Goal: Task Accomplishment & Management: Manage account settings

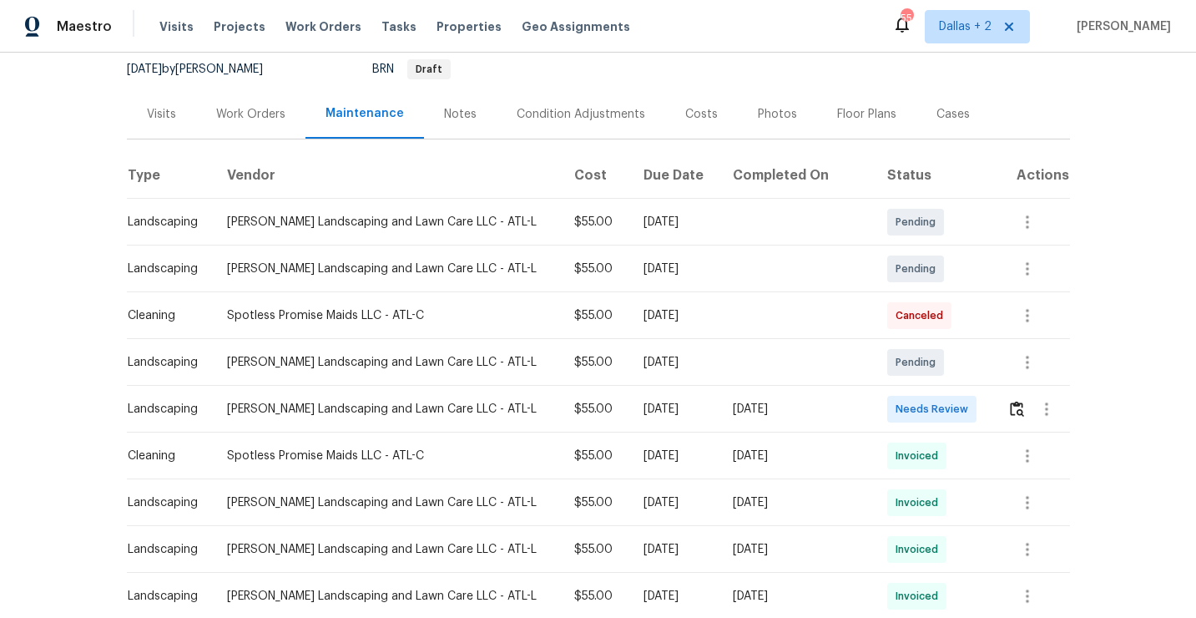
scroll to position [164, 0]
click at [1008, 400] on button "button" at bounding box center [1017, 408] width 19 height 40
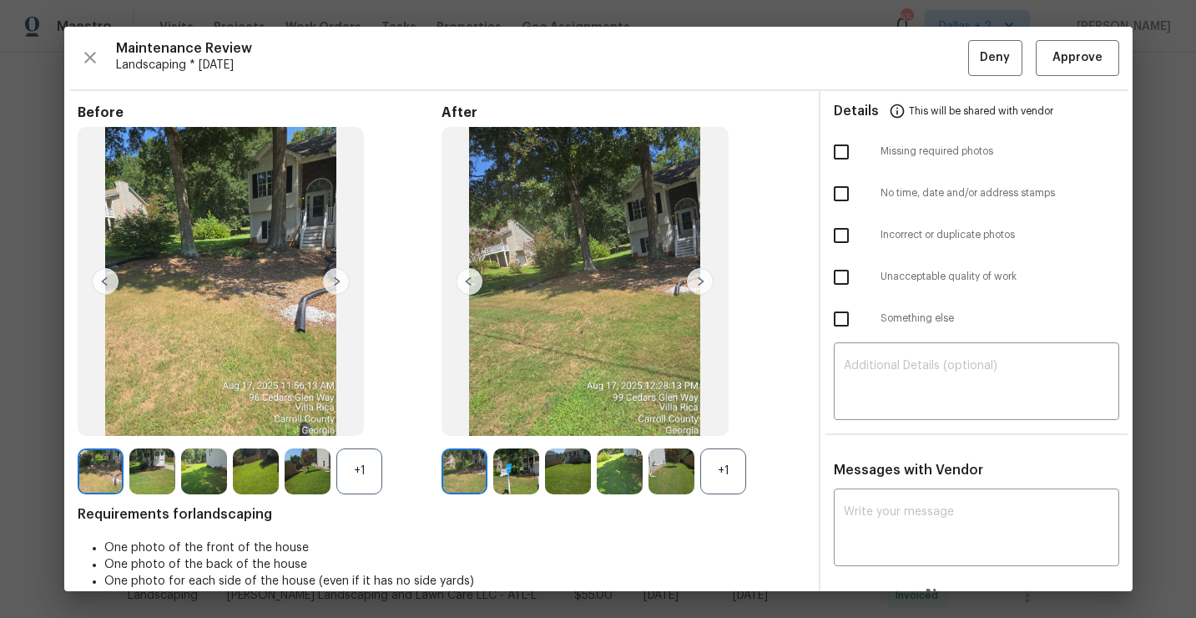
click at [721, 494] on div "Before +1 After +1 Requirements for landscaping One photo of the front of the h…" at bounding box center [442, 360] width 728 height 512
click at [349, 459] on div "+1" at bounding box center [359, 471] width 46 height 46
click at [729, 478] on div "+1" at bounding box center [723, 471] width 46 height 46
click at [711, 467] on img at bounding box center [723, 471] width 46 height 46
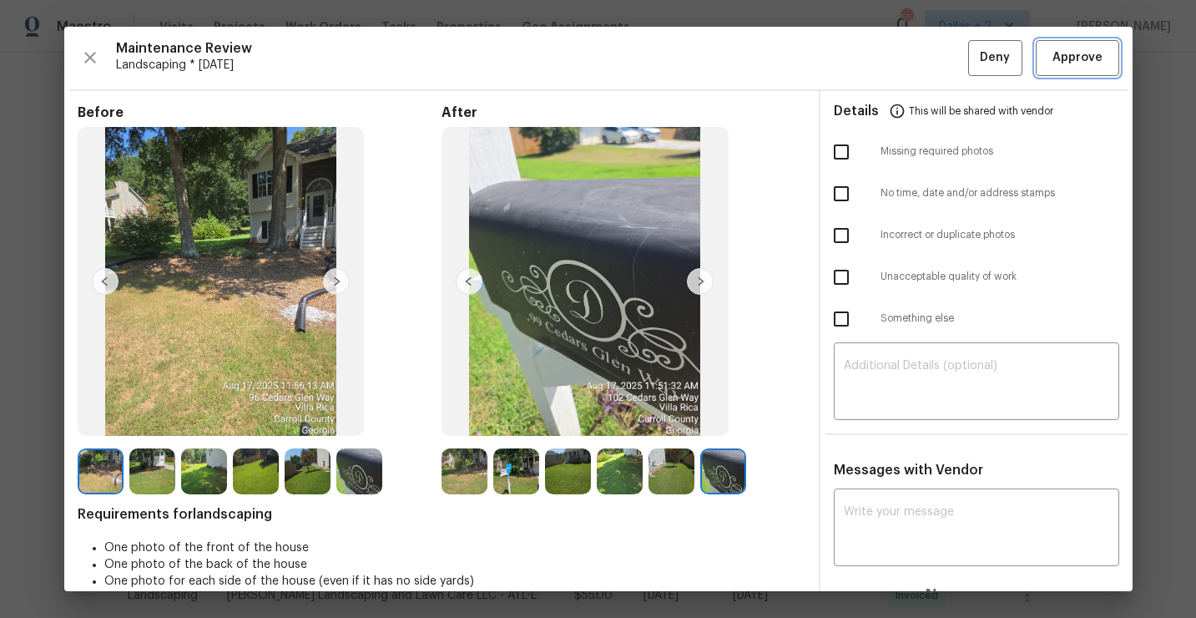
click at [1071, 48] on span "Approve" at bounding box center [1078, 58] width 50 height 21
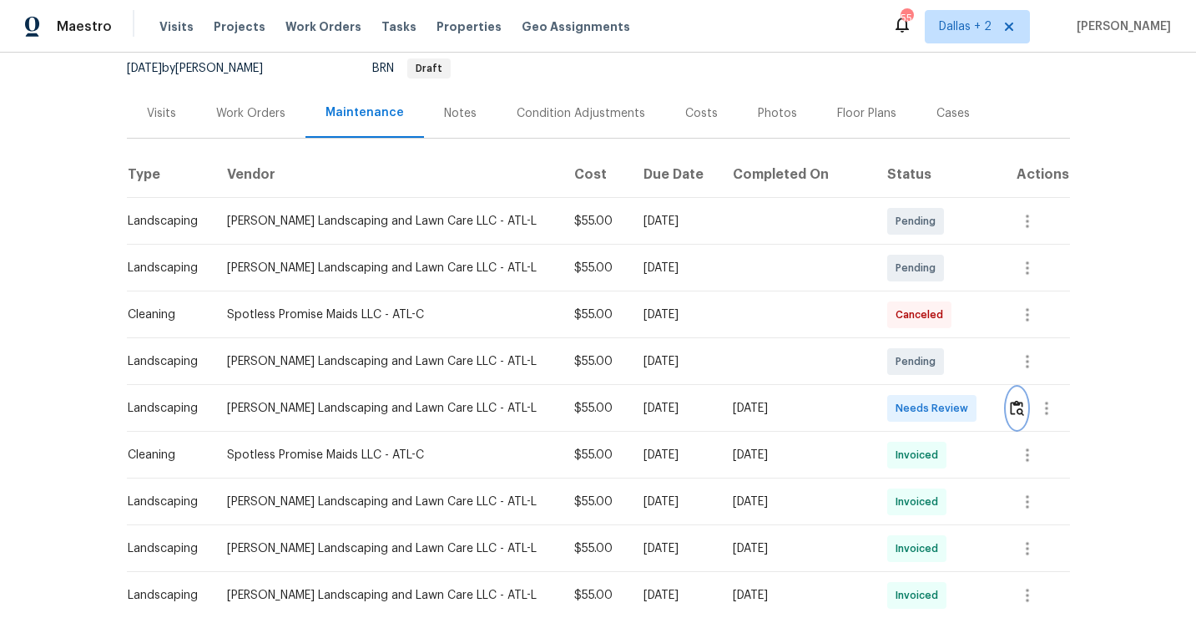
scroll to position [0, 0]
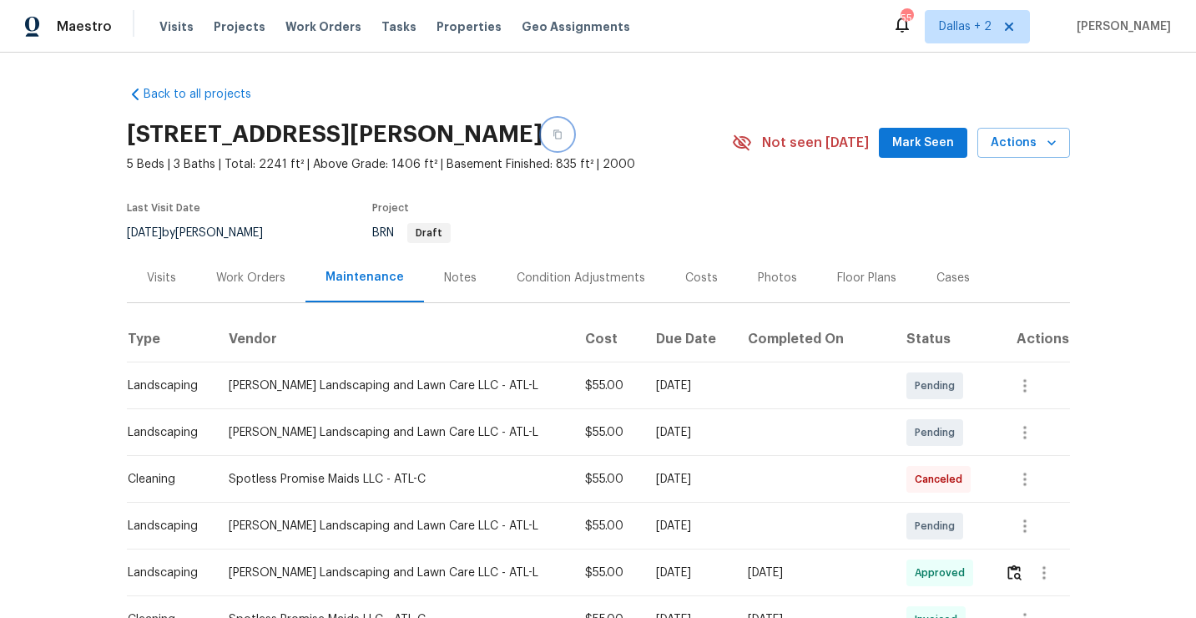
click at [573, 128] on button "button" at bounding box center [558, 134] width 30 height 30
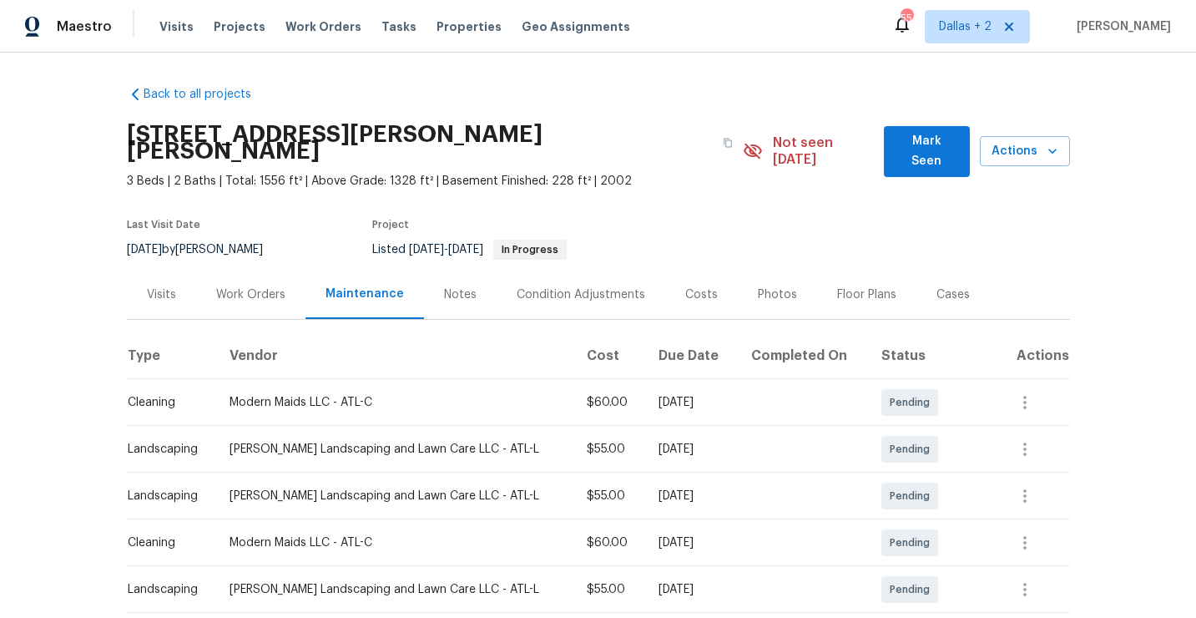
scroll to position [219, 0]
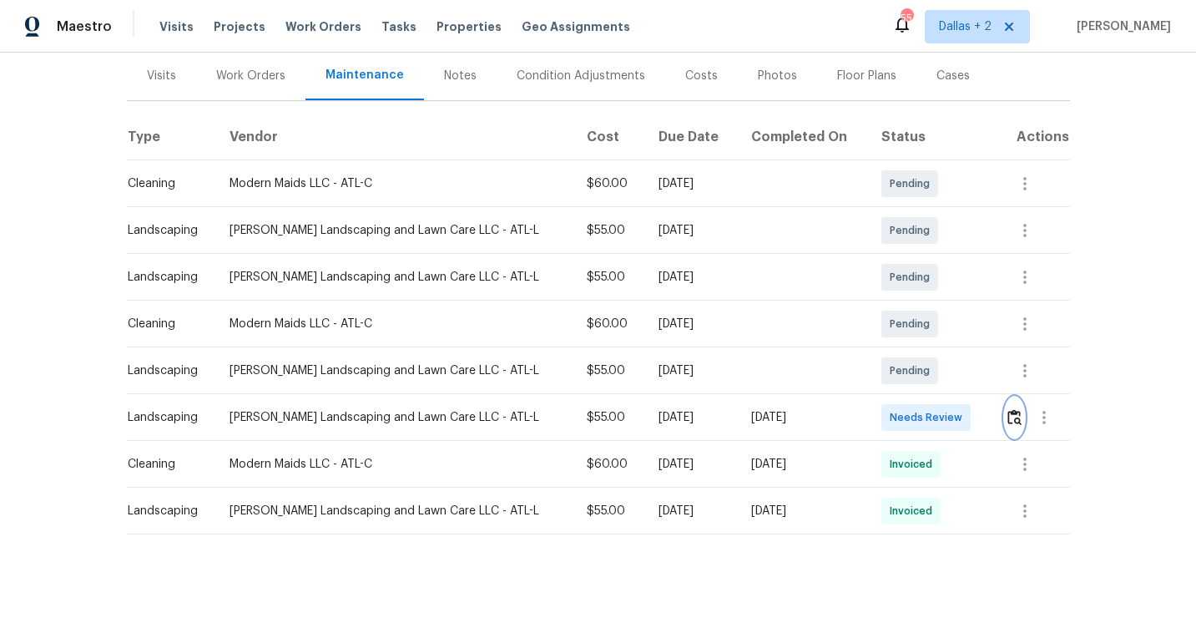
click at [1015, 409] on img "button" at bounding box center [1015, 417] width 14 height 16
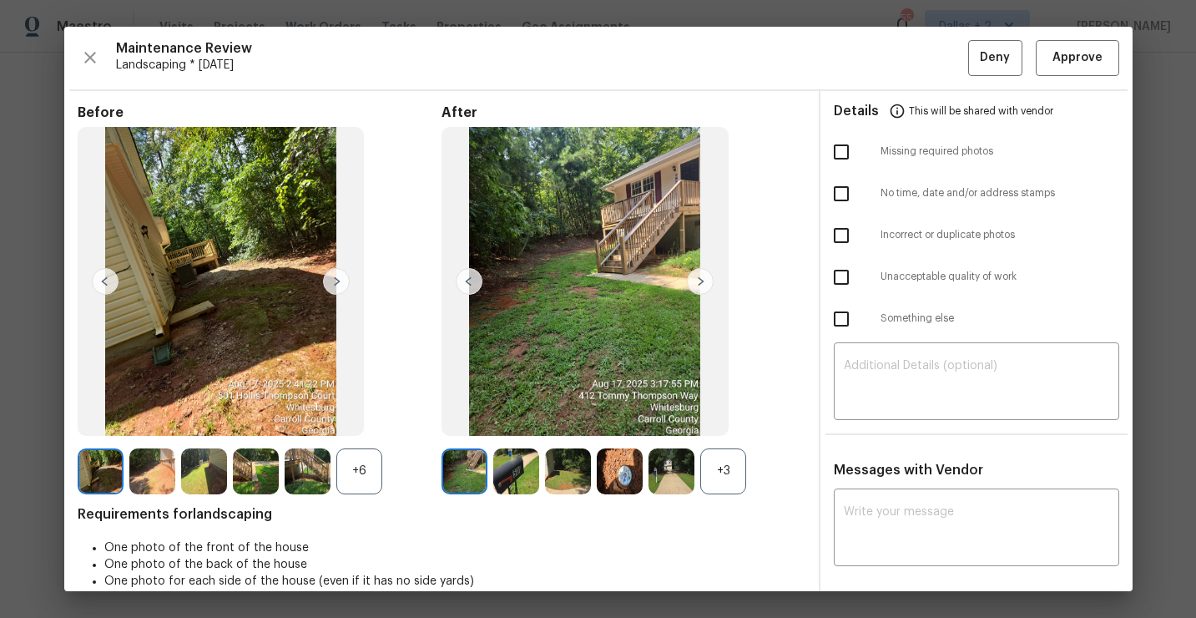
click at [602, 464] on img at bounding box center [620, 471] width 46 height 46
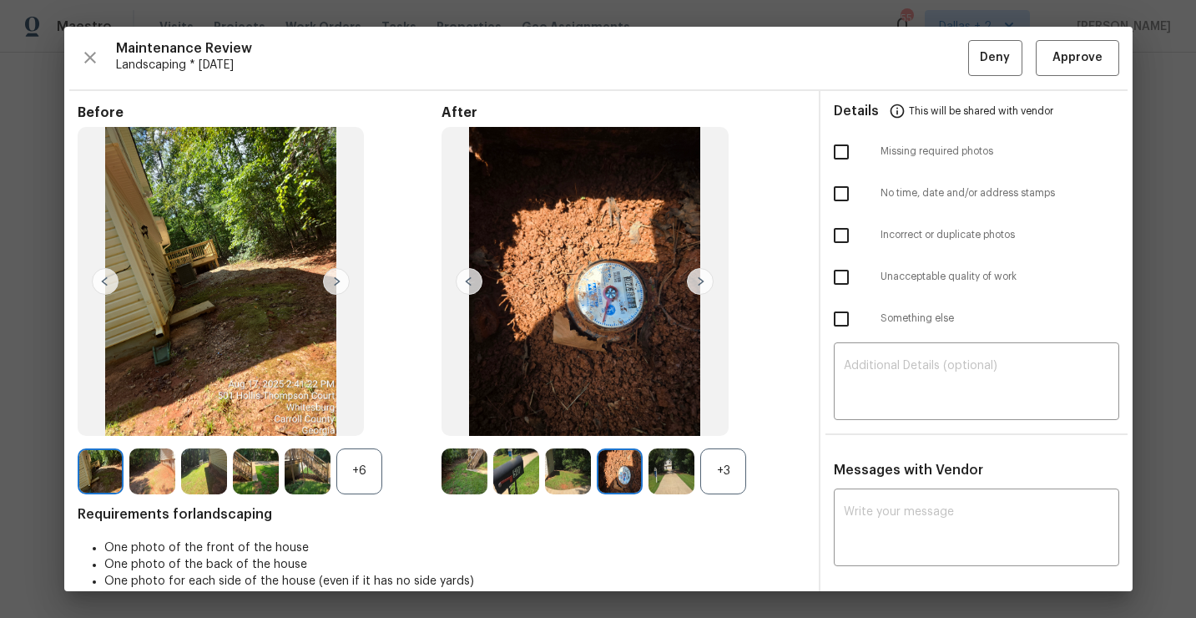
click at [357, 474] on div "+6" at bounding box center [359, 471] width 46 height 46
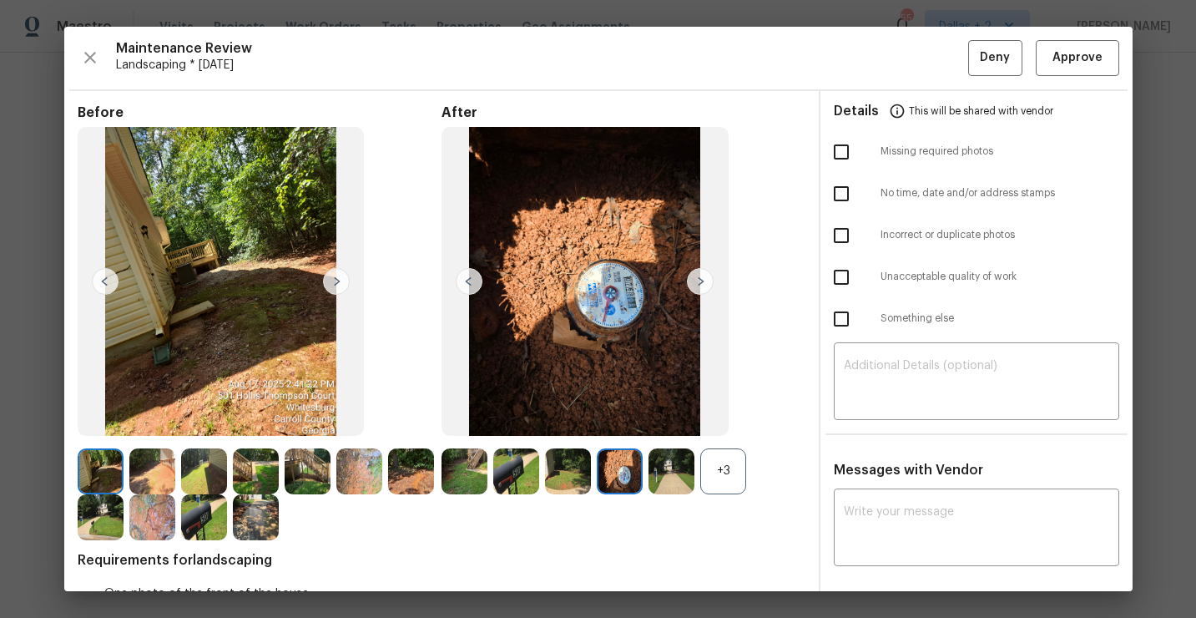
click at [186, 528] on img at bounding box center [204, 517] width 46 height 46
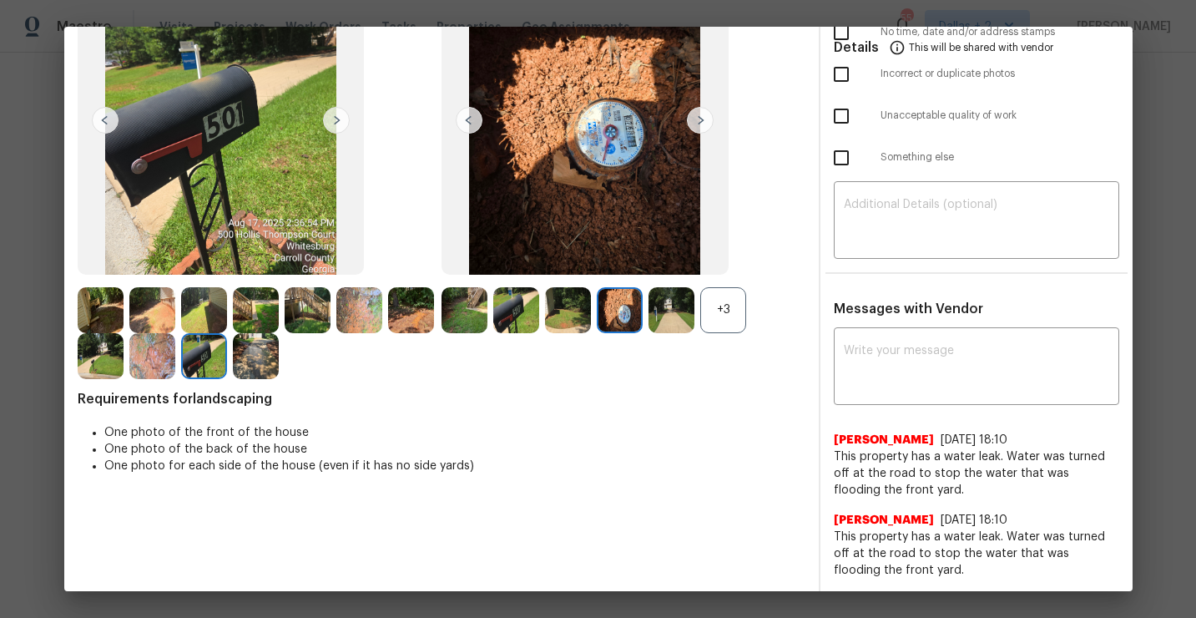
scroll to position [0, 0]
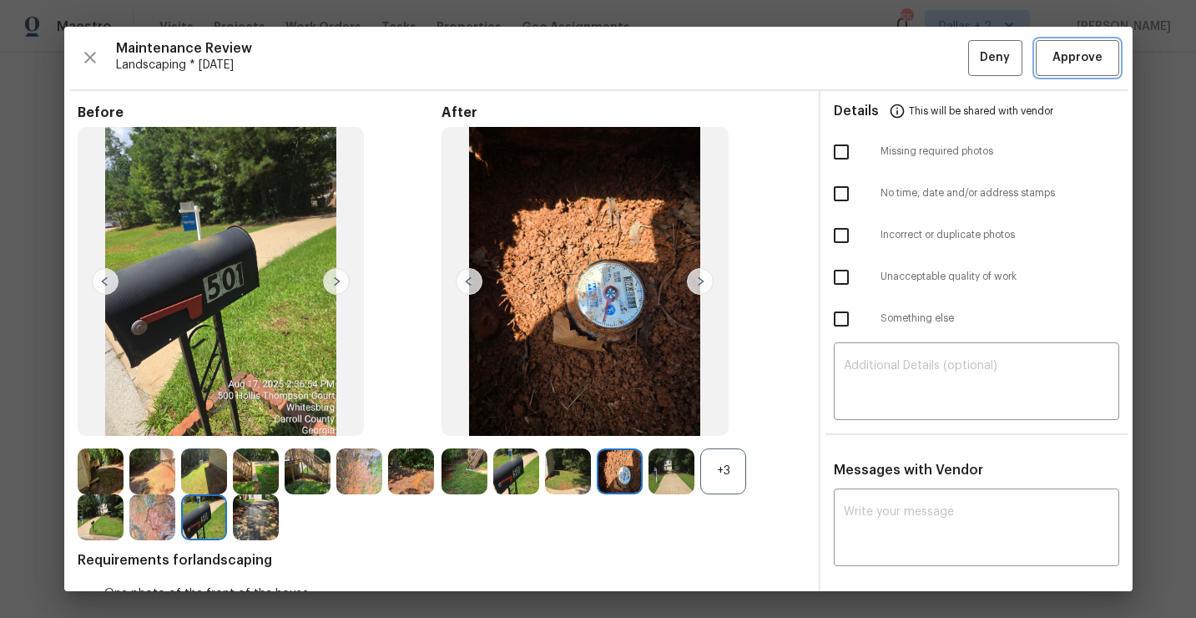
click at [1092, 69] on button "Approve" at bounding box center [1077, 58] width 83 height 36
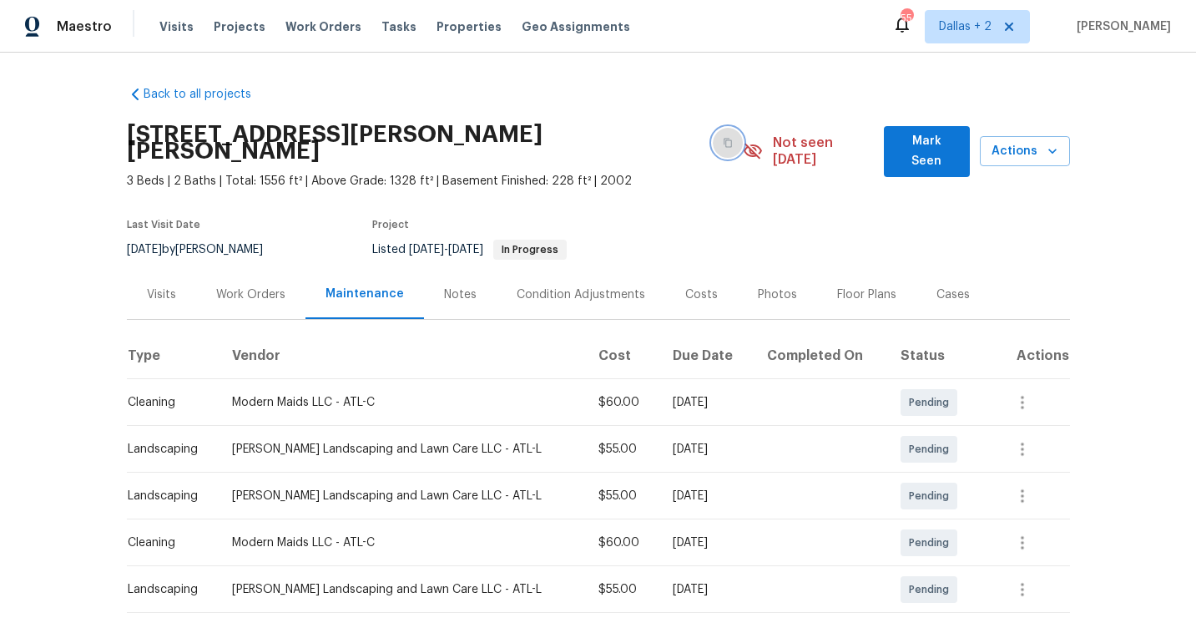
click at [723, 138] on icon "button" at bounding box center [728, 143] width 10 height 10
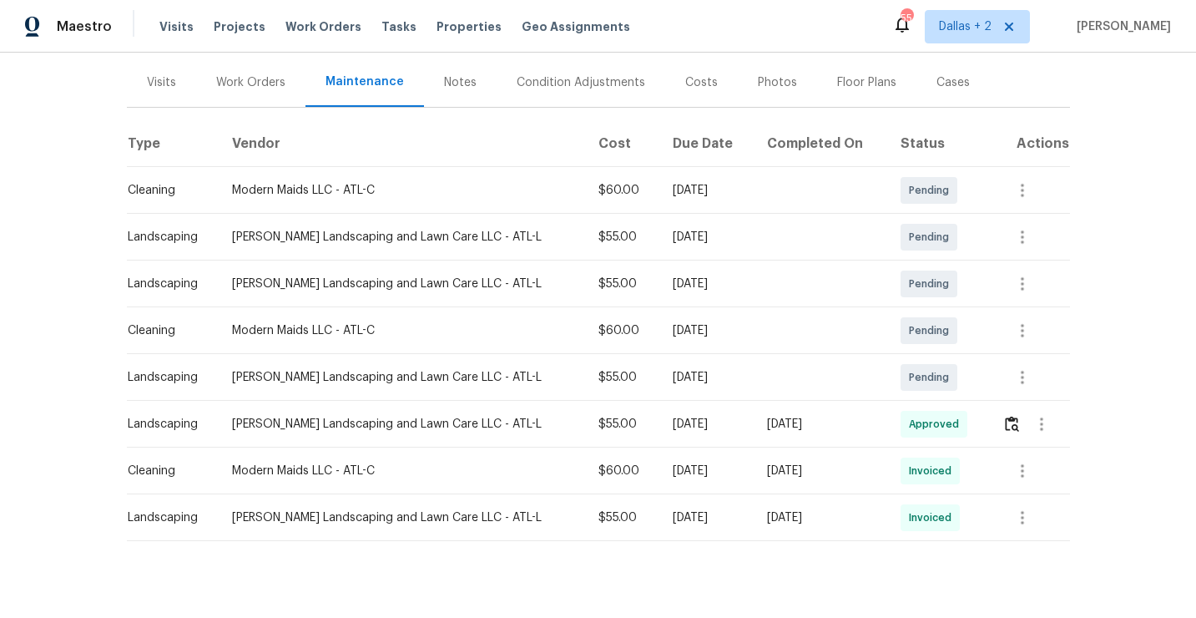
scroll to position [219, 0]
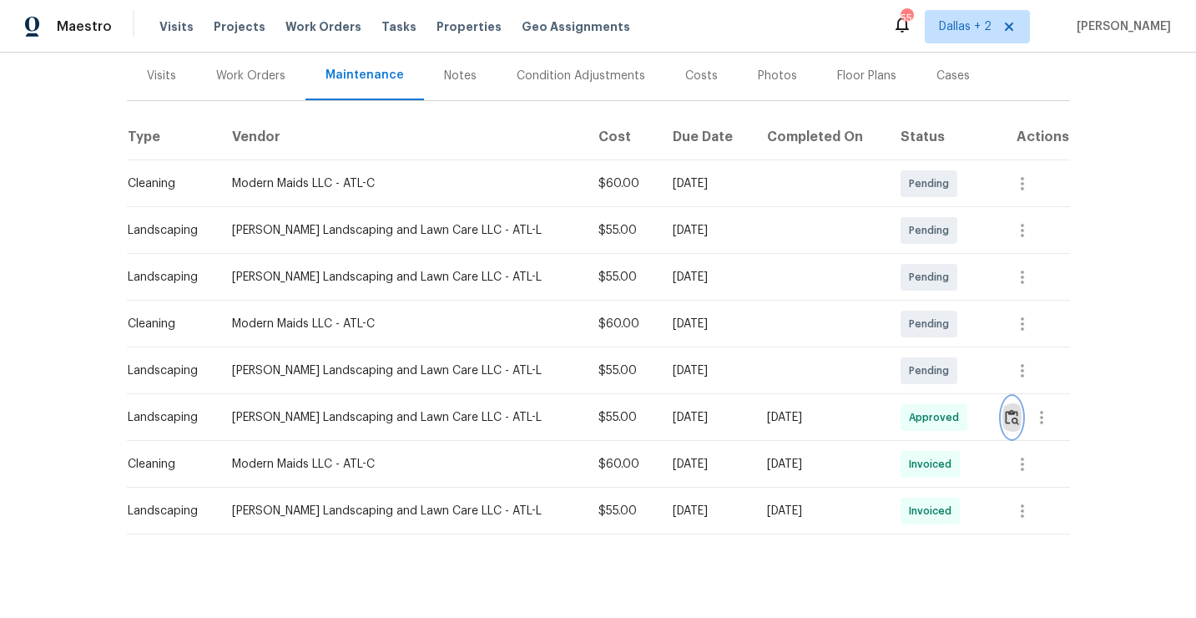
click at [1010, 409] on img "button" at bounding box center [1012, 417] width 14 height 16
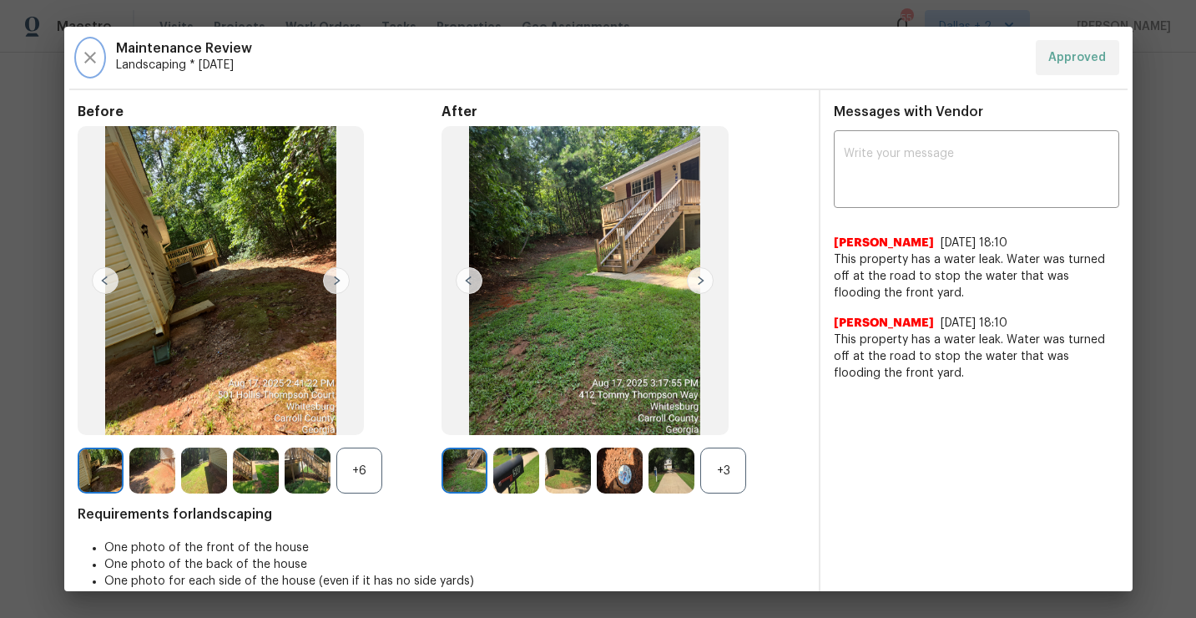
click at [83, 53] on icon "button" at bounding box center [90, 58] width 20 height 20
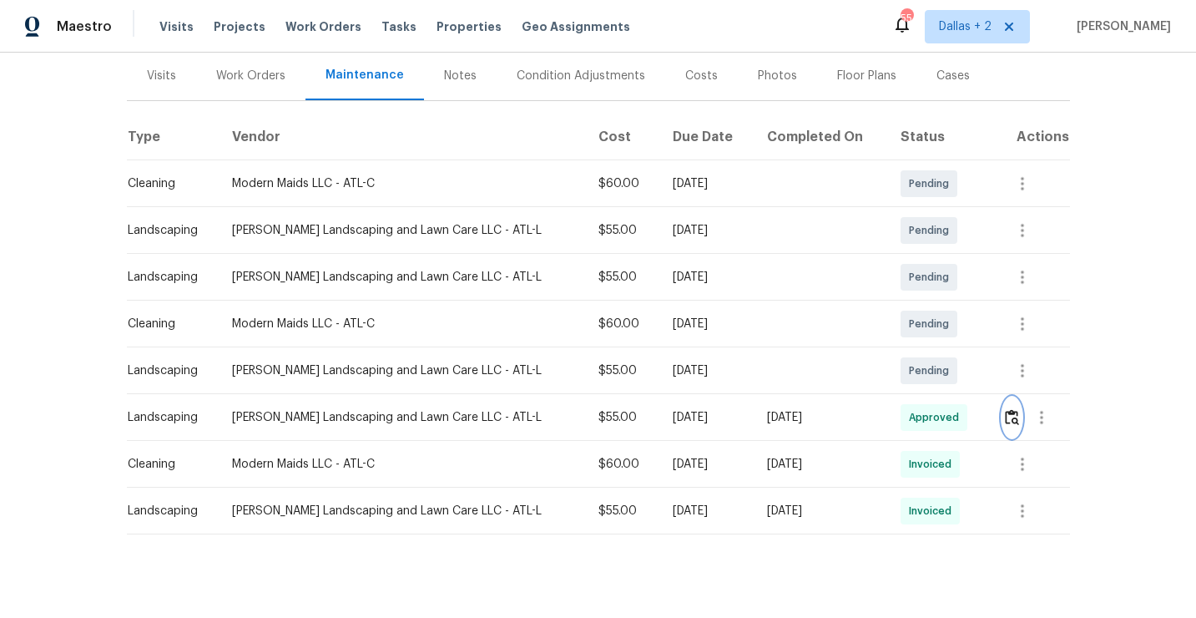
scroll to position [0, 0]
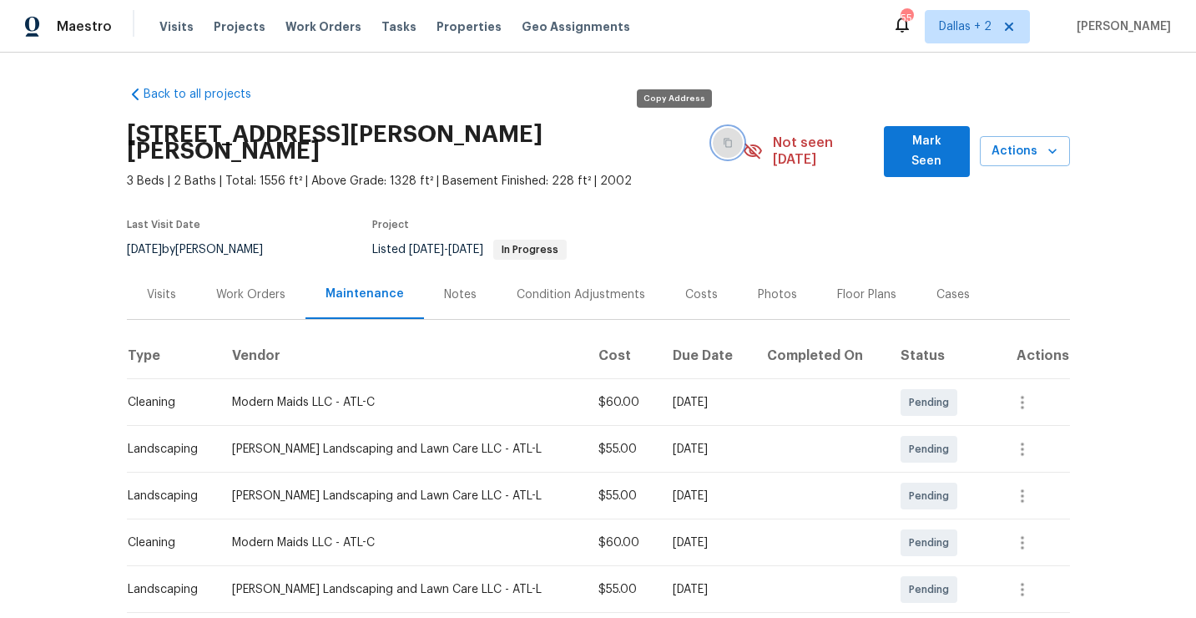
click at [713, 133] on button "button" at bounding box center [728, 143] width 30 height 30
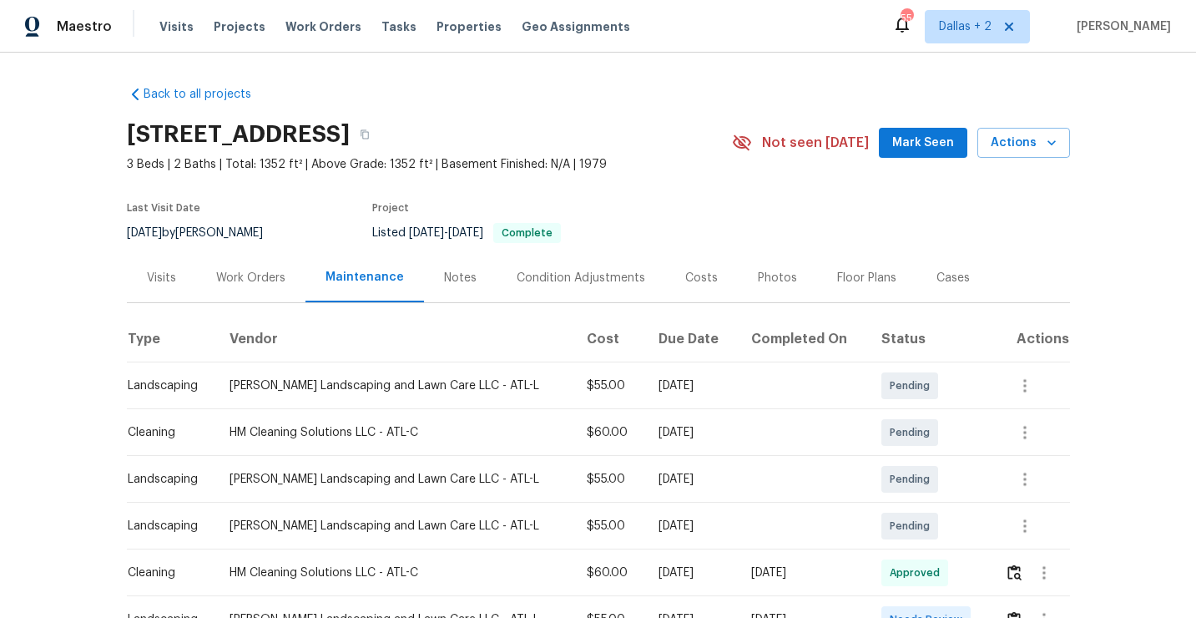
scroll to position [125, 0]
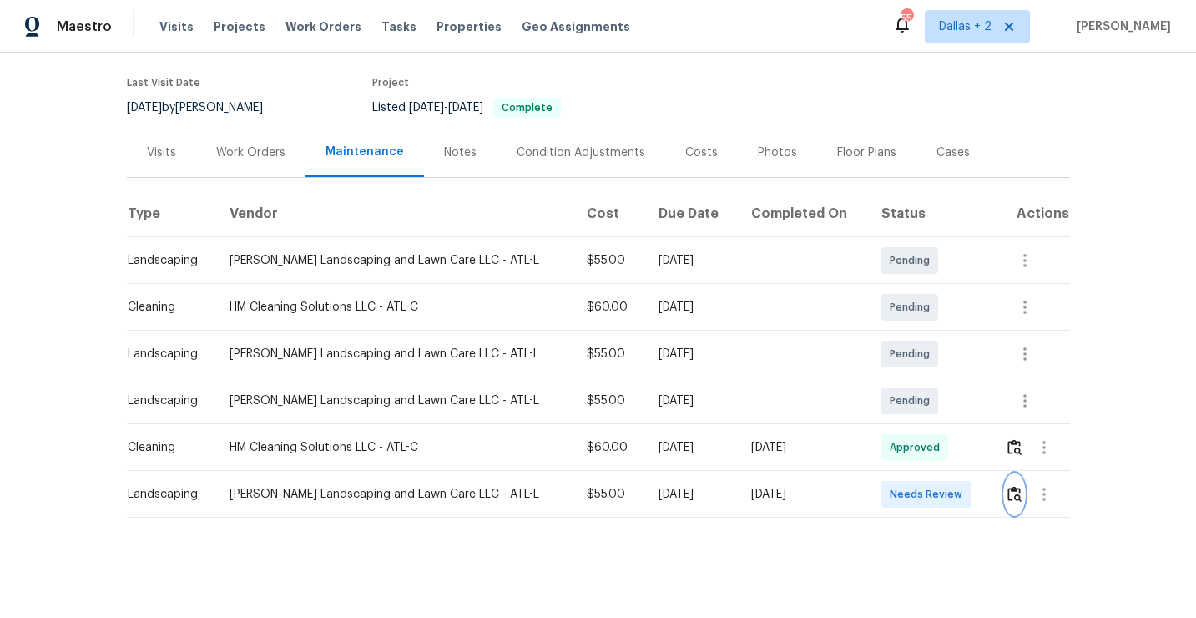
click at [1020, 500] on img "button" at bounding box center [1015, 494] width 14 height 16
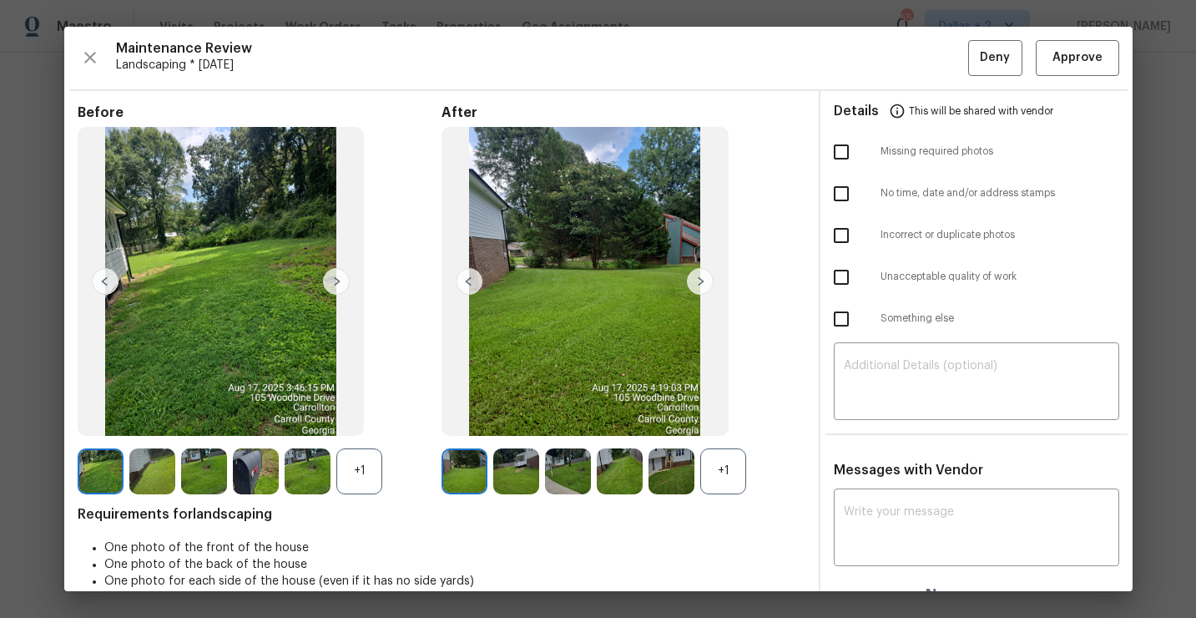
click at [721, 474] on div "+1" at bounding box center [723, 471] width 46 height 46
click at [355, 483] on div "+1" at bounding box center [359, 471] width 46 height 46
click at [262, 476] on img at bounding box center [256, 471] width 46 height 46
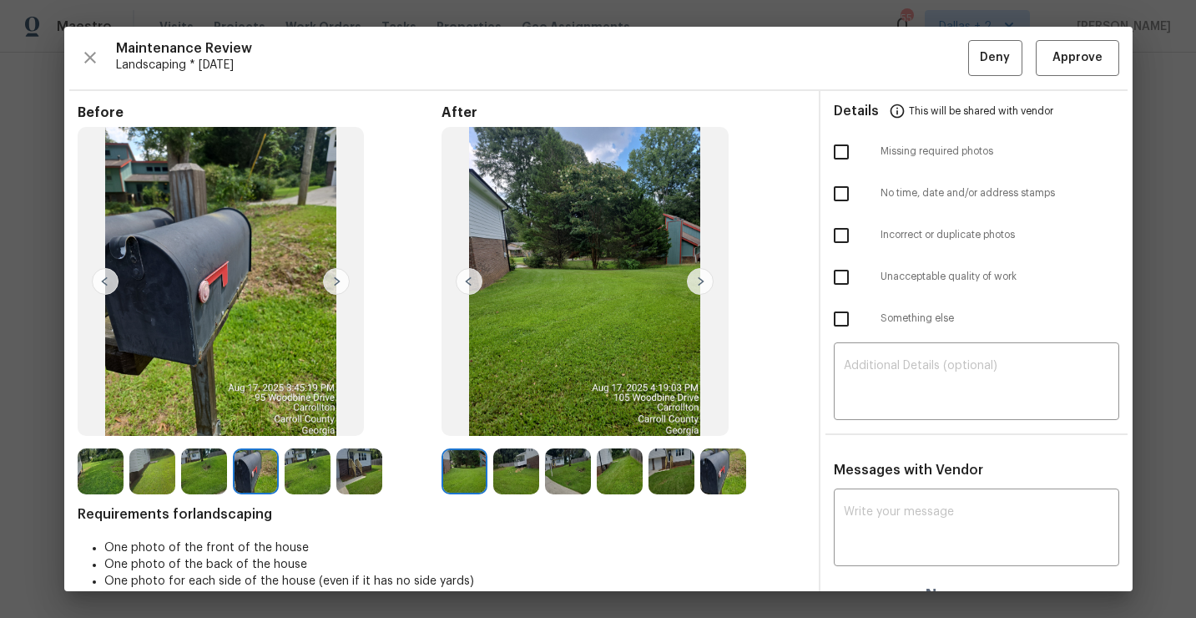
click at [736, 487] on img at bounding box center [723, 471] width 46 height 46
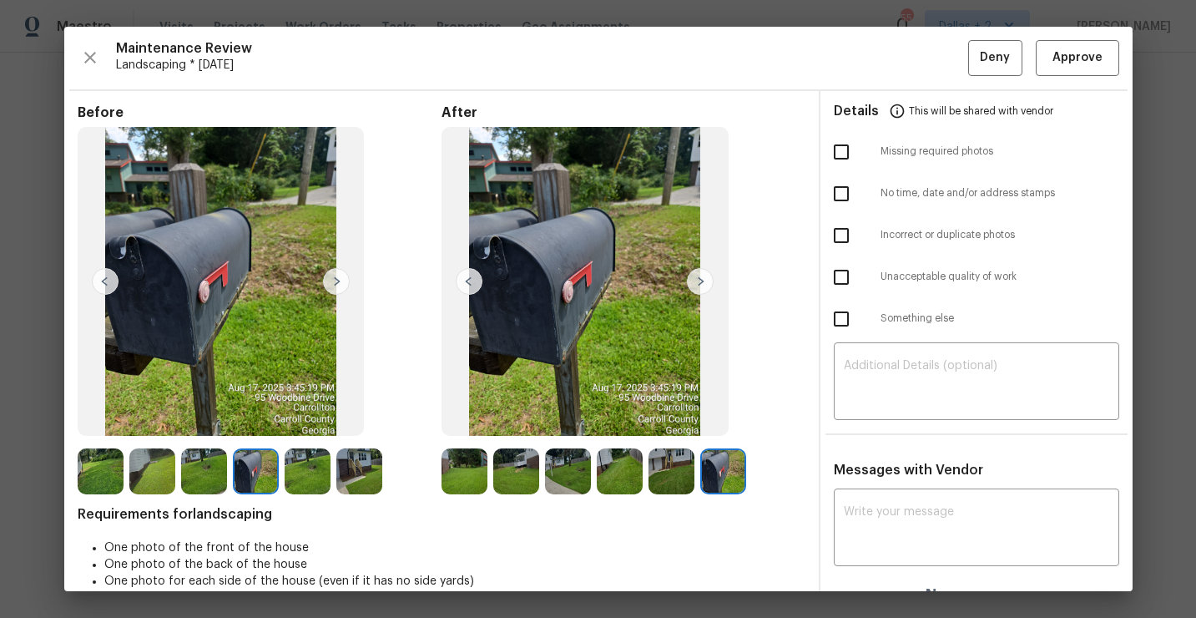
click at [104, 485] on img at bounding box center [101, 471] width 46 height 46
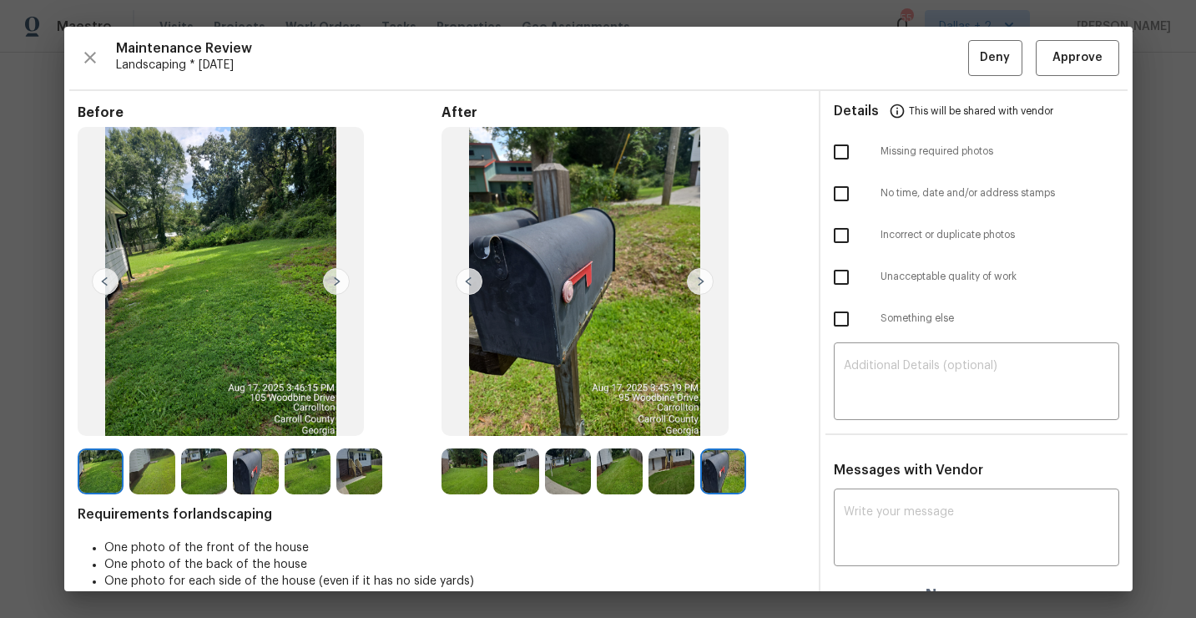
click at [165, 478] on img at bounding box center [152, 471] width 46 height 46
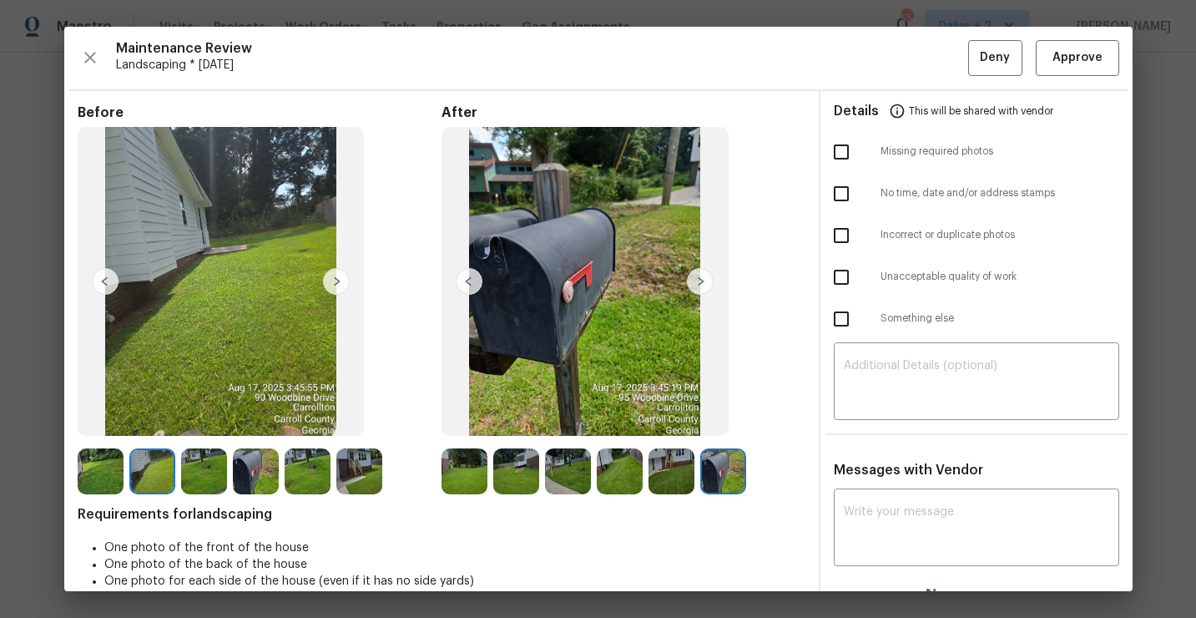
click at [222, 471] on img at bounding box center [204, 471] width 46 height 46
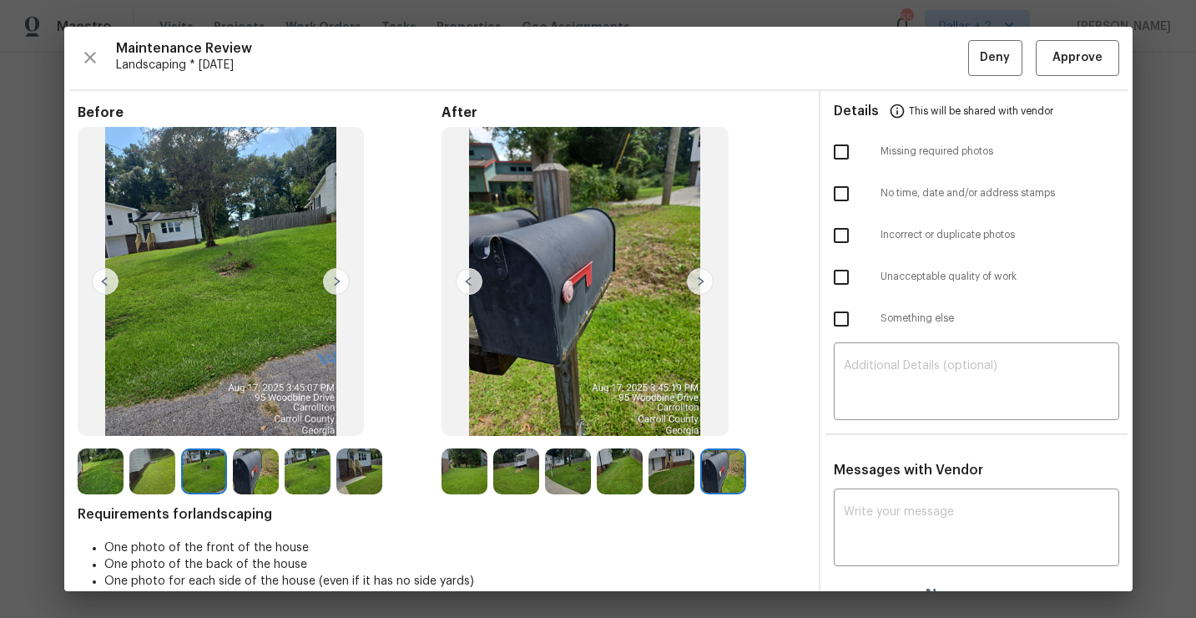
click at [256, 466] on img at bounding box center [256, 471] width 46 height 46
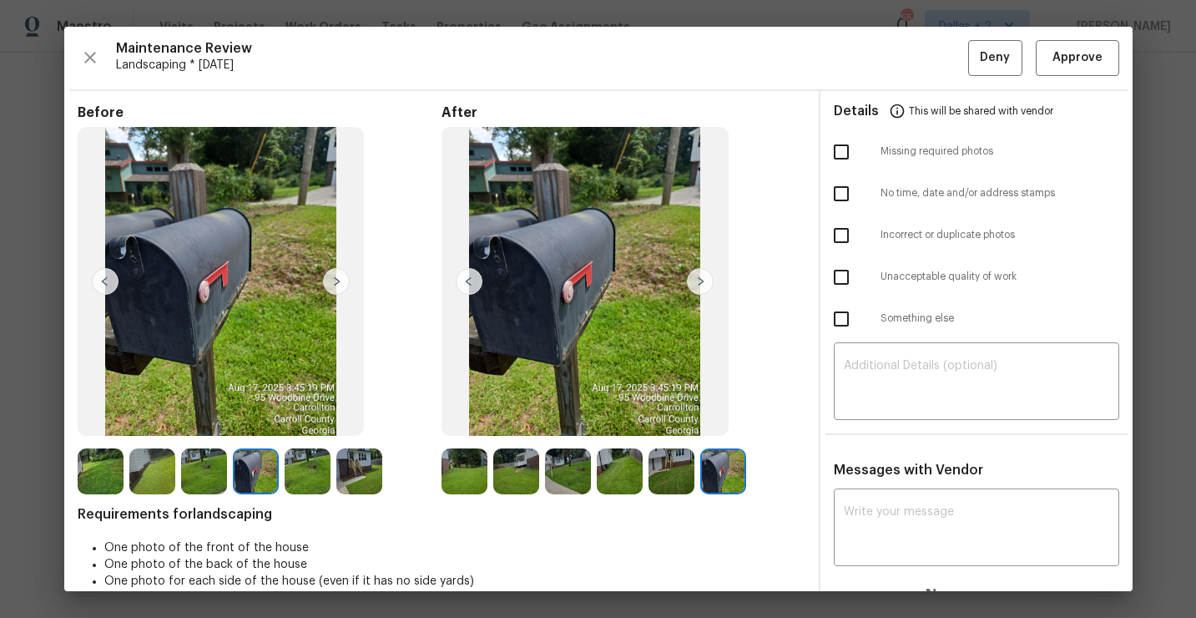
click at [317, 453] on img at bounding box center [308, 471] width 46 height 46
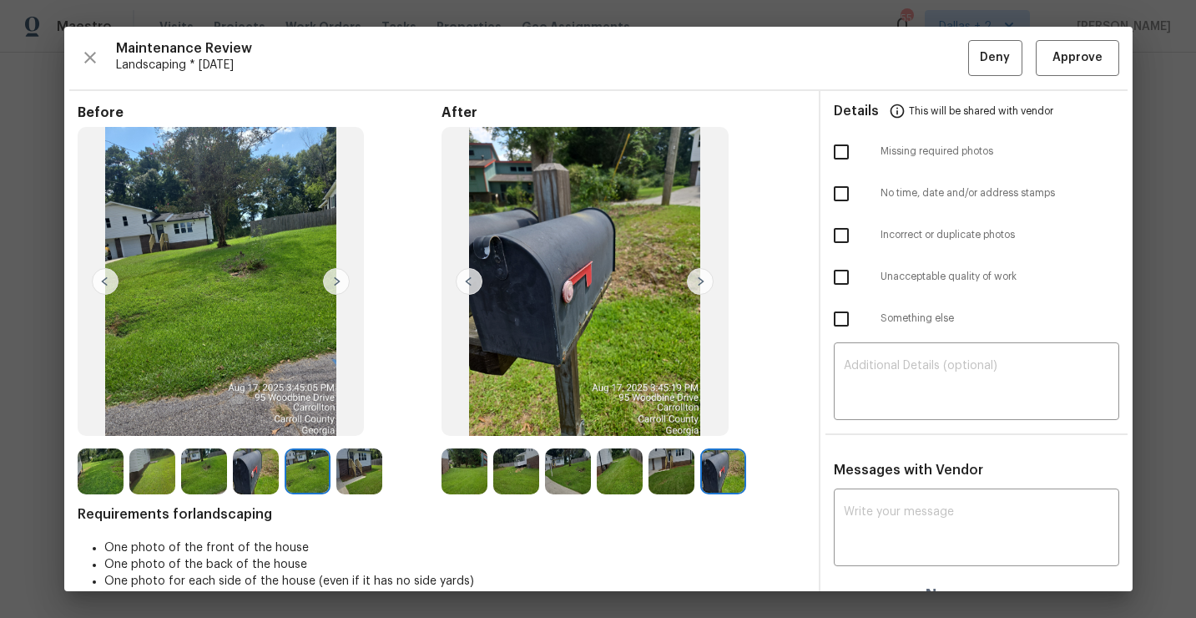
click at [359, 472] on img at bounding box center [359, 471] width 46 height 46
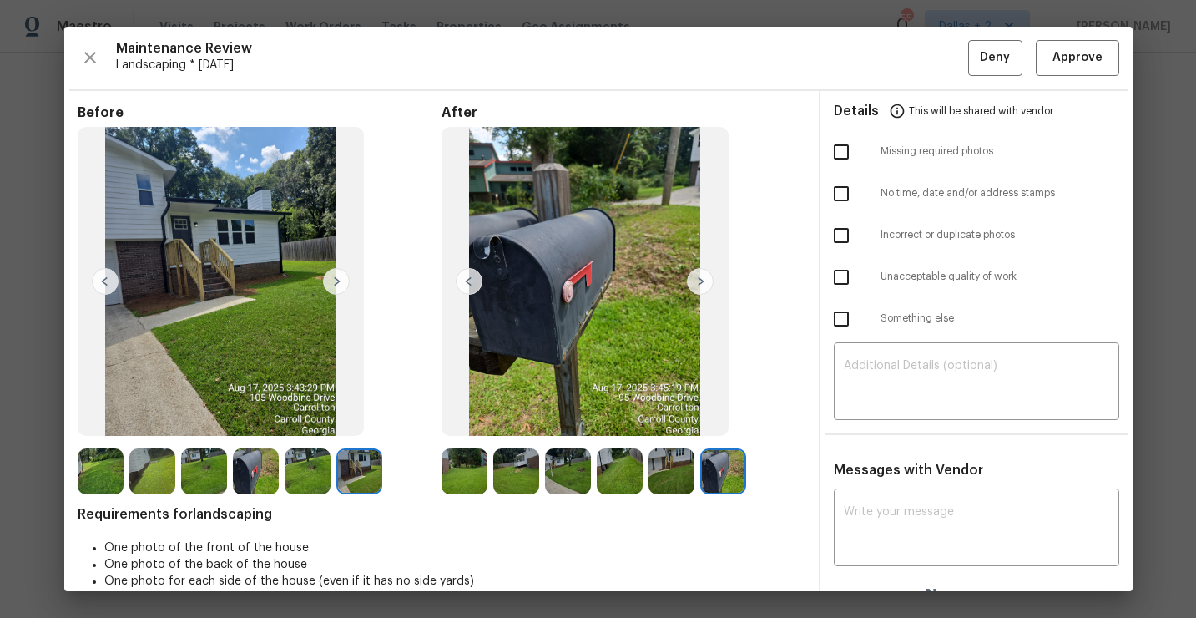
click at [462, 467] on img at bounding box center [465, 471] width 46 height 46
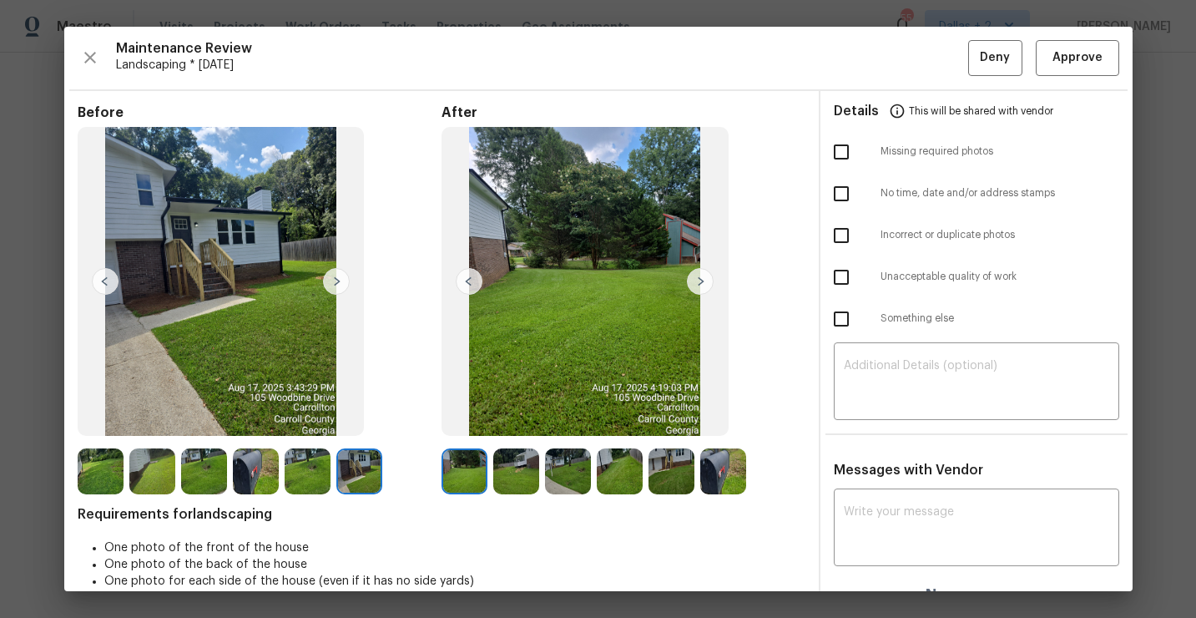
click at [530, 475] on img at bounding box center [516, 471] width 46 height 46
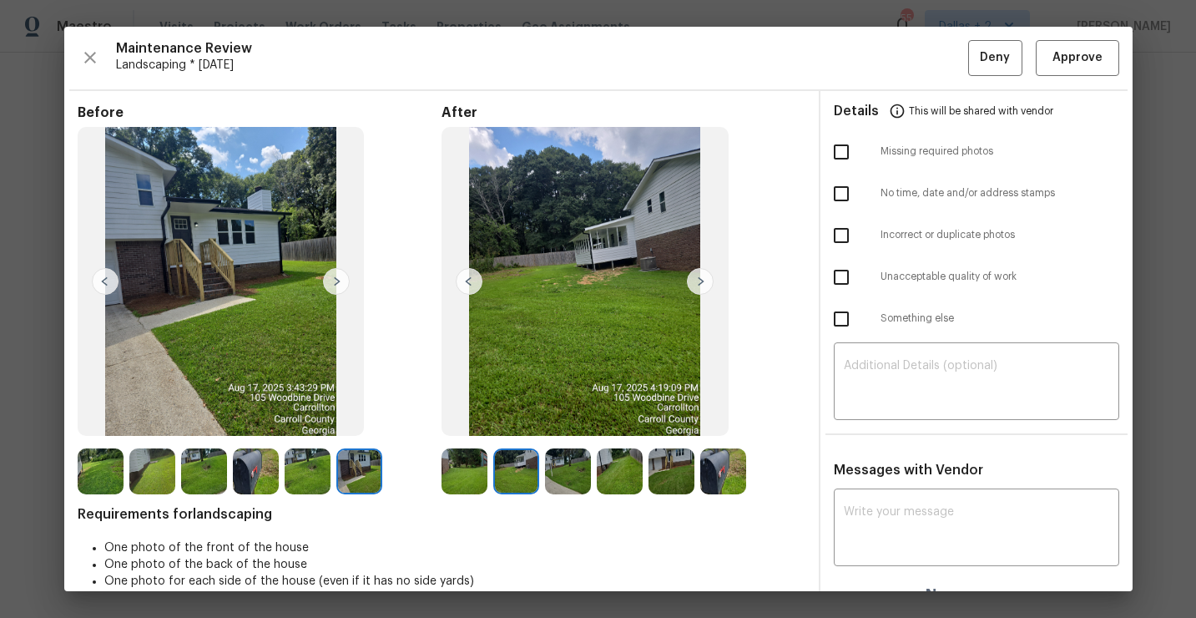
click at [584, 476] on img at bounding box center [568, 471] width 46 height 46
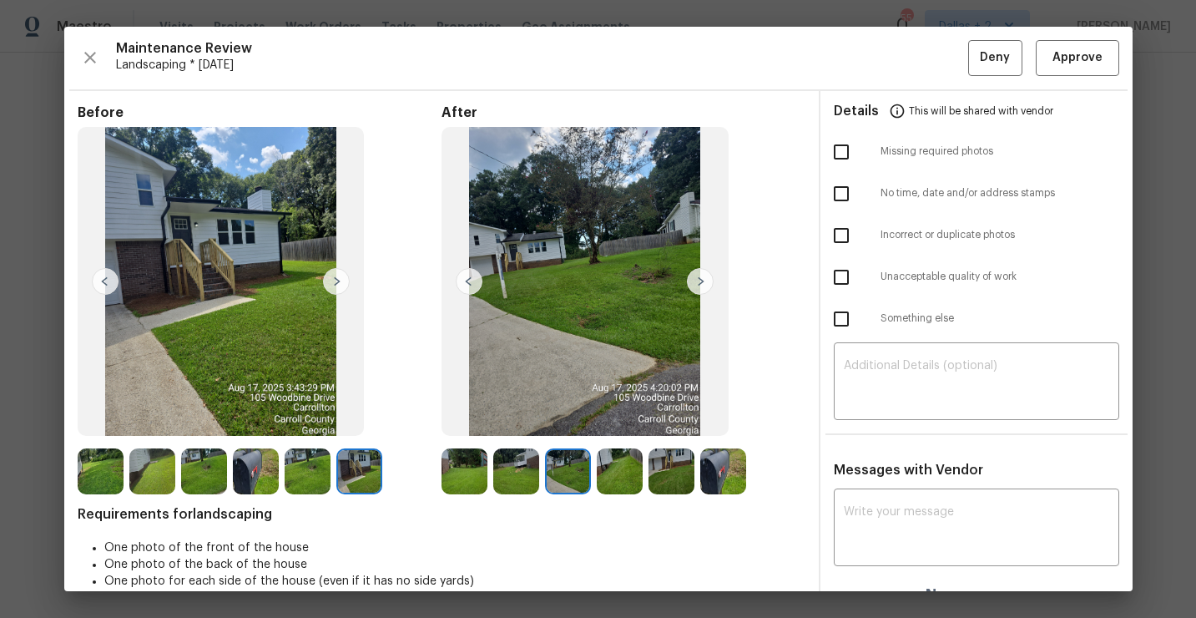
click at [725, 488] on img at bounding box center [723, 471] width 46 height 46
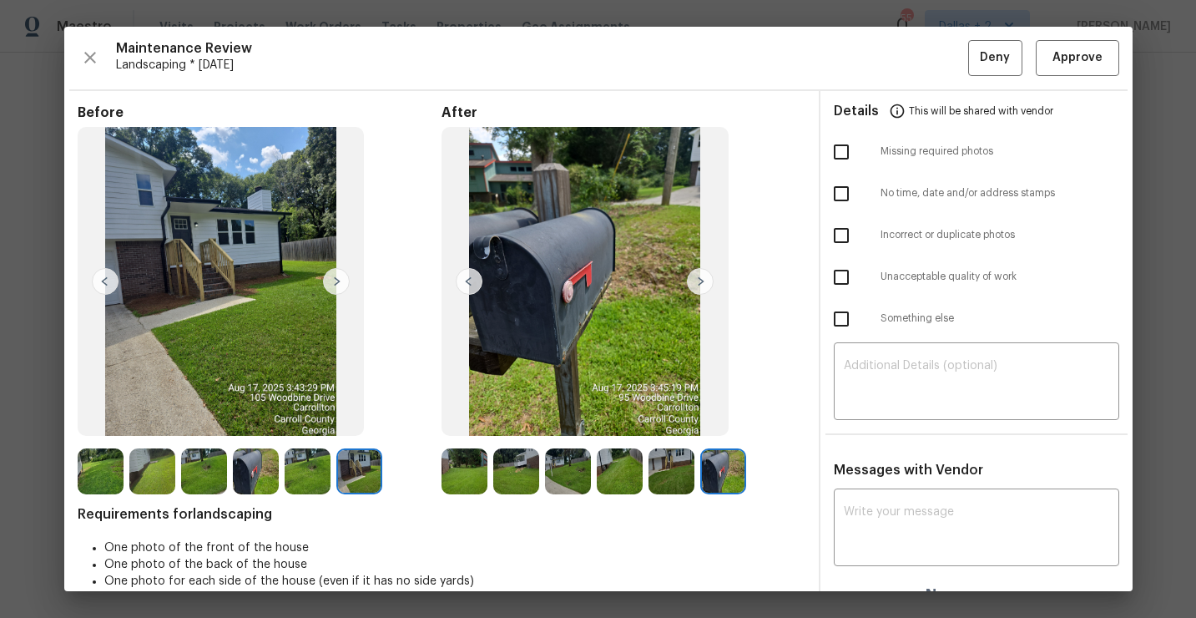
click at [659, 483] on img at bounding box center [672, 471] width 46 height 46
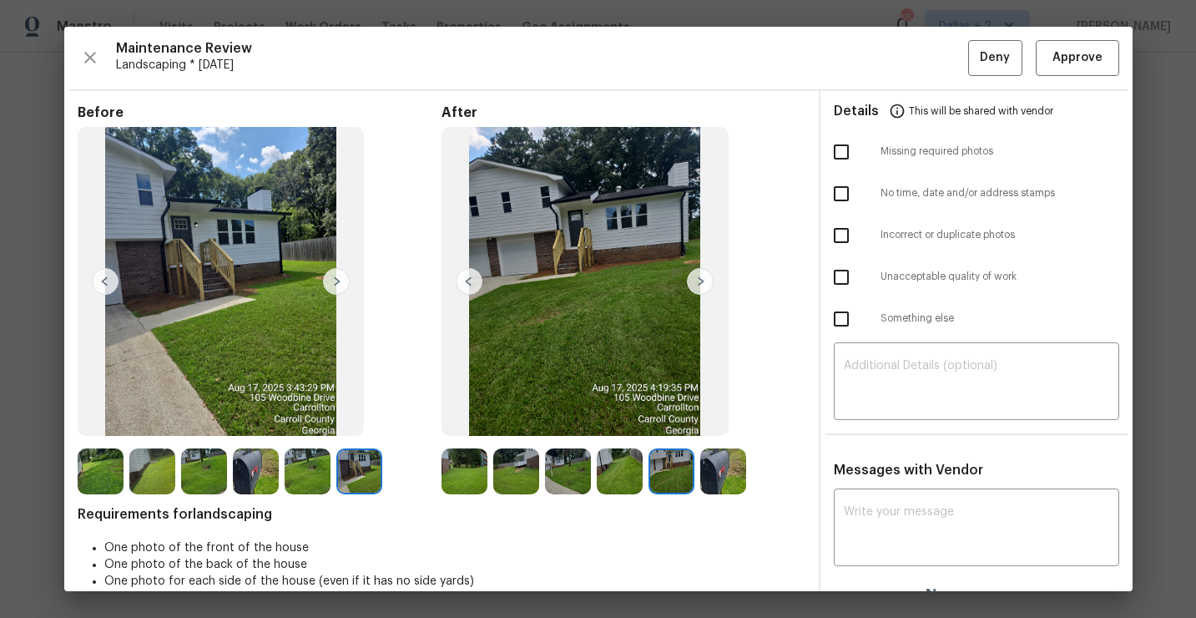
click at [607, 482] on img at bounding box center [620, 471] width 46 height 46
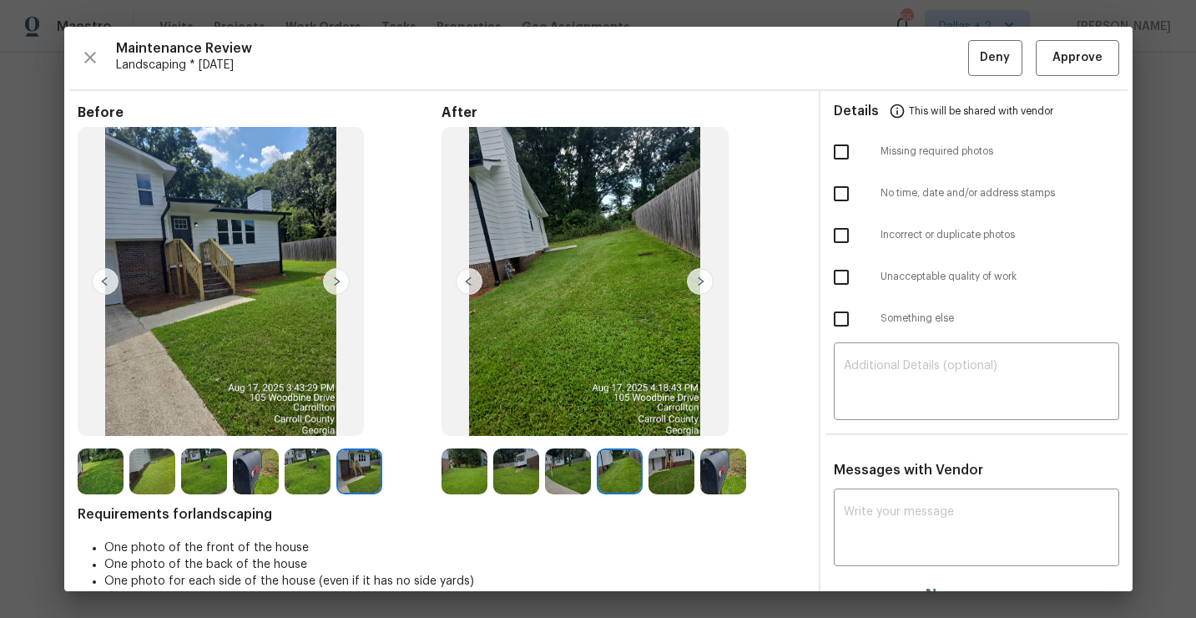
click at [718, 493] on div "Before After Requirements for landscaping One photo of the front of the house O…" at bounding box center [442, 360] width 728 height 512
click at [711, 490] on img at bounding box center [723, 471] width 46 height 46
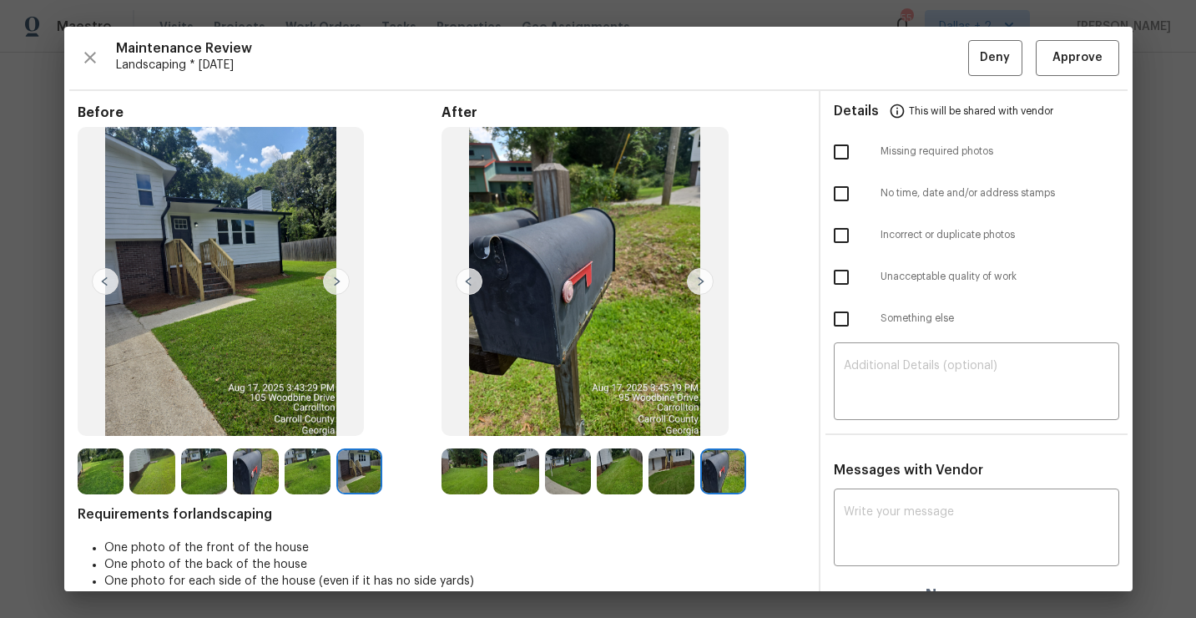
click at [679, 491] on img at bounding box center [672, 471] width 46 height 46
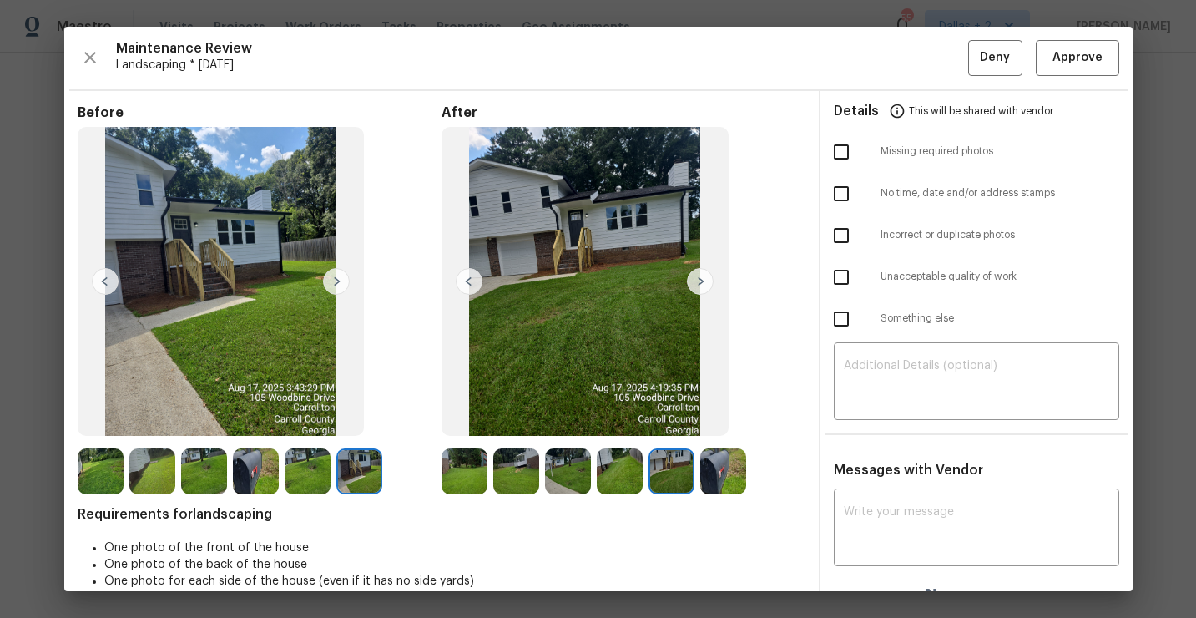
click at [634, 476] on img at bounding box center [620, 471] width 46 height 46
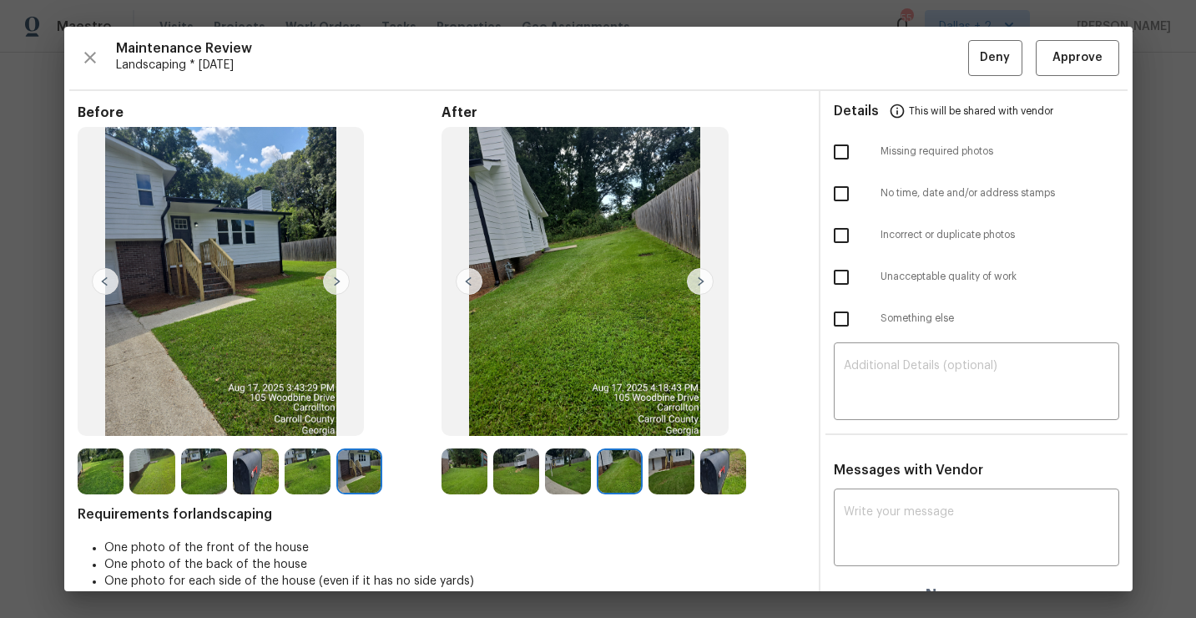
click at [584, 478] on img at bounding box center [568, 471] width 46 height 46
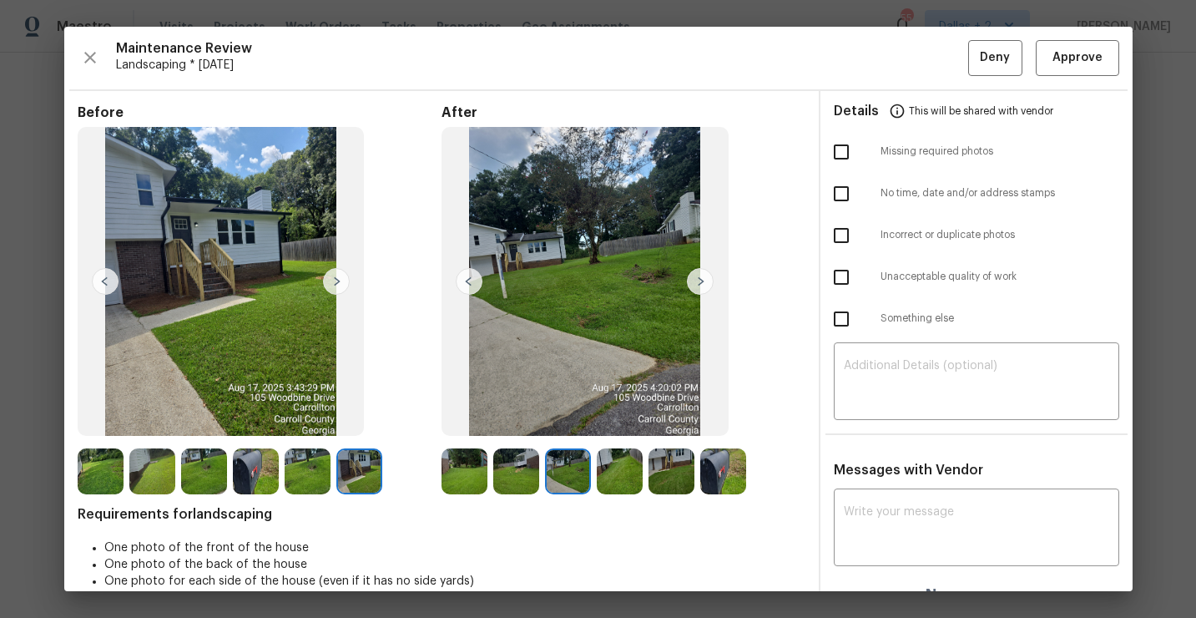
click at [524, 477] on img at bounding box center [516, 471] width 46 height 46
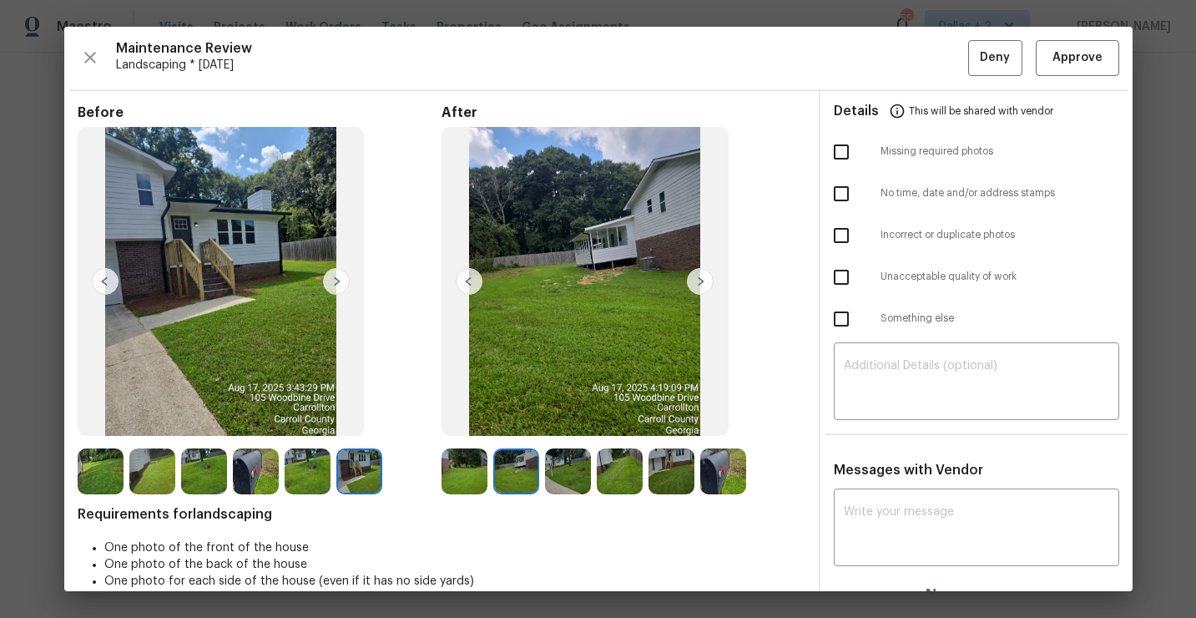
click at [490, 476] on div at bounding box center [468, 471] width 52 height 46
click at [97, 63] on icon "button" at bounding box center [90, 58] width 20 height 20
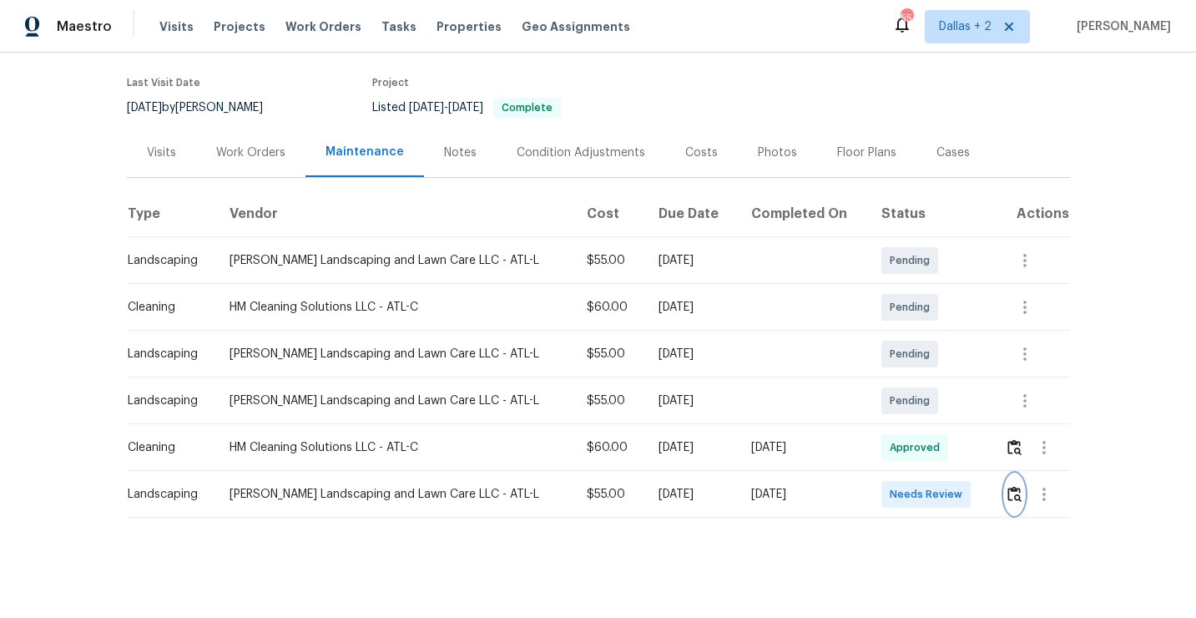
click at [1010, 498] on img "button" at bounding box center [1015, 494] width 14 height 16
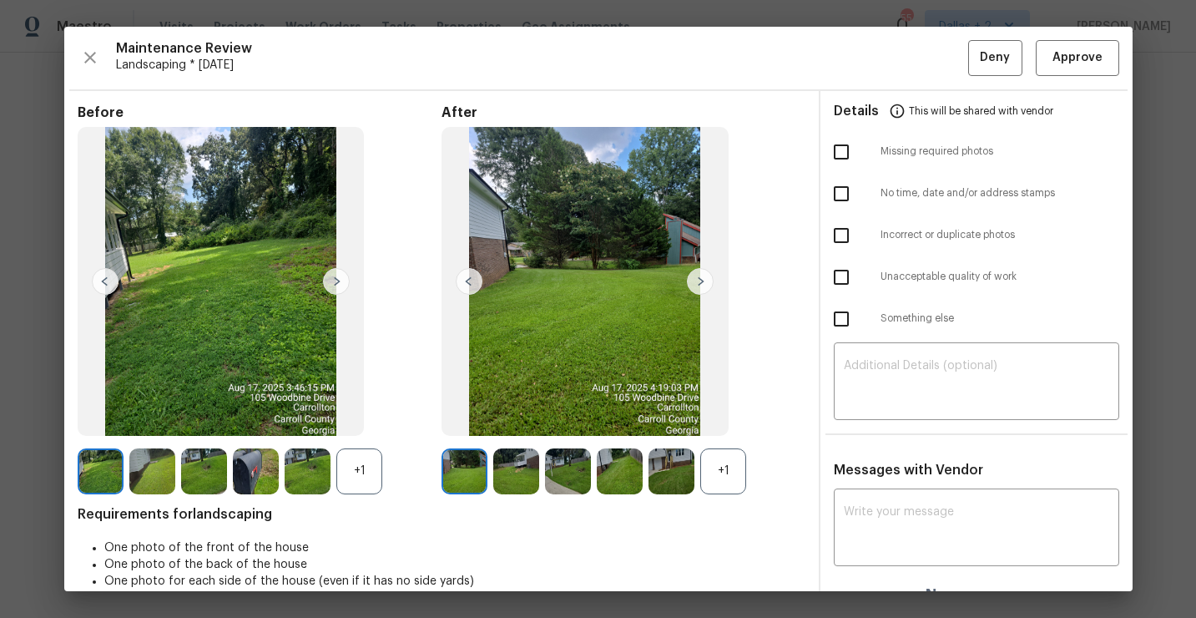
click at [244, 487] on img at bounding box center [256, 471] width 46 height 46
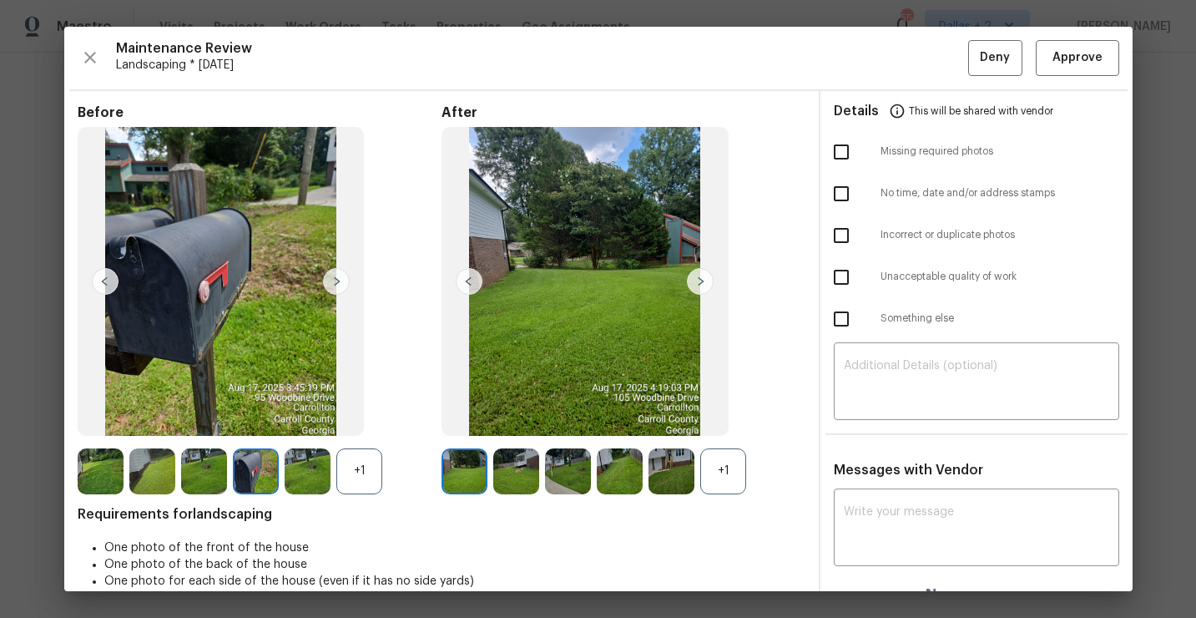
click at [736, 465] on div "+1" at bounding box center [723, 471] width 46 height 46
click at [732, 476] on img at bounding box center [723, 471] width 46 height 46
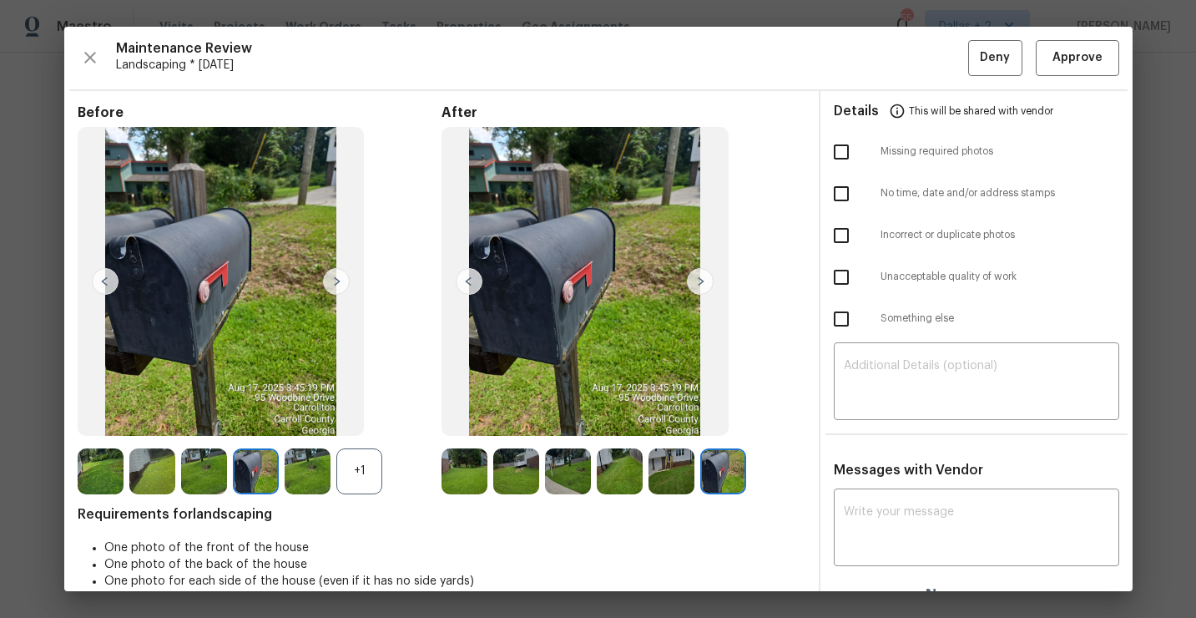
click at [360, 479] on div "+1" at bounding box center [359, 471] width 46 height 46
click at [663, 465] on img at bounding box center [672, 471] width 46 height 46
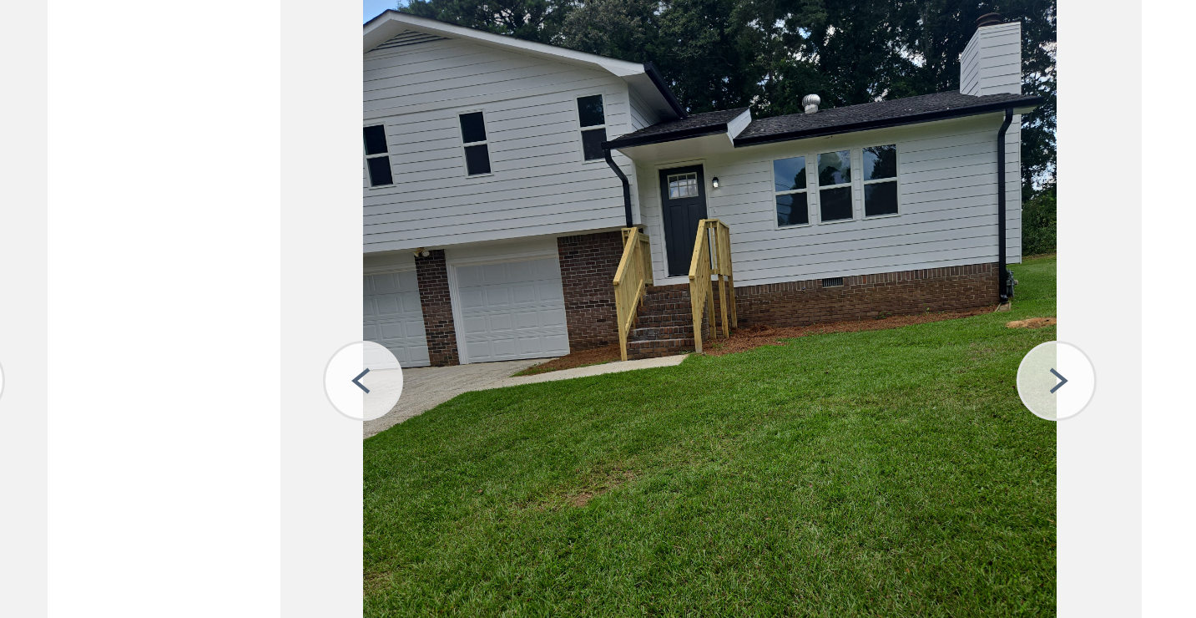
scroll to position [4, 0]
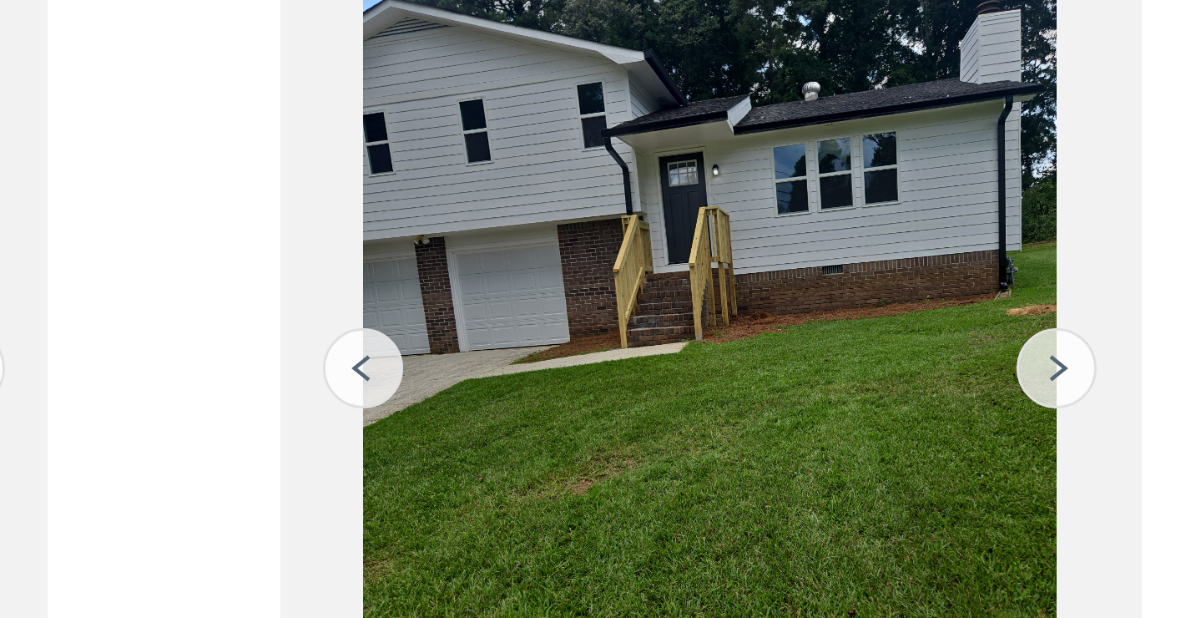
click at [545, 253] on img at bounding box center [585, 277] width 287 height 309
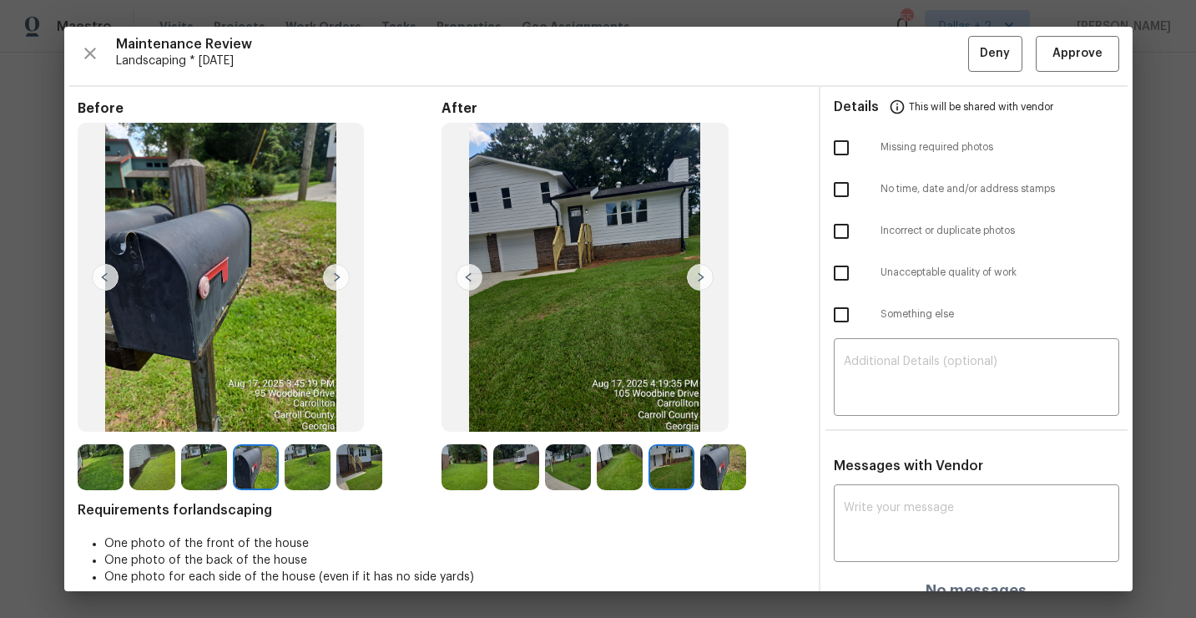
scroll to position [24, 0]
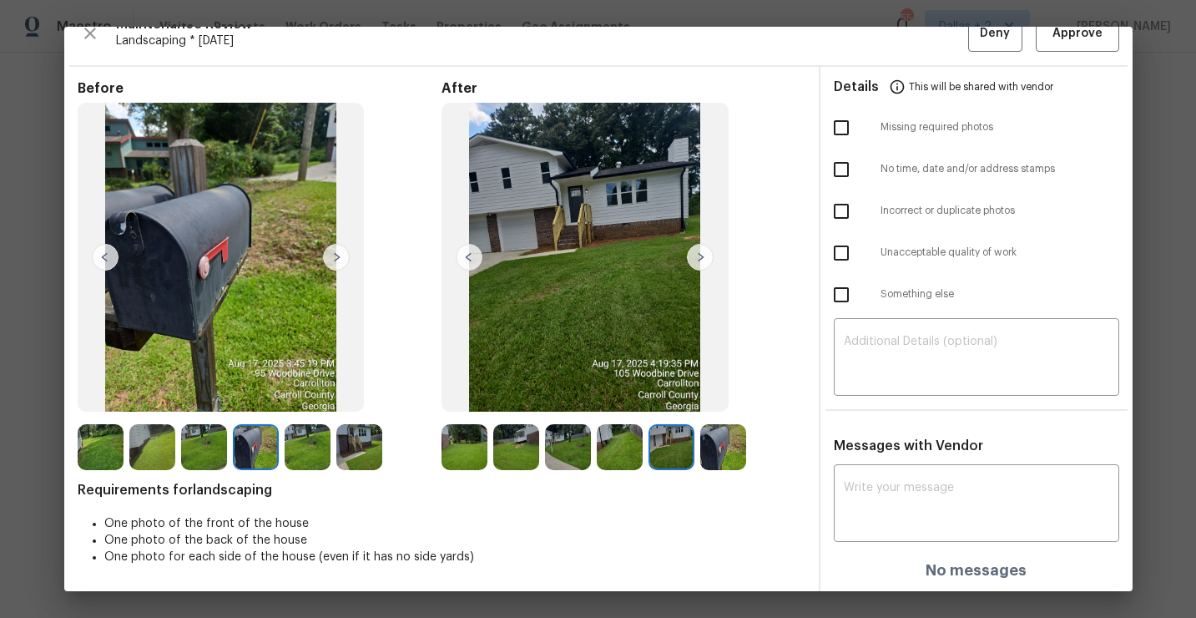
click at [360, 452] on img at bounding box center [359, 447] width 46 height 46
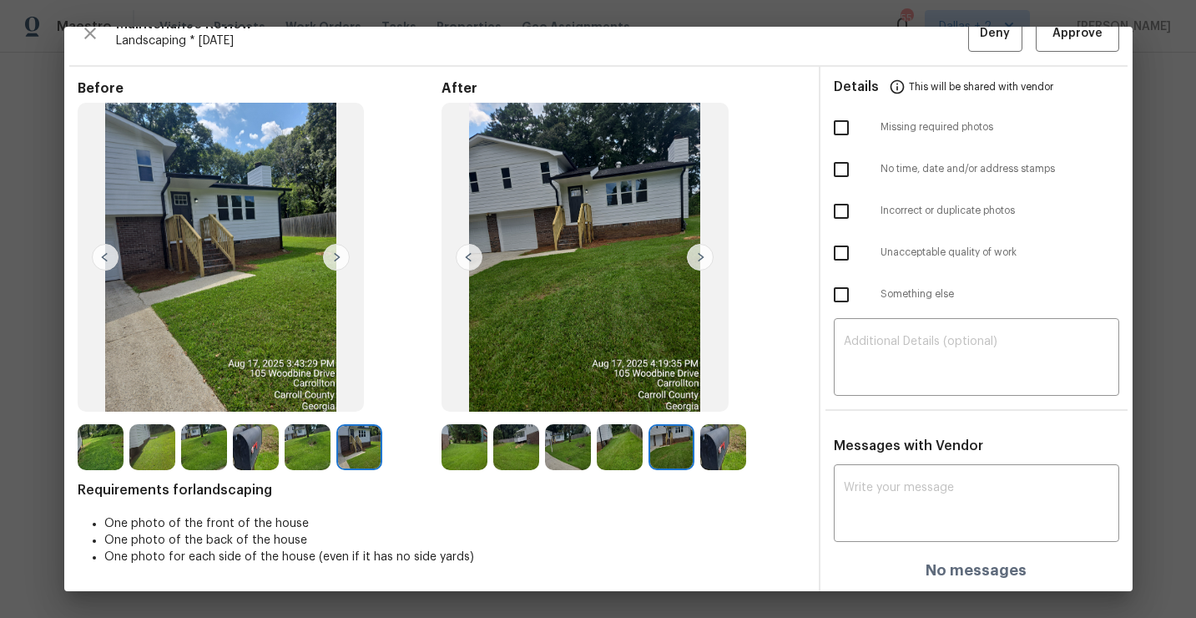
click at [242, 442] on img at bounding box center [256, 447] width 46 height 46
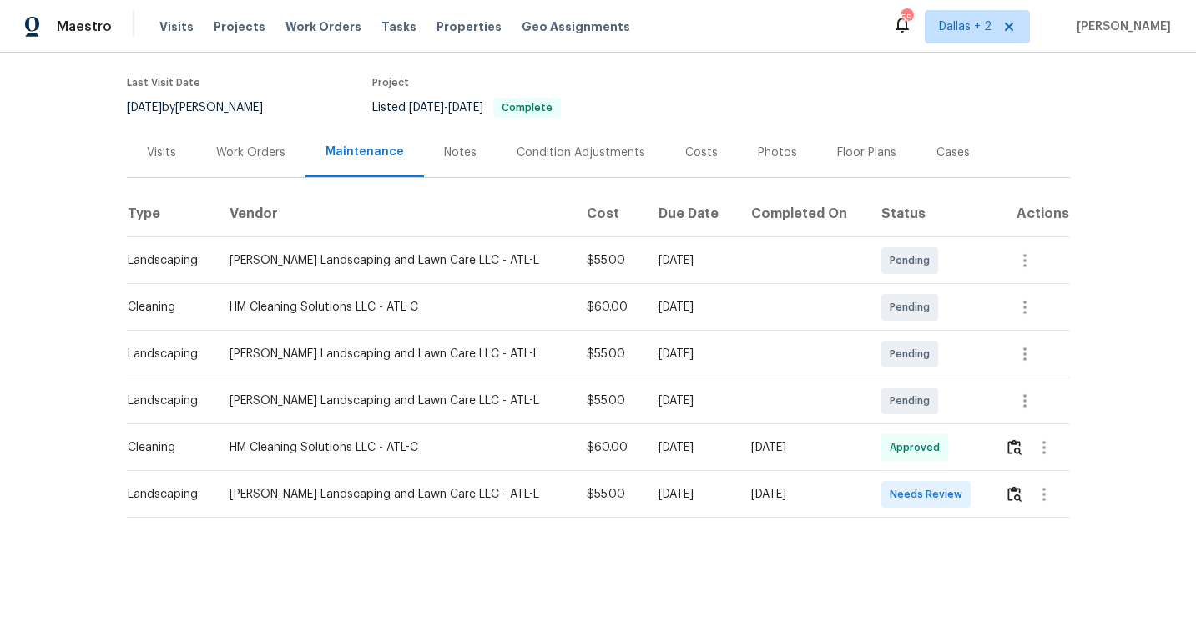
click at [1002, 490] on td at bounding box center [1031, 494] width 78 height 47
click at [1017, 498] on img "button" at bounding box center [1015, 494] width 14 height 16
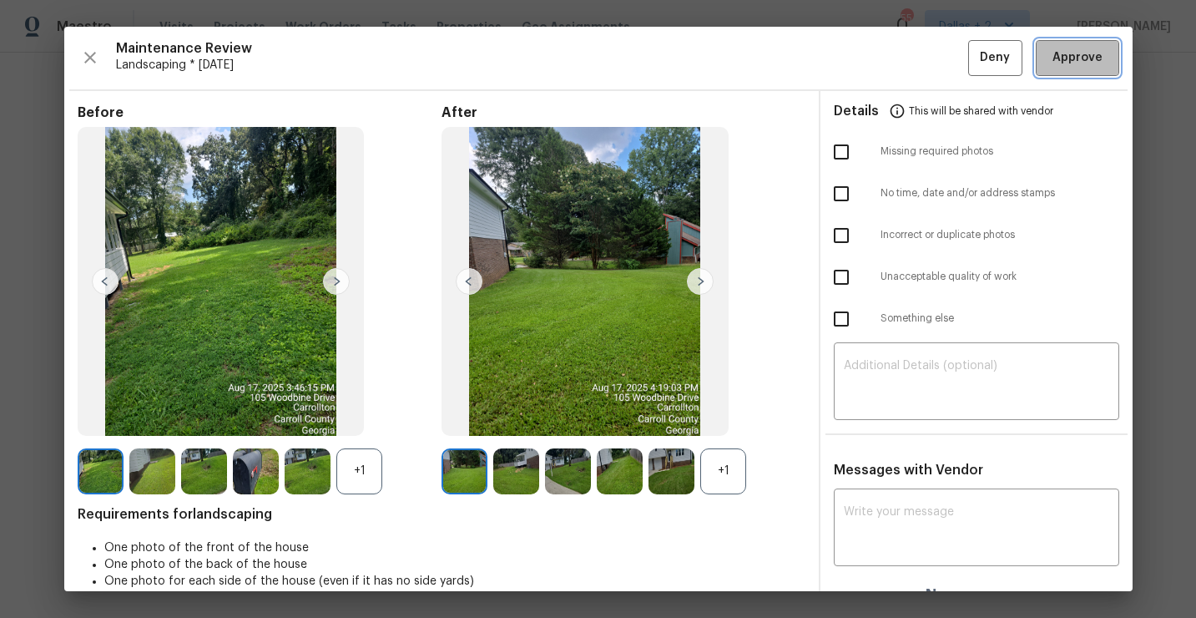
click at [1073, 73] on button "Approve" at bounding box center [1077, 58] width 83 height 36
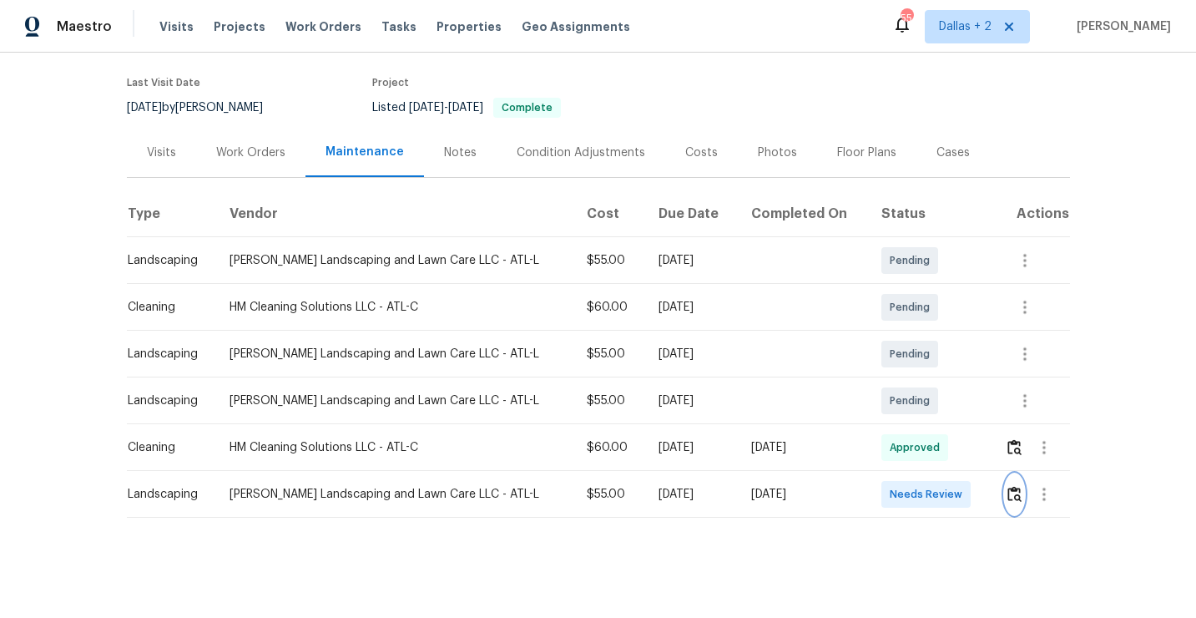
scroll to position [0, 0]
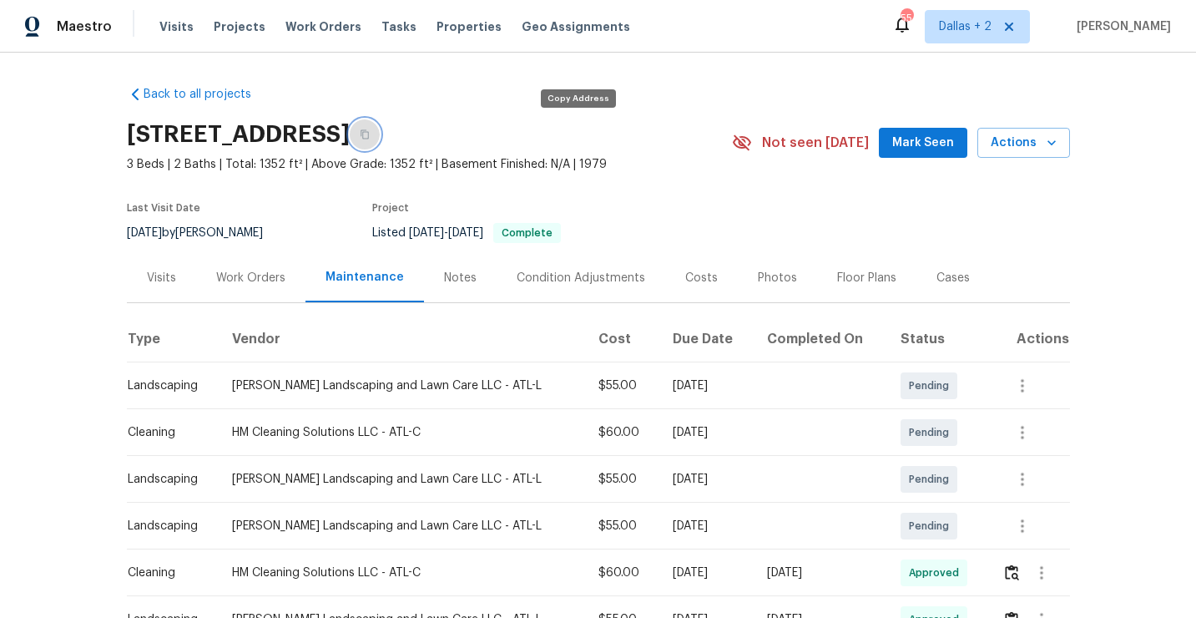
click at [380, 136] on button "button" at bounding box center [365, 134] width 30 height 30
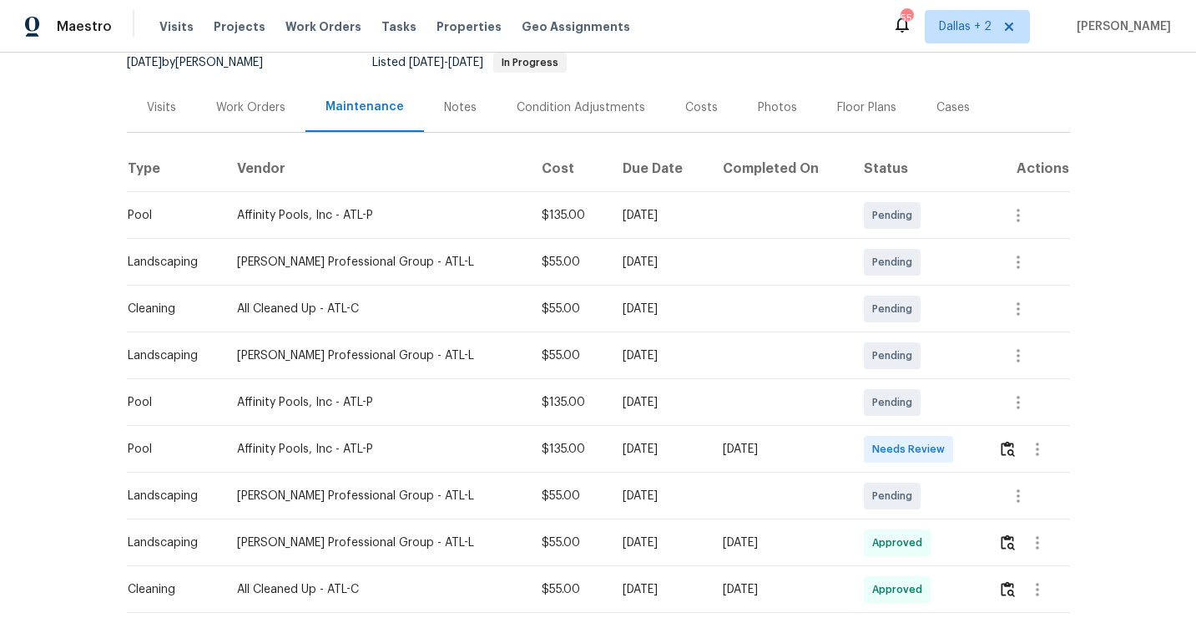
scroll to position [200, 0]
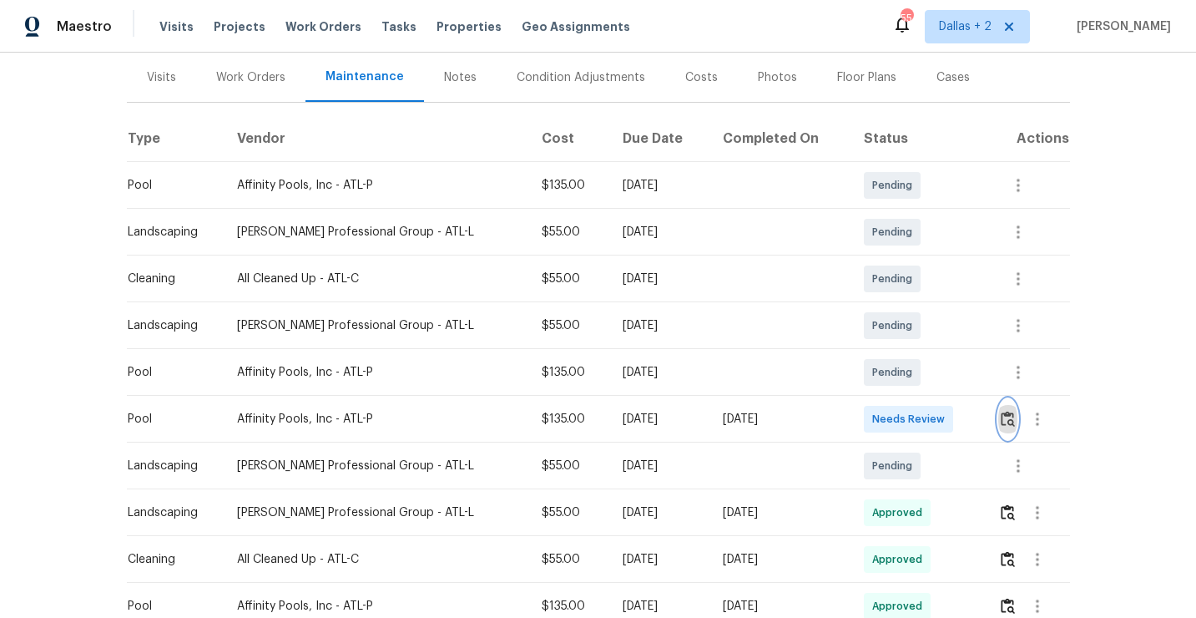
click at [1010, 428] on button "button" at bounding box center [1007, 419] width 19 height 40
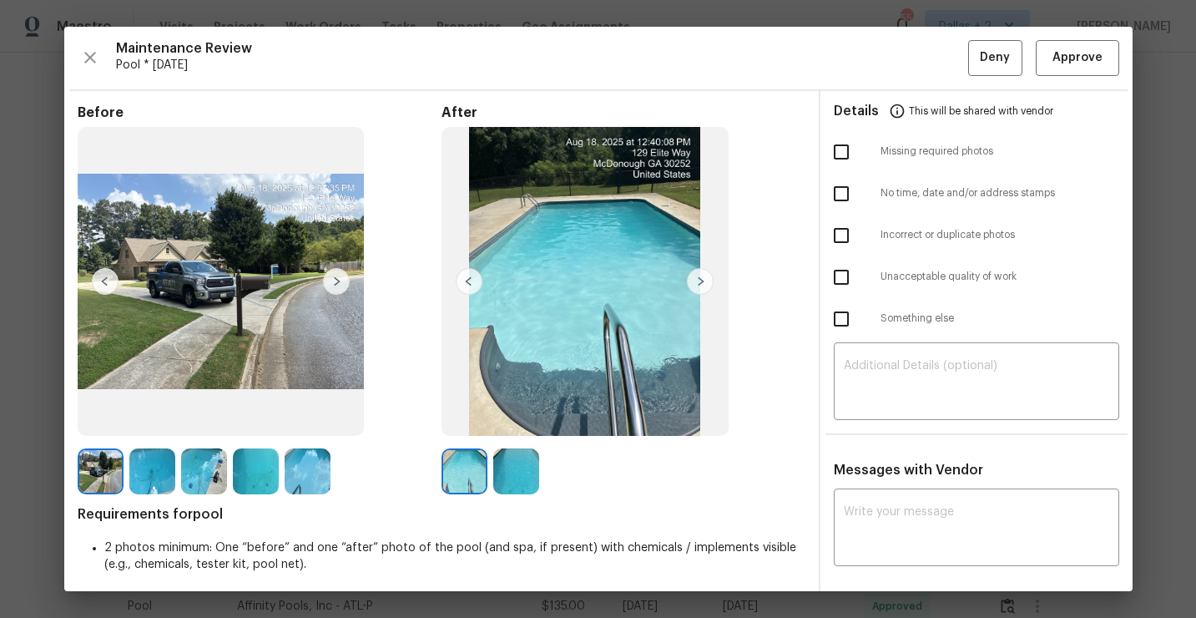
click at [463, 483] on img at bounding box center [465, 471] width 46 height 46
click at [104, 480] on img at bounding box center [101, 471] width 46 height 46
click at [1092, 70] on button "Approve" at bounding box center [1077, 58] width 83 height 36
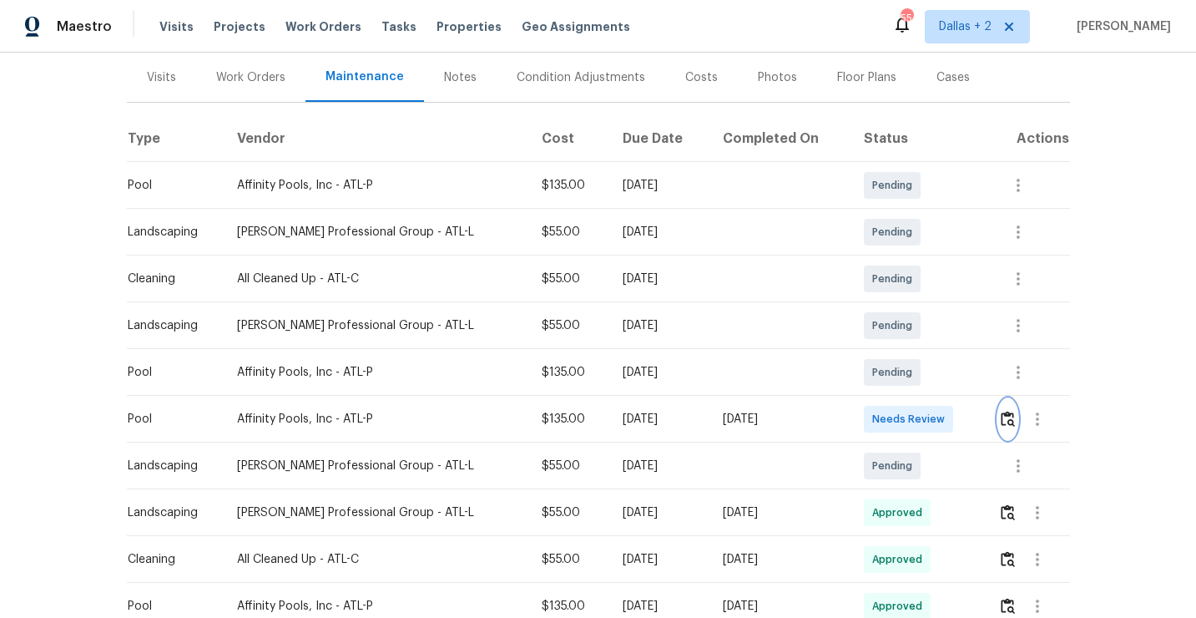
scroll to position [0, 0]
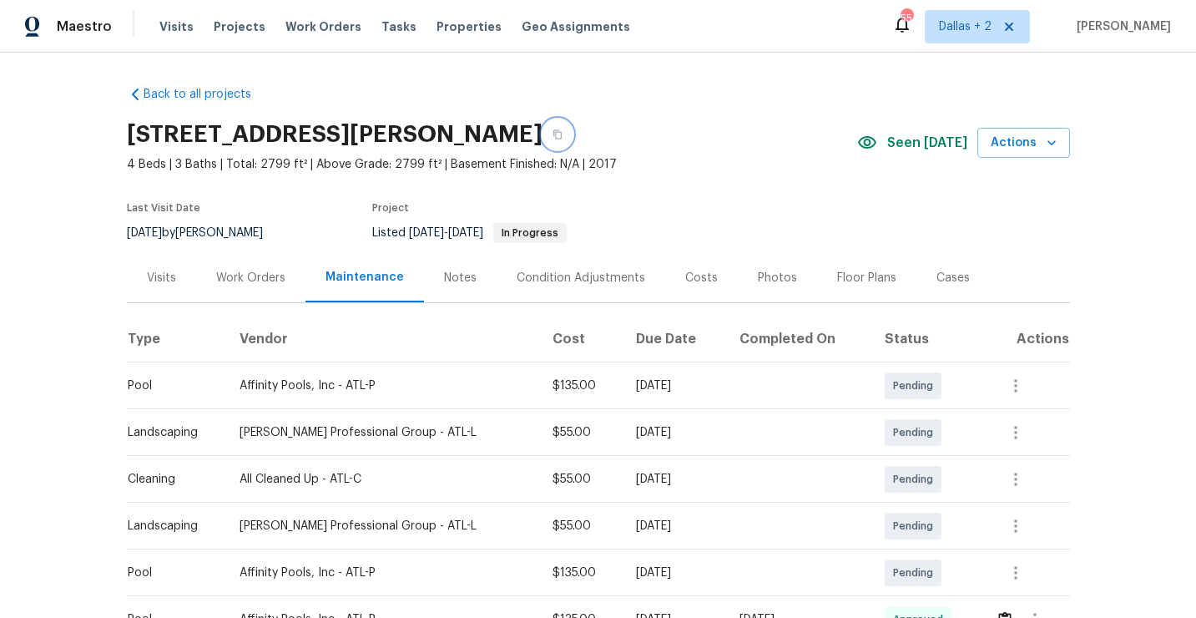
click at [562, 132] on icon "button" at bounding box center [557, 134] width 8 height 9
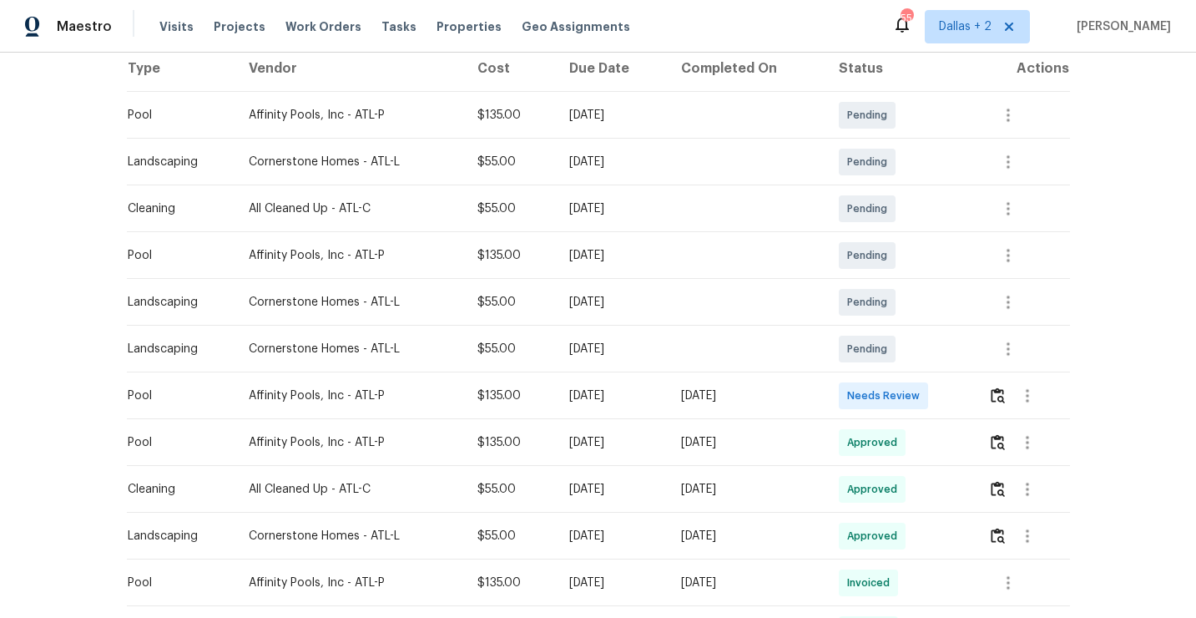
scroll to position [278, 0]
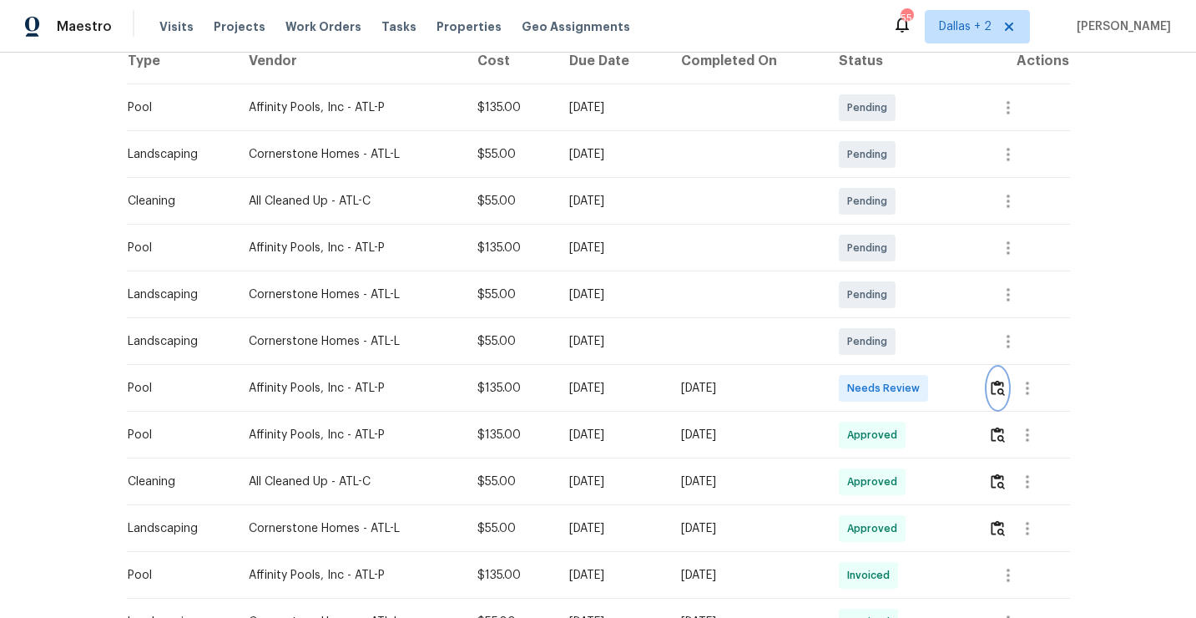
click at [1000, 392] on img "button" at bounding box center [998, 388] width 14 height 16
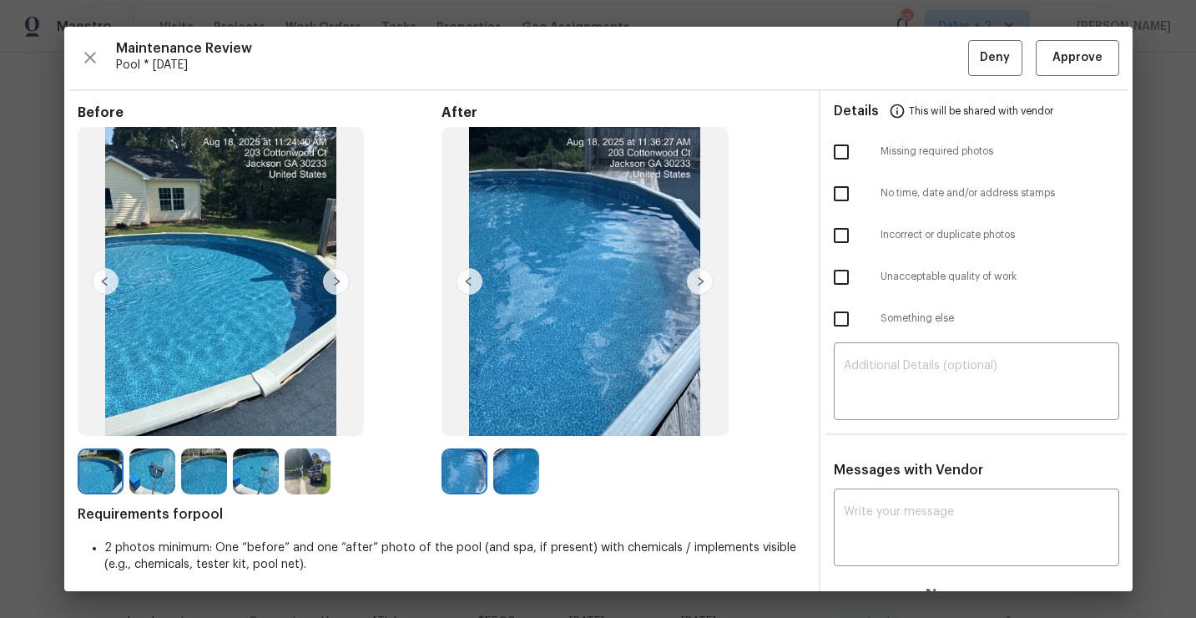
click at [139, 474] on img at bounding box center [152, 471] width 46 height 46
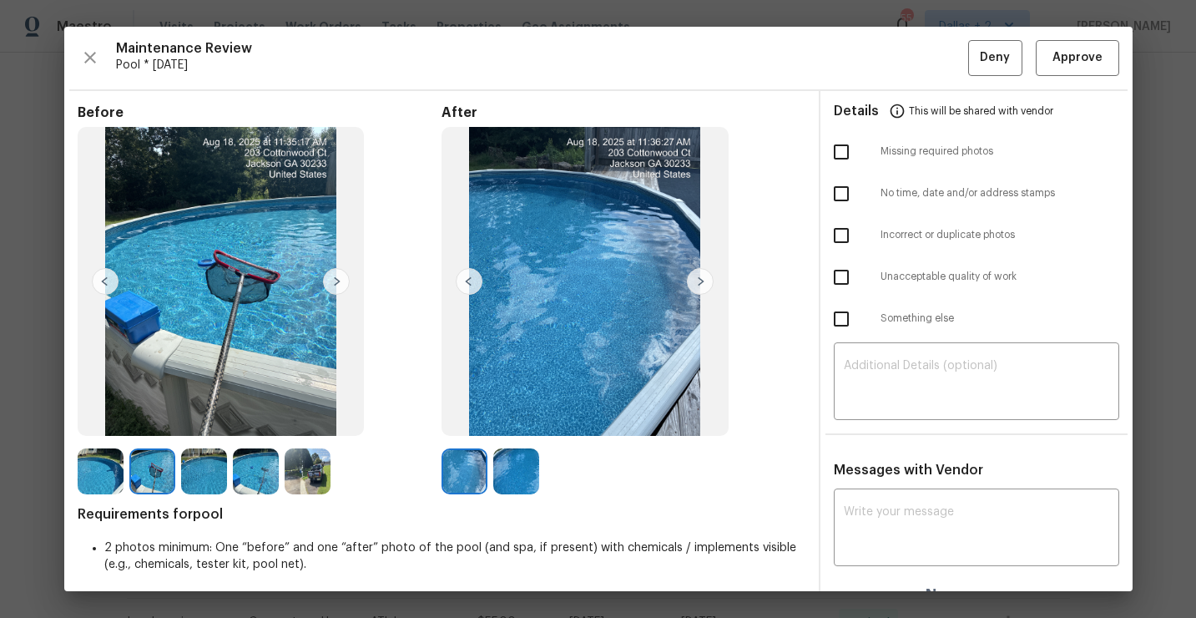
click at [306, 470] on img at bounding box center [308, 471] width 46 height 46
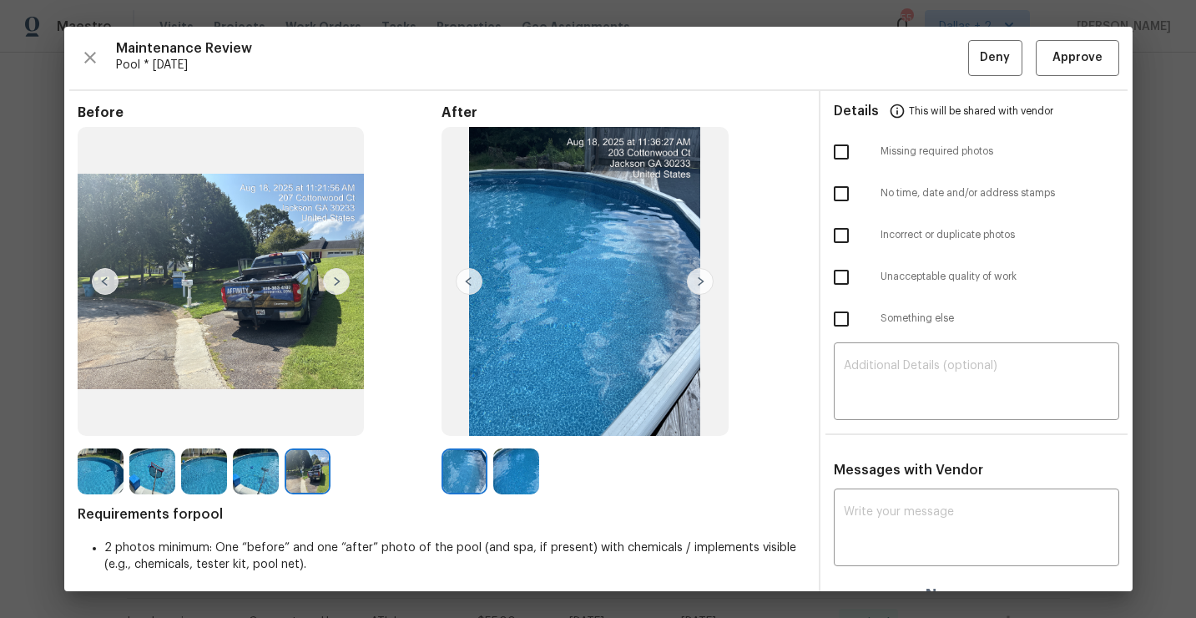
click at [304, 473] on img at bounding box center [308, 471] width 46 height 46
click at [1091, 60] on span "Approve" at bounding box center [1078, 58] width 50 height 21
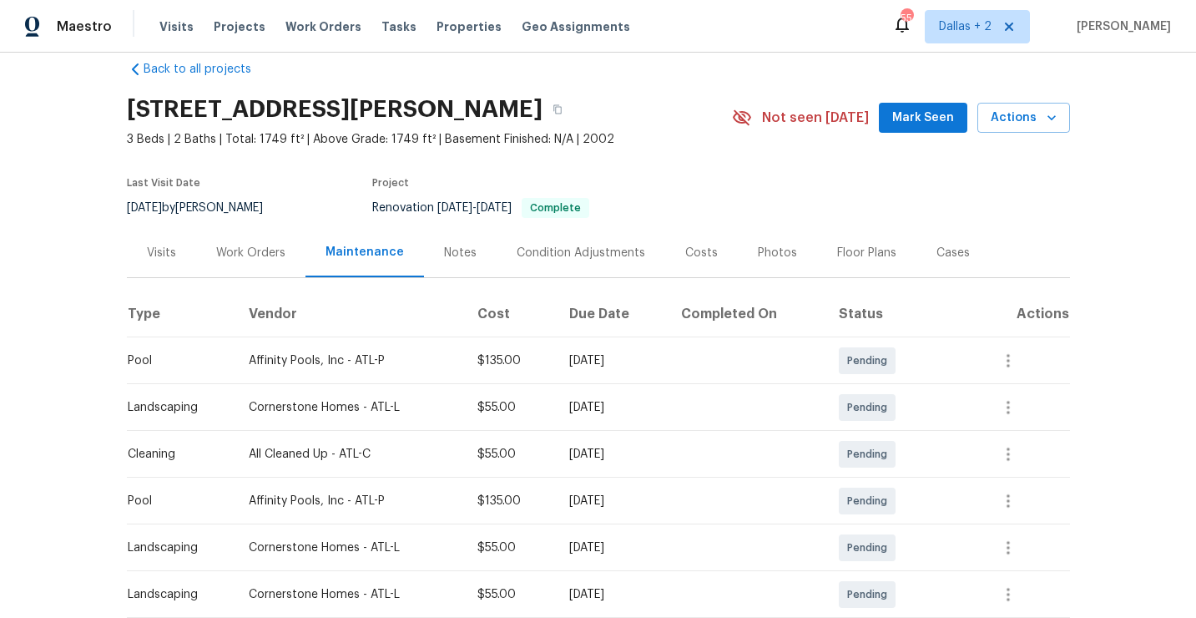
scroll to position [0, 0]
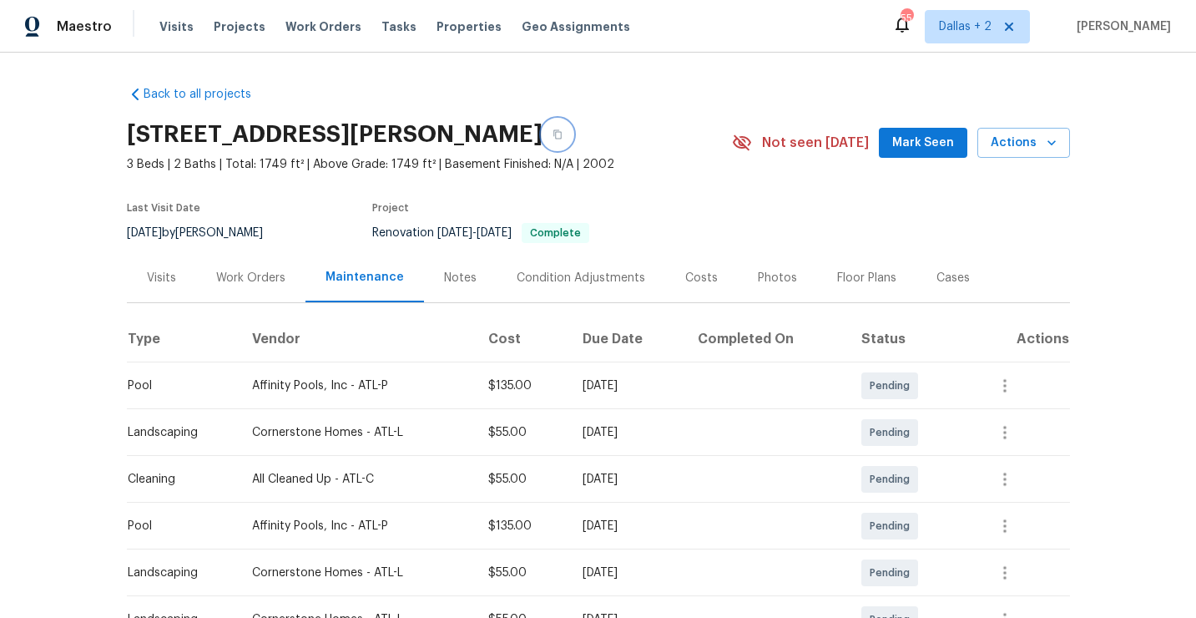
click at [563, 138] on icon "button" at bounding box center [558, 134] width 10 height 10
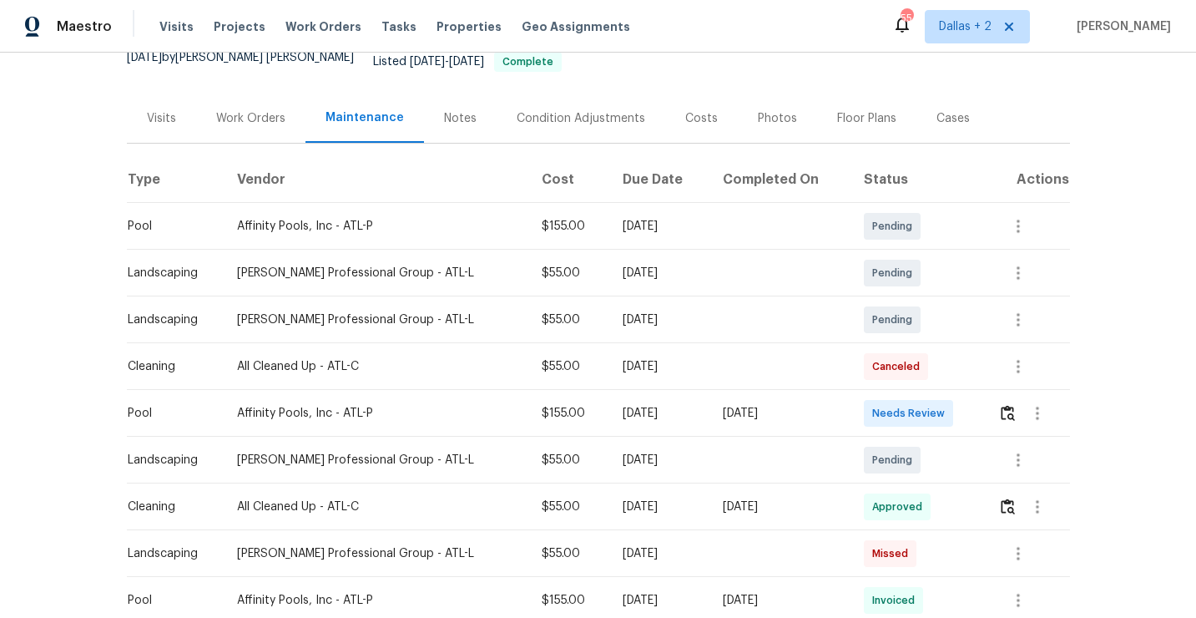
scroll to position [195, 0]
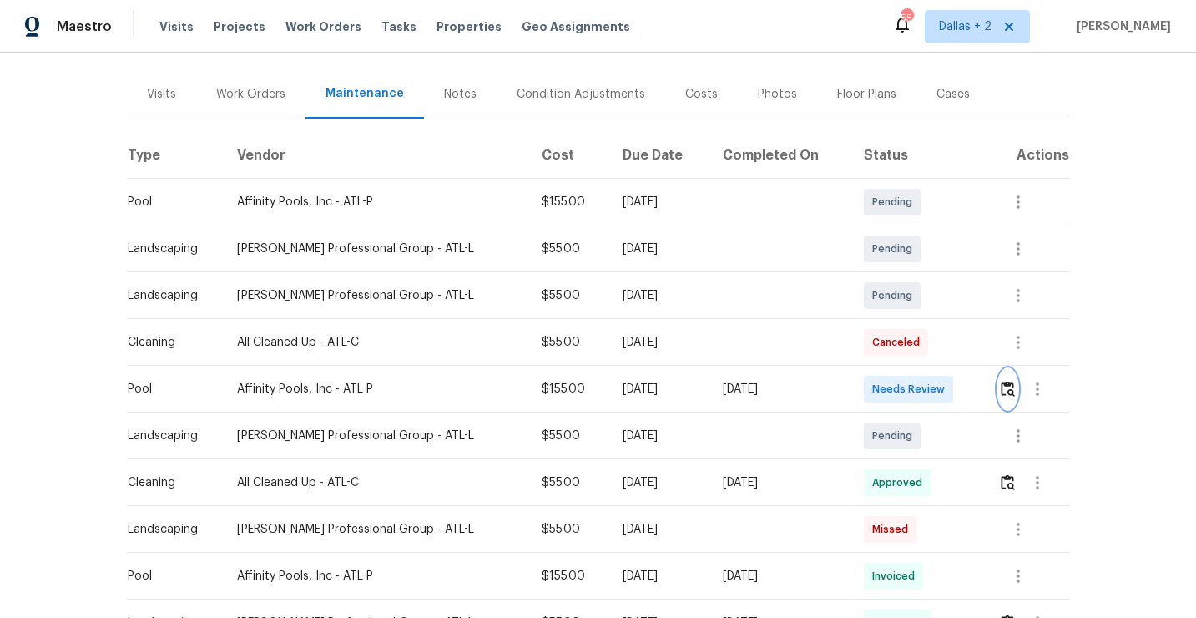
click at [1003, 385] on button "button" at bounding box center [1007, 389] width 19 height 40
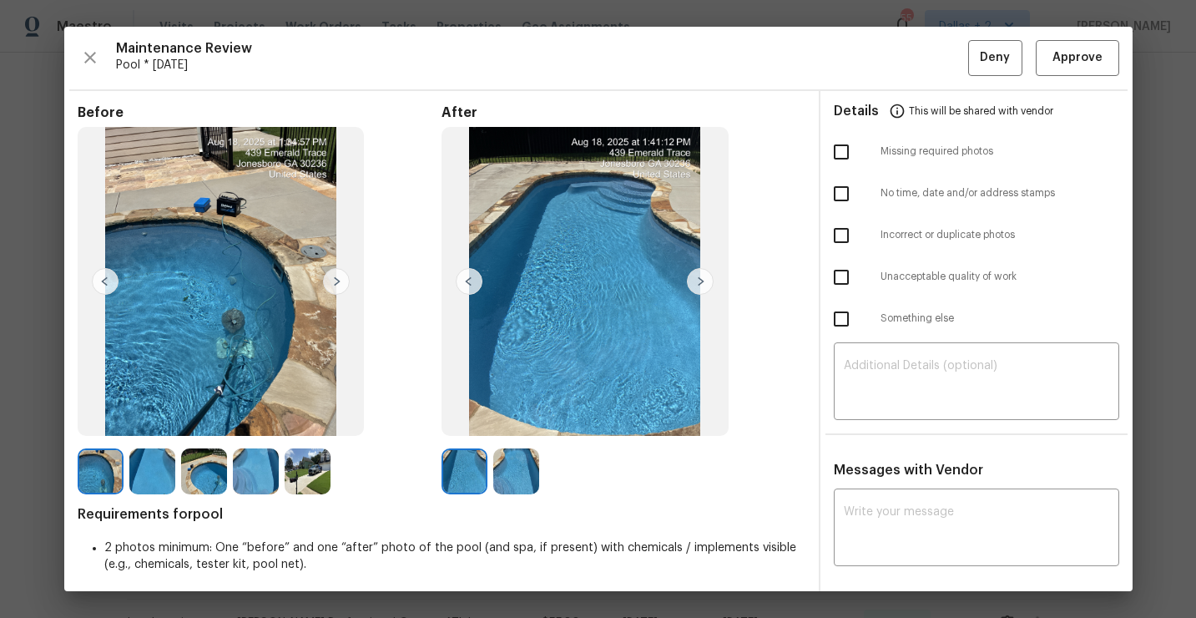
click at [289, 467] on img at bounding box center [308, 471] width 46 height 46
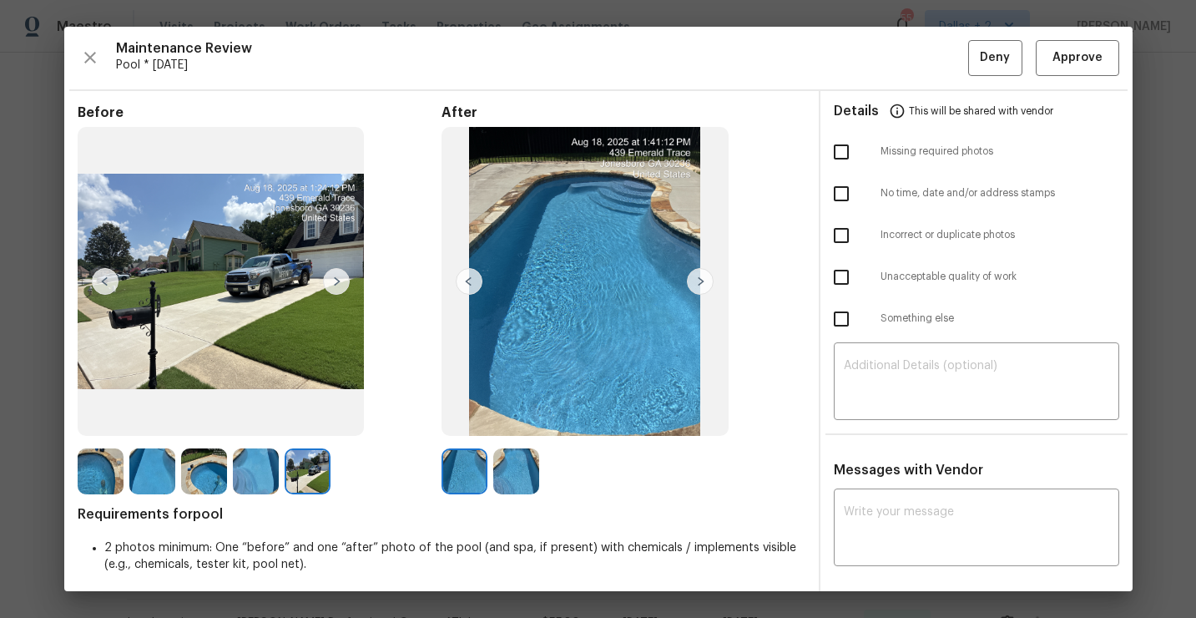
click at [473, 473] on img at bounding box center [465, 471] width 46 height 46
click at [520, 483] on img at bounding box center [516, 471] width 46 height 46
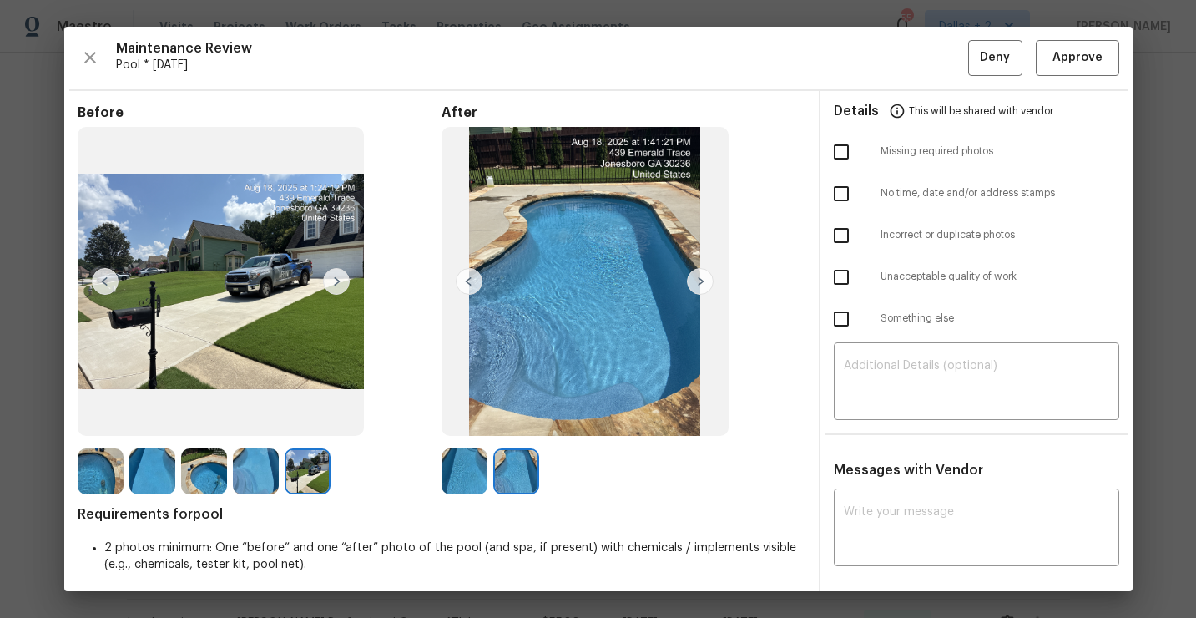
click at [195, 467] on img at bounding box center [204, 471] width 46 height 46
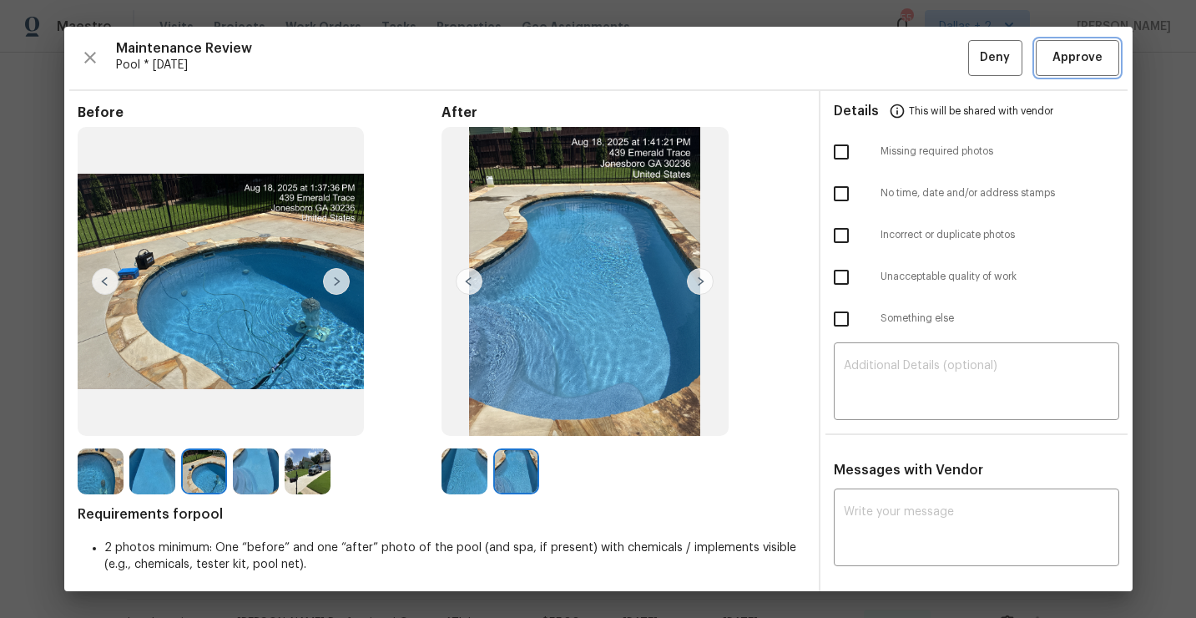
click at [1066, 62] on span "Approve" at bounding box center [1078, 58] width 50 height 21
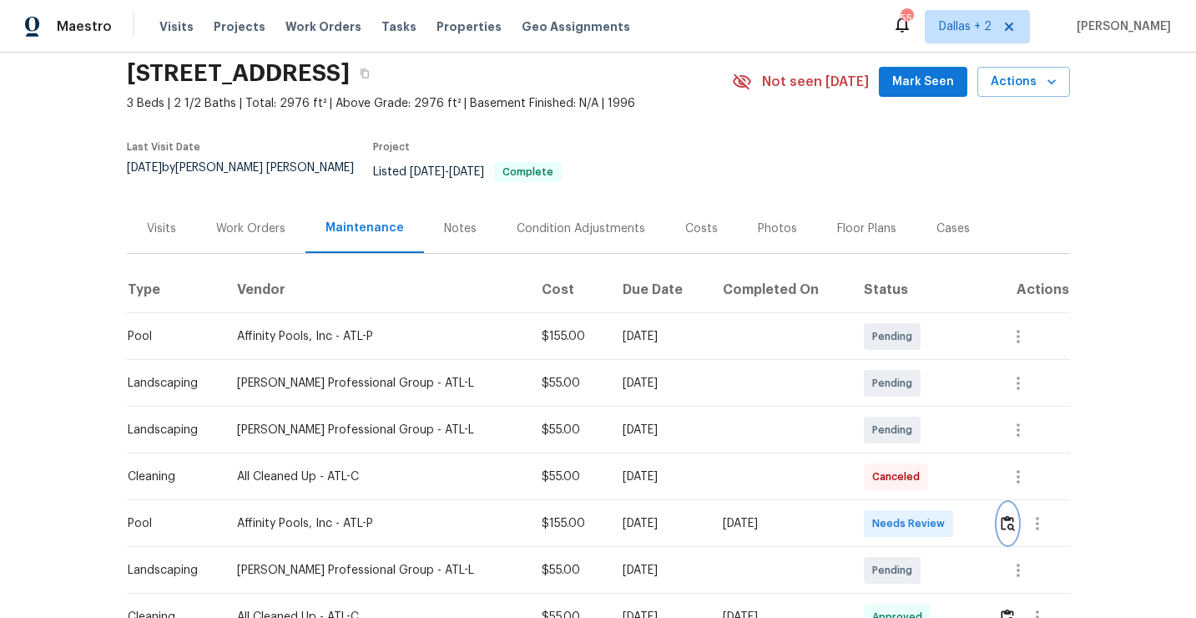
scroll to position [0, 0]
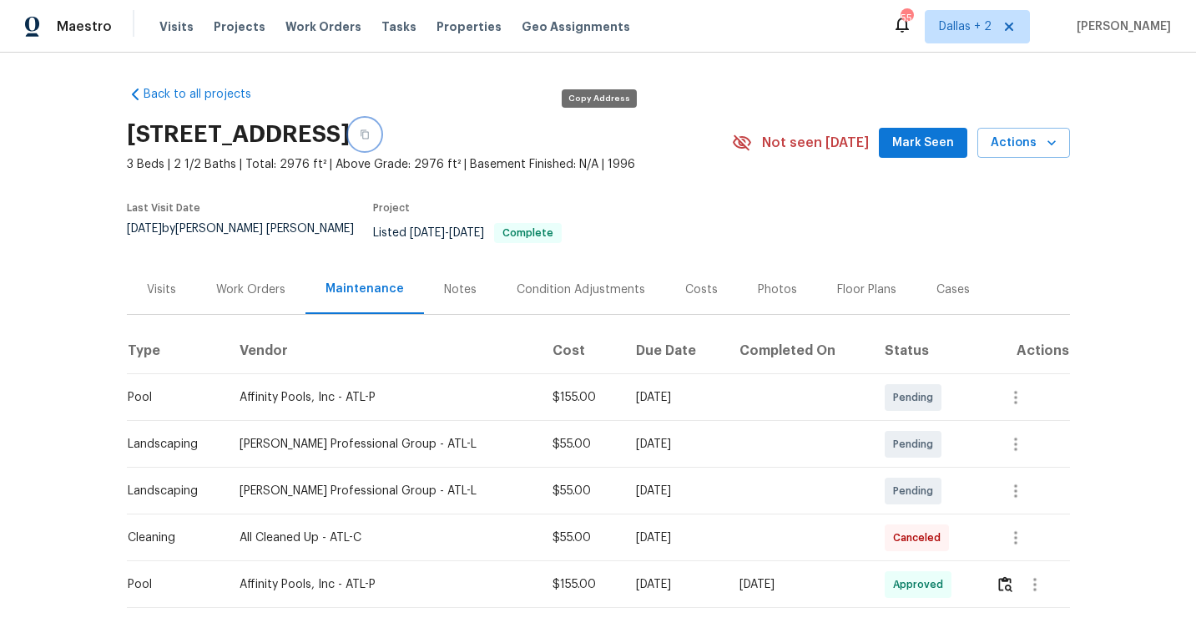
click at [380, 139] on button "button" at bounding box center [365, 134] width 30 height 30
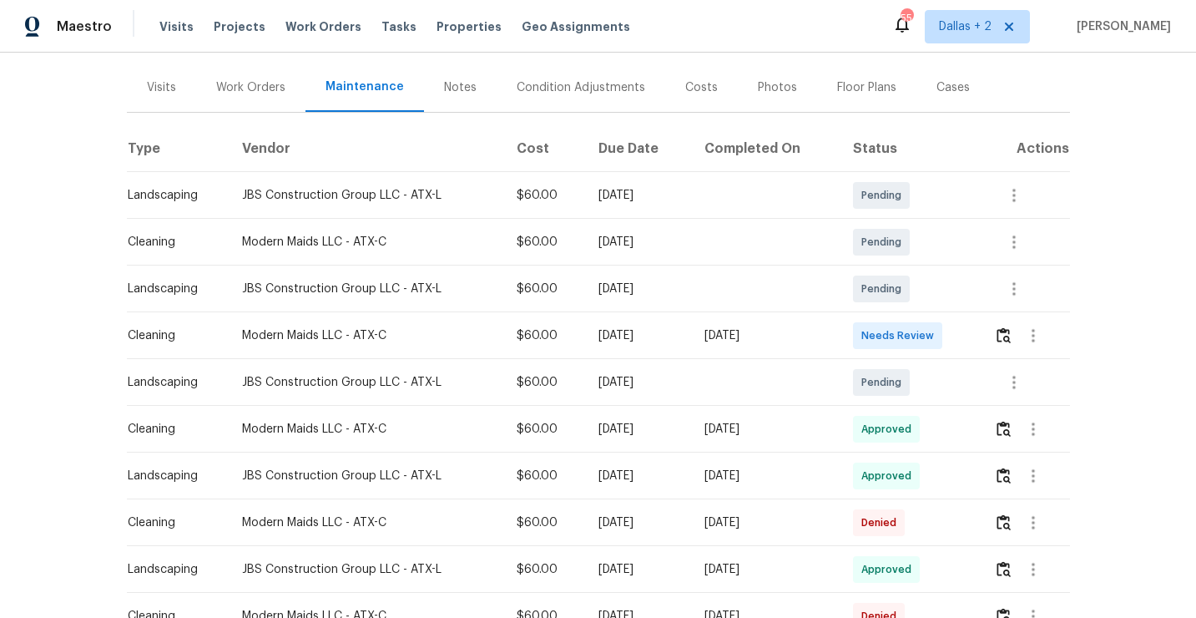
scroll to position [183, 0]
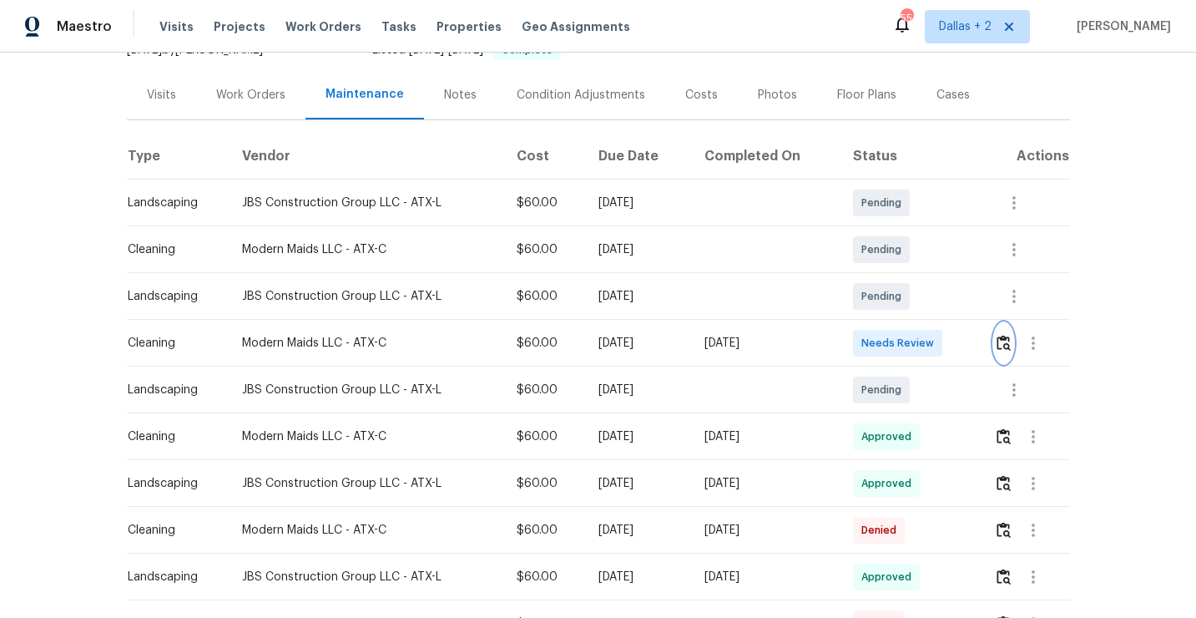
click at [1003, 346] on img "button" at bounding box center [1004, 343] width 14 height 16
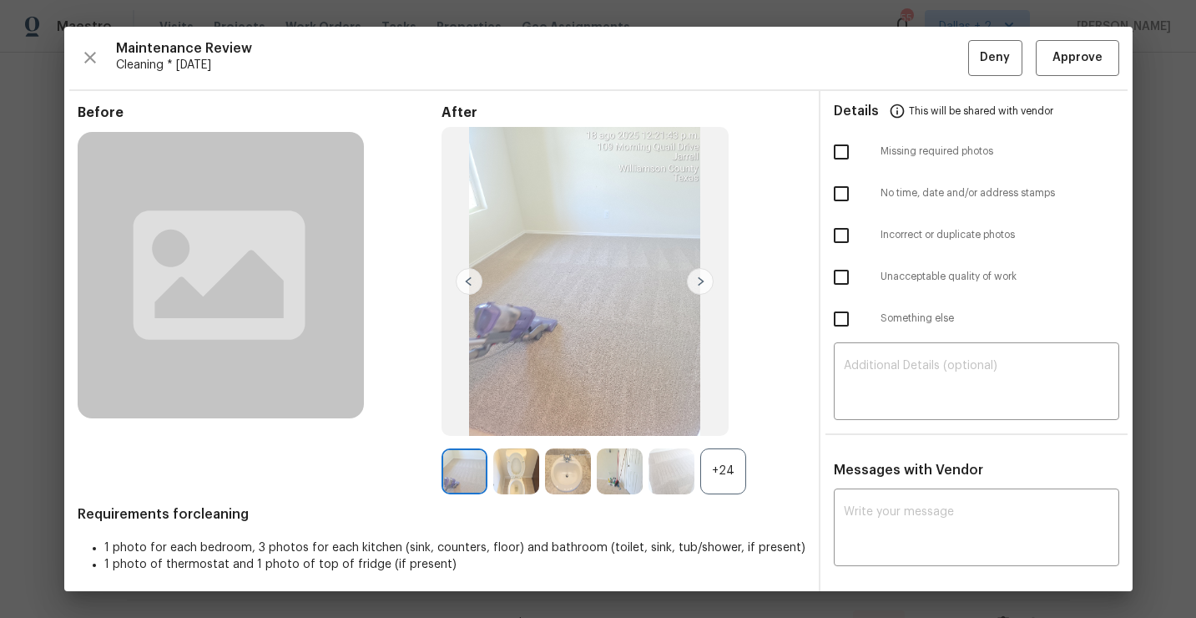
click at [720, 463] on div "+24" at bounding box center [723, 471] width 46 height 46
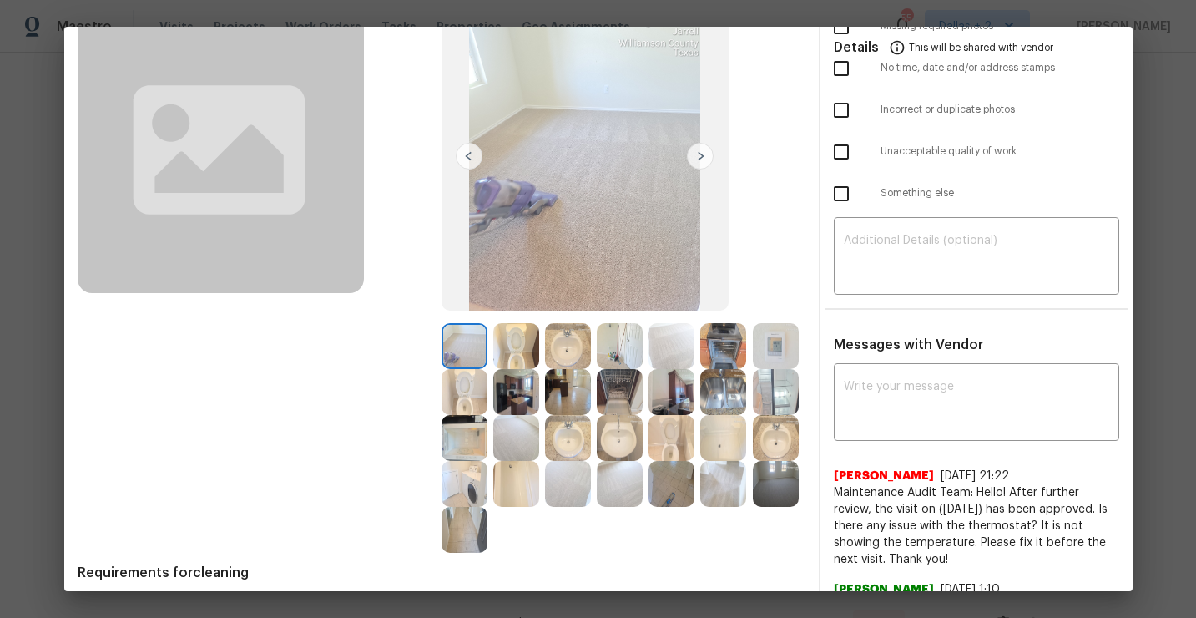
scroll to position [115, 0]
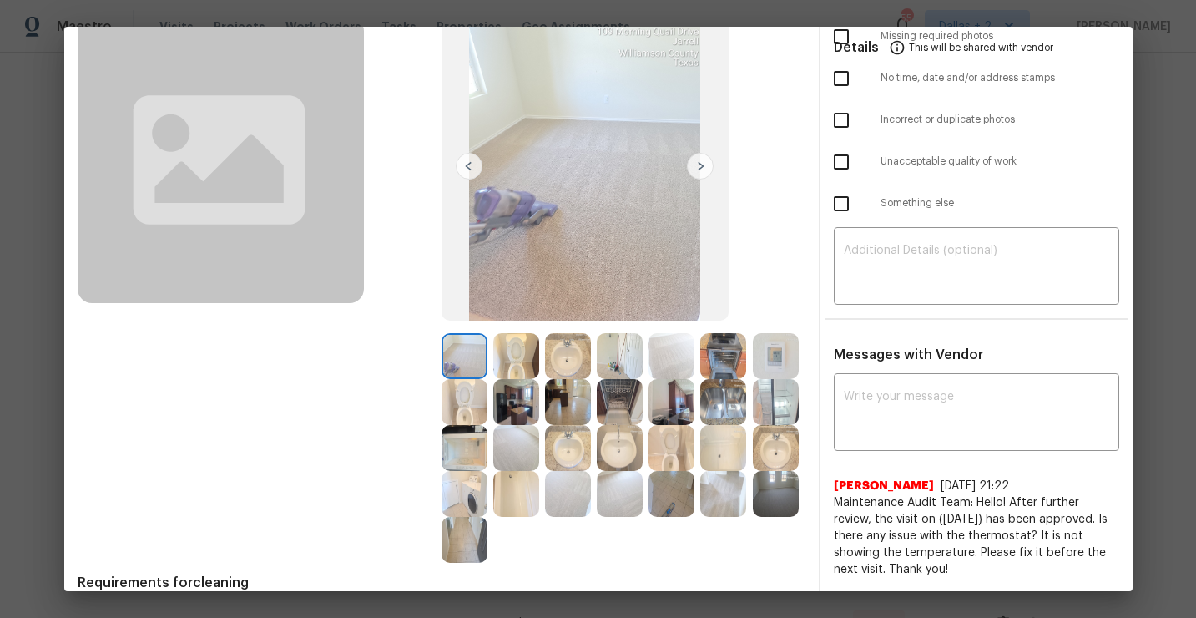
click at [521, 398] on img at bounding box center [516, 402] width 46 height 46
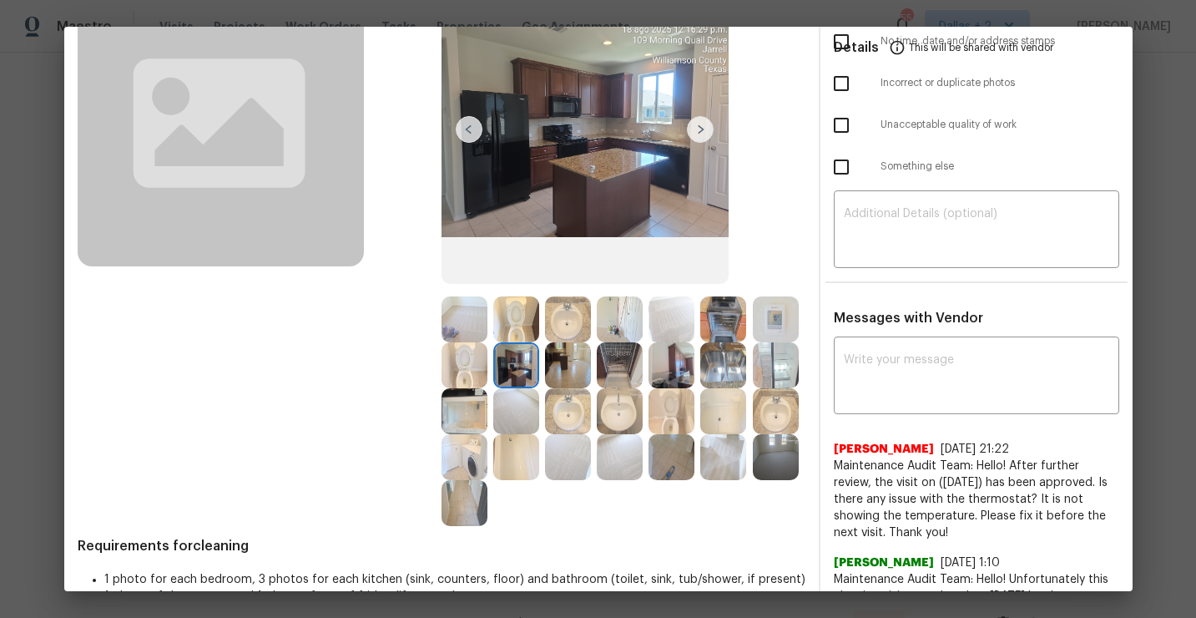
scroll to position [149, 0]
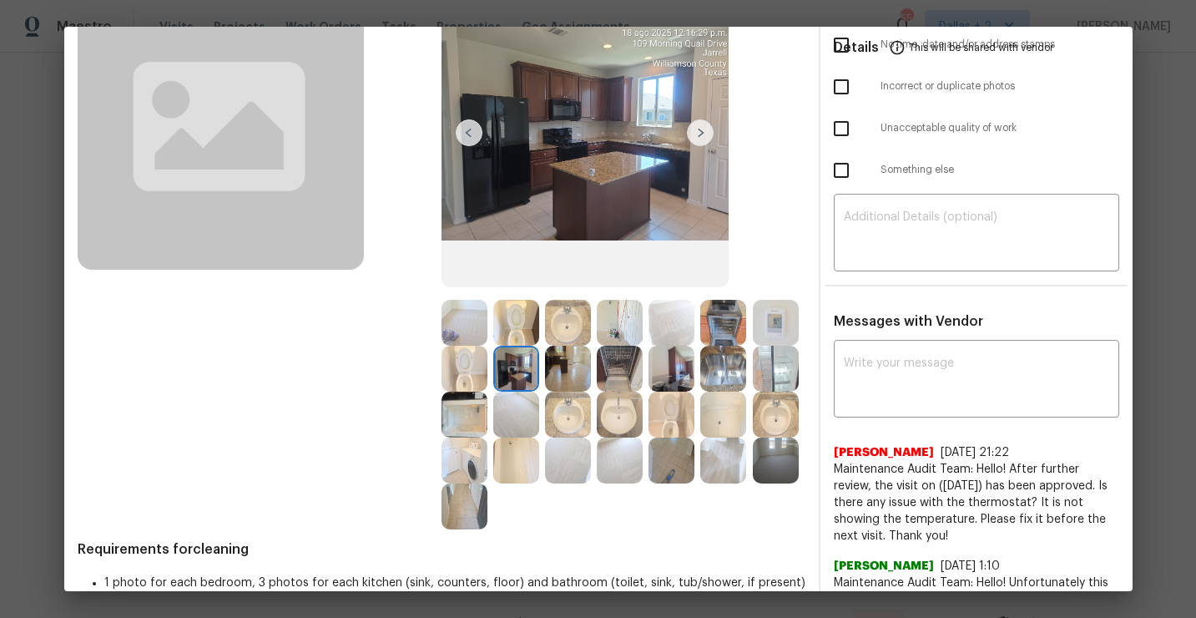
click at [776, 315] on img at bounding box center [776, 323] width 46 height 46
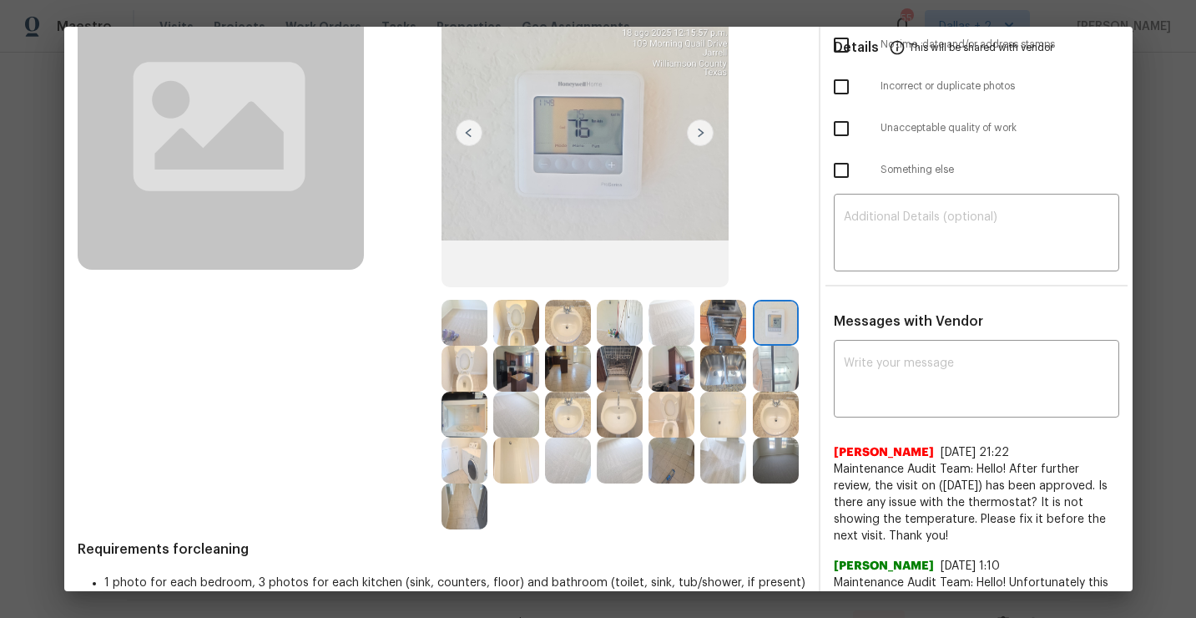
scroll to position [0, 0]
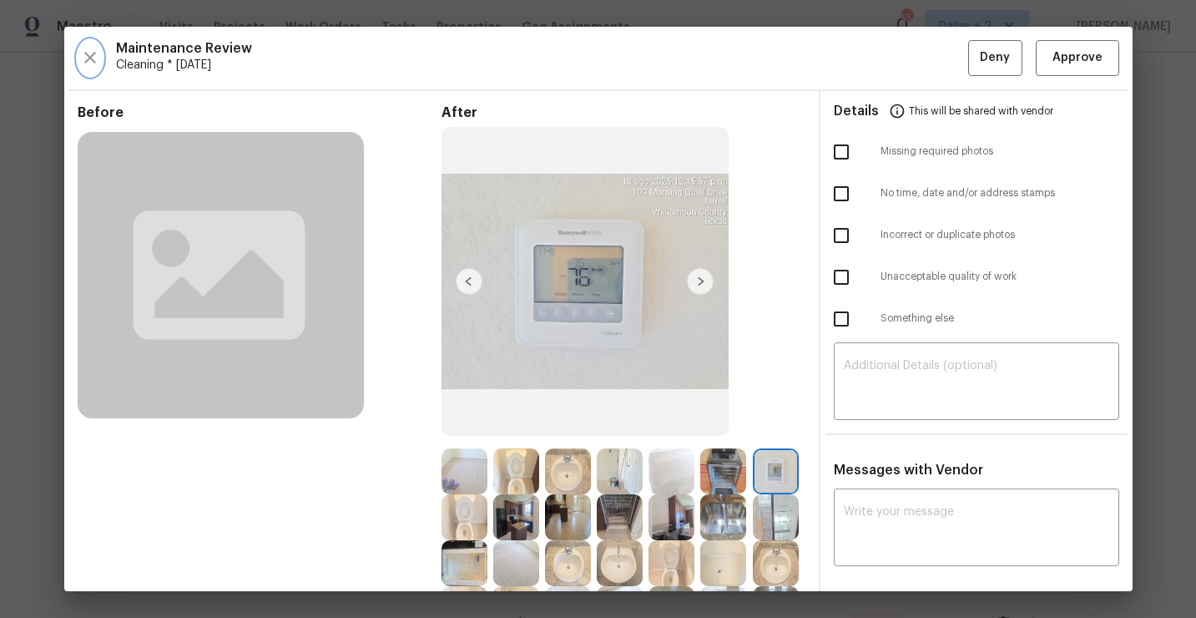
click at [82, 62] on icon "button" at bounding box center [90, 58] width 20 height 20
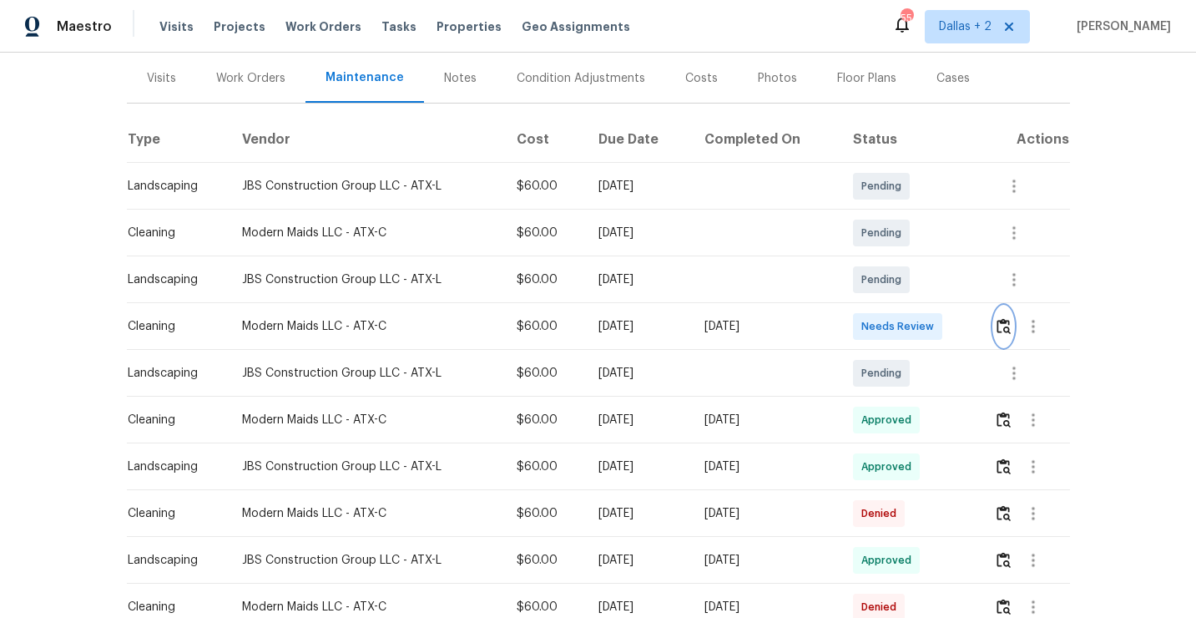
scroll to position [251, 0]
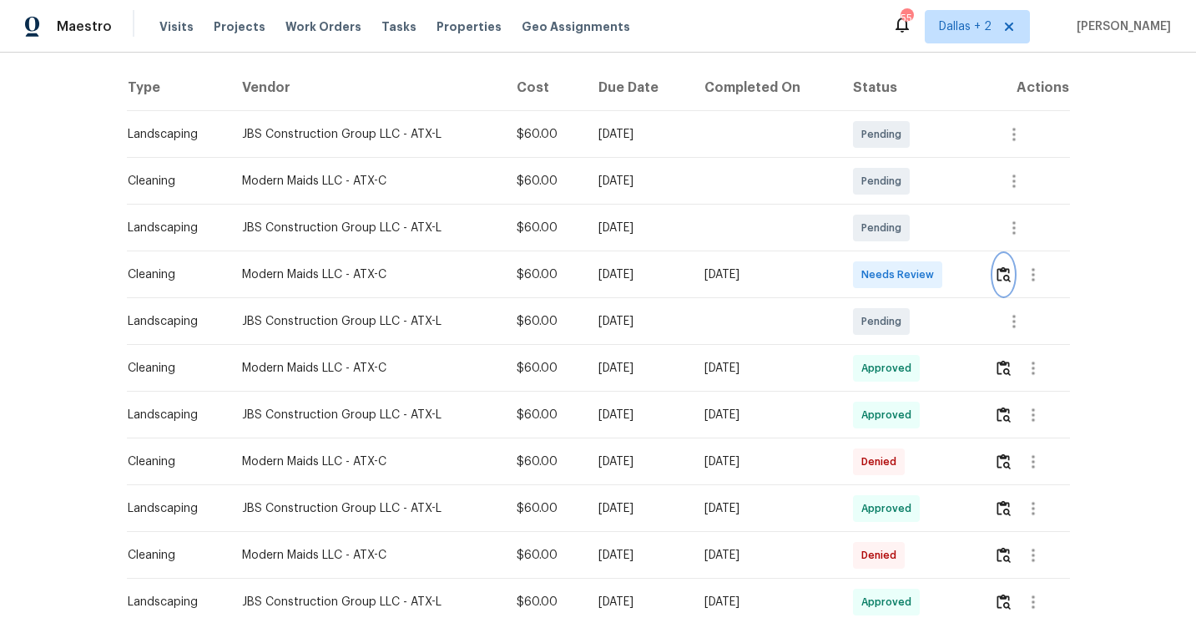
click at [1005, 277] on img "button" at bounding box center [1004, 274] width 14 height 16
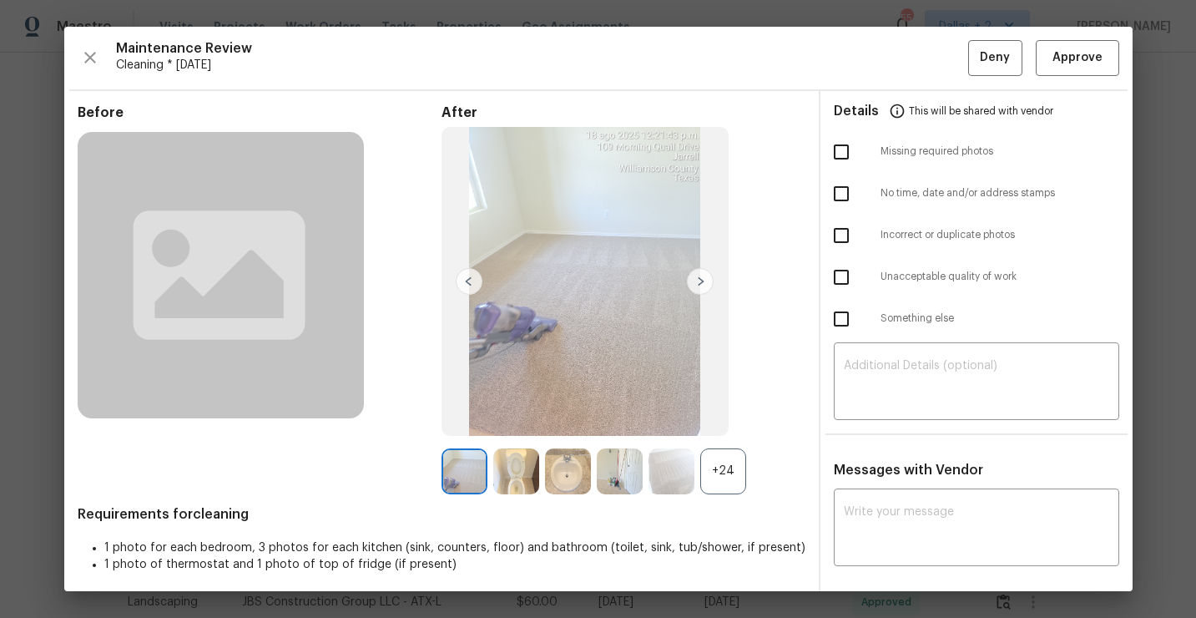
click at [720, 480] on div "+24" at bounding box center [723, 471] width 46 height 46
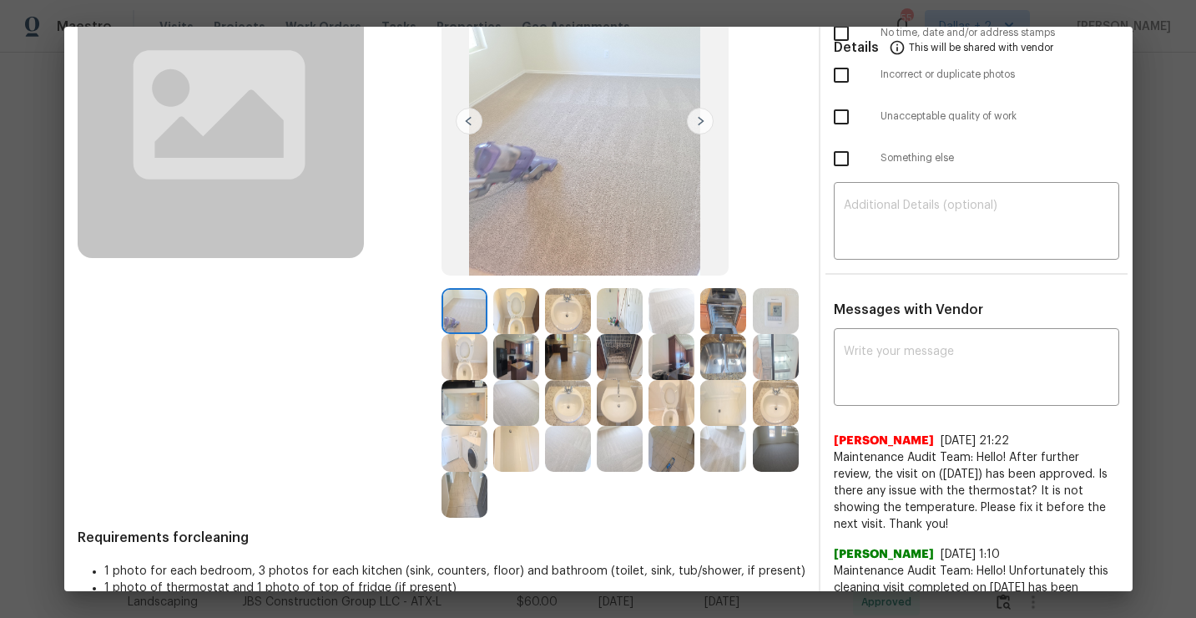
scroll to position [162, 0]
click at [667, 452] on img at bounding box center [672, 447] width 46 height 46
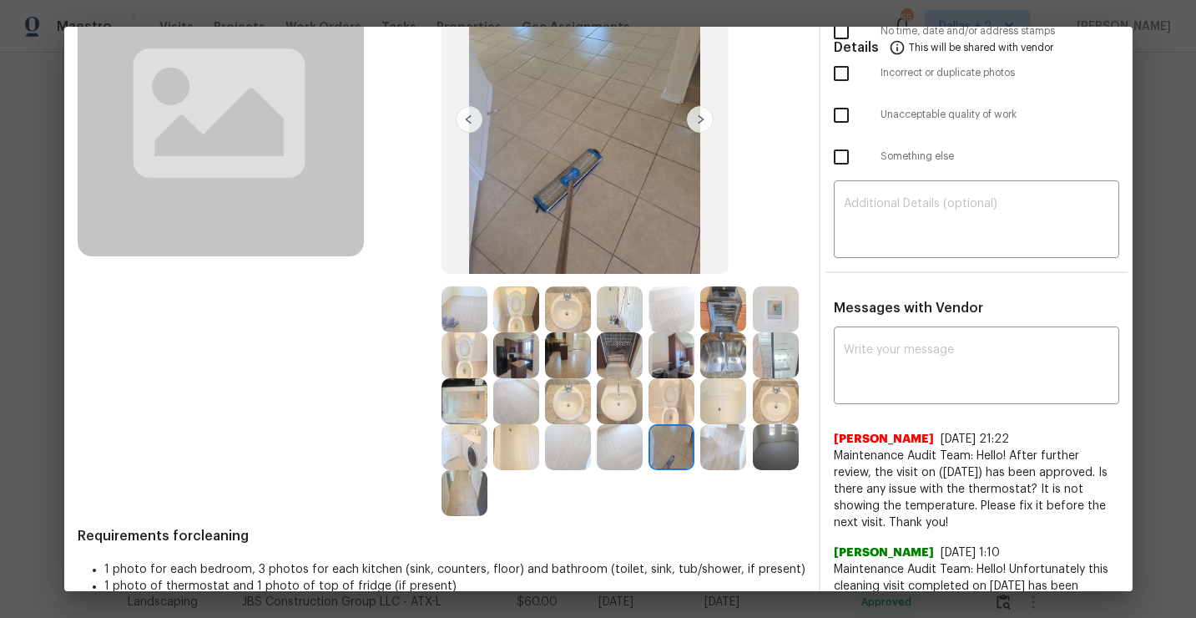
click at [772, 365] on img at bounding box center [776, 355] width 46 height 46
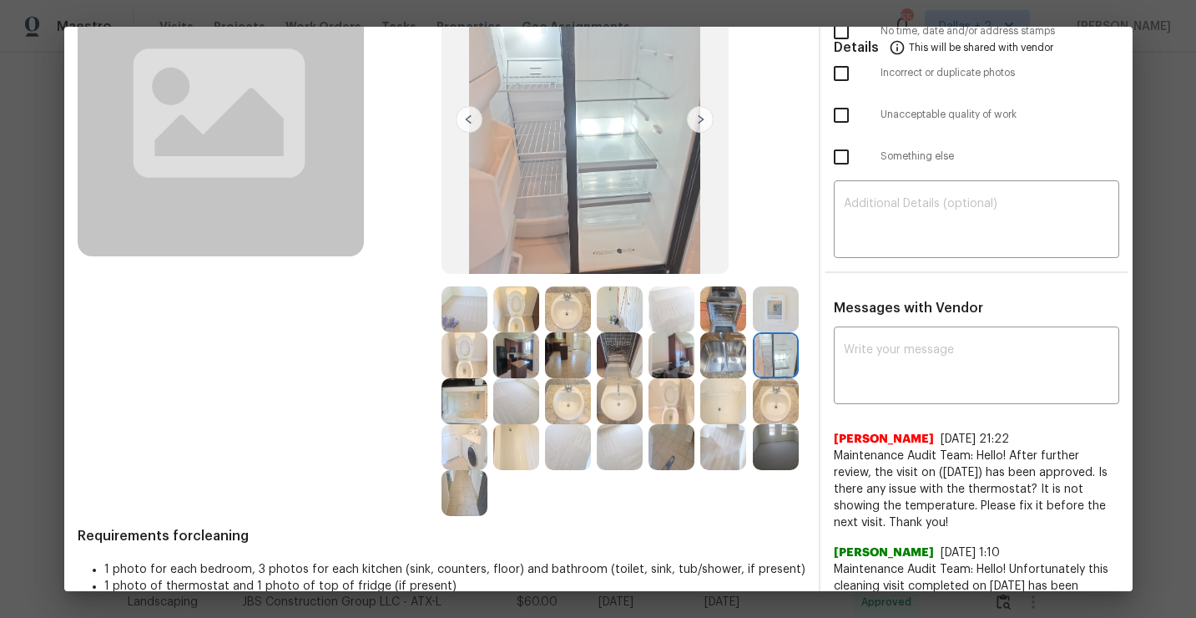
click at [722, 361] on img at bounding box center [723, 355] width 46 height 46
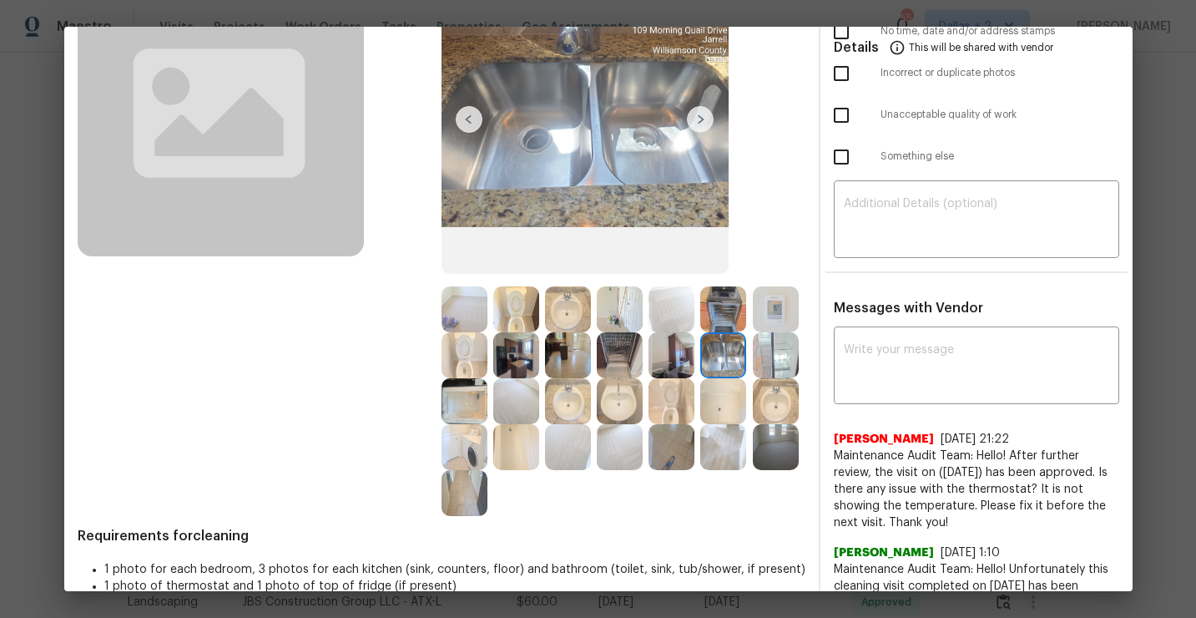
click at [565, 361] on img at bounding box center [568, 355] width 46 height 46
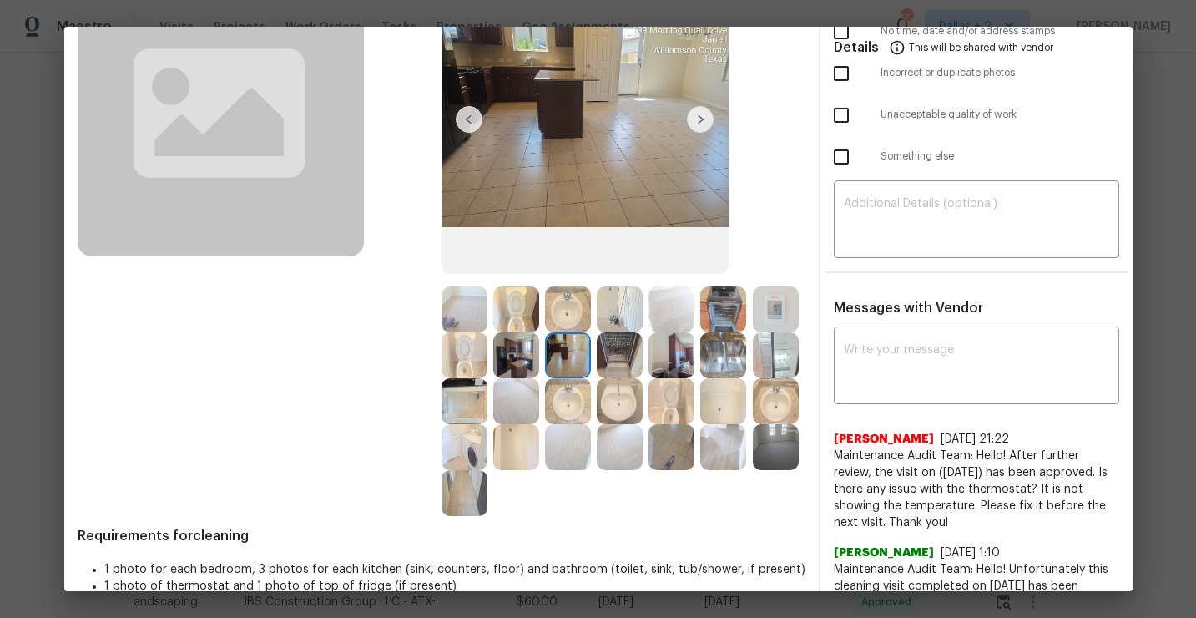
click at [512, 366] on img at bounding box center [516, 355] width 46 height 46
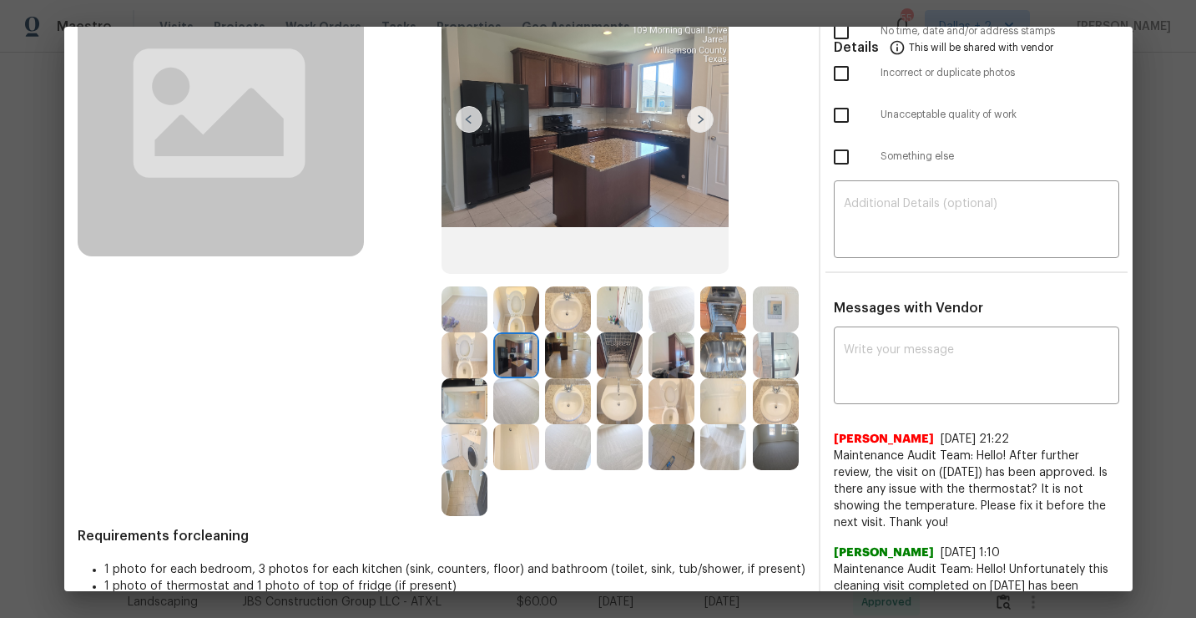
click at [478, 311] on img at bounding box center [465, 309] width 46 height 46
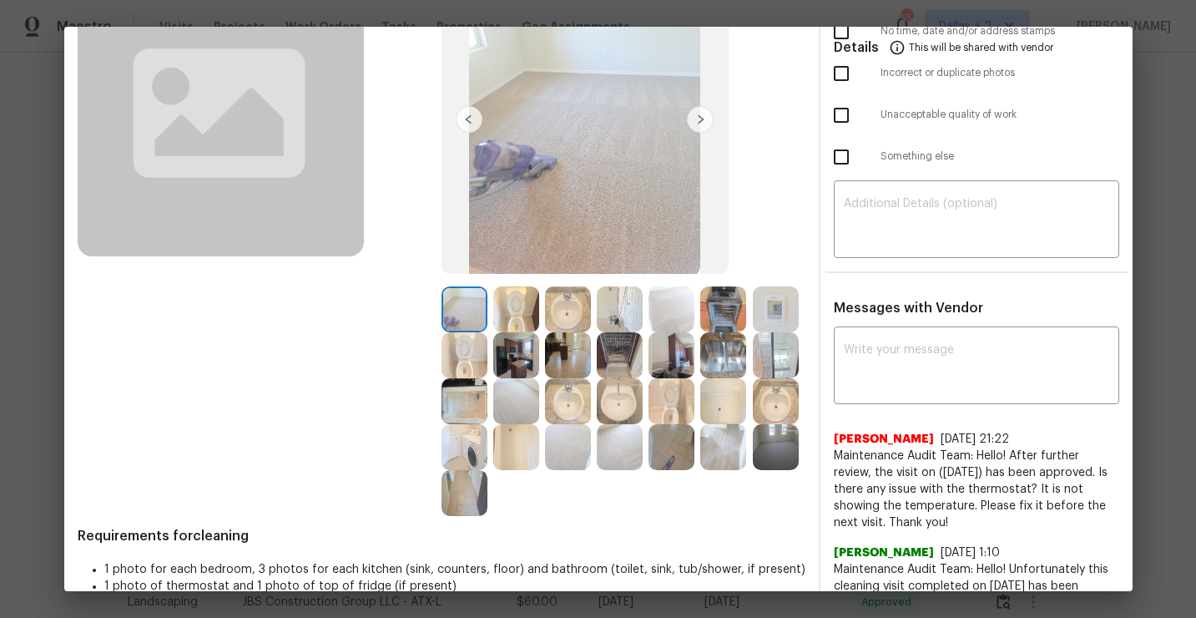
click at [700, 119] on img at bounding box center [700, 119] width 27 height 27
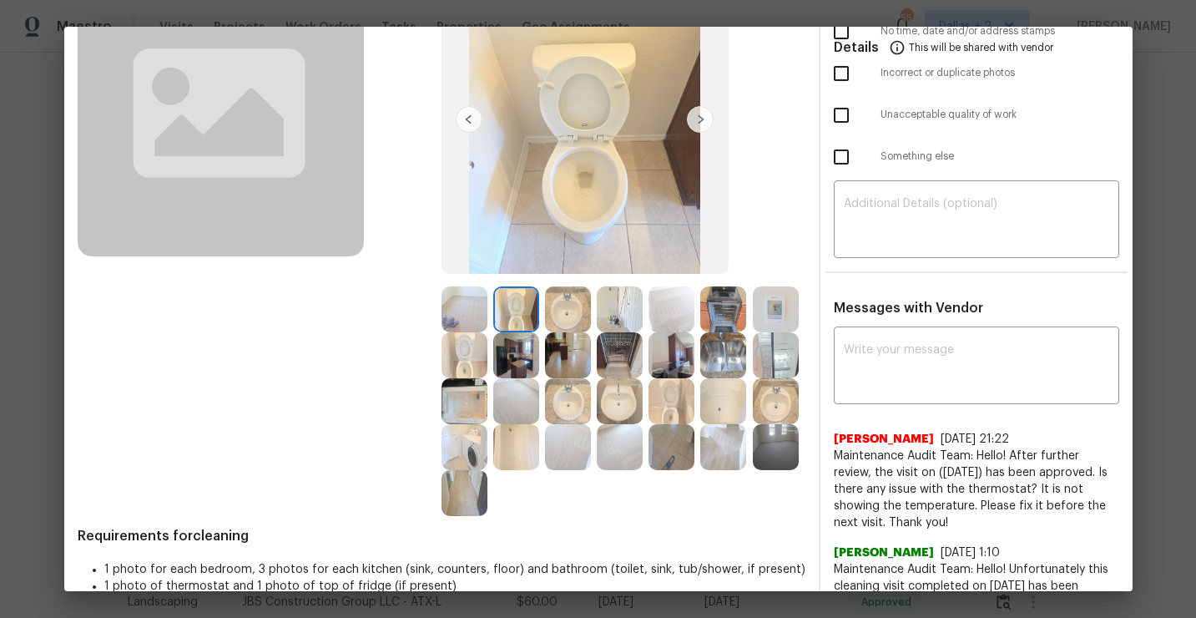
click at [700, 119] on img at bounding box center [700, 119] width 27 height 27
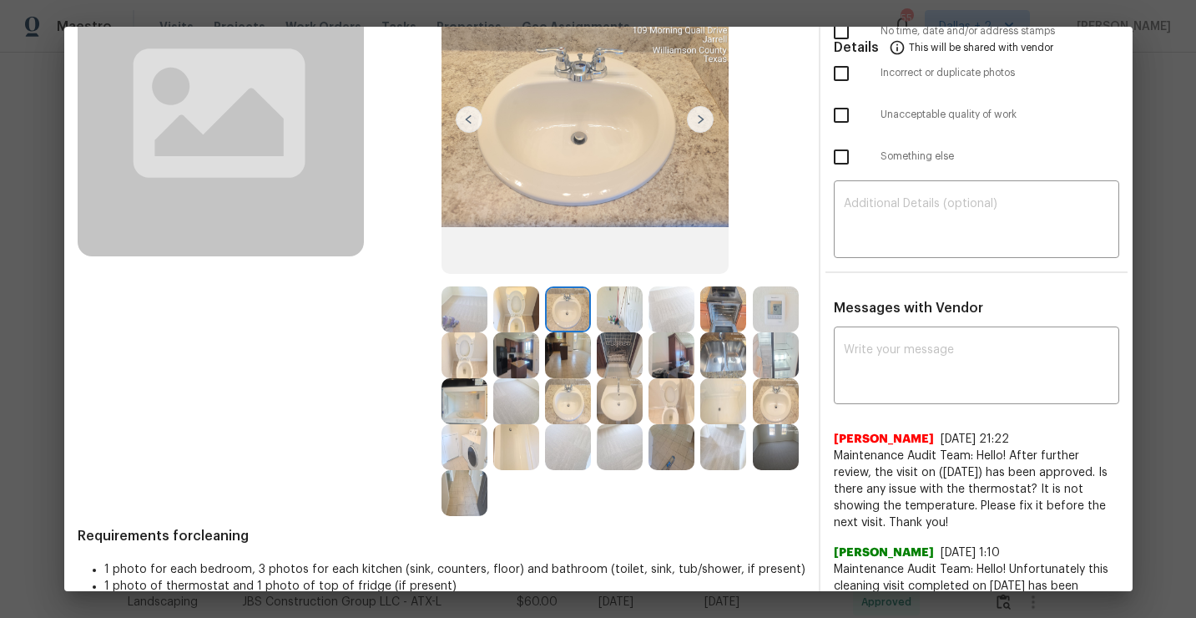
click at [700, 119] on img at bounding box center [700, 119] width 27 height 27
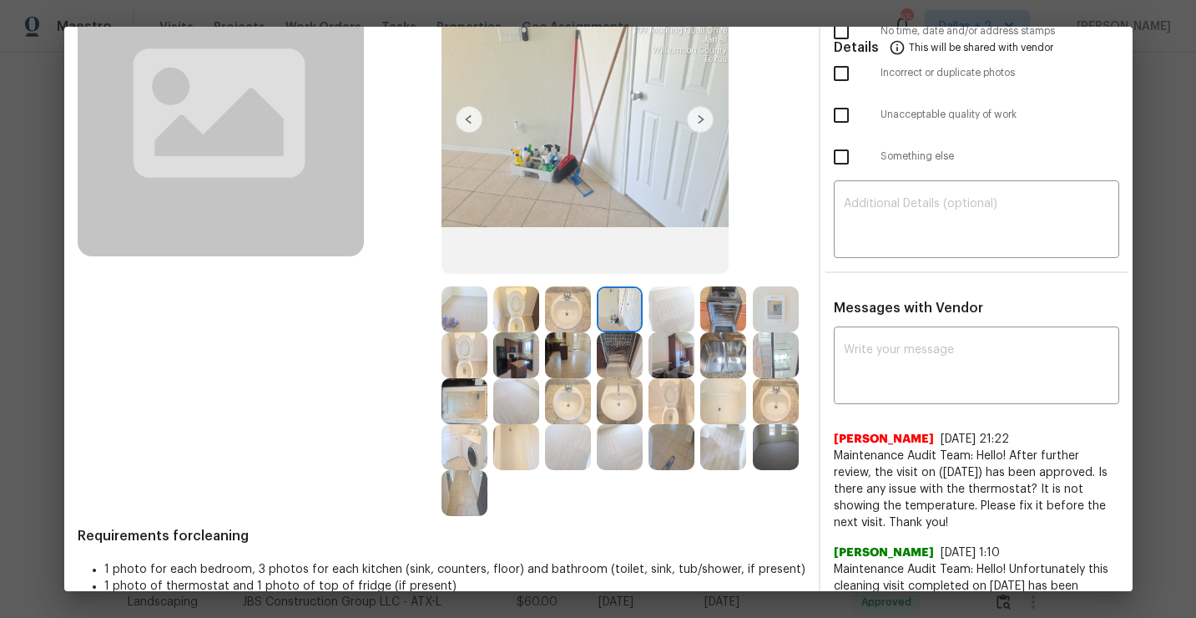
click at [700, 119] on img at bounding box center [700, 119] width 27 height 27
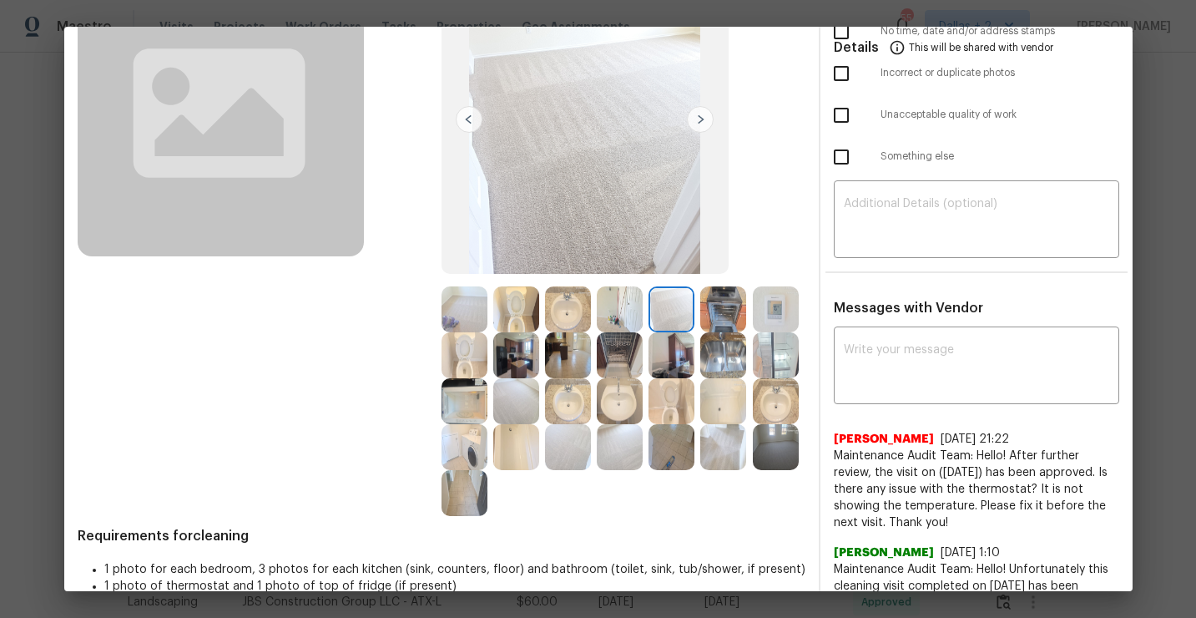
click at [700, 119] on img at bounding box center [700, 119] width 27 height 27
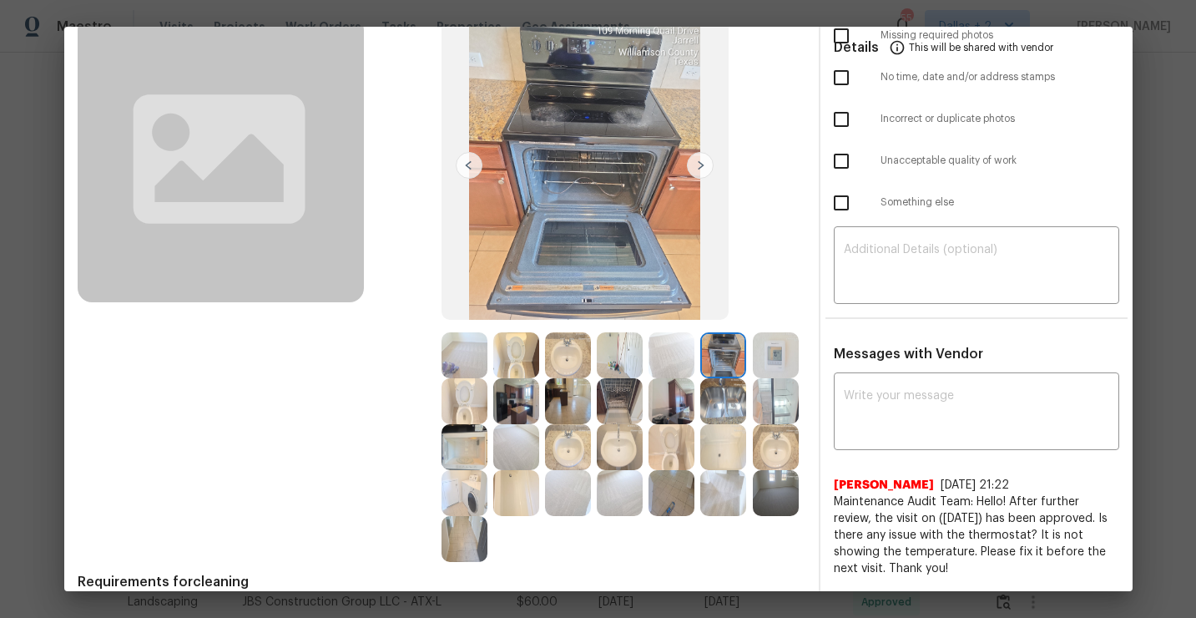
scroll to position [112, 0]
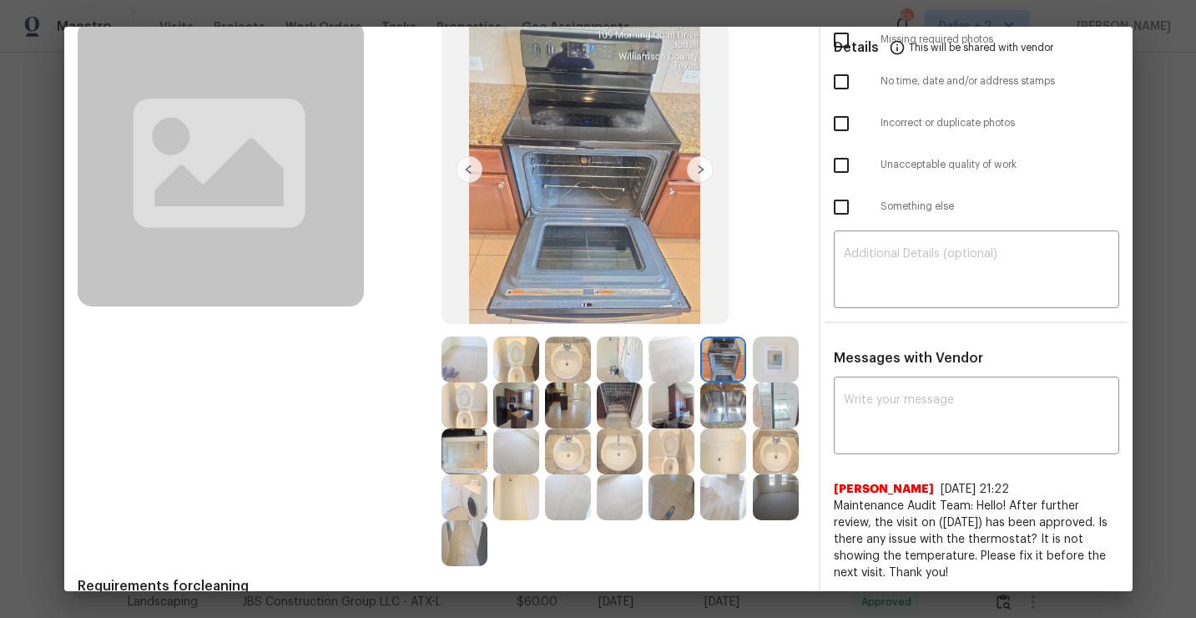
click at [700, 168] on img at bounding box center [700, 169] width 27 height 27
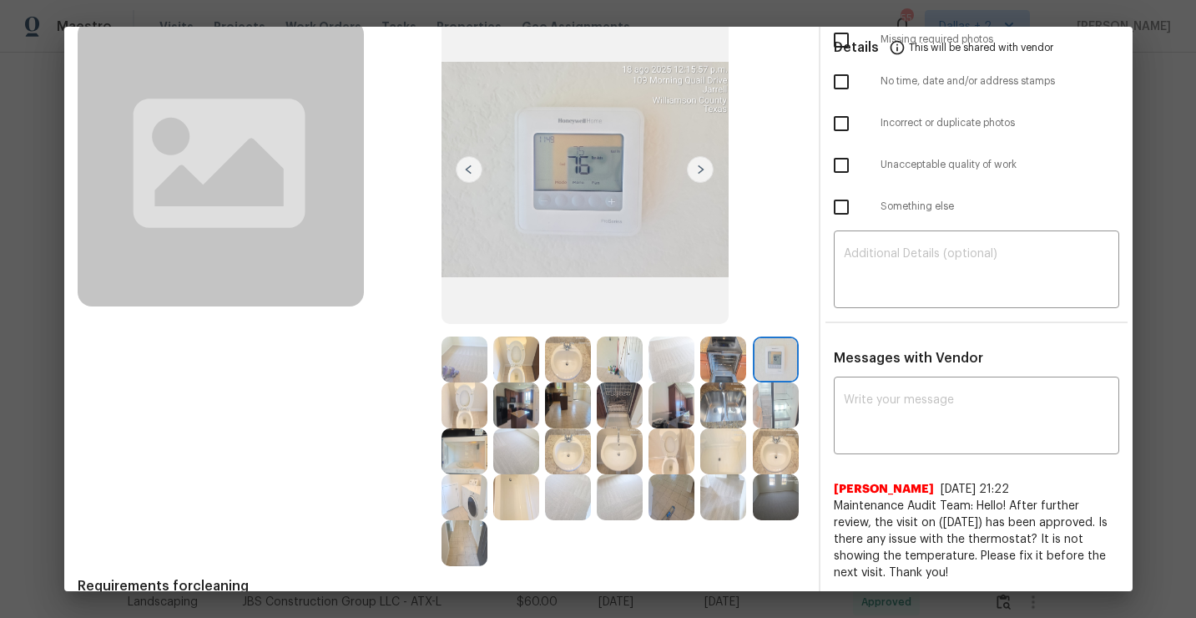
click at [467, 407] on img at bounding box center [465, 405] width 46 height 46
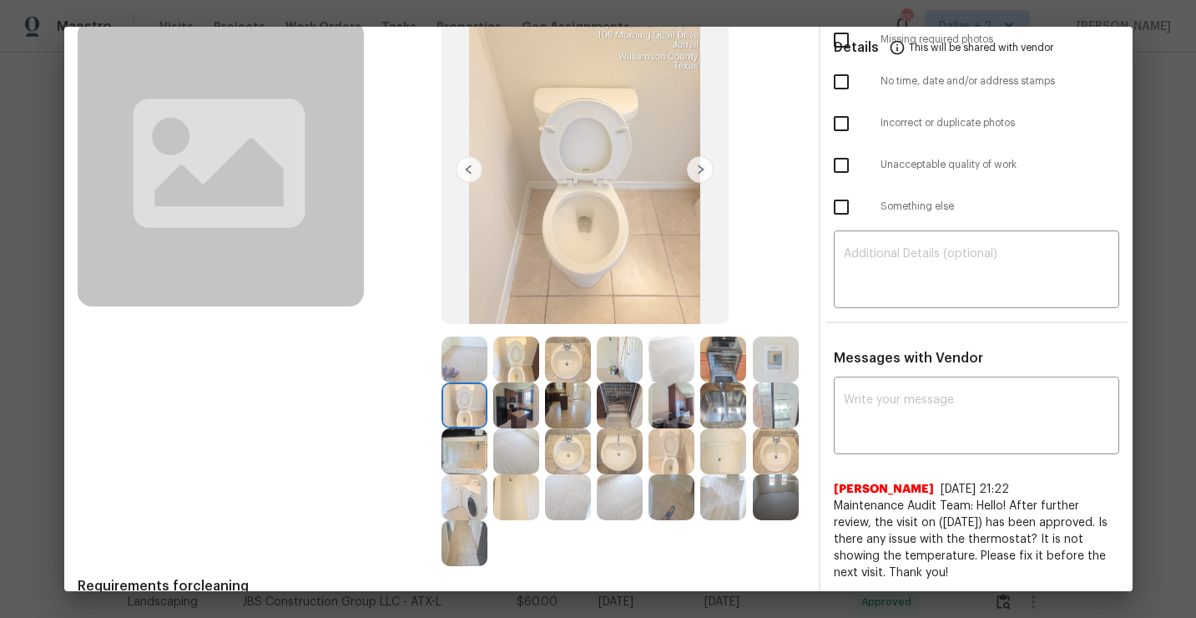
click at [679, 408] on img at bounding box center [672, 405] width 46 height 46
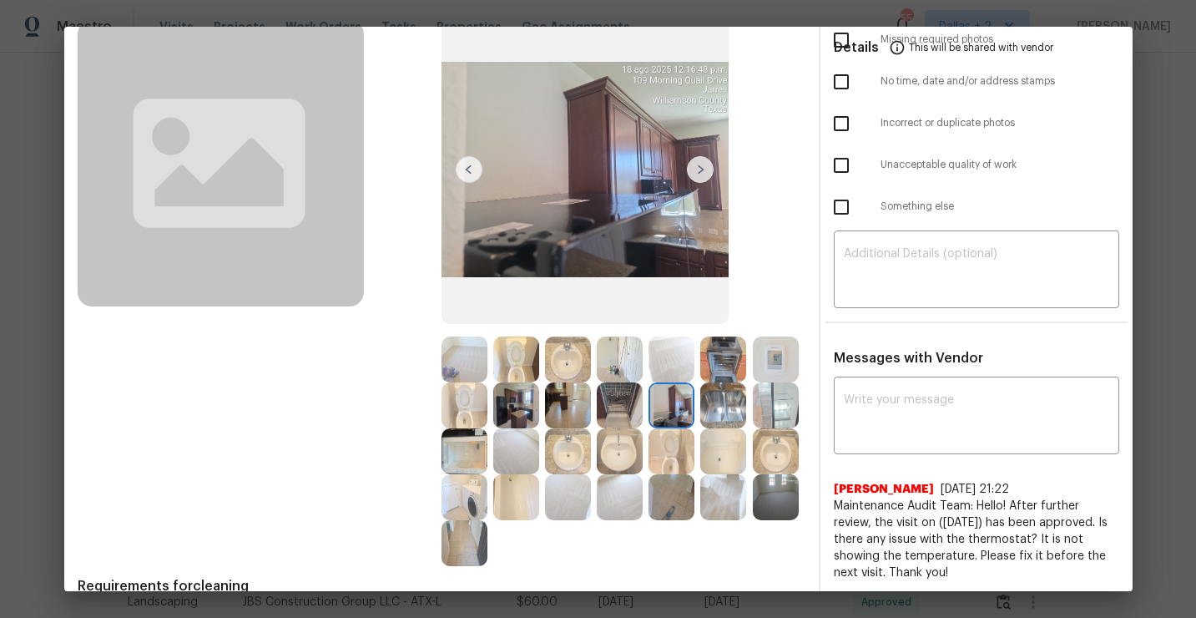
scroll to position [0, 0]
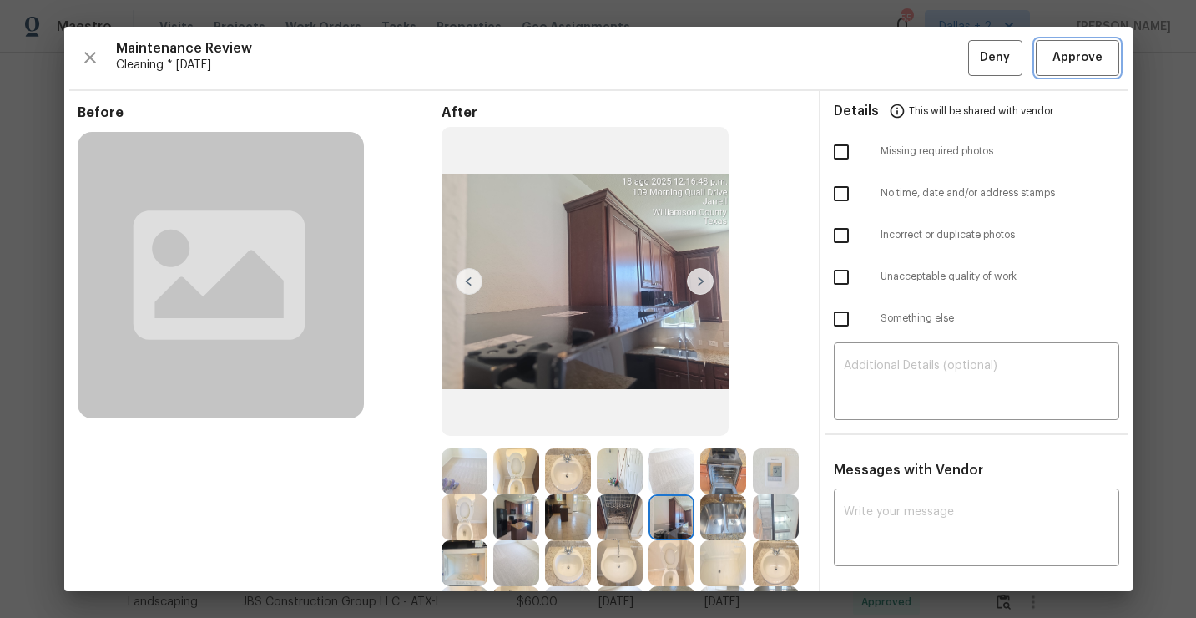
click at [1080, 61] on span "Approve" at bounding box center [1078, 58] width 50 height 21
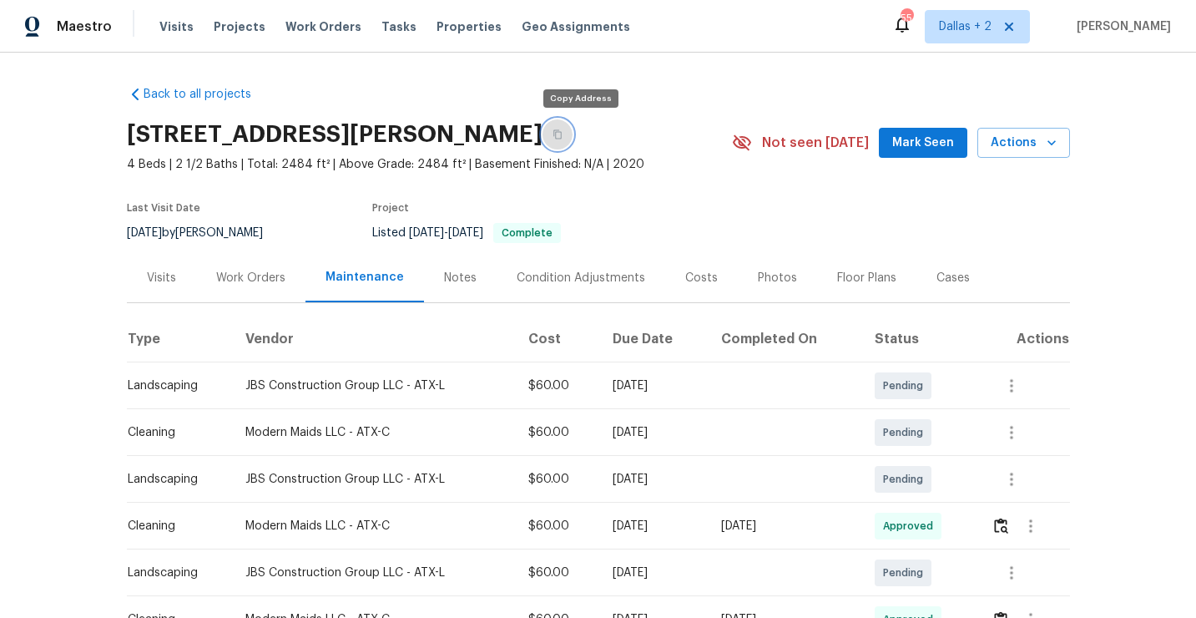
click at [563, 133] on icon "button" at bounding box center [558, 134] width 10 height 10
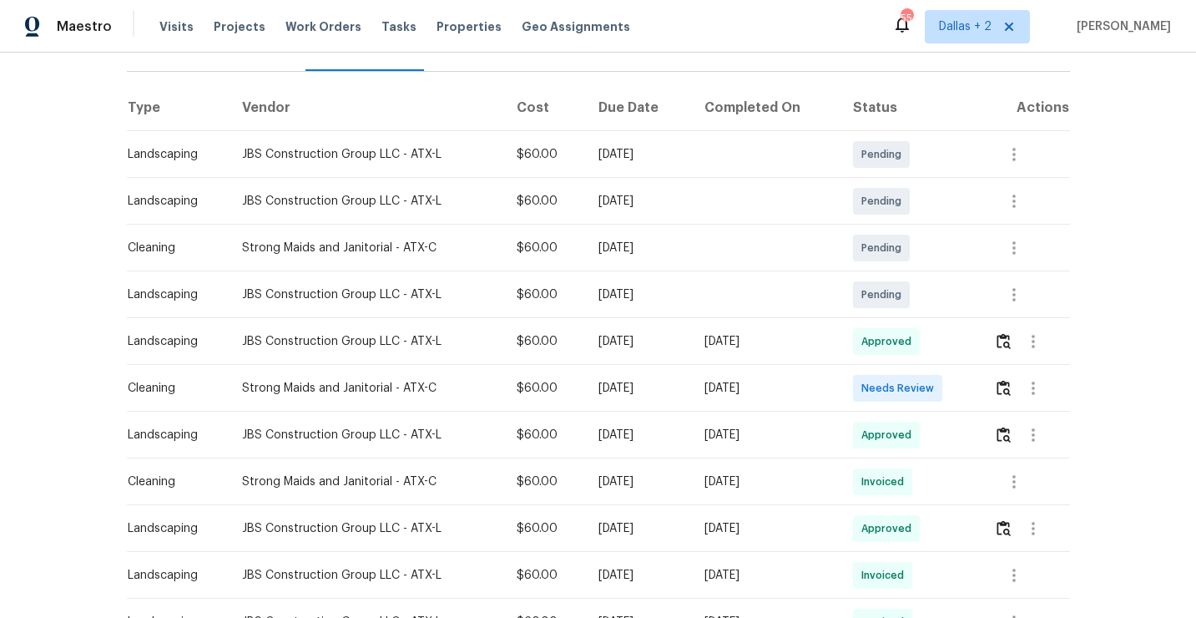
scroll to position [298, 0]
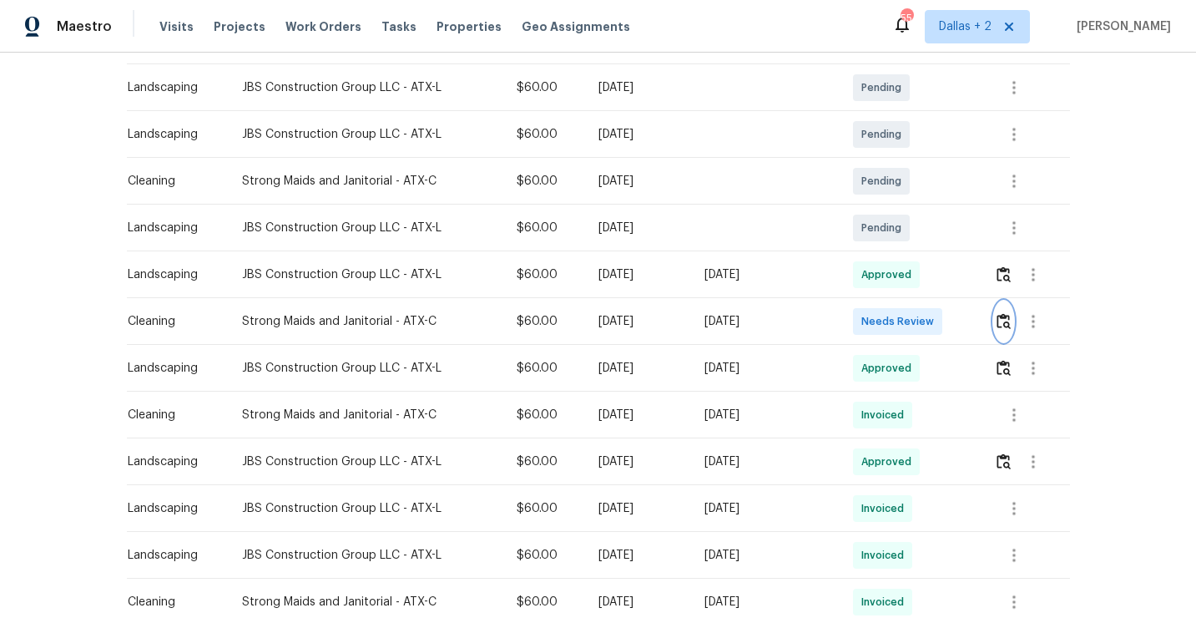
click at [1006, 318] on img "button" at bounding box center [1004, 321] width 14 height 16
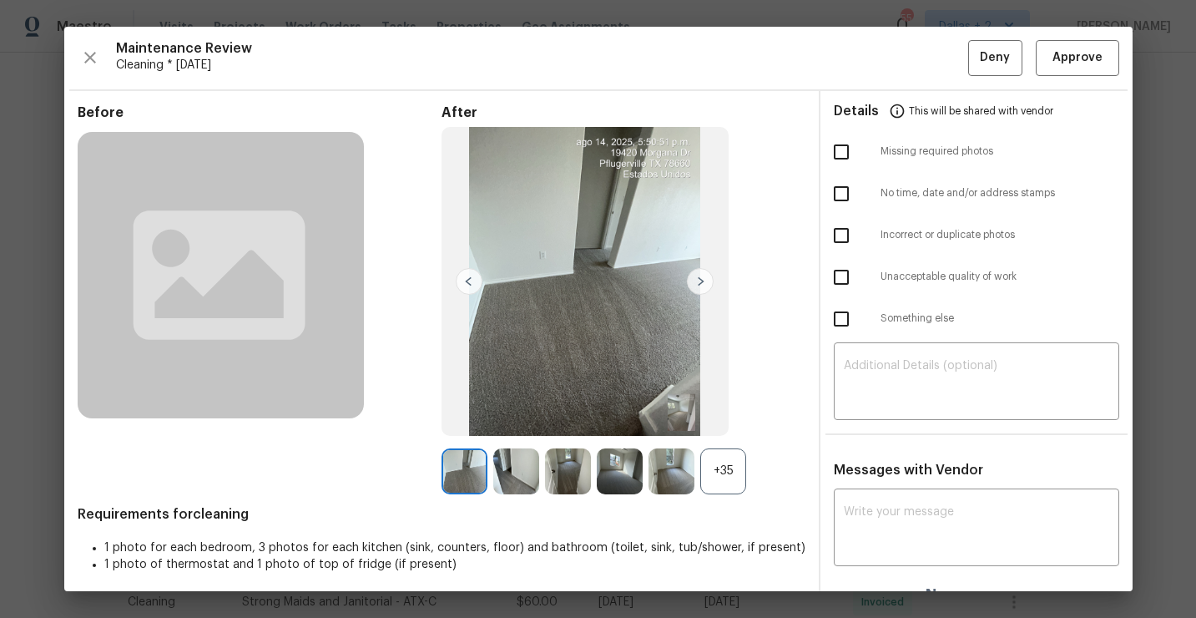
click at [724, 467] on div "+35" at bounding box center [723, 471] width 46 height 46
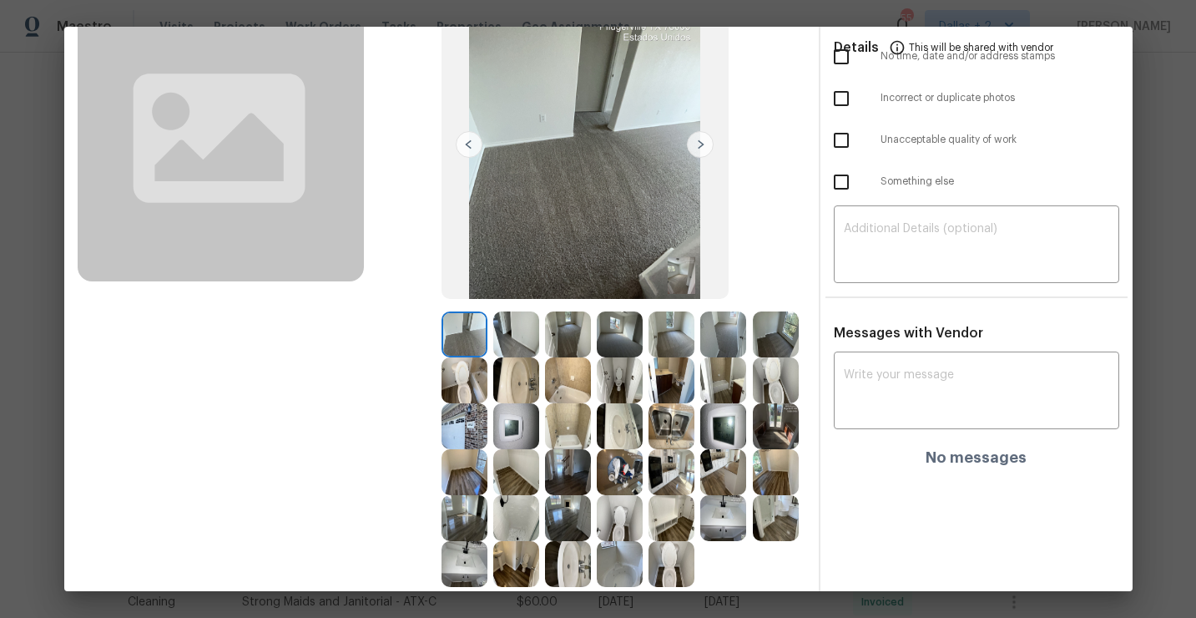
scroll to position [143, 0]
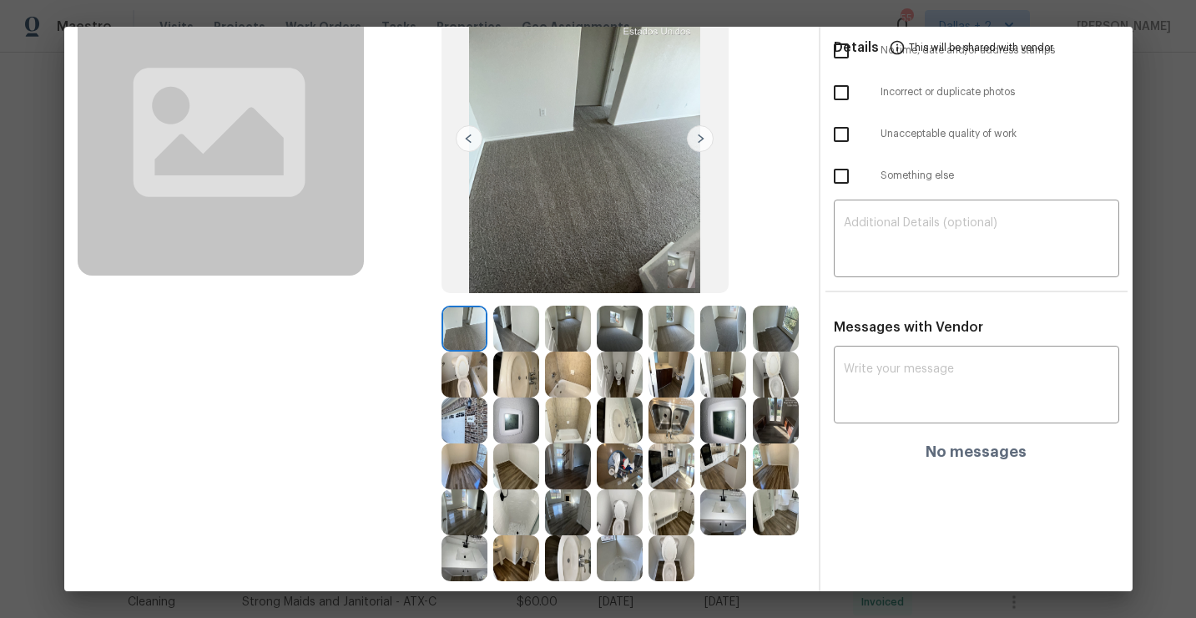
click at [501, 423] on img at bounding box center [516, 420] width 46 height 46
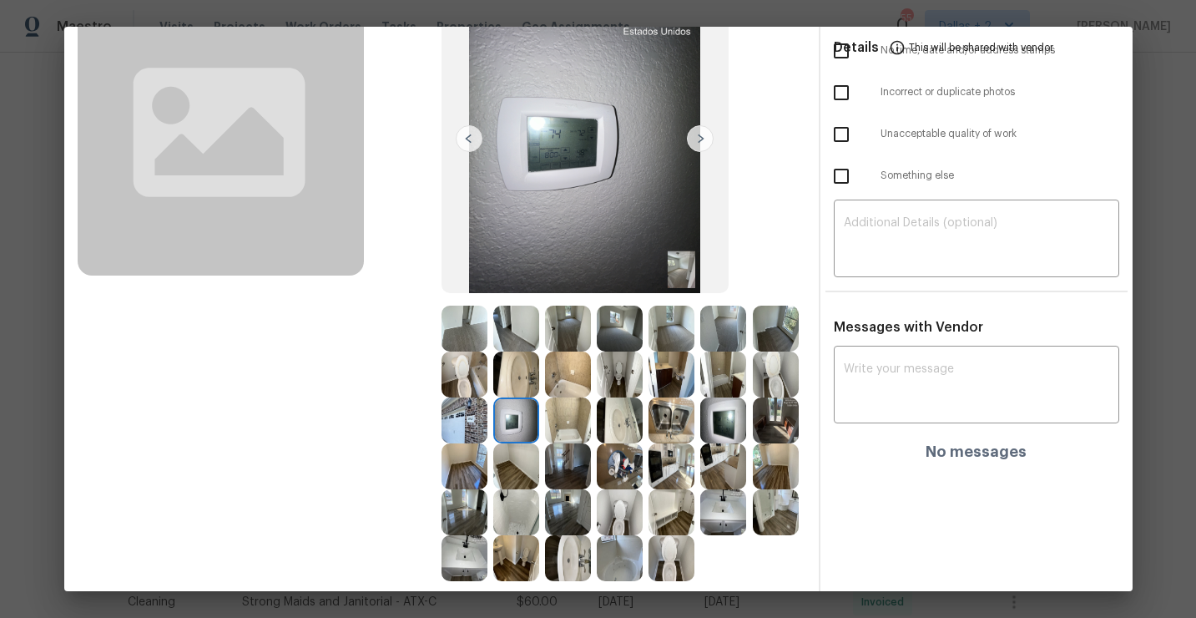
click at [617, 326] on img at bounding box center [620, 329] width 46 height 46
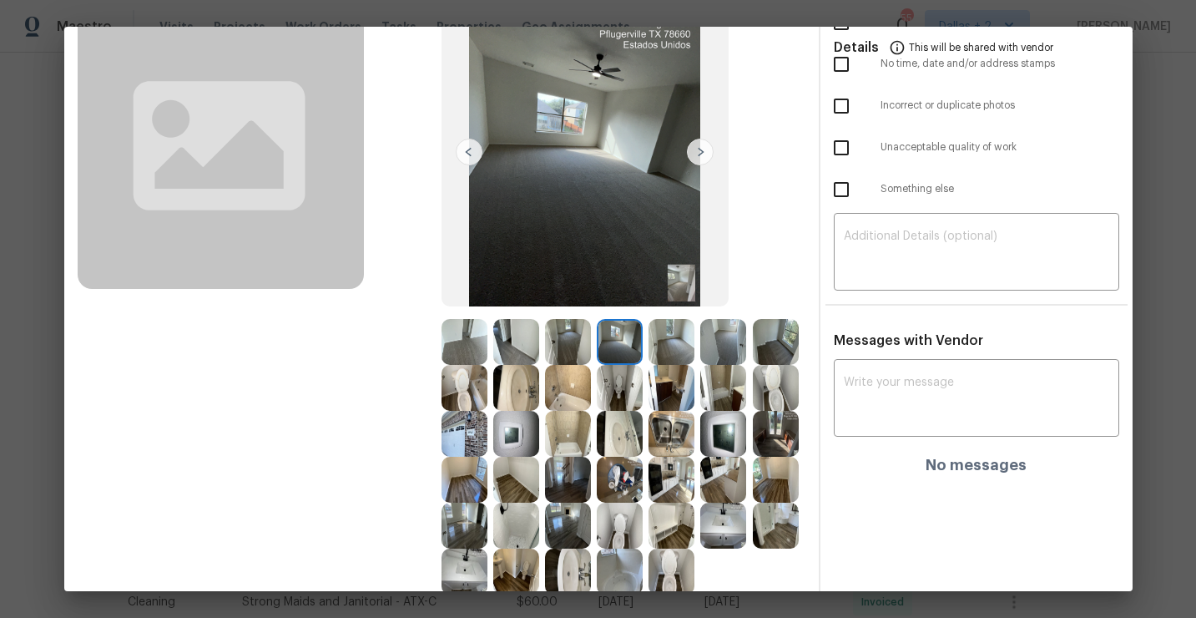
scroll to position [57, 0]
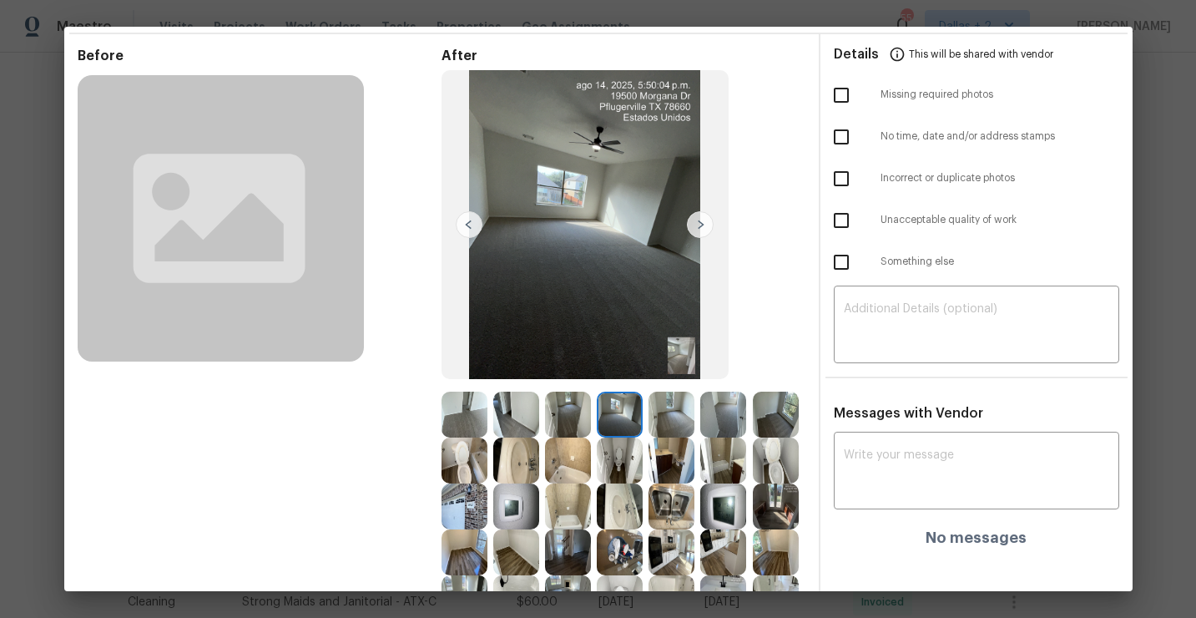
click at [696, 225] on img at bounding box center [700, 224] width 27 height 27
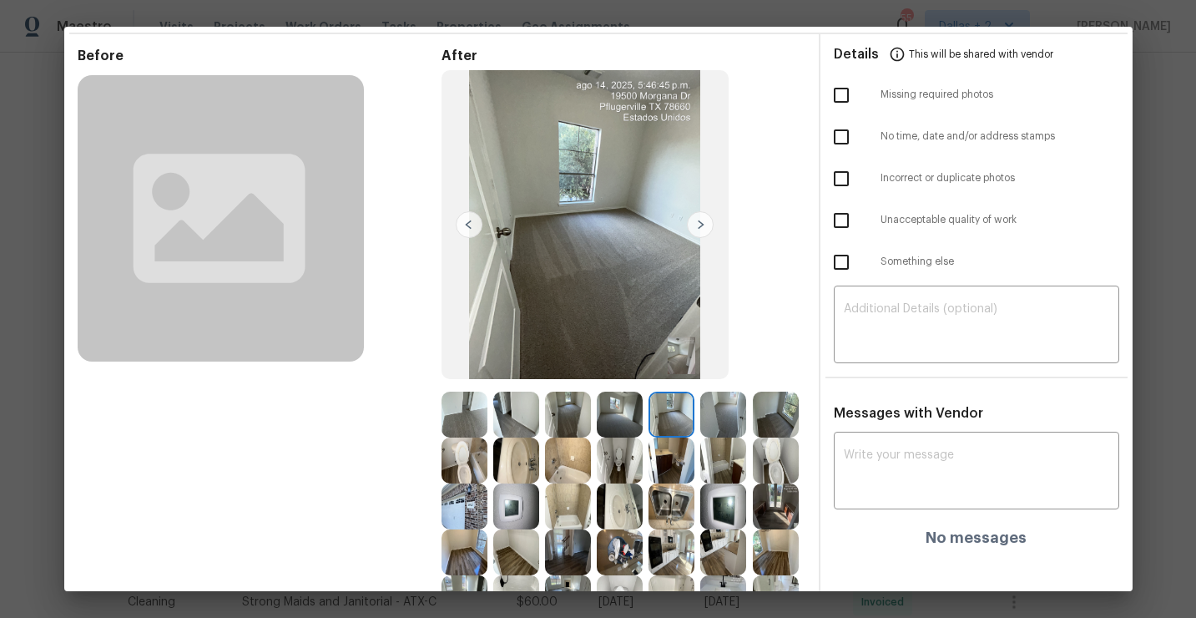
click at [725, 425] on img at bounding box center [723, 415] width 46 height 46
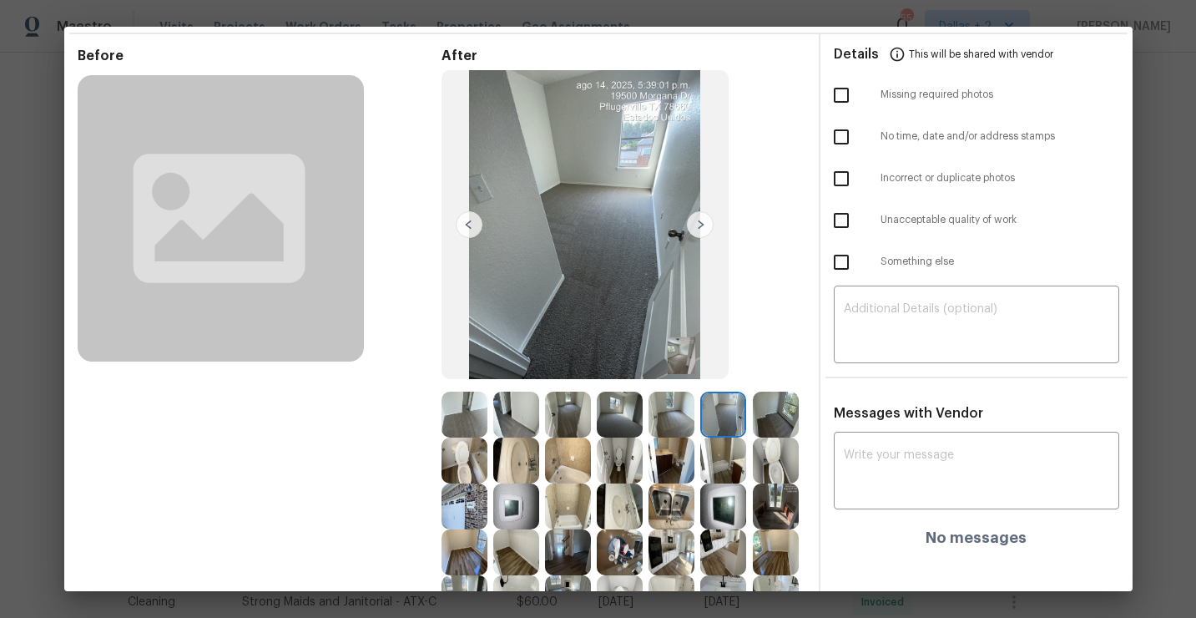
click at [774, 417] on img at bounding box center [776, 415] width 46 height 46
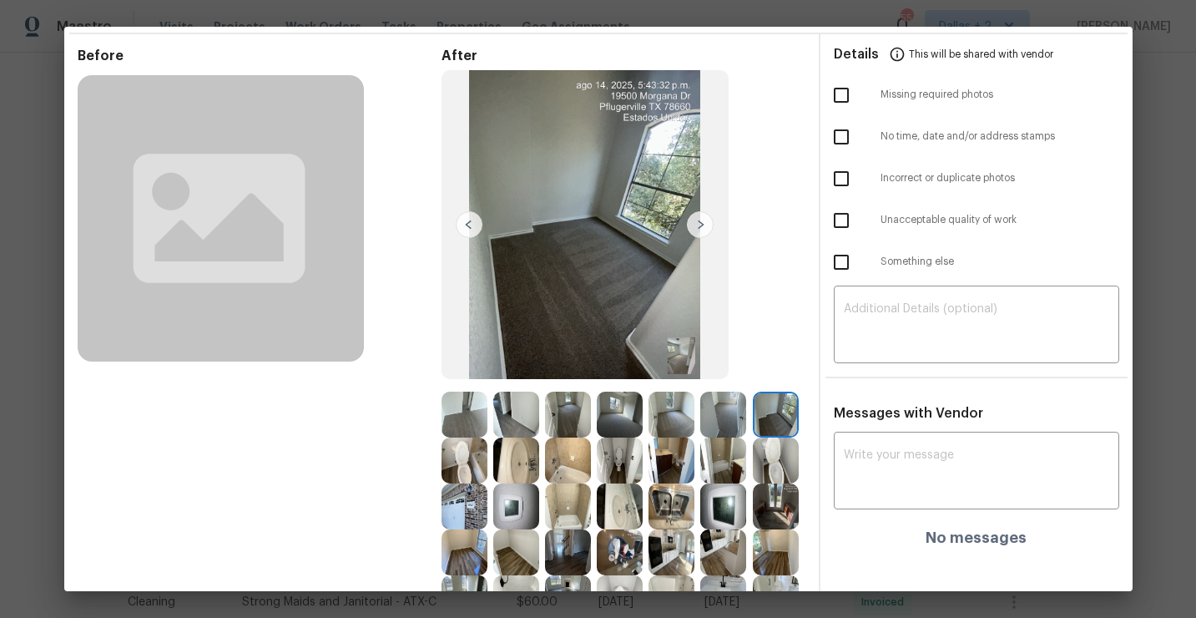
click at [629, 457] on img at bounding box center [620, 460] width 46 height 46
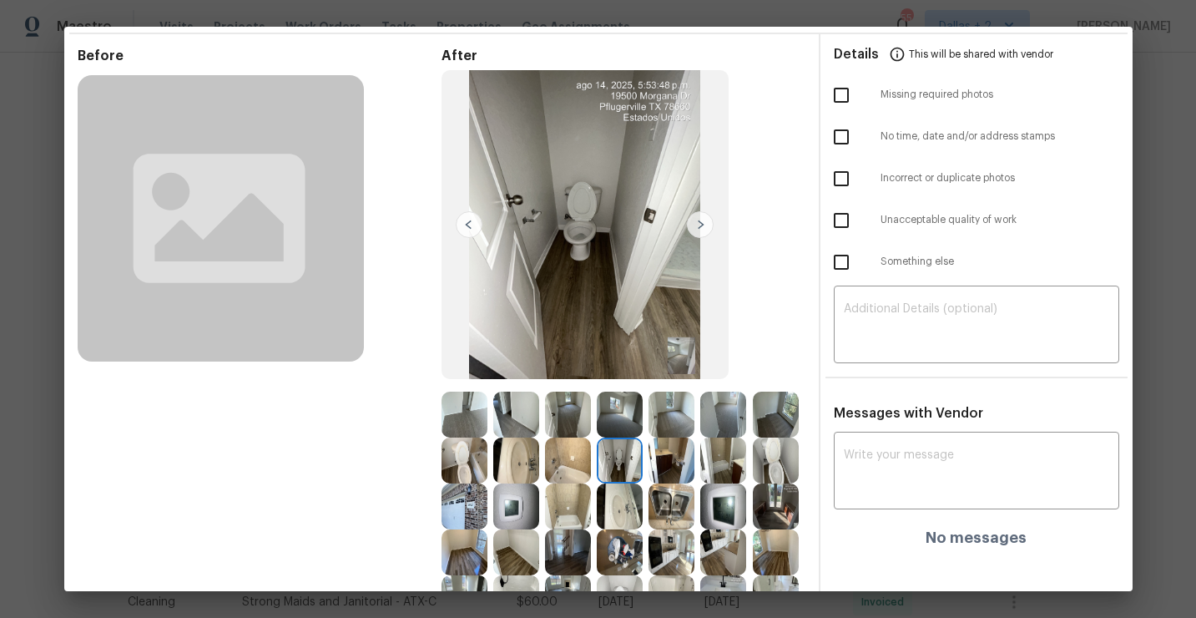
click at [668, 442] on img at bounding box center [672, 460] width 46 height 46
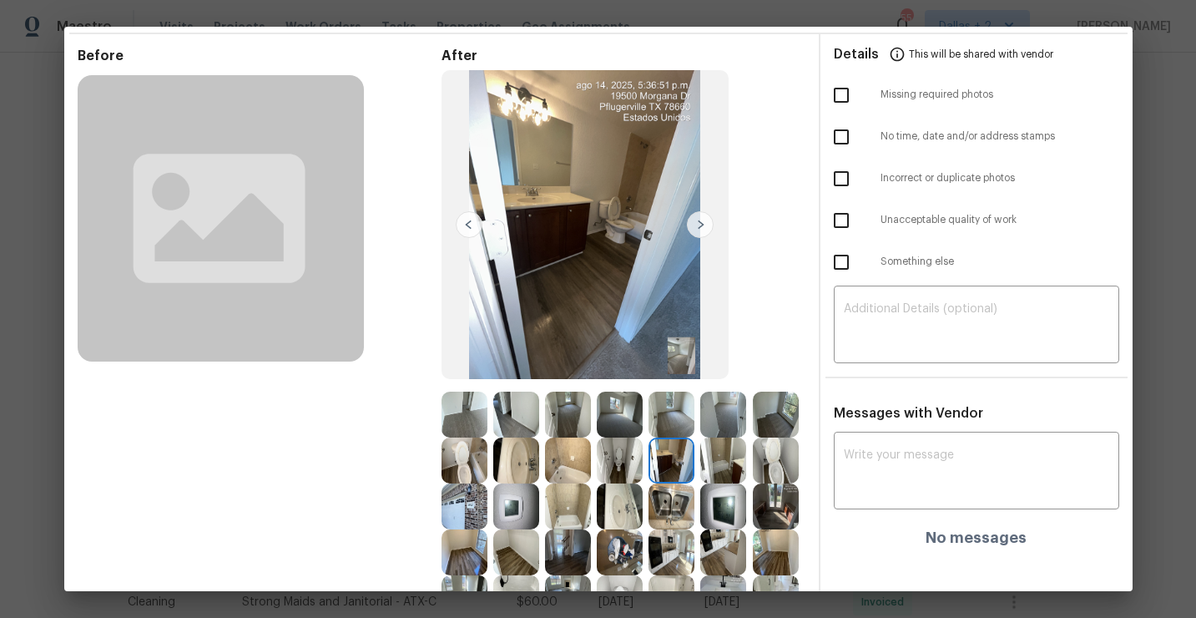
click at [733, 443] on img at bounding box center [723, 460] width 46 height 46
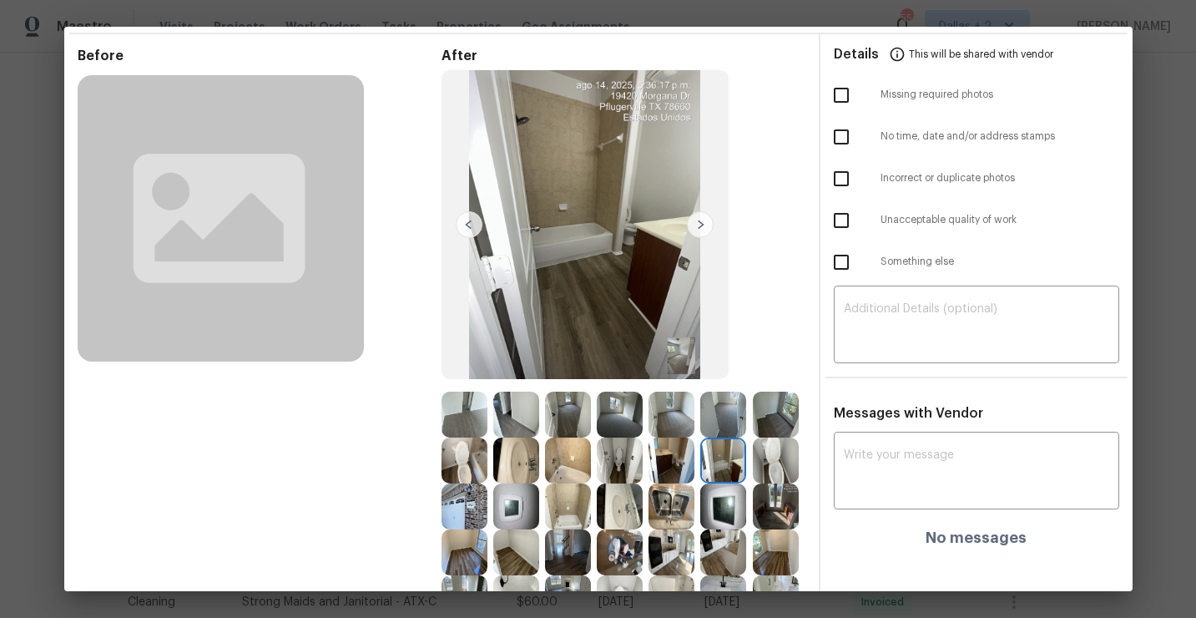
click at [774, 454] on img at bounding box center [776, 460] width 46 height 46
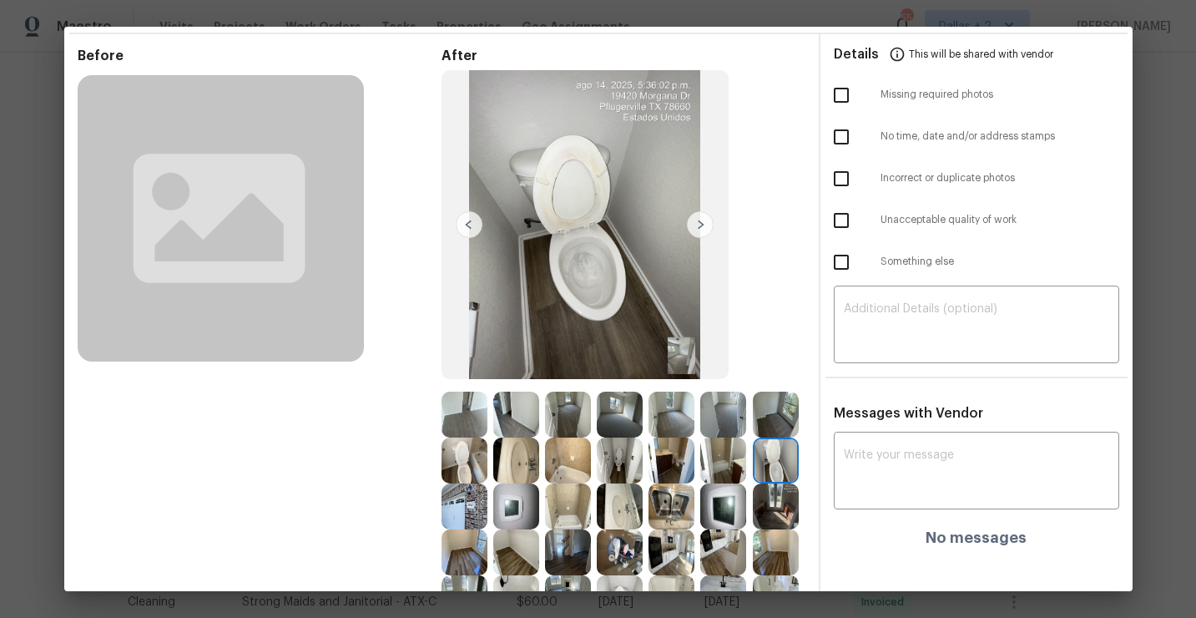
click at [473, 499] on img at bounding box center [465, 506] width 46 height 46
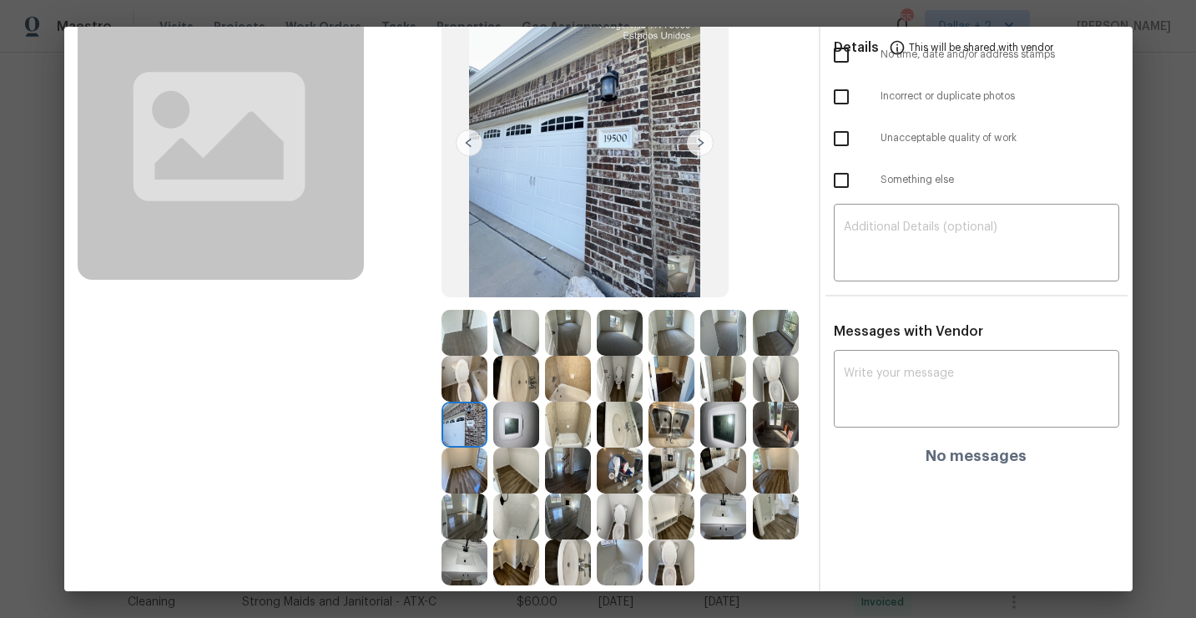
scroll to position [140, 0]
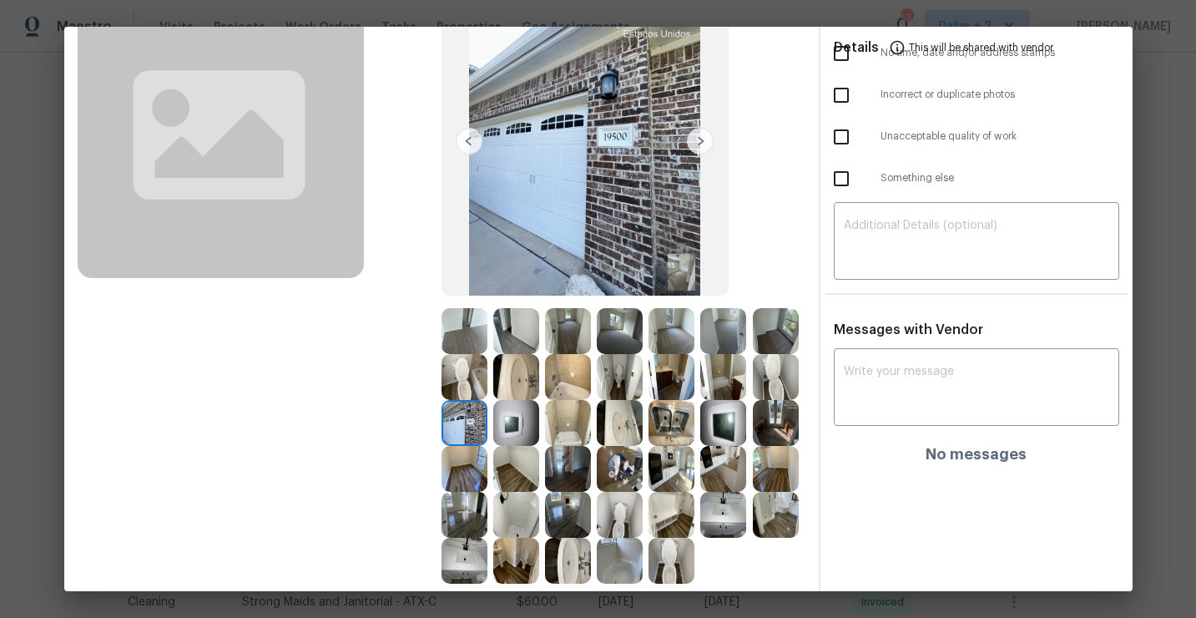
click at [508, 418] on img at bounding box center [516, 423] width 46 height 46
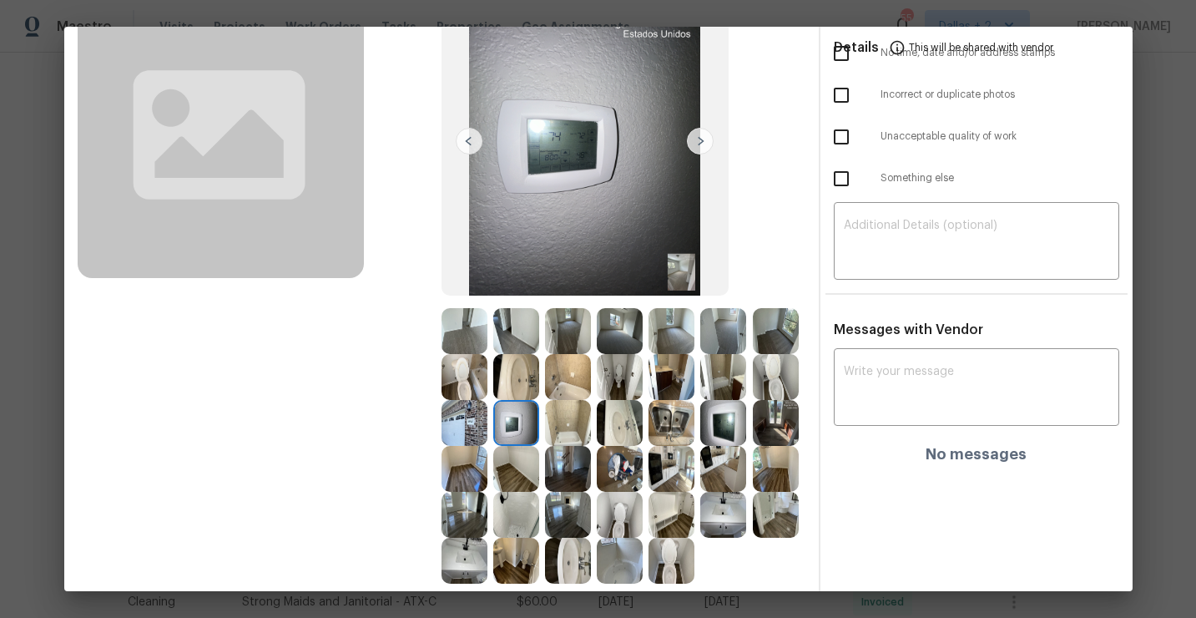
click at [550, 425] on img at bounding box center [568, 423] width 46 height 46
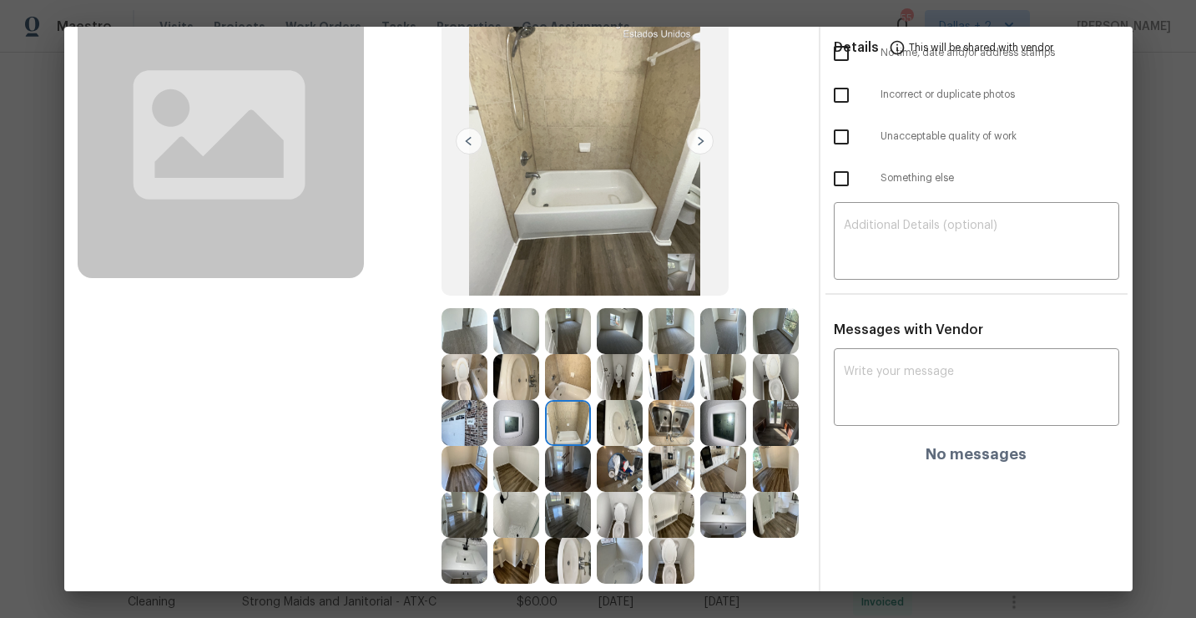
click at [647, 426] on div at bounding box center [623, 423] width 52 height 46
click at [736, 422] on img at bounding box center [723, 423] width 46 height 46
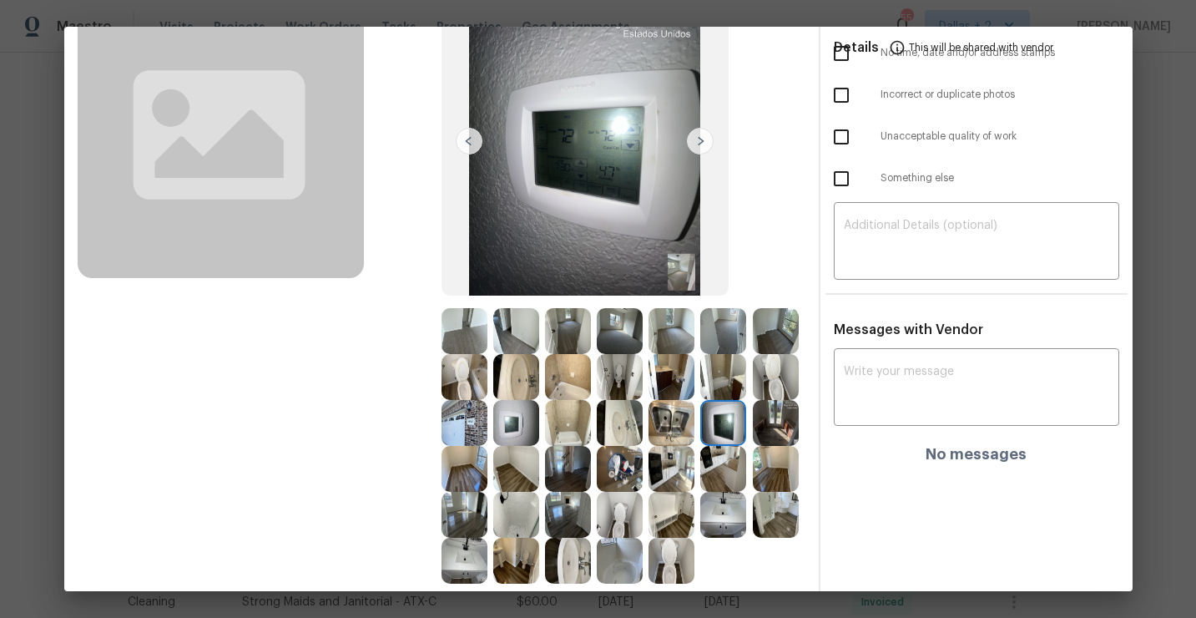
click at [788, 414] on img at bounding box center [776, 423] width 46 height 46
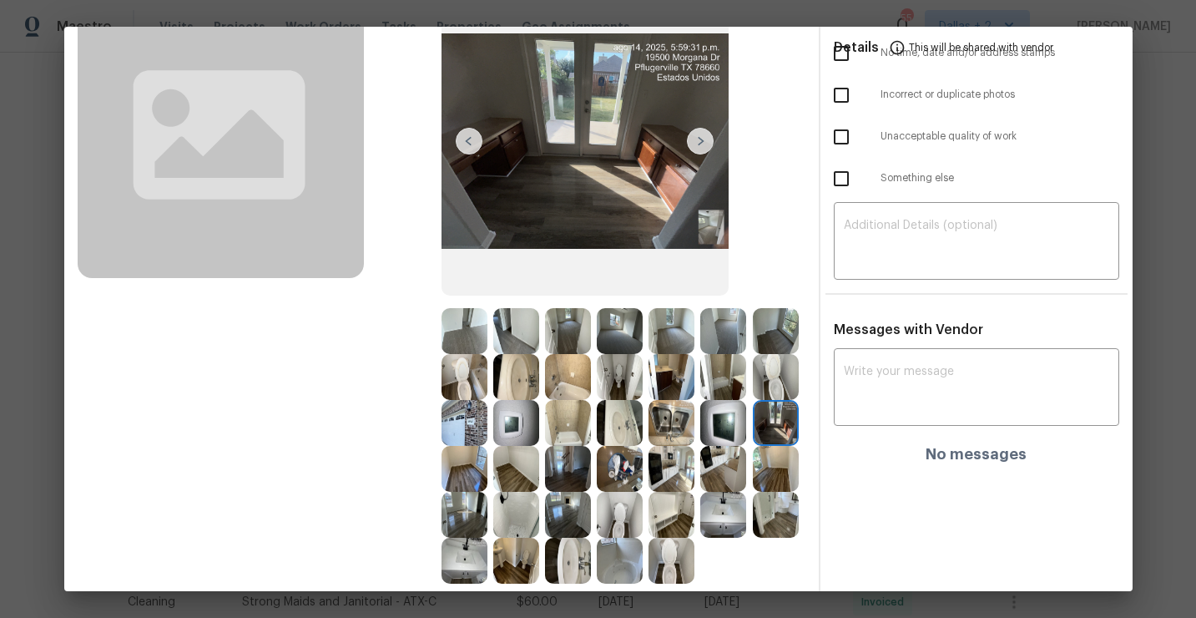
click at [560, 458] on img at bounding box center [568, 469] width 46 height 46
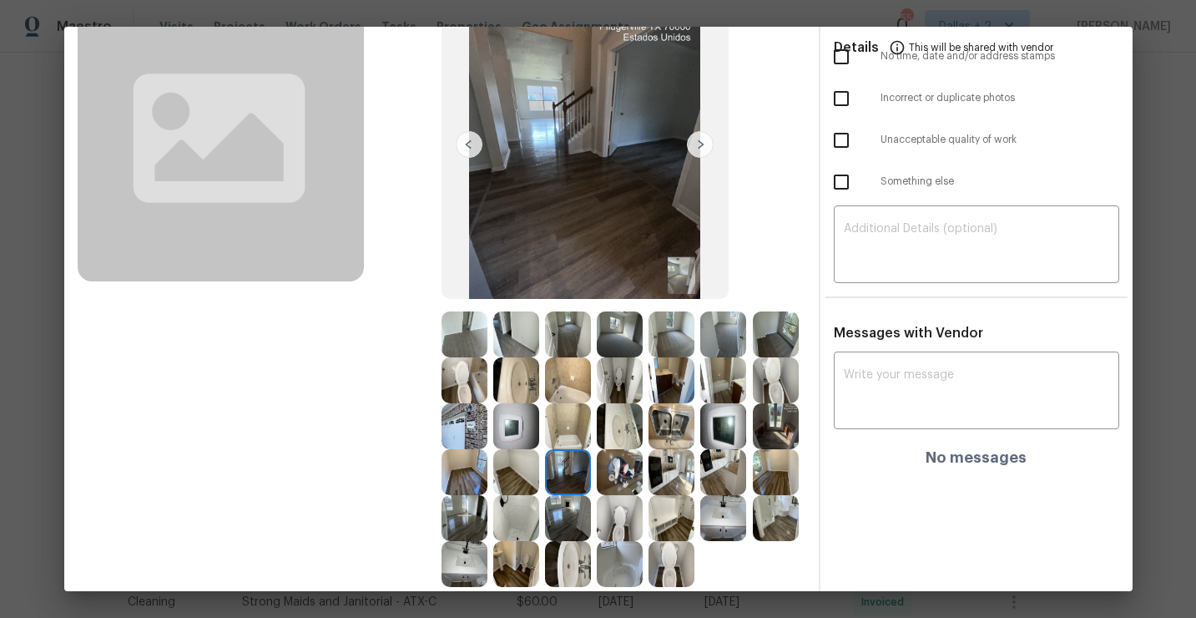
scroll to position [138, 0]
click at [616, 487] on img at bounding box center [620, 471] width 46 height 46
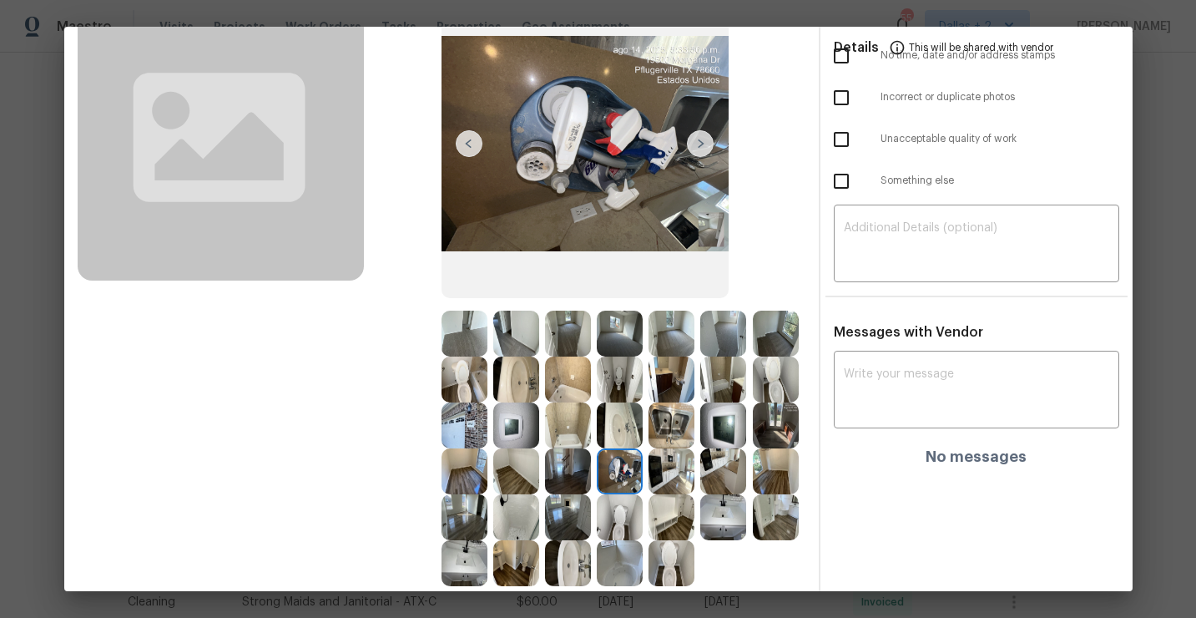
click at [681, 468] on img at bounding box center [672, 471] width 46 height 46
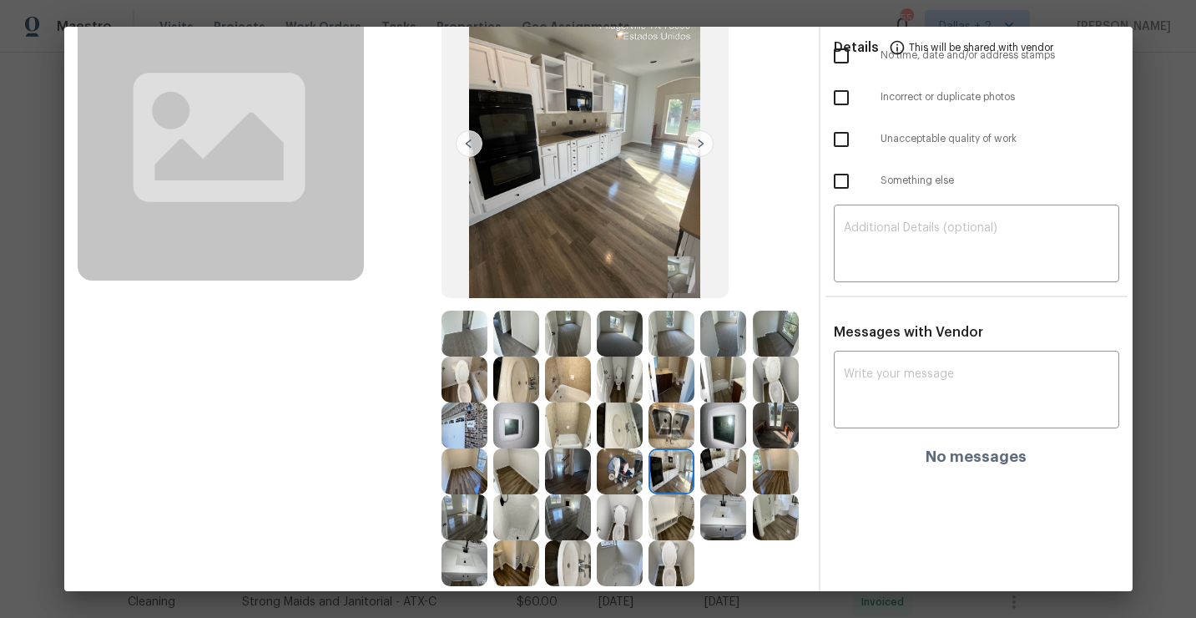
click at [731, 474] on img at bounding box center [723, 471] width 46 height 46
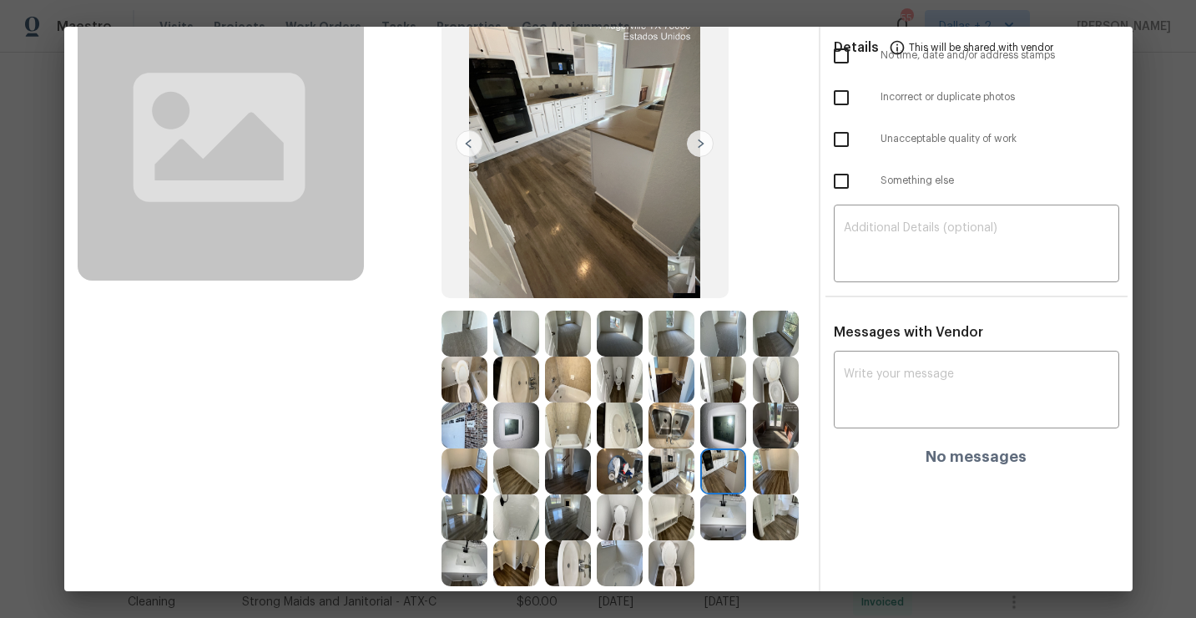
click at [790, 463] on img at bounding box center [776, 471] width 46 height 46
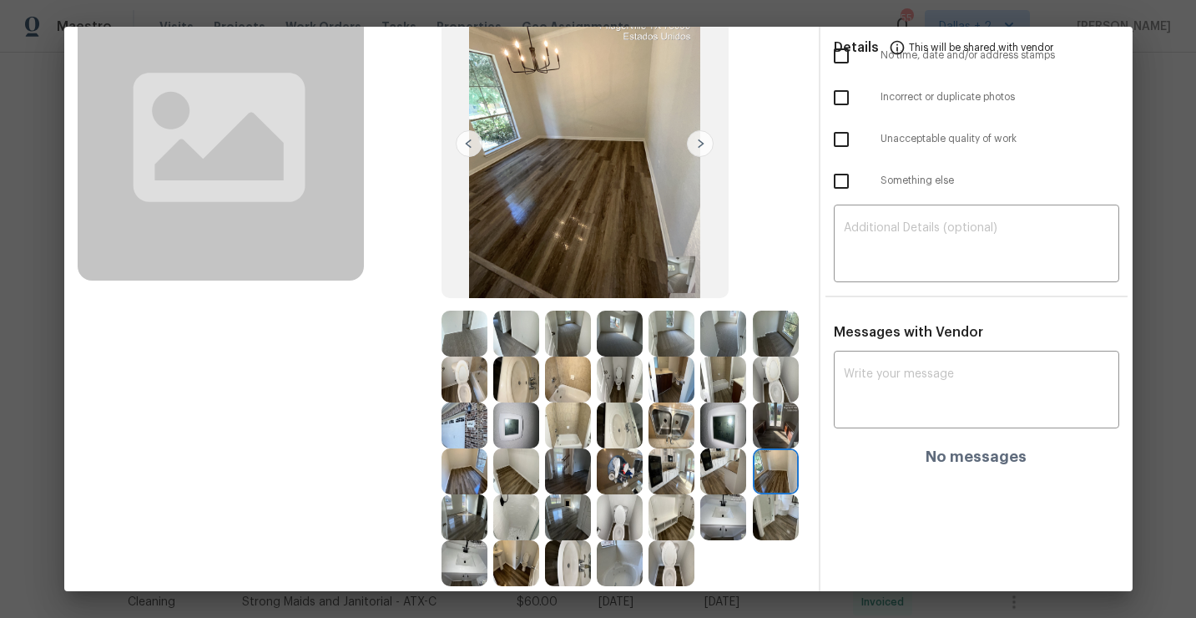
click at [701, 149] on img at bounding box center [700, 143] width 27 height 27
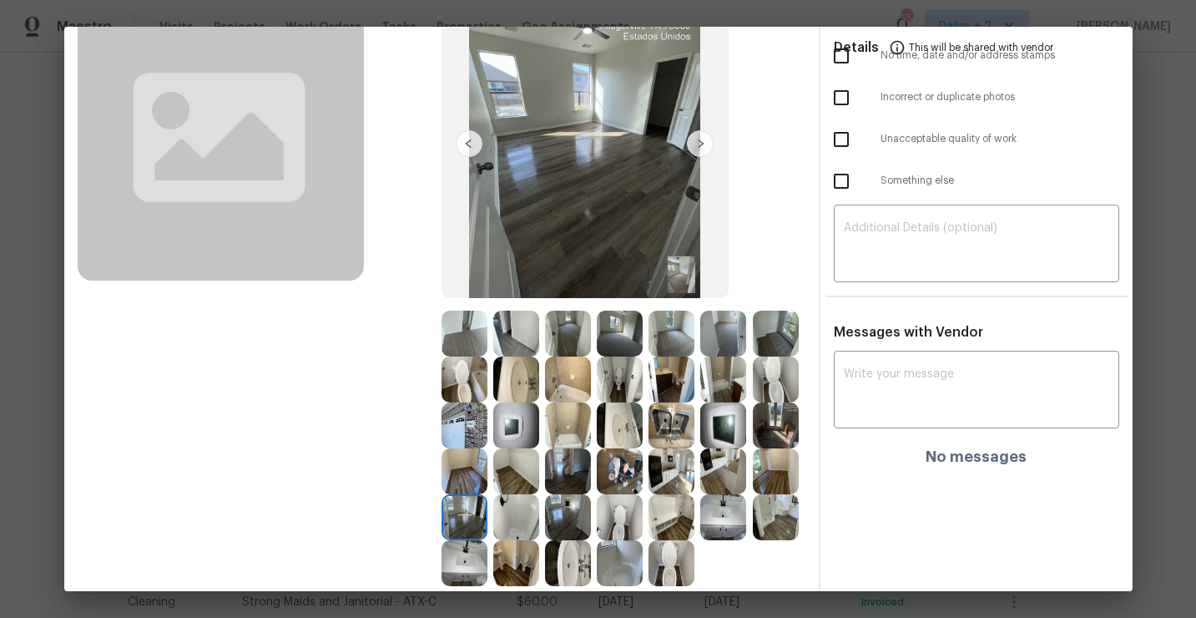
click at [702, 148] on img at bounding box center [700, 143] width 27 height 27
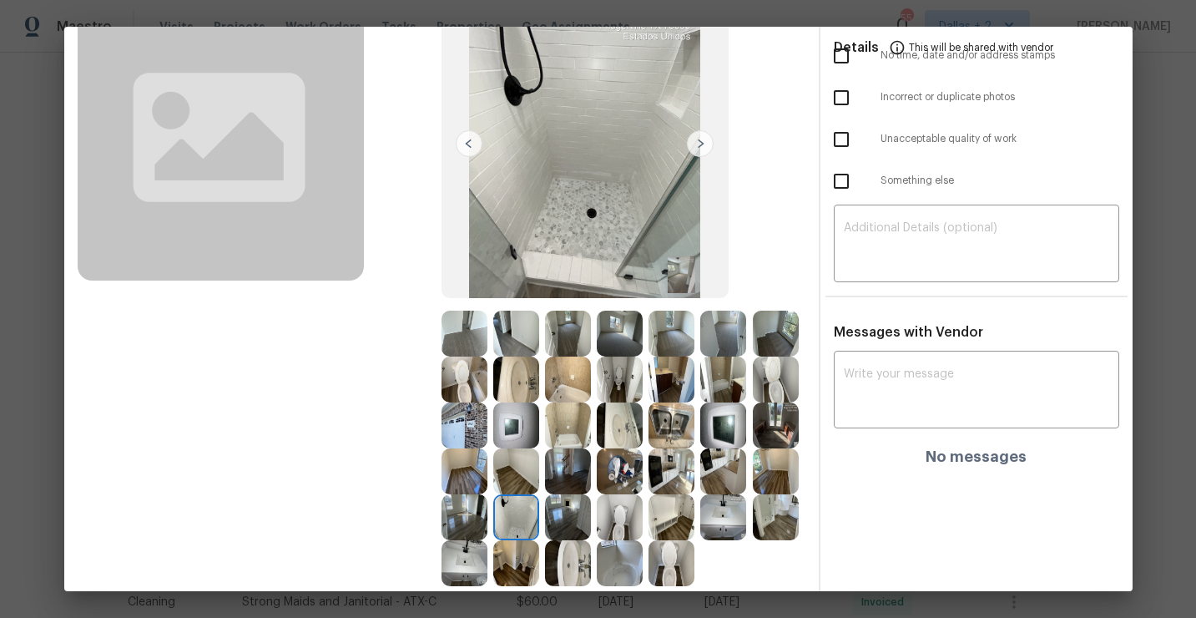
click at [702, 148] on img at bounding box center [700, 143] width 27 height 27
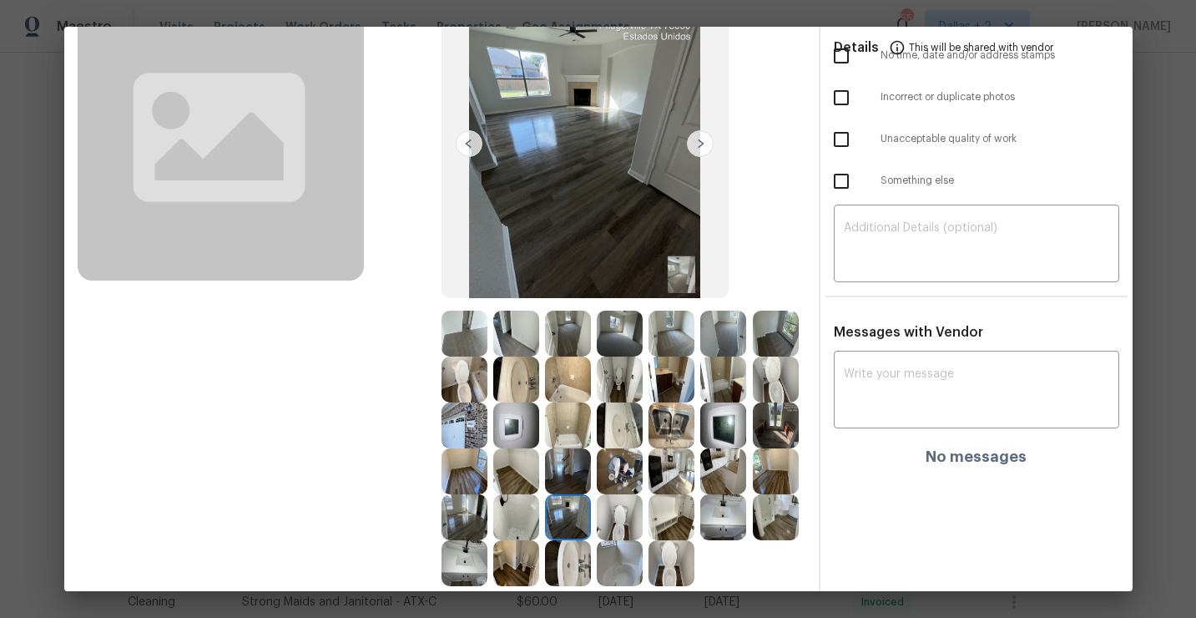
click at [702, 148] on img at bounding box center [700, 143] width 27 height 27
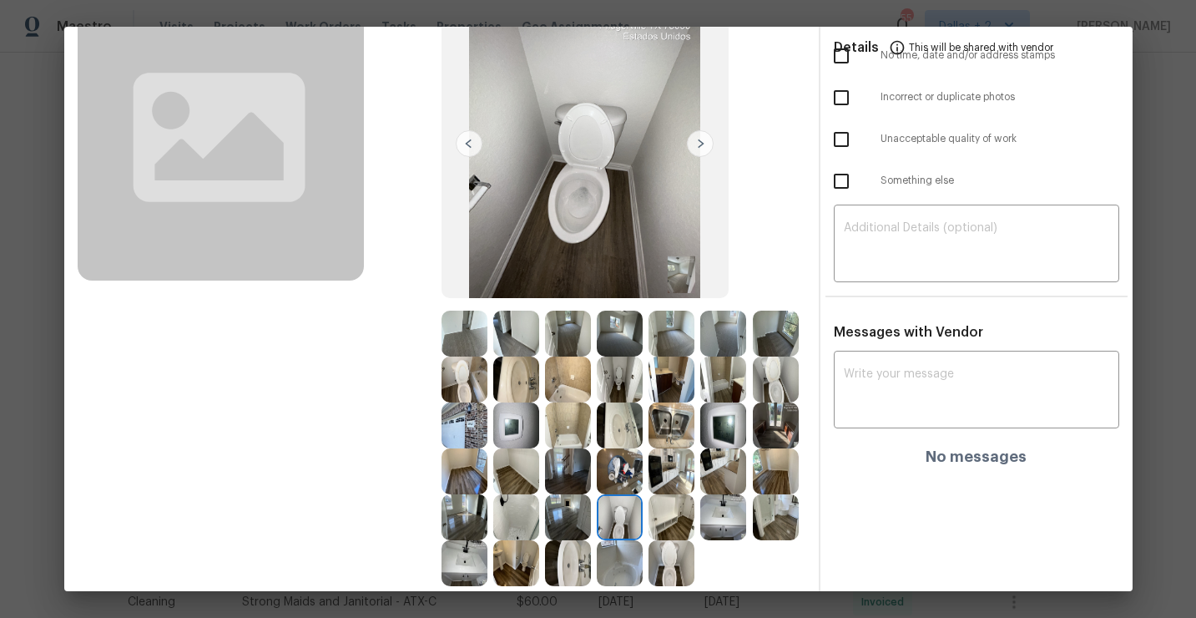
click at [702, 148] on img at bounding box center [700, 143] width 27 height 27
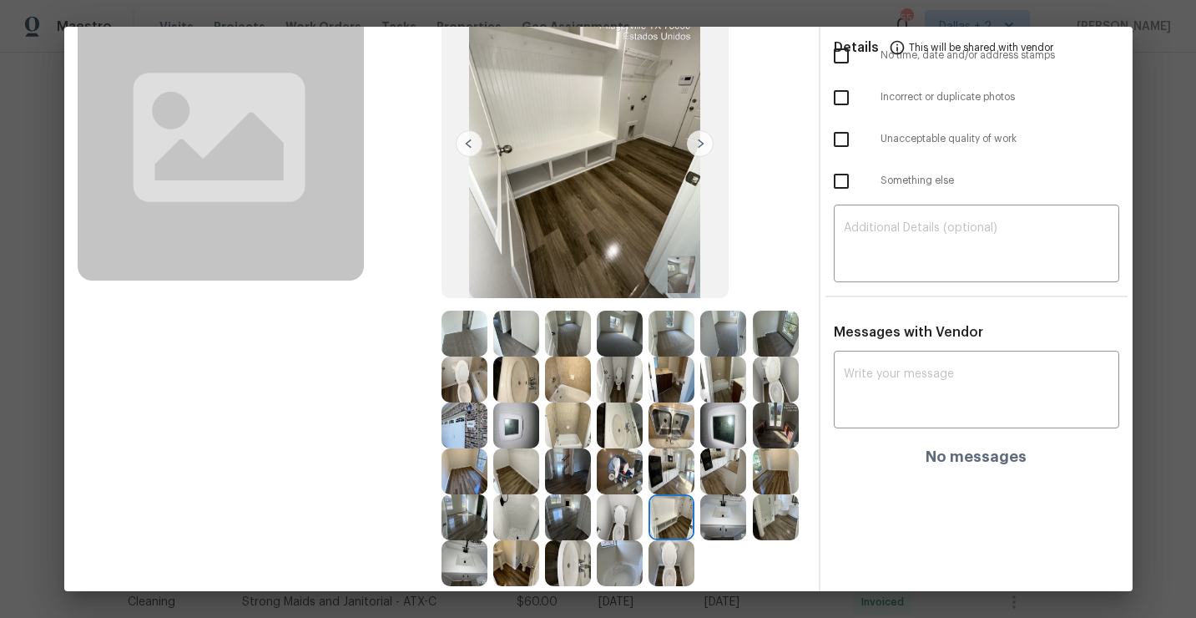
click at [702, 148] on img at bounding box center [700, 143] width 27 height 27
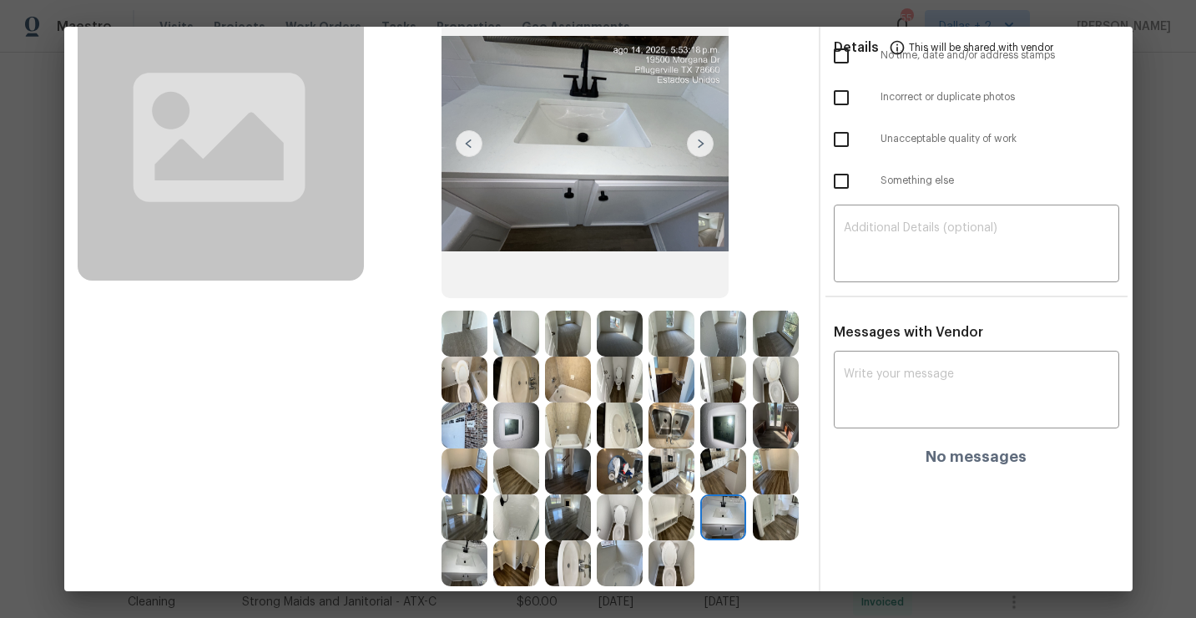
click at [702, 148] on img at bounding box center [700, 143] width 27 height 27
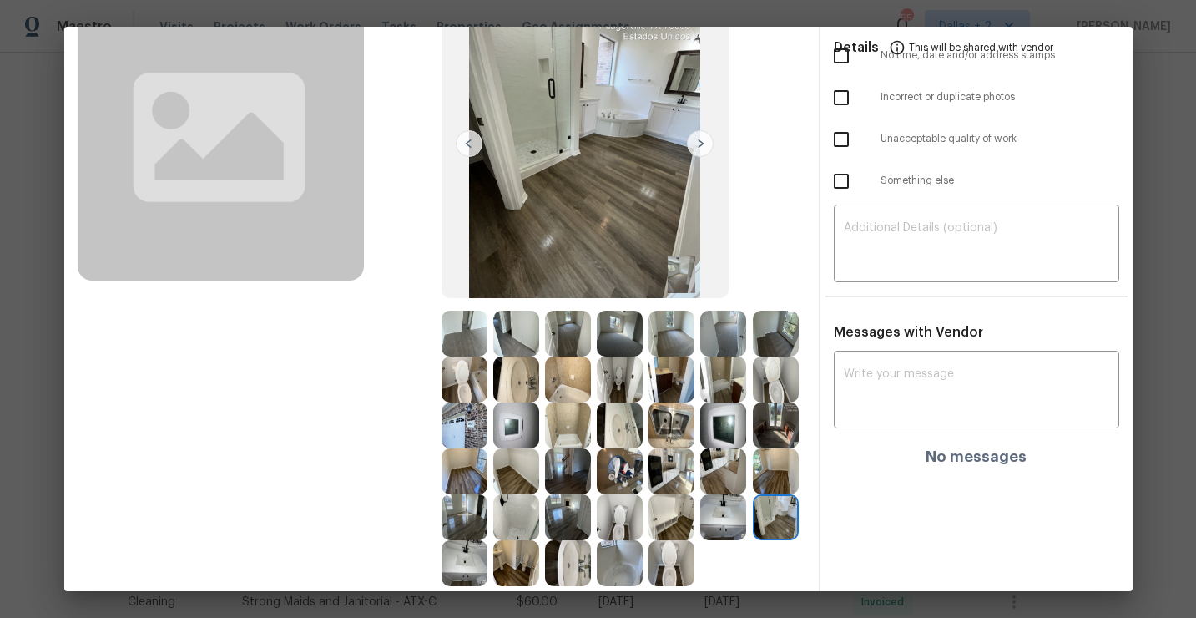
click at [702, 148] on img at bounding box center [700, 143] width 27 height 27
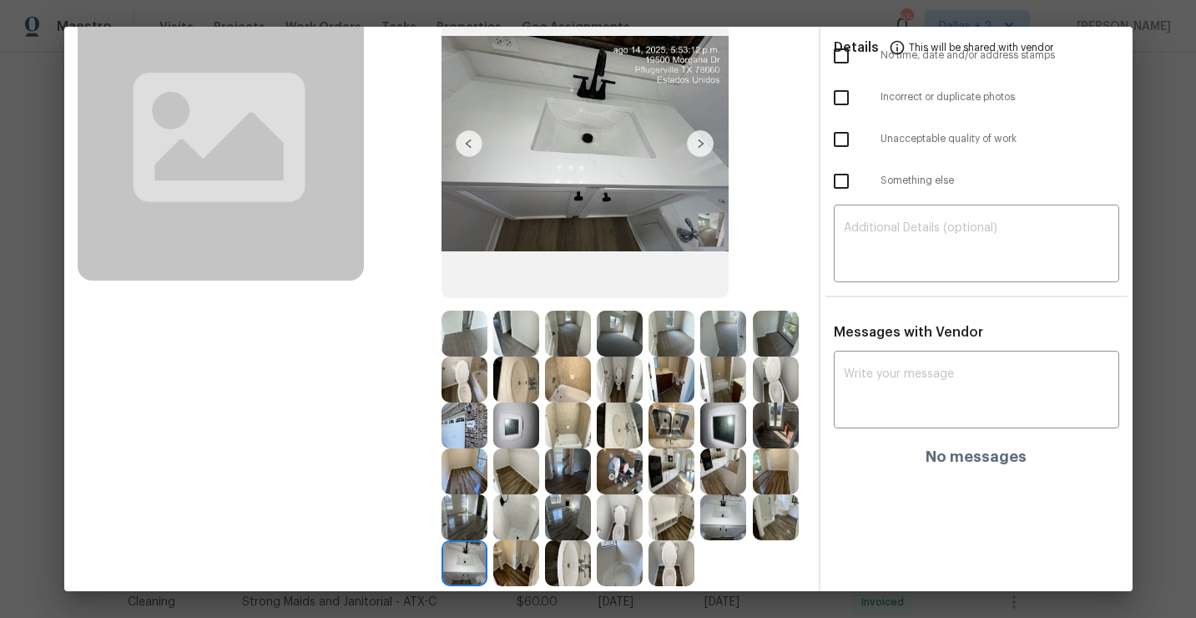
click at [702, 148] on img at bounding box center [700, 143] width 27 height 27
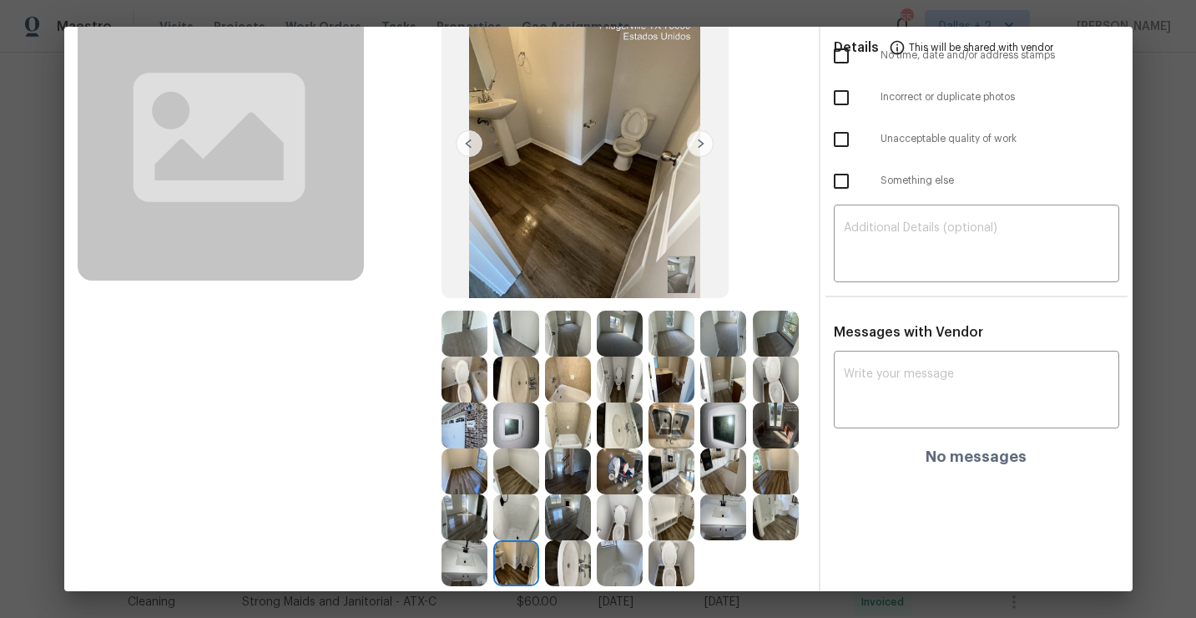
click at [702, 148] on img at bounding box center [700, 143] width 27 height 27
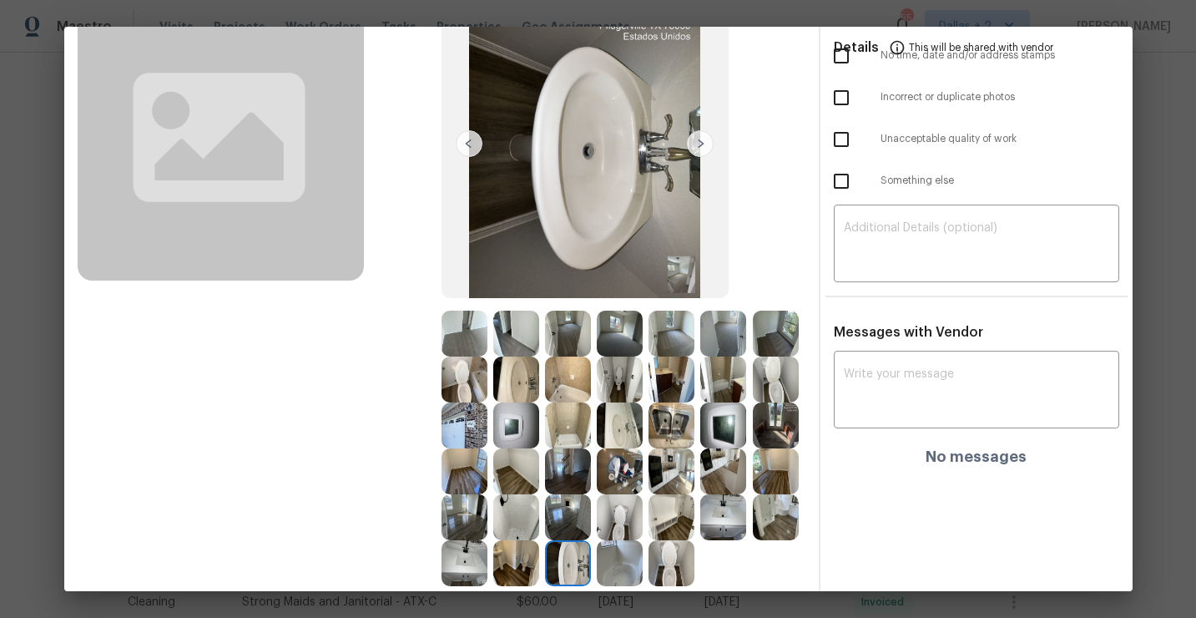
click at [702, 148] on img at bounding box center [700, 143] width 27 height 27
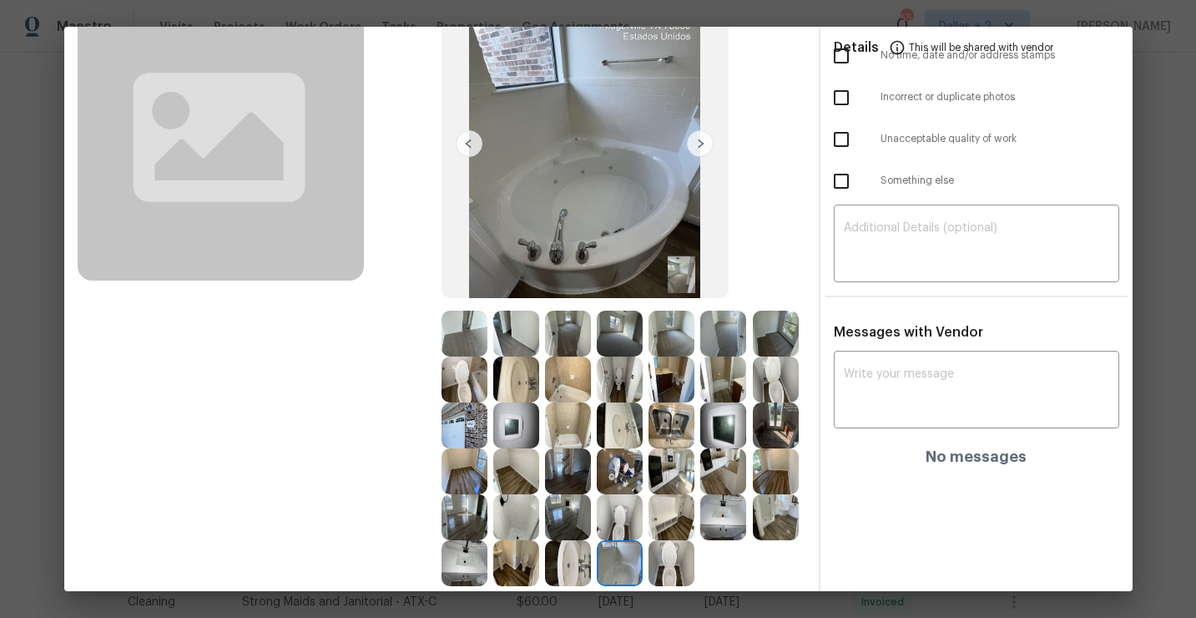
click at [702, 148] on img at bounding box center [700, 143] width 27 height 27
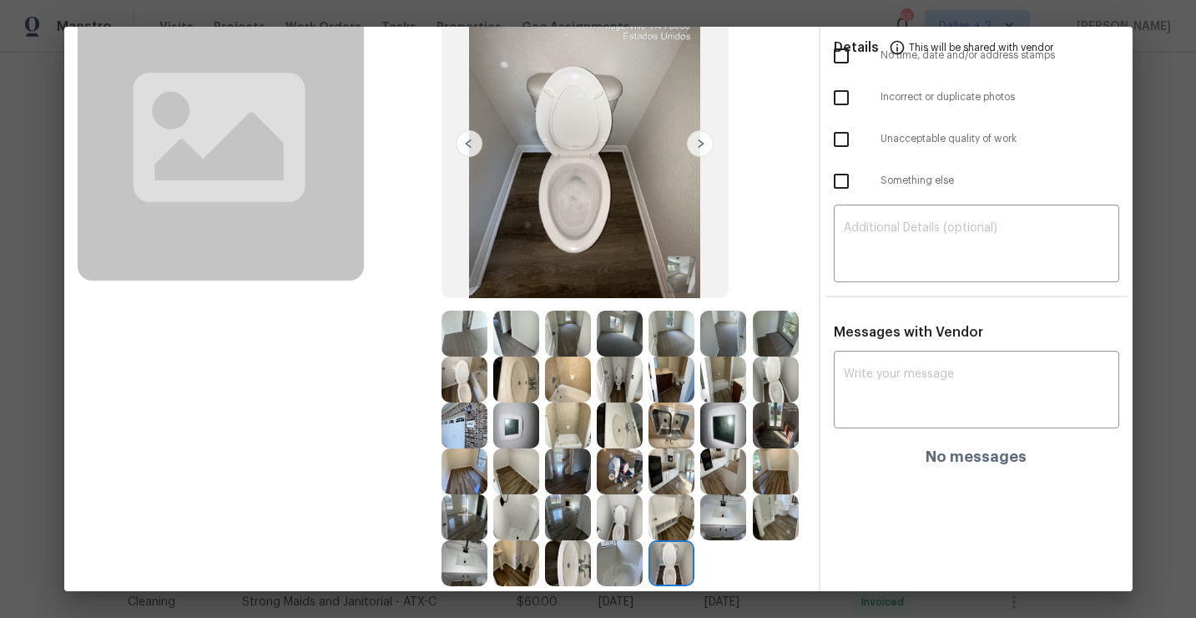
scroll to position [0, 0]
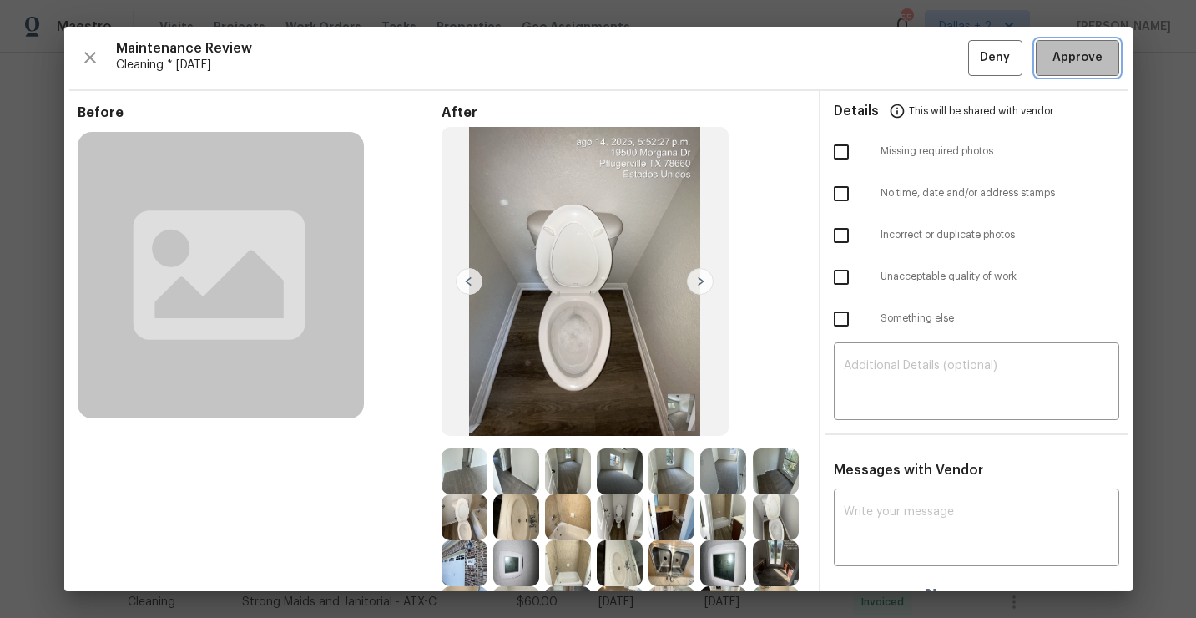
click at [1064, 55] on span "Approve" at bounding box center [1078, 58] width 50 height 21
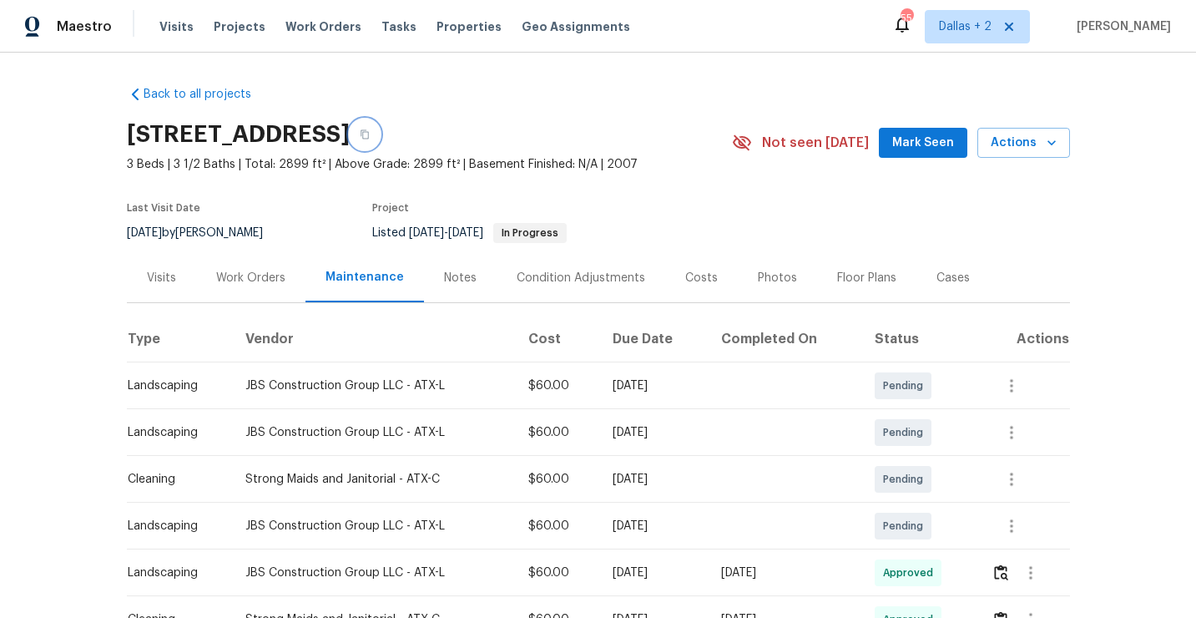
click at [380, 147] on button "button" at bounding box center [365, 134] width 30 height 30
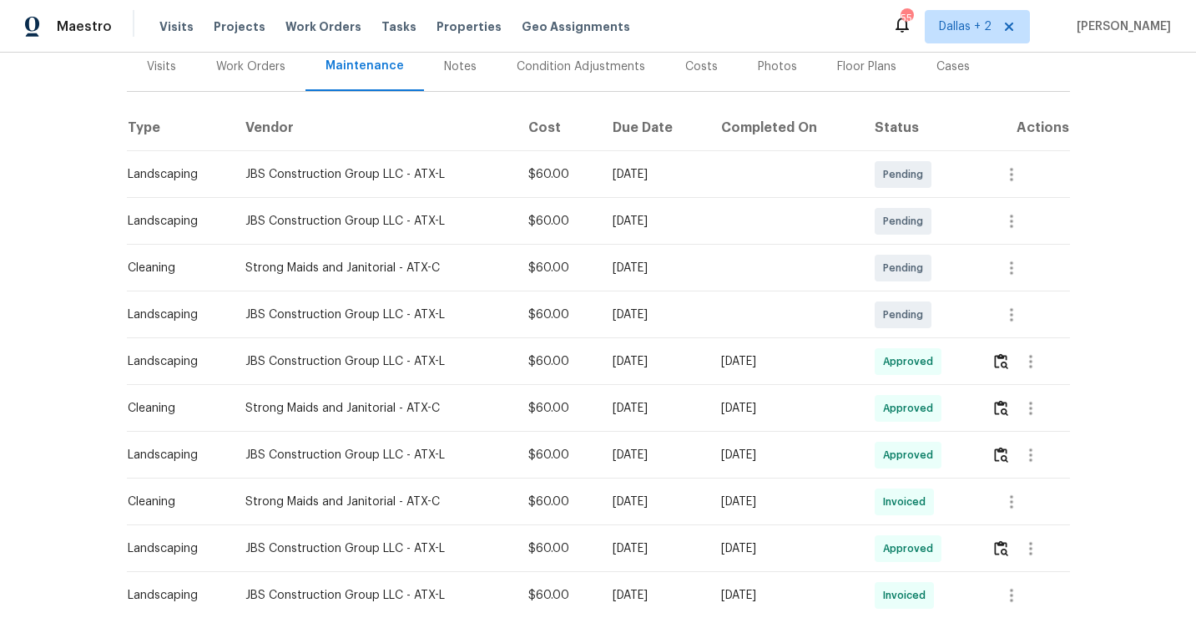
scroll to position [276, 0]
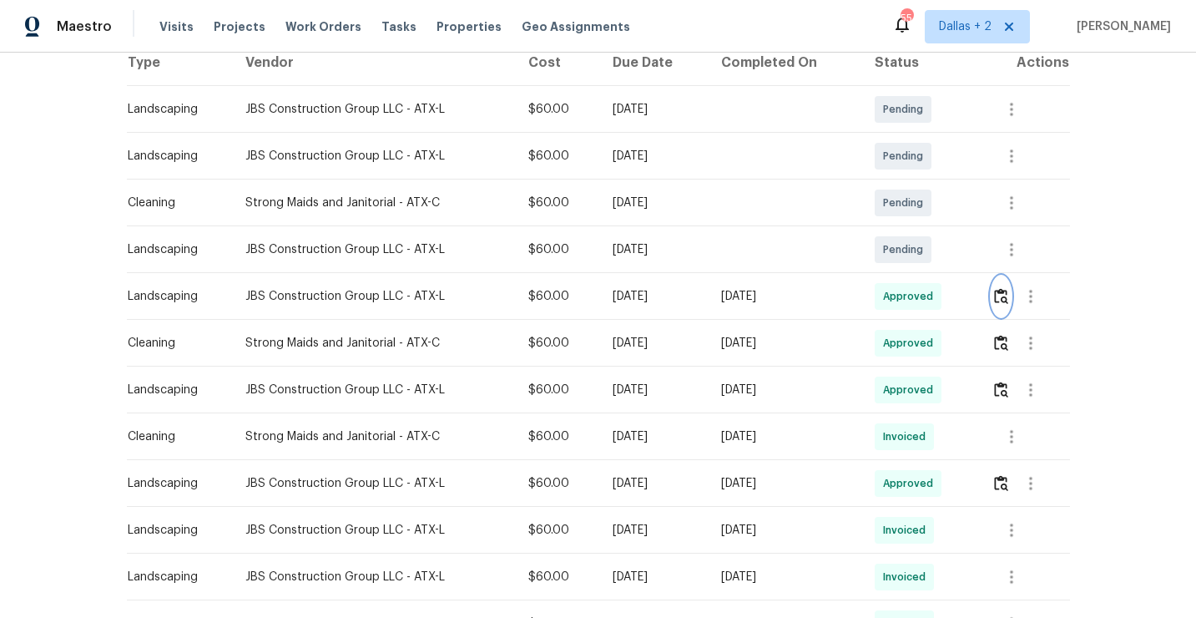
click at [1006, 296] on img "button" at bounding box center [1001, 296] width 14 height 16
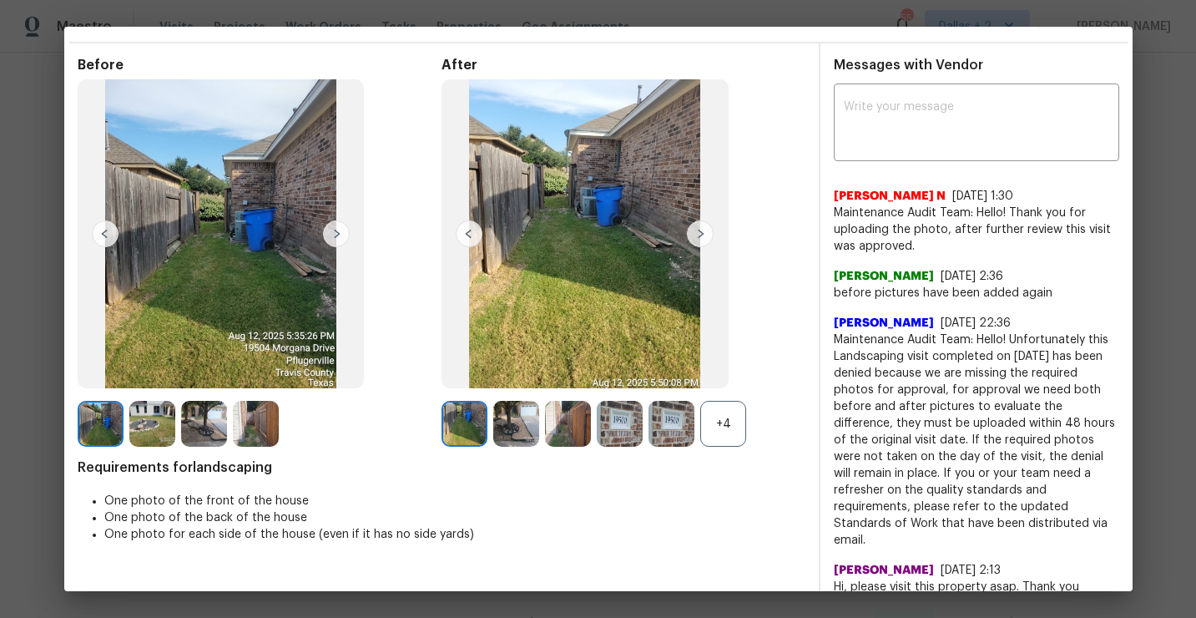
scroll to position [0, 0]
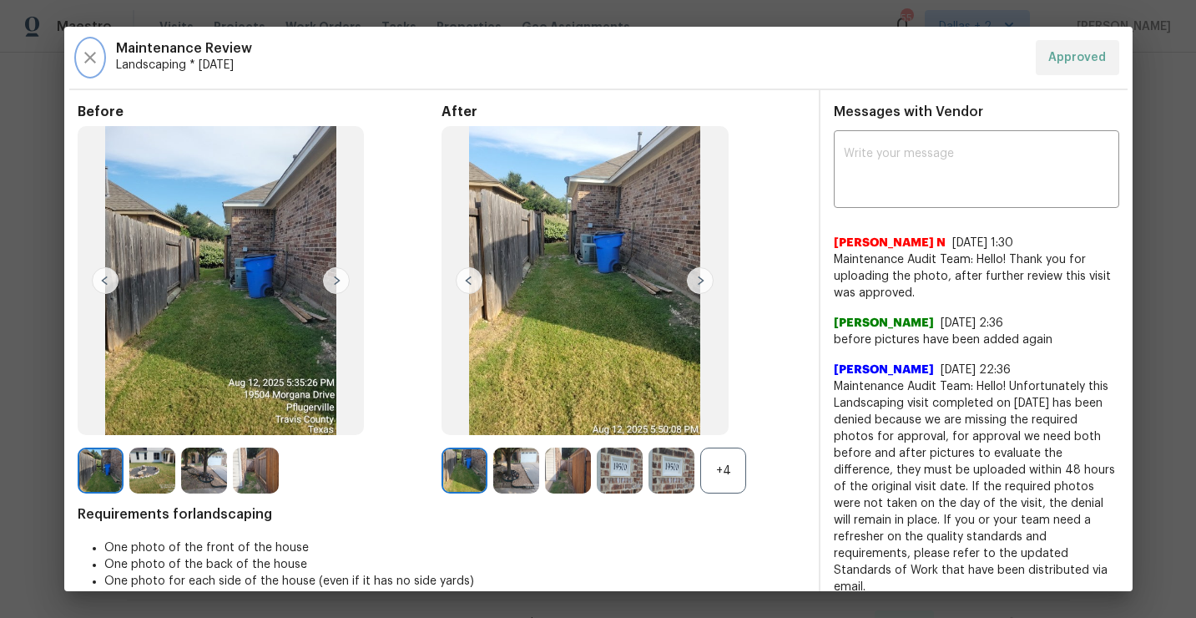
click at [83, 45] on button "button" at bounding box center [90, 57] width 25 height 35
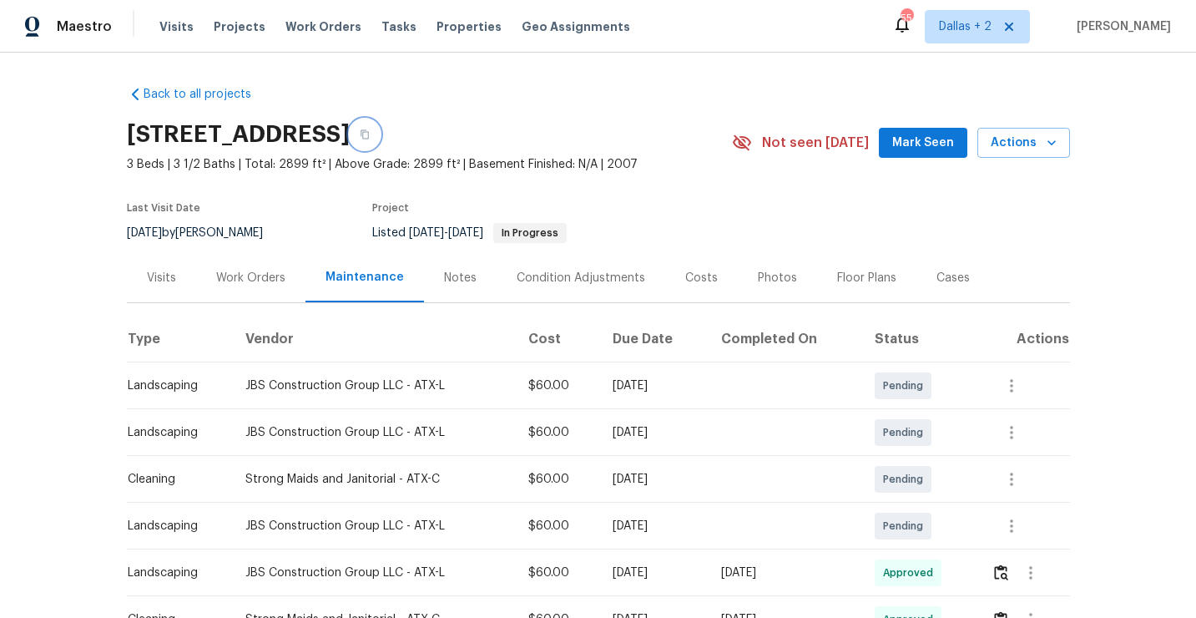
click at [380, 137] on button "button" at bounding box center [365, 134] width 30 height 30
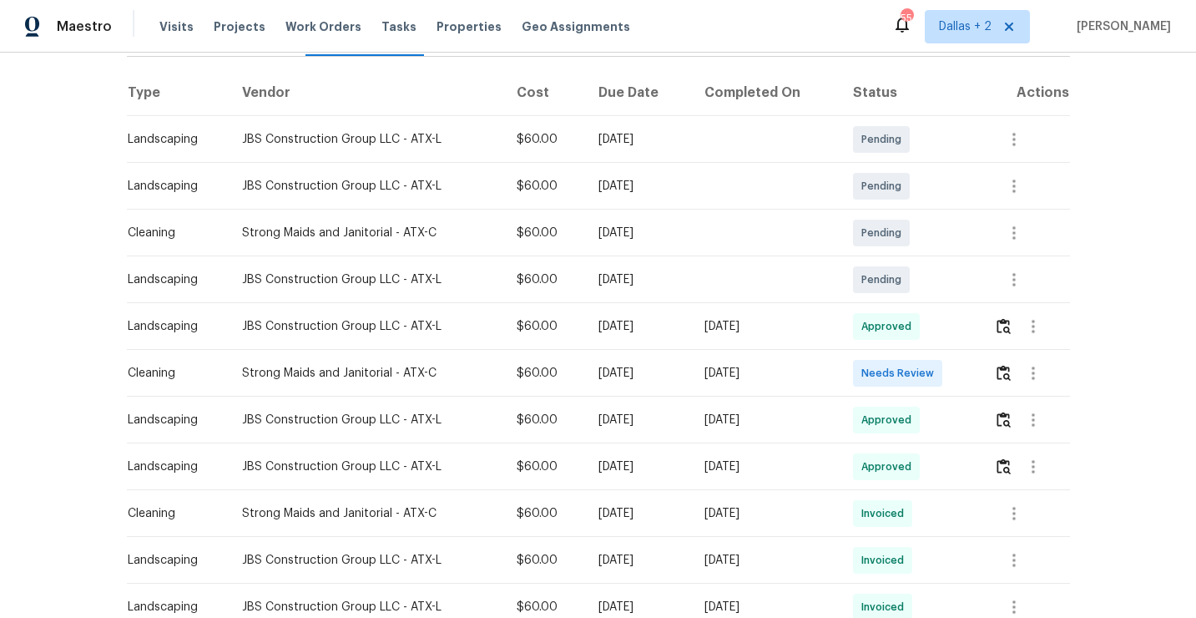
scroll to position [270, 0]
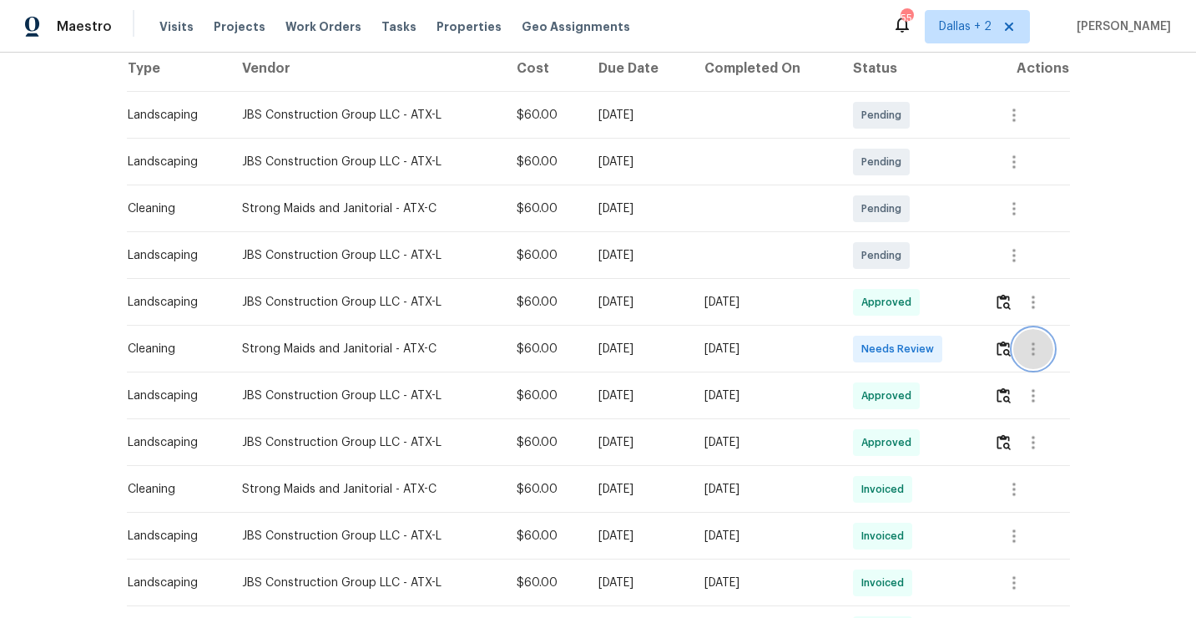
click at [1026, 336] on button "button" at bounding box center [1033, 349] width 40 height 40
click at [1002, 353] on div at bounding box center [598, 309] width 1196 height 618
click at [1003, 352] on img "button" at bounding box center [1004, 349] width 14 height 16
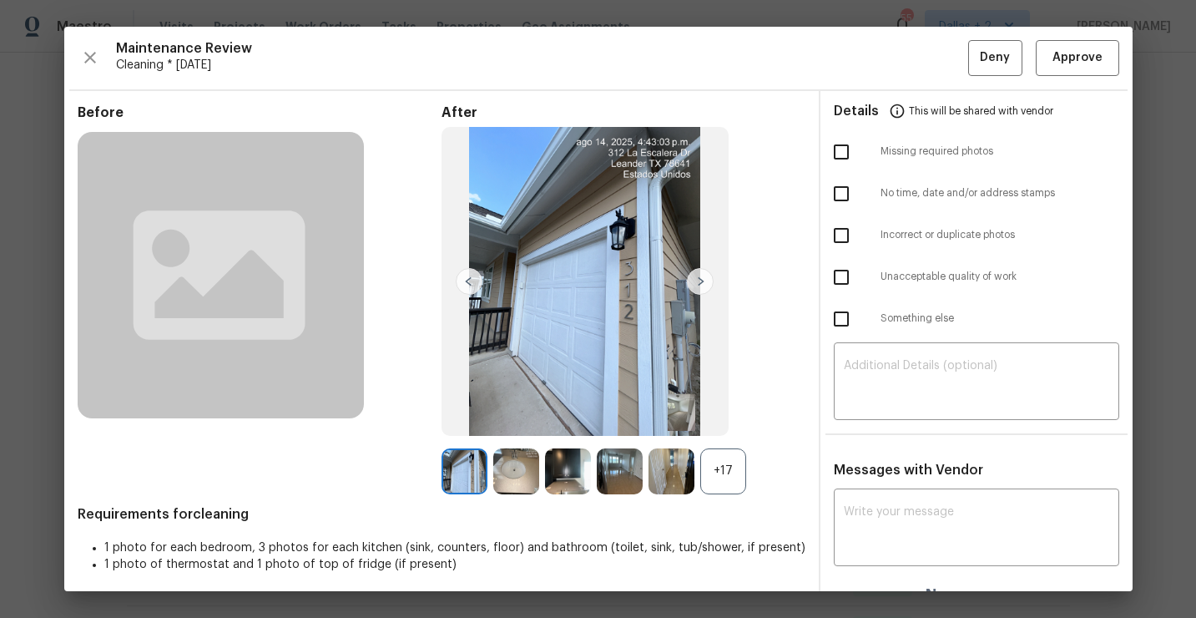
click at [739, 478] on div "+17" at bounding box center [723, 471] width 46 height 46
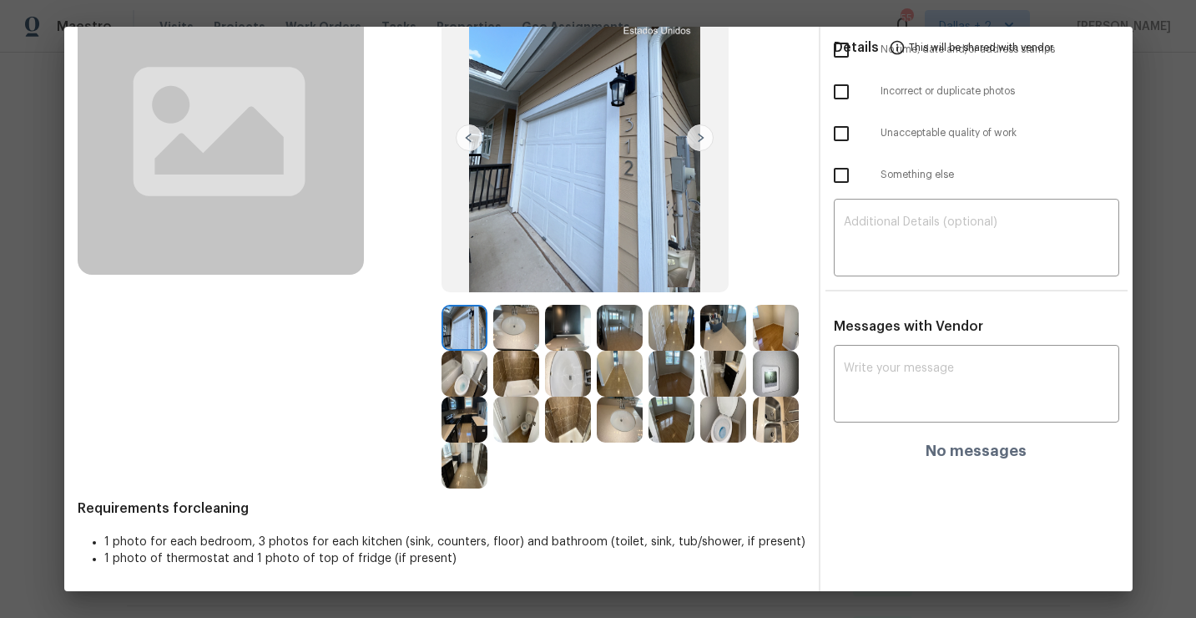
scroll to position [0, 0]
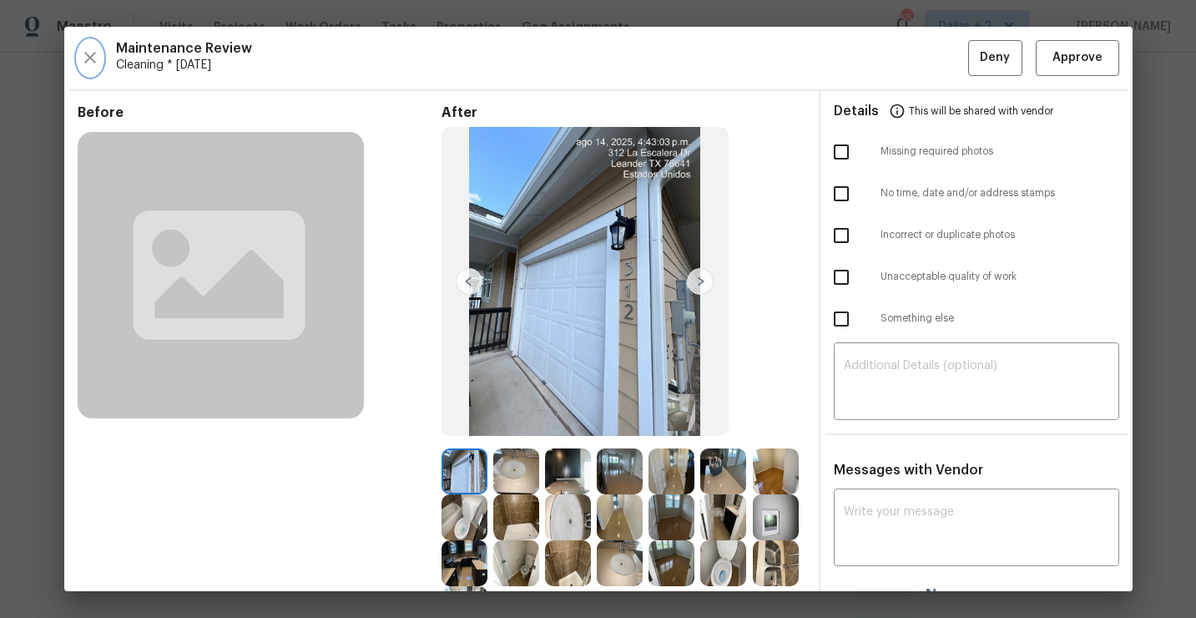
click at [96, 46] on button "button" at bounding box center [90, 58] width 25 height 36
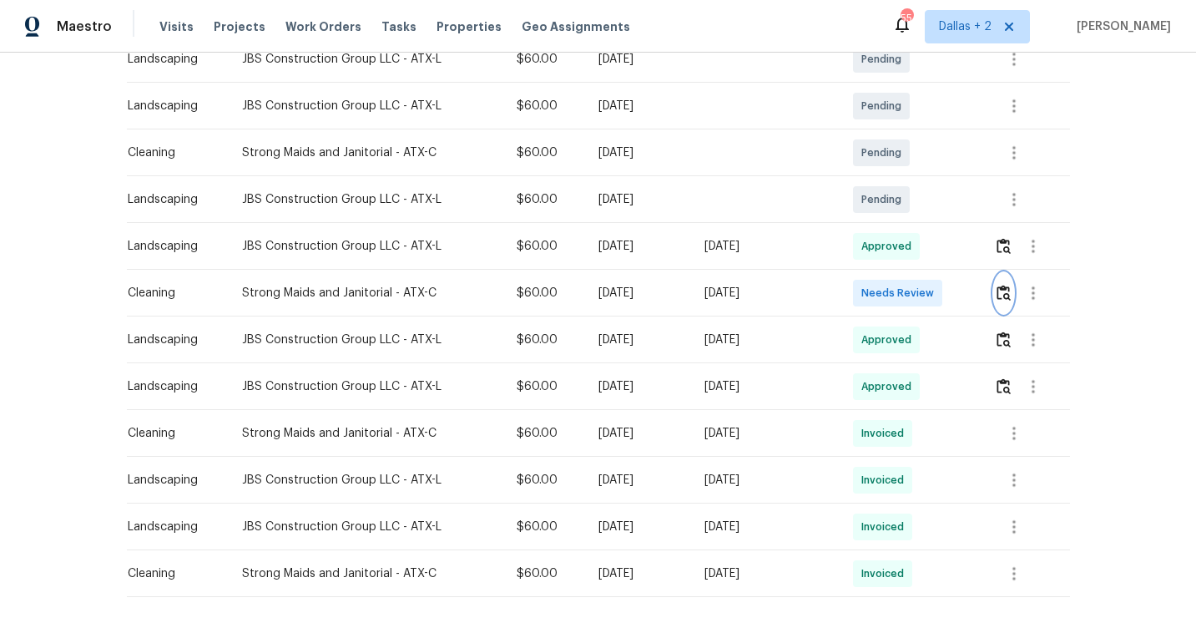
scroll to position [351, 0]
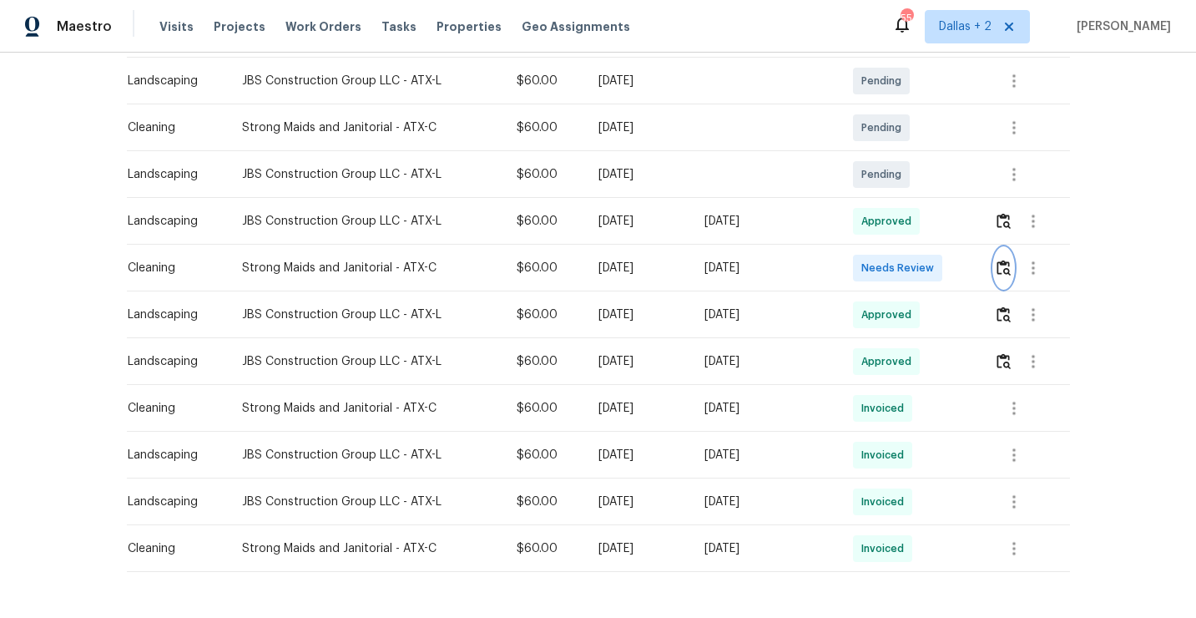
click at [1011, 272] on img "button" at bounding box center [1004, 268] width 14 height 16
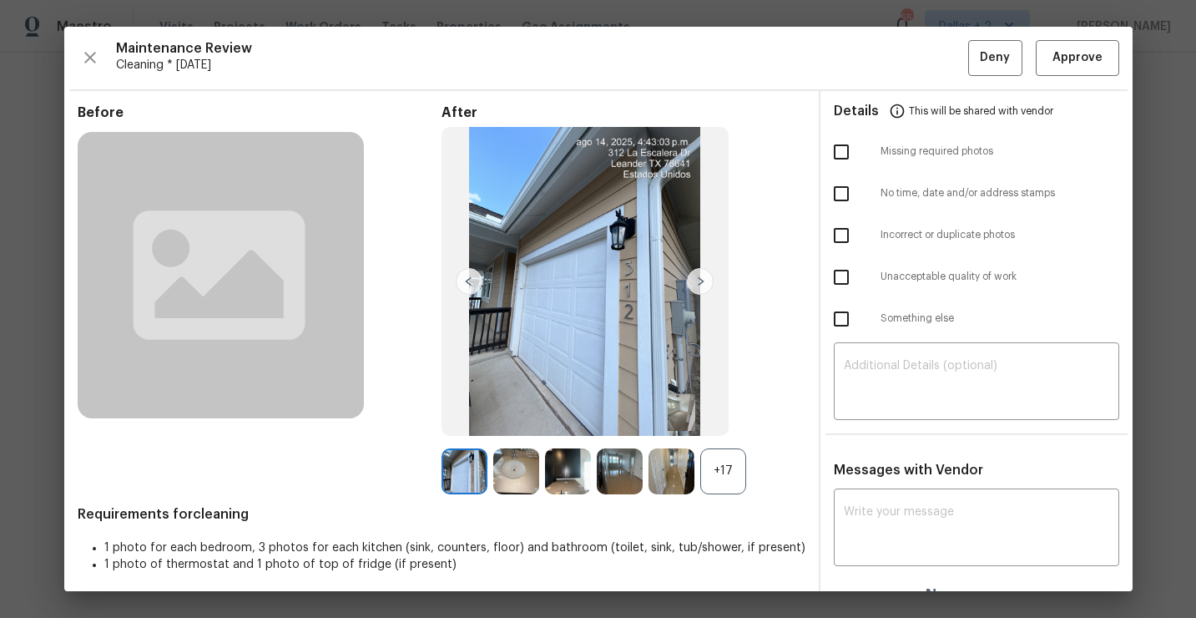
click at [716, 475] on div "+17" at bounding box center [723, 471] width 46 height 46
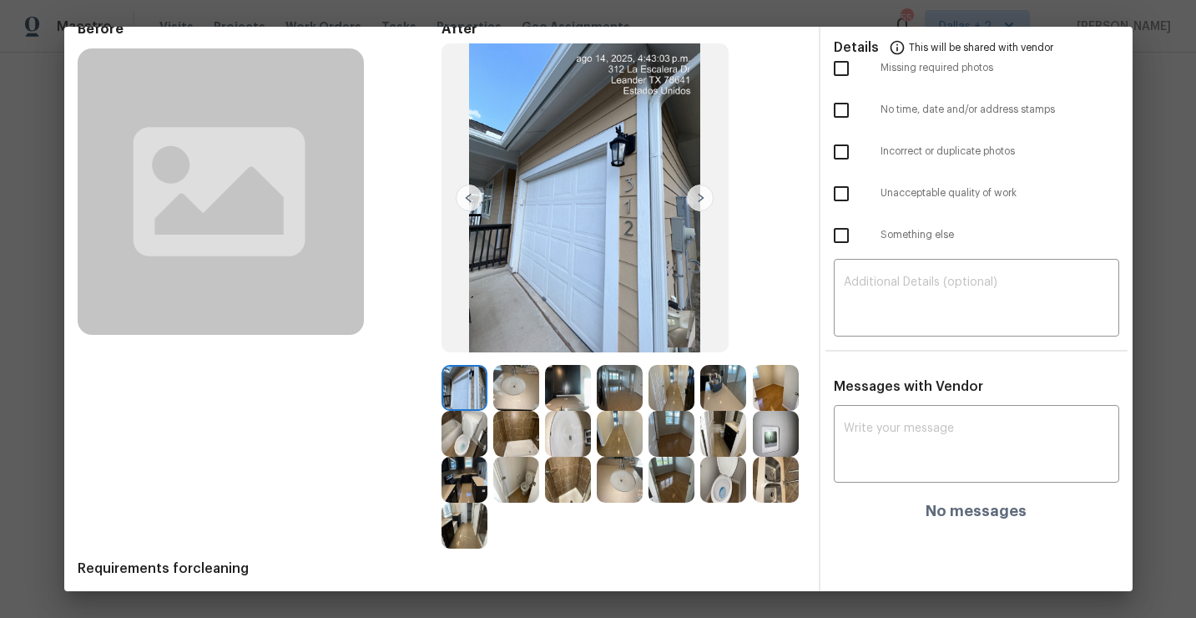
scroll to position [124, 0]
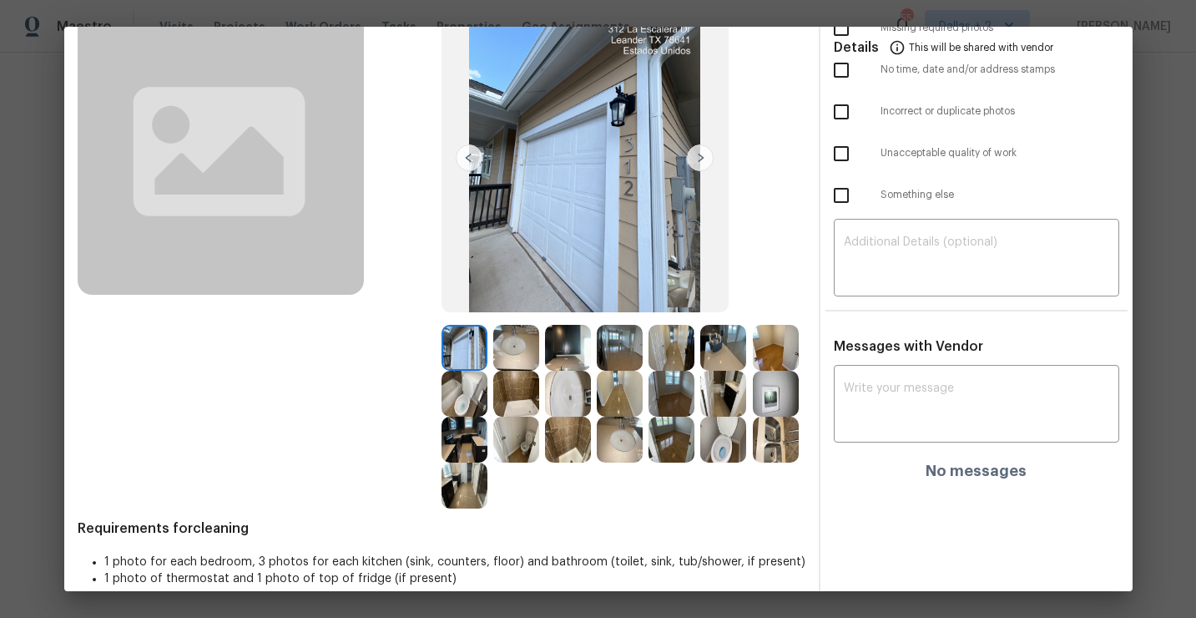
click at [614, 352] on img at bounding box center [620, 348] width 46 height 46
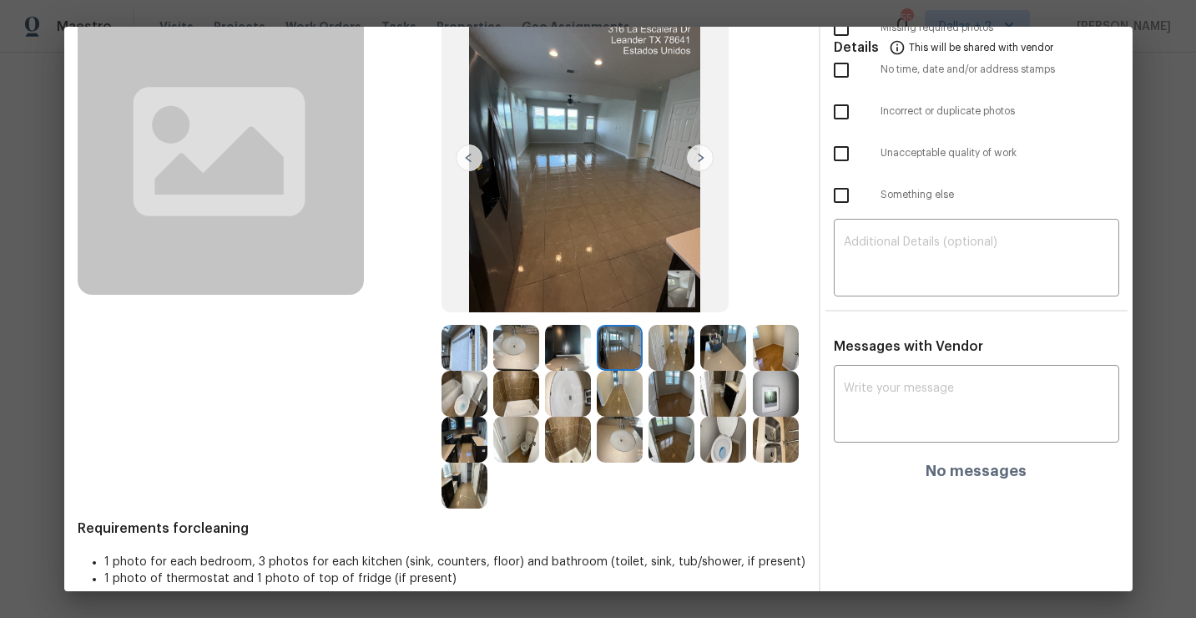
click at [780, 347] on img at bounding box center [776, 348] width 46 height 46
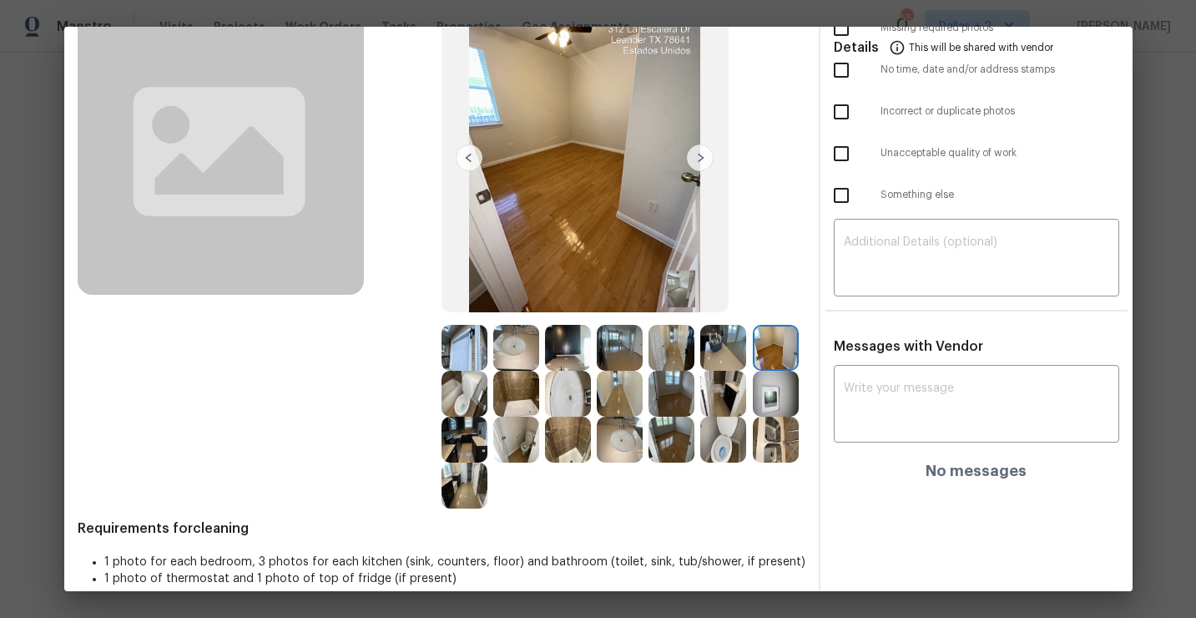
click at [778, 407] on img at bounding box center [776, 394] width 46 height 46
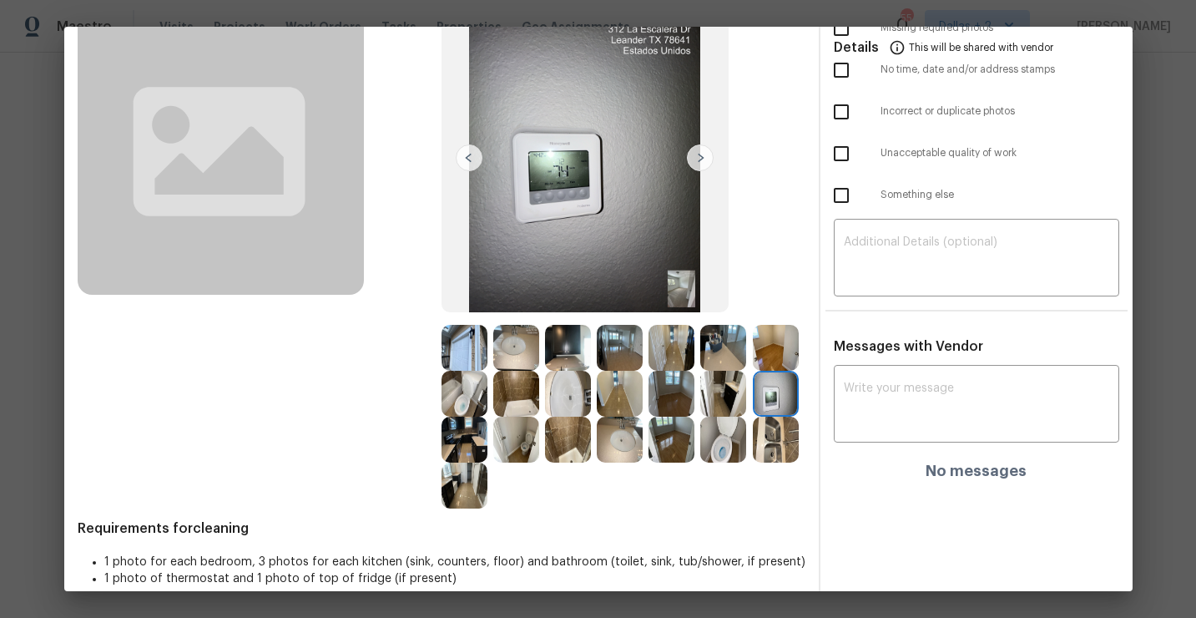
click at [575, 355] on img at bounding box center [568, 348] width 46 height 46
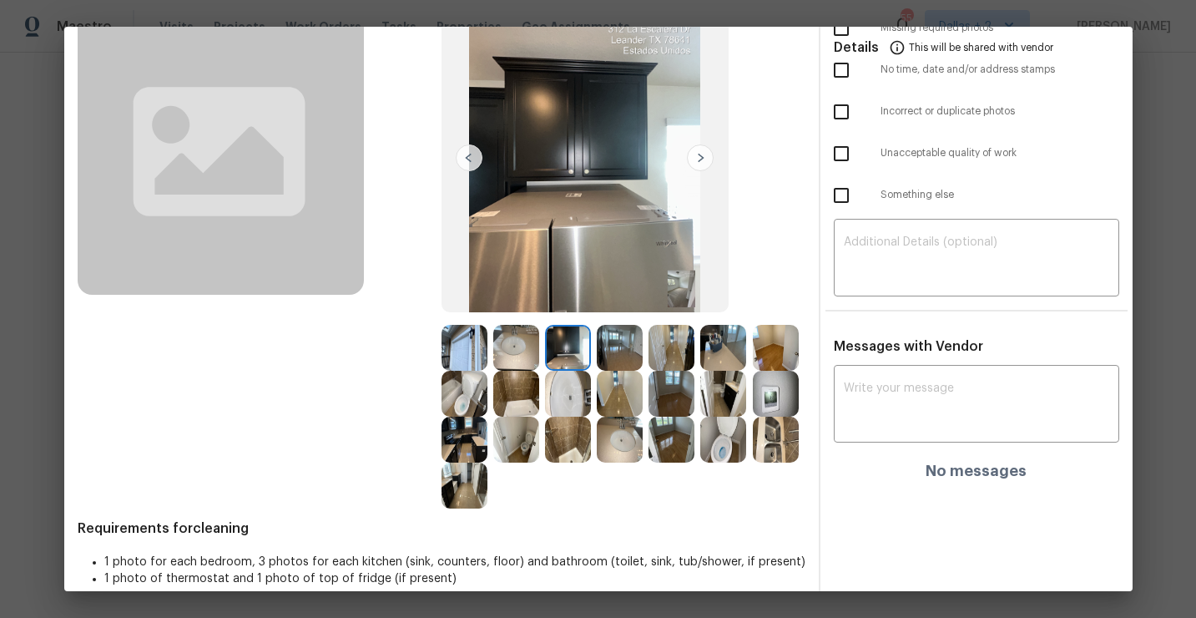
click at [776, 427] on img at bounding box center [776, 440] width 46 height 46
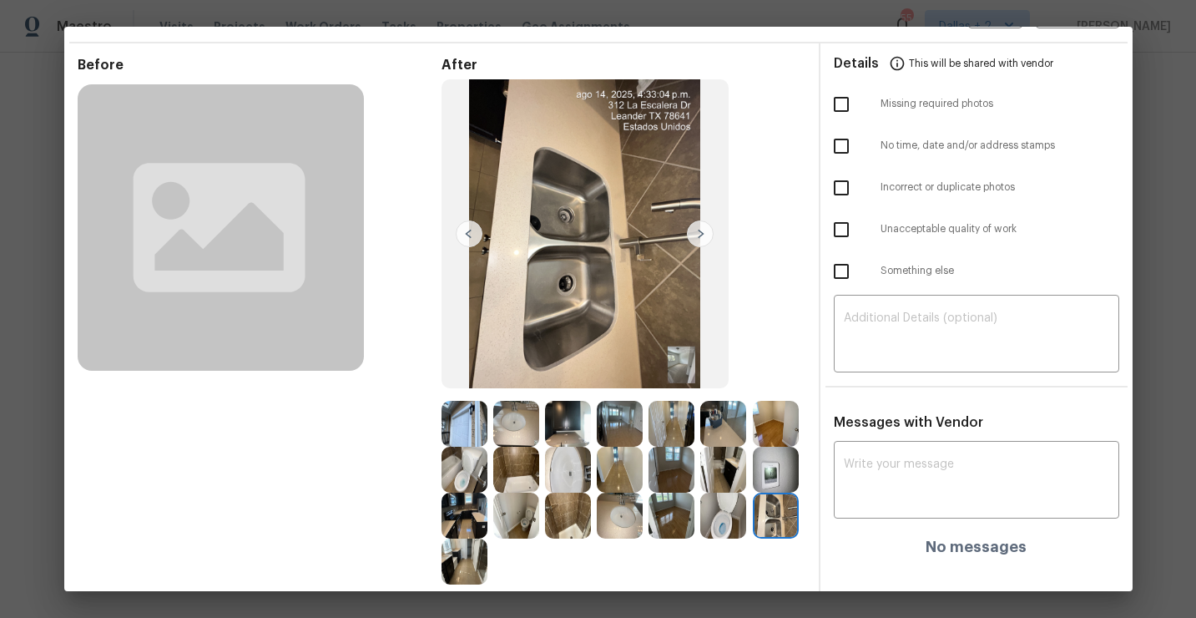
scroll to position [0, 0]
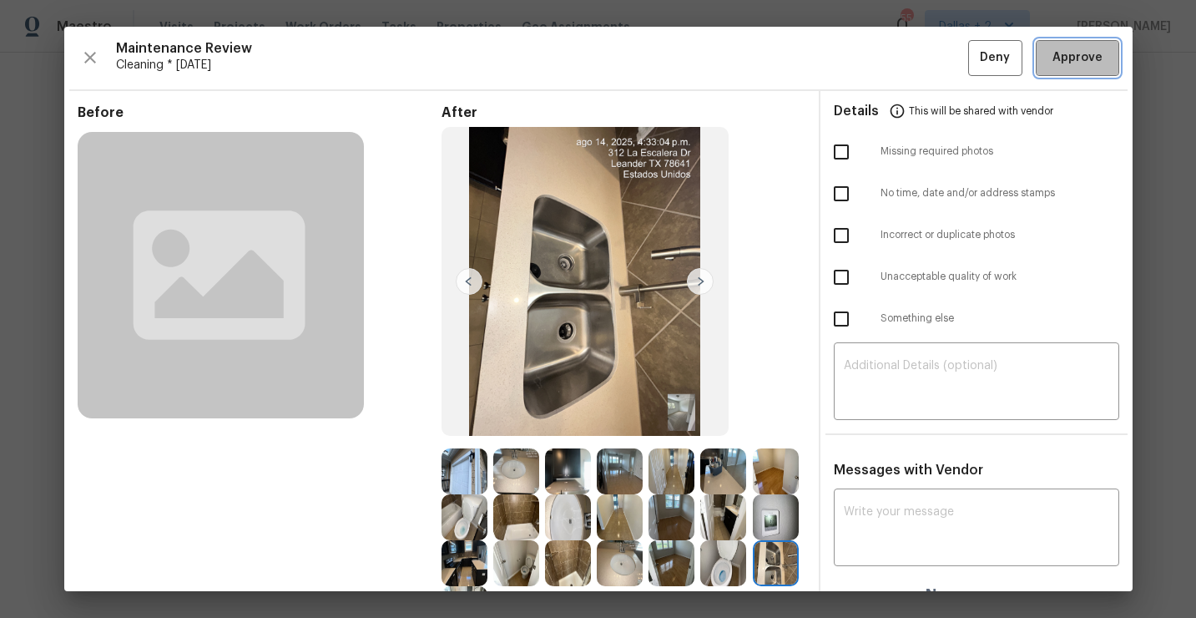
click at [1074, 64] on span "Approve" at bounding box center [1078, 58] width 50 height 21
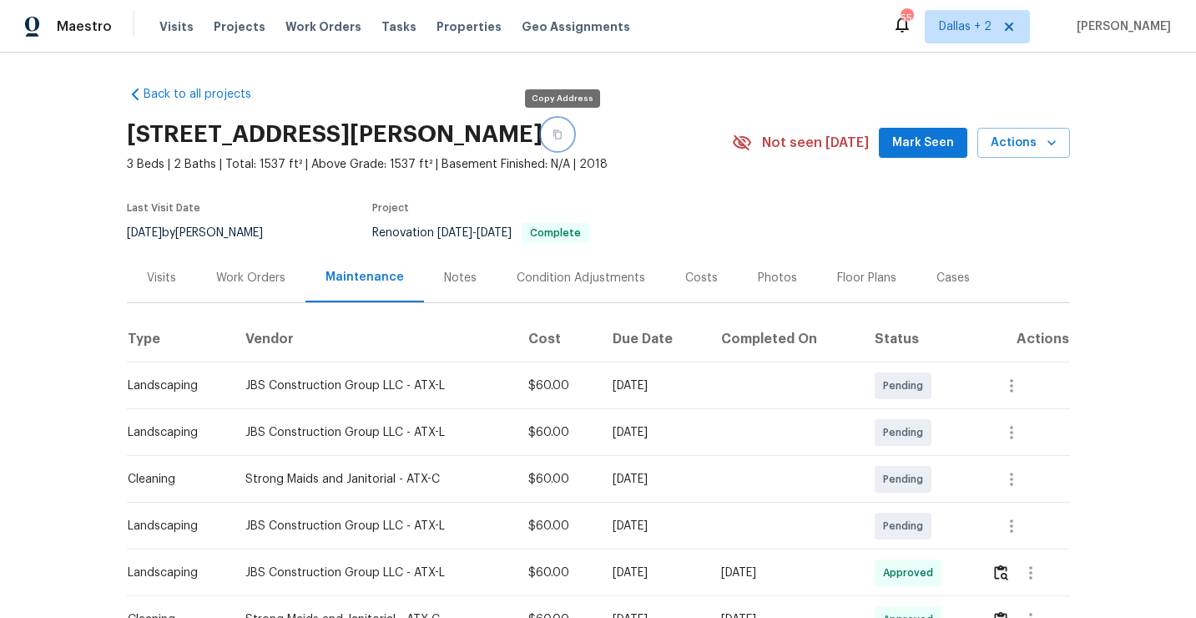
click at [546, 136] on button "button" at bounding box center [558, 134] width 30 height 30
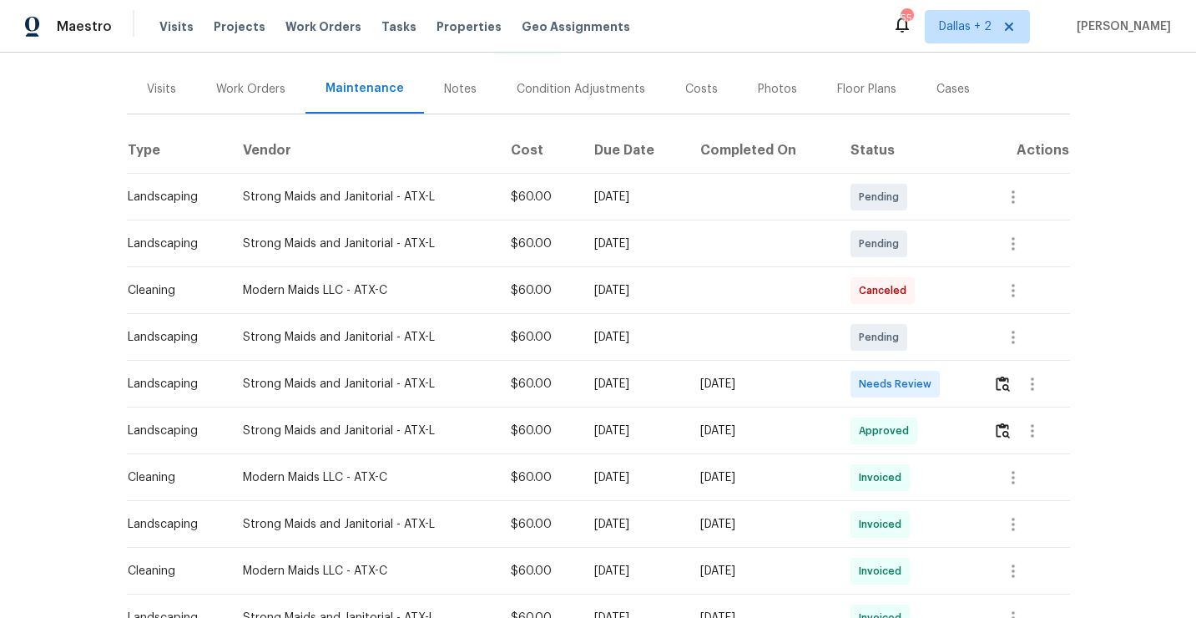
scroll to position [197, 0]
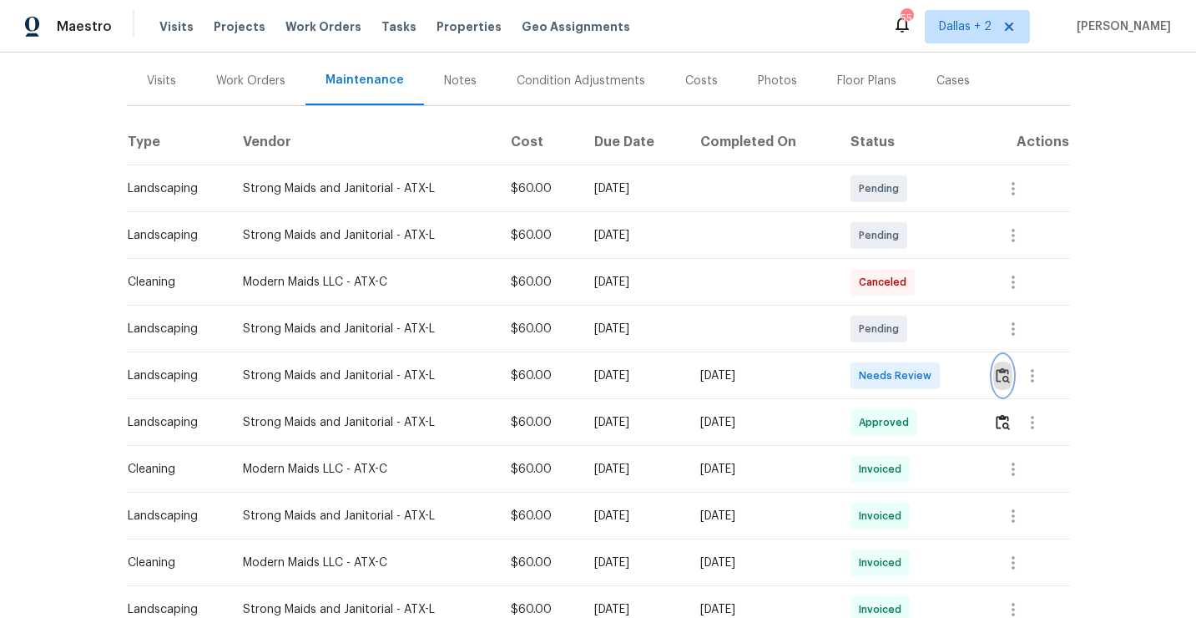
click at [1006, 385] on button "button" at bounding box center [1002, 376] width 19 height 40
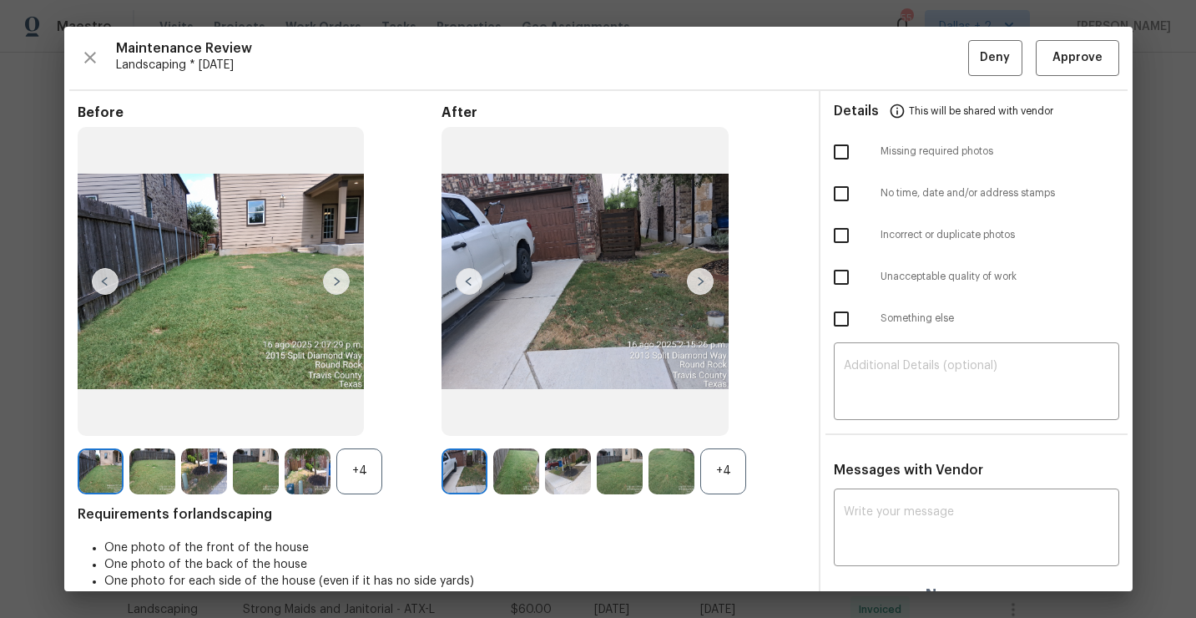
click at [374, 487] on div "+4" at bounding box center [359, 471] width 46 height 46
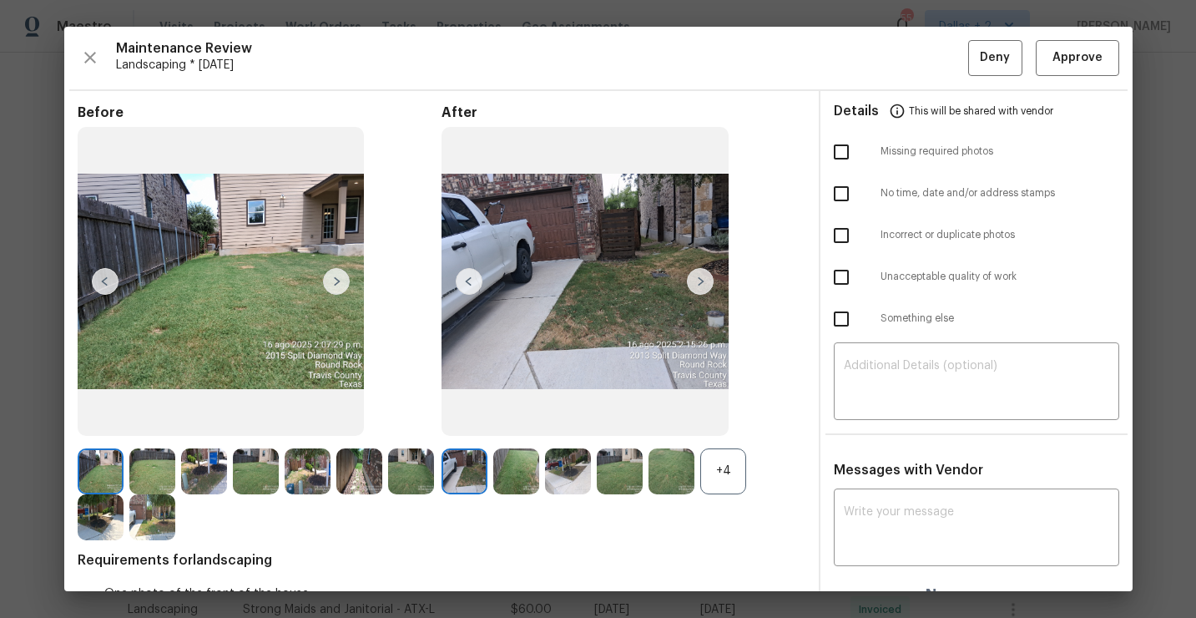
click at [710, 488] on div "+4" at bounding box center [723, 471] width 46 height 46
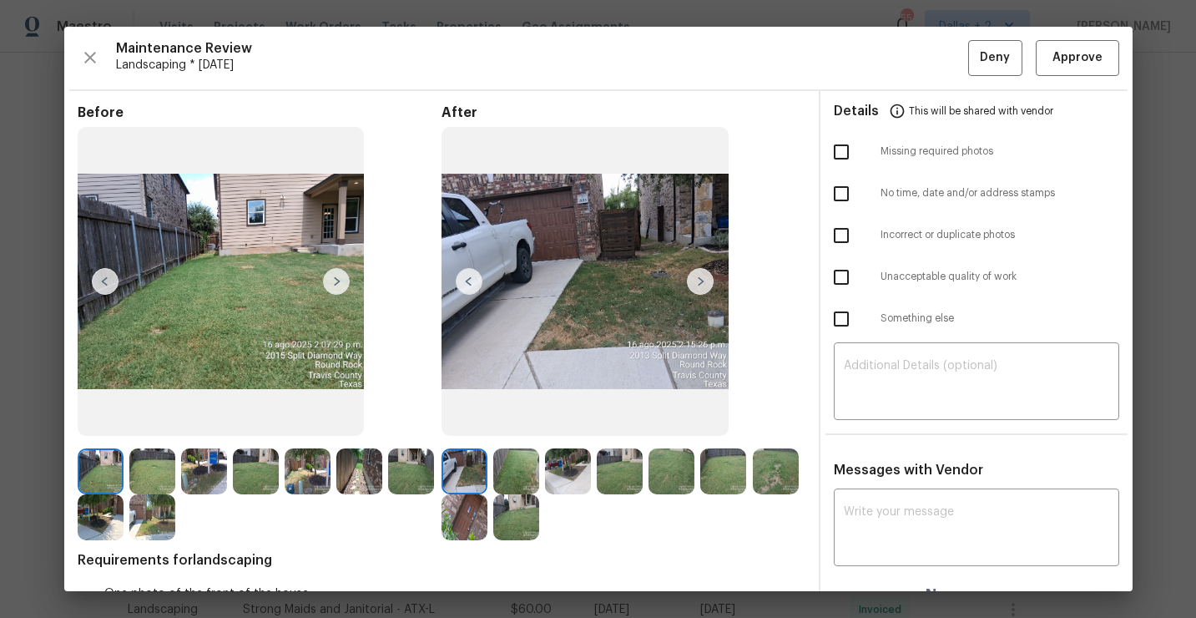
click at [112, 480] on img at bounding box center [101, 471] width 46 height 46
click at [151, 522] on img at bounding box center [152, 517] width 46 height 46
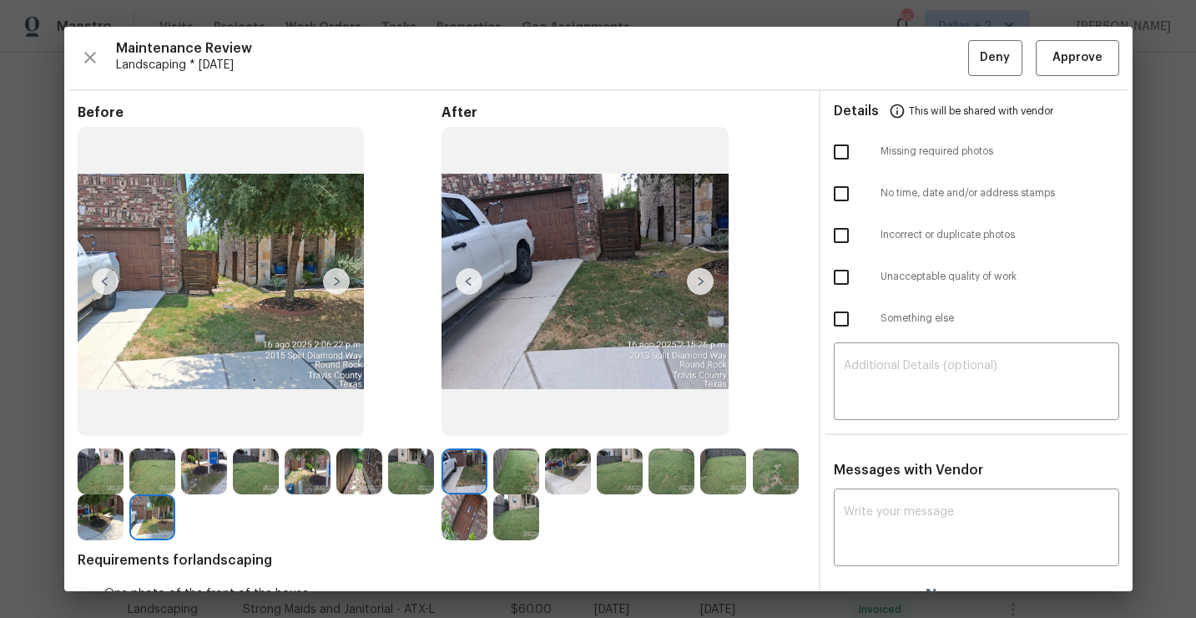
click at [458, 508] on img at bounding box center [465, 517] width 46 height 46
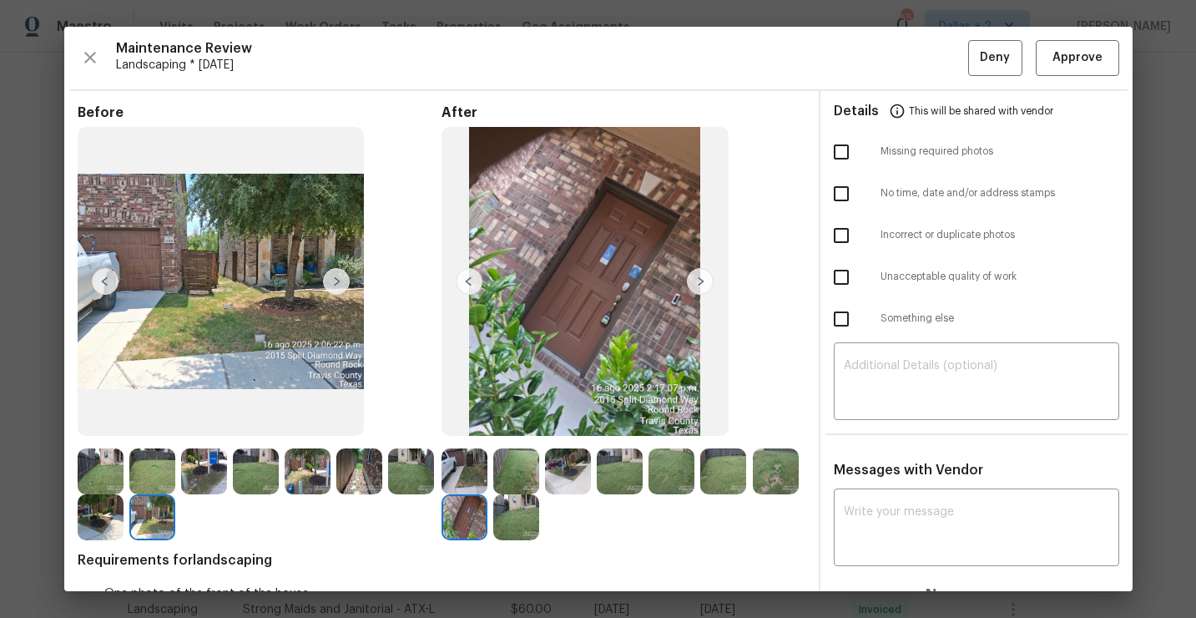
click at [467, 478] on img at bounding box center [465, 471] width 46 height 46
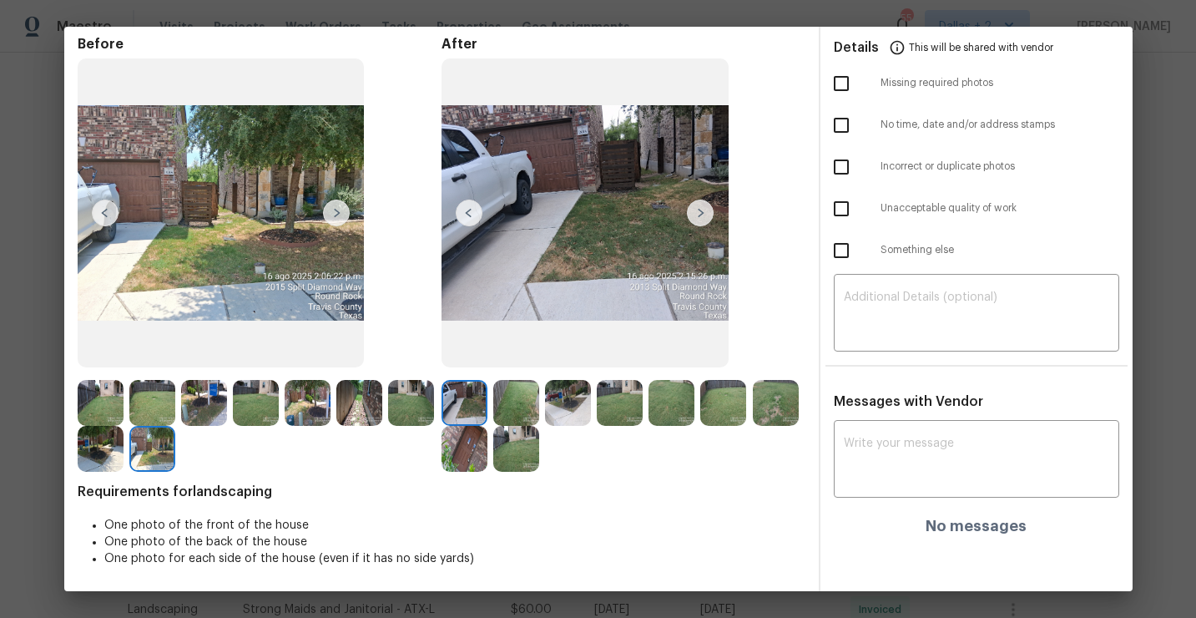
scroll to position [0, 0]
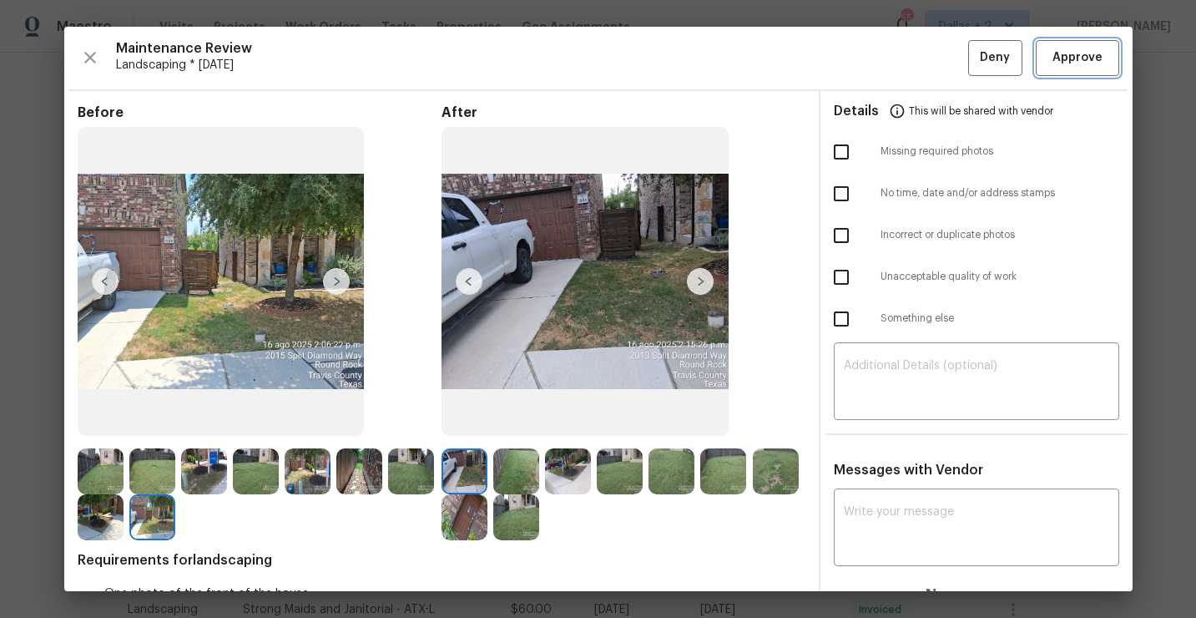
click at [1086, 68] on span "Approve" at bounding box center [1078, 58] width 50 height 21
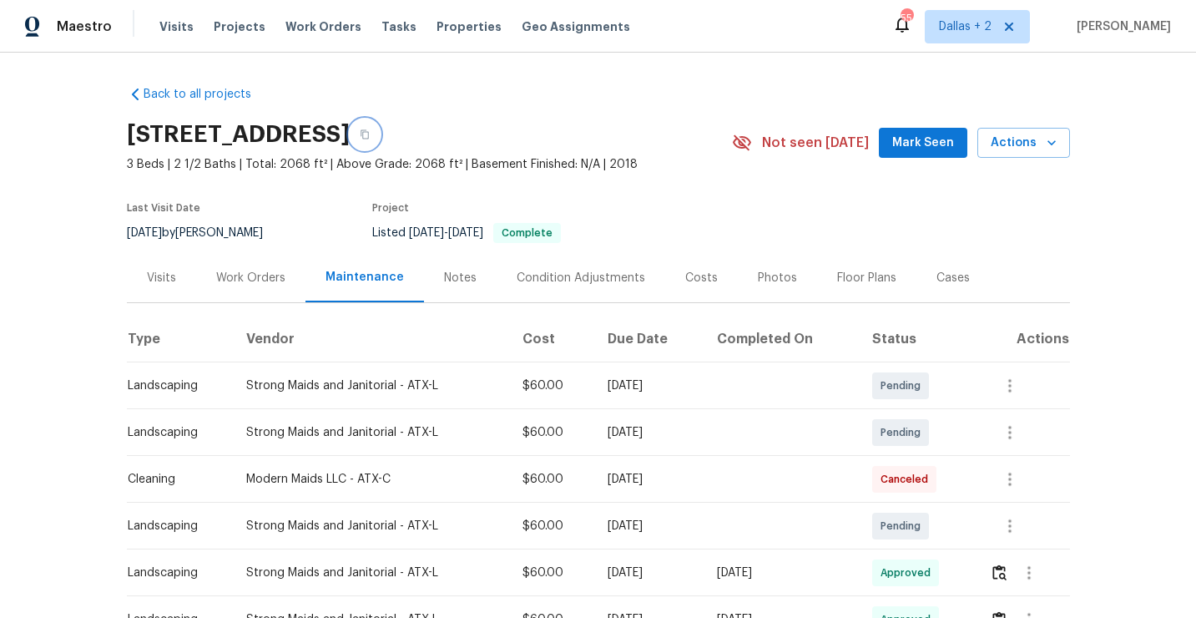
click at [380, 143] on button "button" at bounding box center [365, 134] width 30 height 30
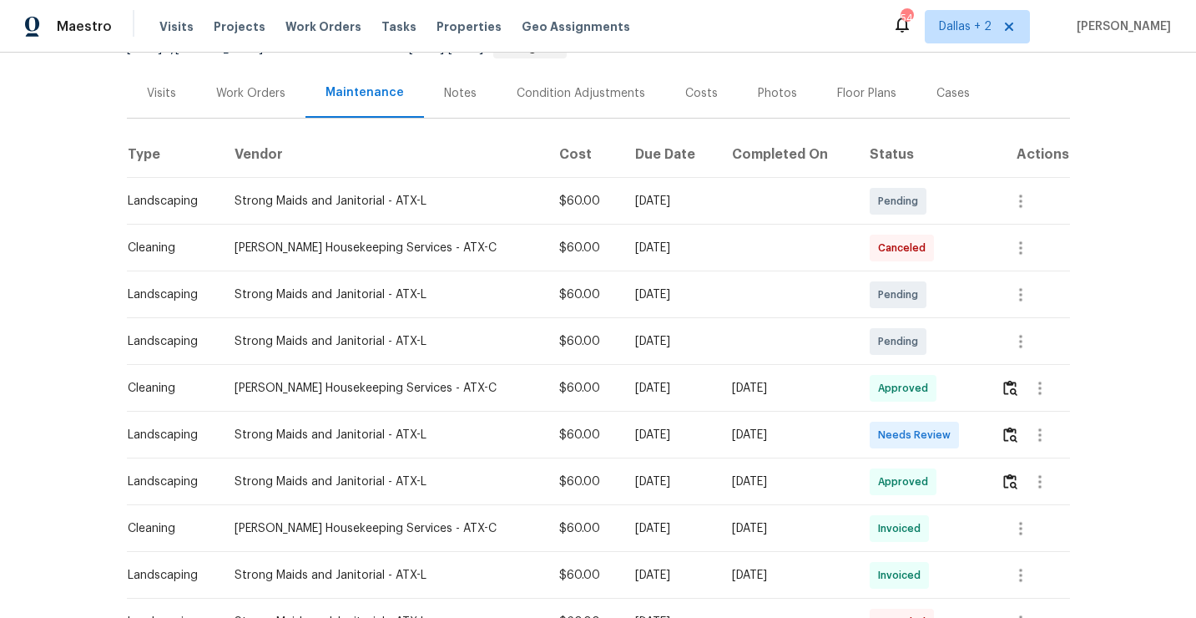
scroll to position [253, 0]
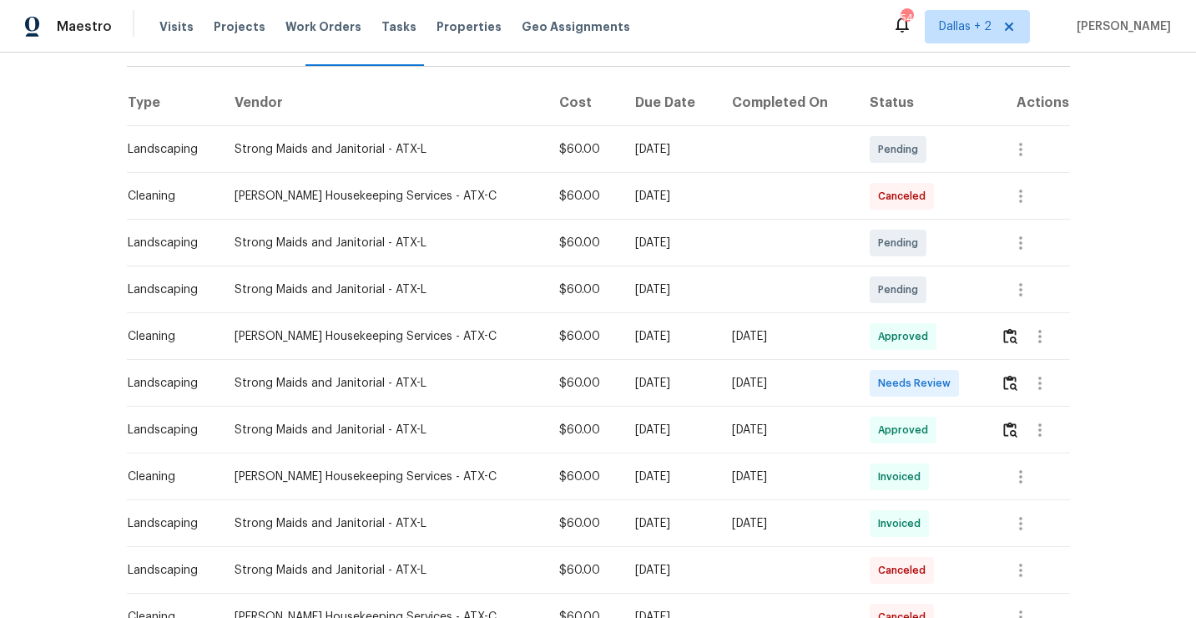
click at [988, 360] on td at bounding box center [1029, 383] width 83 height 47
click at [1010, 363] on button "button" at bounding box center [1010, 383] width 19 height 40
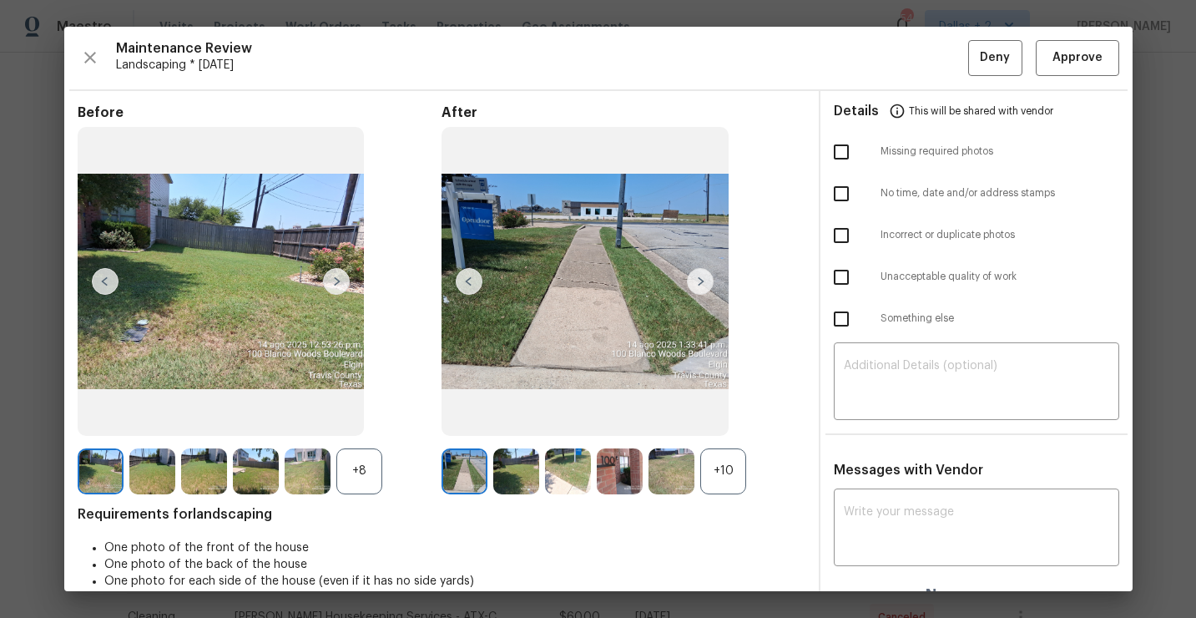
click at [716, 472] on div "+10" at bounding box center [723, 471] width 46 height 46
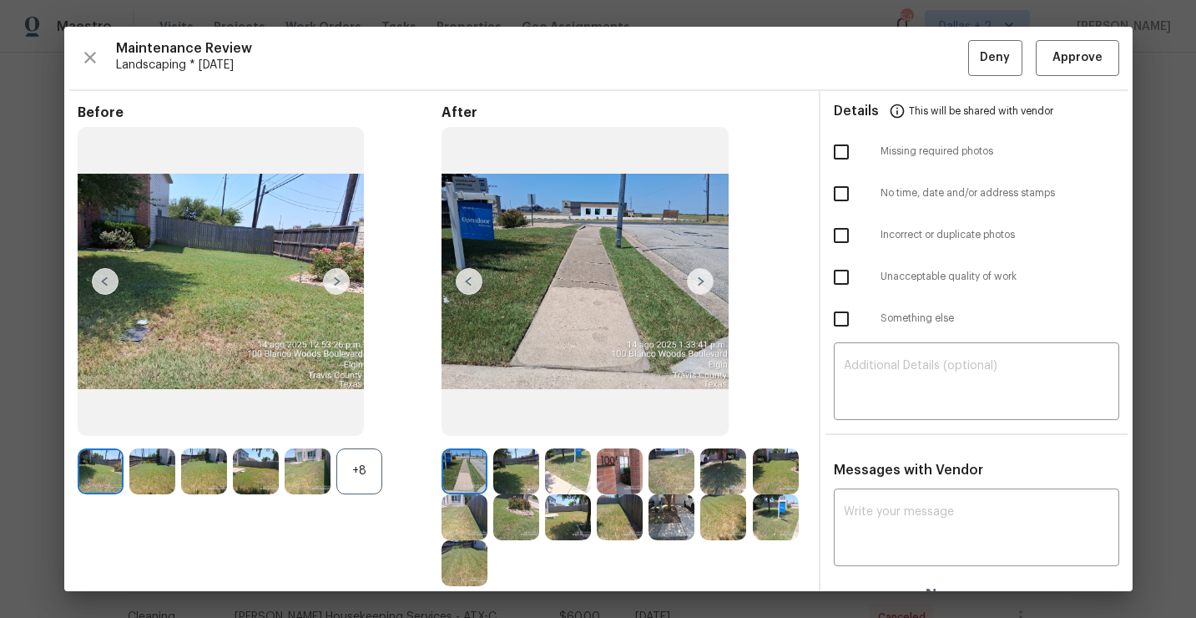
click at [337, 464] on div "+8" at bounding box center [359, 471] width 46 height 46
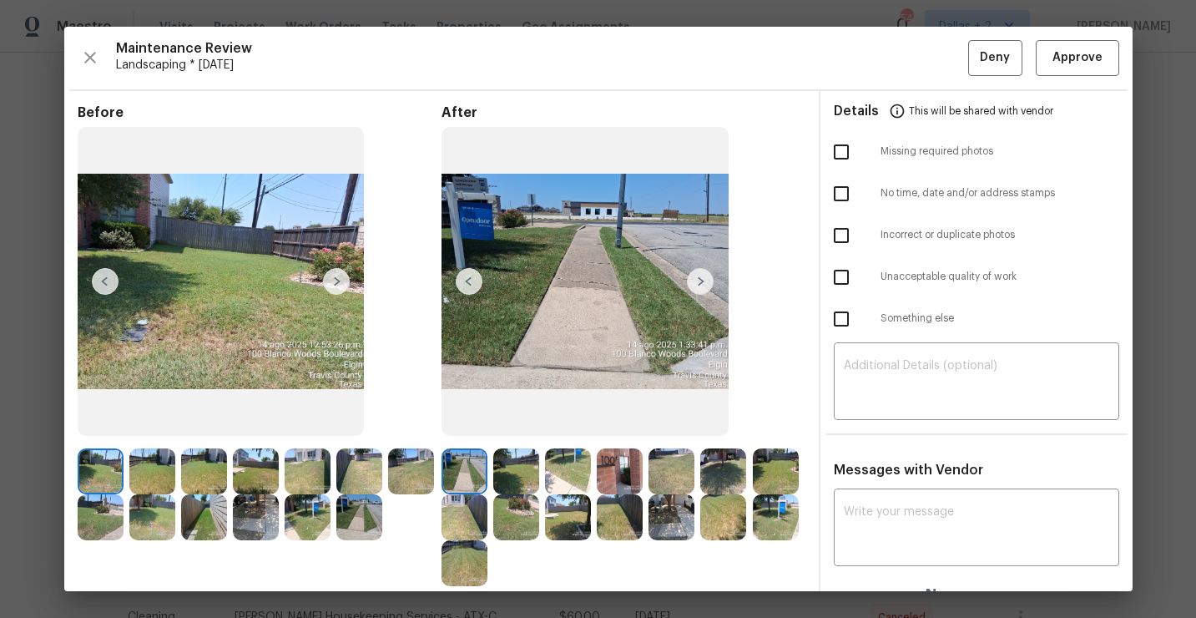
click at [618, 468] on img at bounding box center [620, 471] width 46 height 46
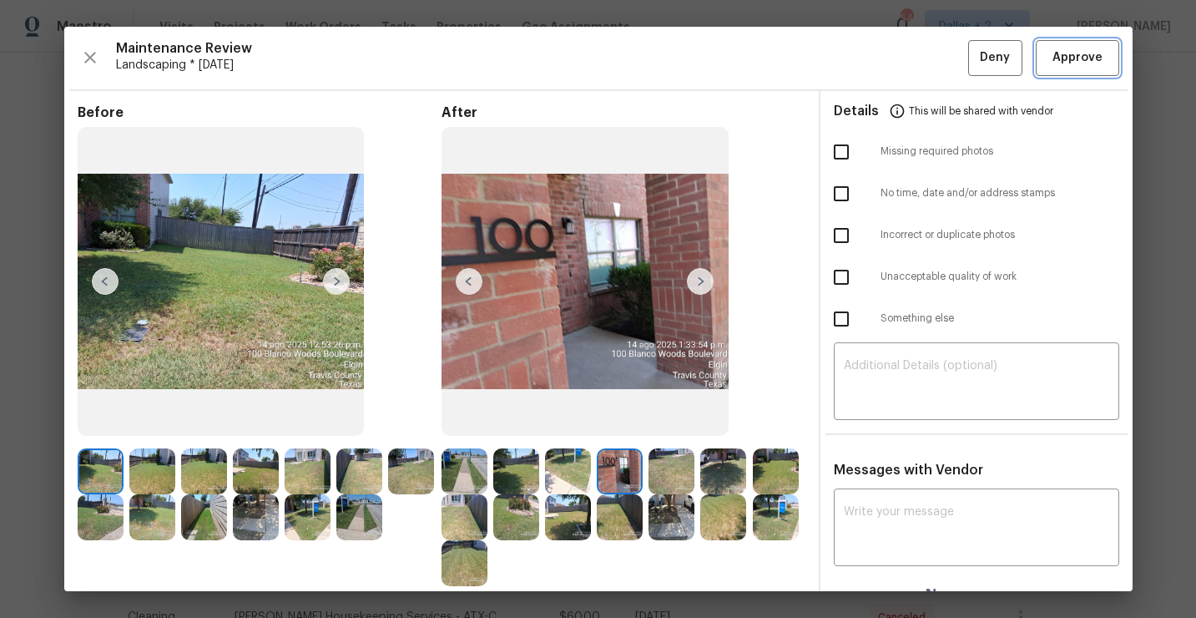
click at [1074, 58] on span "Approve" at bounding box center [1078, 58] width 50 height 21
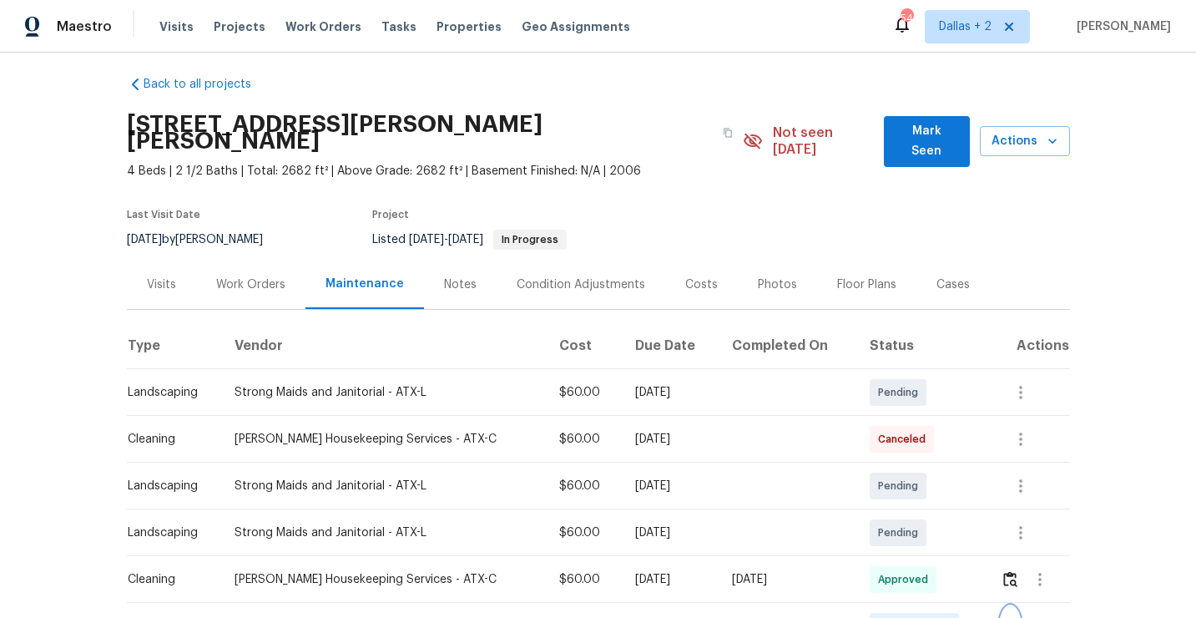
scroll to position [0, 0]
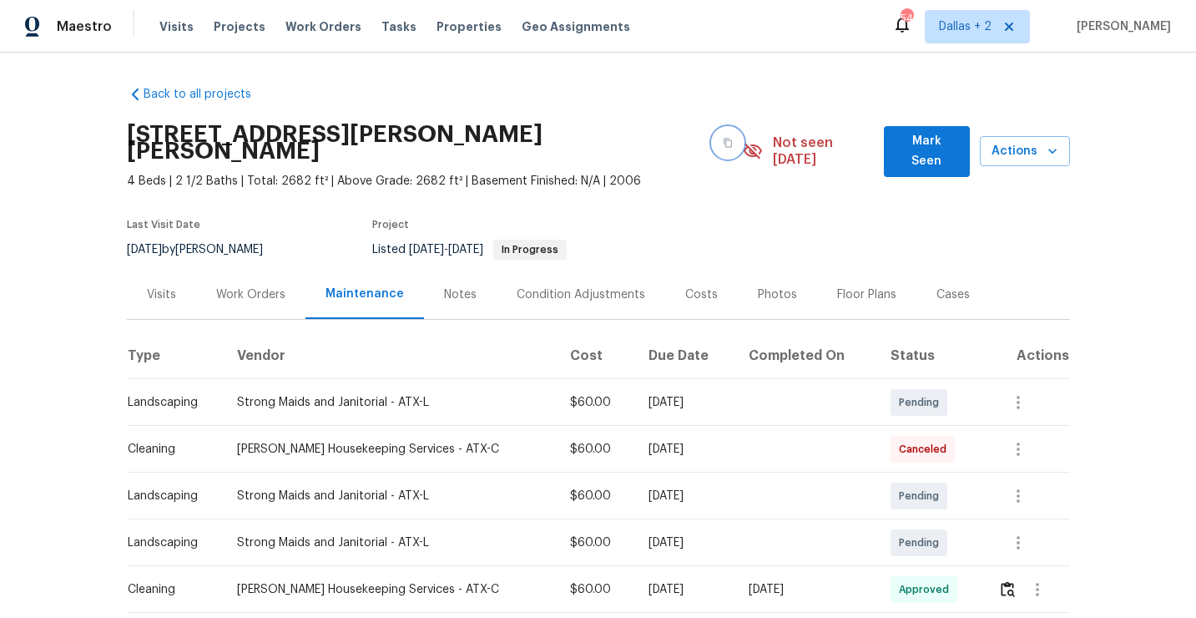
click at [713, 138] on button "button" at bounding box center [728, 143] width 30 height 30
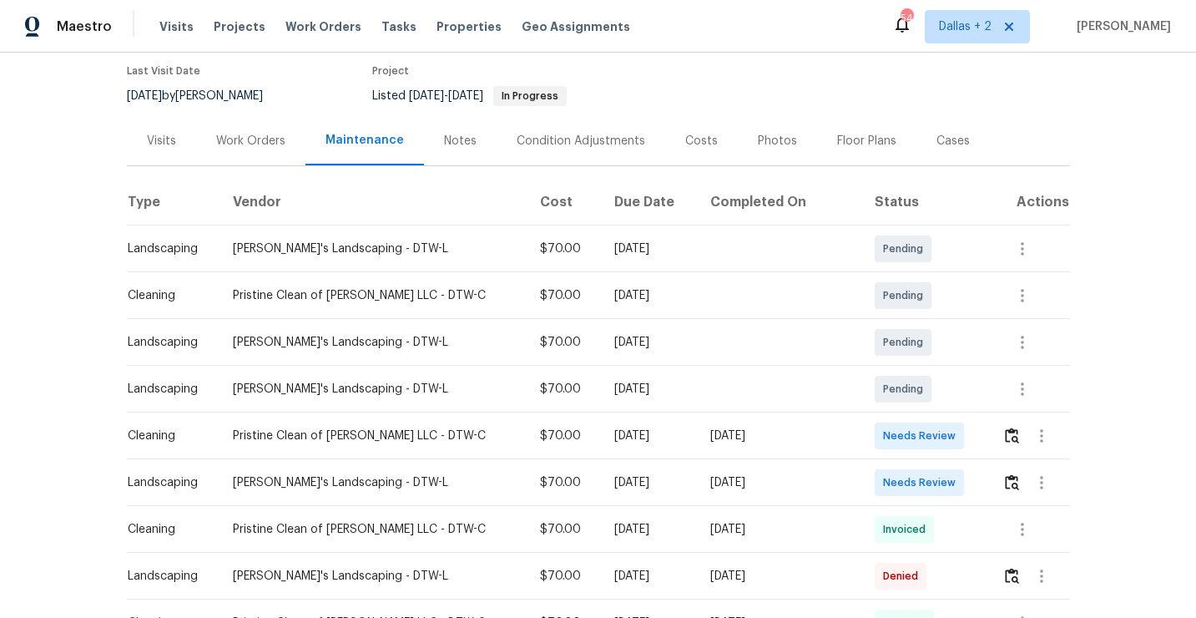
scroll to position [182, 0]
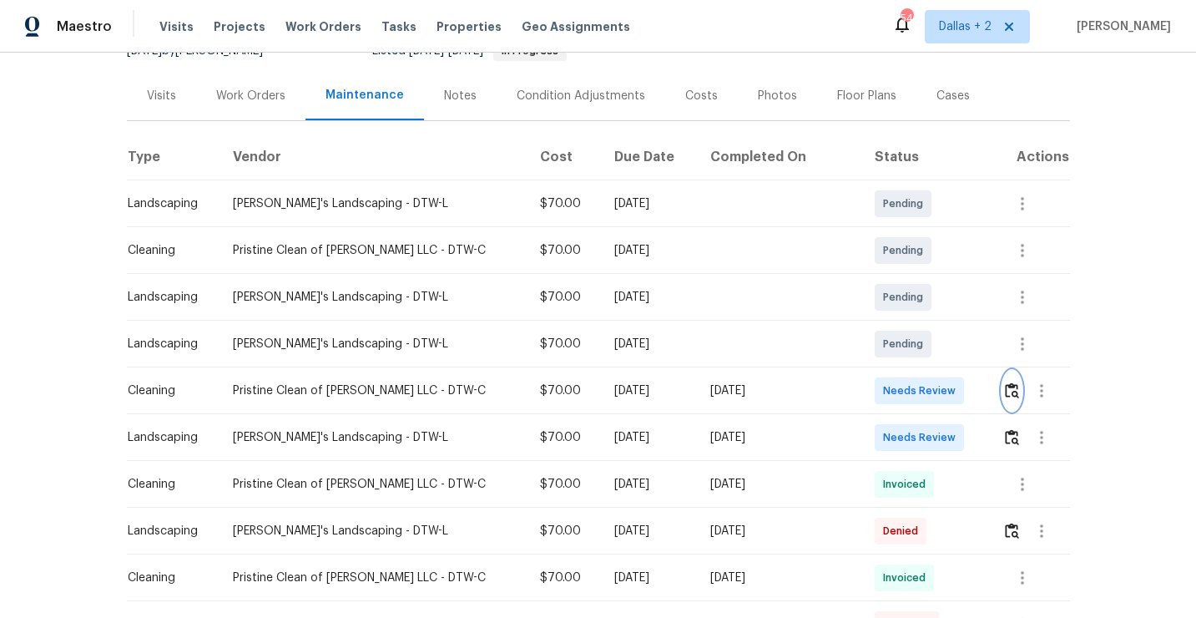
click at [1005, 395] on img "button" at bounding box center [1012, 390] width 14 height 16
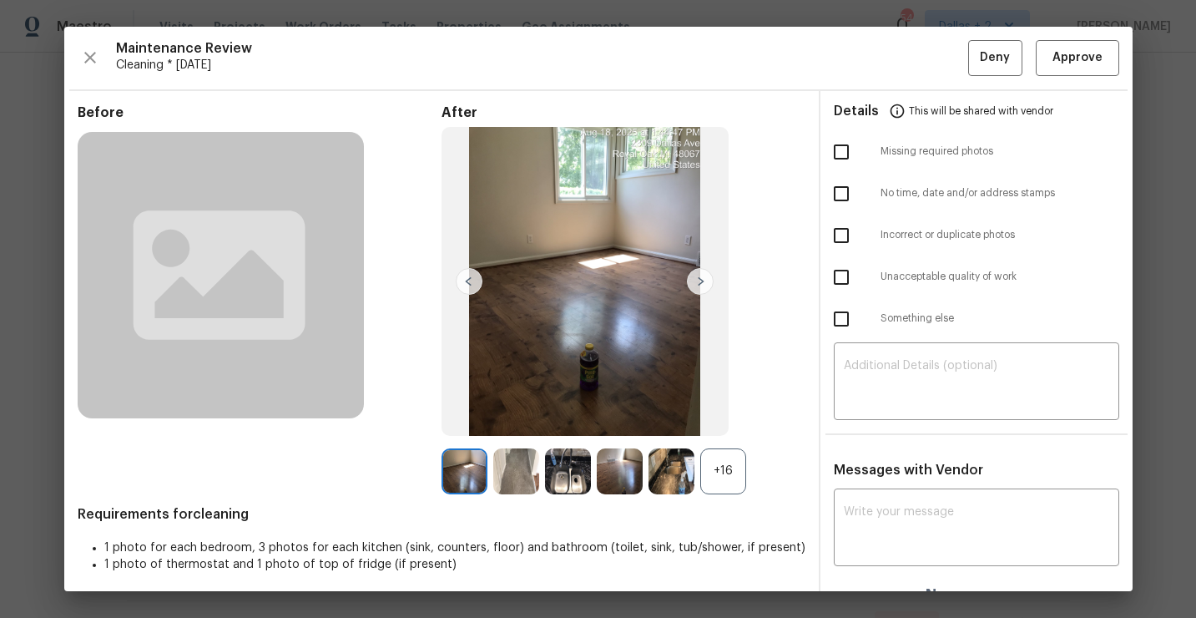
click at [716, 483] on div "+16" at bounding box center [723, 471] width 46 height 46
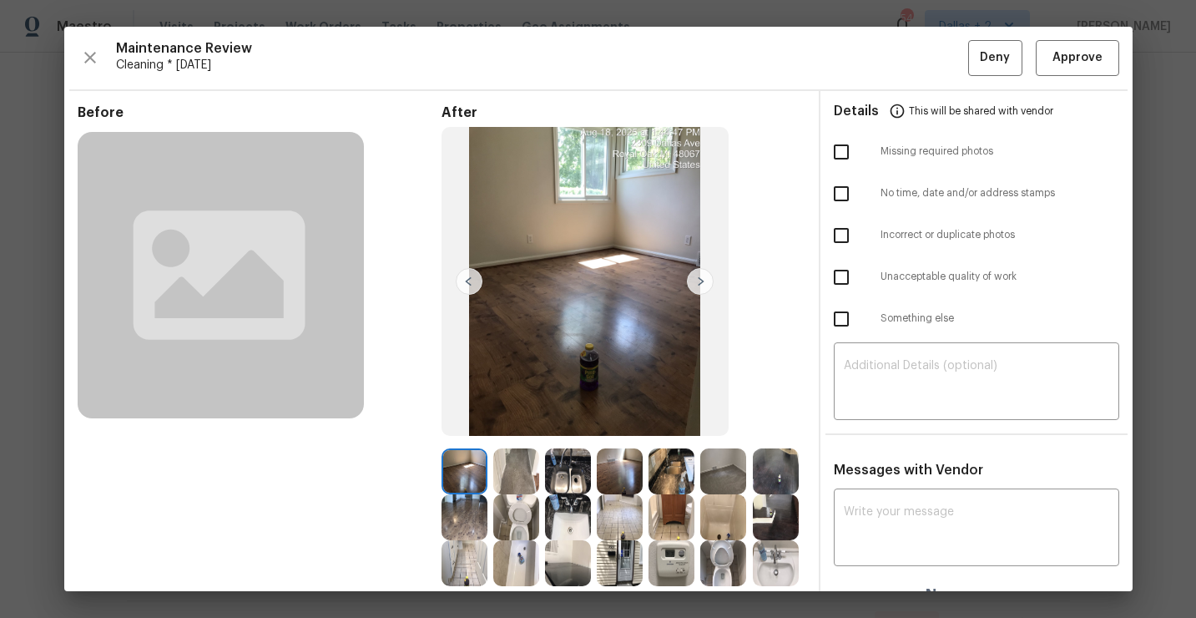
scroll to position [0, 0]
click at [89, 66] on icon "button" at bounding box center [90, 58] width 20 height 20
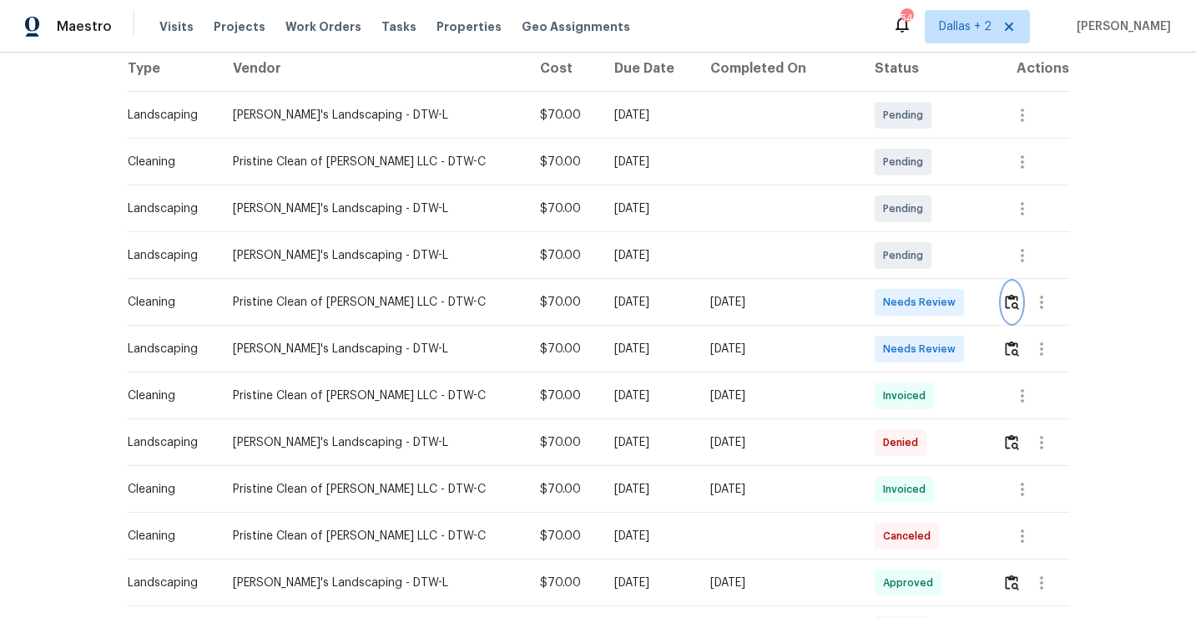
scroll to position [290, 0]
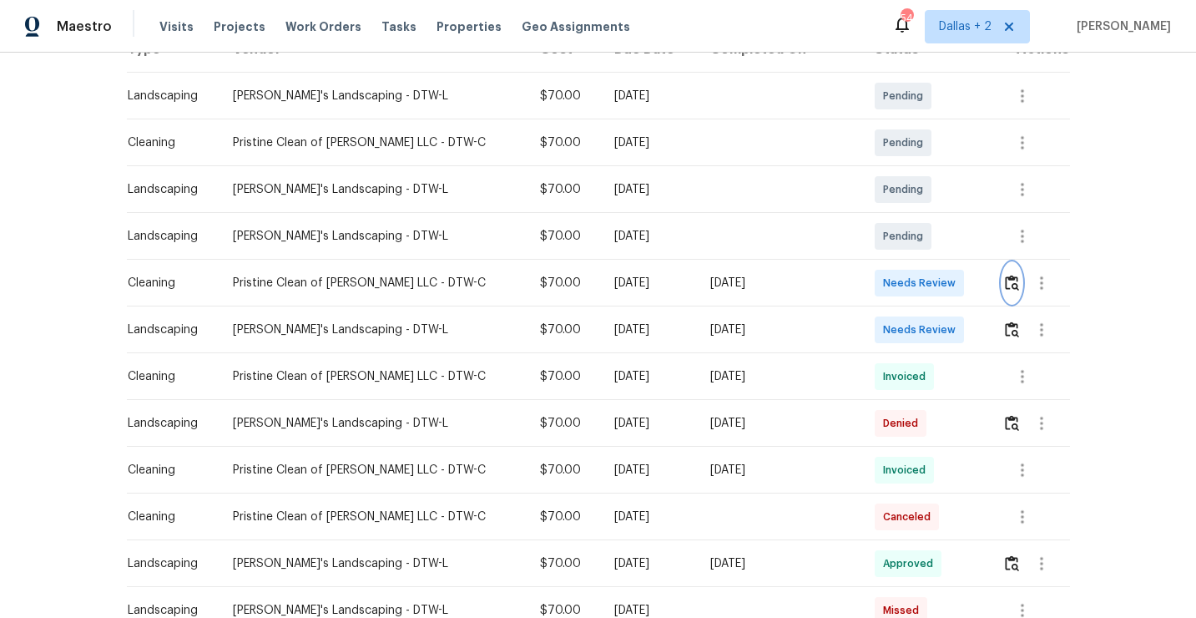
click at [1006, 278] on img "button" at bounding box center [1012, 283] width 14 height 16
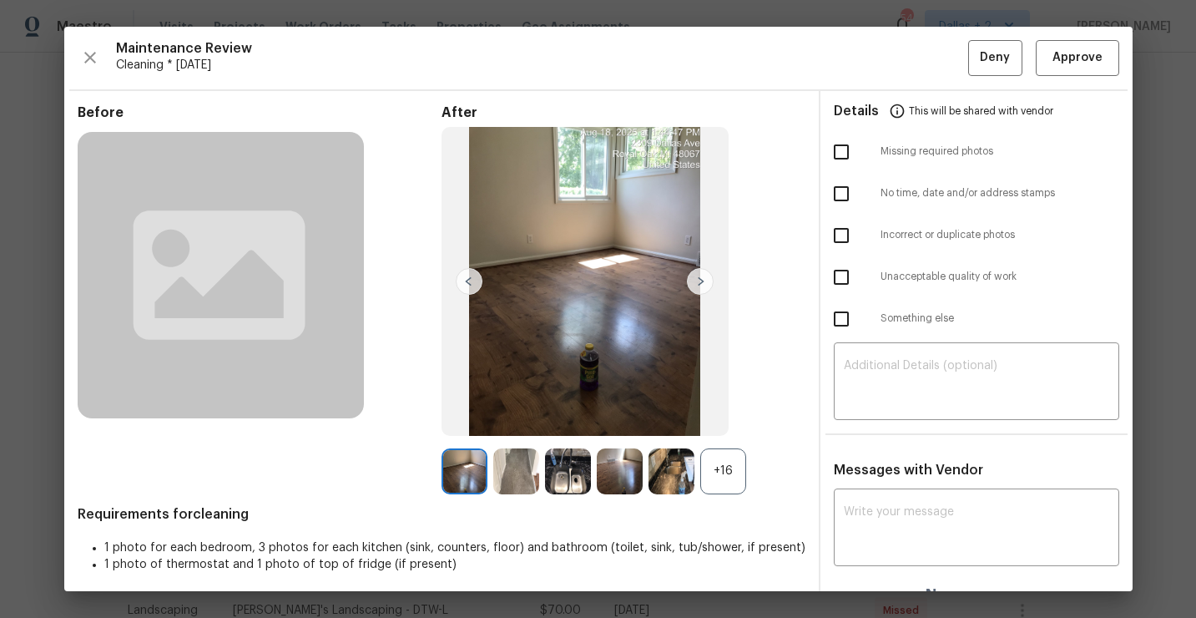
click at [713, 462] on div "+16" at bounding box center [723, 471] width 46 height 46
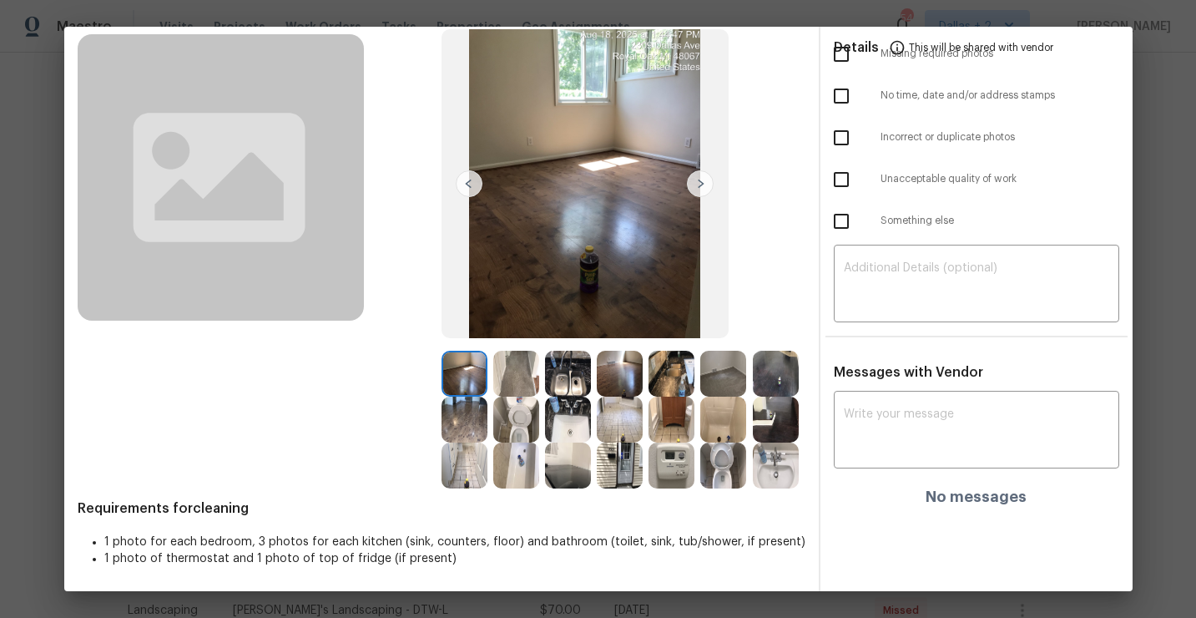
scroll to position [0, 0]
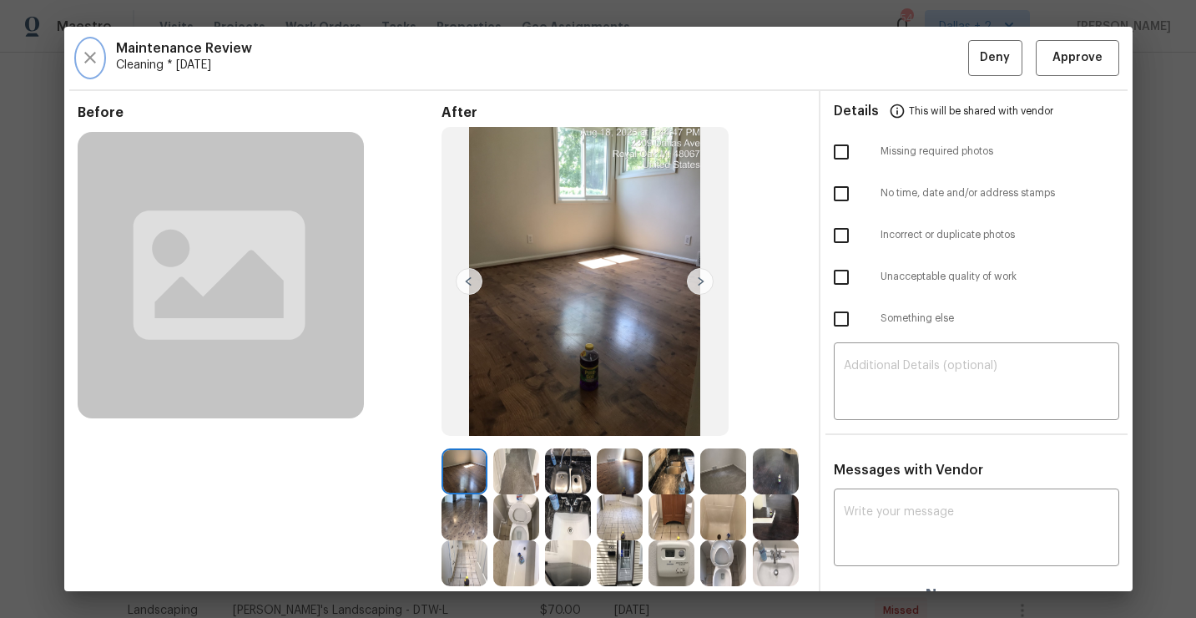
click at [92, 43] on button "button" at bounding box center [90, 58] width 25 height 36
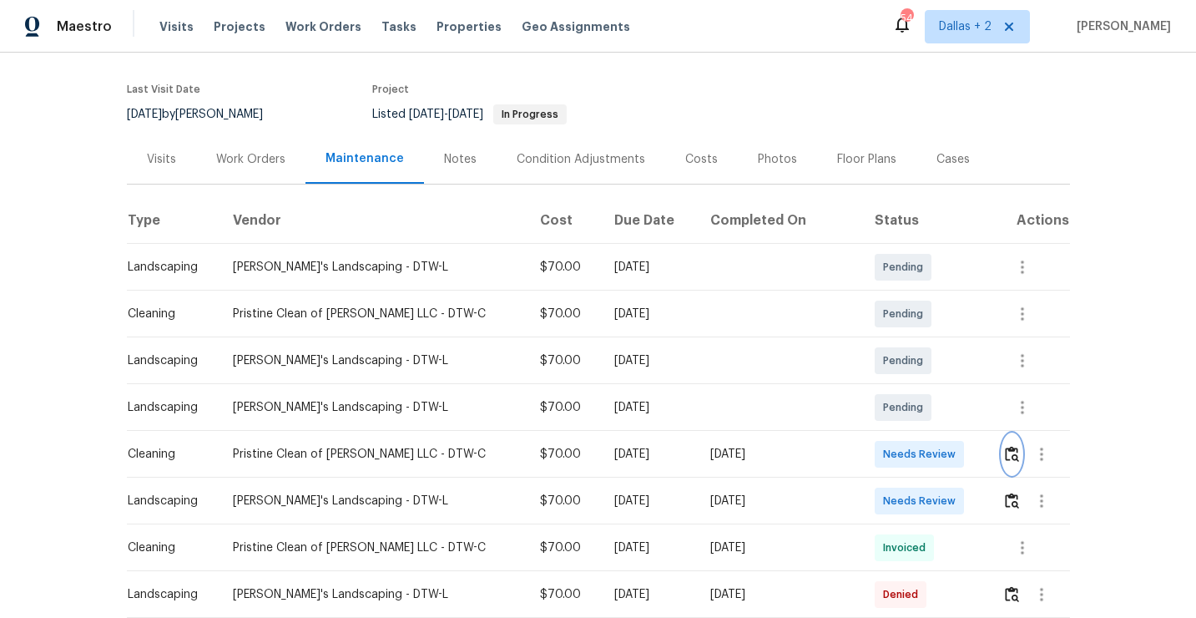
scroll to position [139, 0]
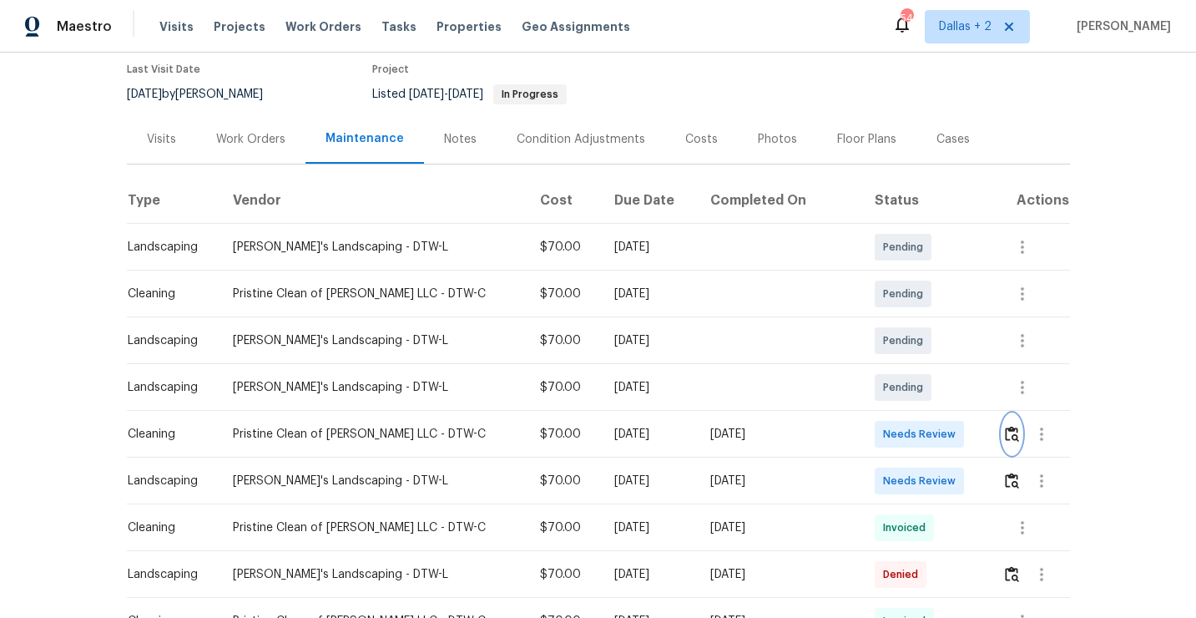
click at [1007, 440] on img "button" at bounding box center [1012, 434] width 14 height 16
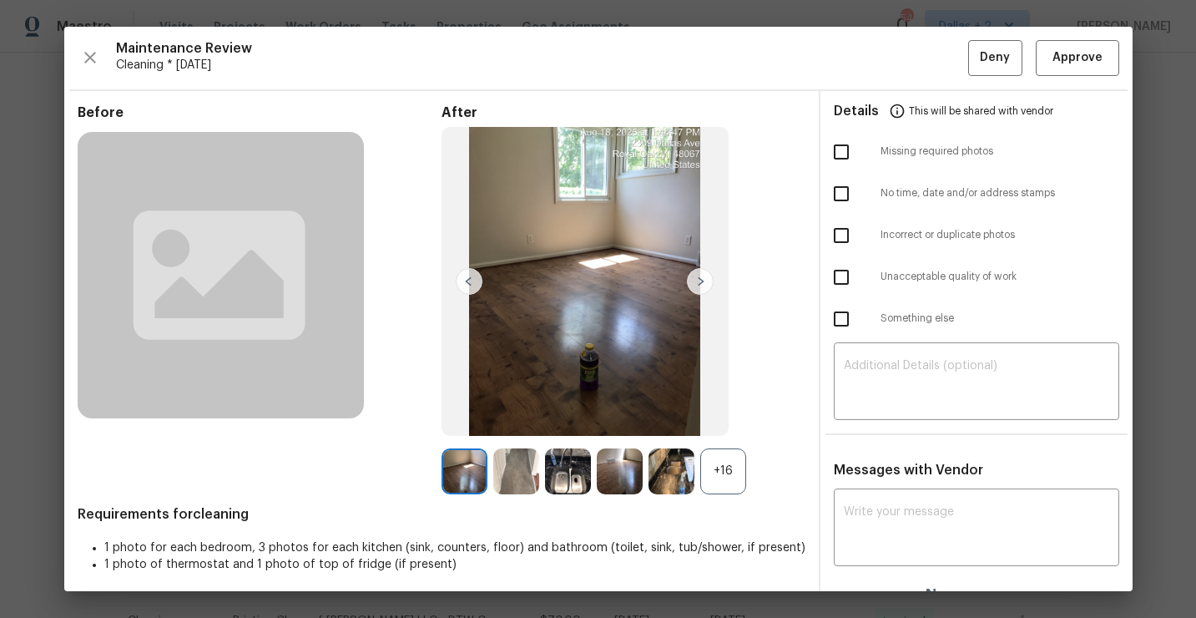
click at [730, 459] on div "+16" at bounding box center [723, 471] width 46 height 46
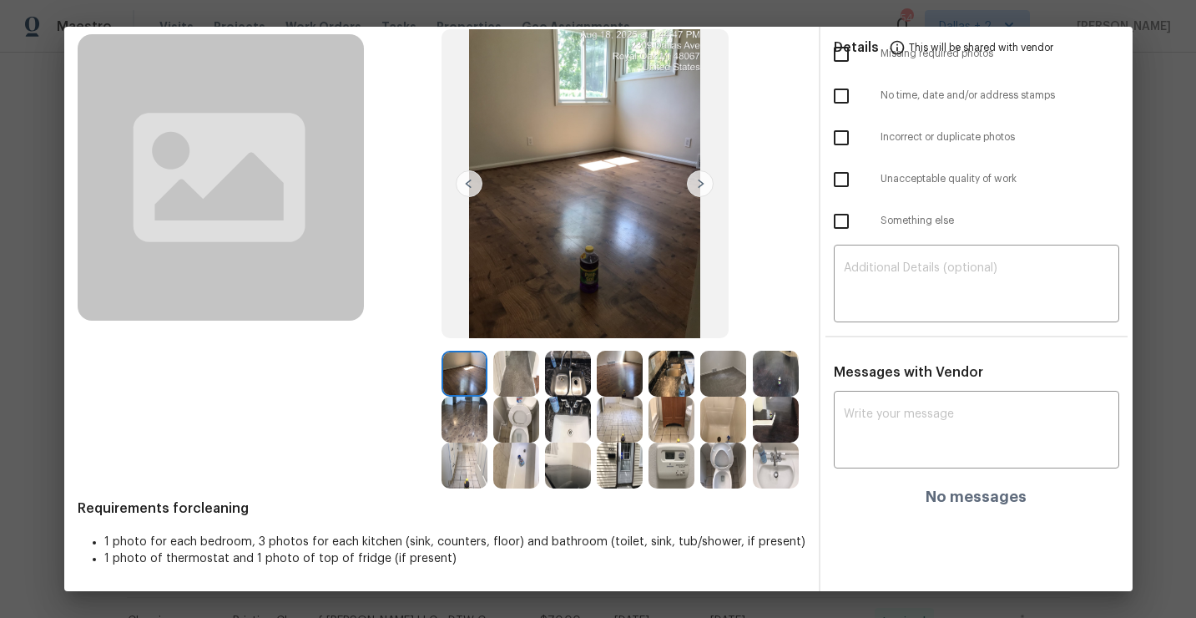
scroll to position [97, 0]
click at [710, 391] on img at bounding box center [723, 374] width 46 height 46
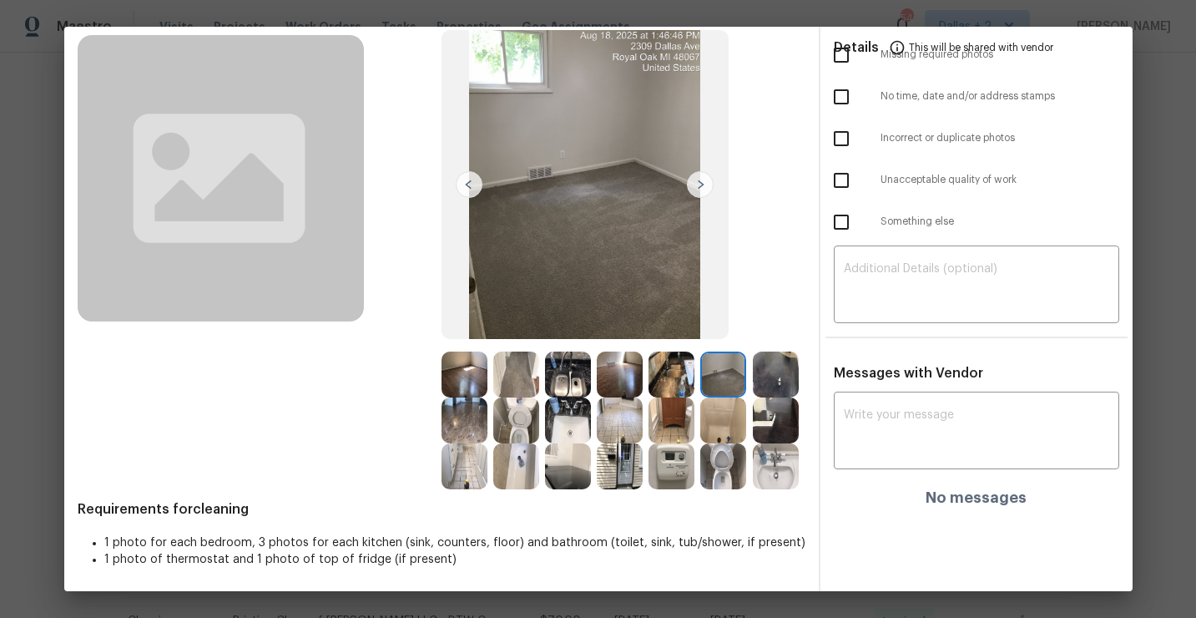
click at [781, 384] on img at bounding box center [776, 374] width 46 height 46
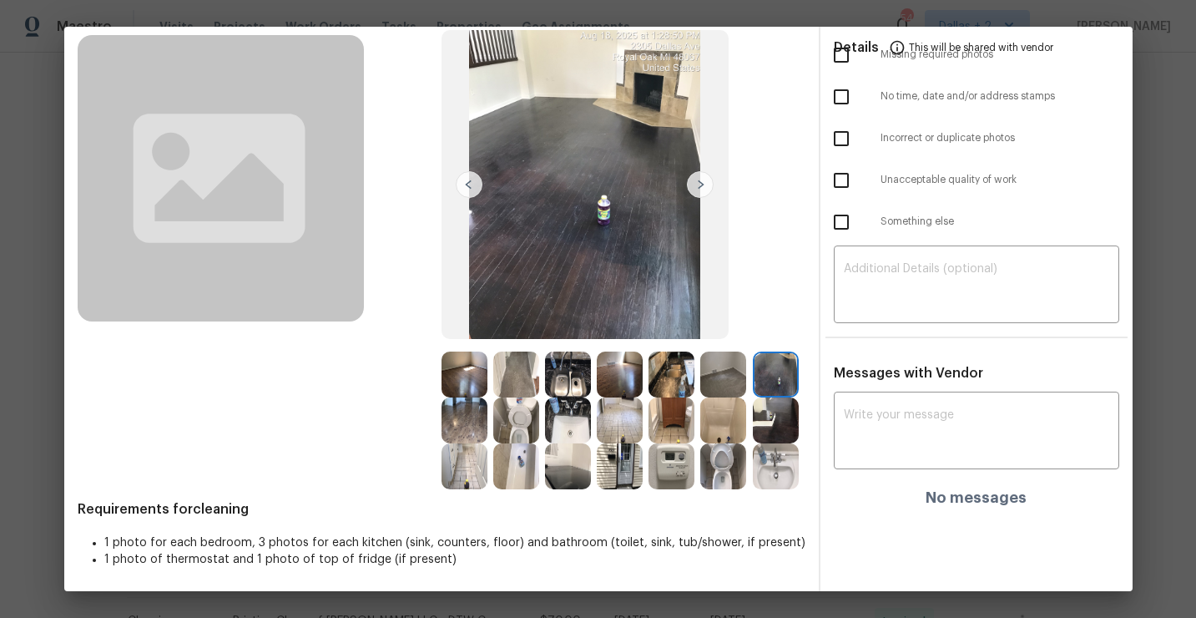
click at [572, 476] on img at bounding box center [568, 466] width 46 height 46
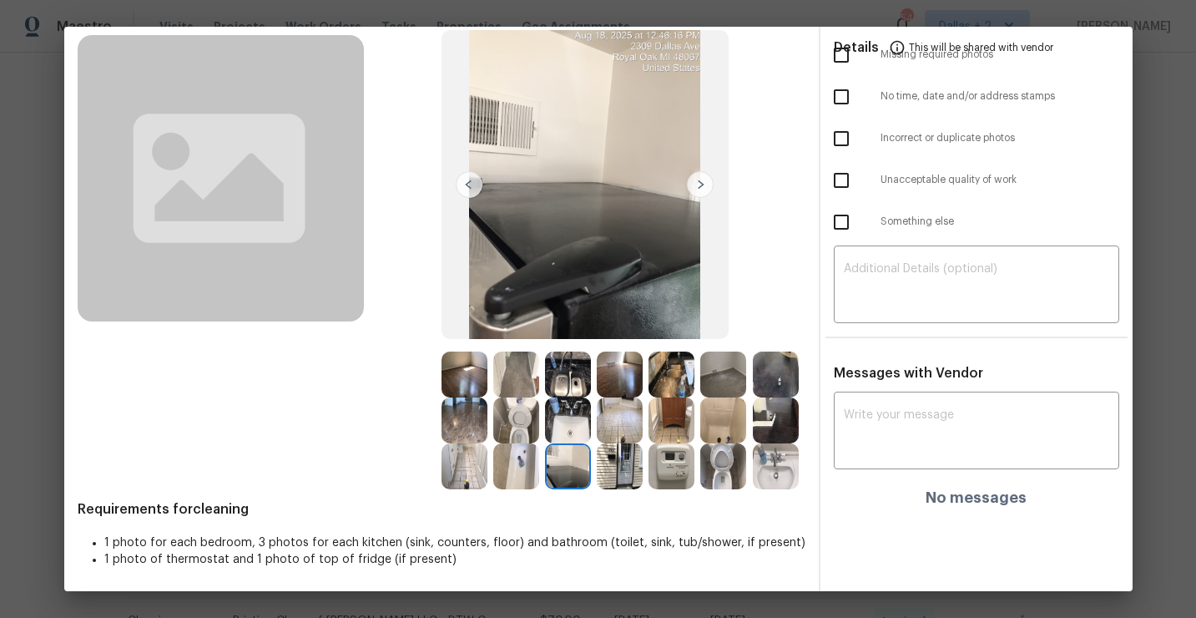
click at [516, 415] on img at bounding box center [516, 420] width 46 height 46
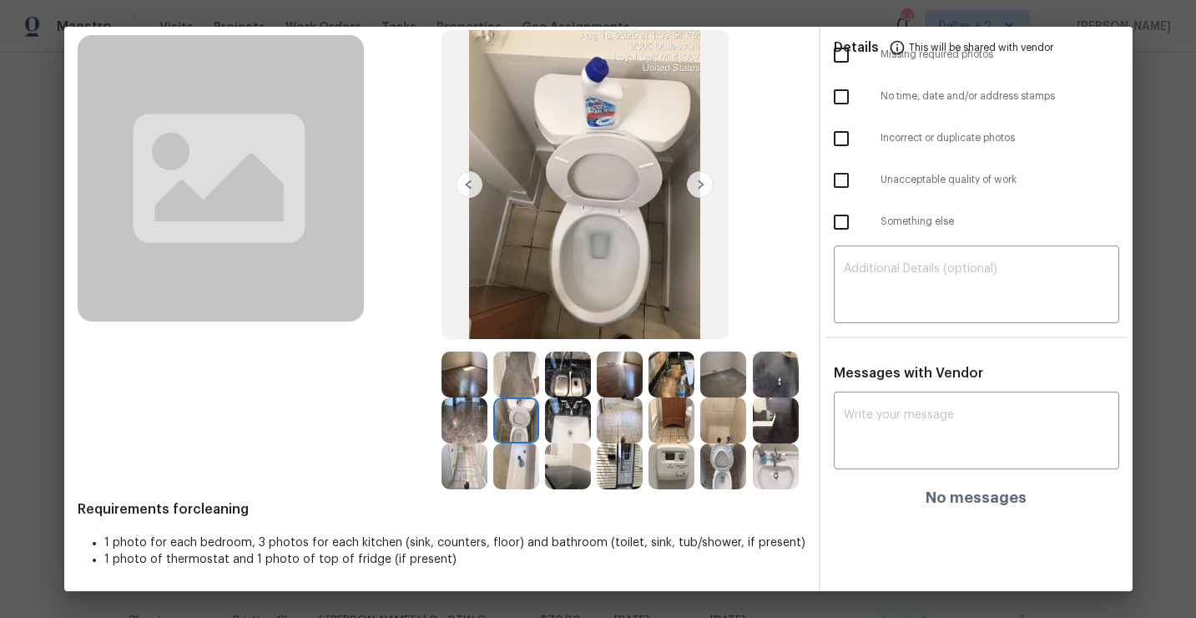
click at [550, 381] on img at bounding box center [568, 374] width 46 height 46
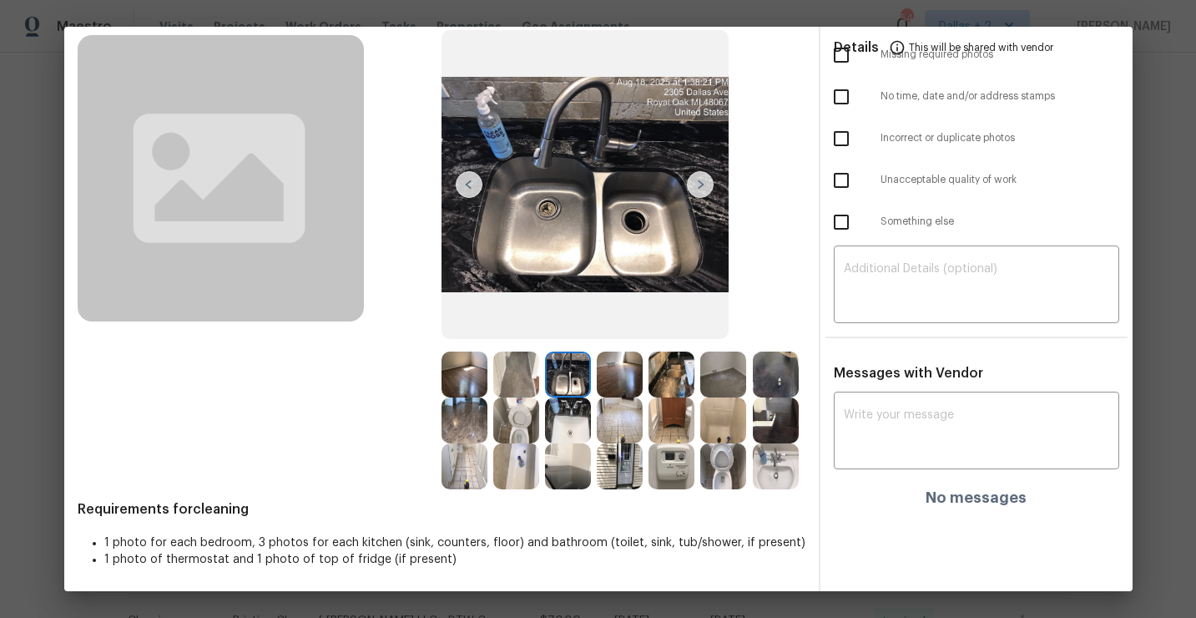
click at [674, 473] on img at bounding box center [672, 466] width 46 height 46
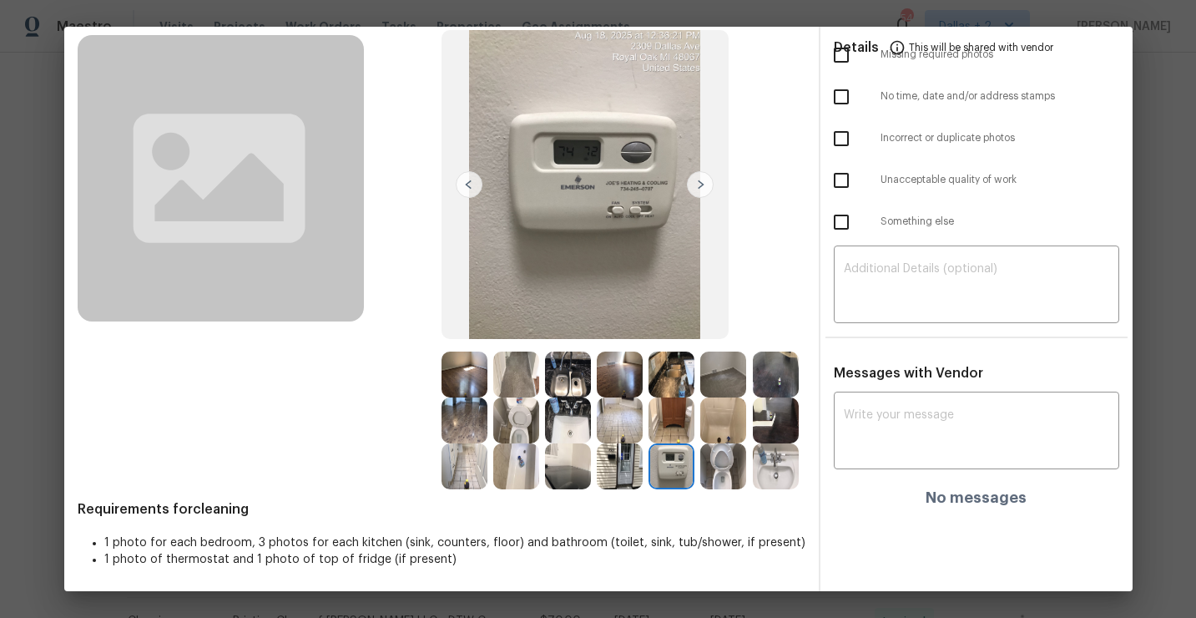
click at [630, 464] on img at bounding box center [620, 466] width 46 height 46
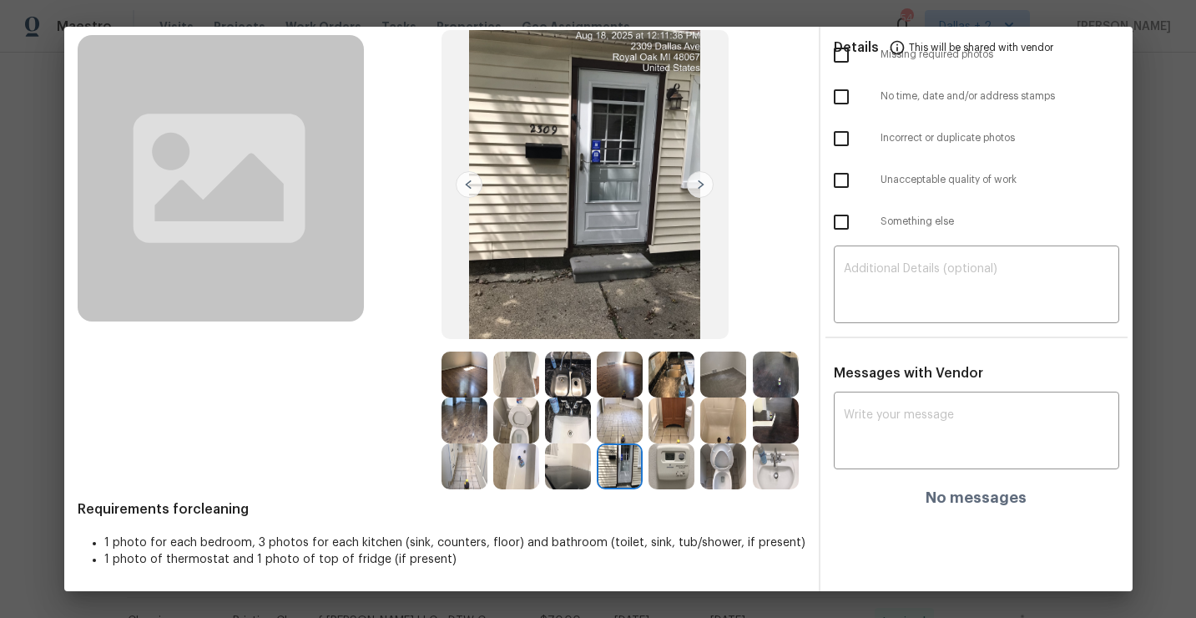
scroll to position [0, 0]
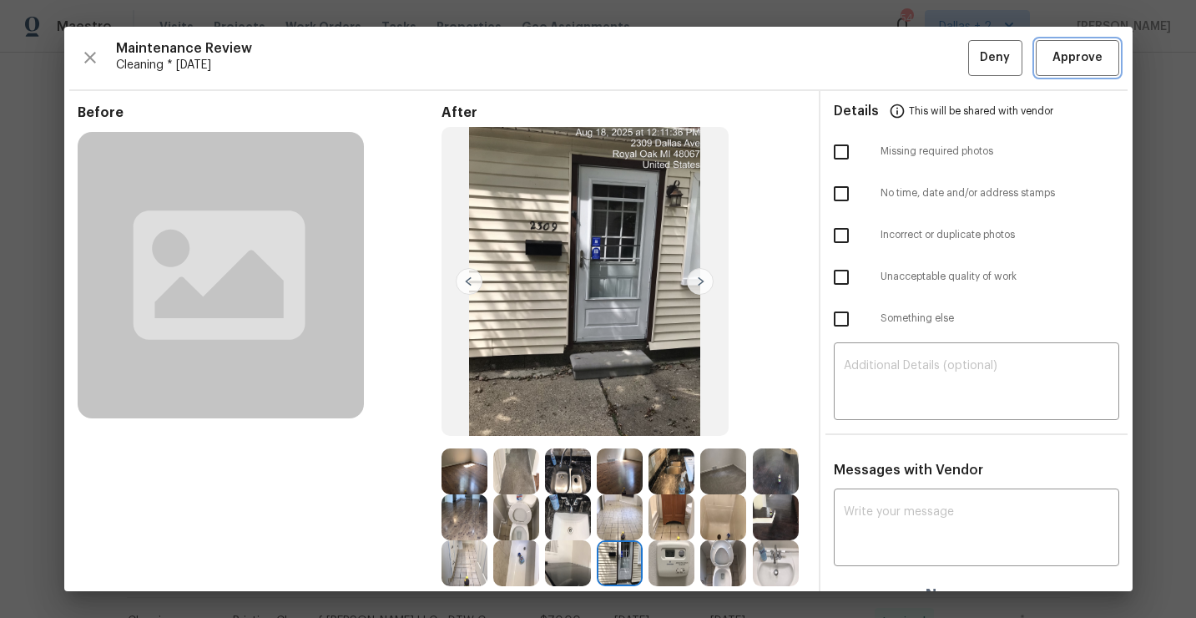
click at [1059, 55] on span "Approve" at bounding box center [1078, 58] width 50 height 21
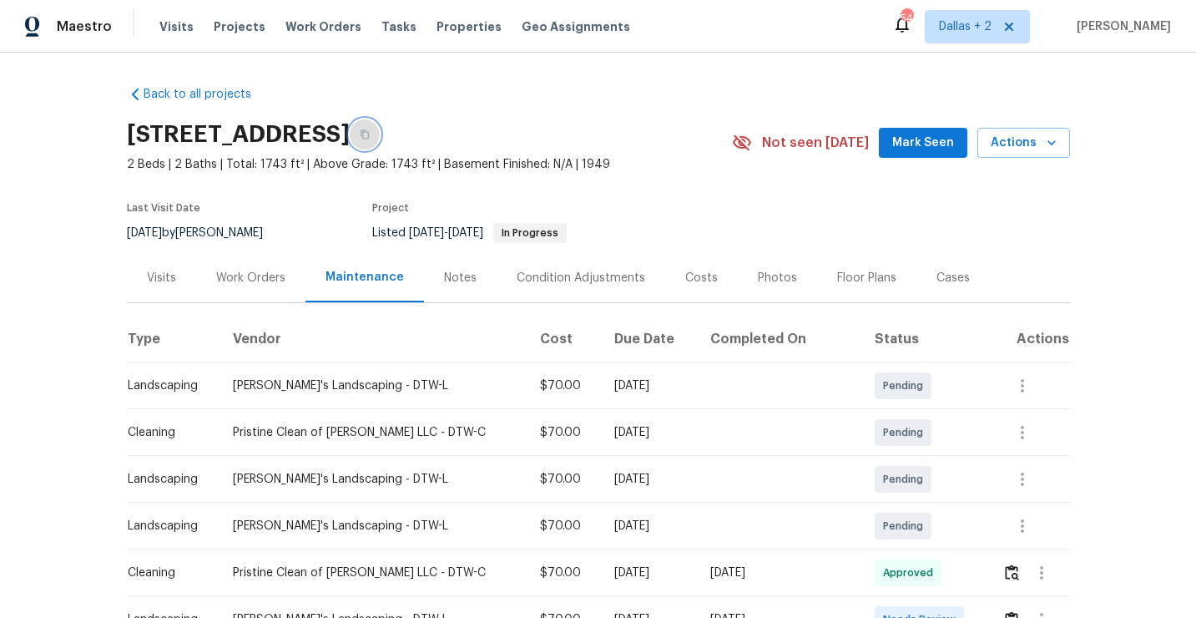
click at [380, 144] on button "button" at bounding box center [365, 134] width 30 height 30
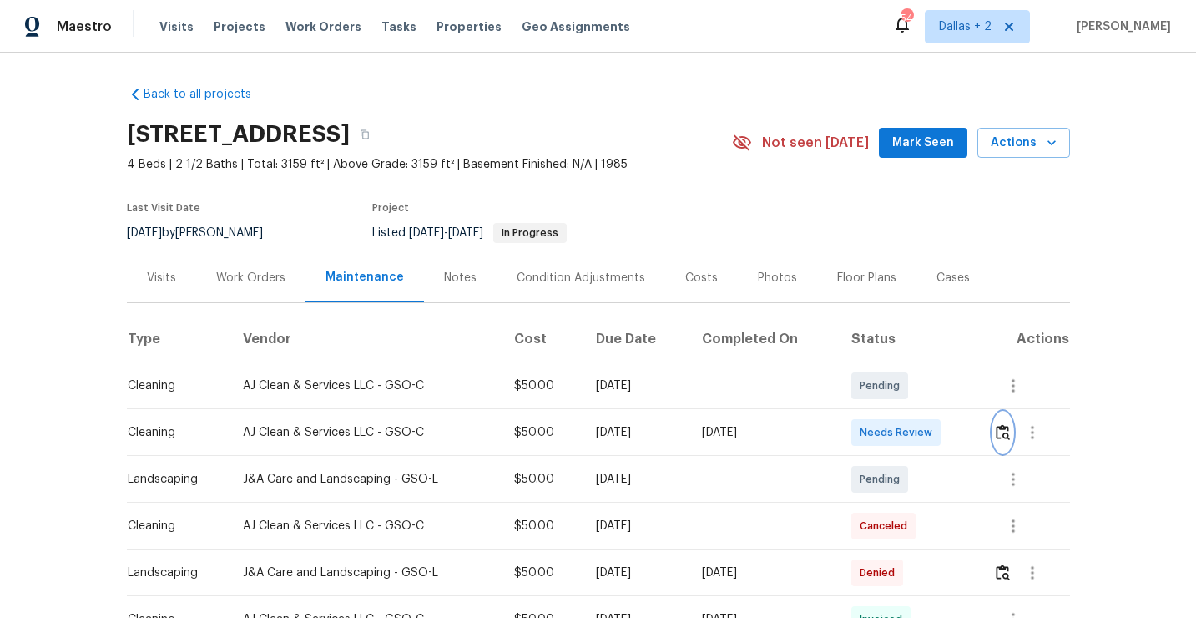
click at [1008, 431] on img "button" at bounding box center [1003, 432] width 14 height 16
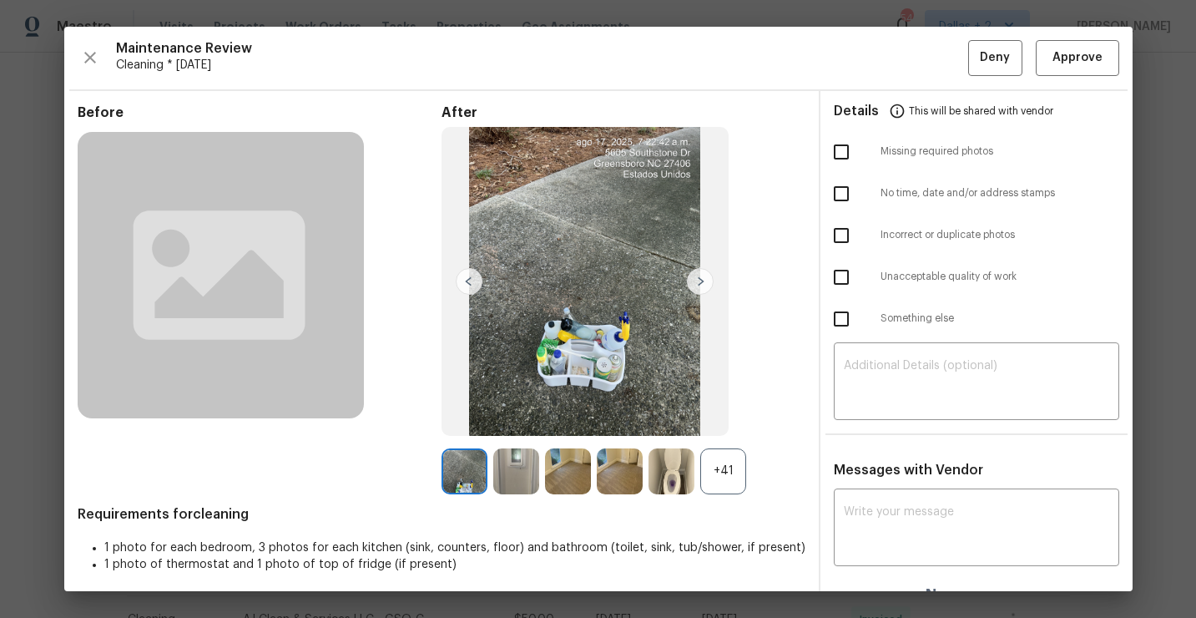
click at [729, 473] on div "+41" at bounding box center [723, 471] width 46 height 46
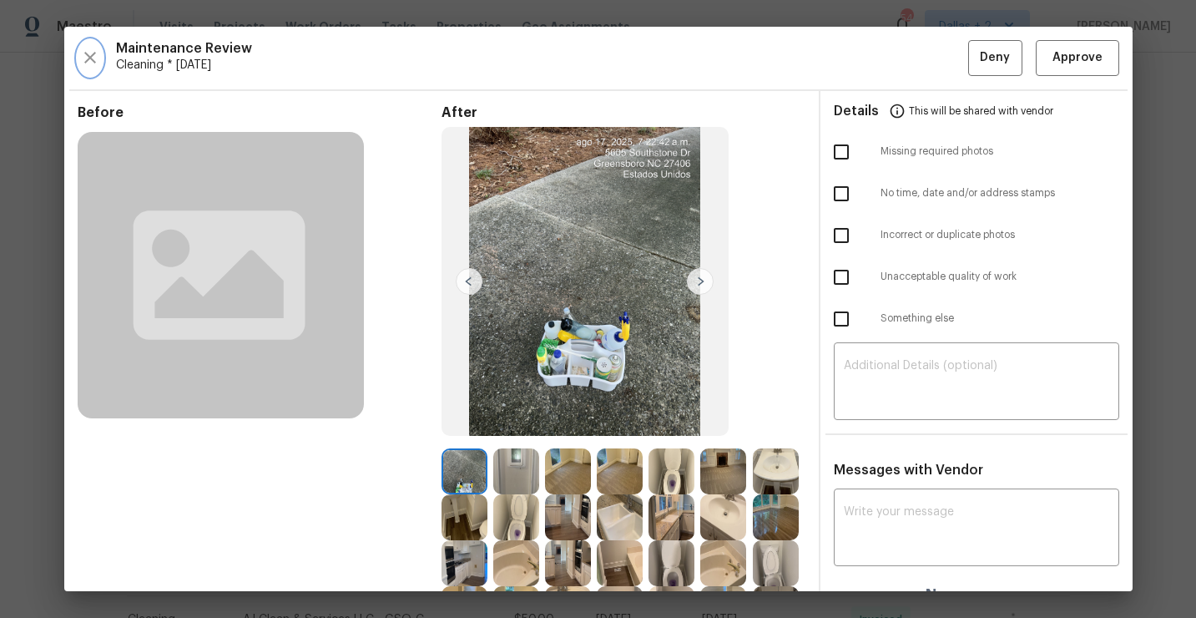
click at [88, 60] on icon "button" at bounding box center [90, 58] width 20 height 20
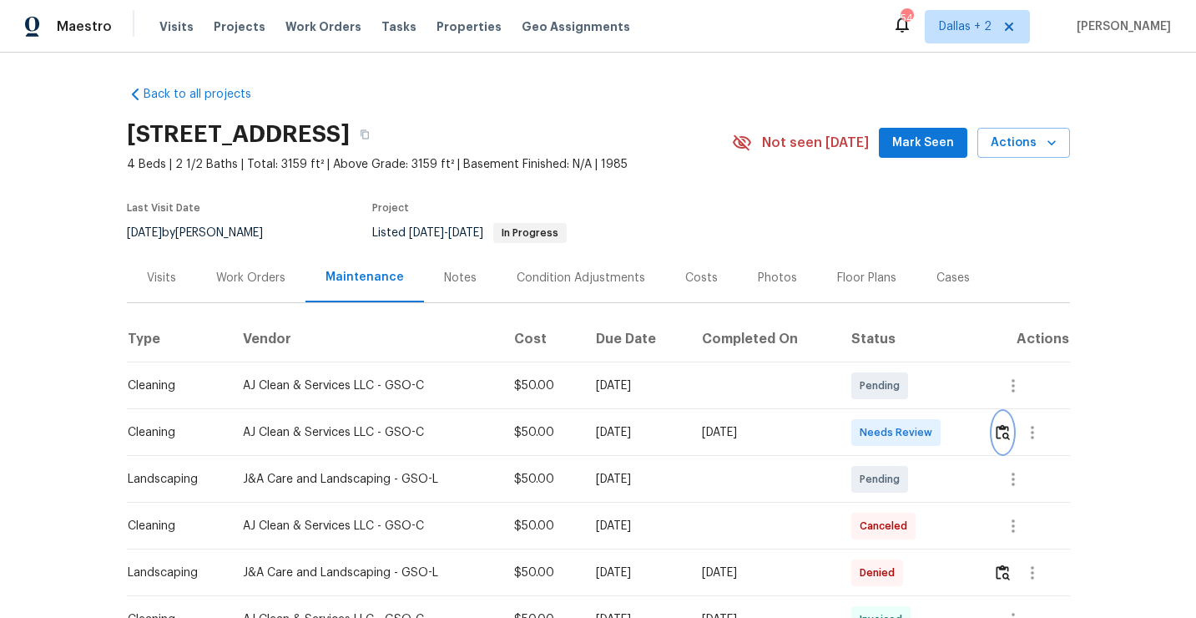
click at [1001, 432] on img "button" at bounding box center [1003, 432] width 14 height 16
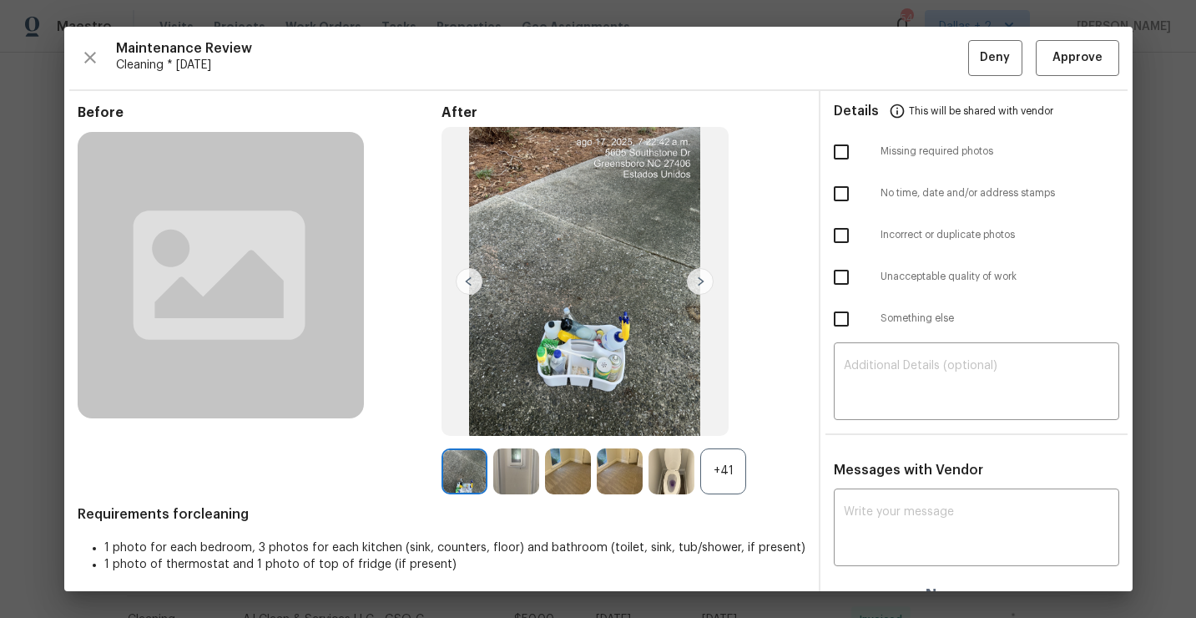
click at [705, 459] on div "+41" at bounding box center [723, 471] width 46 height 46
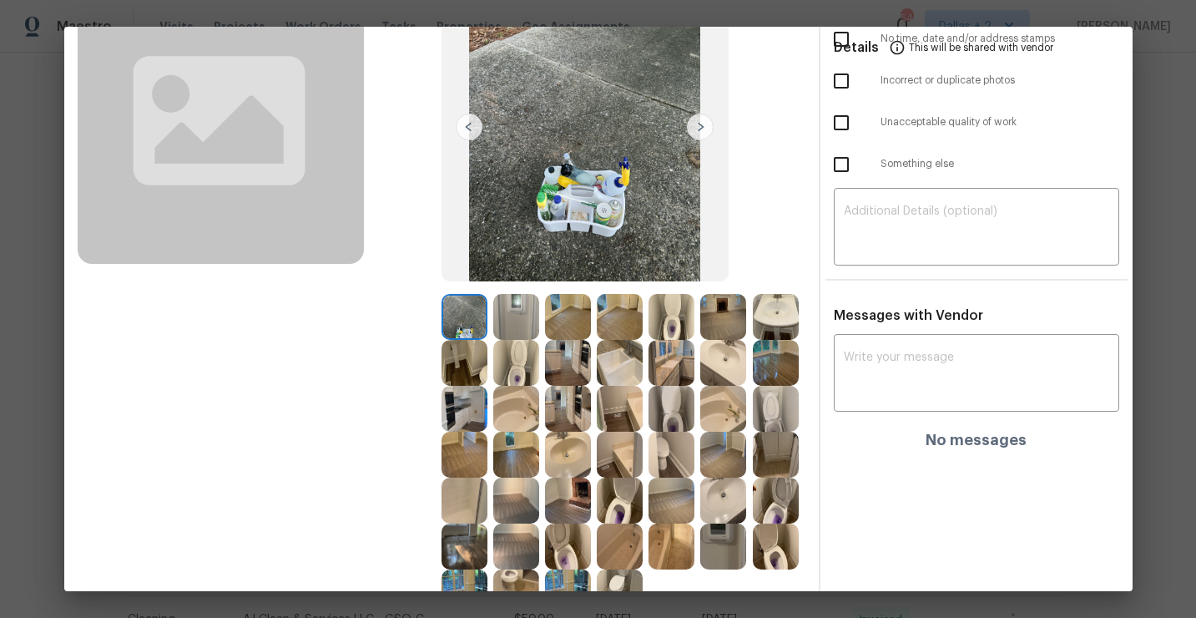
scroll to position [205, 0]
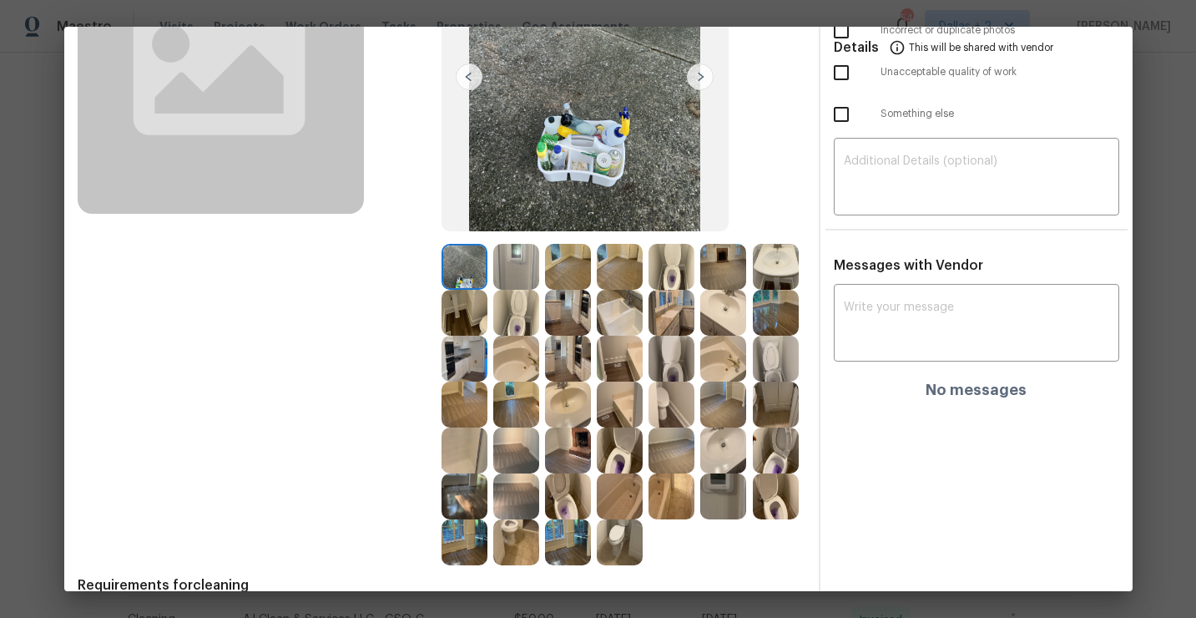
click at [483, 359] on img at bounding box center [465, 359] width 46 height 46
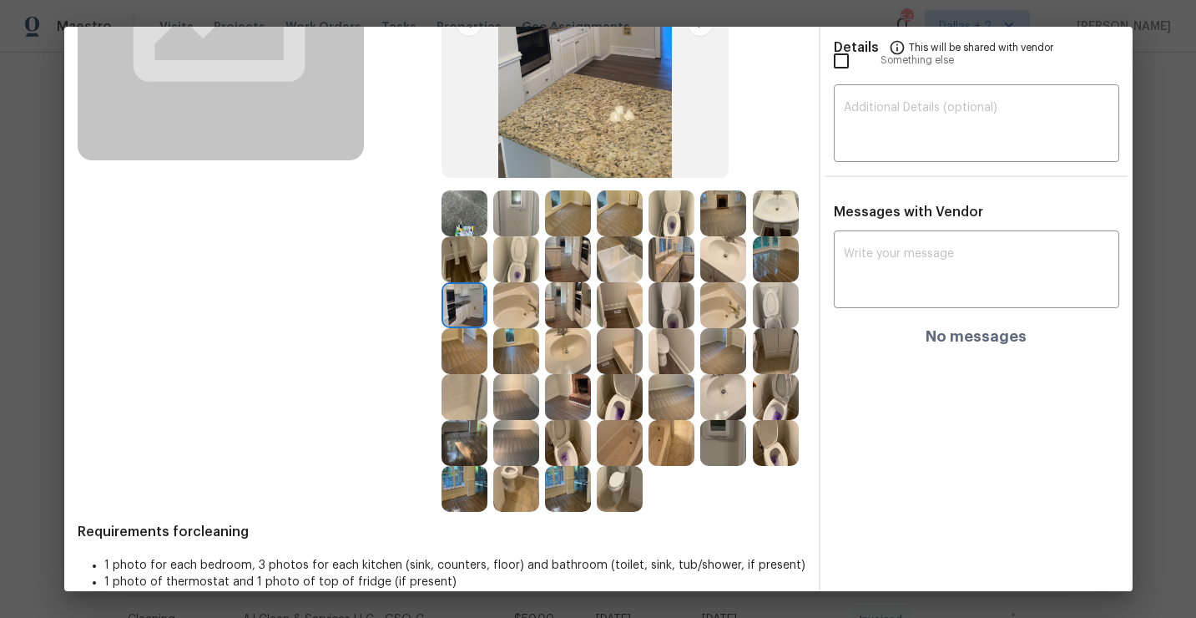
scroll to position [266, 0]
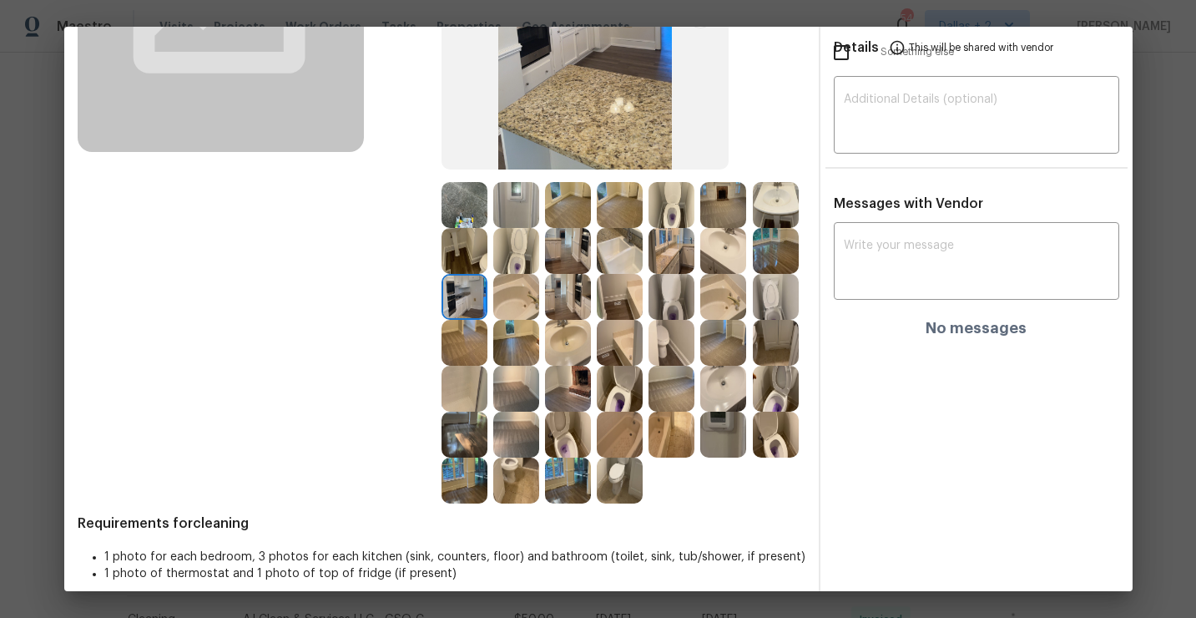
click at [697, 207] on div at bounding box center [675, 205] width 52 height 46
click at [676, 205] on img at bounding box center [672, 205] width 46 height 46
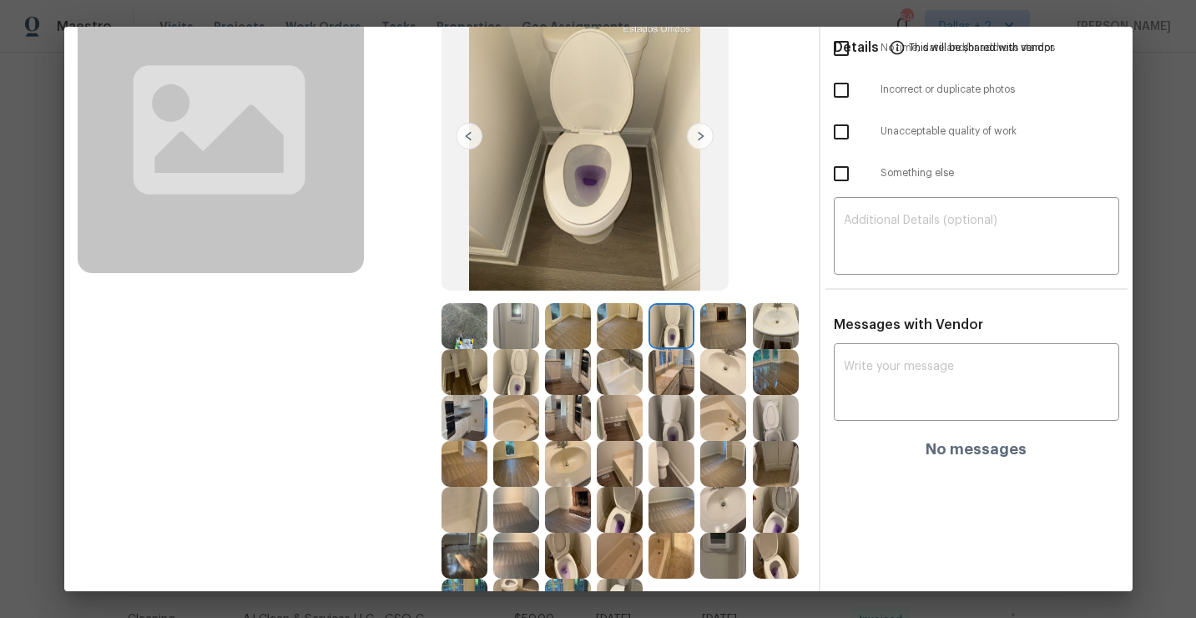
scroll to position [141, 0]
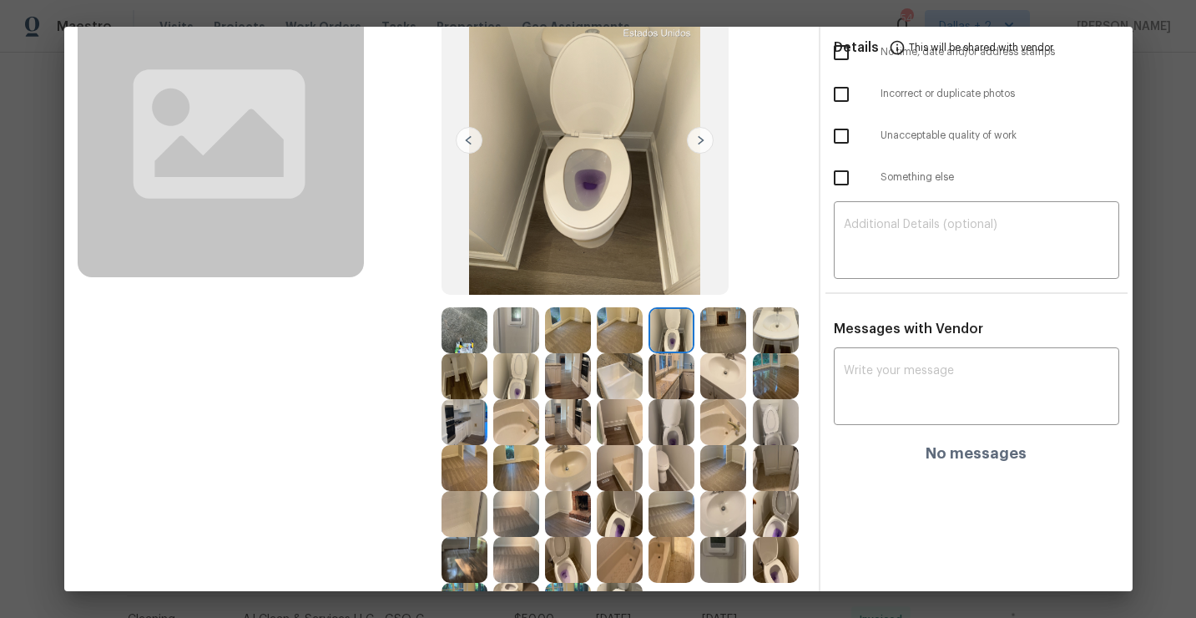
click at [715, 333] on img at bounding box center [723, 330] width 46 height 46
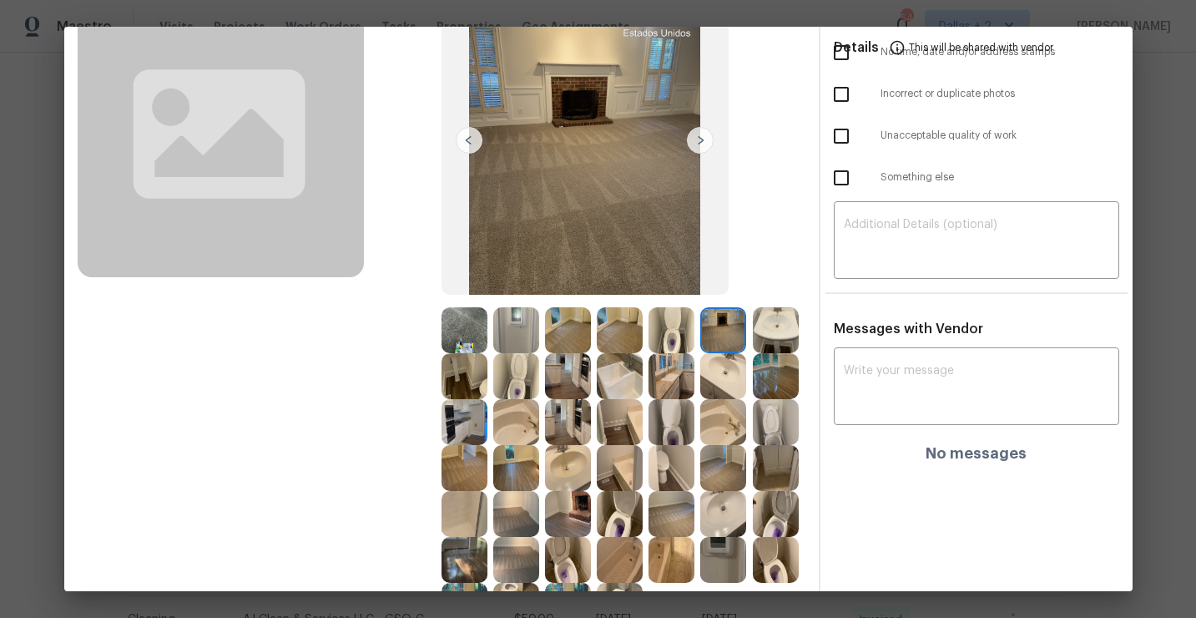
click at [780, 331] on img at bounding box center [776, 330] width 46 height 46
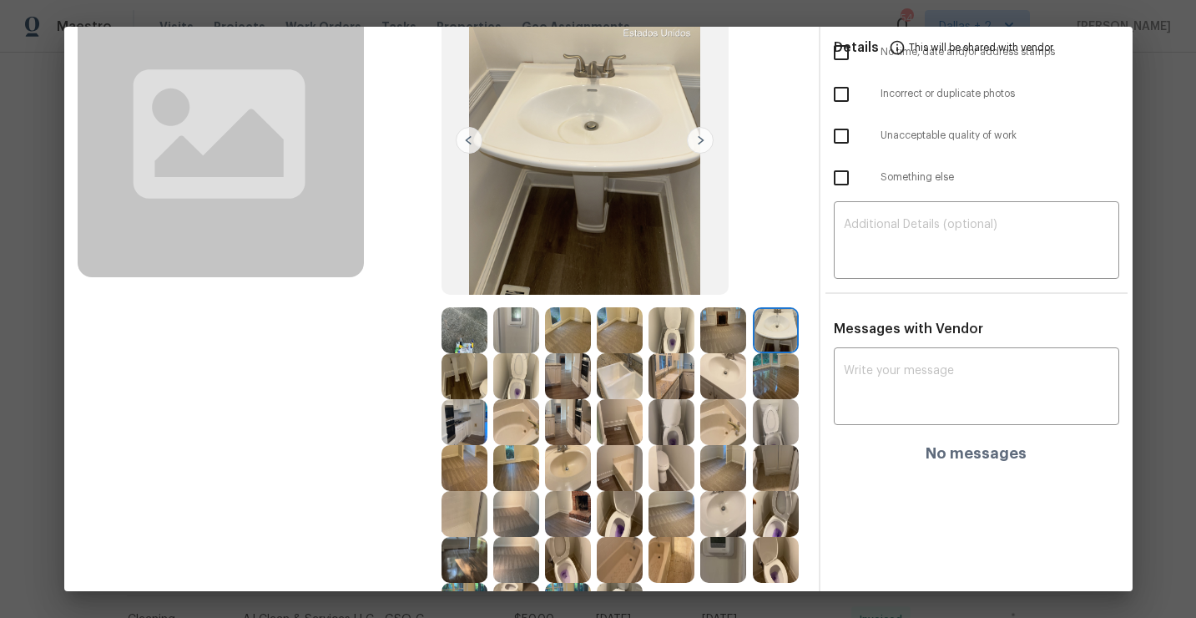
click at [708, 148] on img at bounding box center [700, 140] width 27 height 27
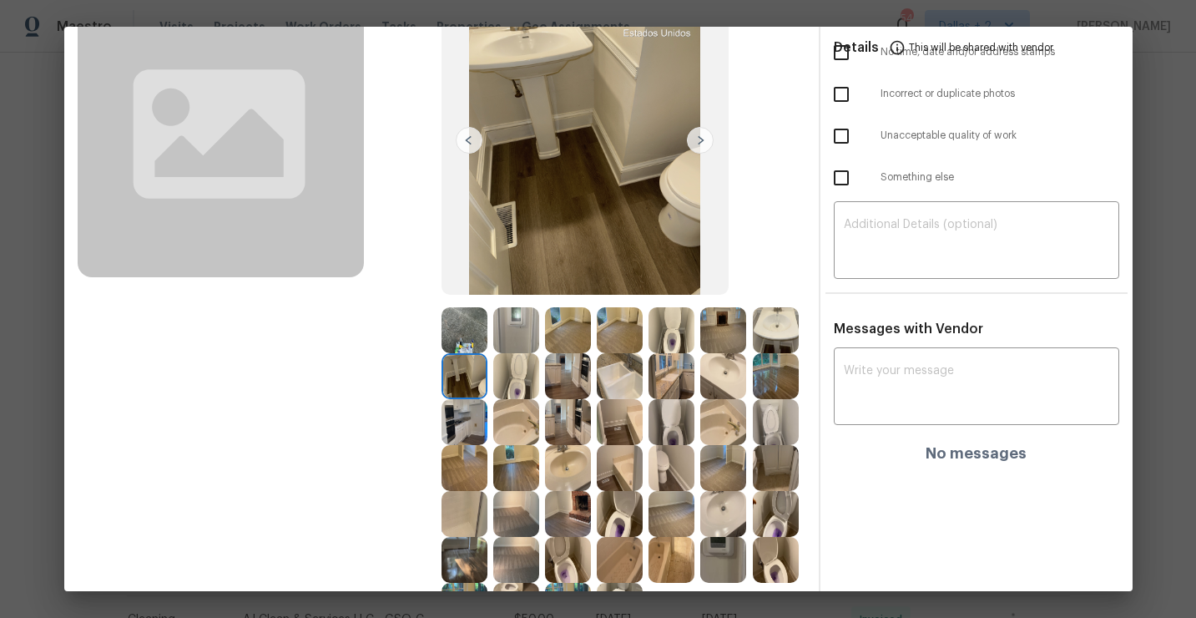
click at [705, 142] on img at bounding box center [700, 140] width 27 height 27
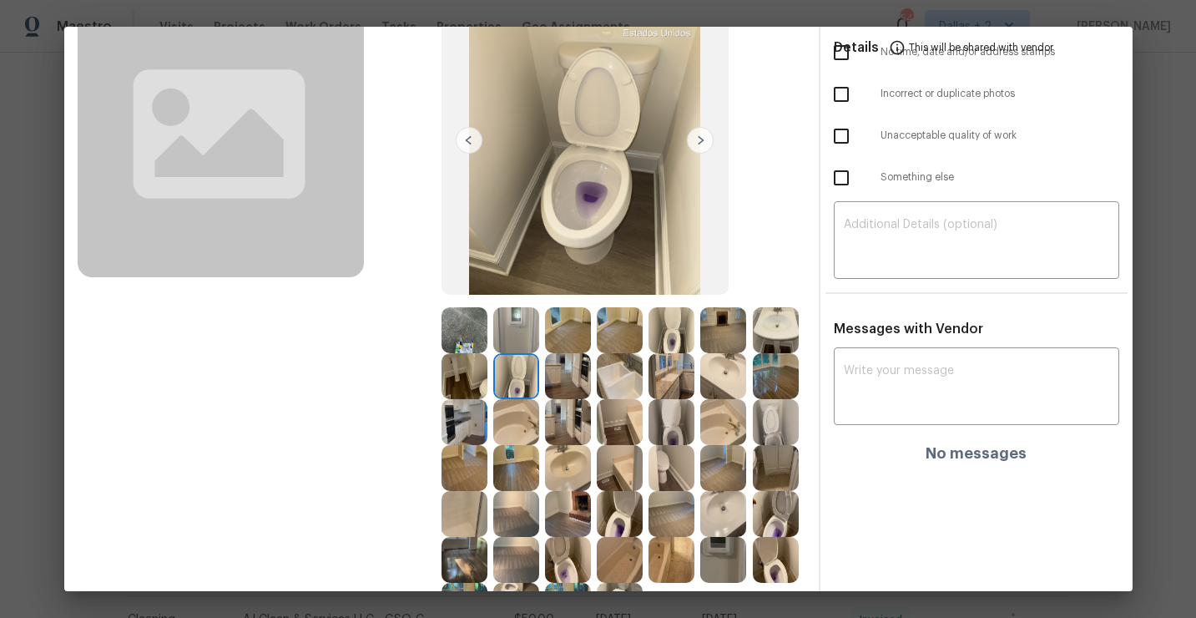
click at [705, 142] on img at bounding box center [700, 140] width 27 height 27
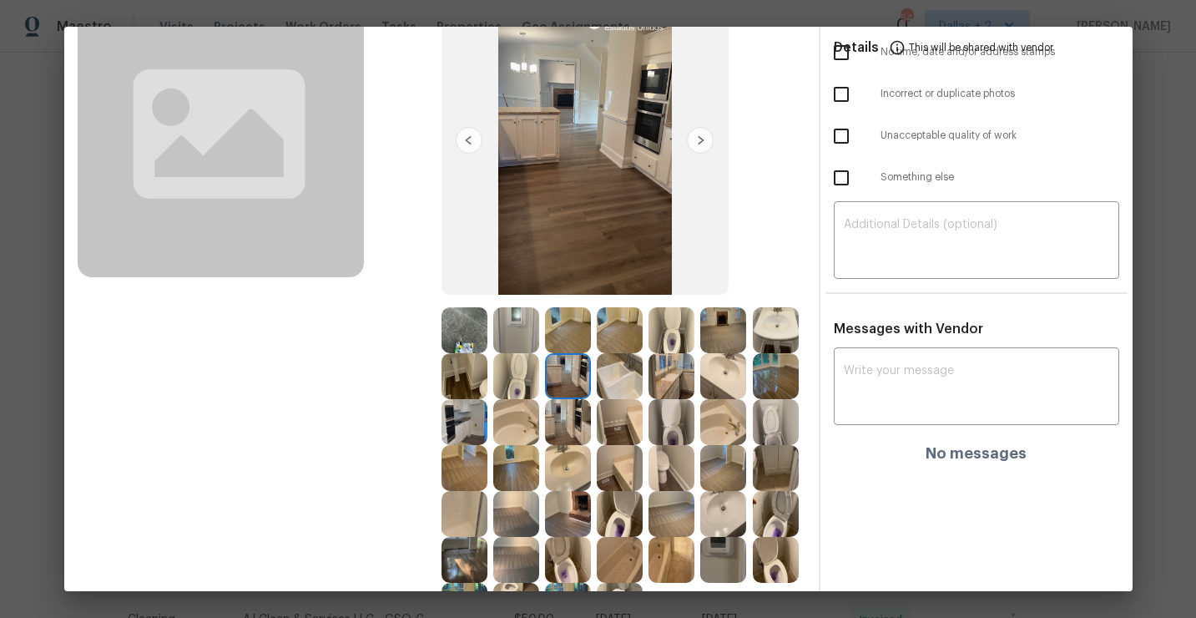
click at [705, 142] on img at bounding box center [700, 140] width 27 height 27
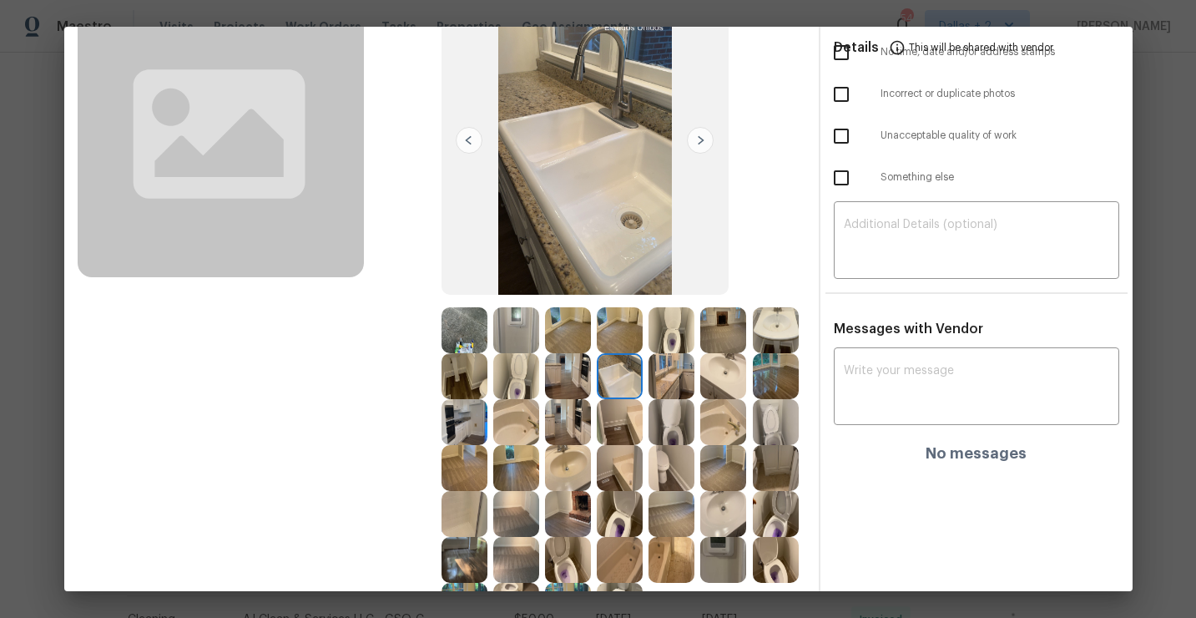
click at [705, 142] on img at bounding box center [700, 140] width 27 height 27
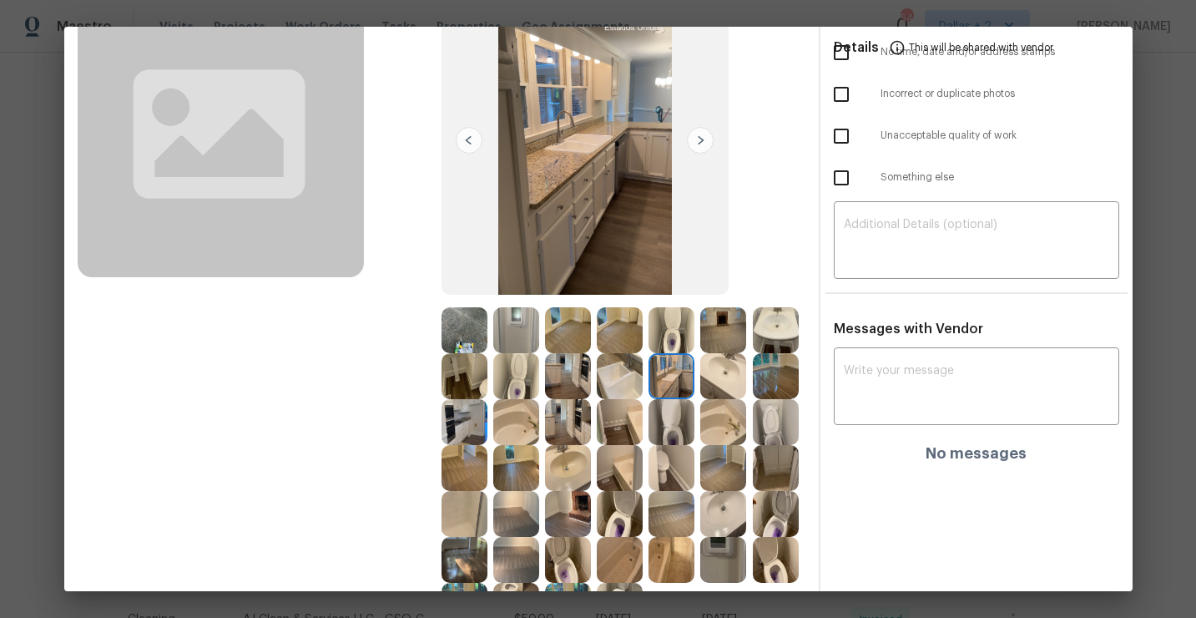
click at [705, 142] on img at bounding box center [700, 140] width 27 height 27
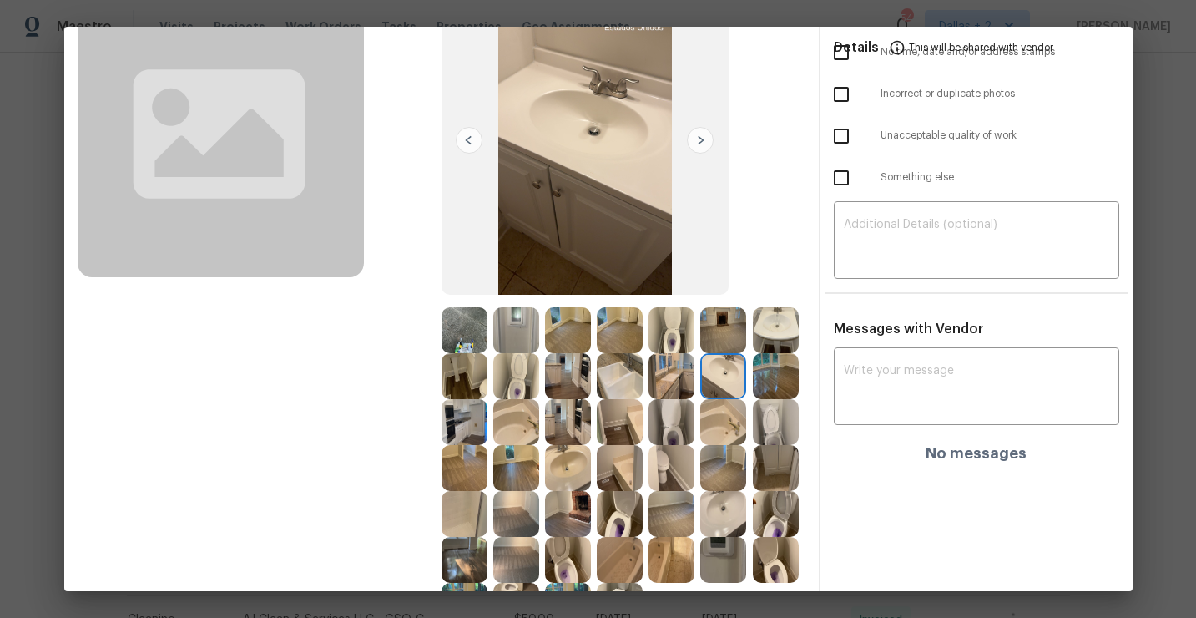
click at [705, 142] on img at bounding box center [700, 140] width 27 height 27
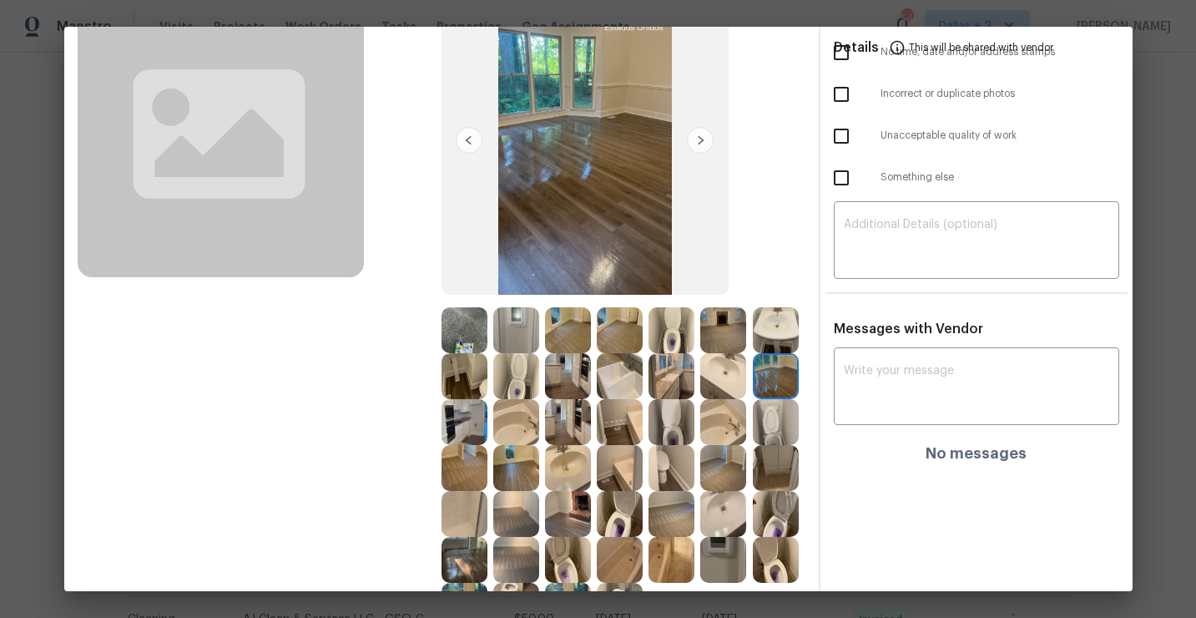
click at [705, 142] on img at bounding box center [700, 140] width 27 height 27
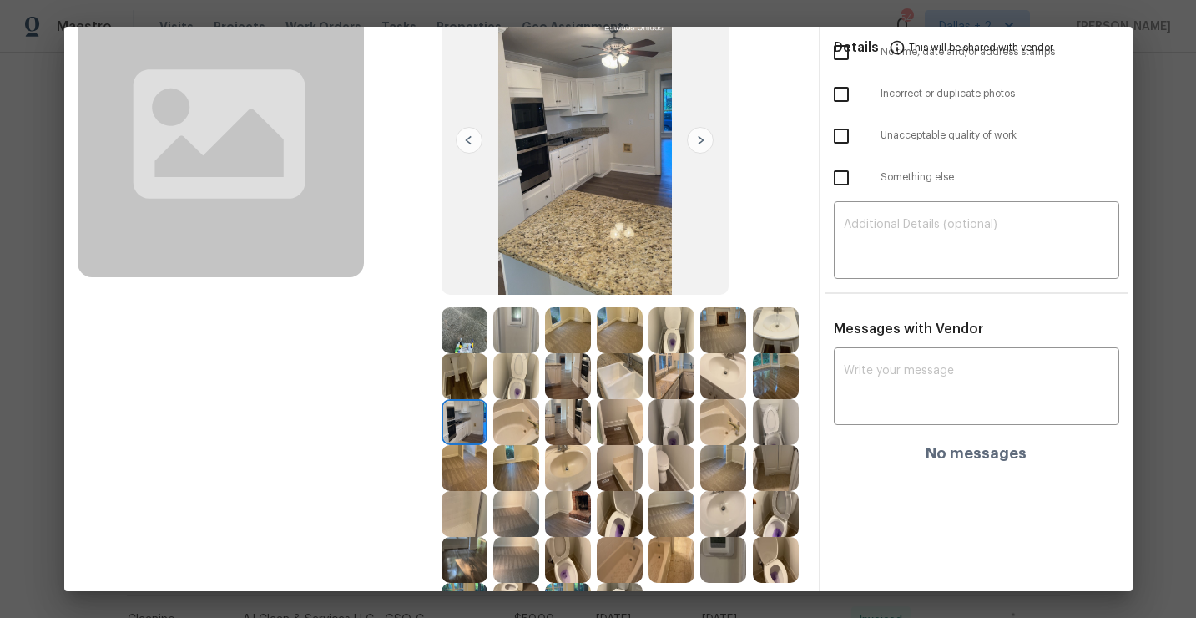
click at [705, 142] on img at bounding box center [700, 140] width 27 height 27
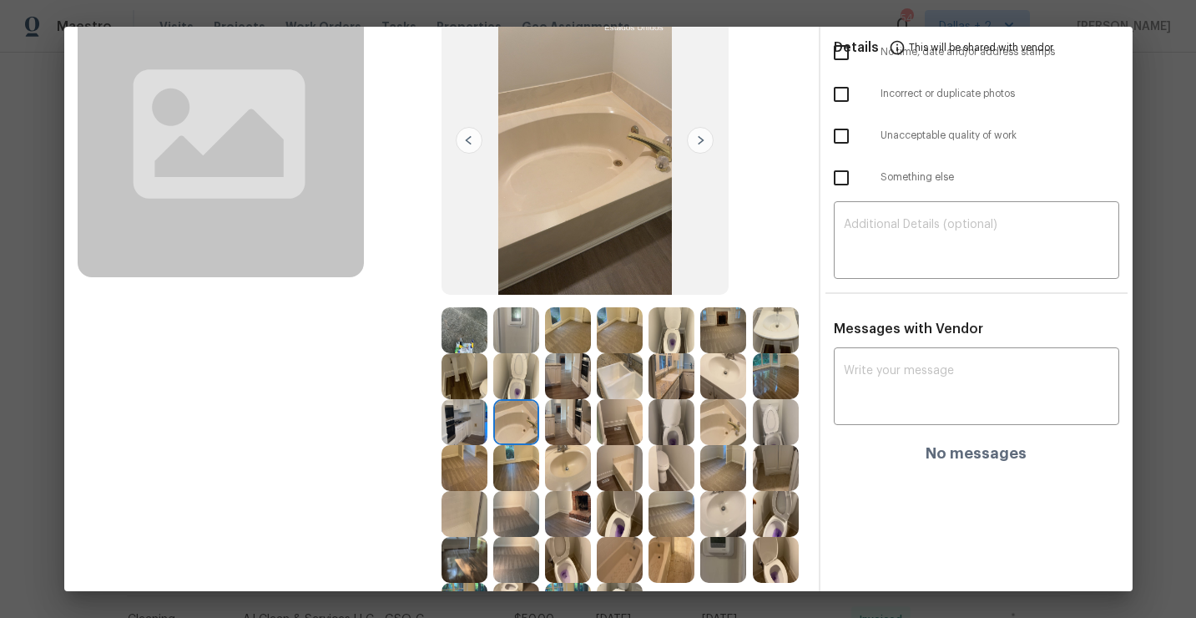
click at [705, 142] on img at bounding box center [700, 140] width 27 height 27
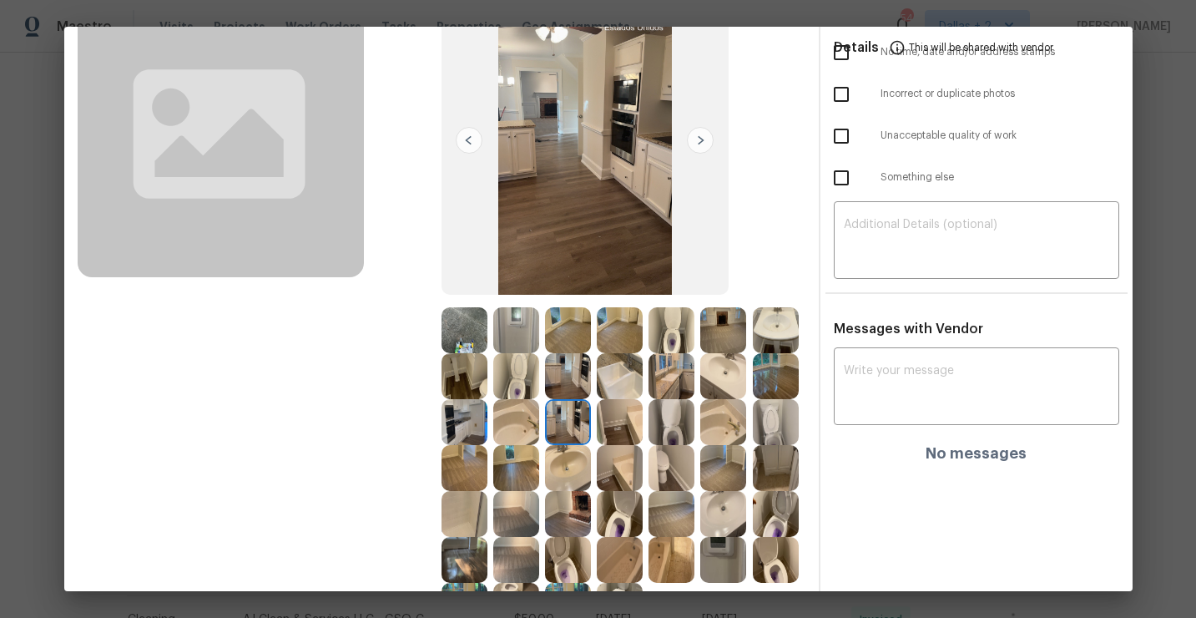
click at [705, 142] on img at bounding box center [700, 140] width 27 height 27
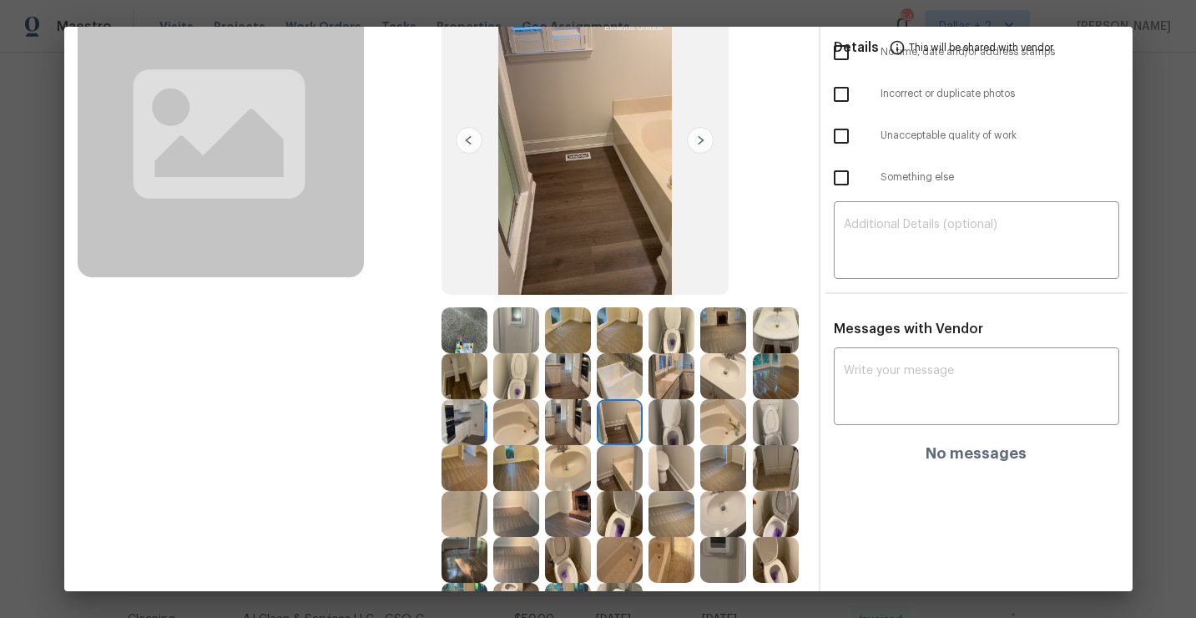
click at [472, 135] on img at bounding box center [469, 140] width 27 height 27
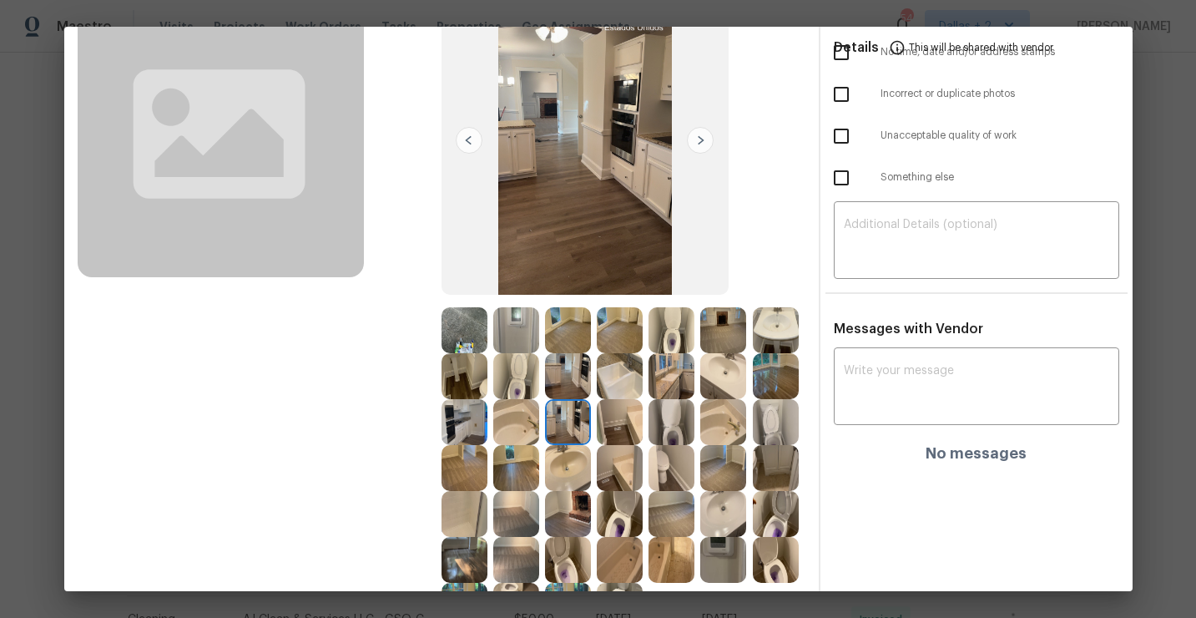
click at [626, 417] on img at bounding box center [620, 422] width 46 height 46
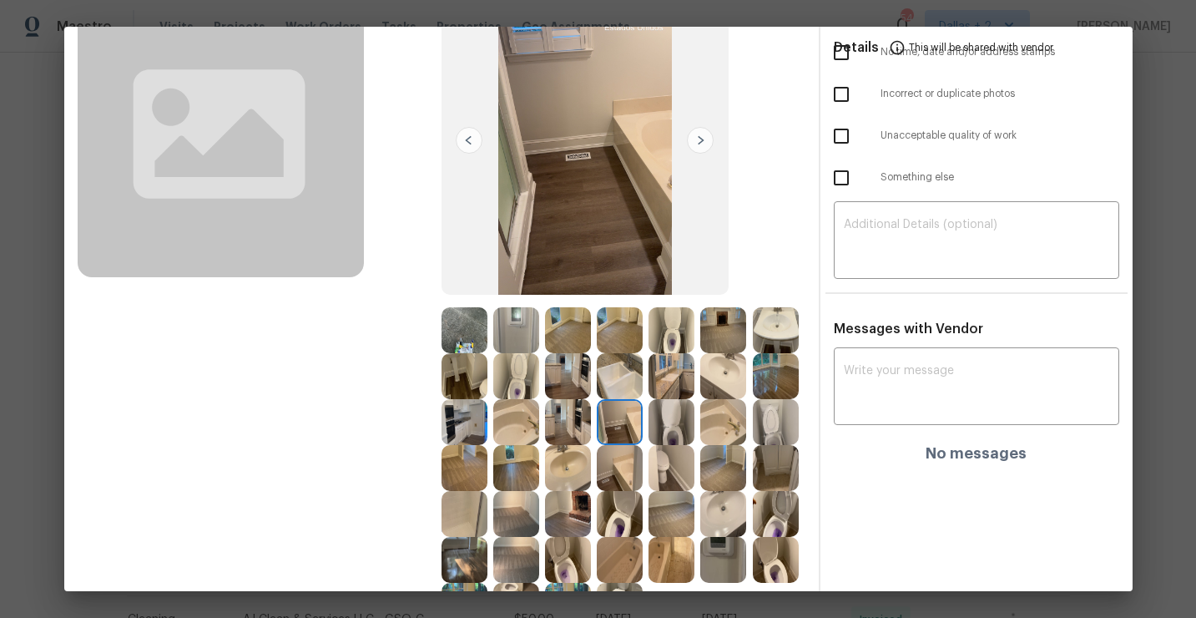
click at [706, 149] on img at bounding box center [700, 140] width 27 height 27
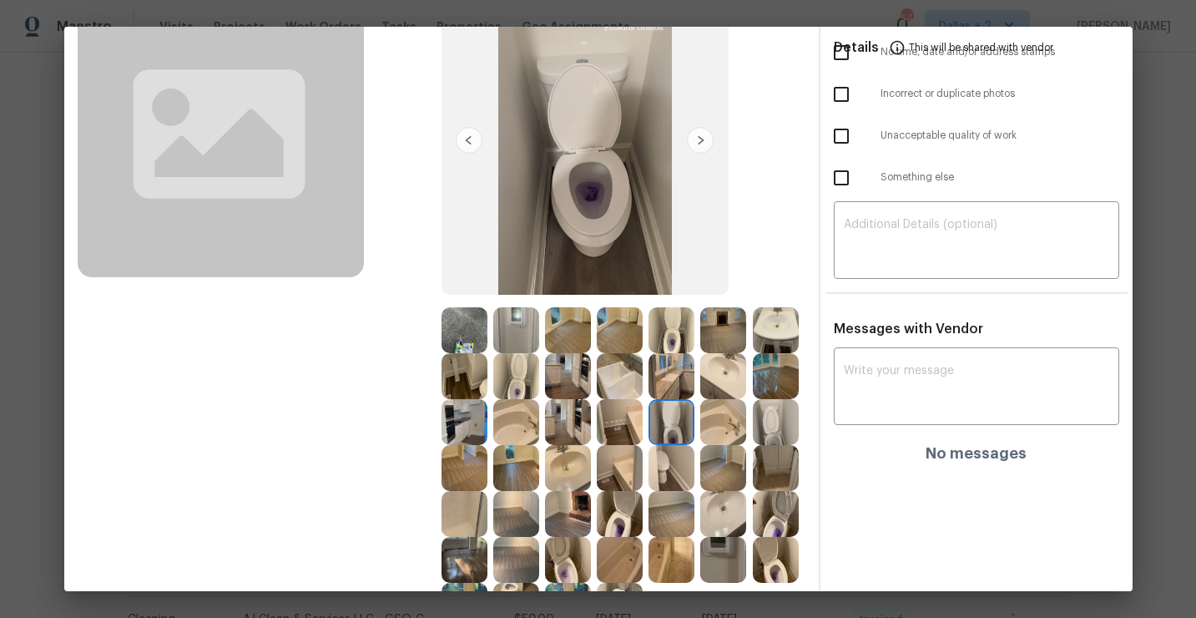
click at [734, 436] on img at bounding box center [723, 422] width 46 height 46
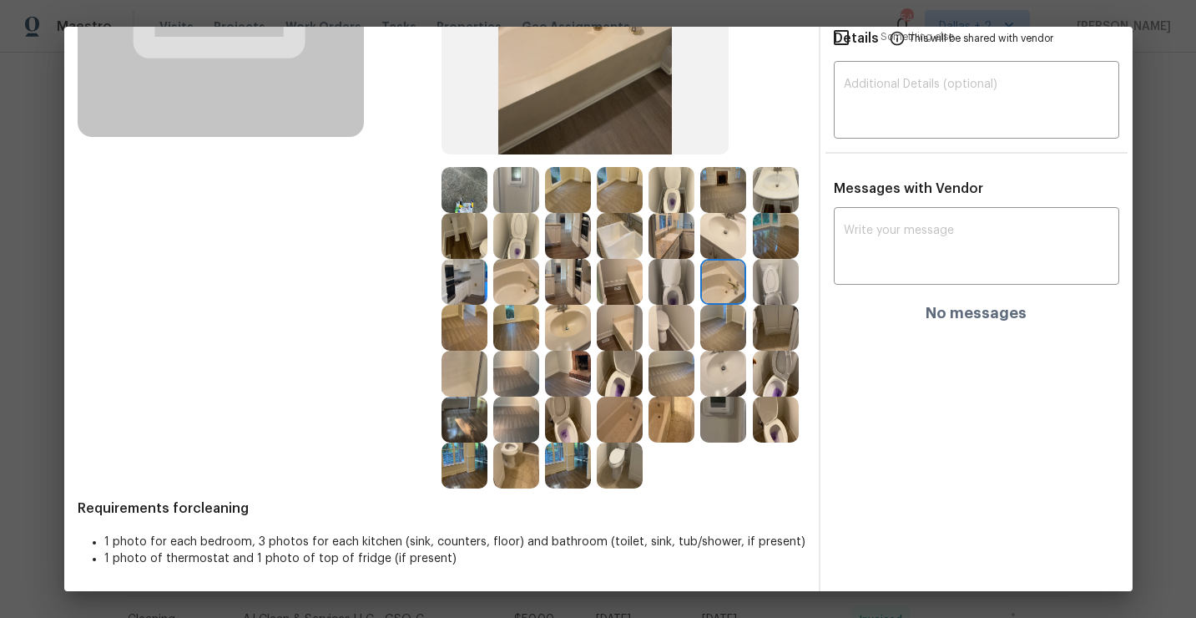
scroll to position [274, 0]
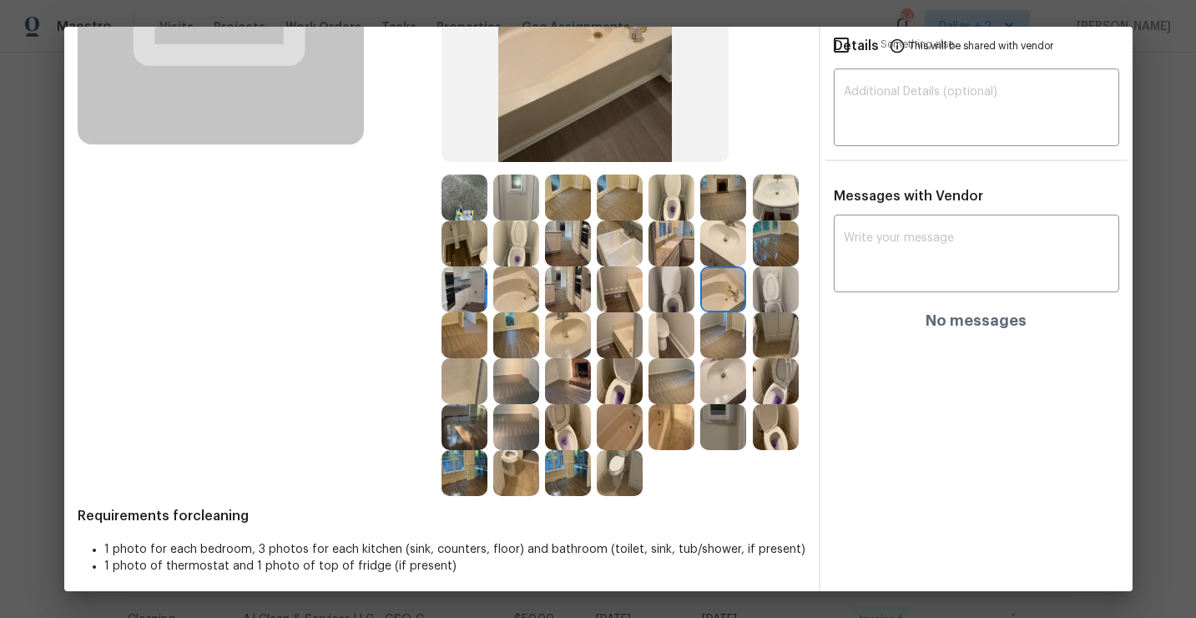
click at [564, 443] on img at bounding box center [568, 427] width 46 height 46
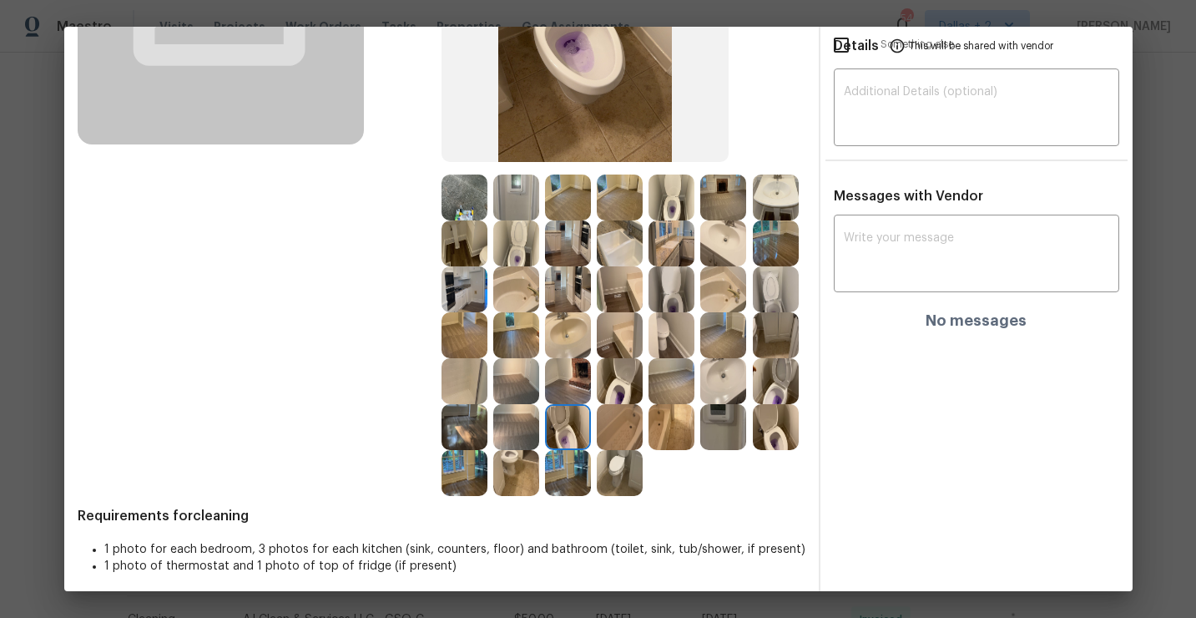
scroll to position [0, 0]
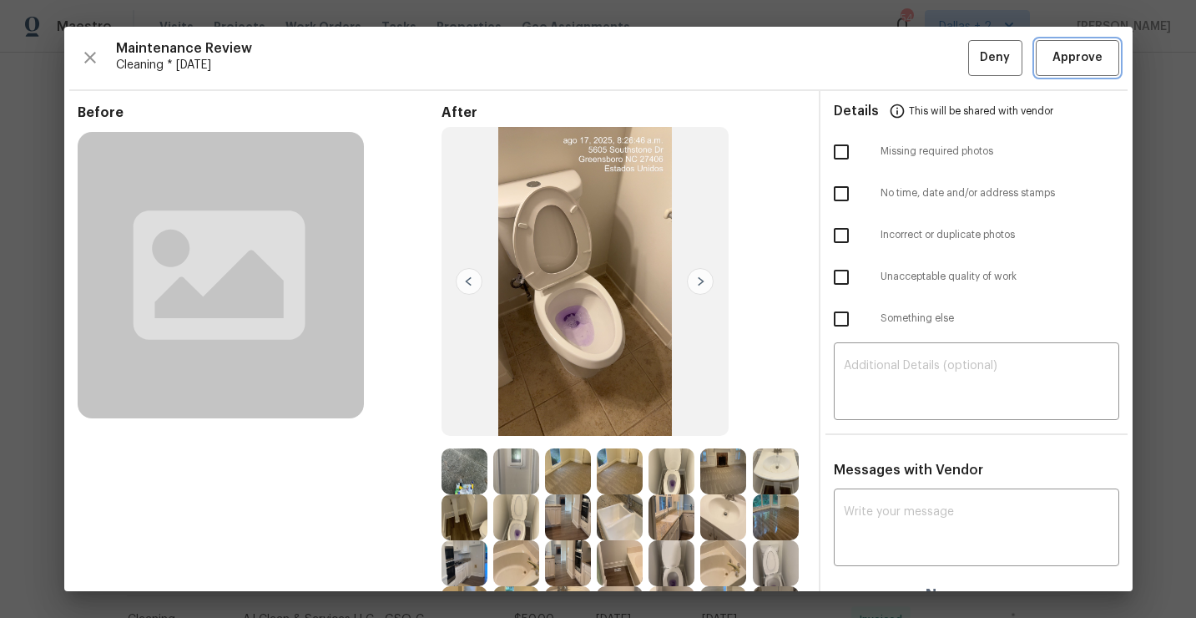
click at [1084, 59] on span "Approve" at bounding box center [1078, 58] width 50 height 21
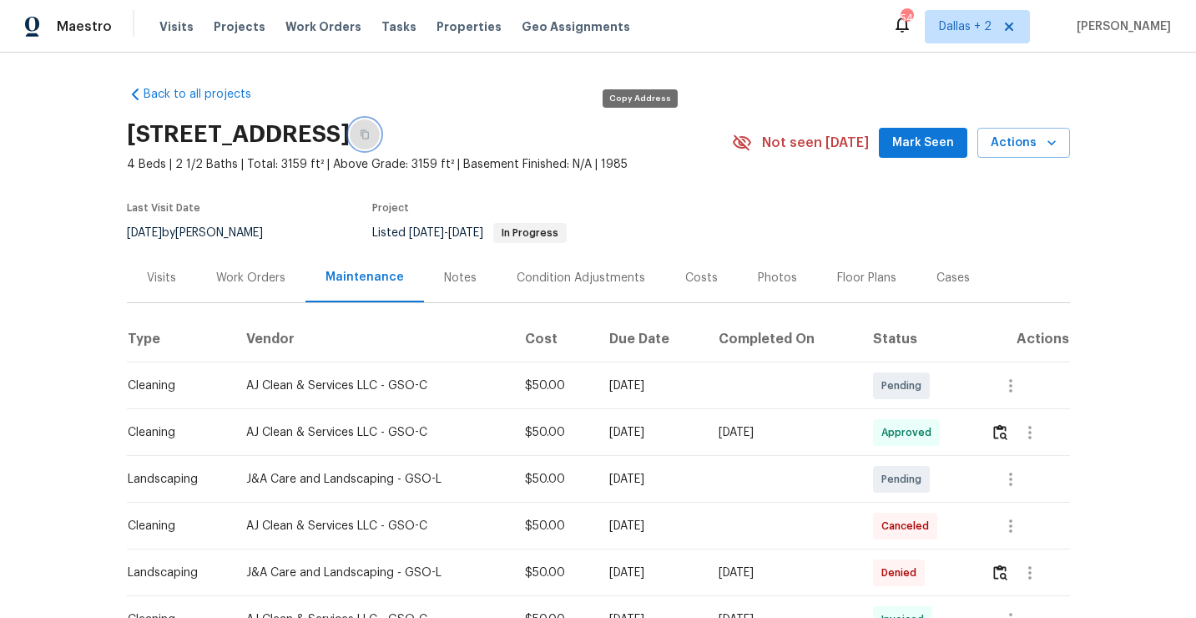
click at [380, 121] on button "button" at bounding box center [365, 134] width 30 height 30
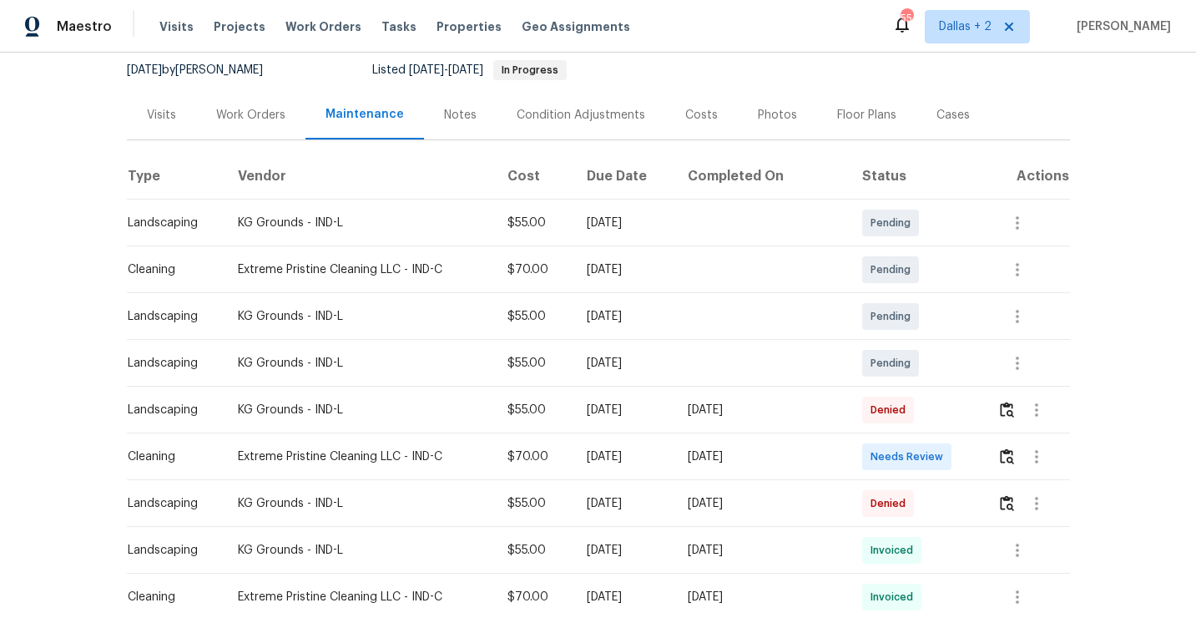
scroll to position [162, 0]
click at [1011, 457] on img "button" at bounding box center [1007, 457] width 14 height 16
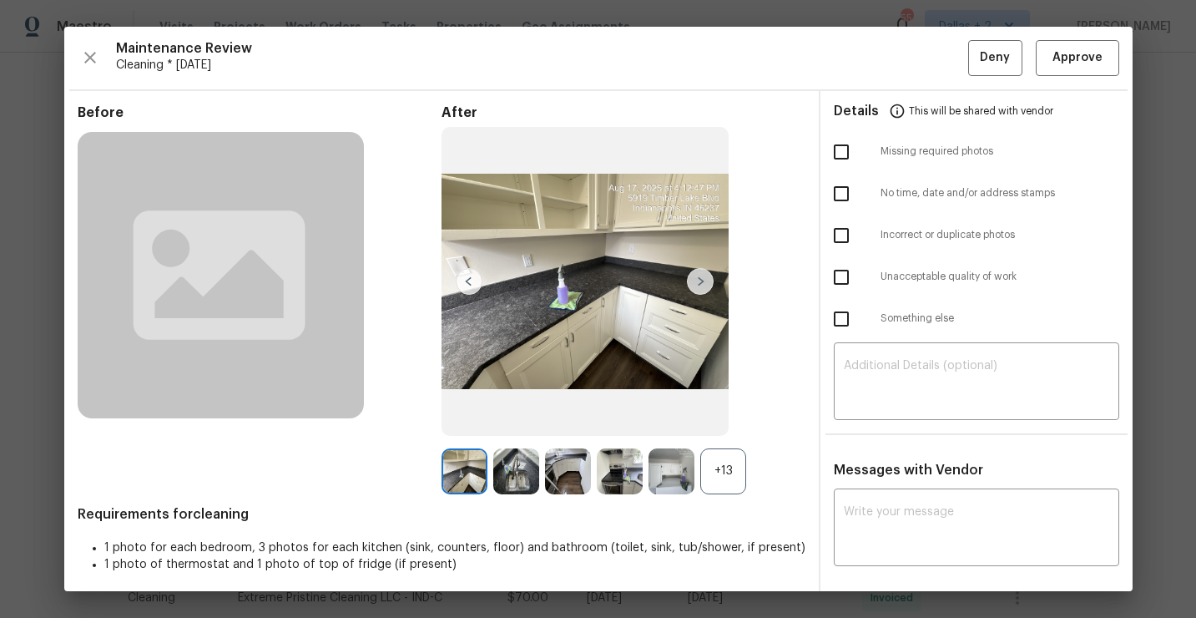
click at [732, 458] on div "+13" at bounding box center [723, 471] width 46 height 46
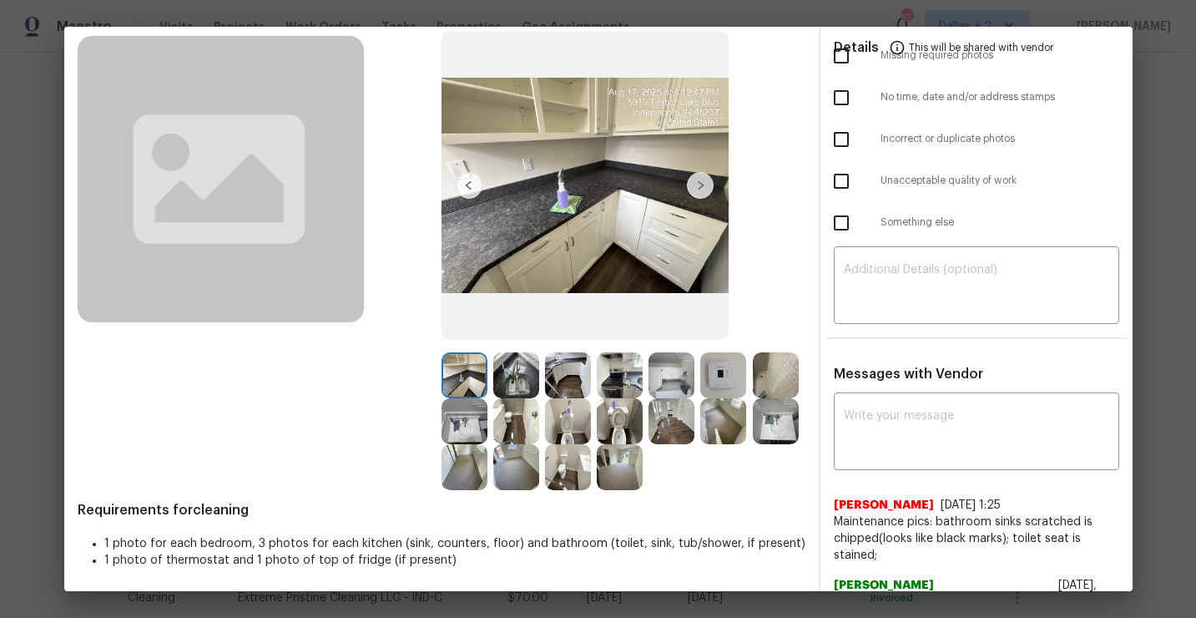
scroll to position [0, 0]
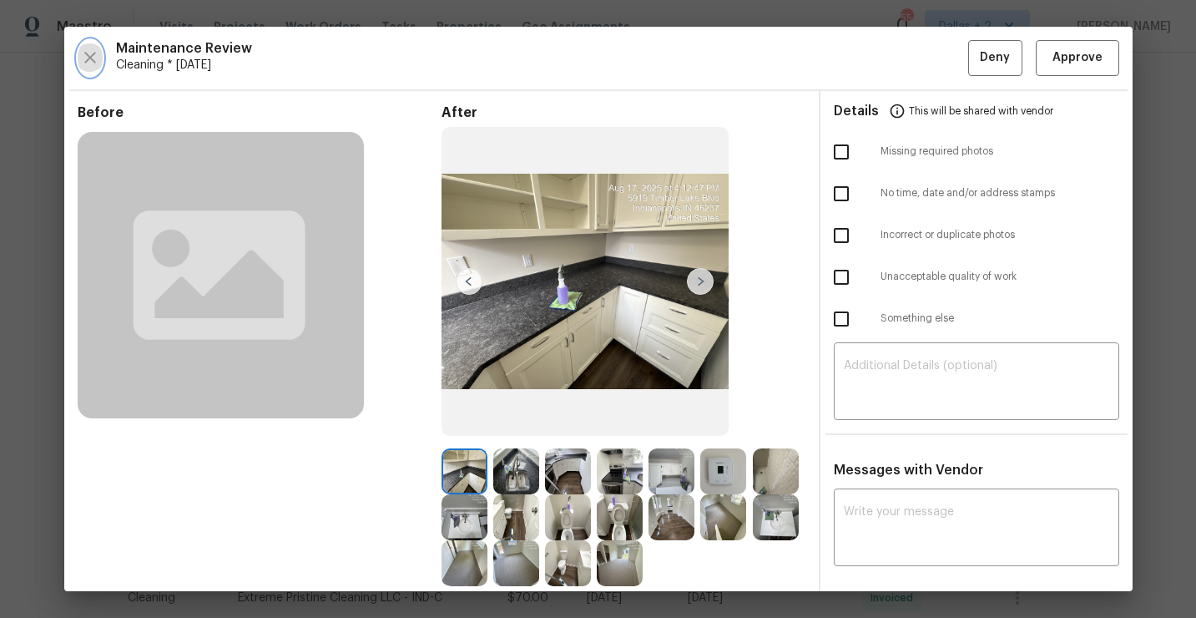
click at [78, 48] on button "button" at bounding box center [90, 58] width 25 height 36
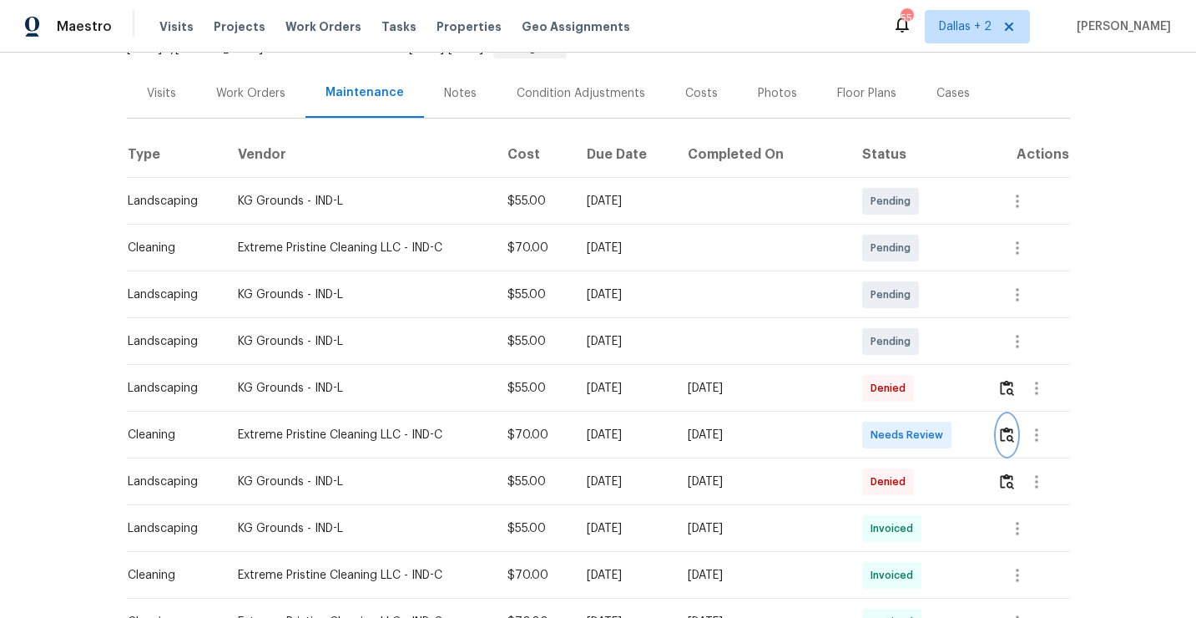
scroll to position [218, 0]
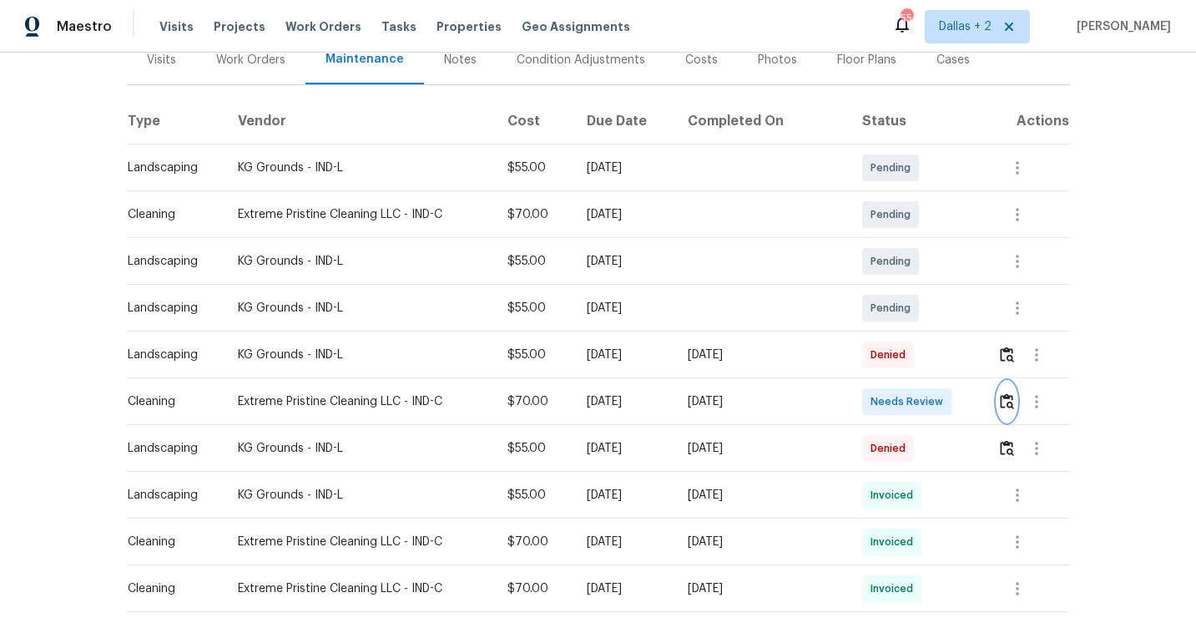
click at [1013, 407] on img "button" at bounding box center [1007, 401] width 14 height 16
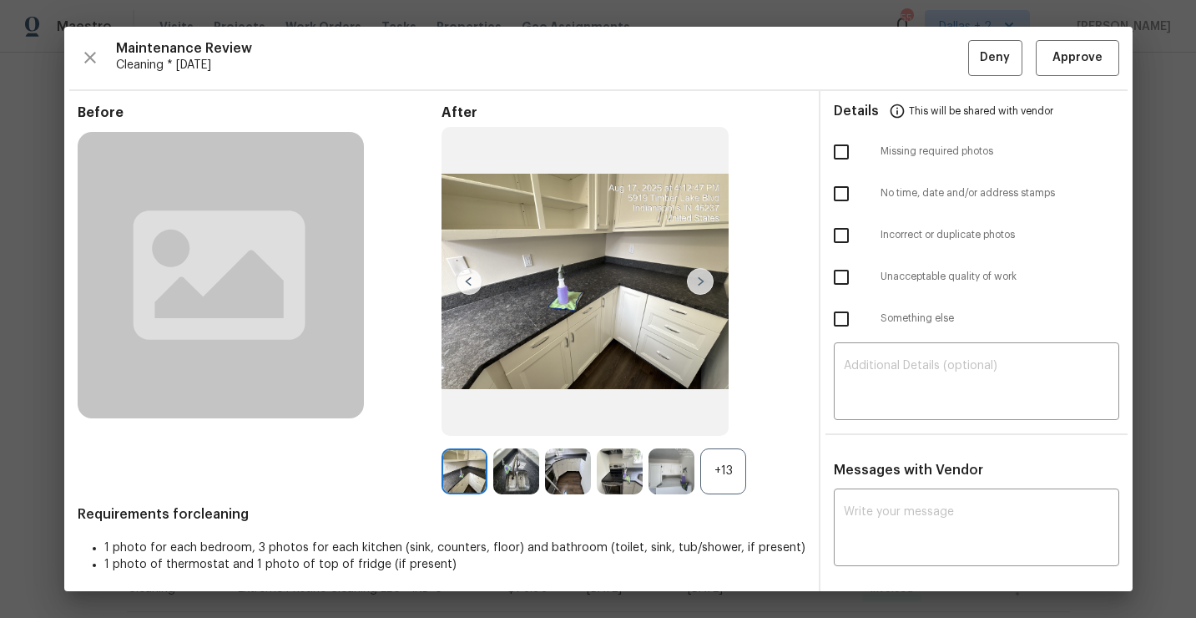
click at [722, 475] on div "+13" at bounding box center [723, 471] width 46 height 46
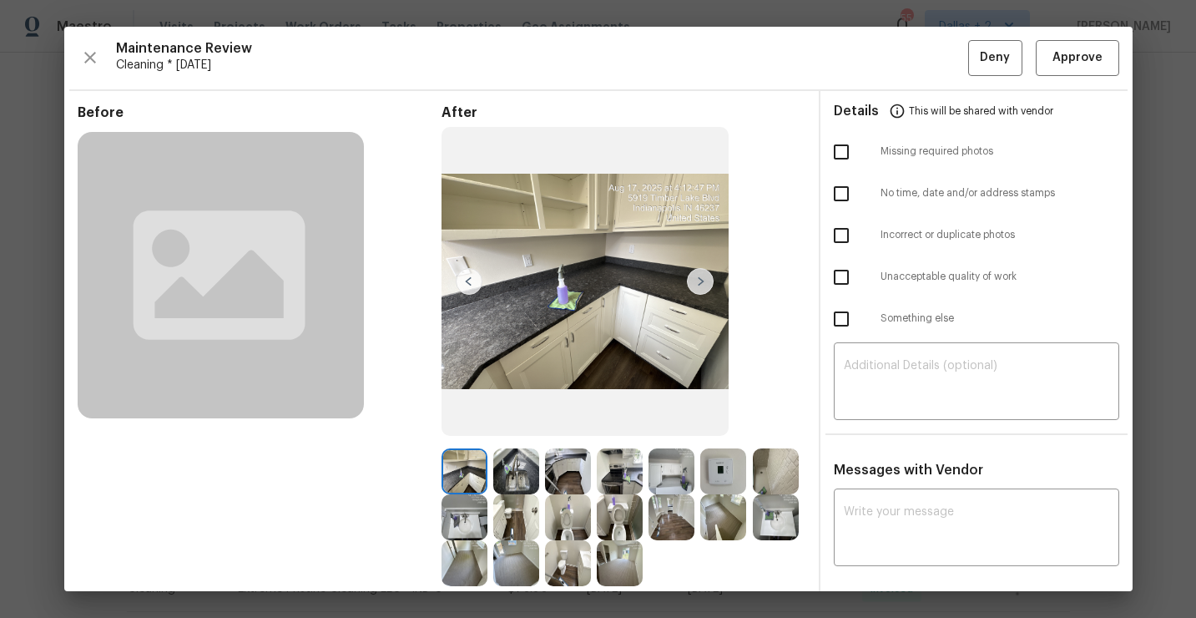
click at [476, 473] on img at bounding box center [465, 471] width 46 height 46
click at [516, 474] on img at bounding box center [516, 471] width 46 height 46
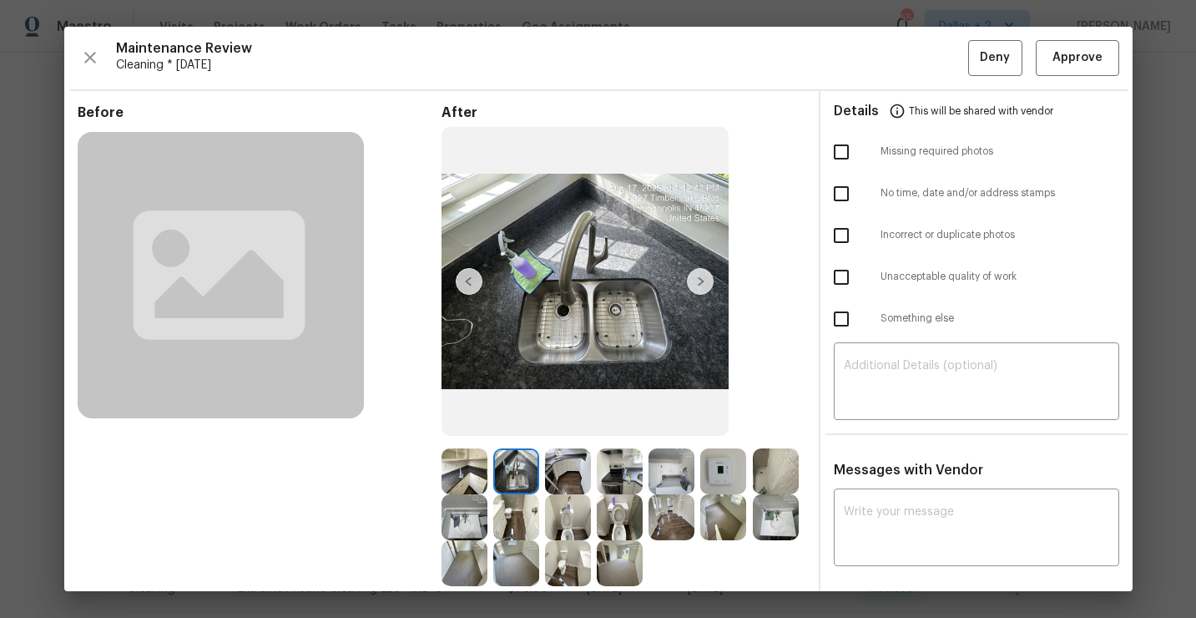
click at [665, 457] on img at bounding box center [672, 471] width 46 height 46
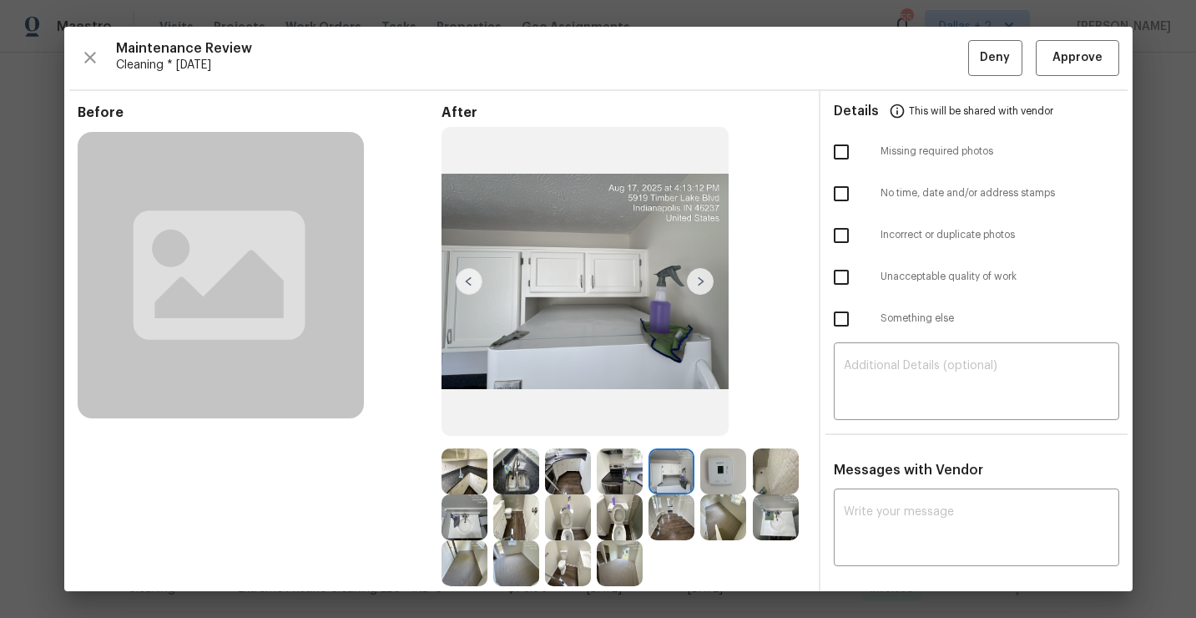
click at [674, 452] on img at bounding box center [672, 471] width 46 height 46
click at [510, 478] on img at bounding box center [516, 471] width 46 height 46
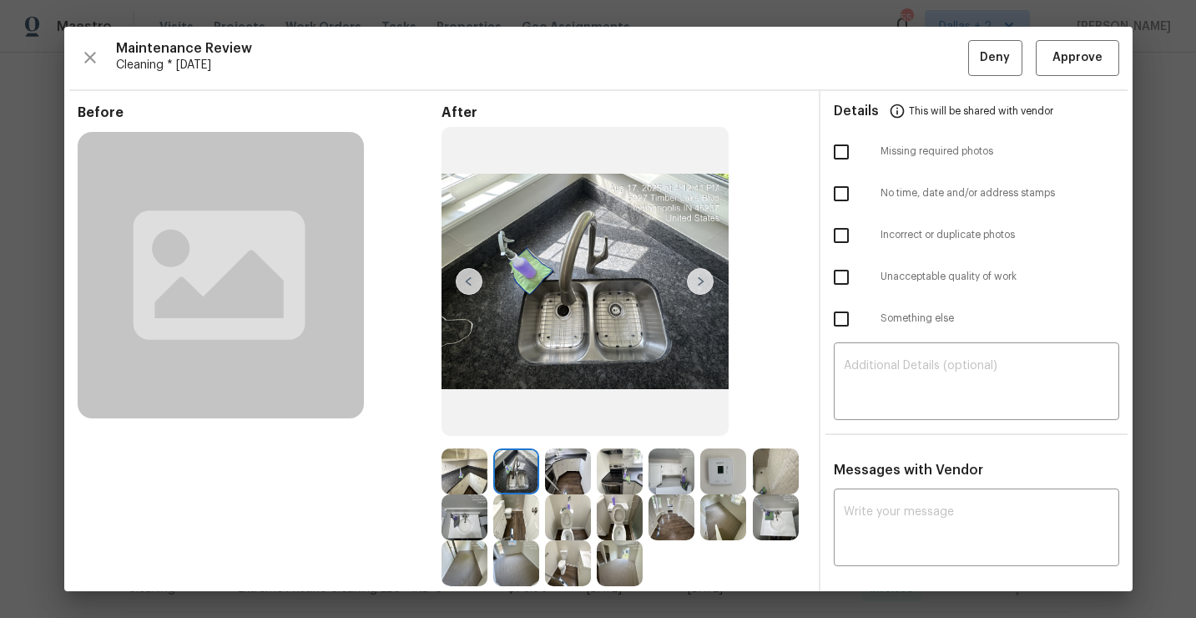
click at [745, 472] on img at bounding box center [723, 471] width 46 height 46
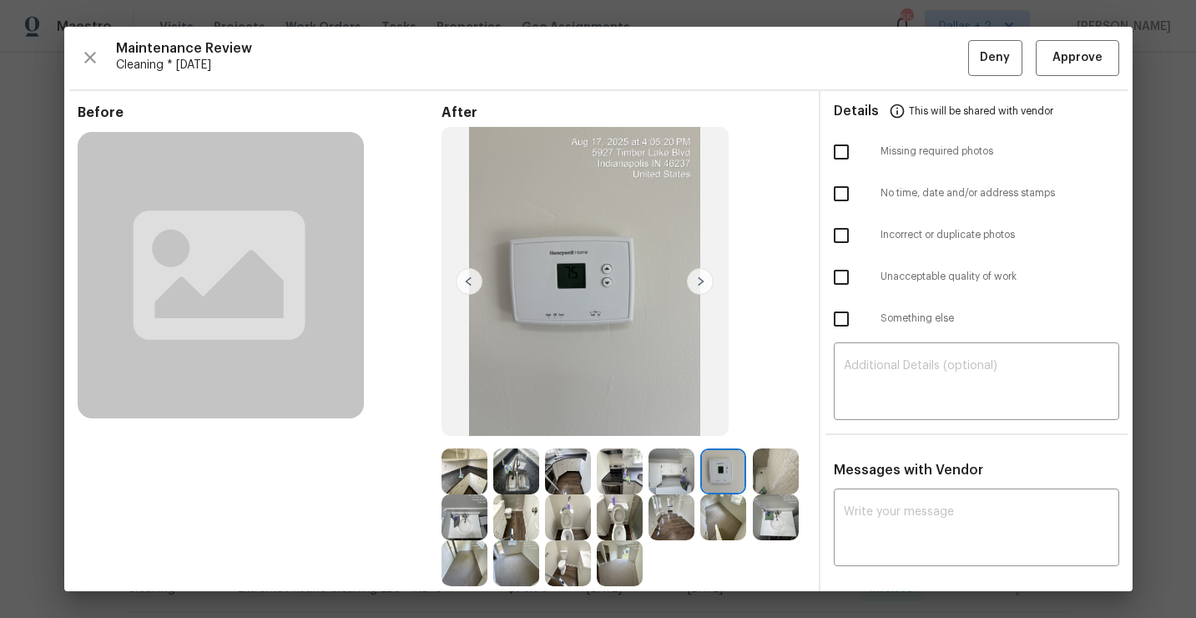
click at [781, 473] on img at bounding box center [776, 471] width 46 height 46
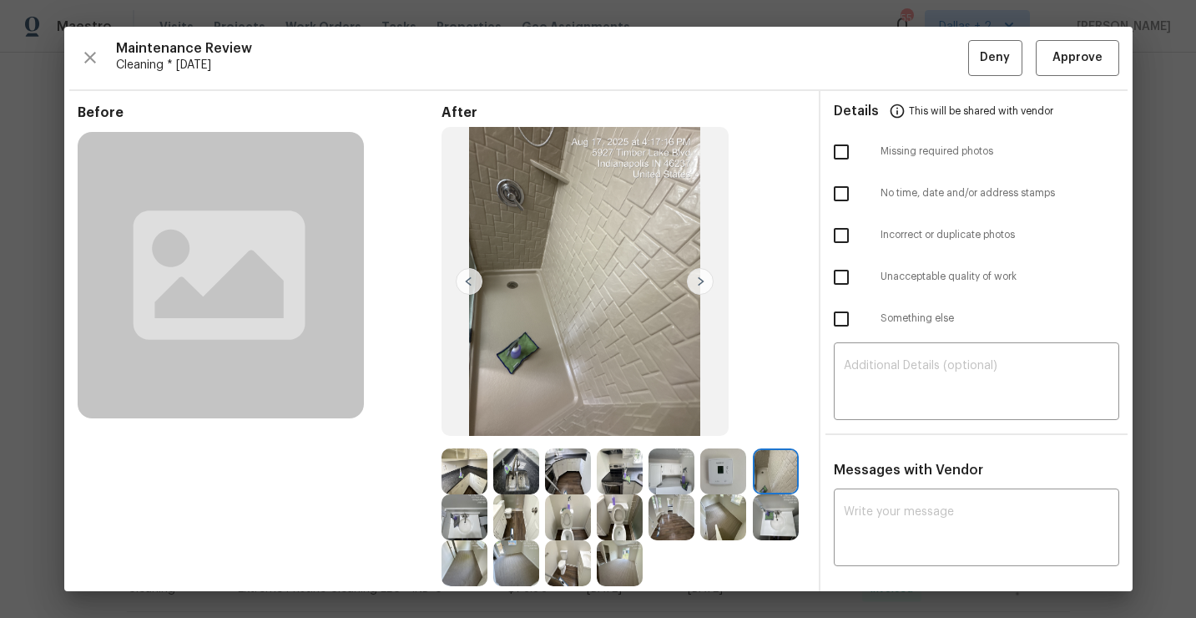
click at [471, 518] on img at bounding box center [465, 517] width 46 height 46
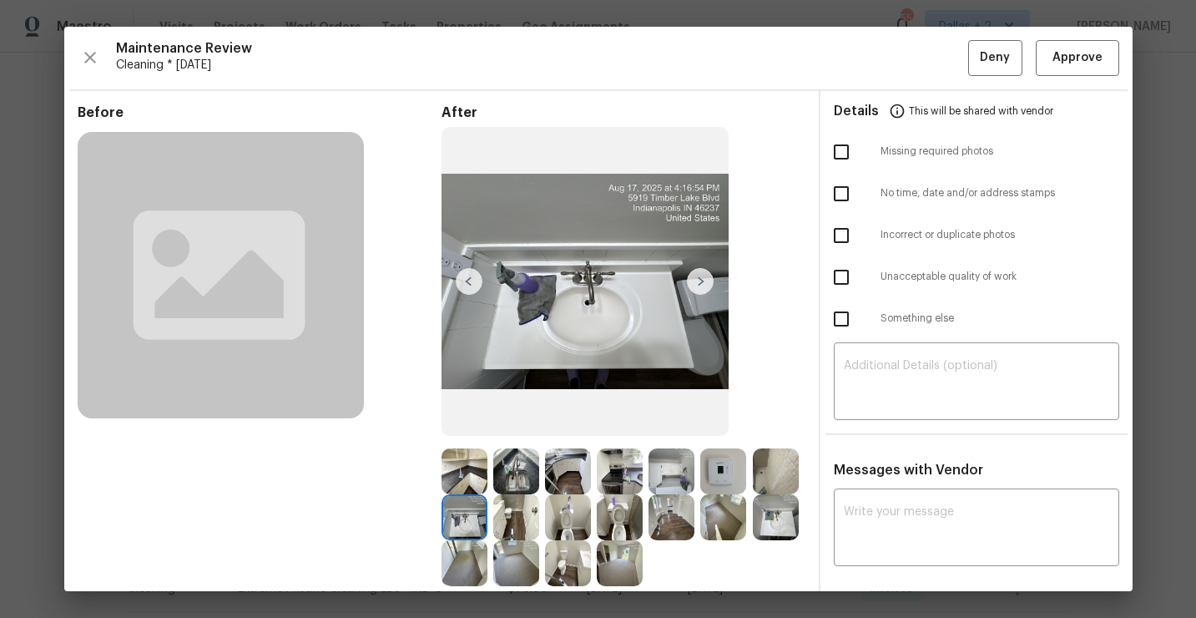
click at [516, 511] on img at bounding box center [516, 517] width 46 height 46
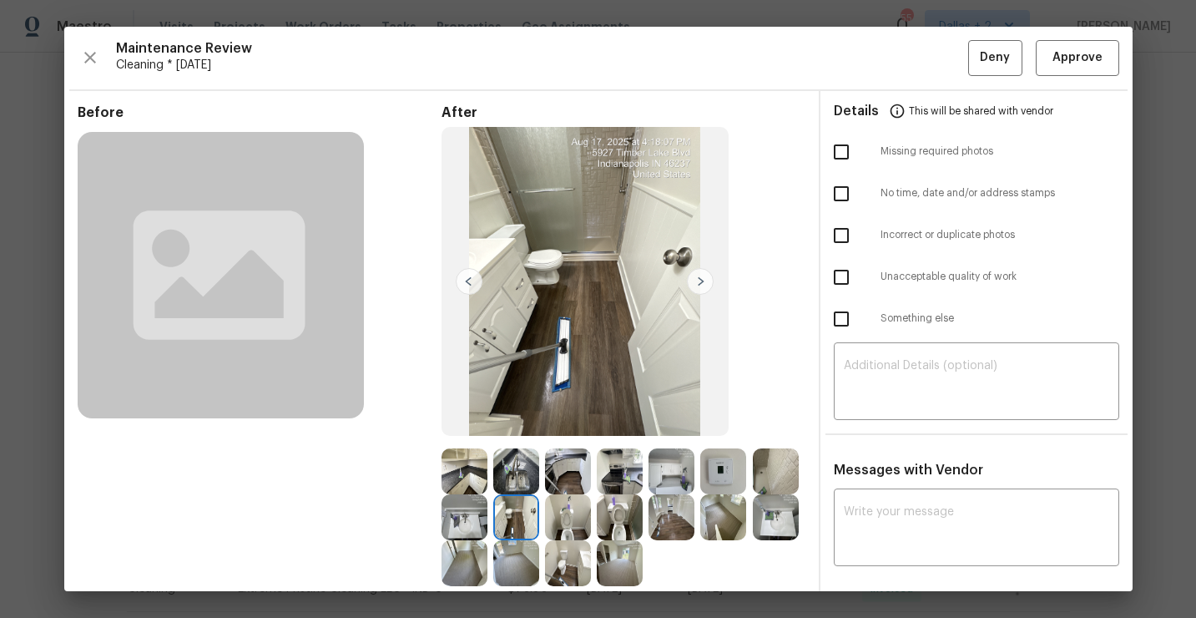
click at [575, 531] on img at bounding box center [568, 517] width 46 height 46
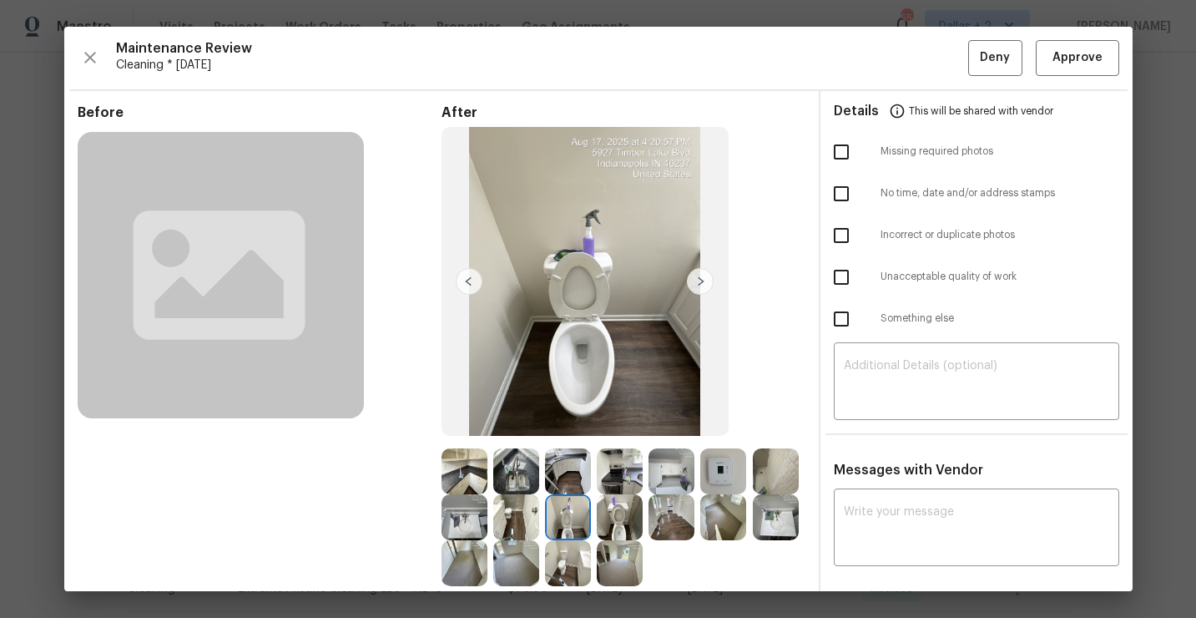
click at [621, 519] on img at bounding box center [620, 517] width 46 height 46
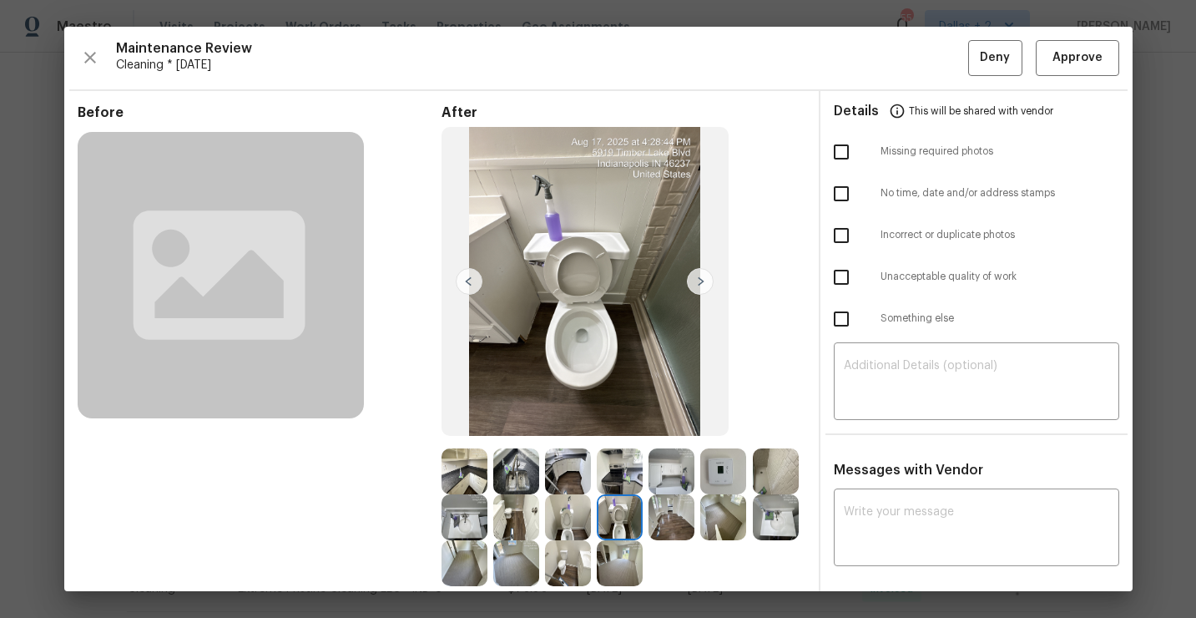
click at [674, 503] on img at bounding box center [672, 517] width 46 height 46
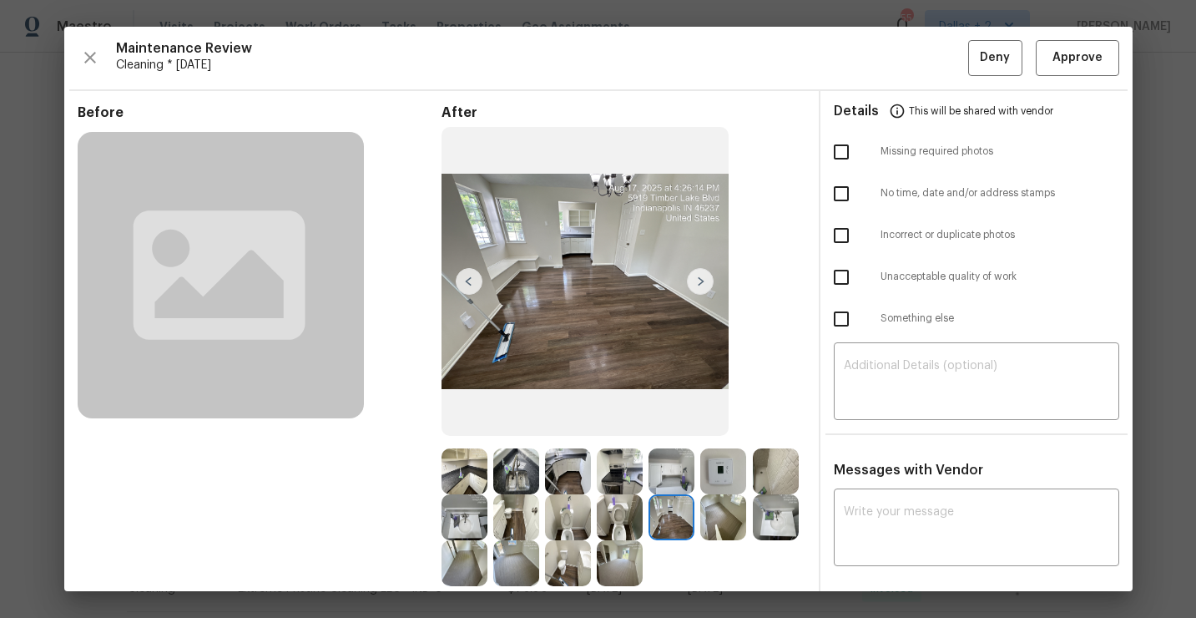
click at [712, 519] on img at bounding box center [723, 517] width 46 height 46
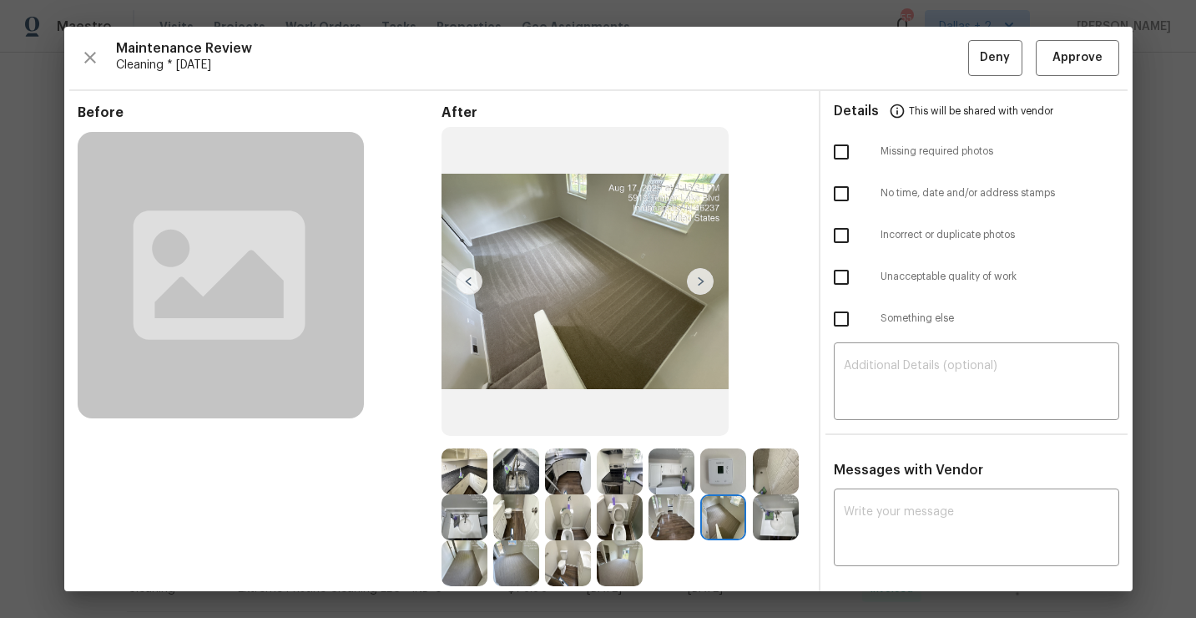
click at [766, 526] on img at bounding box center [776, 517] width 46 height 46
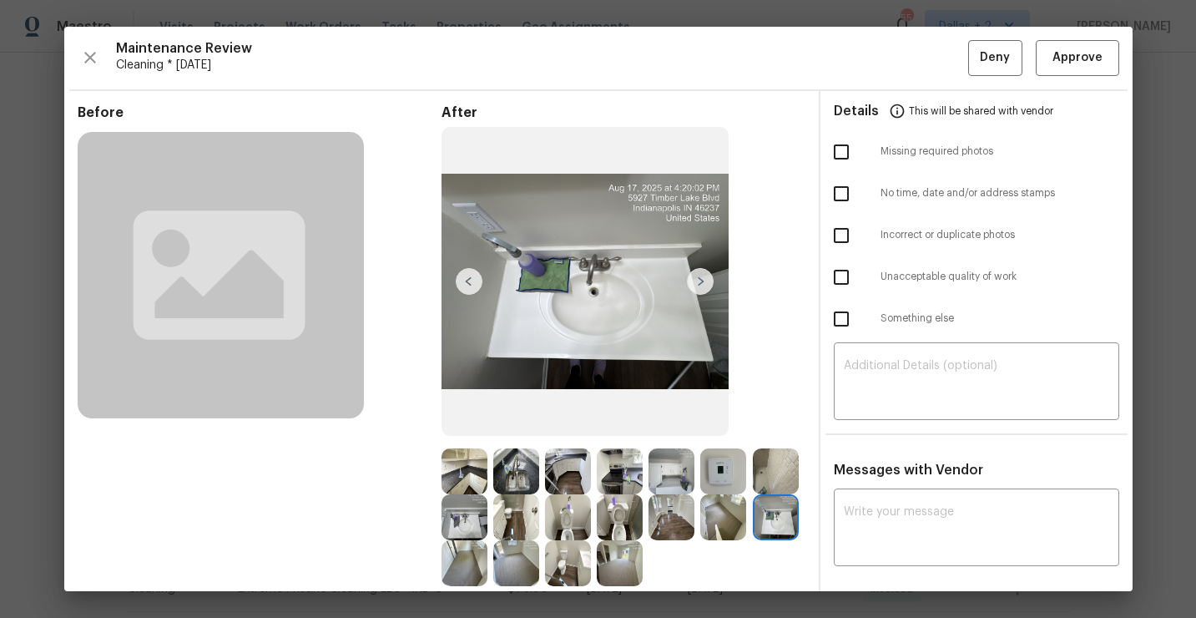
click at [461, 571] on img at bounding box center [465, 563] width 46 height 46
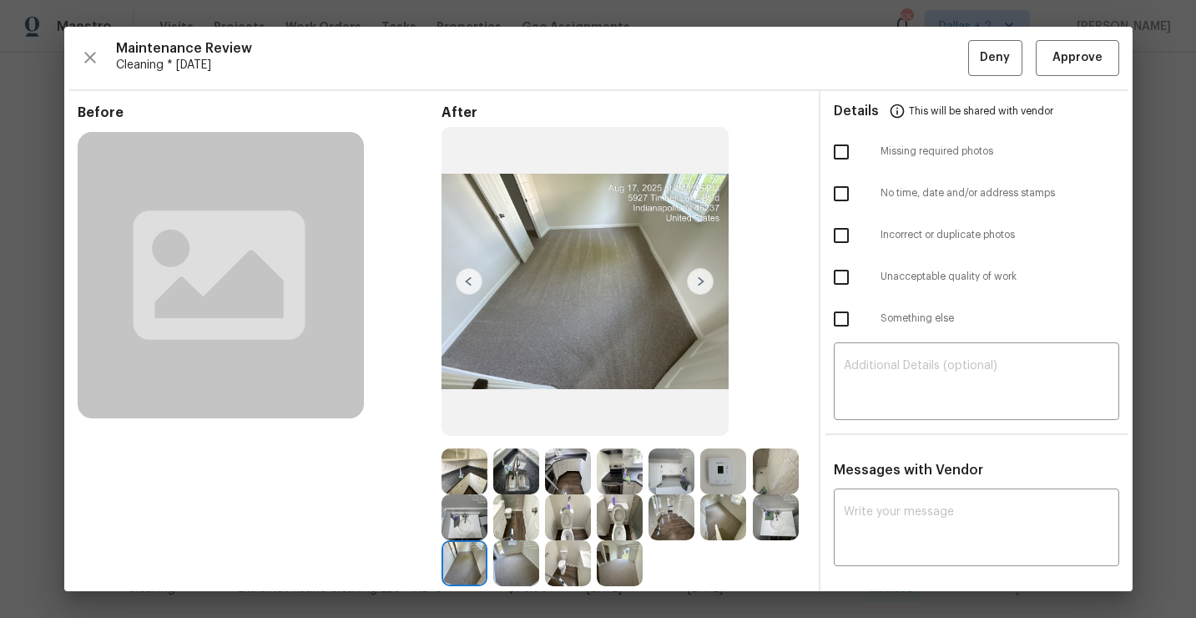
click at [505, 571] on img at bounding box center [516, 563] width 46 height 46
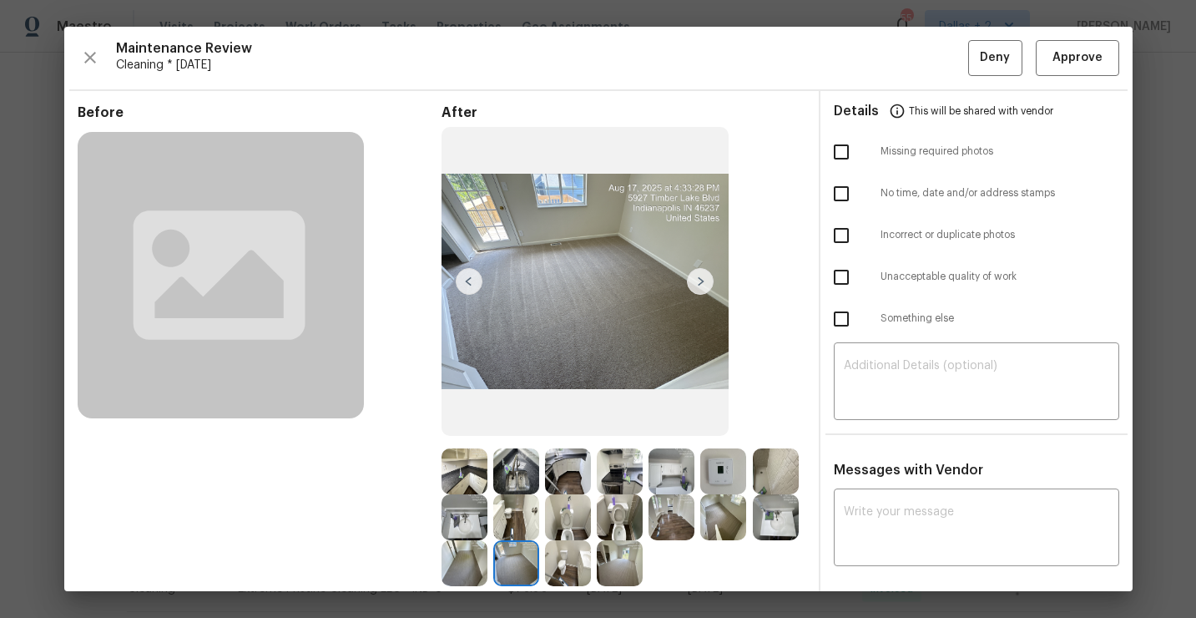
click at [575, 575] on img at bounding box center [568, 563] width 46 height 46
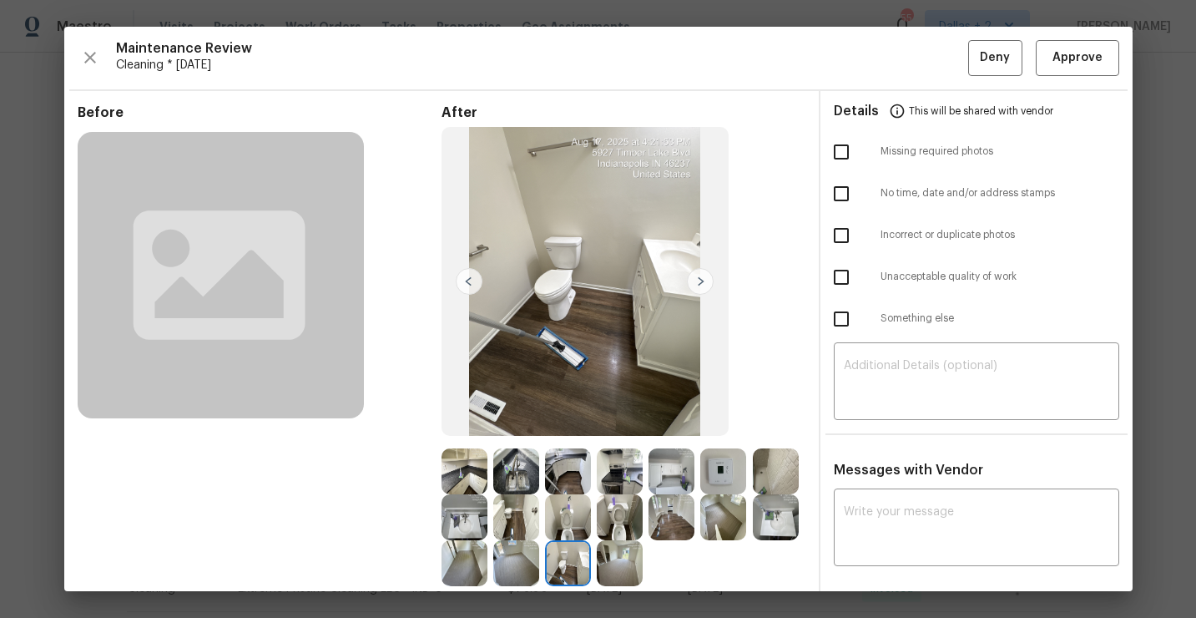
click at [619, 574] on img at bounding box center [620, 563] width 46 height 46
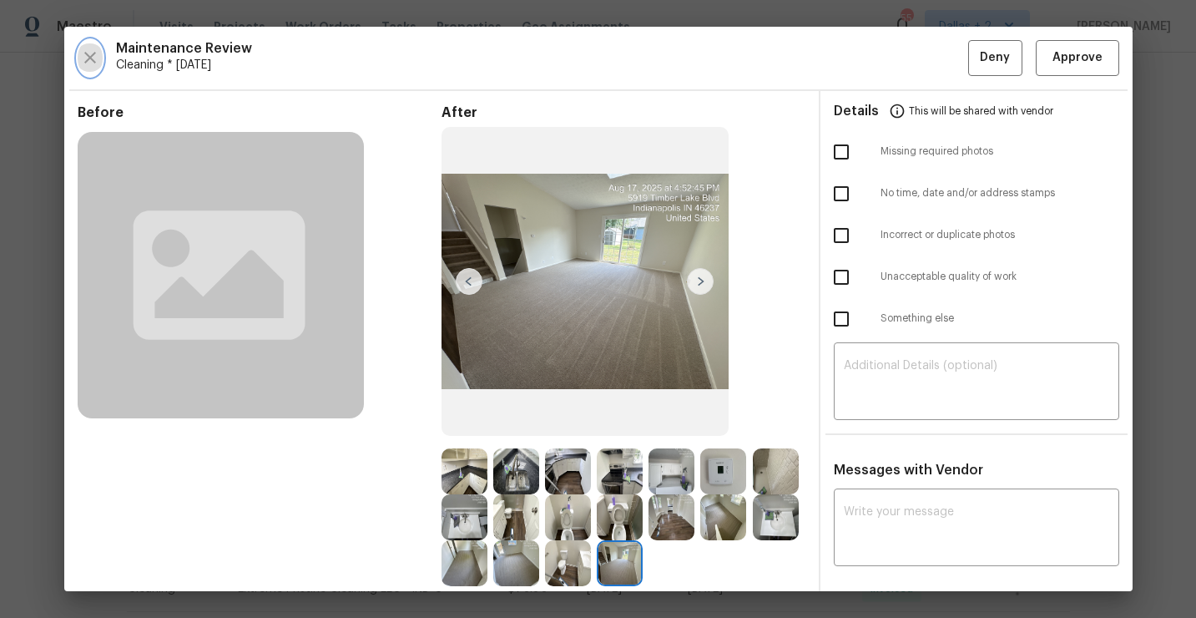
click at [84, 58] on icon "button" at bounding box center [90, 58] width 20 height 20
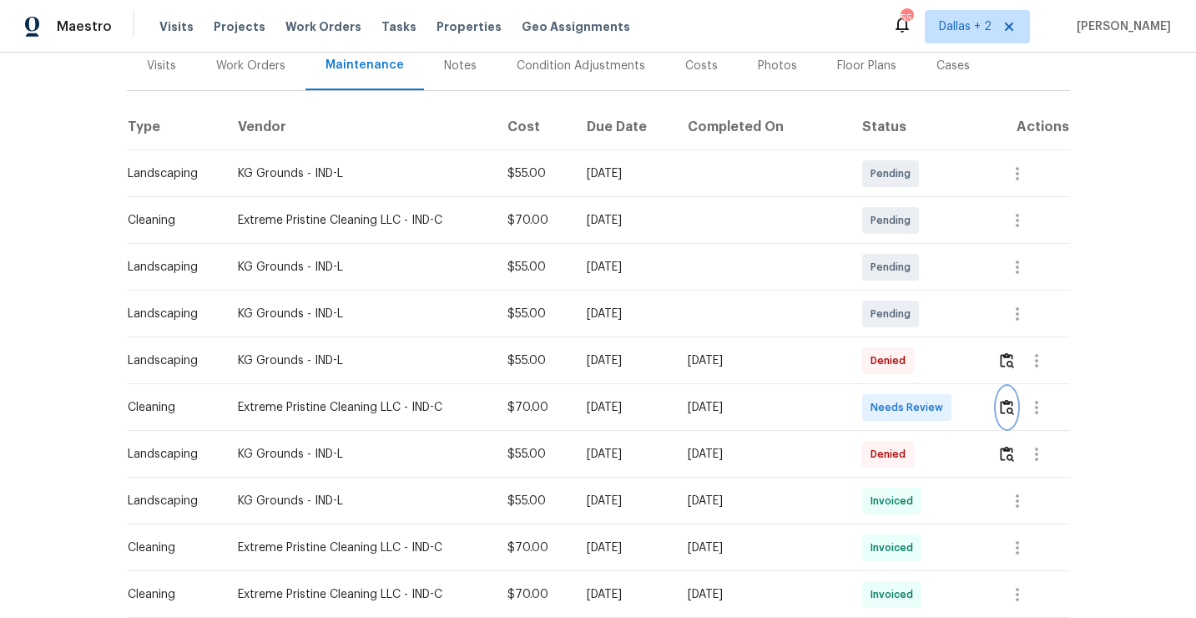
scroll to position [265, 0]
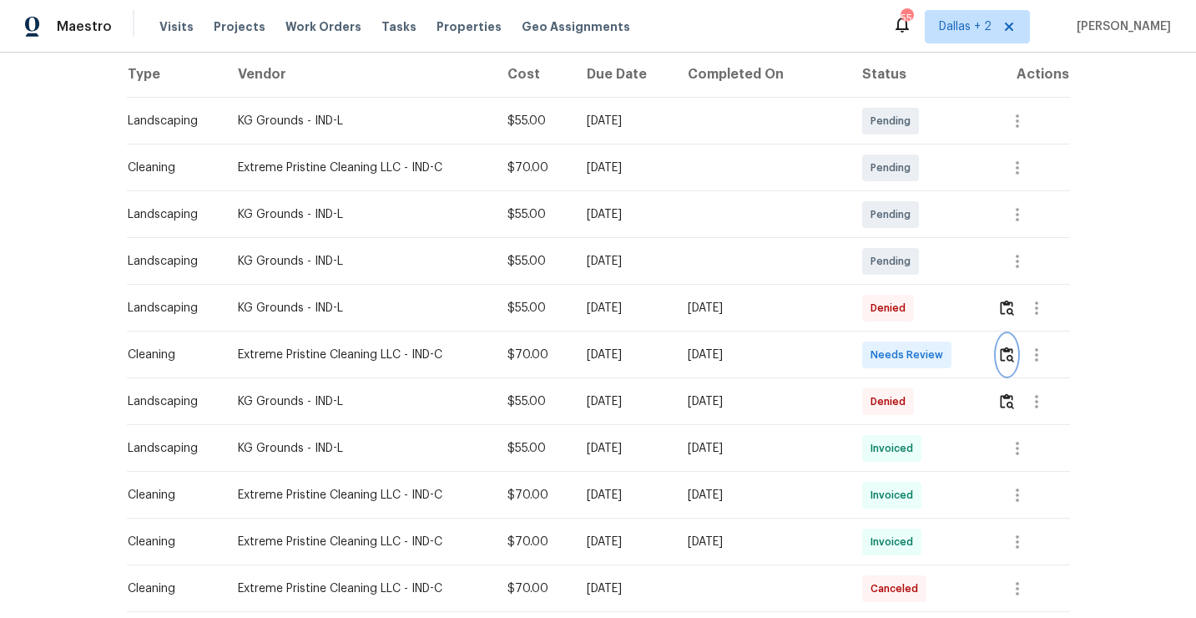
click at [1001, 356] on img "button" at bounding box center [1007, 354] width 14 height 16
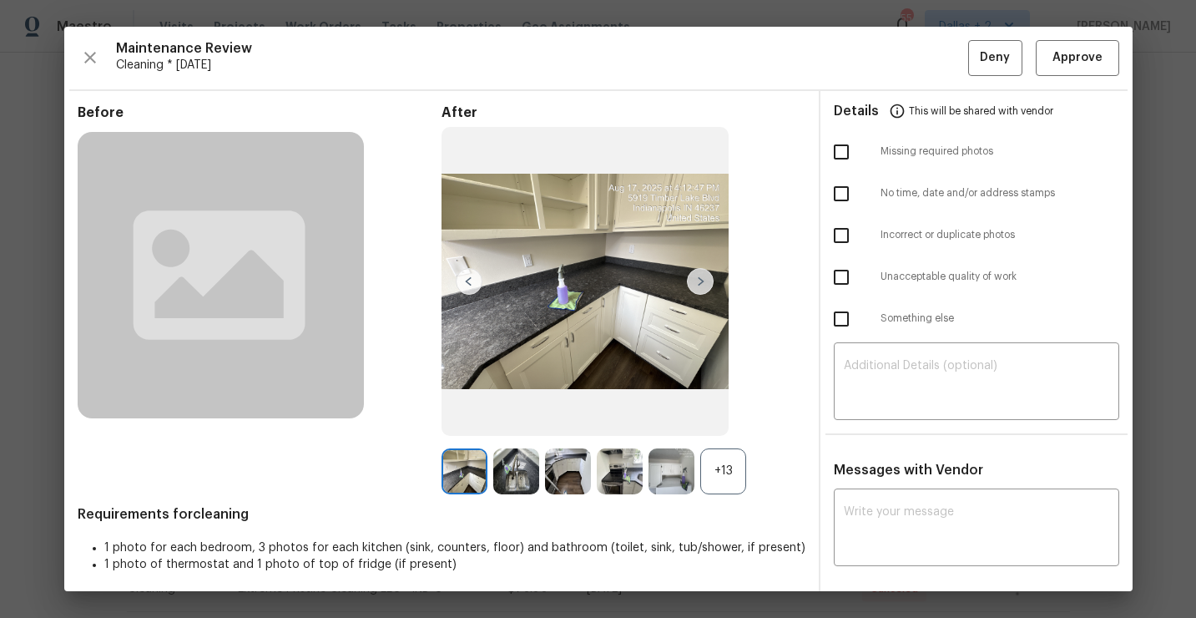
click at [715, 456] on div "+13" at bounding box center [723, 471] width 46 height 46
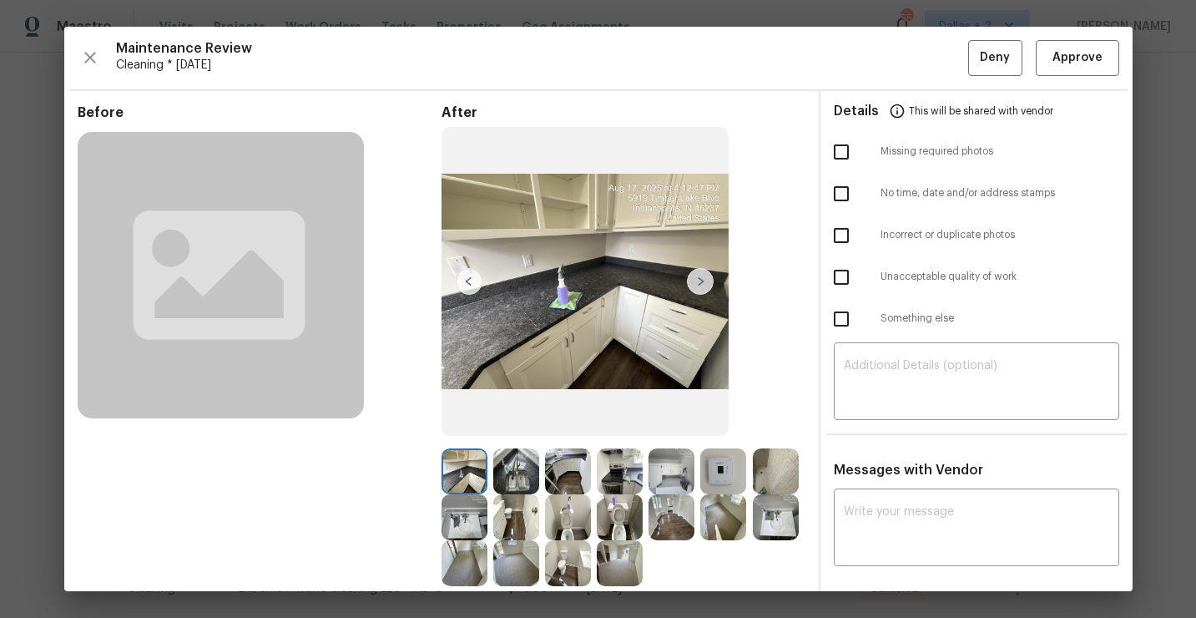
click at [490, 469] on div at bounding box center [468, 471] width 52 height 46
click at [509, 473] on img at bounding box center [516, 471] width 46 height 46
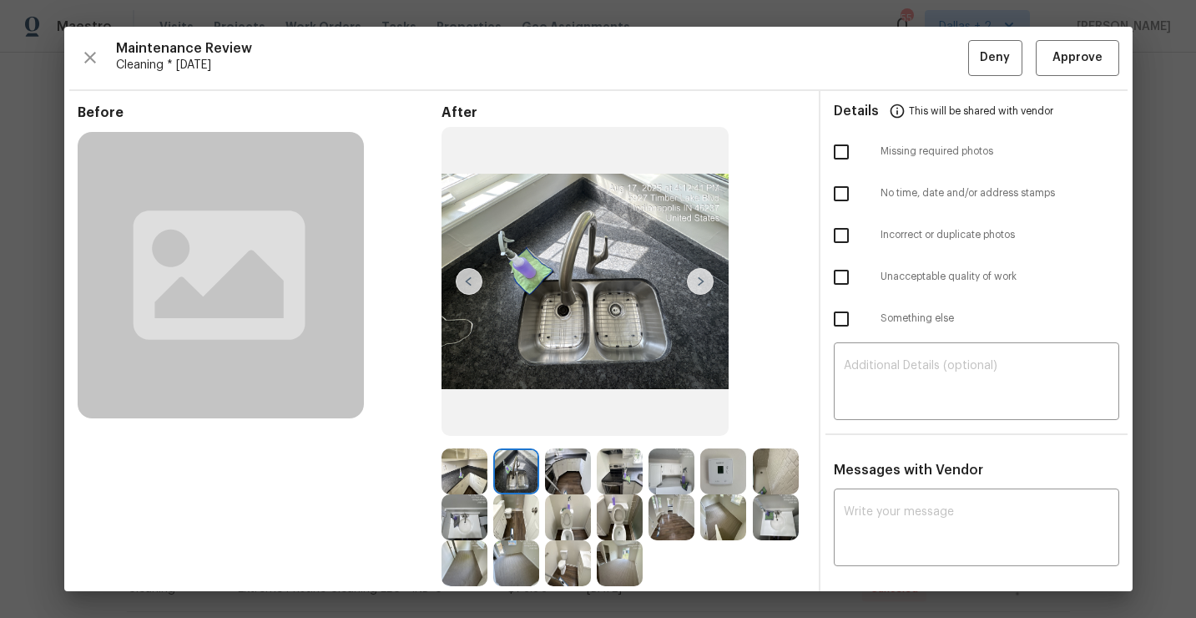
click at [611, 474] on img at bounding box center [620, 471] width 46 height 46
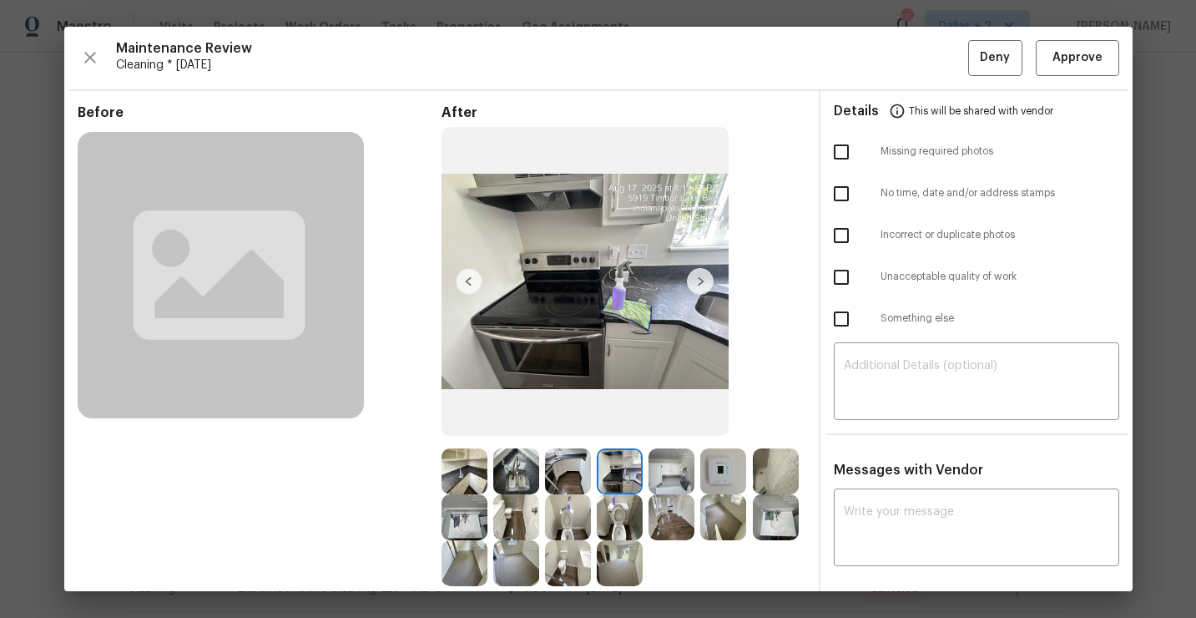
click at [679, 469] on img at bounding box center [672, 471] width 46 height 46
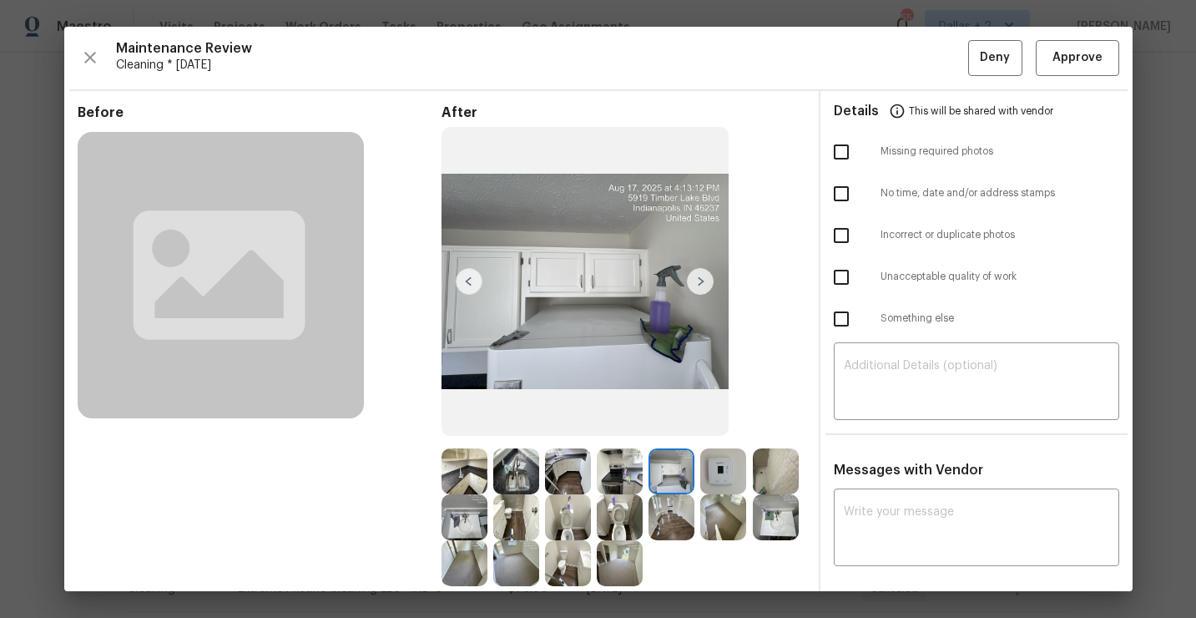
click at [767, 477] on img at bounding box center [776, 471] width 46 height 46
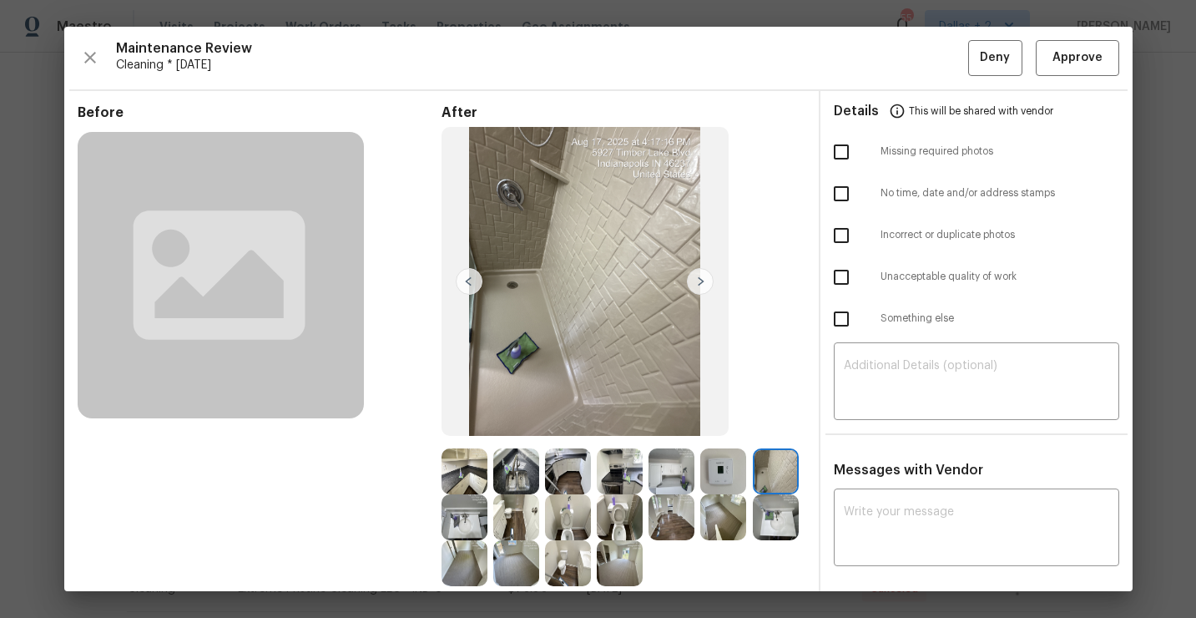
click at [465, 569] on img at bounding box center [465, 563] width 46 height 46
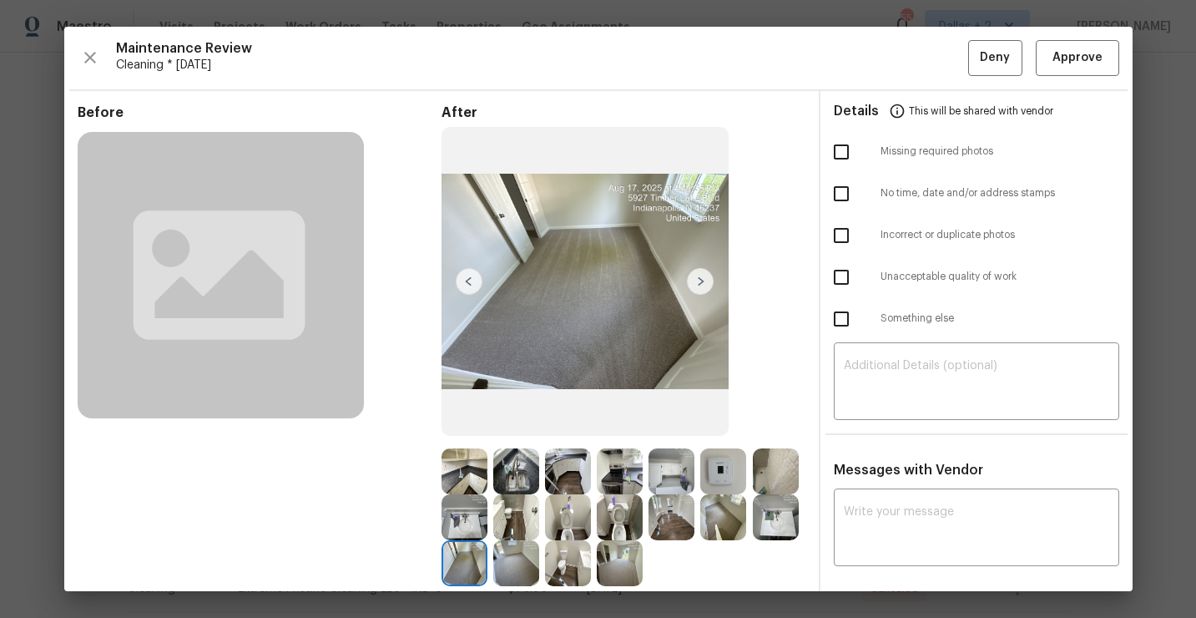
click at [566, 579] on img at bounding box center [568, 563] width 46 height 46
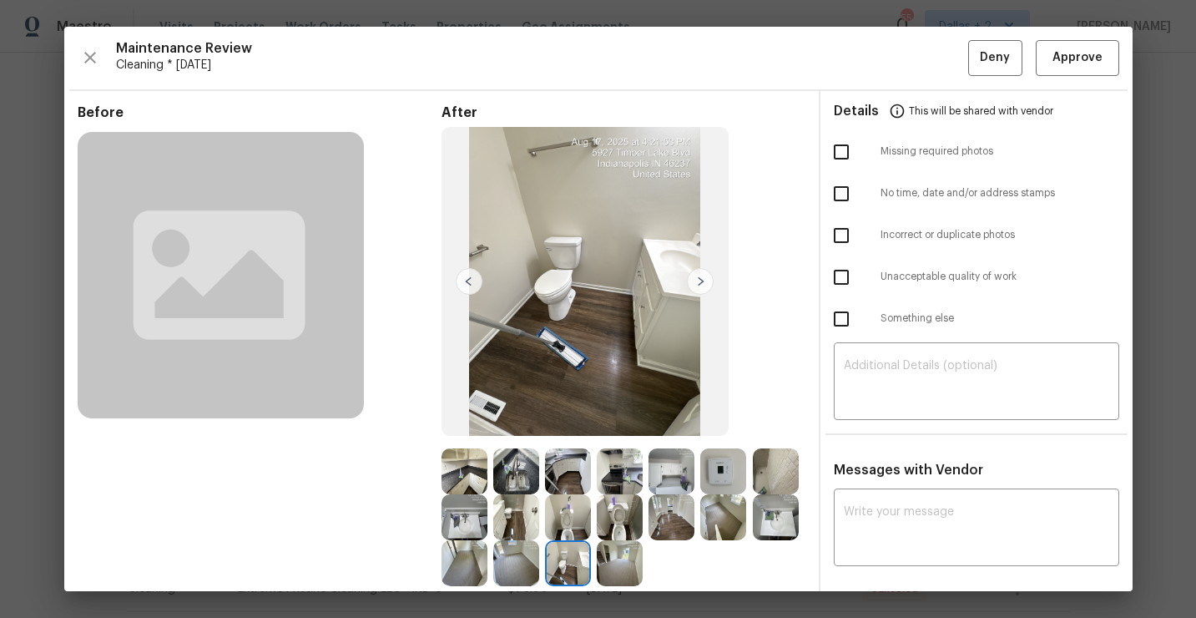
click at [615, 569] on img at bounding box center [620, 563] width 46 height 46
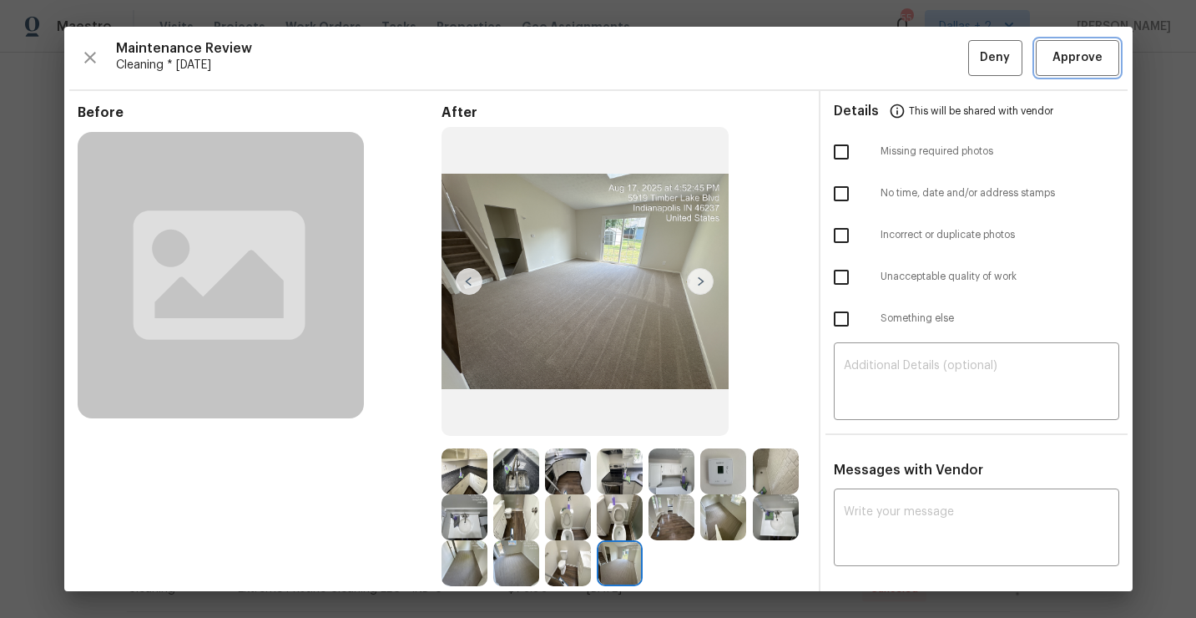
click at [1044, 48] on button "Approve" at bounding box center [1077, 58] width 83 height 36
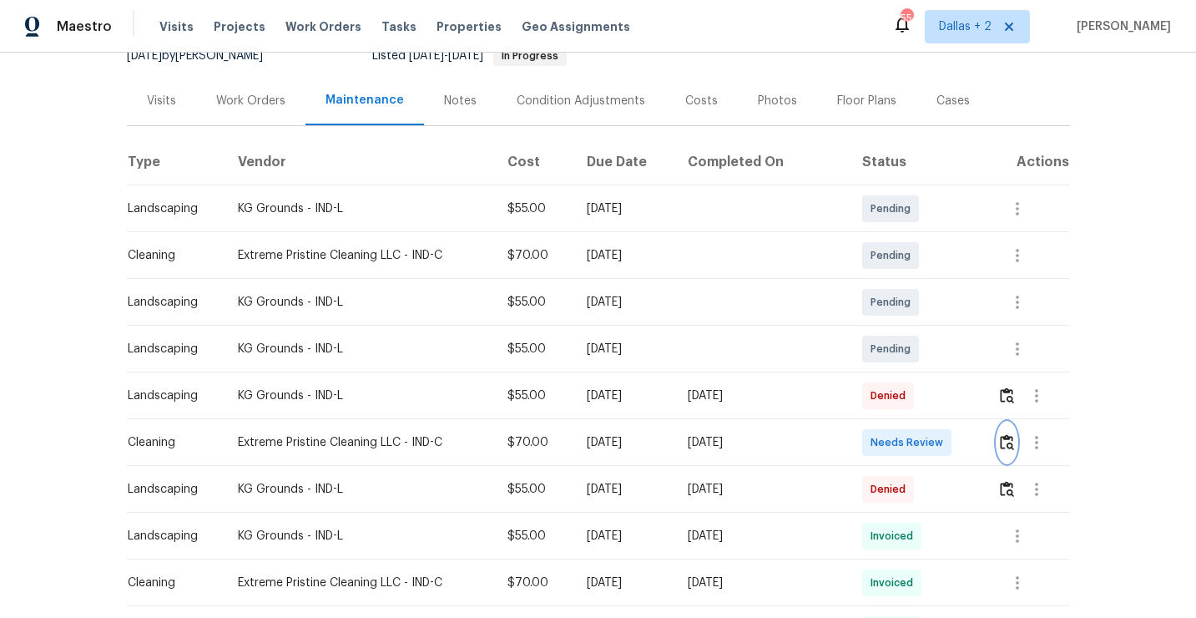
scroll to position [0, 0]
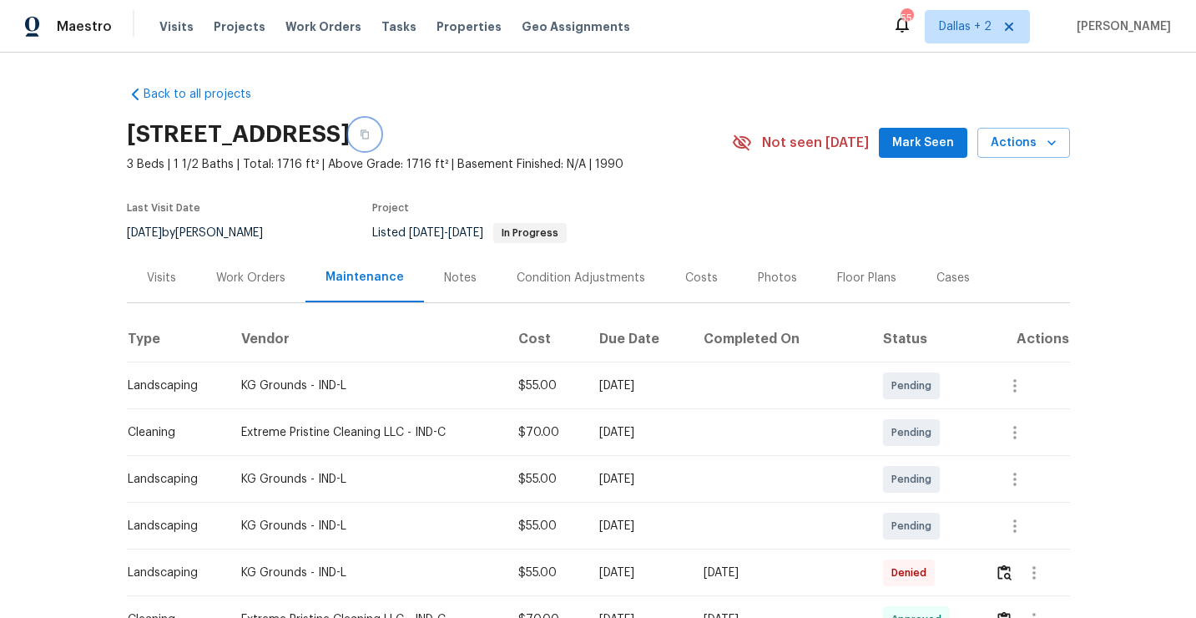
click at [369, 136] on icon "button" at bounding box center [365, 134] width 8 height 9
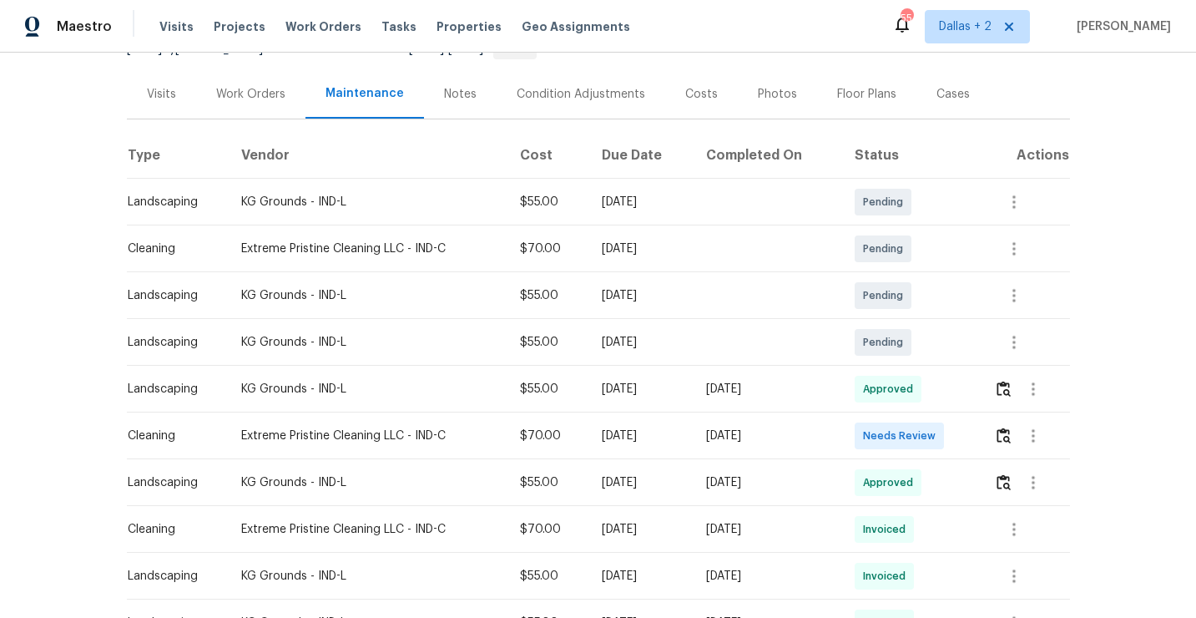
scroll to position [183, 0]
click at [1004, 432] on img "button" at bounding box center [1004, 436] width 14 height 16
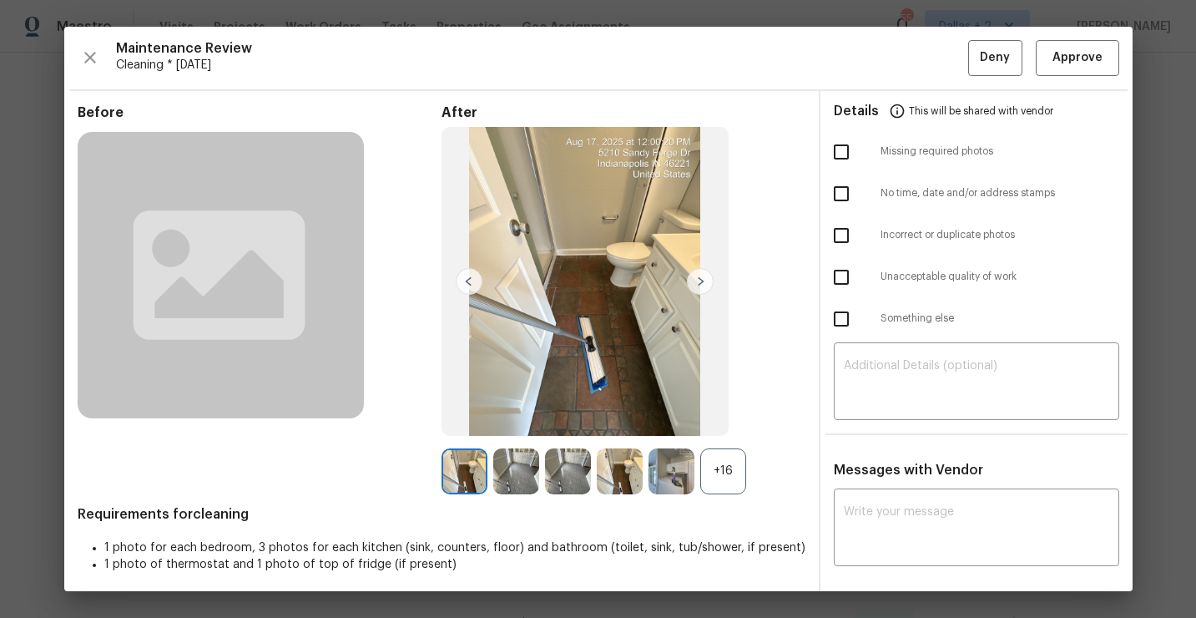
click at [724, 476] on div "+16" at bounding box center [723, 471] width 46 height 46
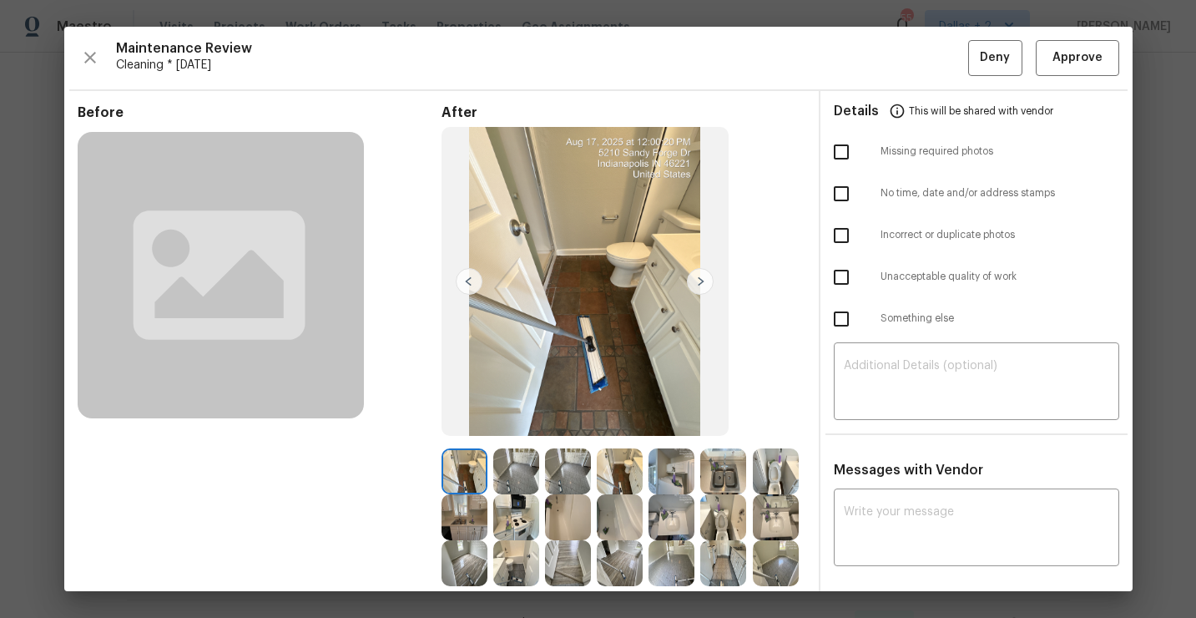
click at [659, 523] on img at bounding box center [672, 517] width 46 height 46
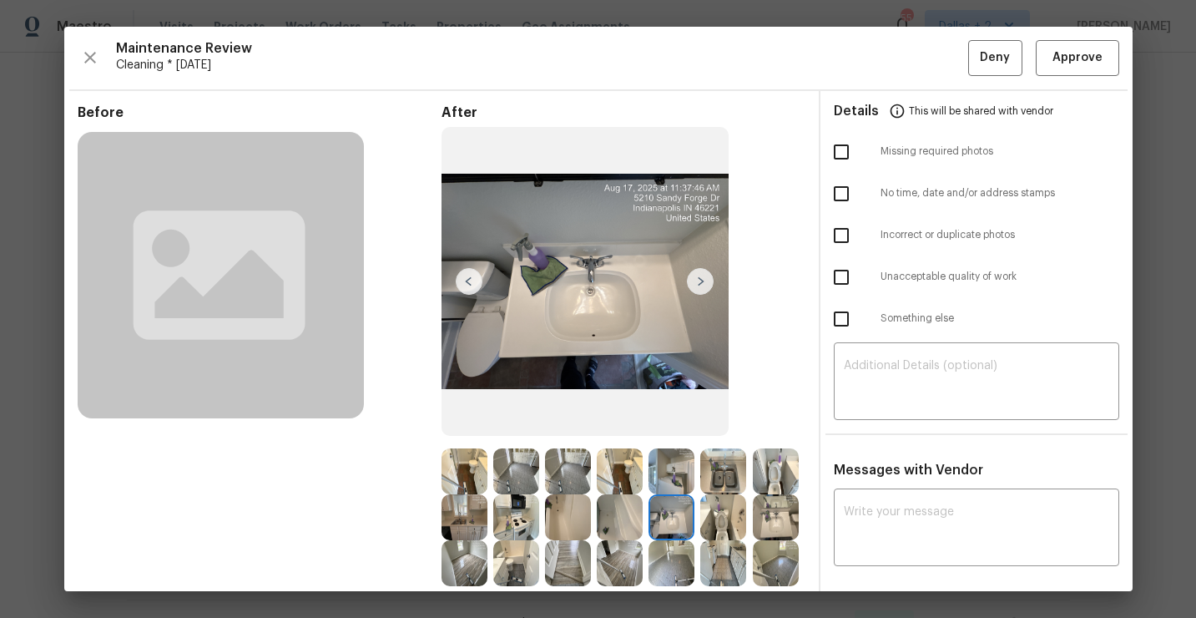
click at [462, 467] on img at bounding box center [465, 471] width 46 height 46
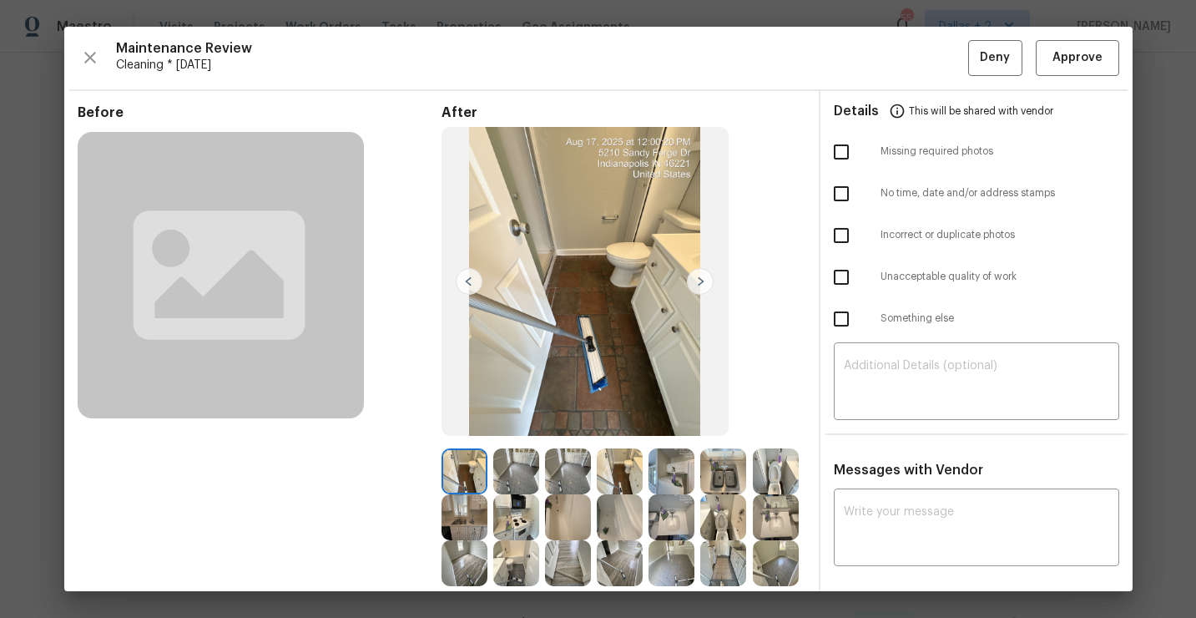
click at [704, 282] on img at bounding box center [700, 281] width 27 height 27
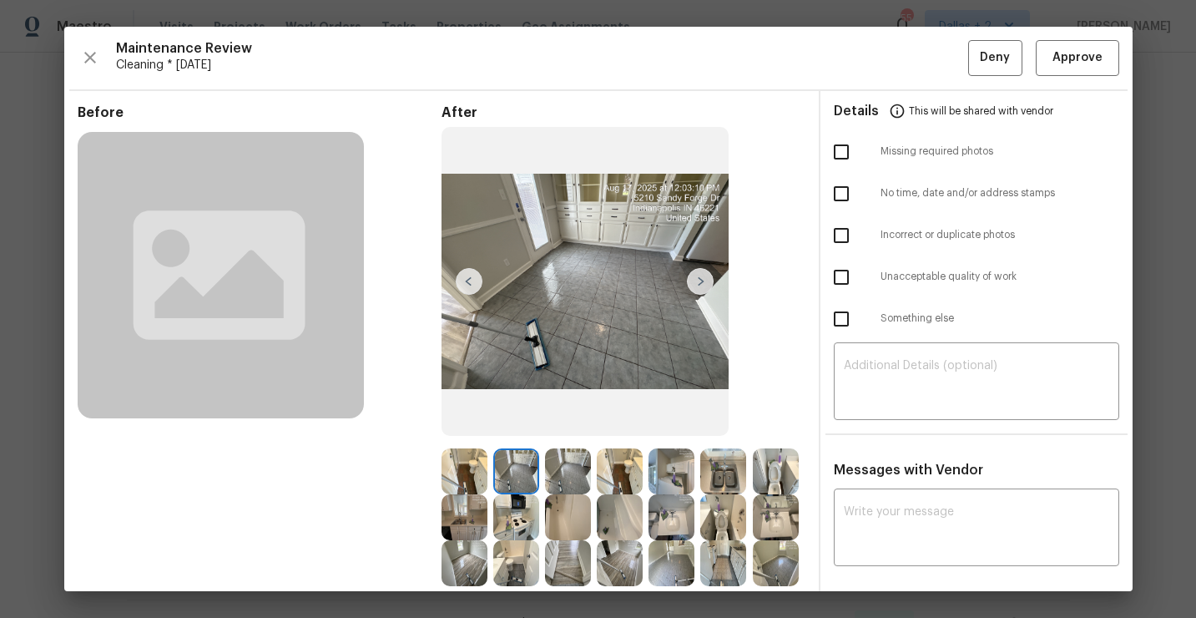
click at [704, 282] on img at bounding box center [700, 281] width 27 height 27
click at [703, 282] on img at bounding box center [700, 281] width 27 height 27
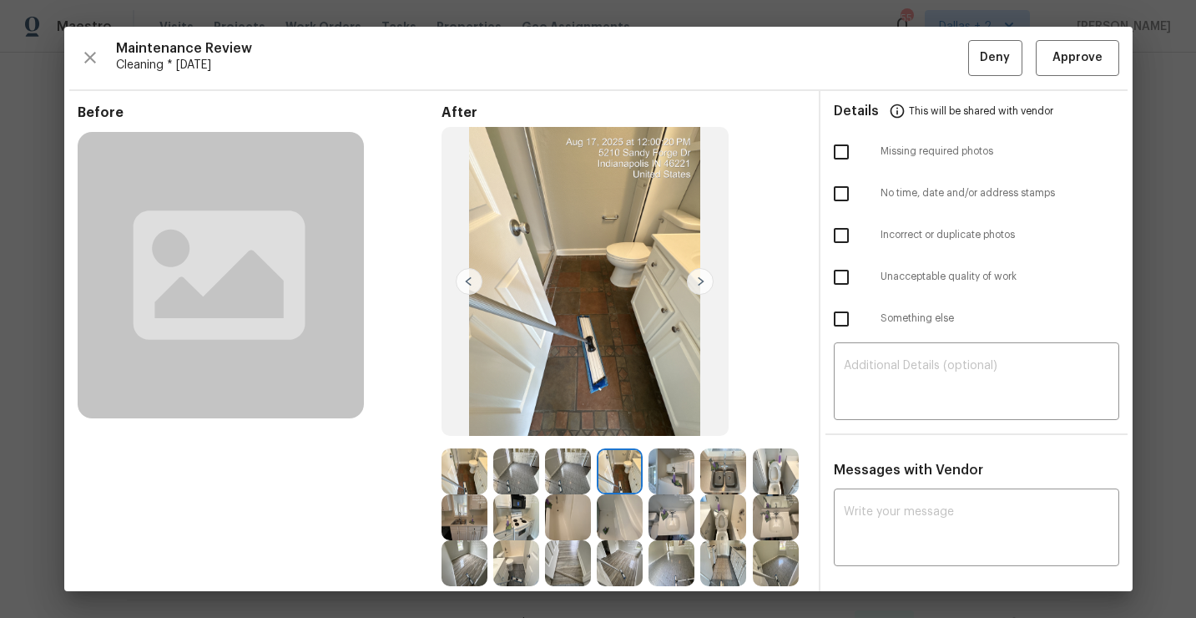
click at [476, 466] on img at bounding box center [465, 471] width 46 height 46
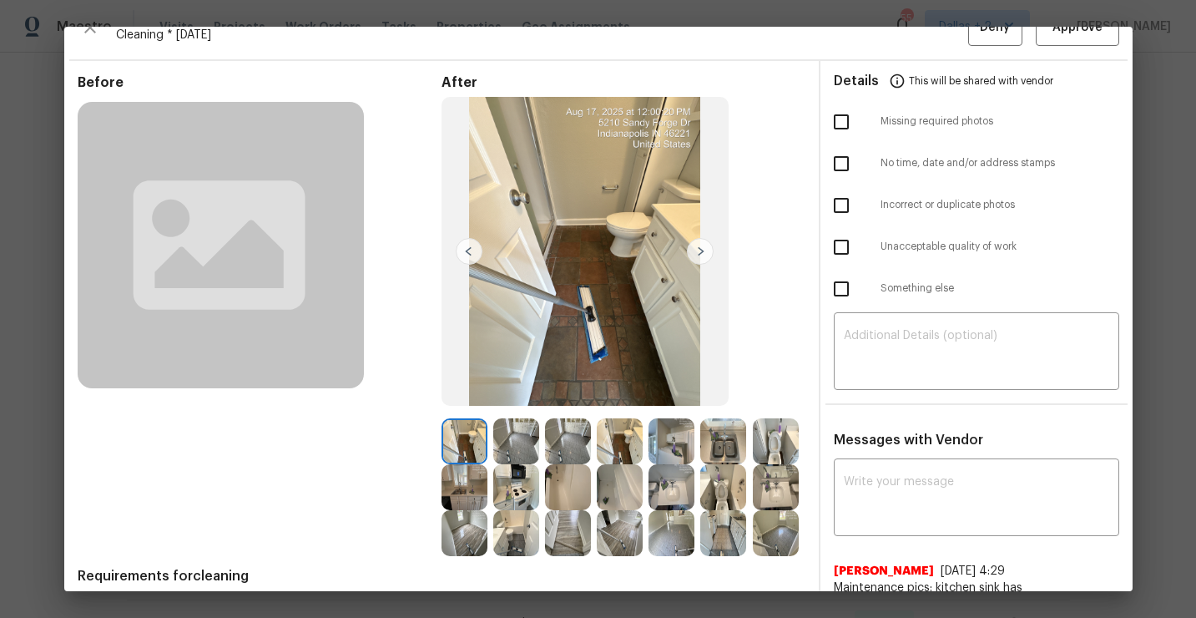
scroll to position [37, 0]
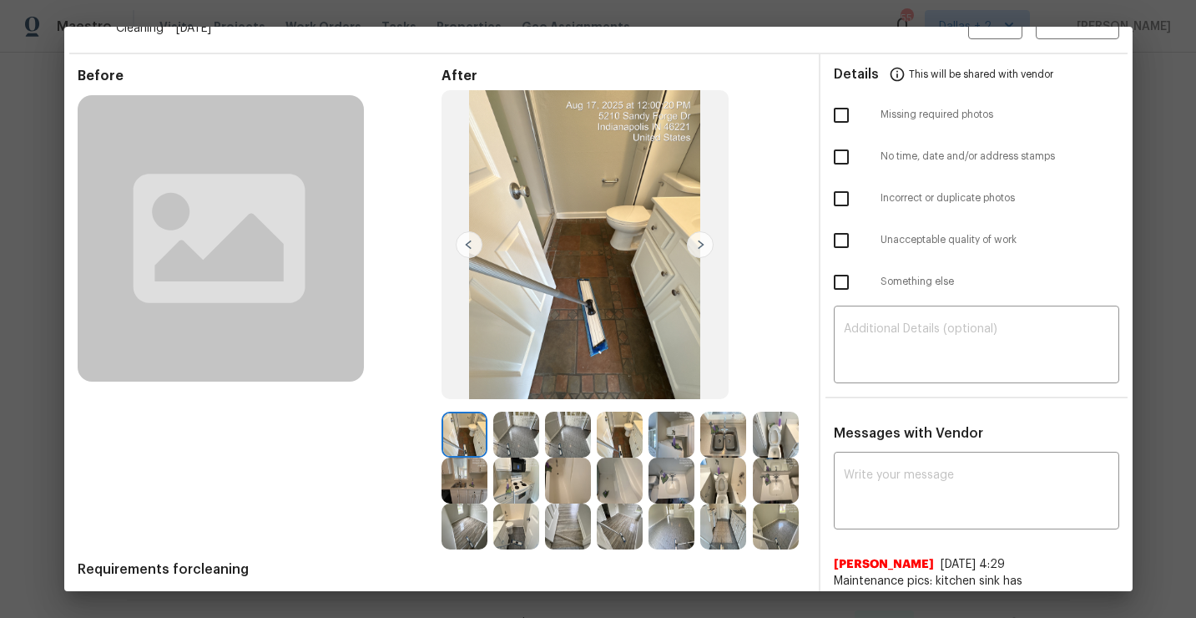
click at [459, 455] on img at bounding box center [465, 435] width 46 height 46
click at [506, 431] on img at bounding box center [516, 435] width 46 height 46
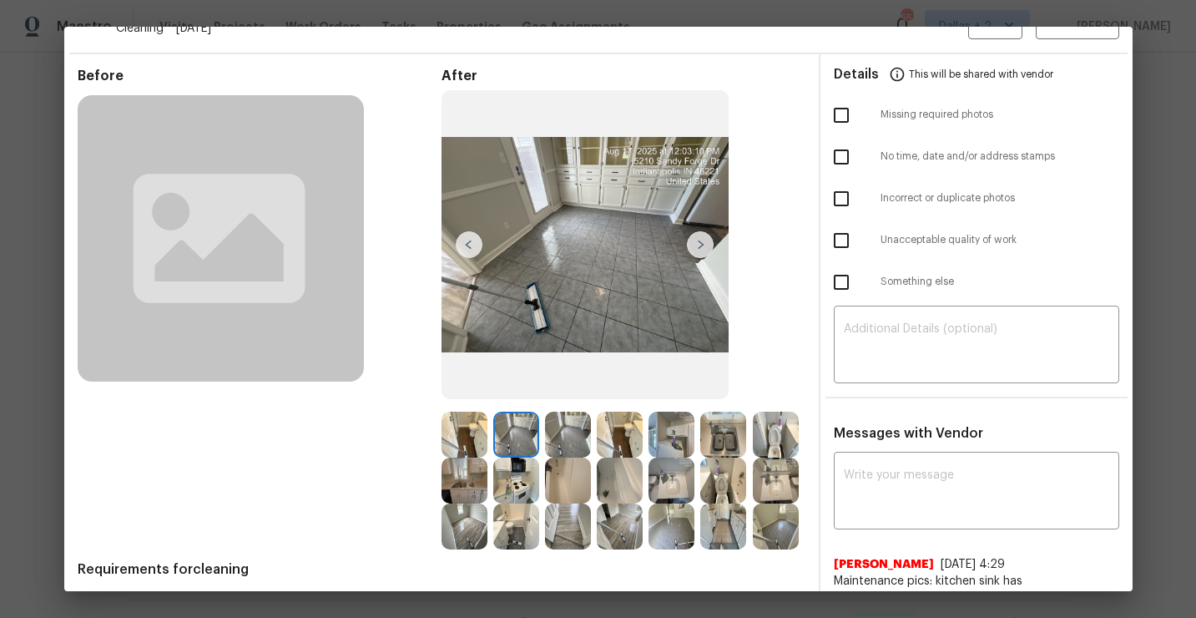
click at [466, 433] on img at bounding box center [465, 435] width 46 height 46
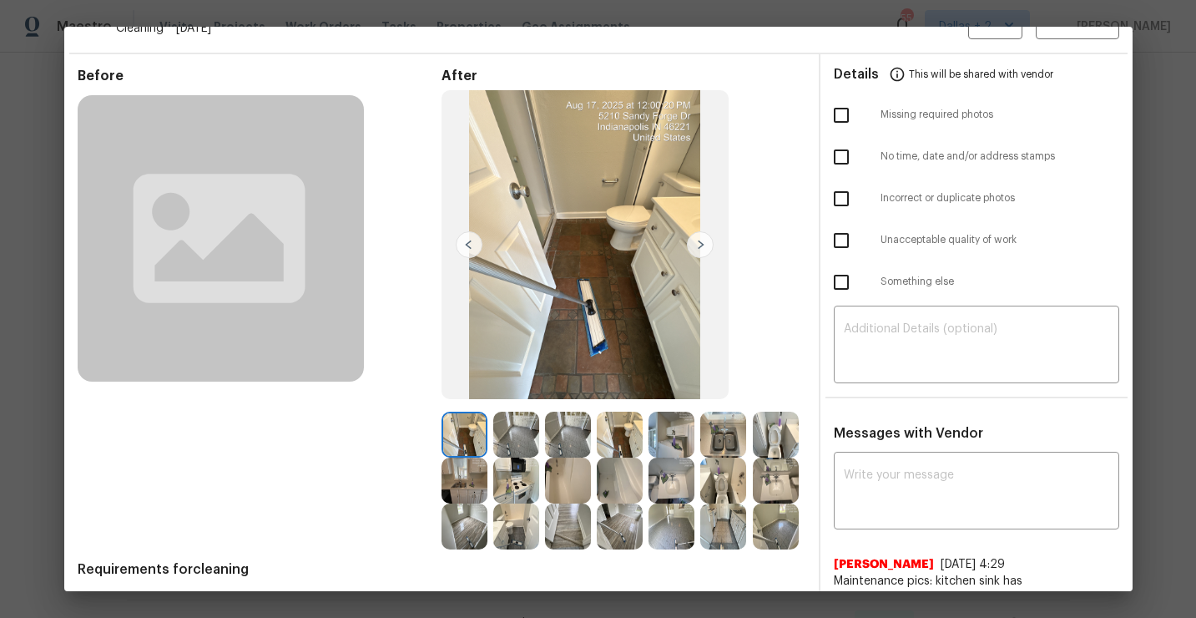
click at [518, 420] on img at bounding box center [516, 435] width 46 height 46
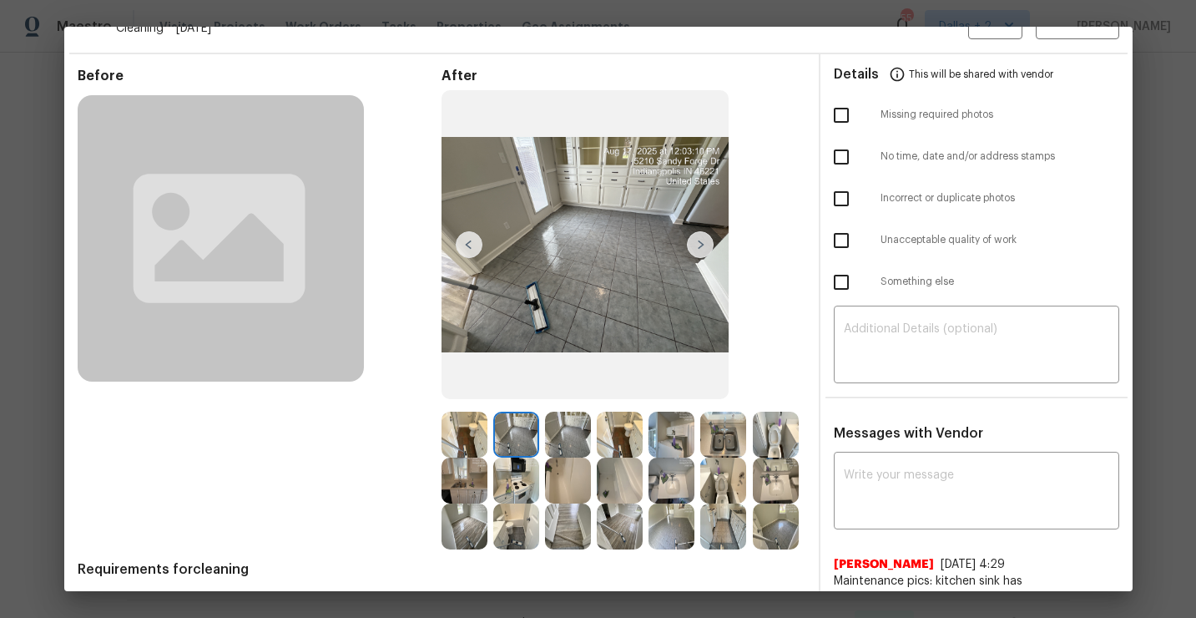
click at [449, 434] on img at bounding box center [465, 435] width 46 height 46
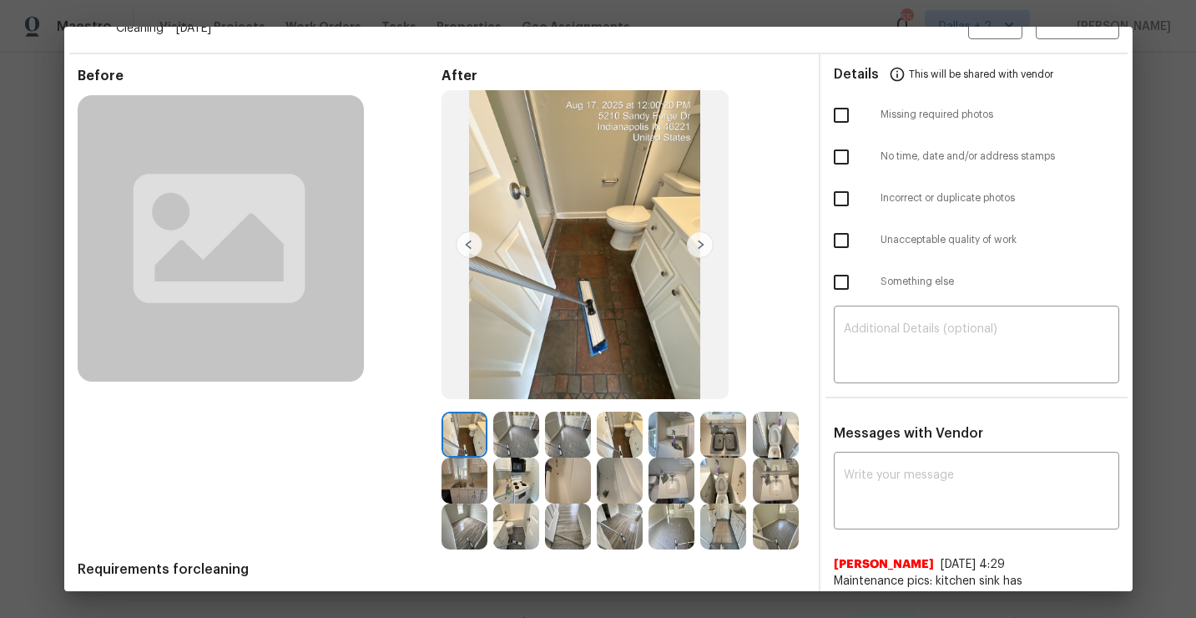
scroll to position [0, 0]
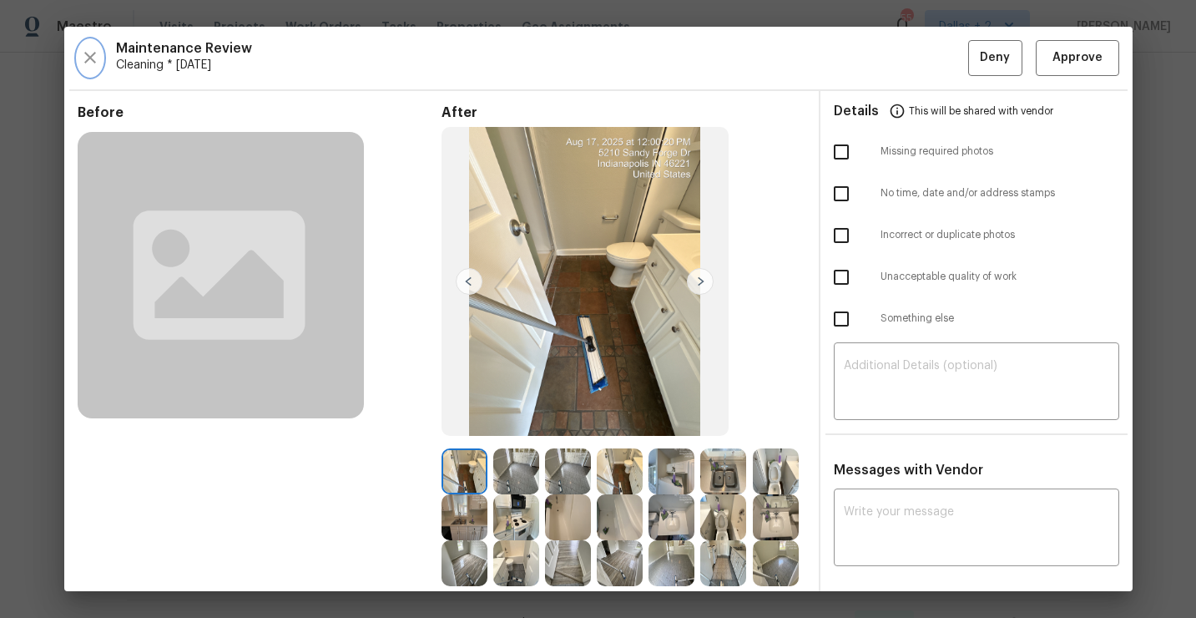
click at [98, 55] on icon "button" at bounding box center [90, 58] width 20 height 20
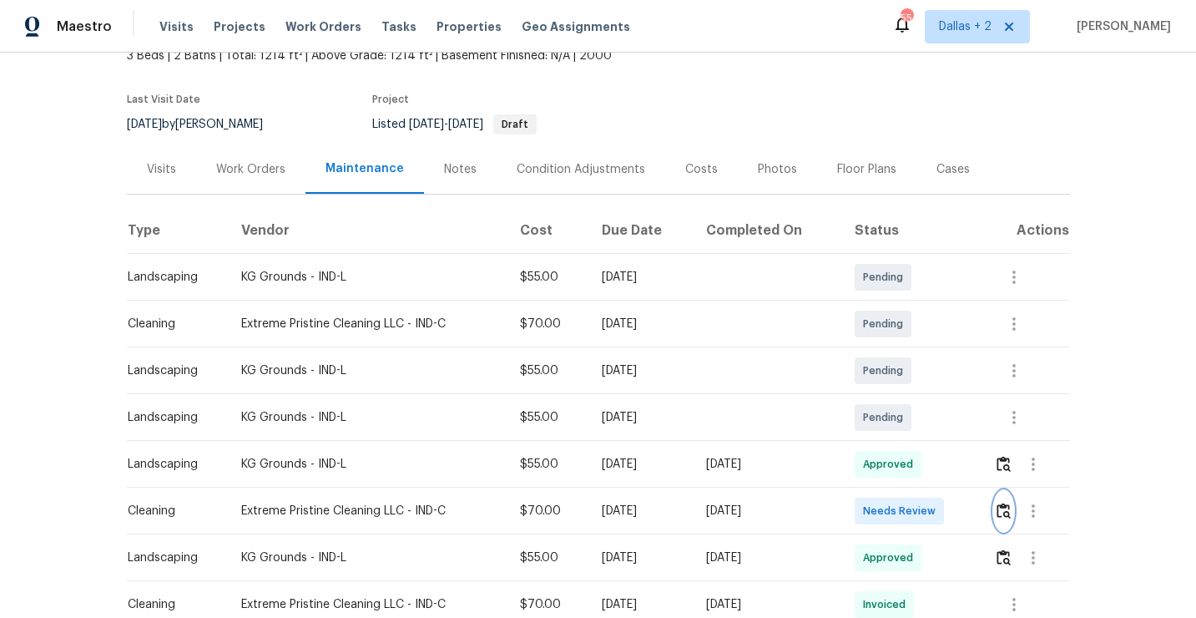
scroll to position [146, 0]
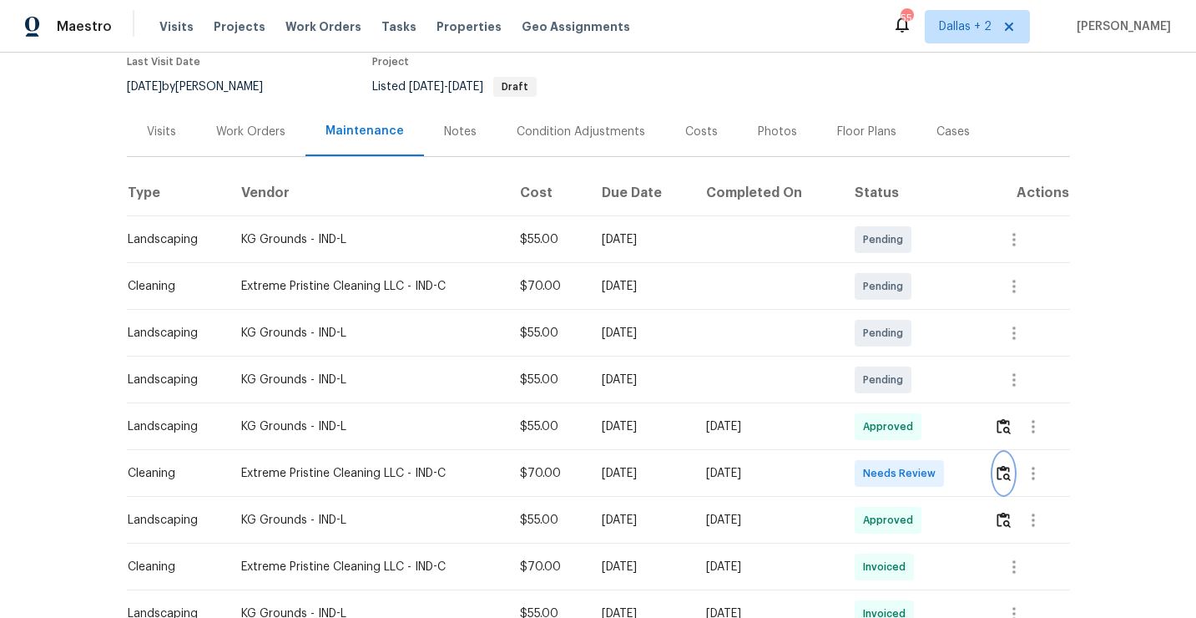
click at [1009, 476] on img "button" at bounding box center [1004, 473] width 14 height 16
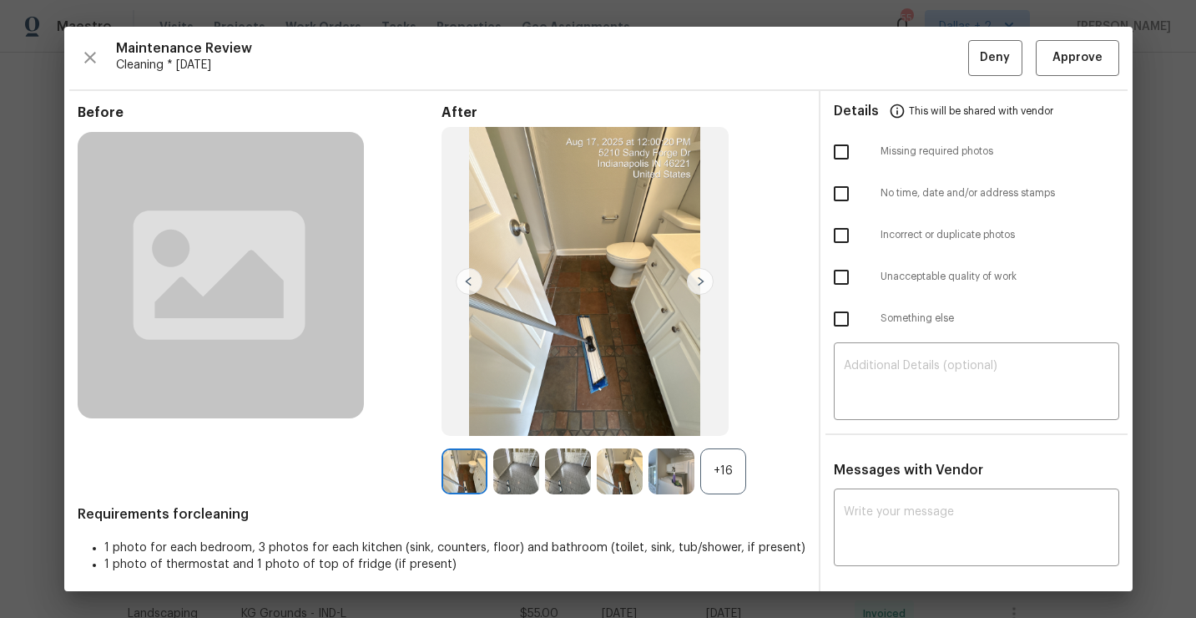
click at [722, 470] on div "+16" at bounding box center [723, 471] width 46 height 46
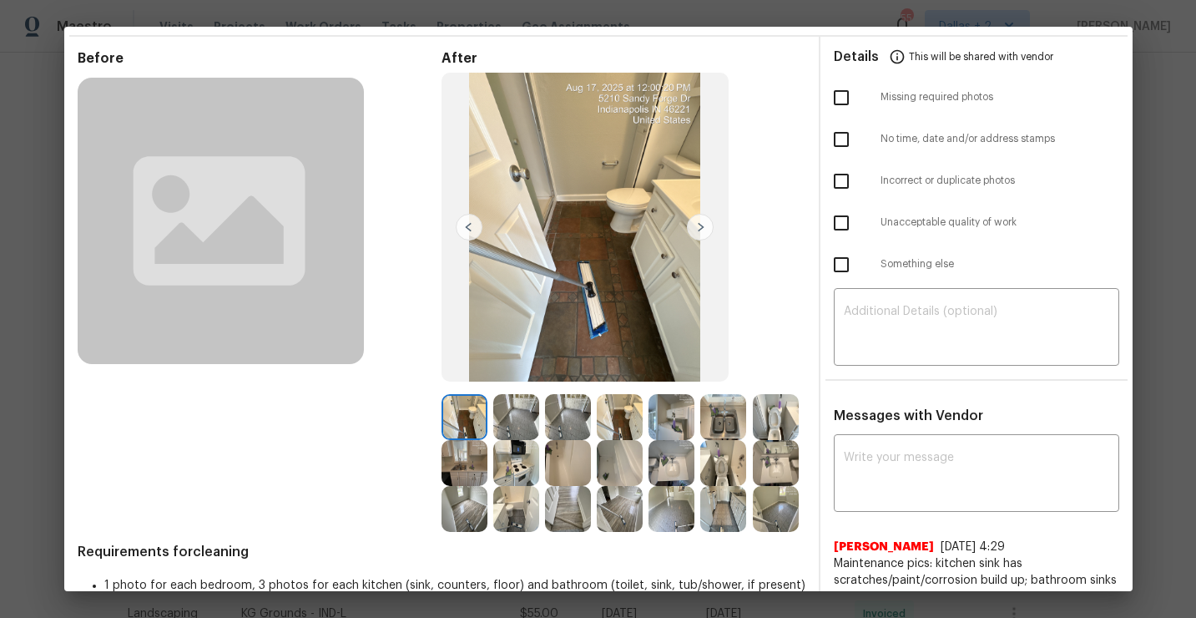
scroll to position [68, 0]
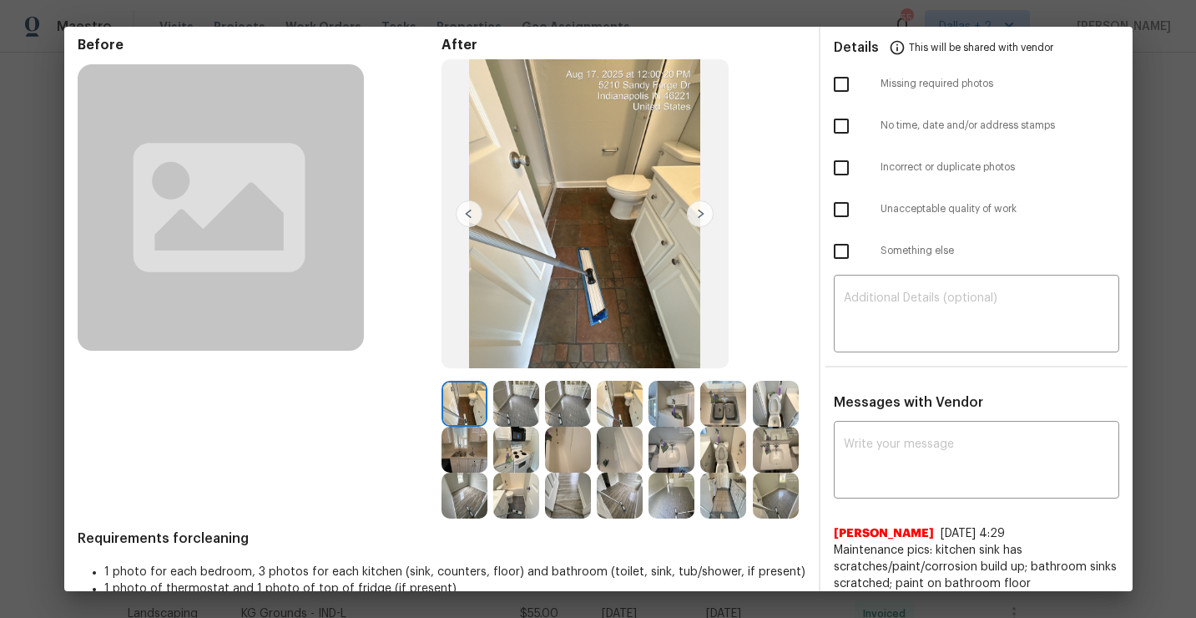
click at [666, 417] on img at bounding box center [672, 404] width 46 height 46
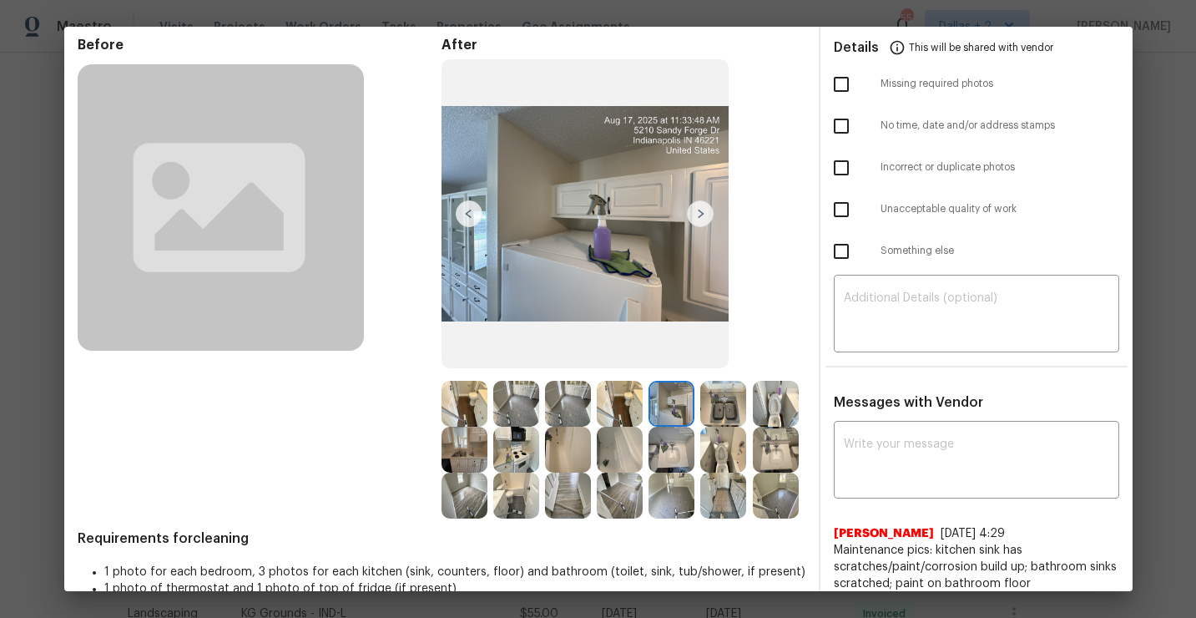
click at [513, 450] on img at bounding box center [516, 450] width 46 height 46
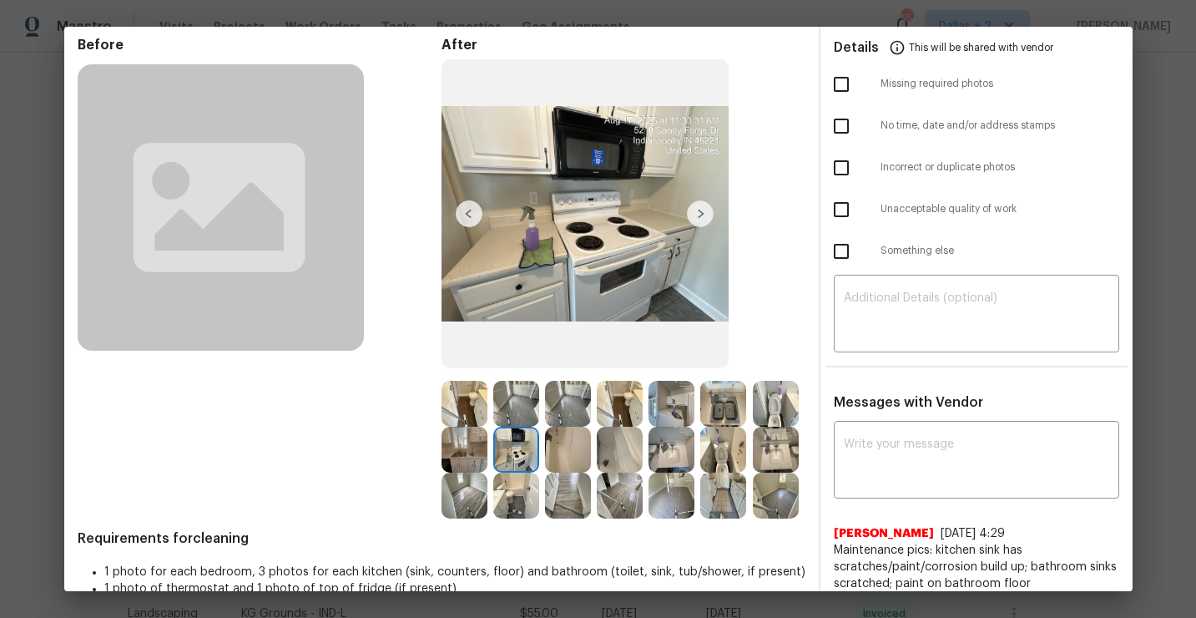
click at [721, 456] on img at bounding box center [723, 450] width 46 height 46
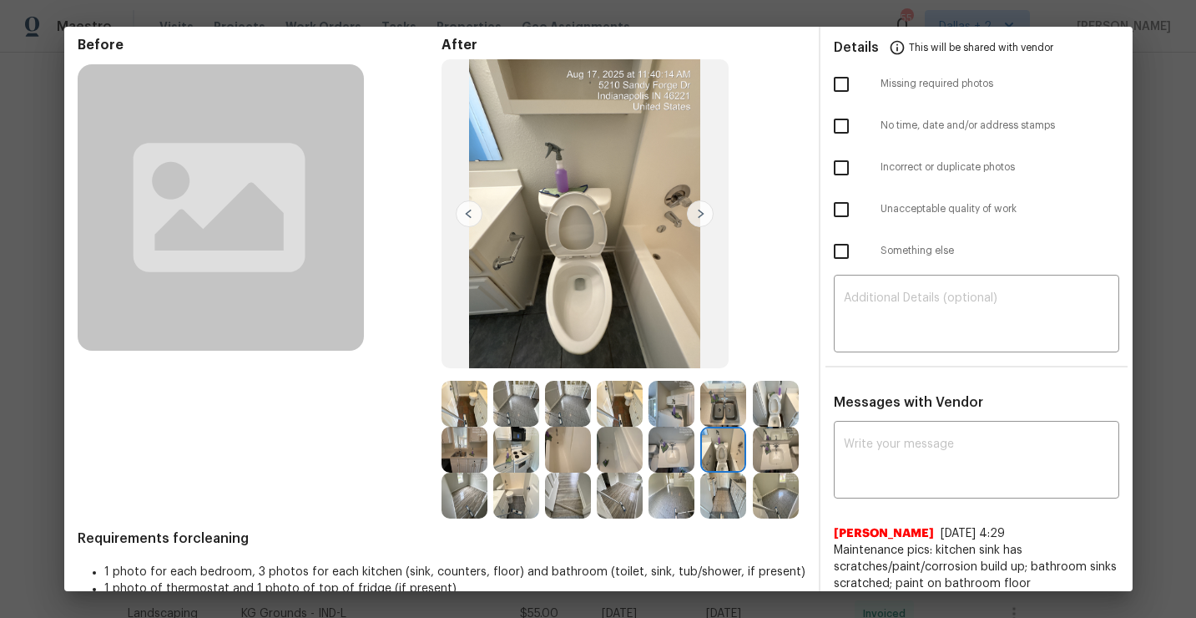
click at [776, 495] on img at bounding box center [776, 496] width 46 height 46
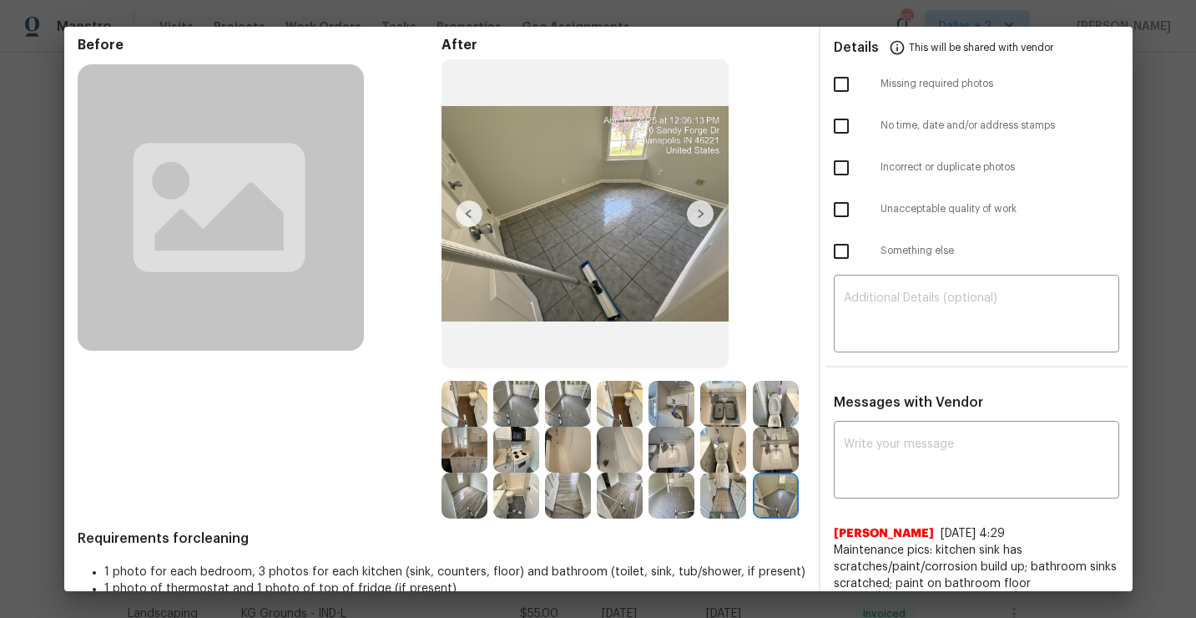
click at [511, 500] on img at bounding box center [516, 496] width 46 height 46
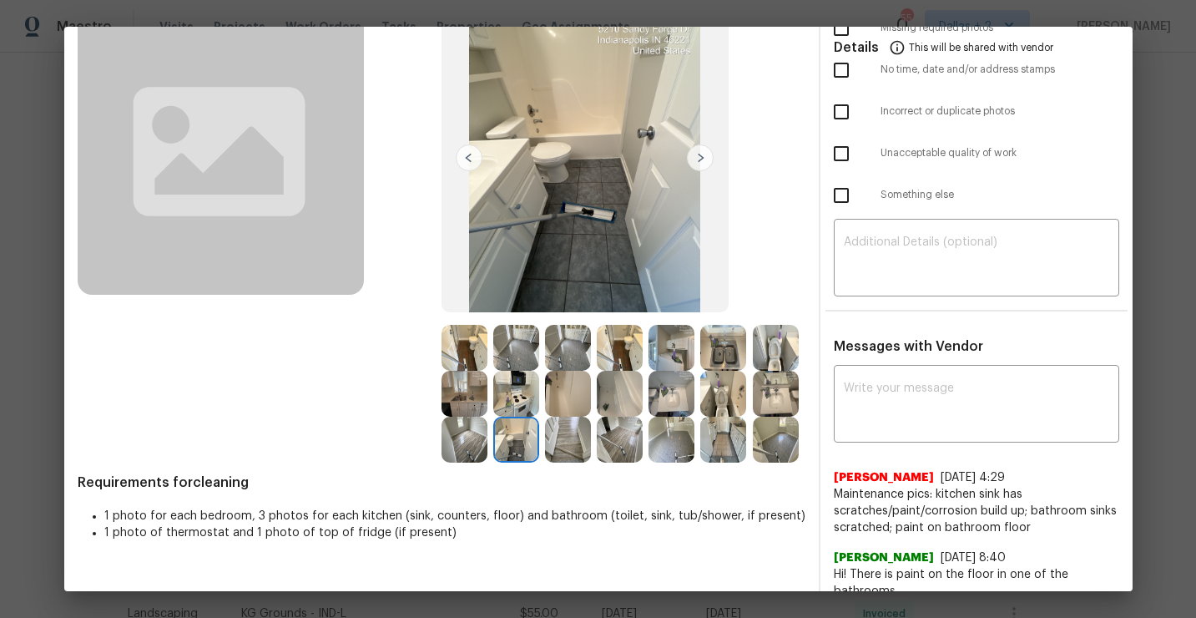
scroll to position [144, 0]
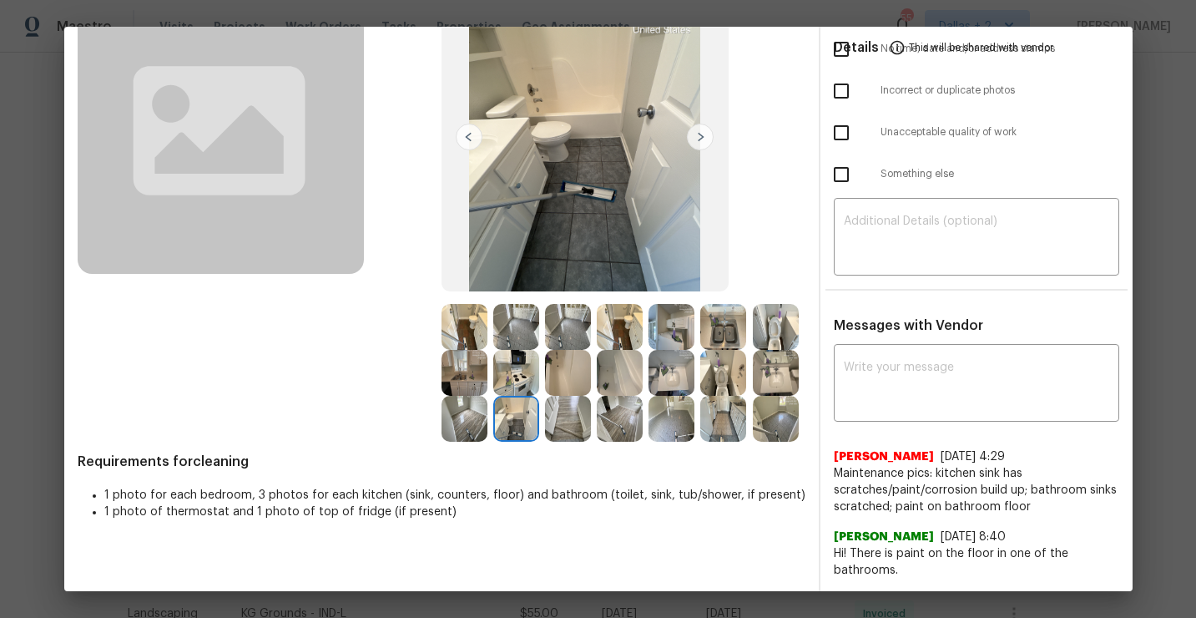
click at [728, 384] on img at bounding box center [723, 373] width 46 height 46
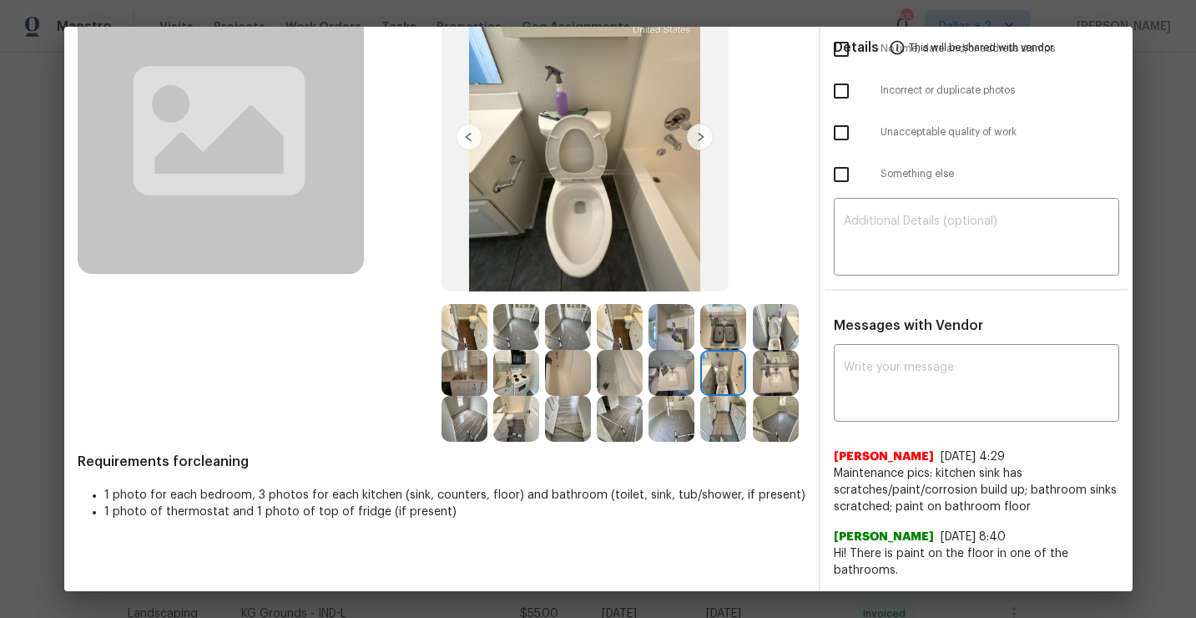
click at [787, 333] on img at bounding box center [776, 327] width 46 height 46
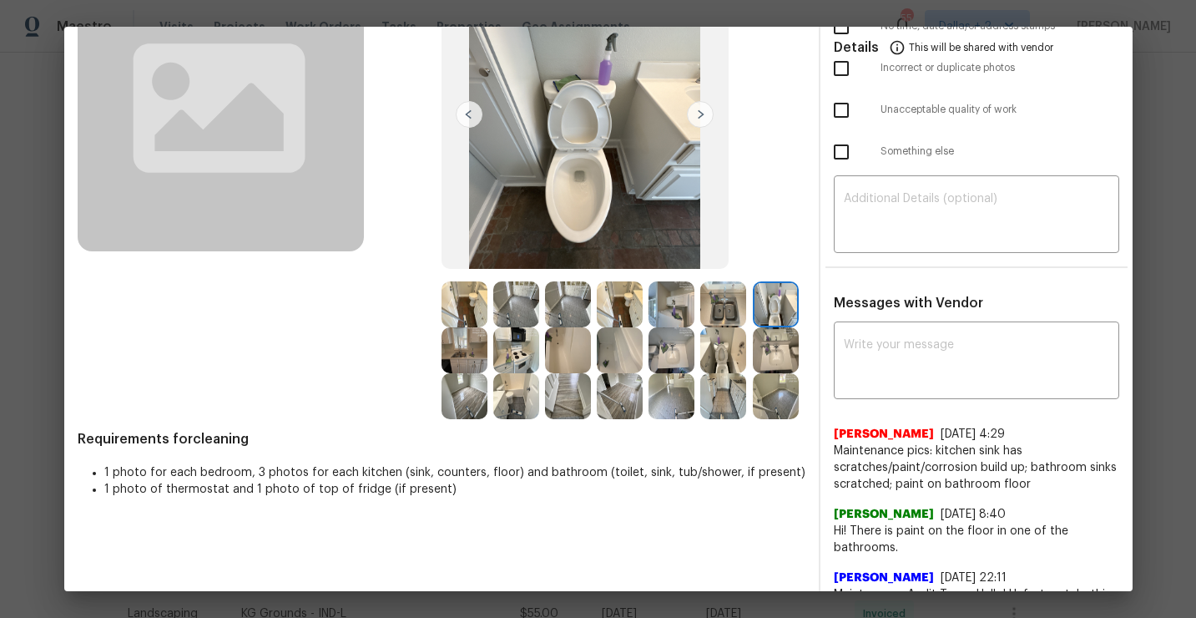
scroll to position [0, 0]
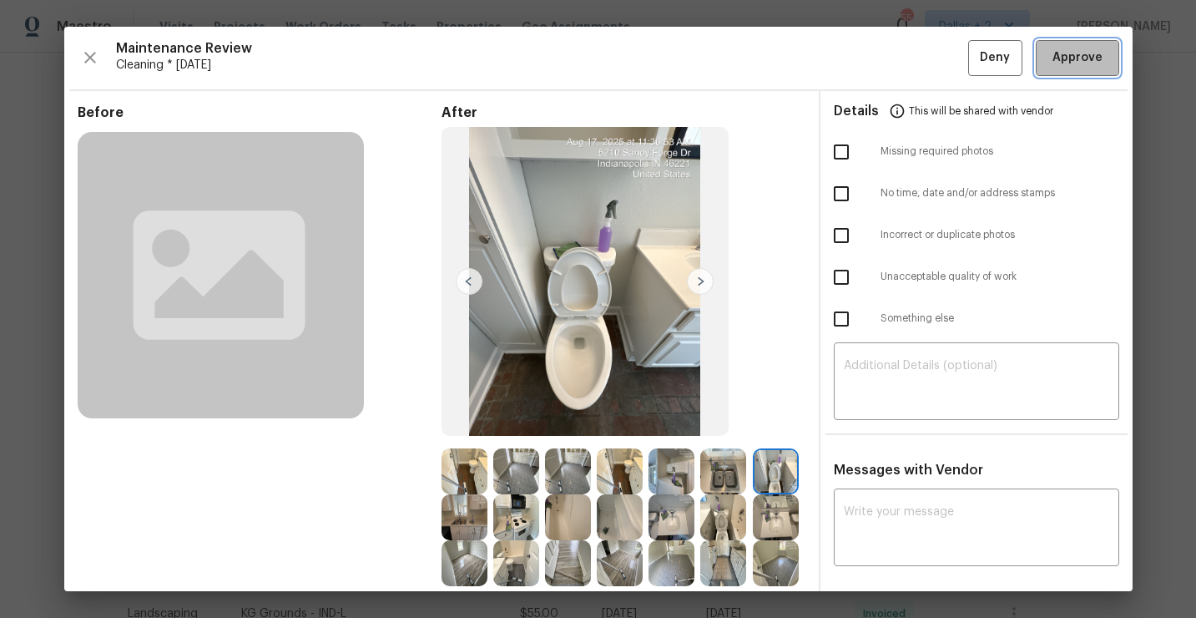
click at [1079, 64] on span "Approve" at bounding box center [1078, 58] width 50 height 21
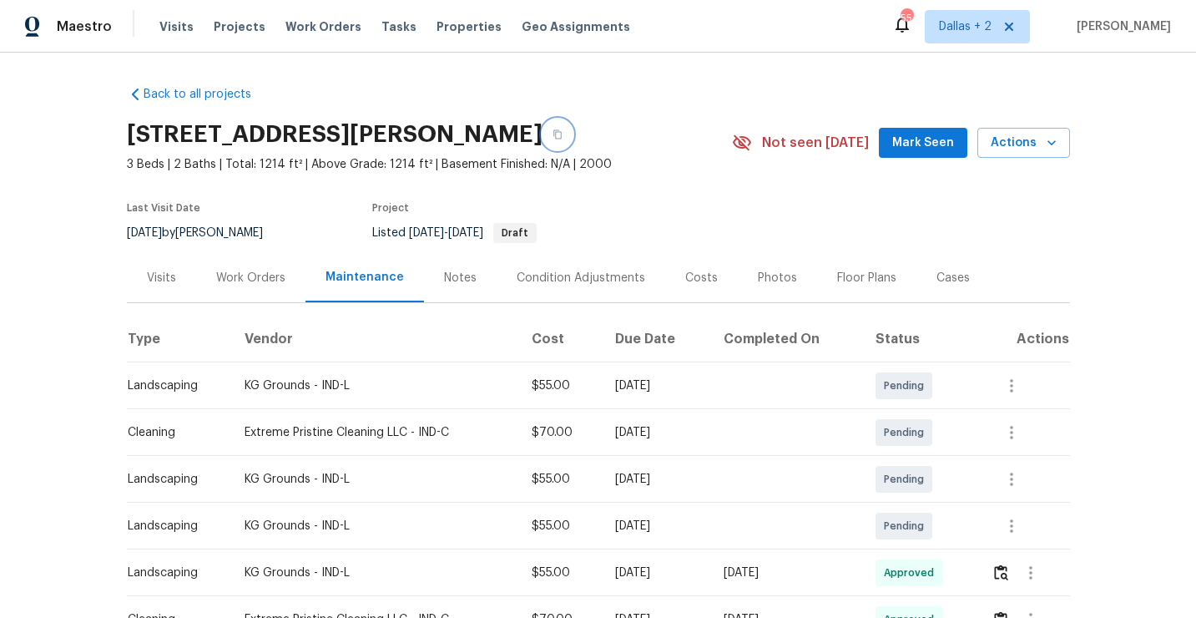
click at [573, 139] on button "button" at bounding box center [558, 134] width 30 height 30
click at [573, 133] on button "button" at bounding box center [558, 134] width 30 height 30
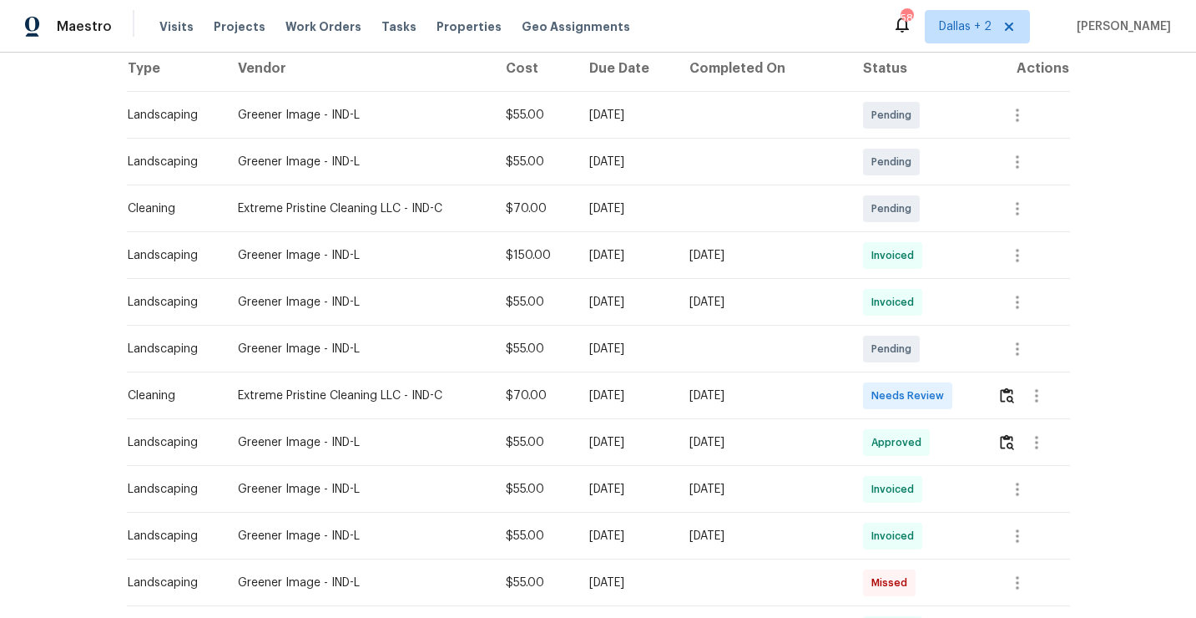
scroll to position [275, 0]
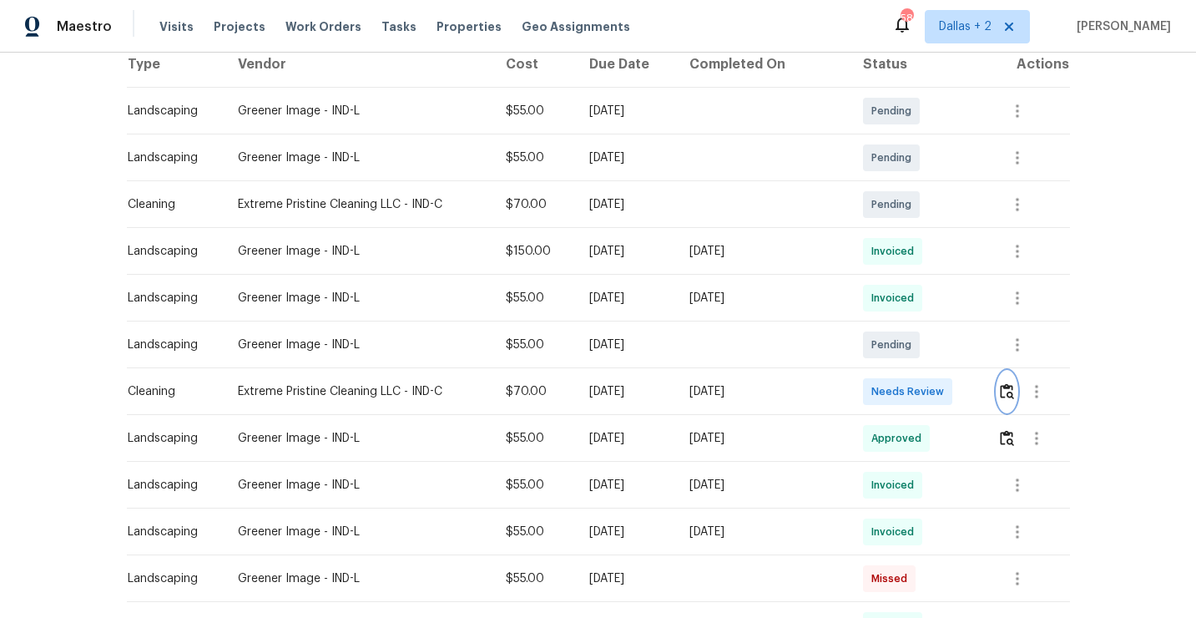
click at [1012, 392] on img "button" at bounding box center [1007, 391] width 14 height 16
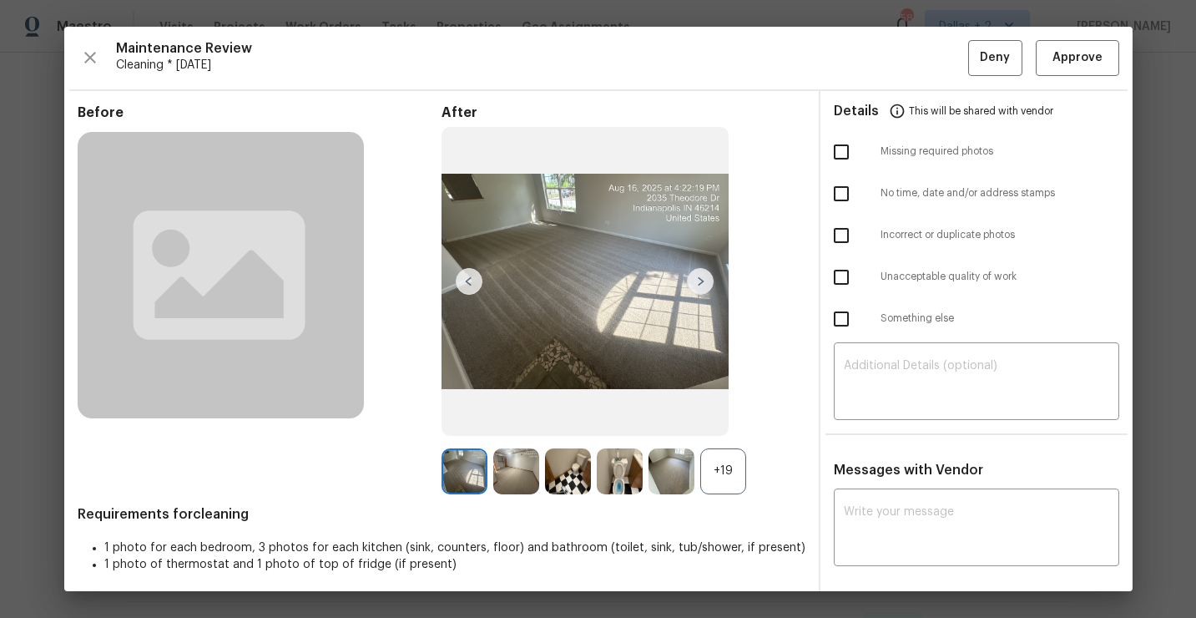
click at [735, 483] on div "+19" at bounding box center [723, 471] width 46 height 46
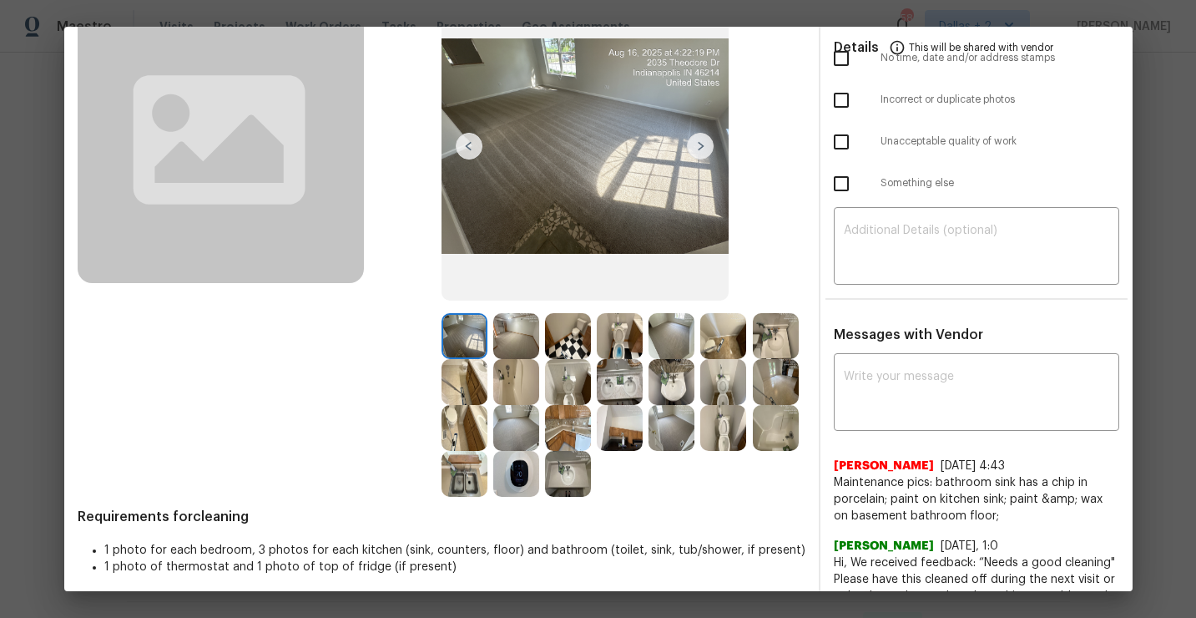
scroll to position [169, 0]
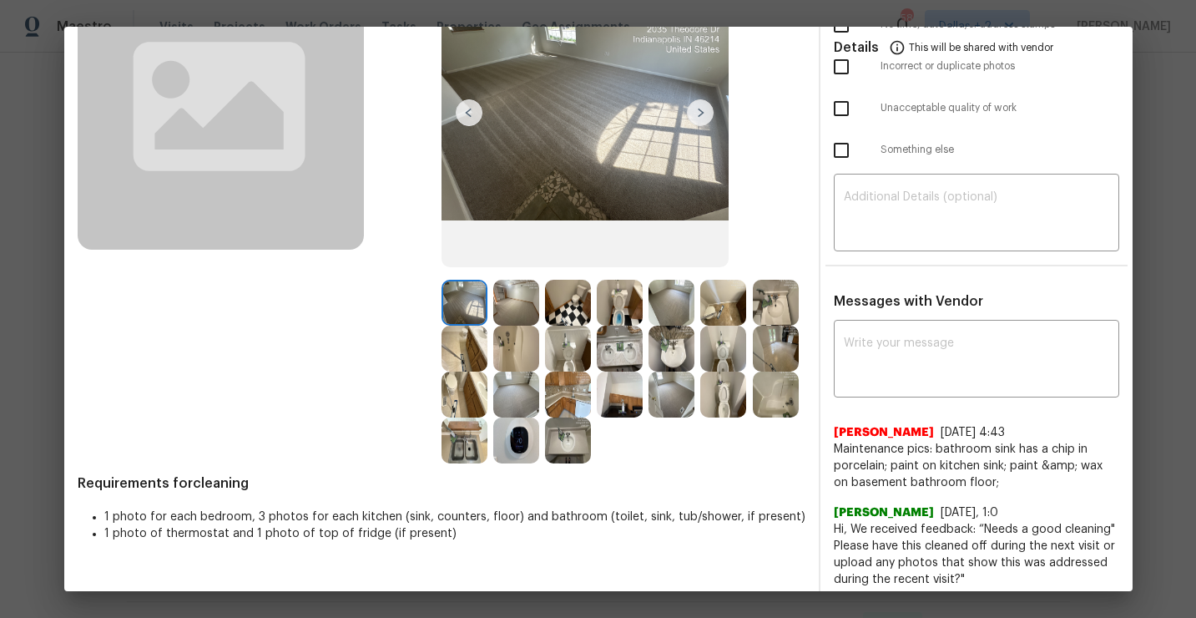
click at [571, 432] on img at bounding box center [568, 440] width 46 height 46
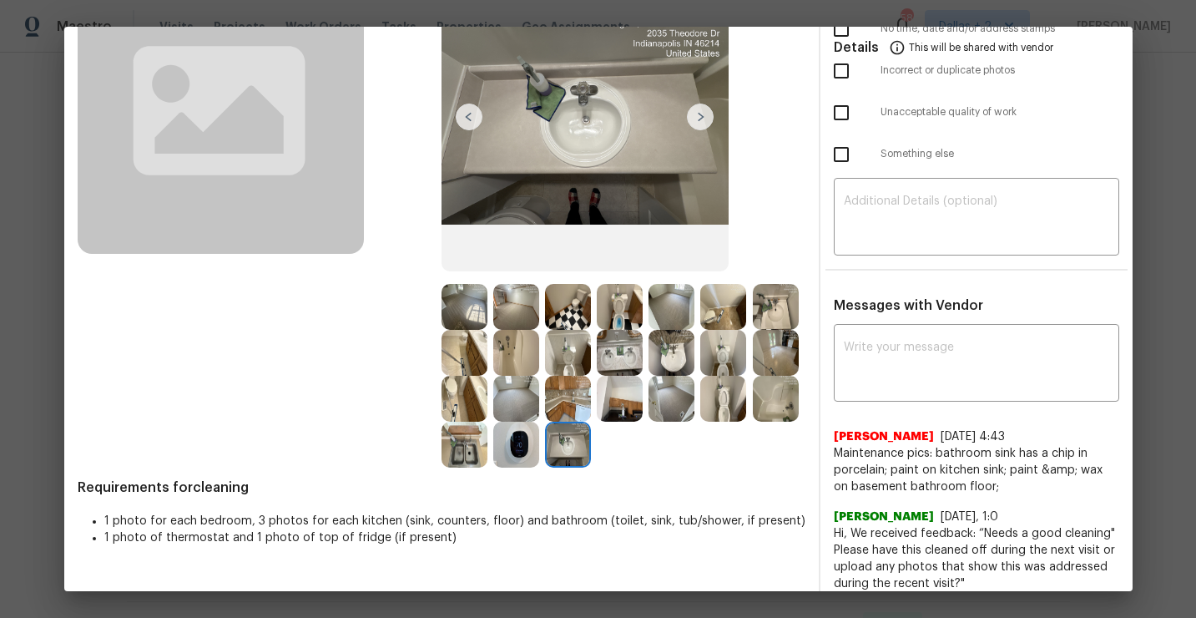
scroll to position [164, 0]
click at [471, 299] on img at bounding box center [465, 308] width 46 height 46
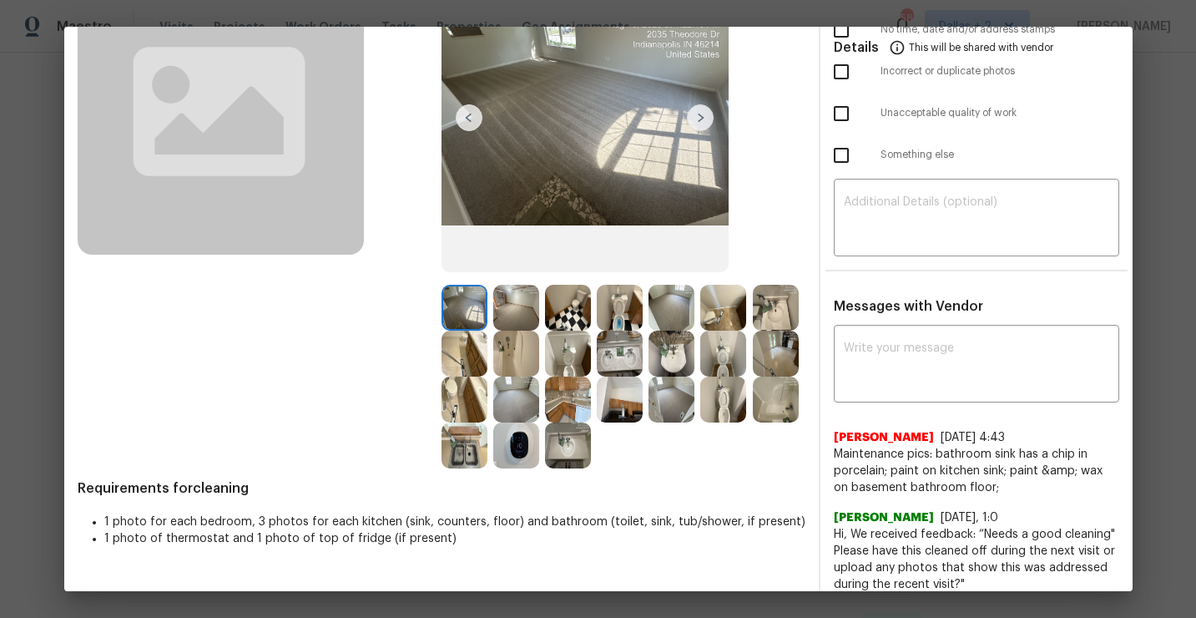
click at [497, 305] on img at bounding box center [516, 308] width 46 height 46
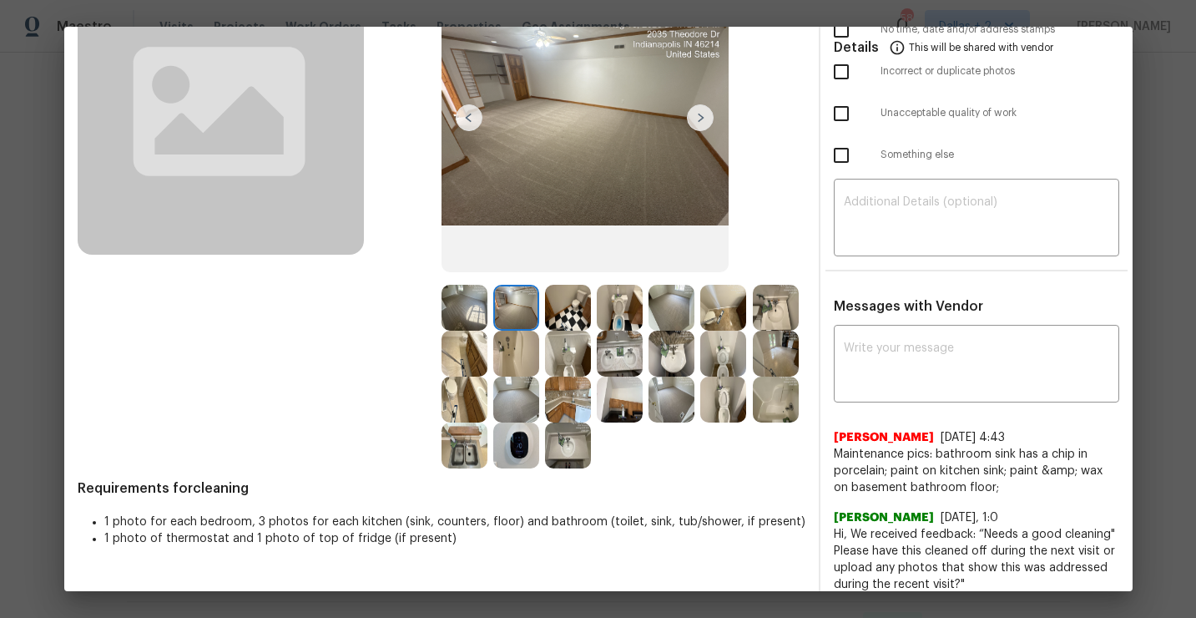
click at [558, 316] on img at bounding box center [568, 308] width 46 height 46
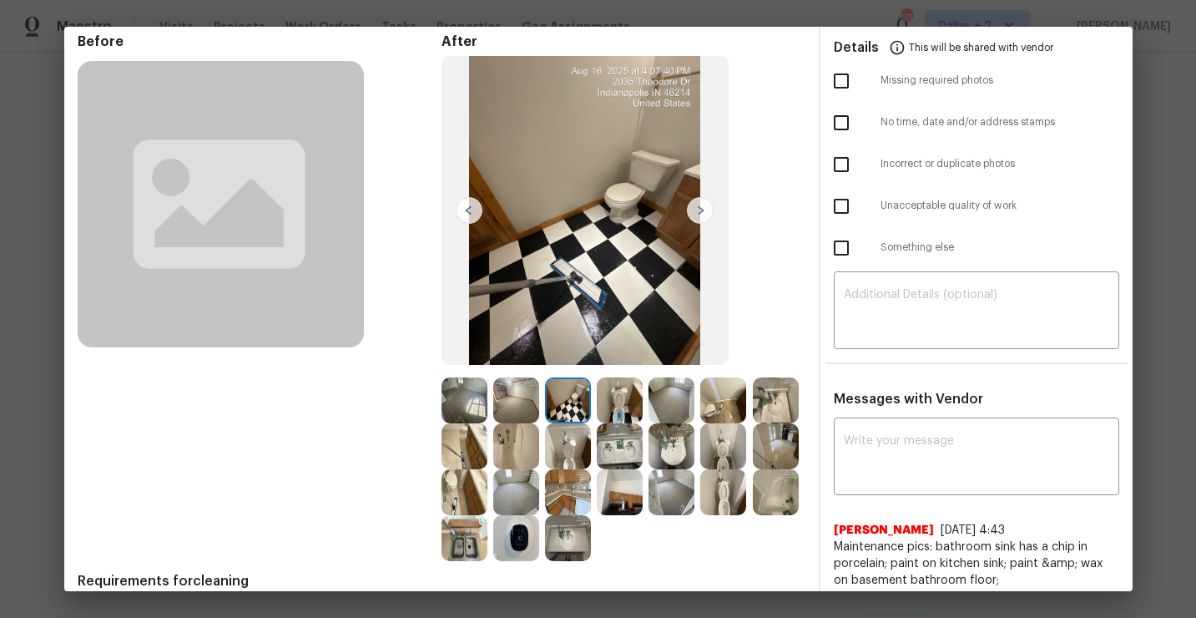
scroll to position [47, 0]
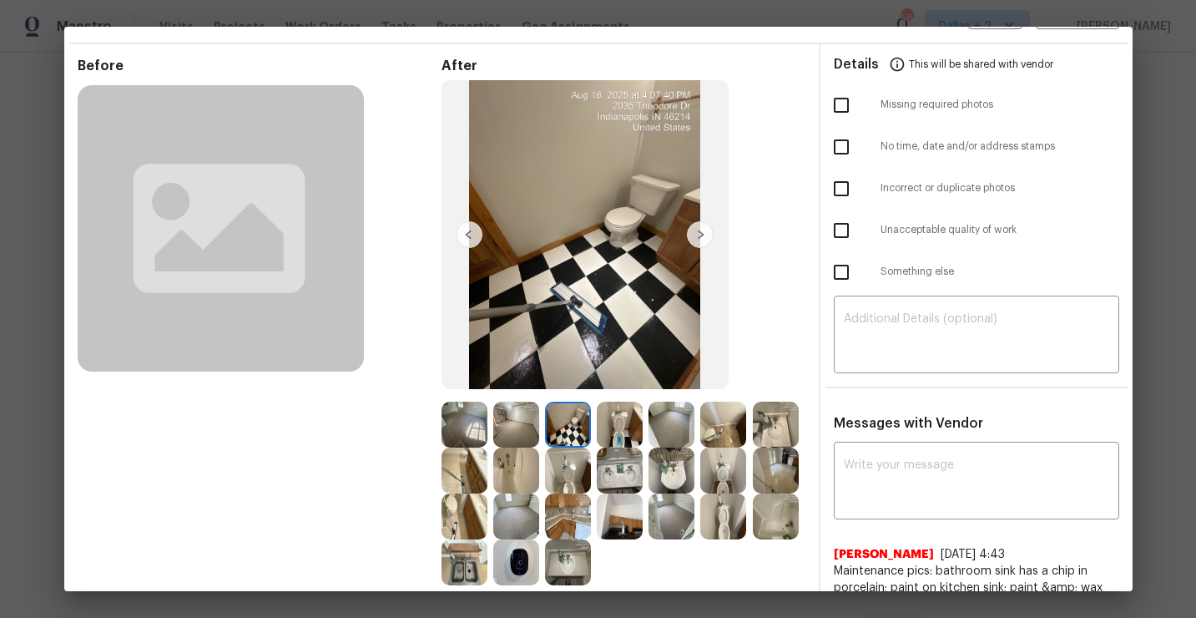
click at [475, 423] on img at bounding box center [465, 425] width 46 height 46
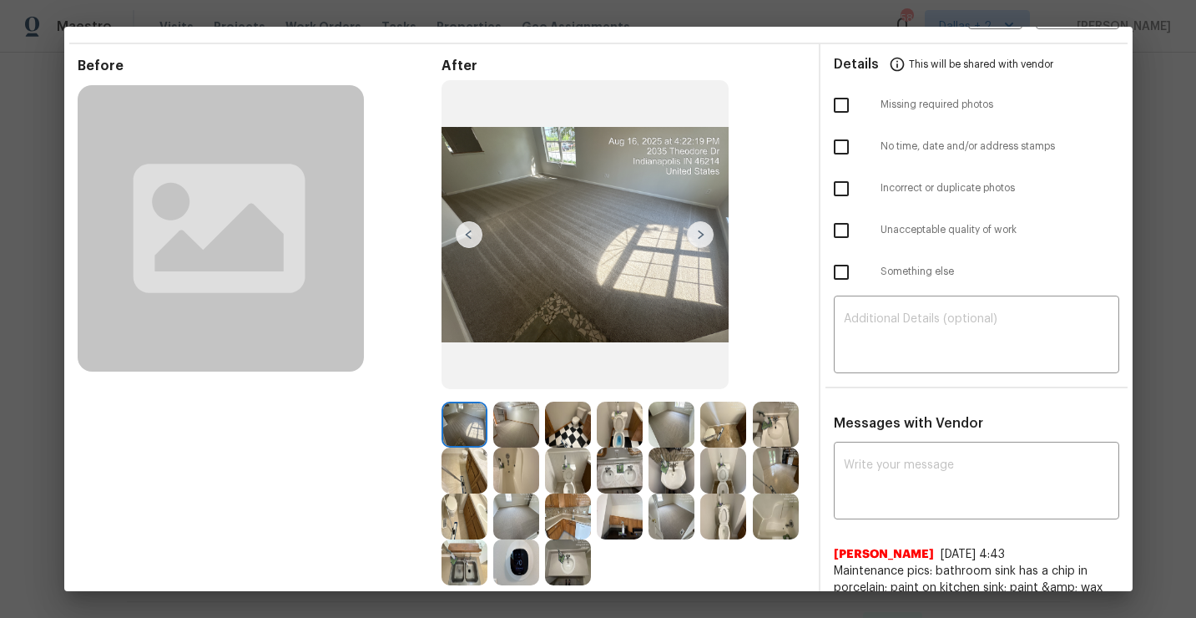
click at [694, 241] on img at bounding box center [700, 234] width 27 height 27
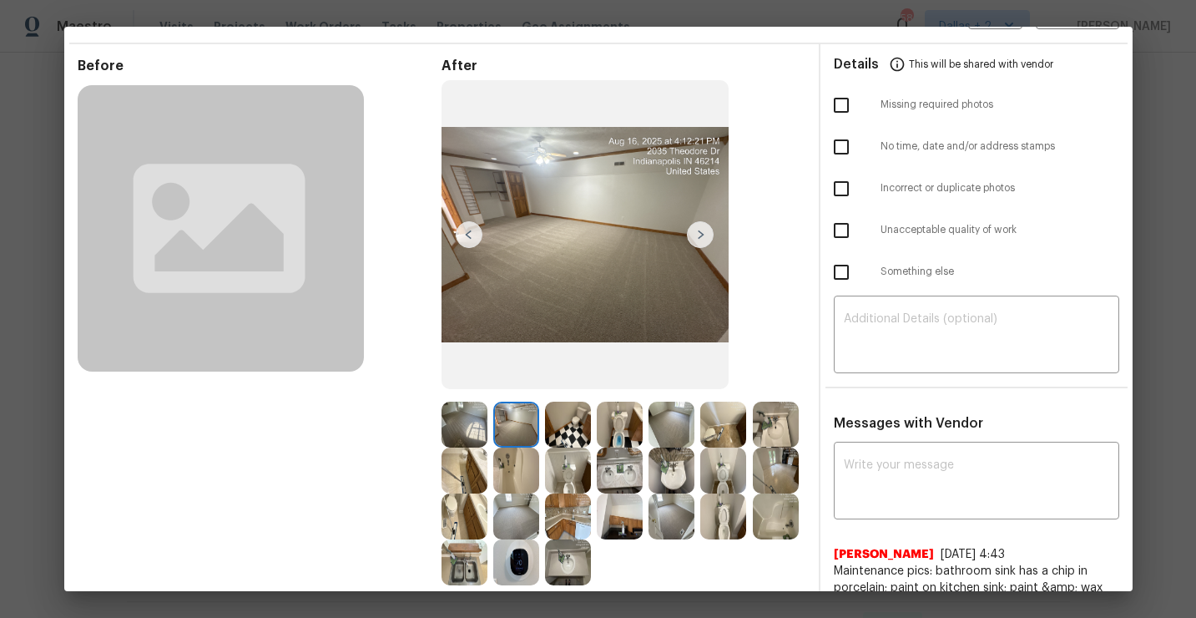
click at [694, 241] on img at bounding box center [700, 234] width 27 height 27
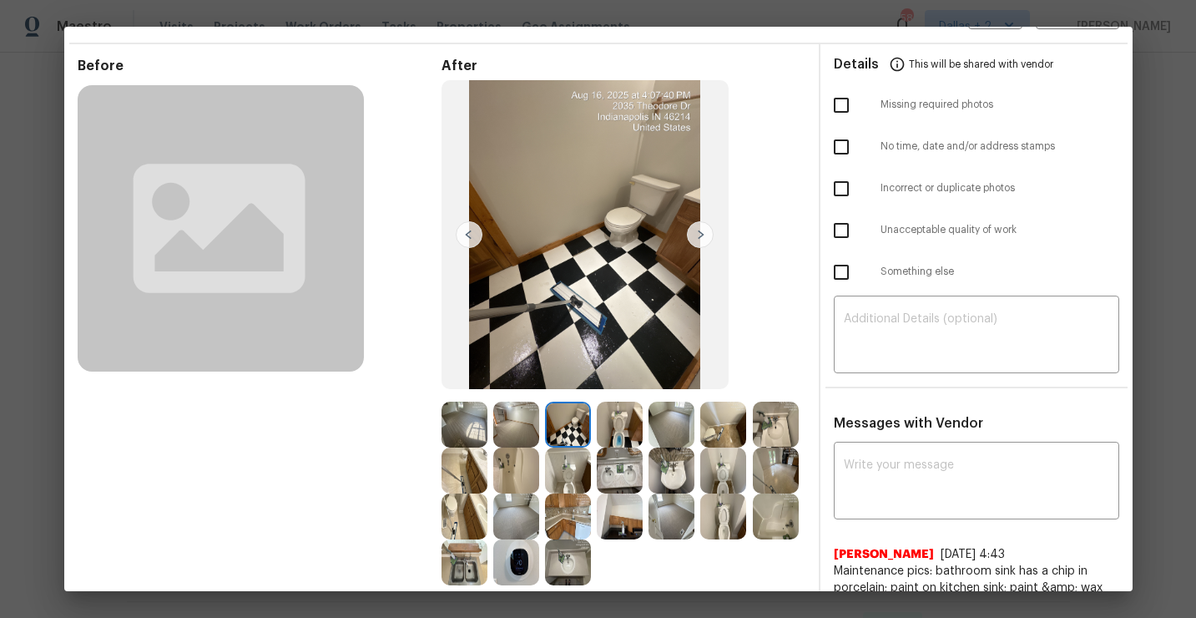
click at [607, 431] on img at bounding box center [620, 425] width 46 height 46
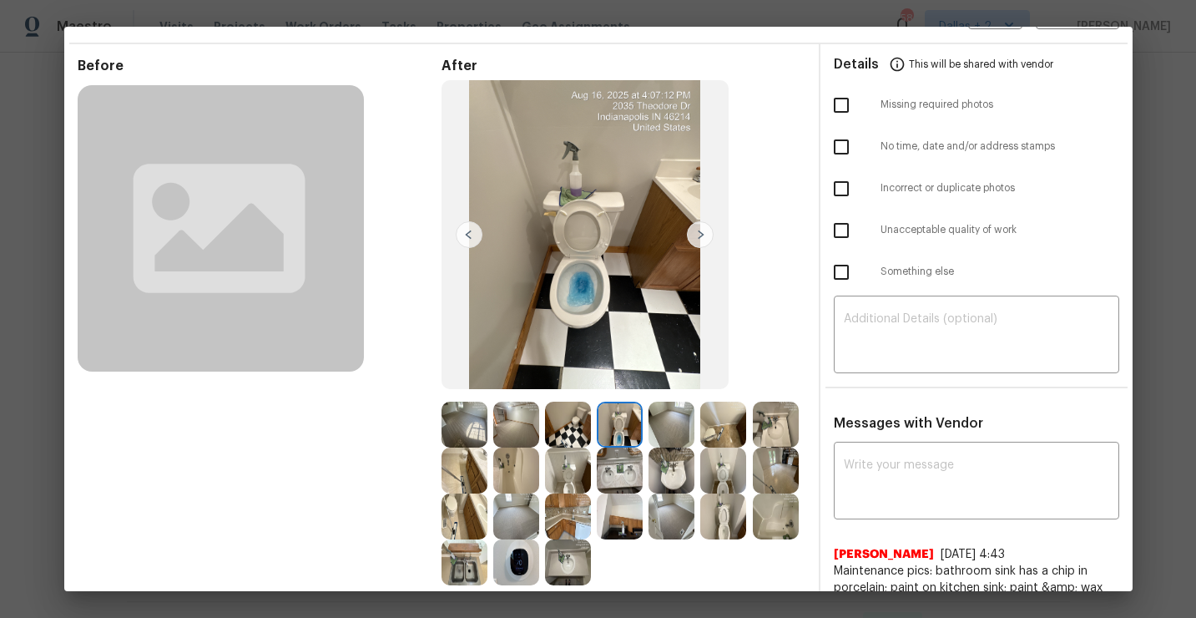
click at [669, 437] on img at bounding box center [672, 425] width 46 height 46
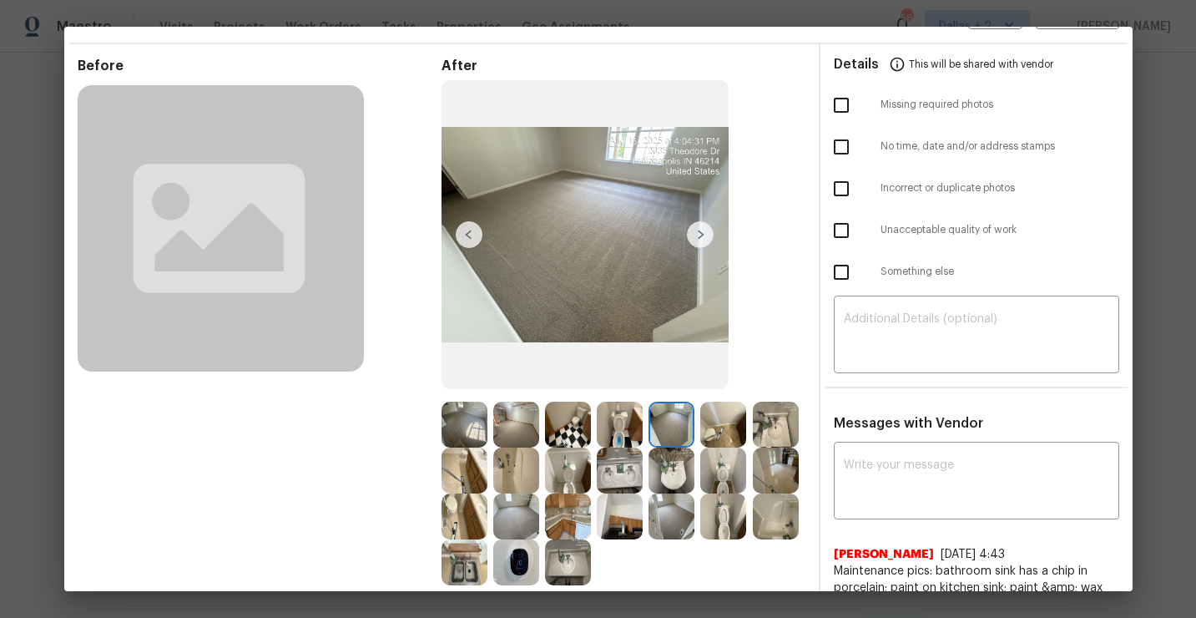
click at [730, 424] on img at bounding box center [723, 425] width 46 height 46
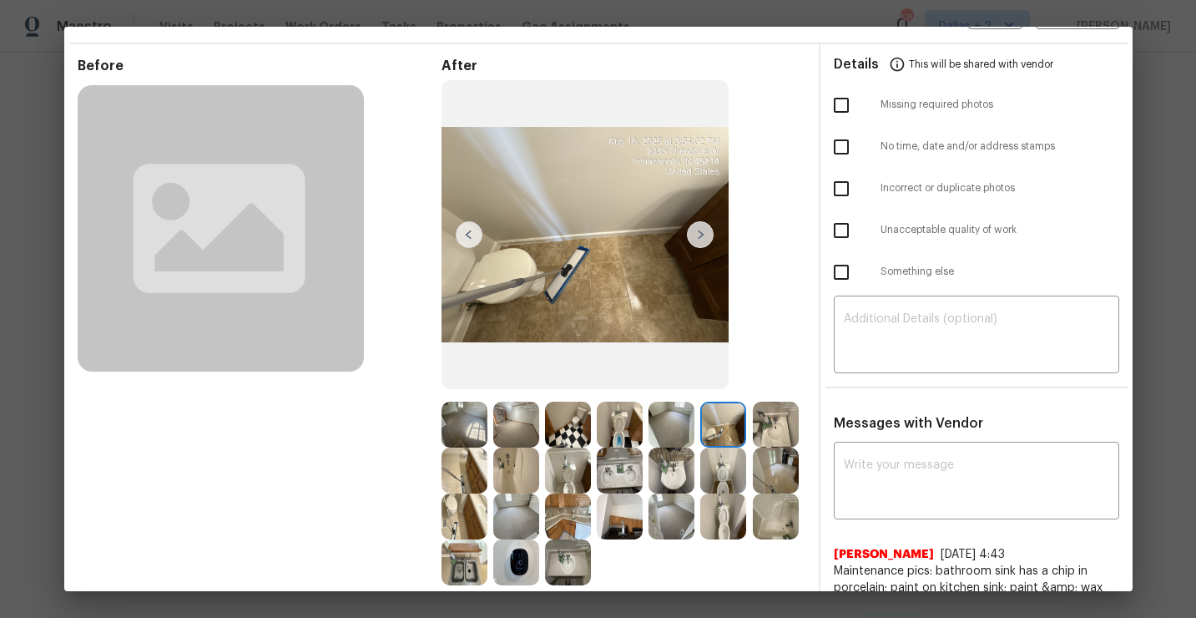
click at [766, 436] on img at bounding box center [776, 425] width 46 height 46
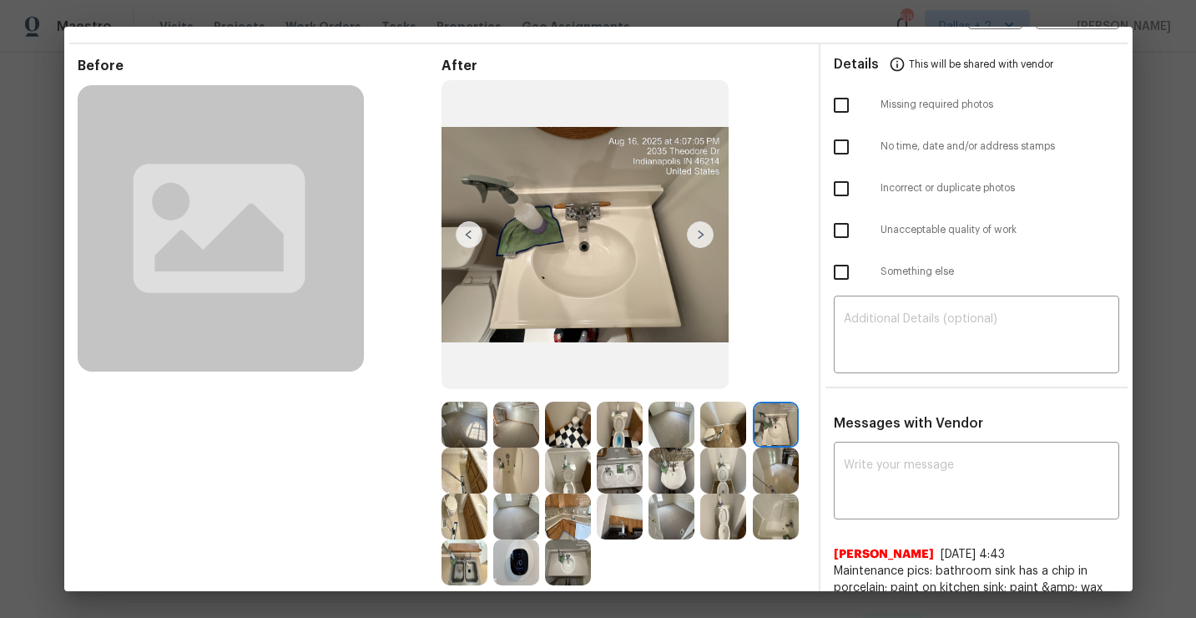
click at [517, 467] on img at bounding box center [516, 470] width 46 height 46
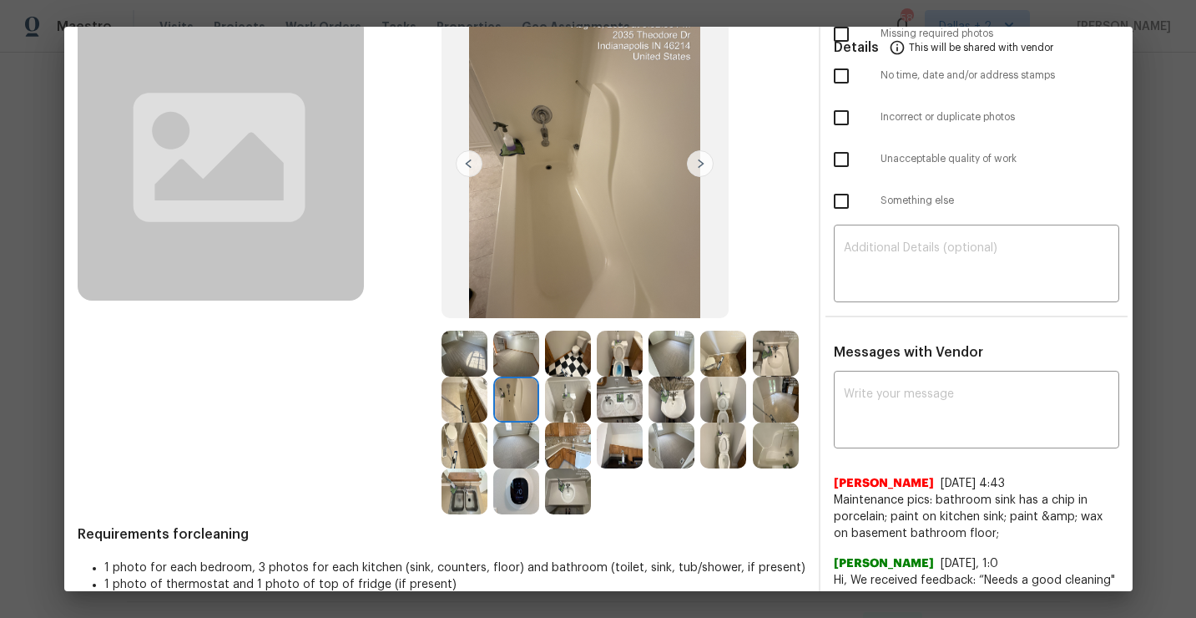
scroll to position [0, 0]
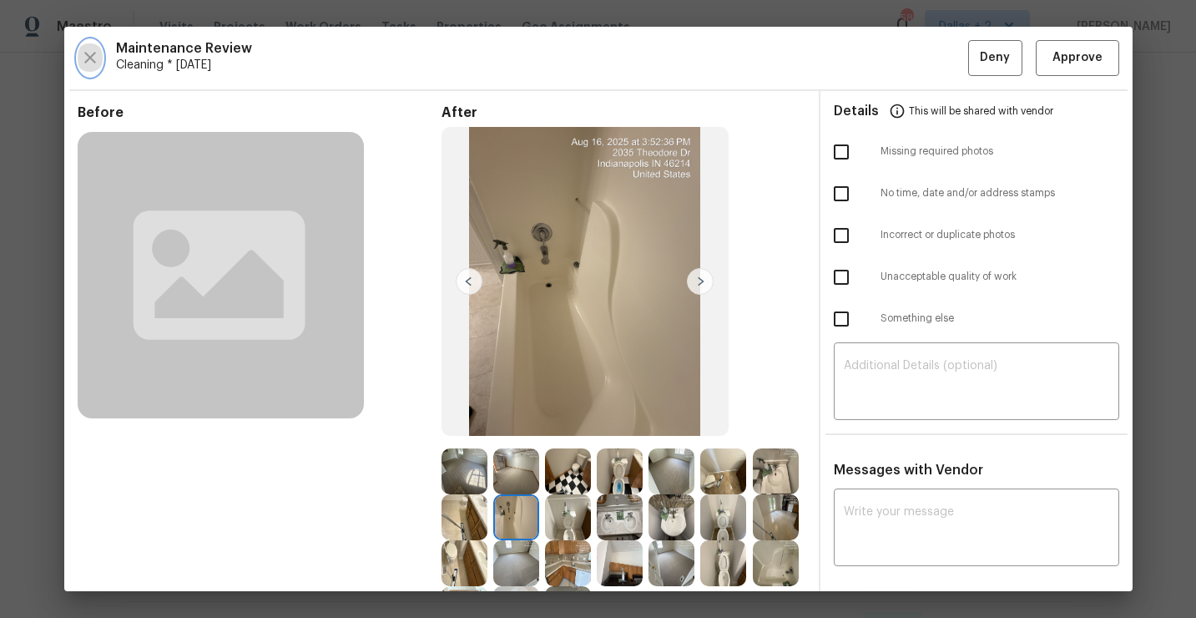
click at [88, 67] on icon "button" at bounding box center [90, 58] width 20 height 20
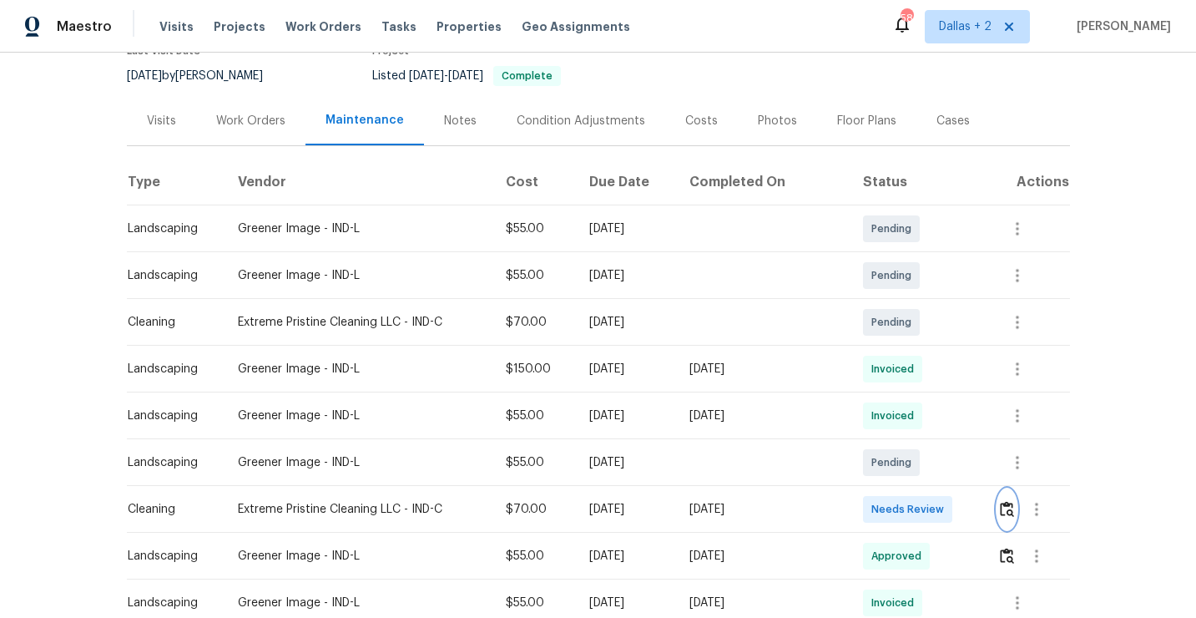
scroll to position [156, 0]
click at [1013, 513] on img "button" at bounding box center [1007, 510] width 14 height 16
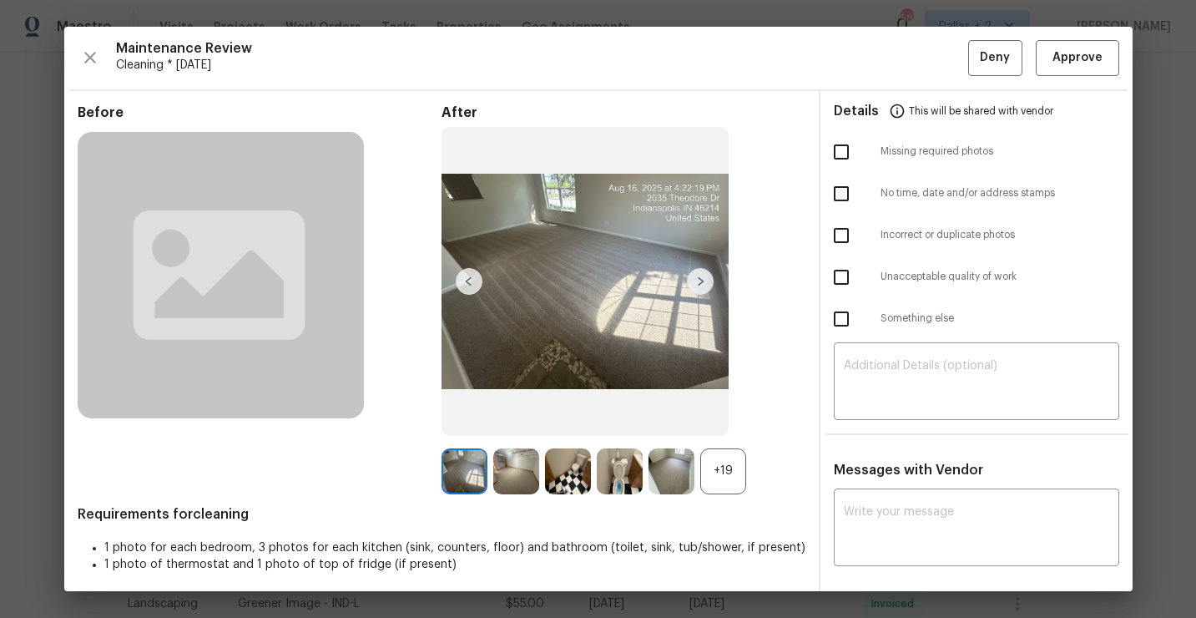
click at [720, 488] on div "+19" at bounding box center [723, 471] width 46 height 46
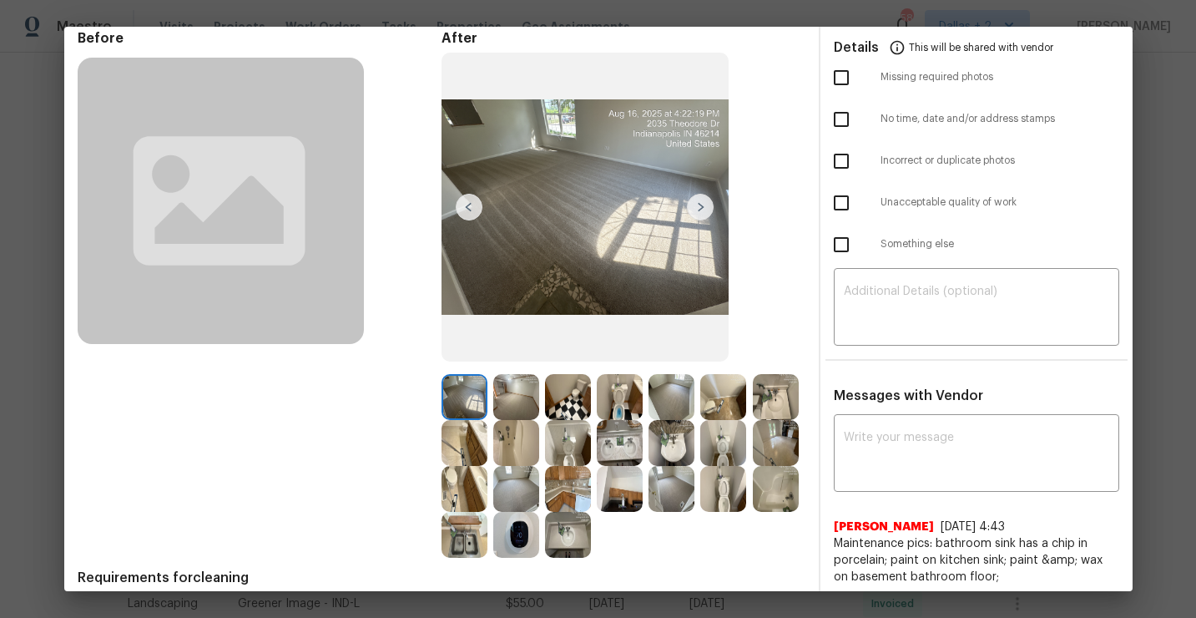
scroll to position [89, 0]
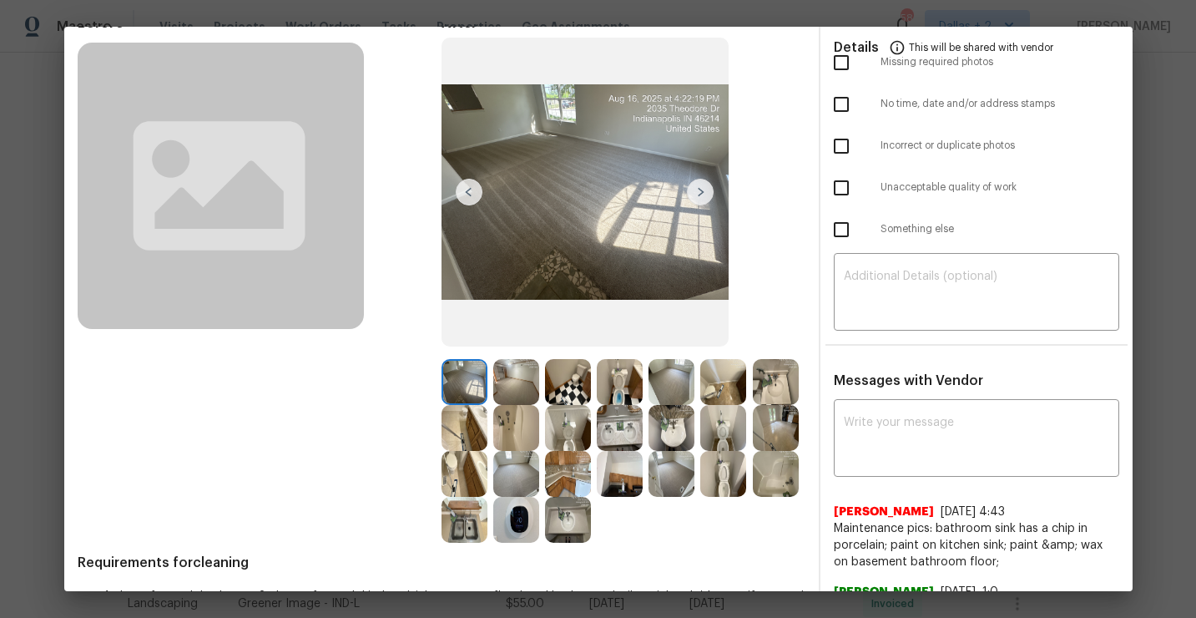
click at [572, 393] on img at bounding box center [568, 382] width 46 height 46
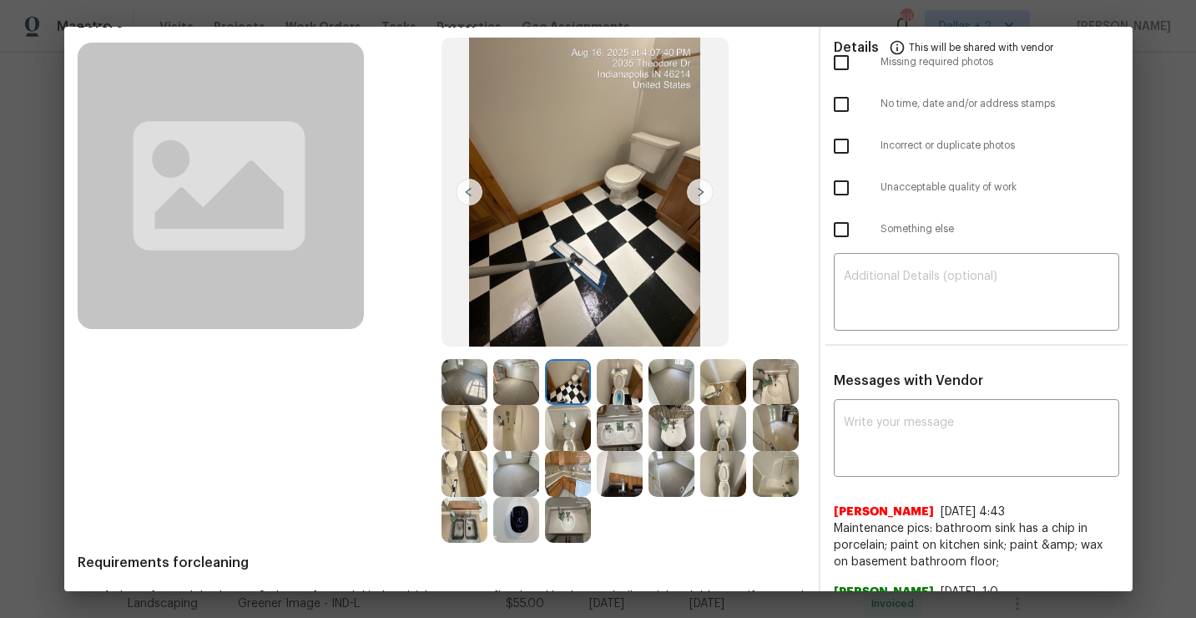
click at [624, 382] on img at bounding box center [620, 382] width 46 height 46
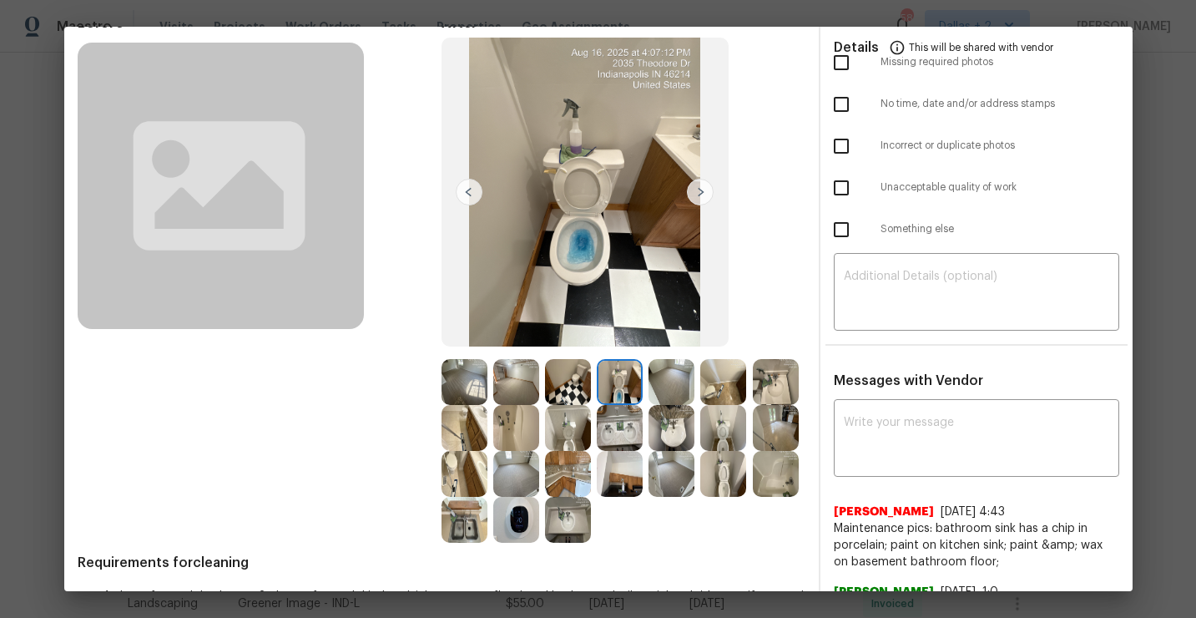
click at [661, 374] on img at bounding box center [672, 382] width 46 height 46
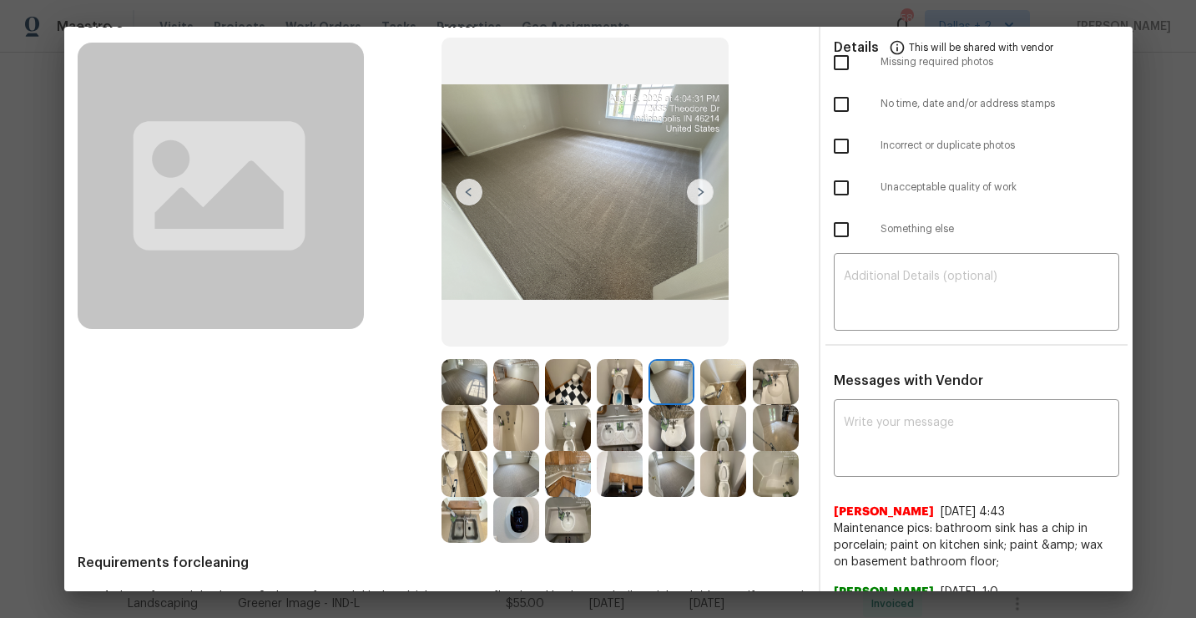
click at [466, 434] on img at bounding box center [465, 428] width 46 height 46
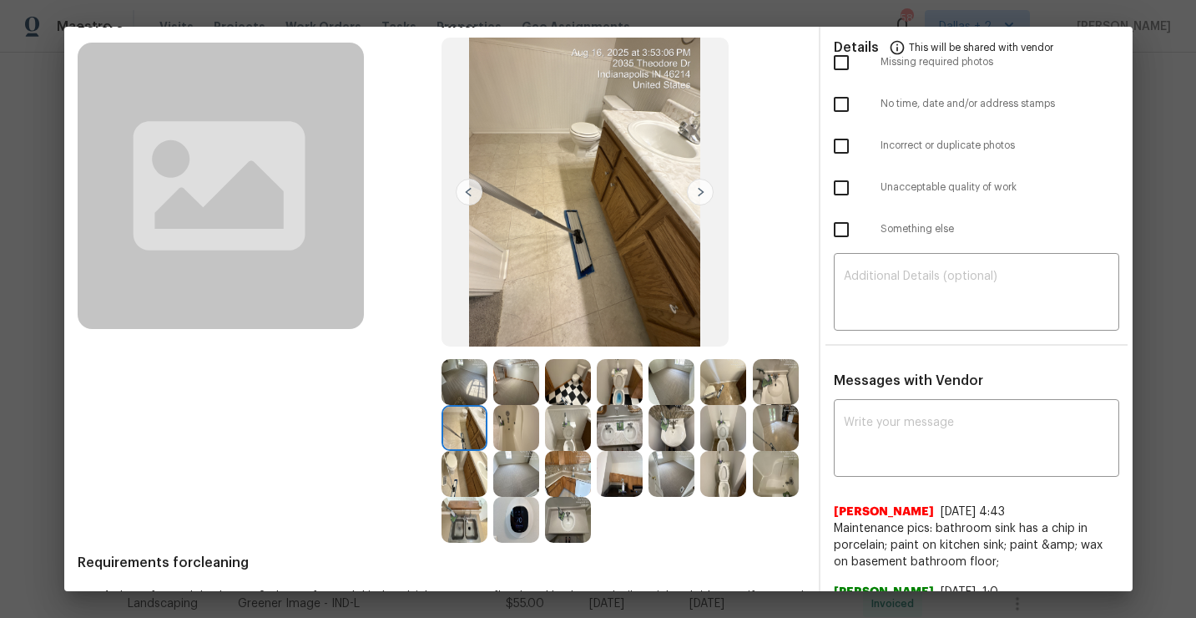
click at [518, 436] on img at bounding box center [516, 428] width 46 height 46
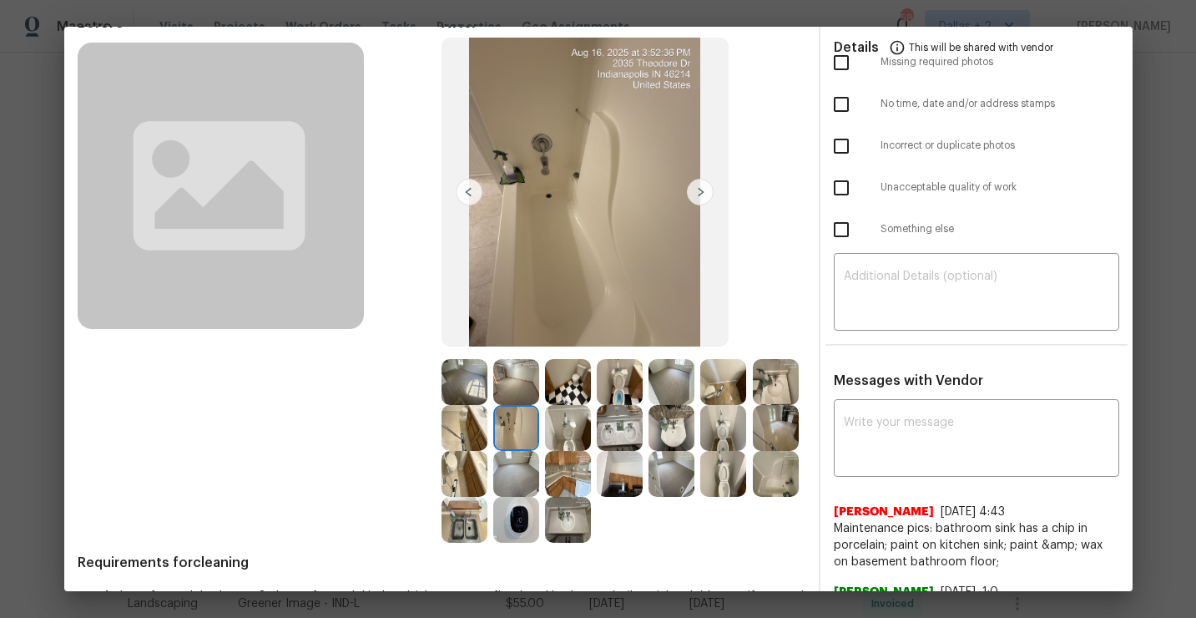
click at [557, 432] on img at bounding box center [568, 428] width 46 height 46
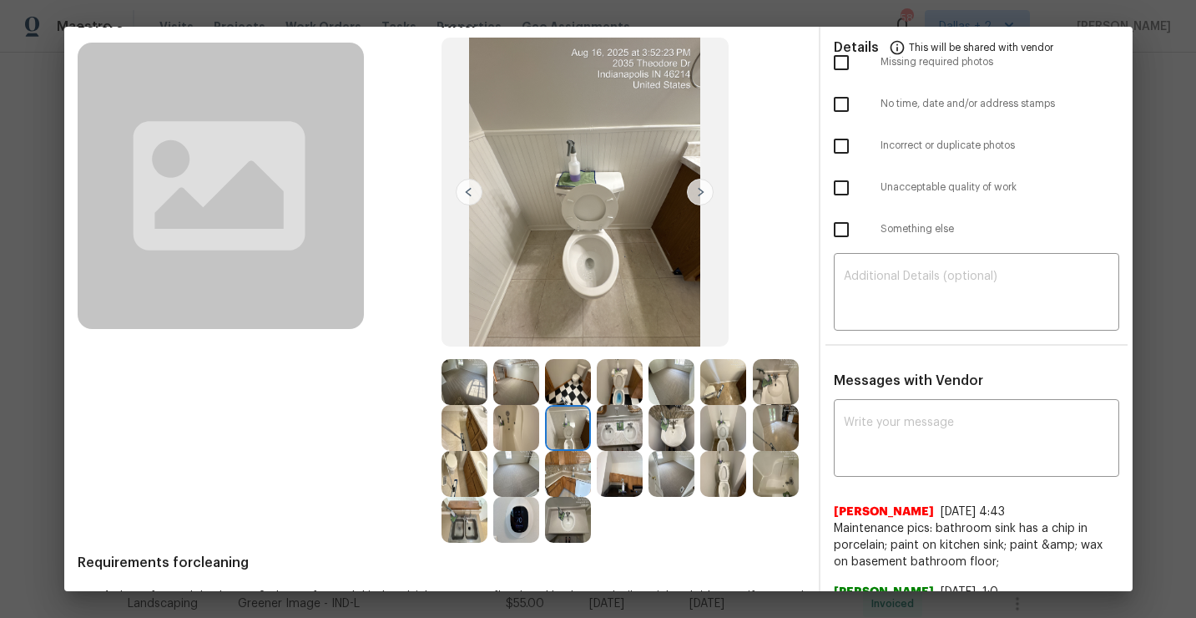
click at [706, 190] on img at bounding box center [700, 192] width 27 height 27
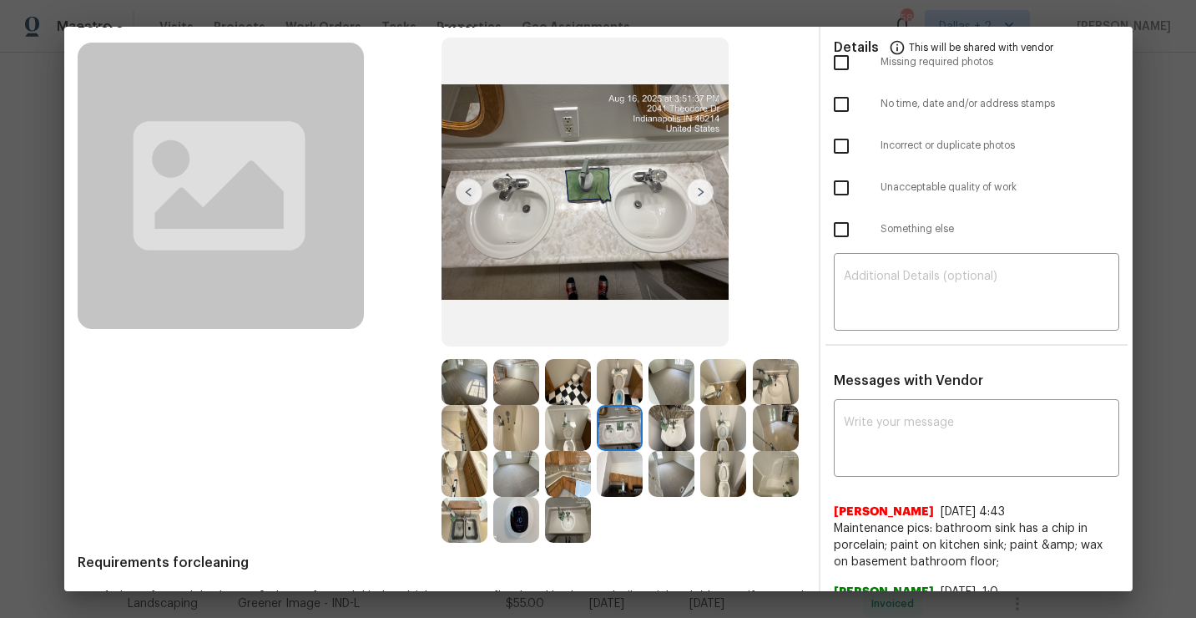
click at [697, 197] on img at bounding box center [700, 192] width 27 height 27
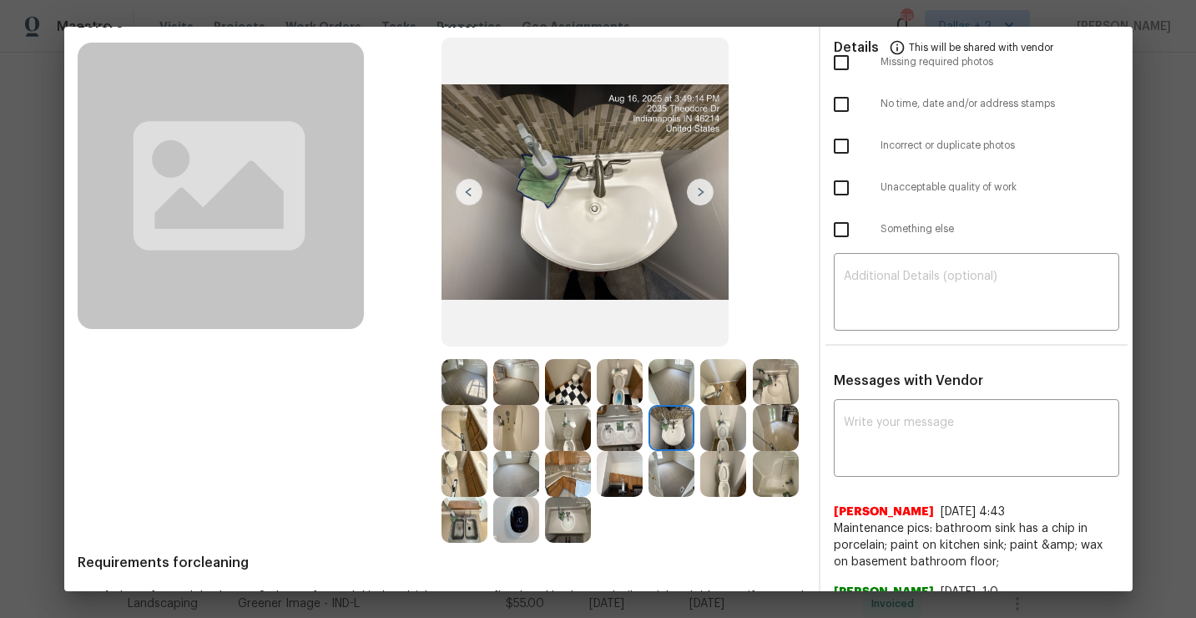
click at [698, 195] on img at bounding box center [700, 192] width 27 height 27
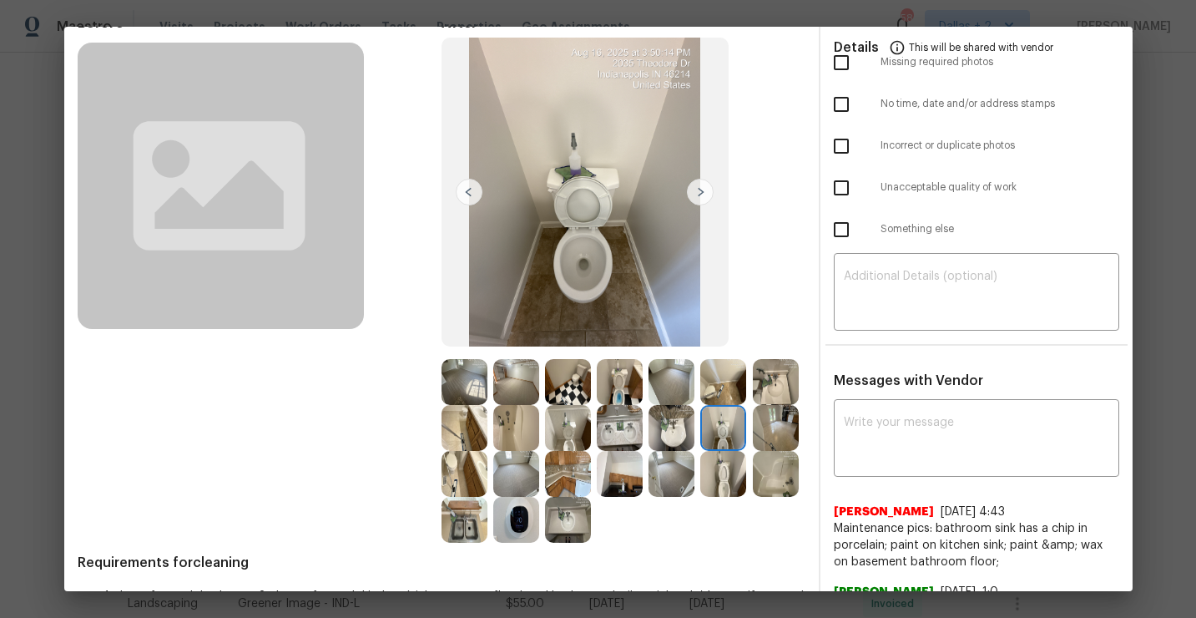
click at [774, 439] on img at bounding box center [776, 428] width 46 height 46
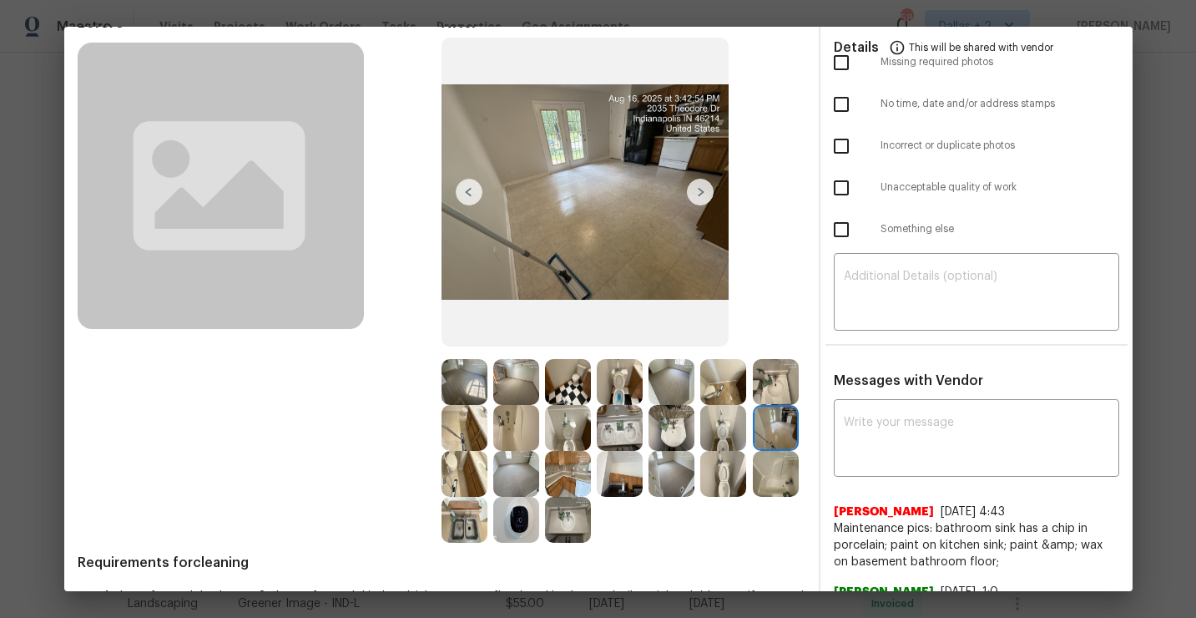
click at [452, 492] on img at bounding box center [465, 474] width 46 height 46
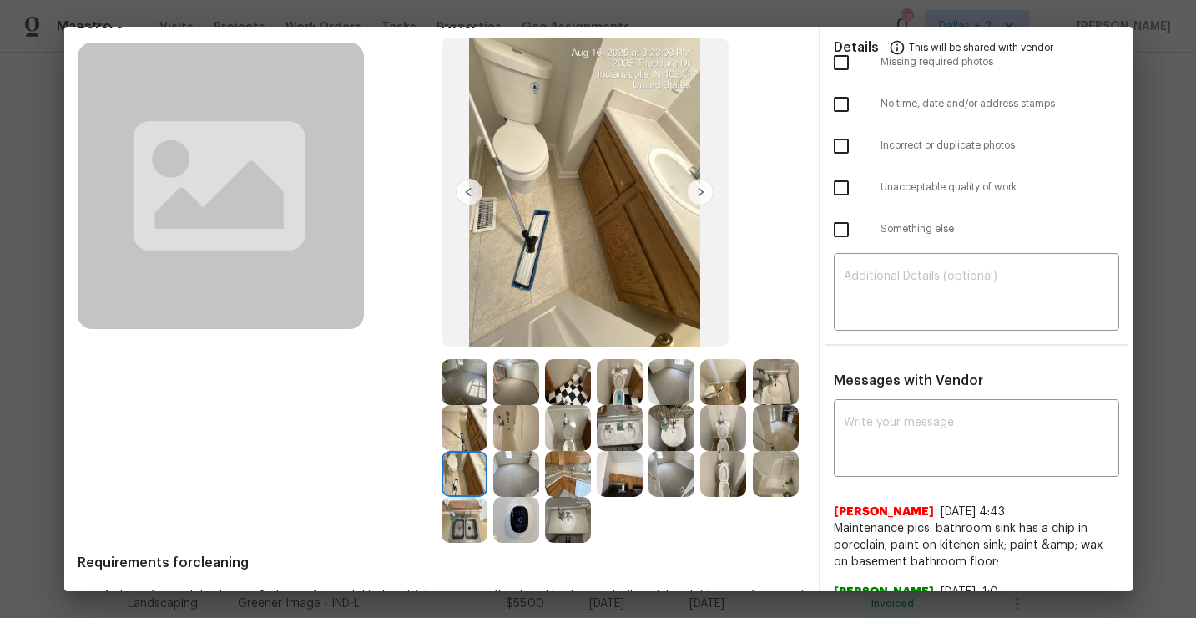
click at [735, 483] on img at bounding box center [723, 474] width 46 height 46
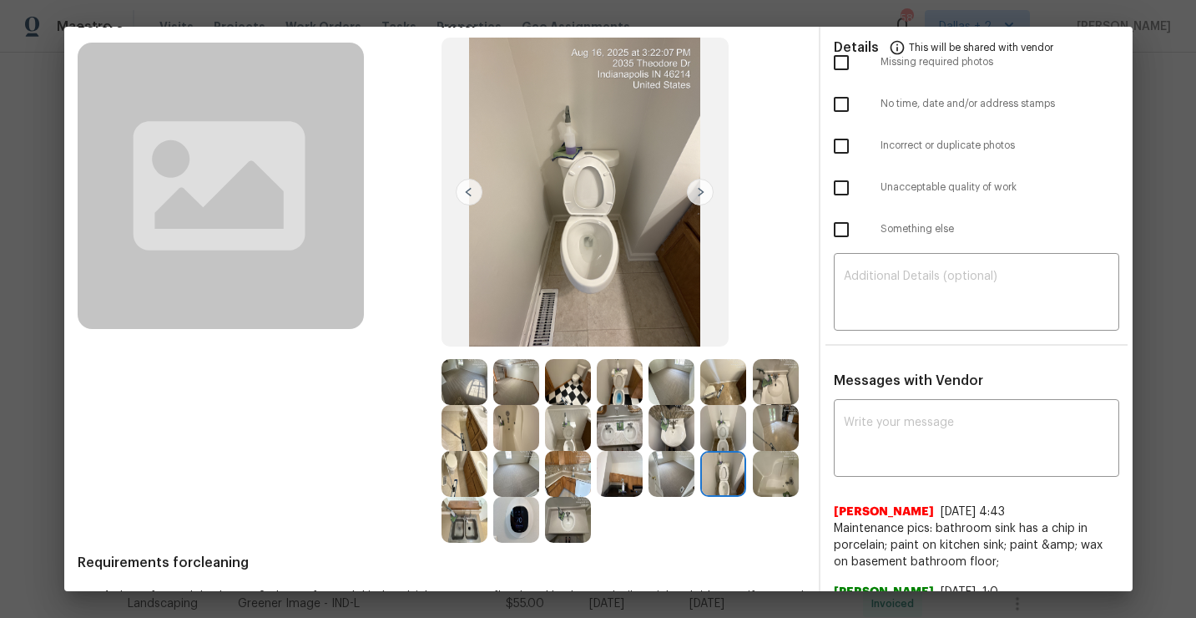
click at [780, 489] on img at bounding box center [776, 474] width 46 height 46
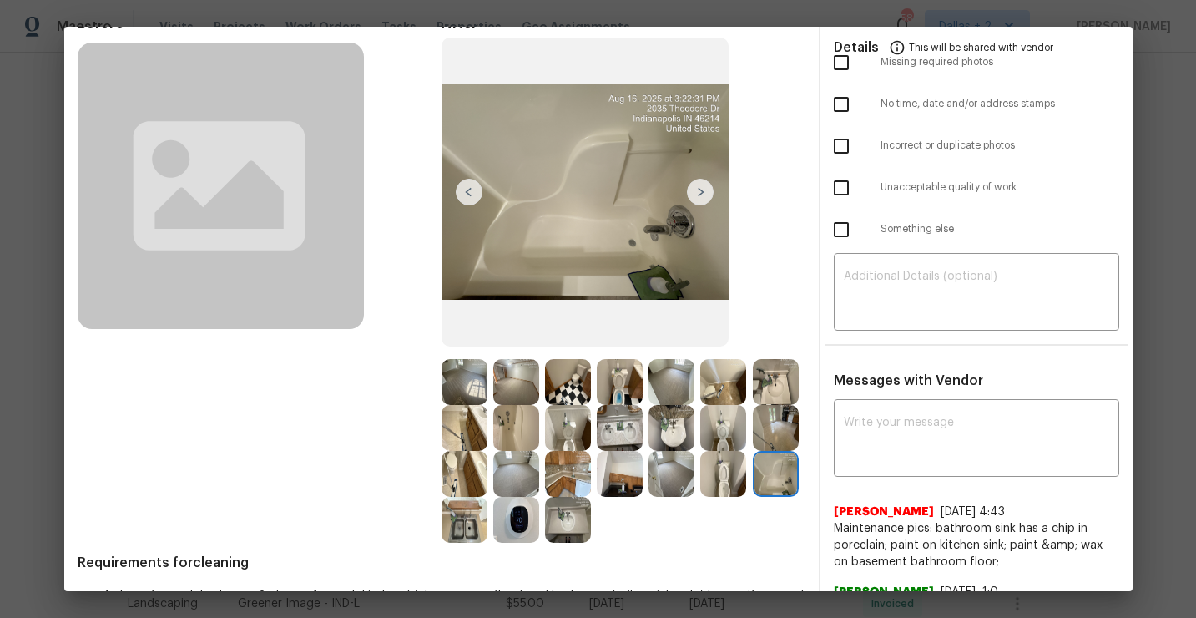
click at [567, 518] on img at bounding box center [568, 520] width 46 height 46
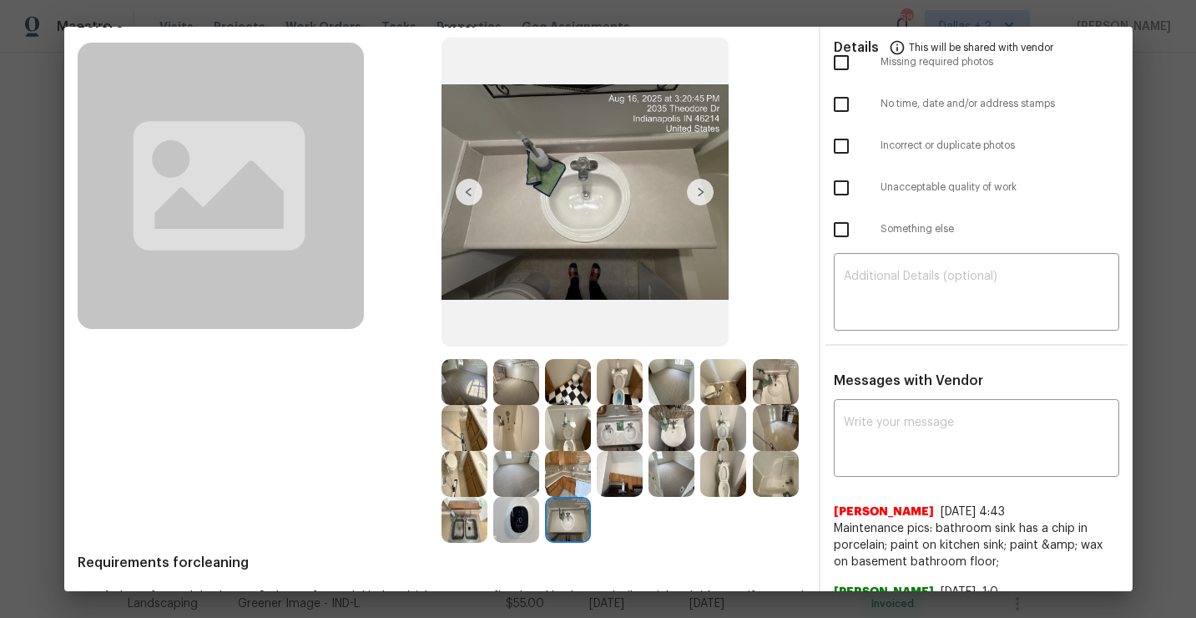
click at [527, 511] on img at bounding box center [516, 520] width 46 height 46
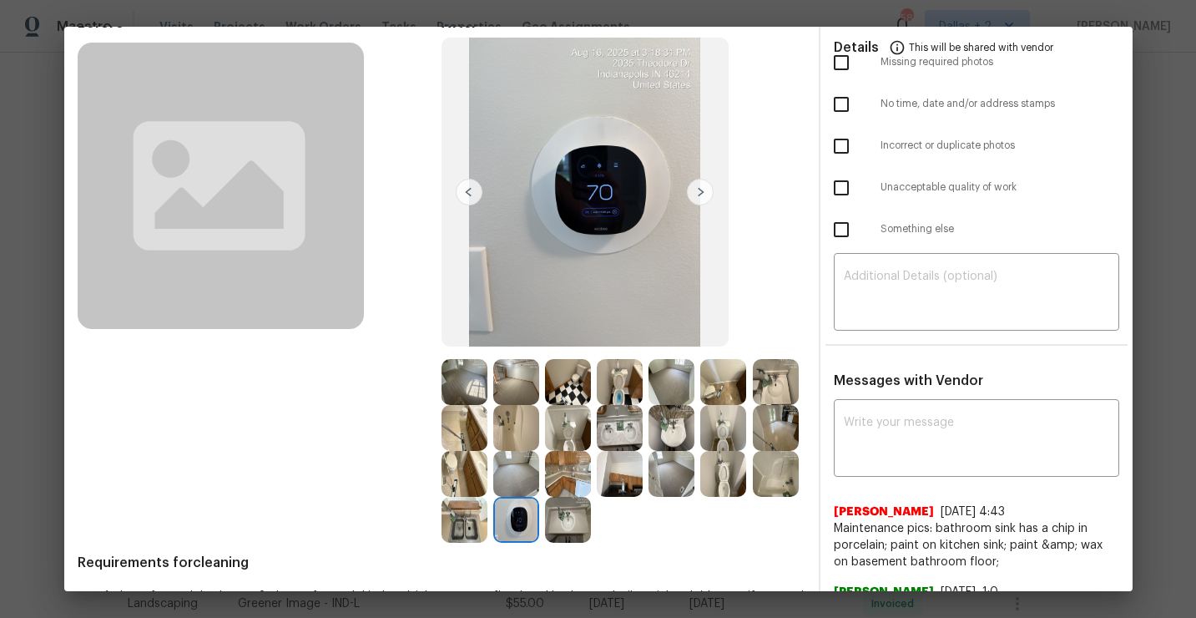
click at [452, 532] on img at bounding box center [465, 520] width 46 height 46
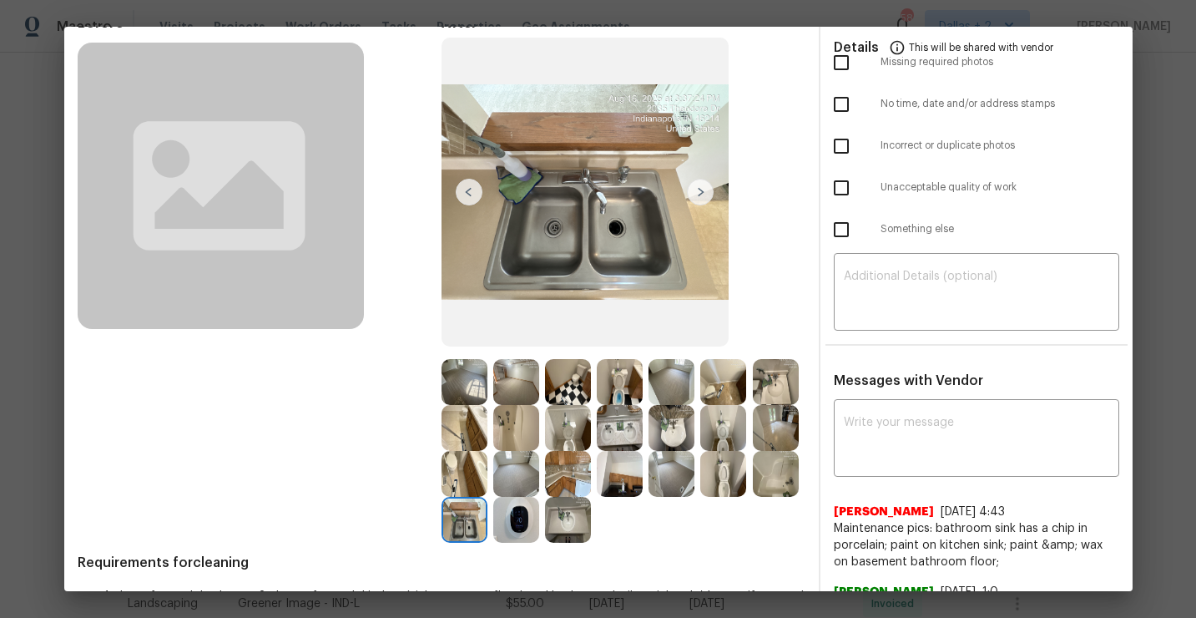
click at [469, 469] on img at bounding box center [465, 474] width 46 height 46
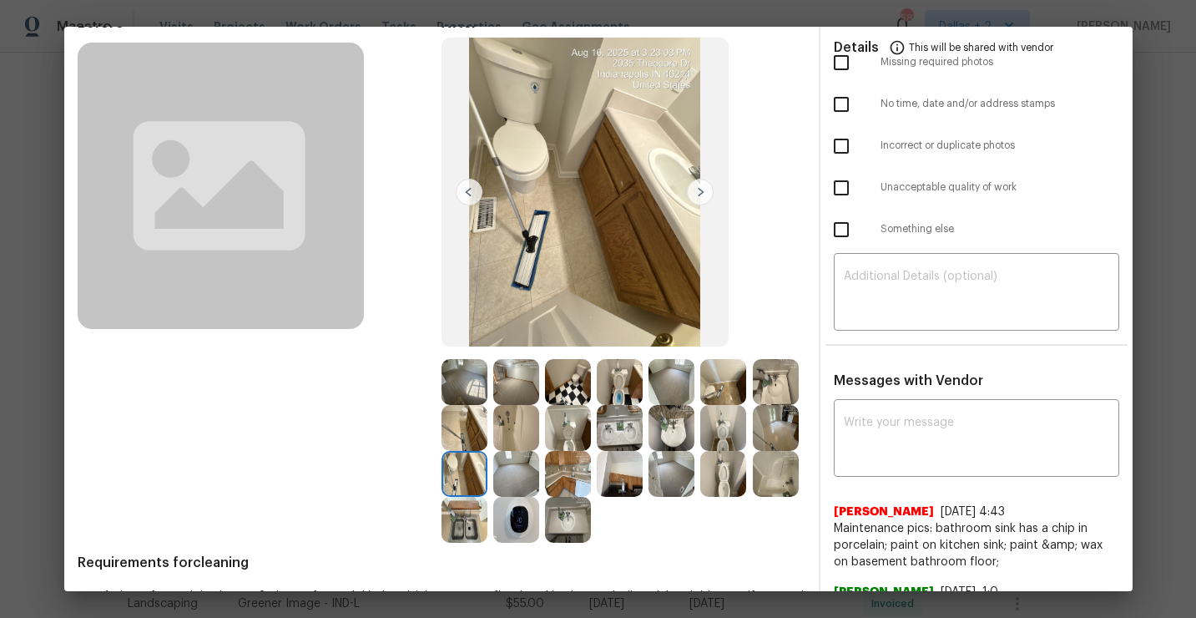
click at [514, 465] on img at bounding box center [516, 474] width 46 height 46
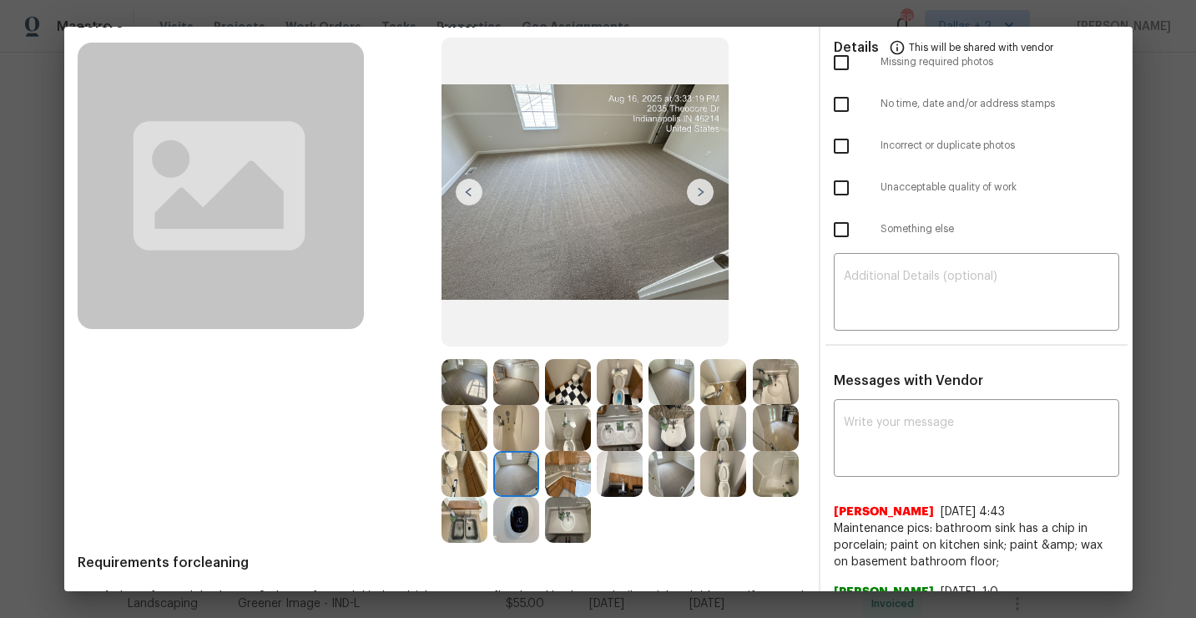
click at [506, 420] on img at bounding box center [516, 428] width 46 height 46
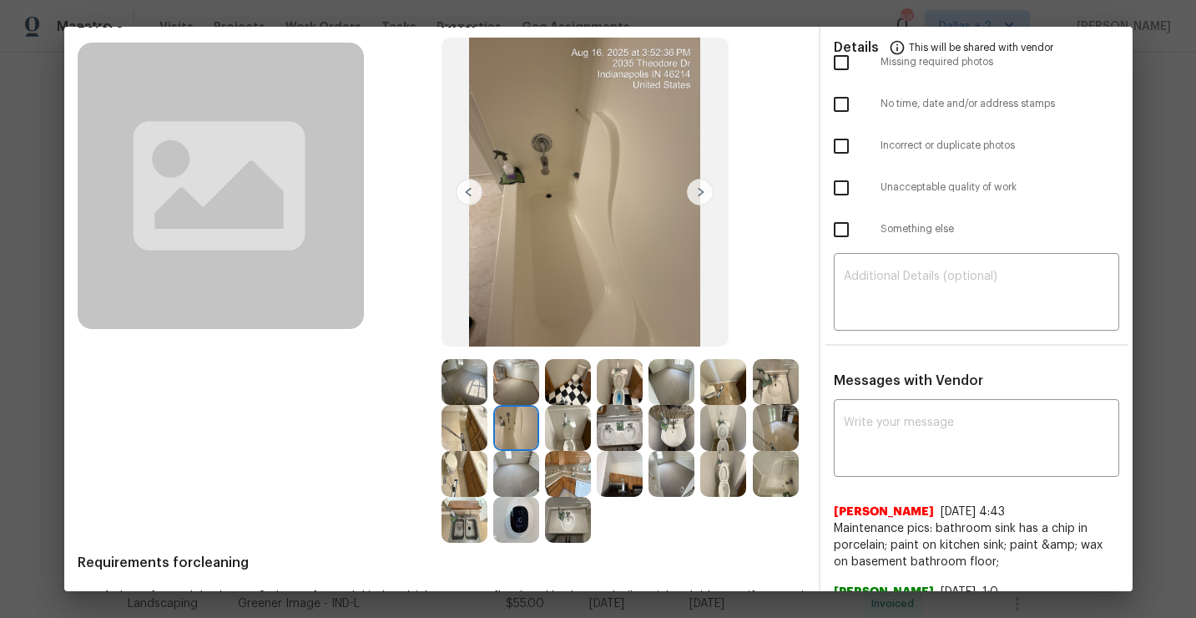
click at [580, 436] on img at bounding box center [568, 428] width 46 height 46
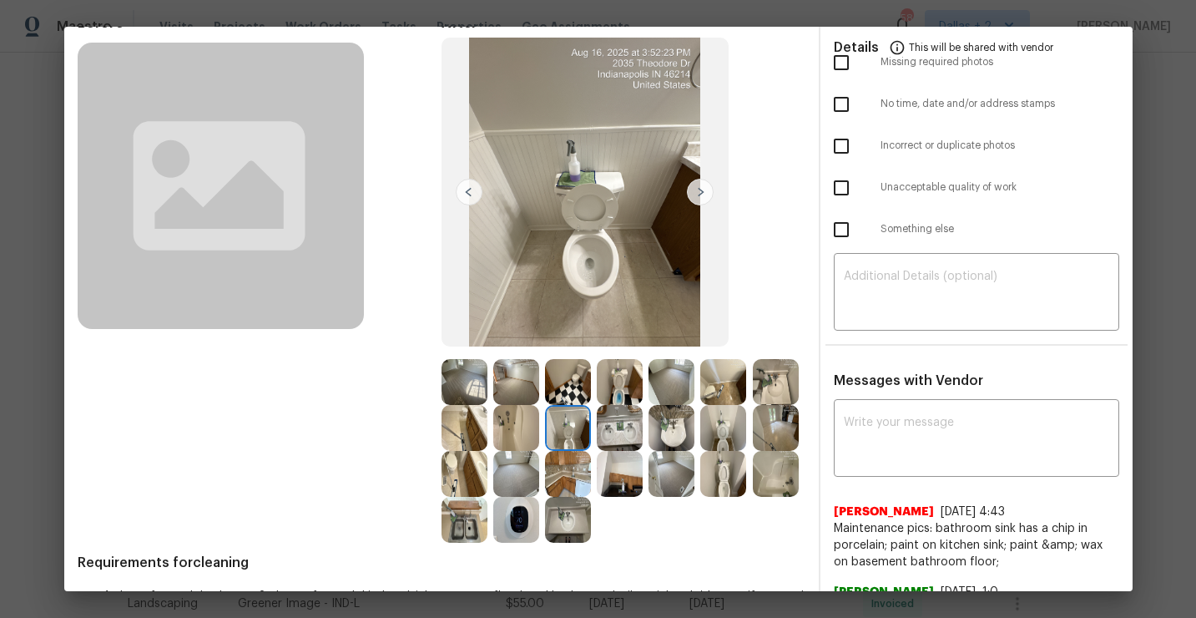
click at [624, 445] on img at bounding box center [620, 428] width 46 height 46
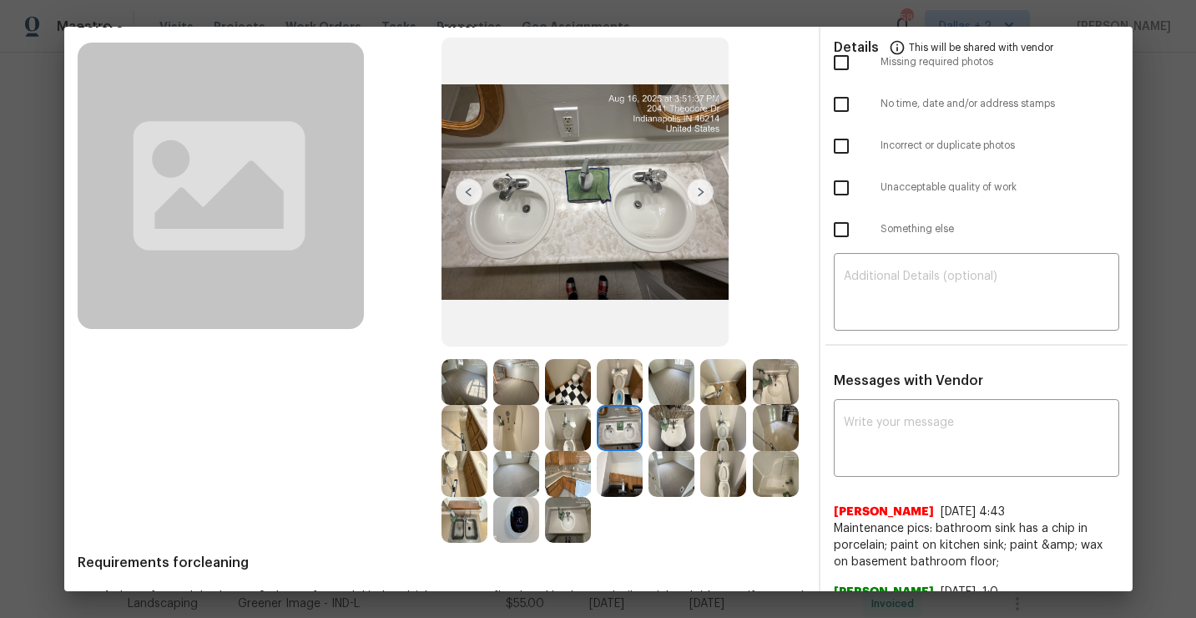
click at [659, 432] on img at bounding box center [672, 428] width 46 height 46
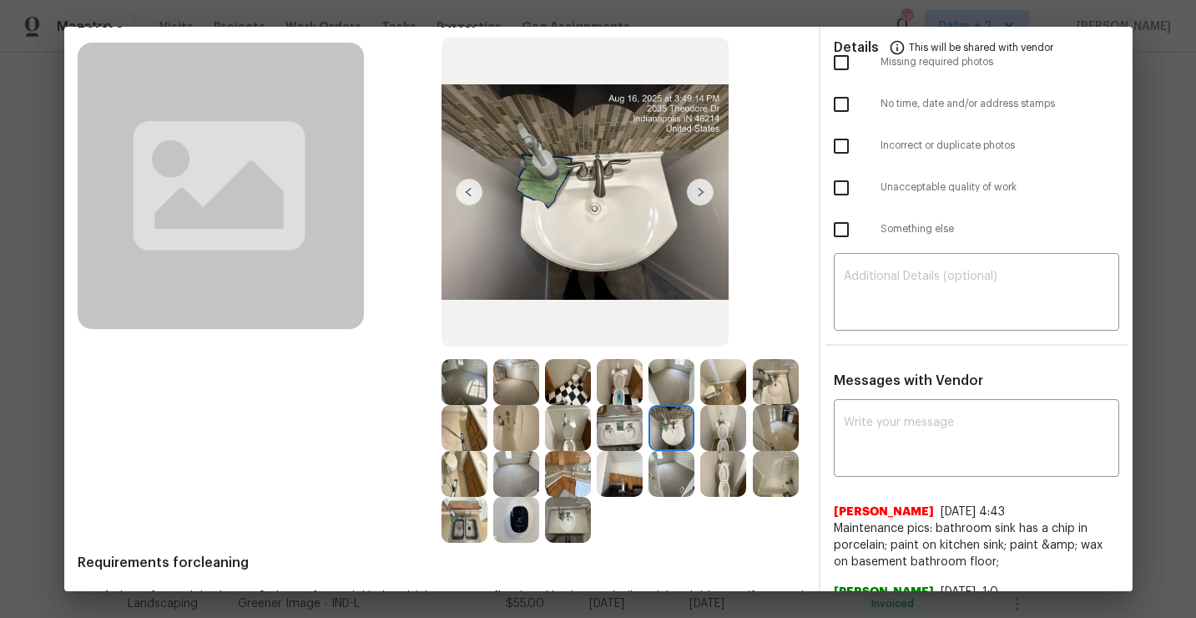
click at [669, 429] on img at bounding box center [672, 428] width 46 height 46
click at [721, 433] on img at bounding box center [723, 428] width 46 height 46
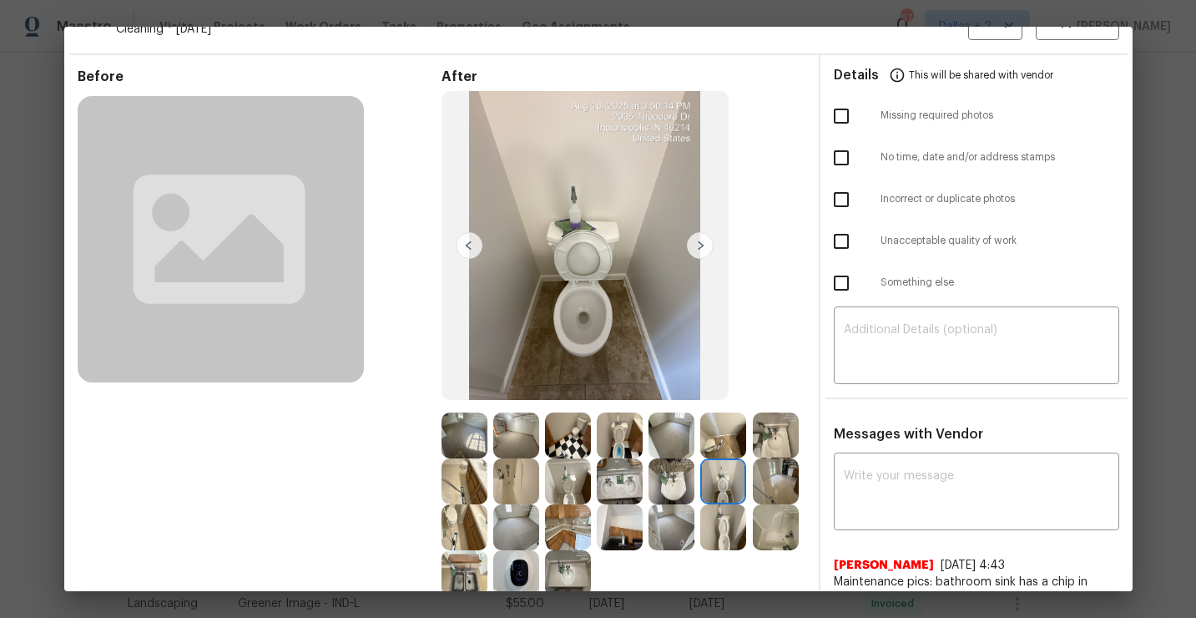
scroll to position [32, 0]
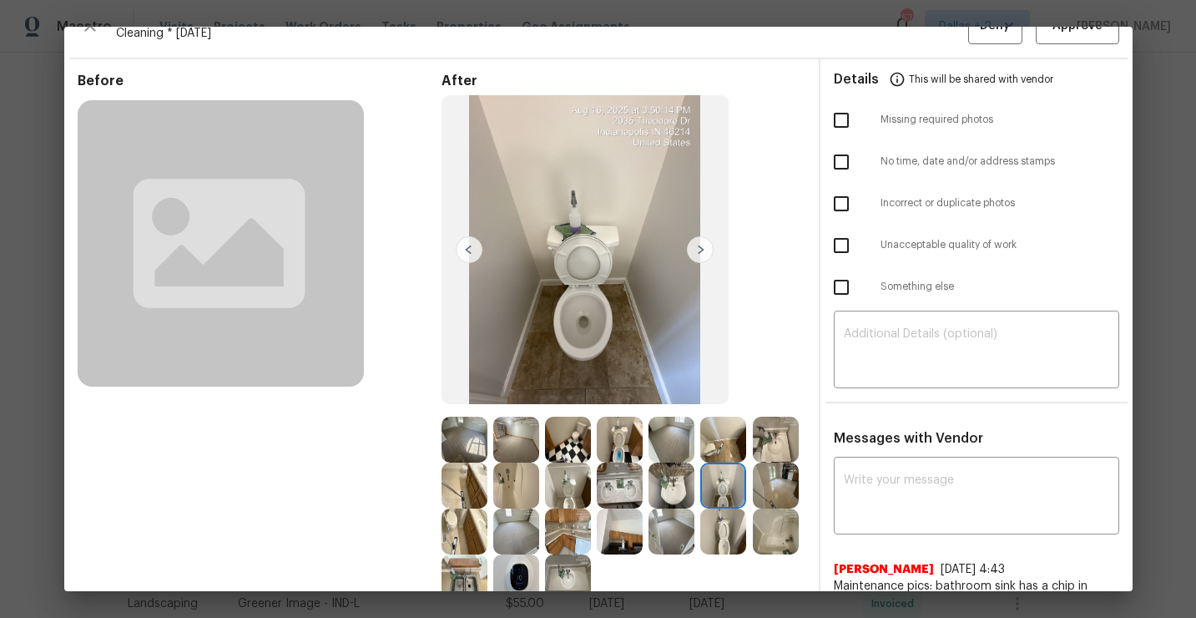
click at [473, 427] on img at bounding box center [465, 440] width 46 height 46
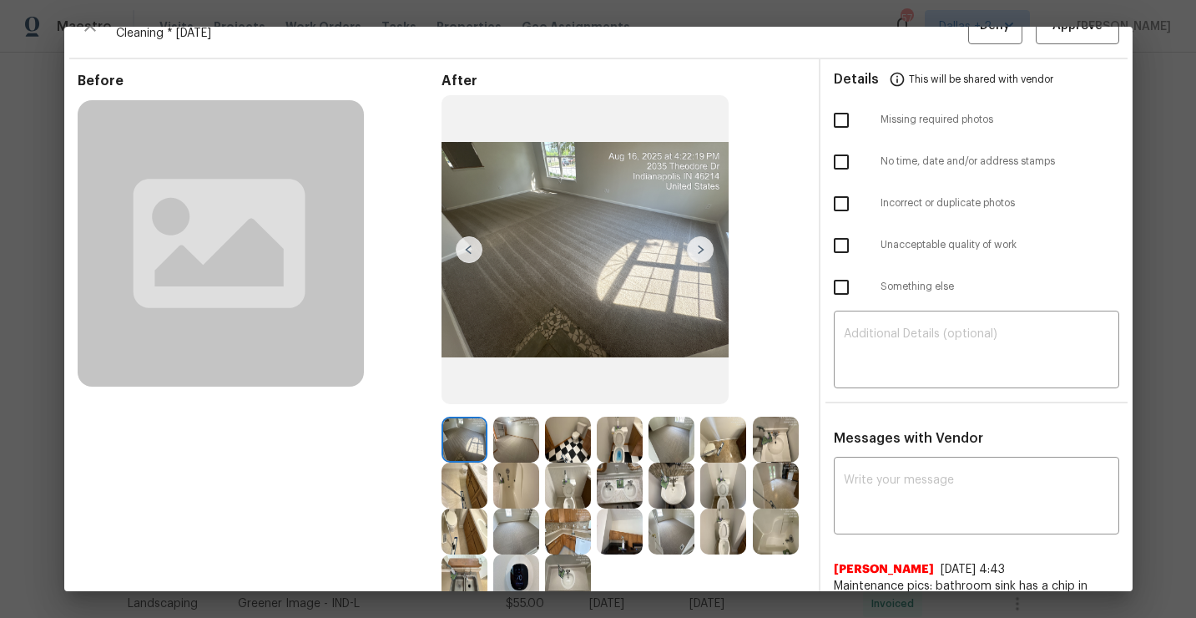
click at [464, 428] on img at bounding box center [465, 440] width 46 height 46
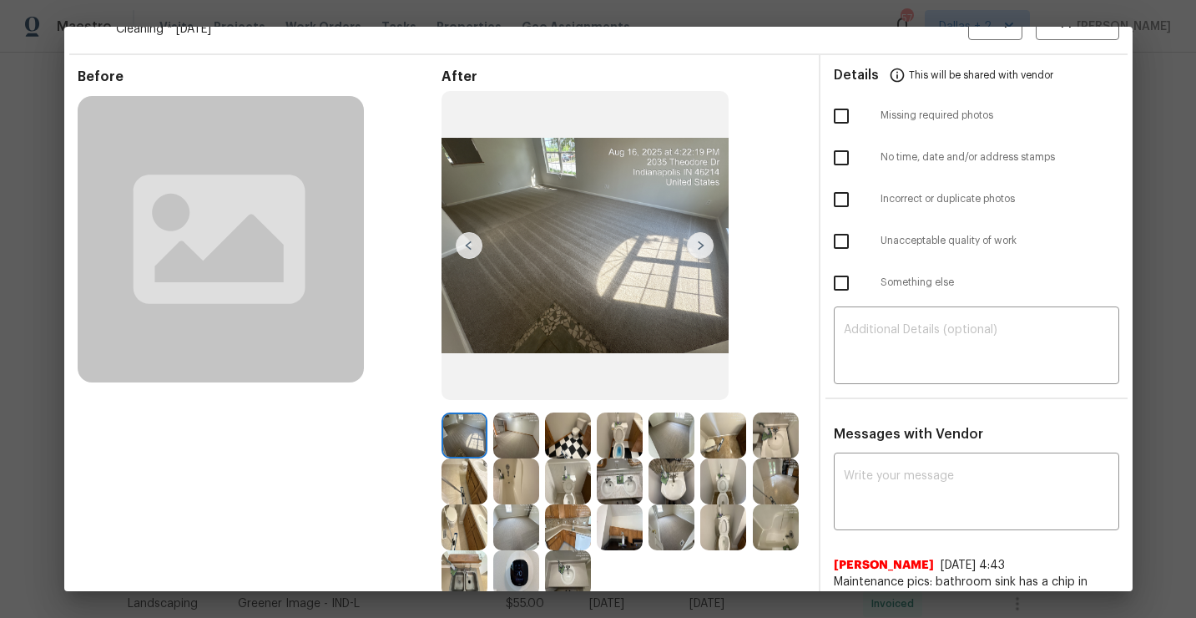
scroll to position [28, 0]
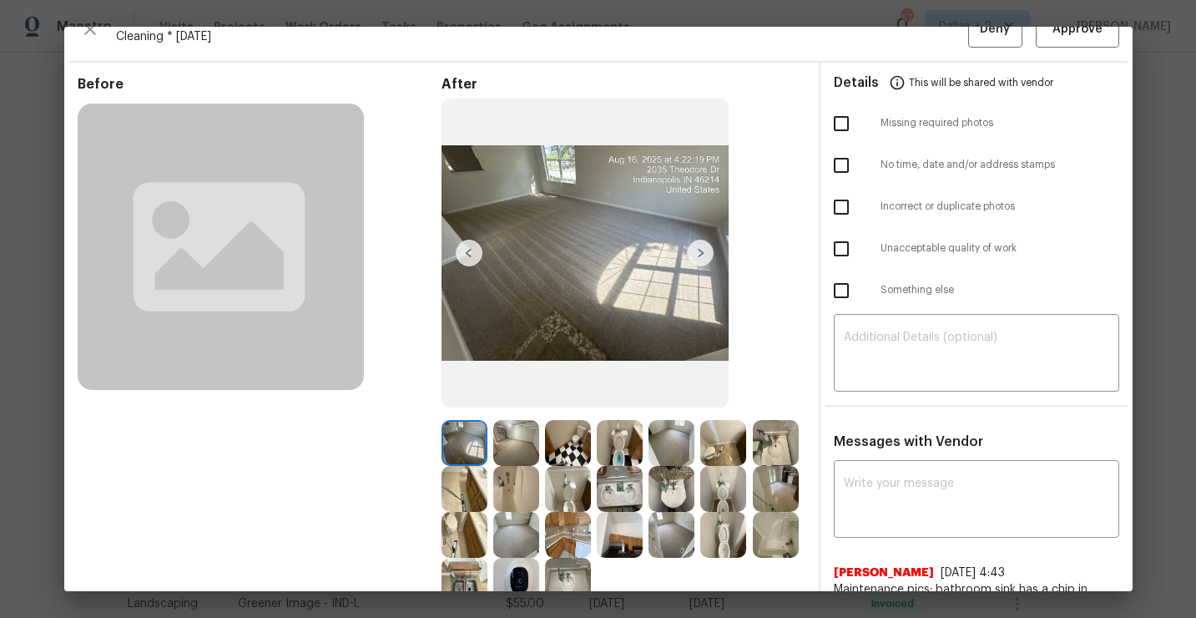
click at [512, 457] on img at bounding box center [516, 443] width 46 height 46
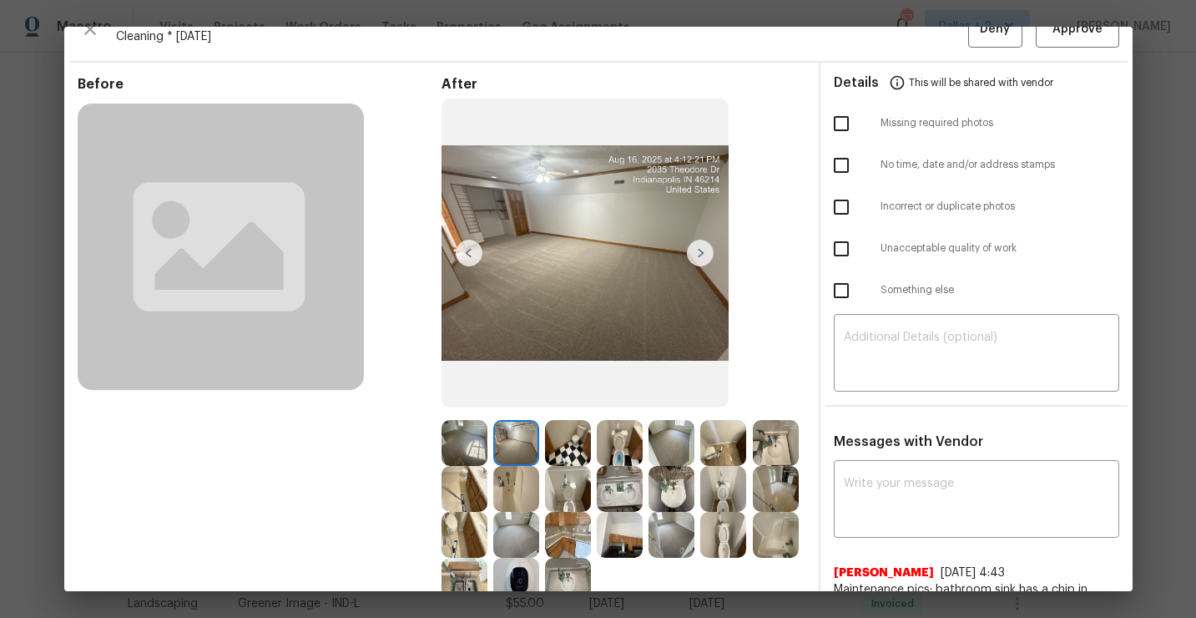
click at [575, 444] on img at bounding box center [568, 443] width 46 height 46
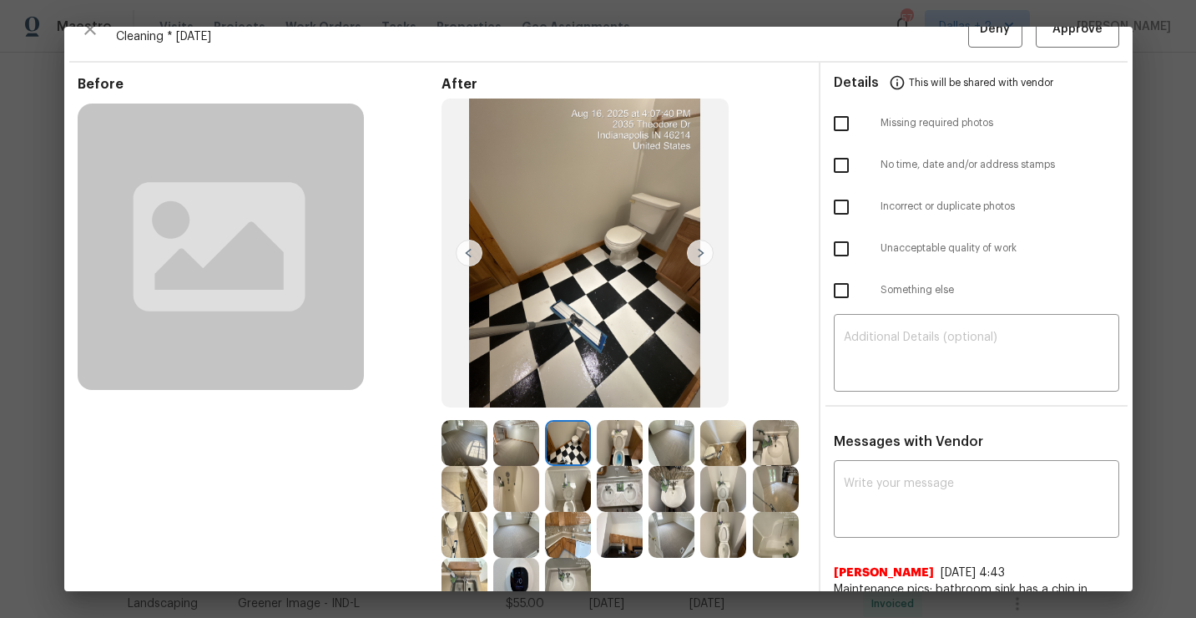
click at [624, 452] on img at bounding box center [620, 443] width 46 height 46
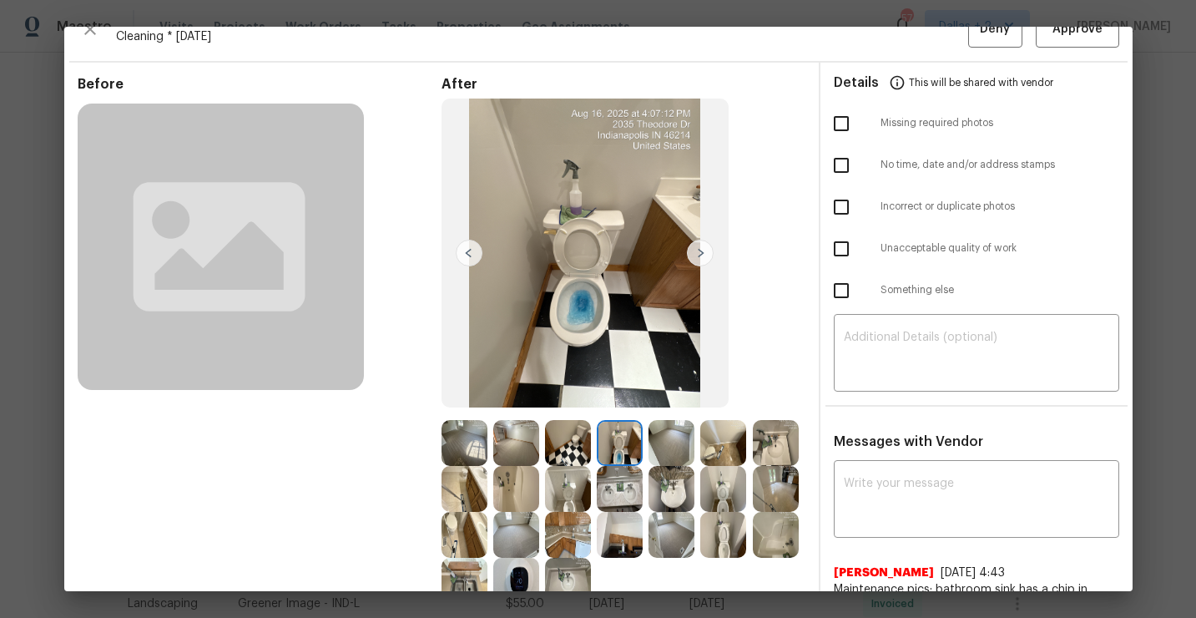
click at [665, 454] on img at bounding box center [672, 443] width 46 height 46
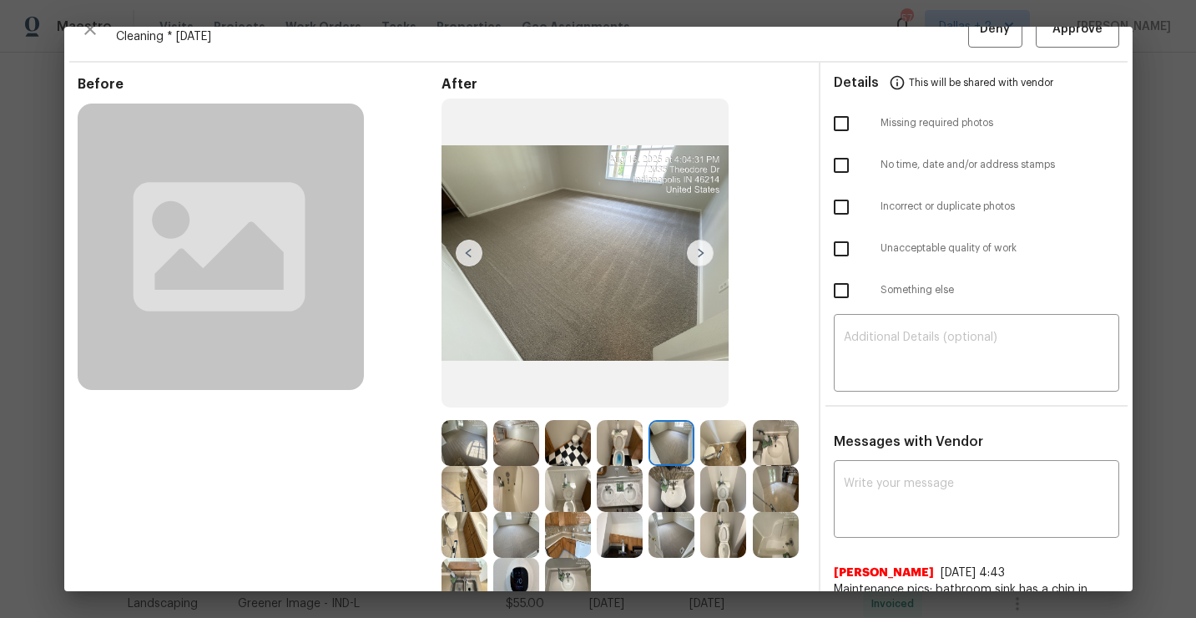
click at [720, 430] on img at bounding box center [723, 443] width 46 height 46
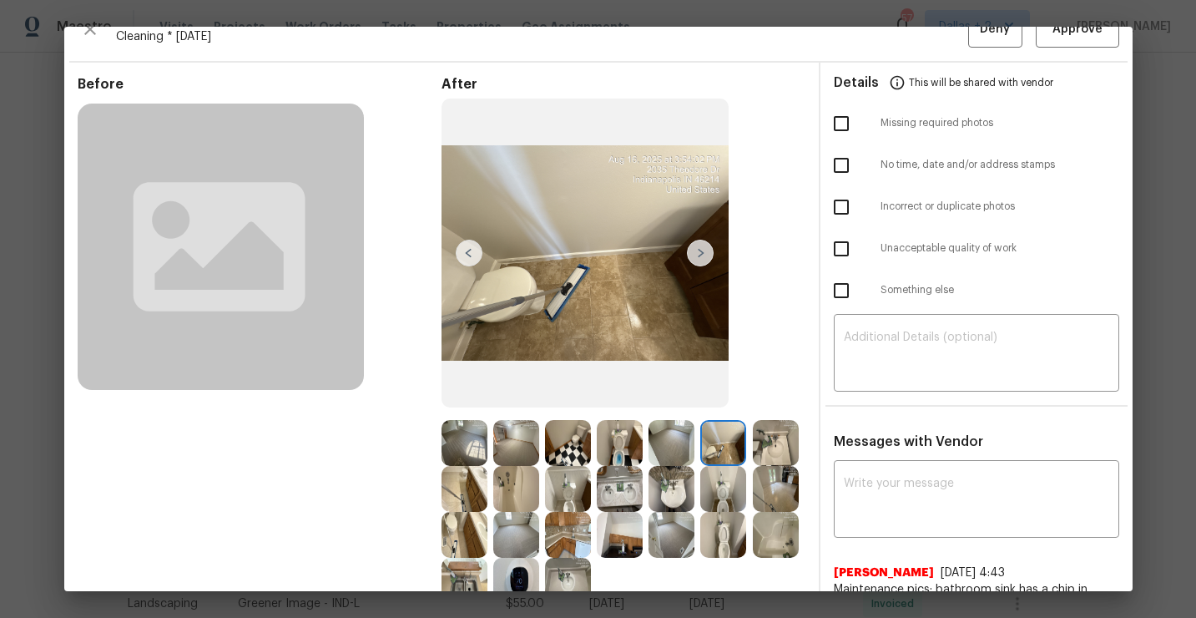
click at [766, 442] on img at bounding box center [776, 443] width 46 height 46
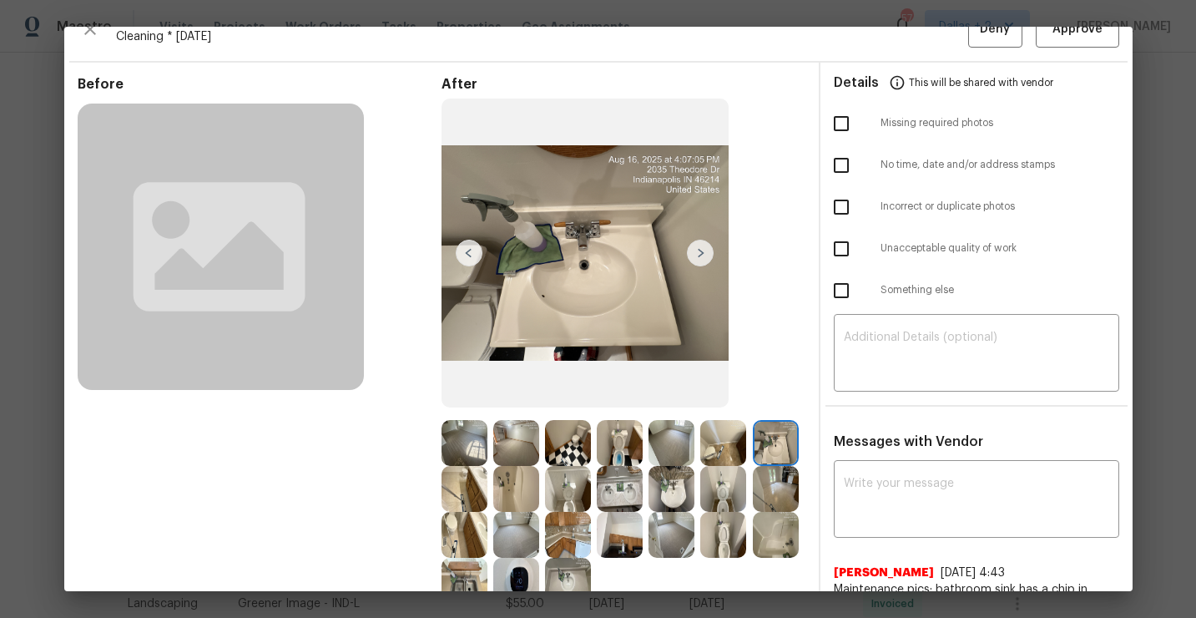
click at [451, 493] on img at bounding box center [465, 489] width 46 height 46
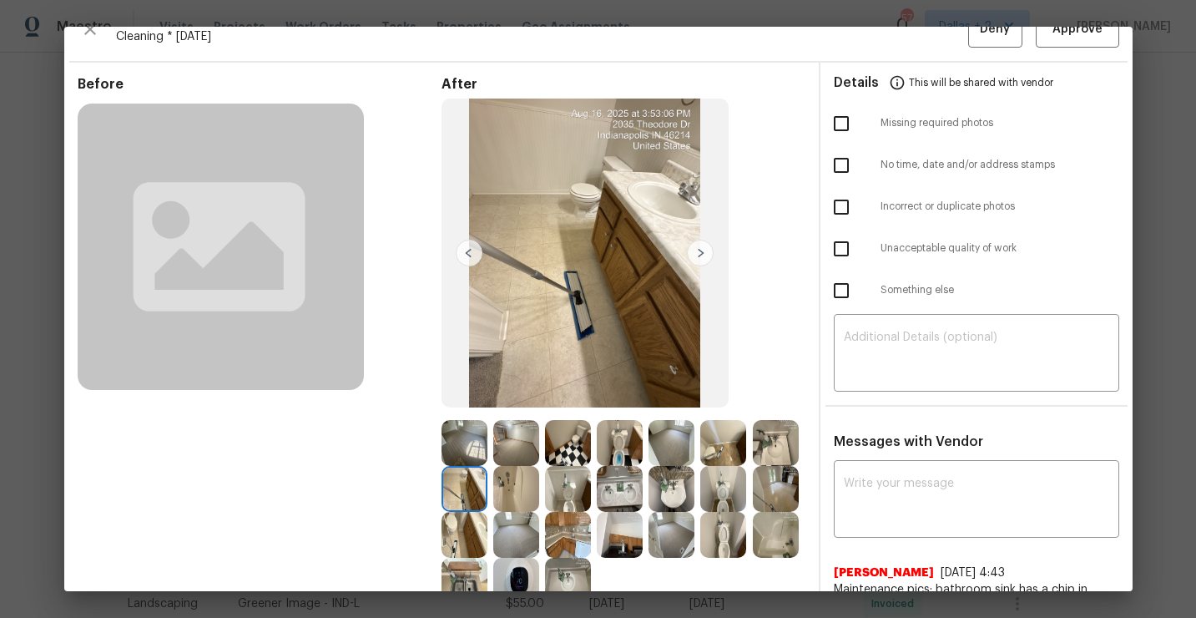
click at [496, 496] on img at bounding box center [516, 489] width 46 height 46
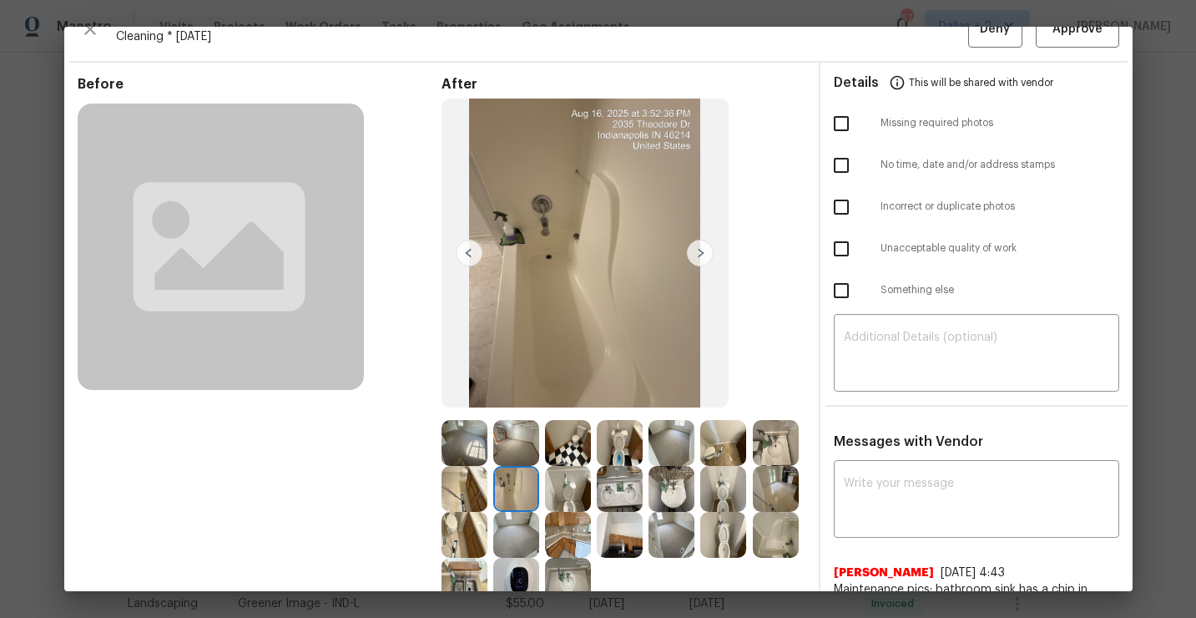
click at [551, 513] on img at bounding box center [568, 535] width 46 height 46
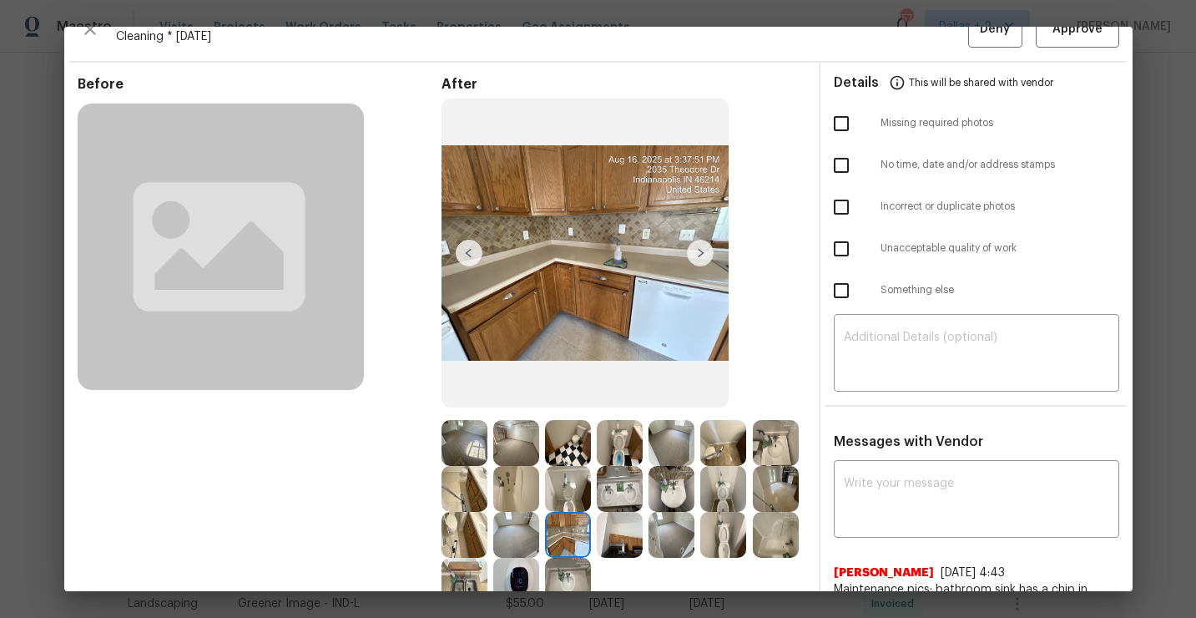
click at [574, 508] on img at bounding box center [568, 489] width 46 height 46
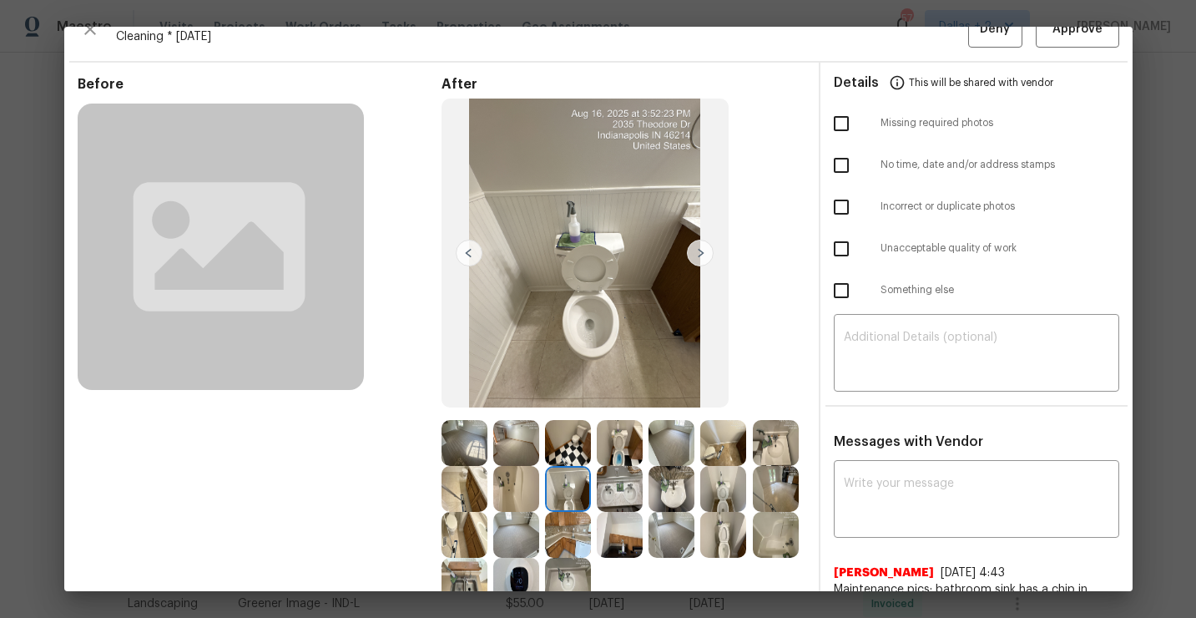
click at [605, 496] on img at bounding box center [620, 489] width 46 height 46
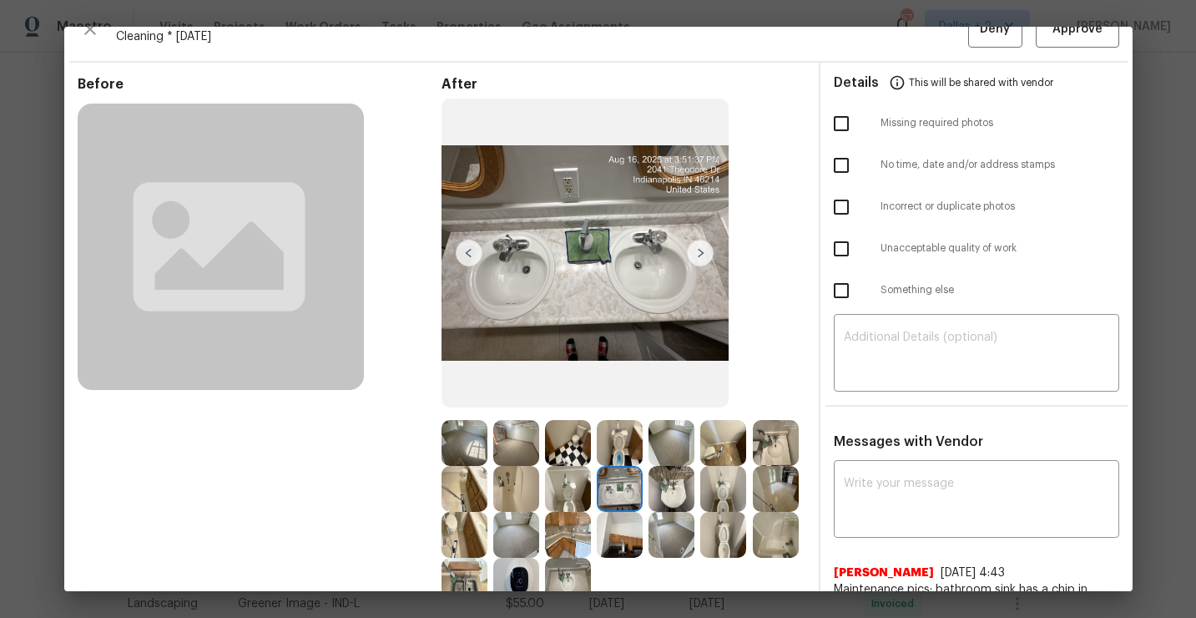
click at [659, 507] on img at bounding box center [672, 489] width 46 height 46
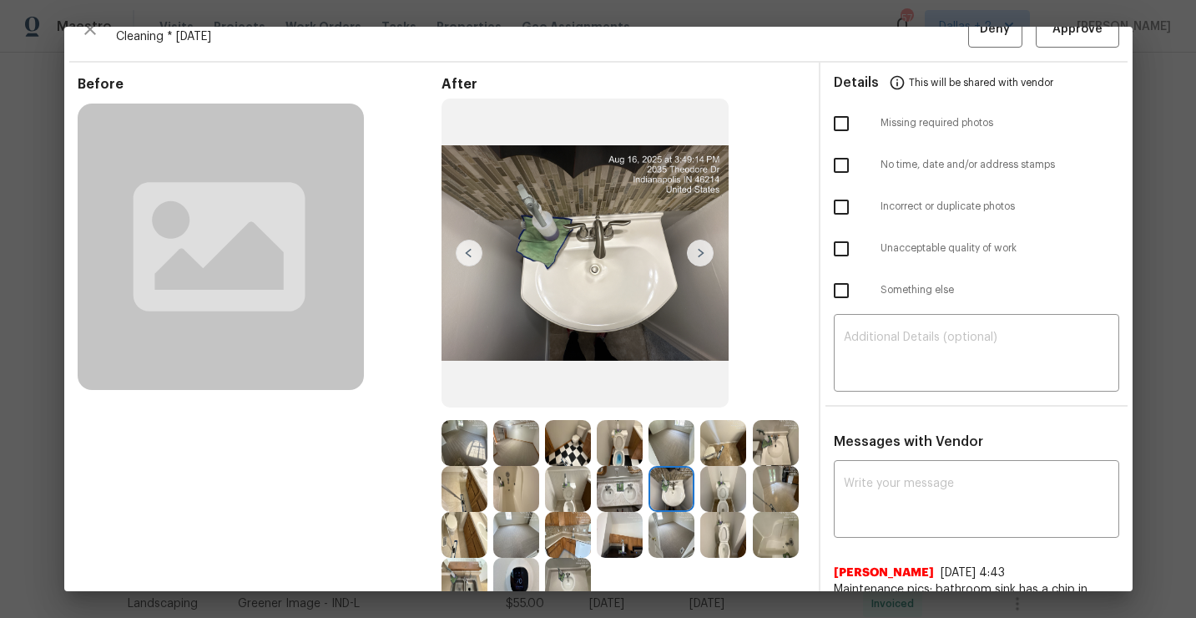
click at [735, 509] on img at bounding box center [723, 489] width 46 height 46
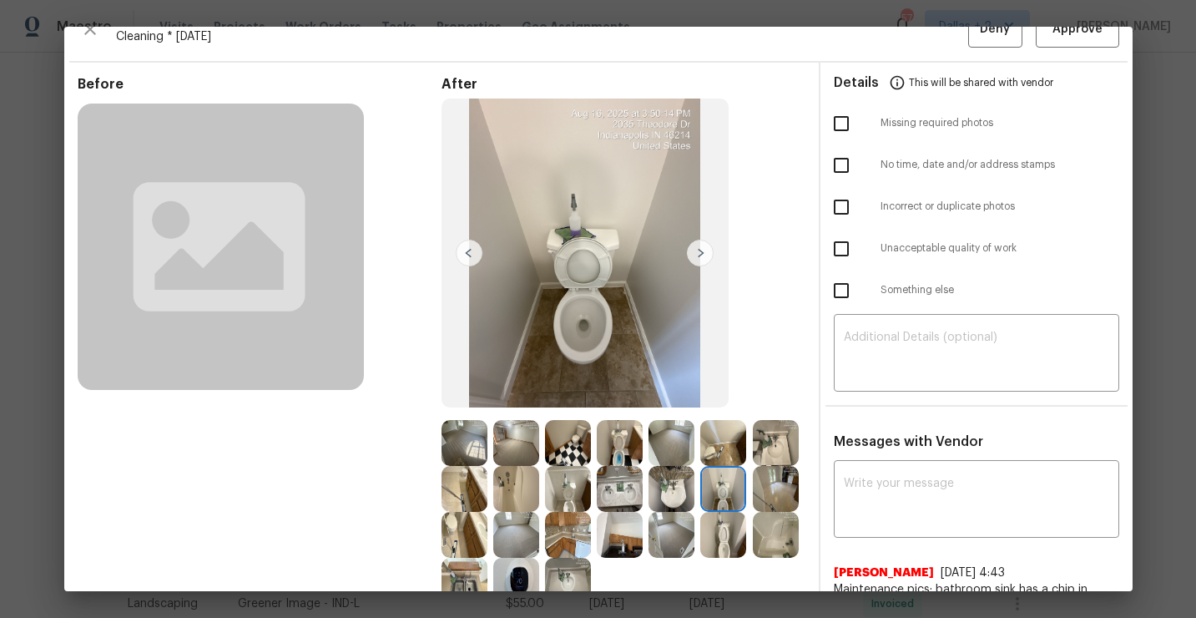
click at [767, 488] on img at bounding box center [776, 489] width 46 height 46
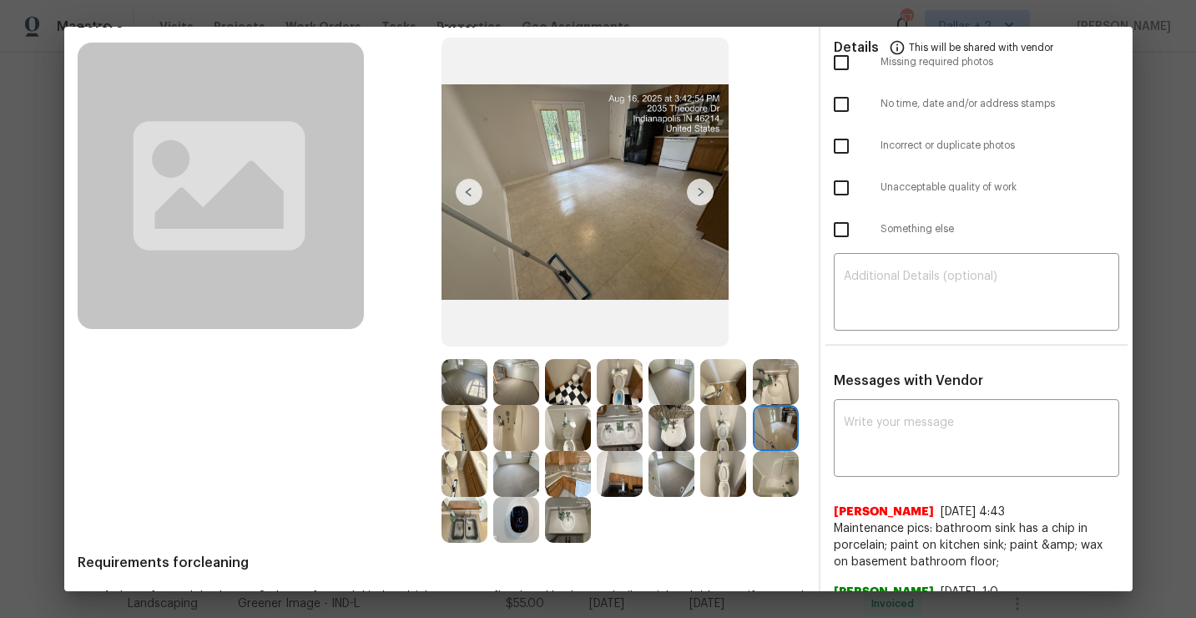
scroll to position [106, 0]
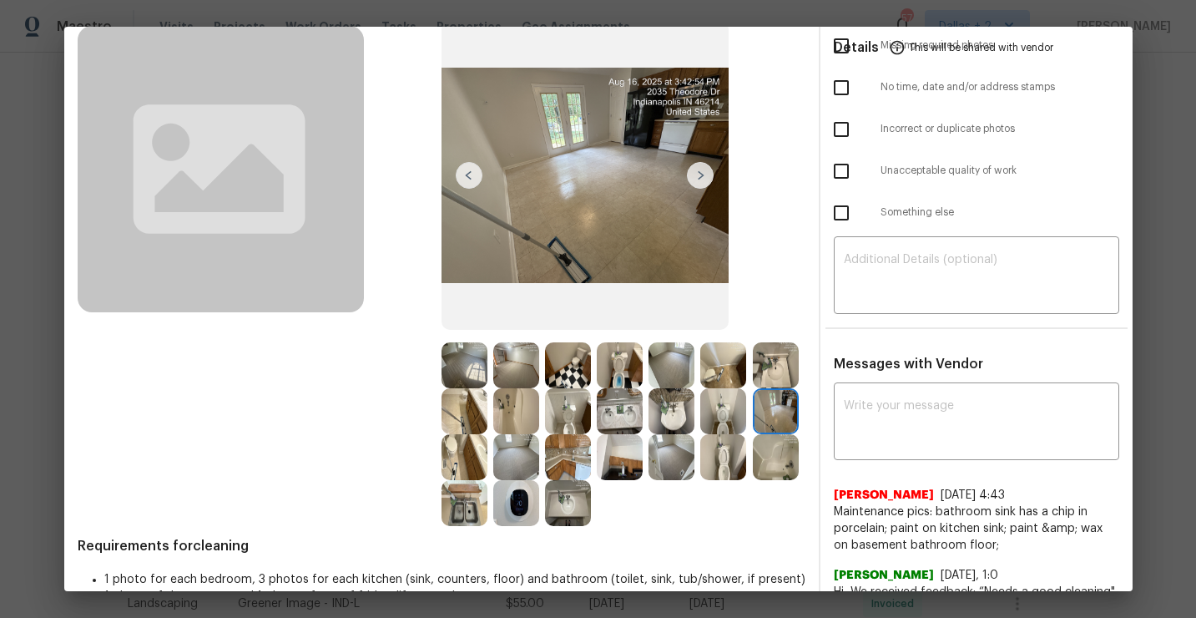
click at [446, 465] on img at bounding box center [465, 457] width 46 height 46
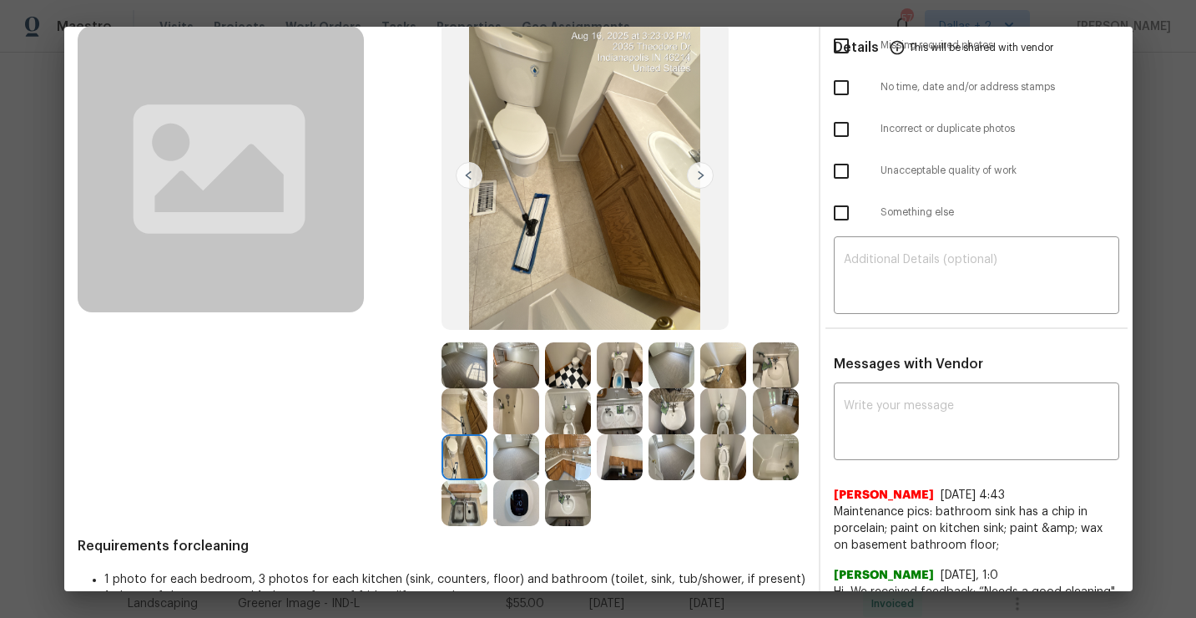
click at [496, 467] on img at bounding box center [516, 457] width 46 height 46
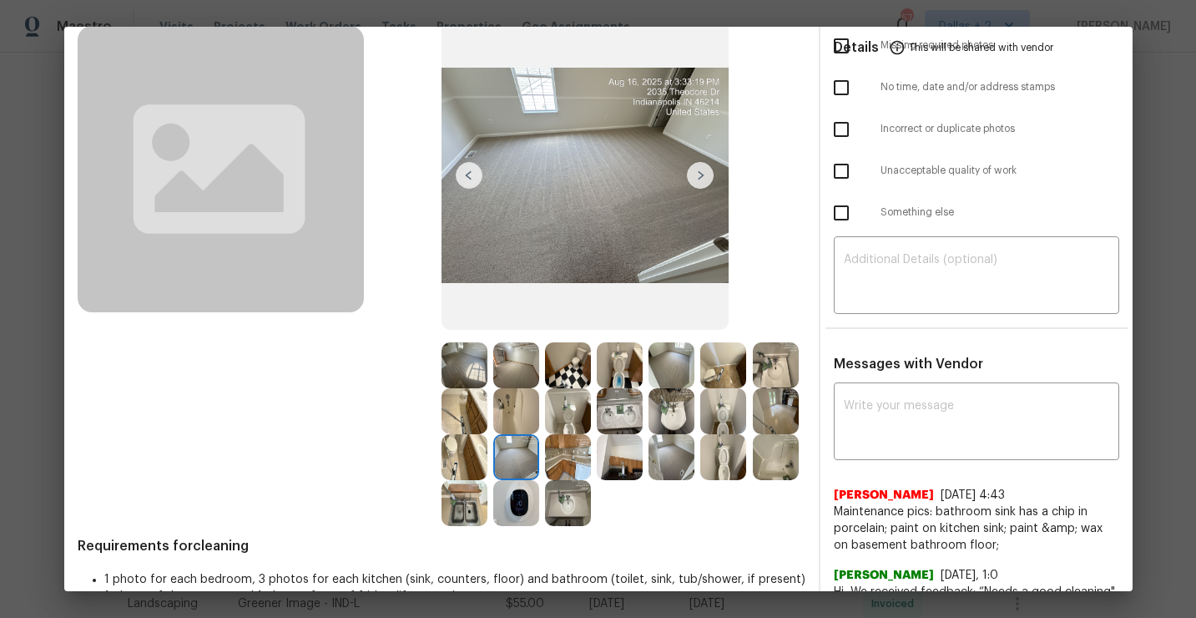
click at [553, 446] on img at bounding box center [568, 457] width 46 height 46
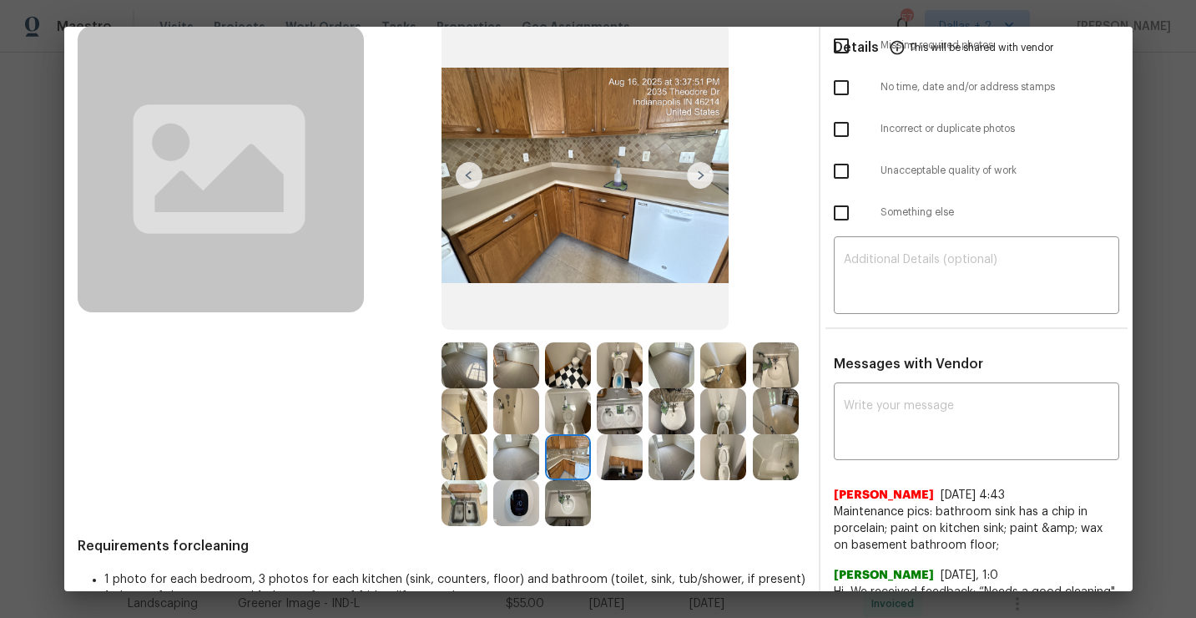
click at [608, 447] on img at bounding box center [620, 457] width 46 height 46
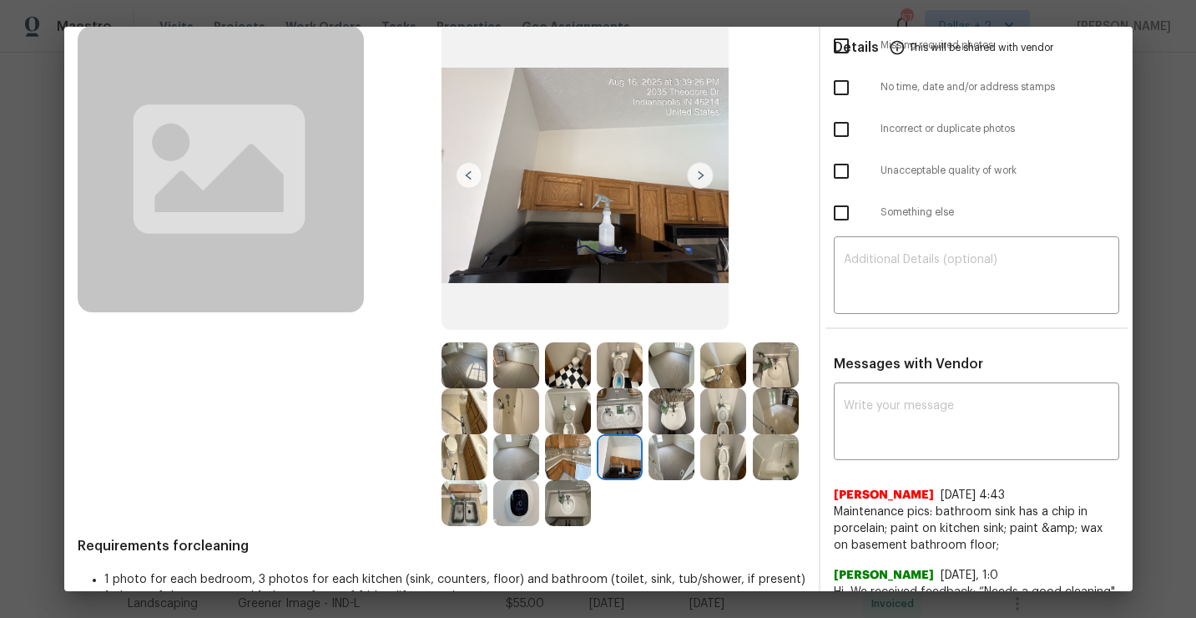
click at [670, 449] on img at bounding box center [672, 457] width 46 height 46
